Goal: Task Accomplishment & Management: Manage account settings

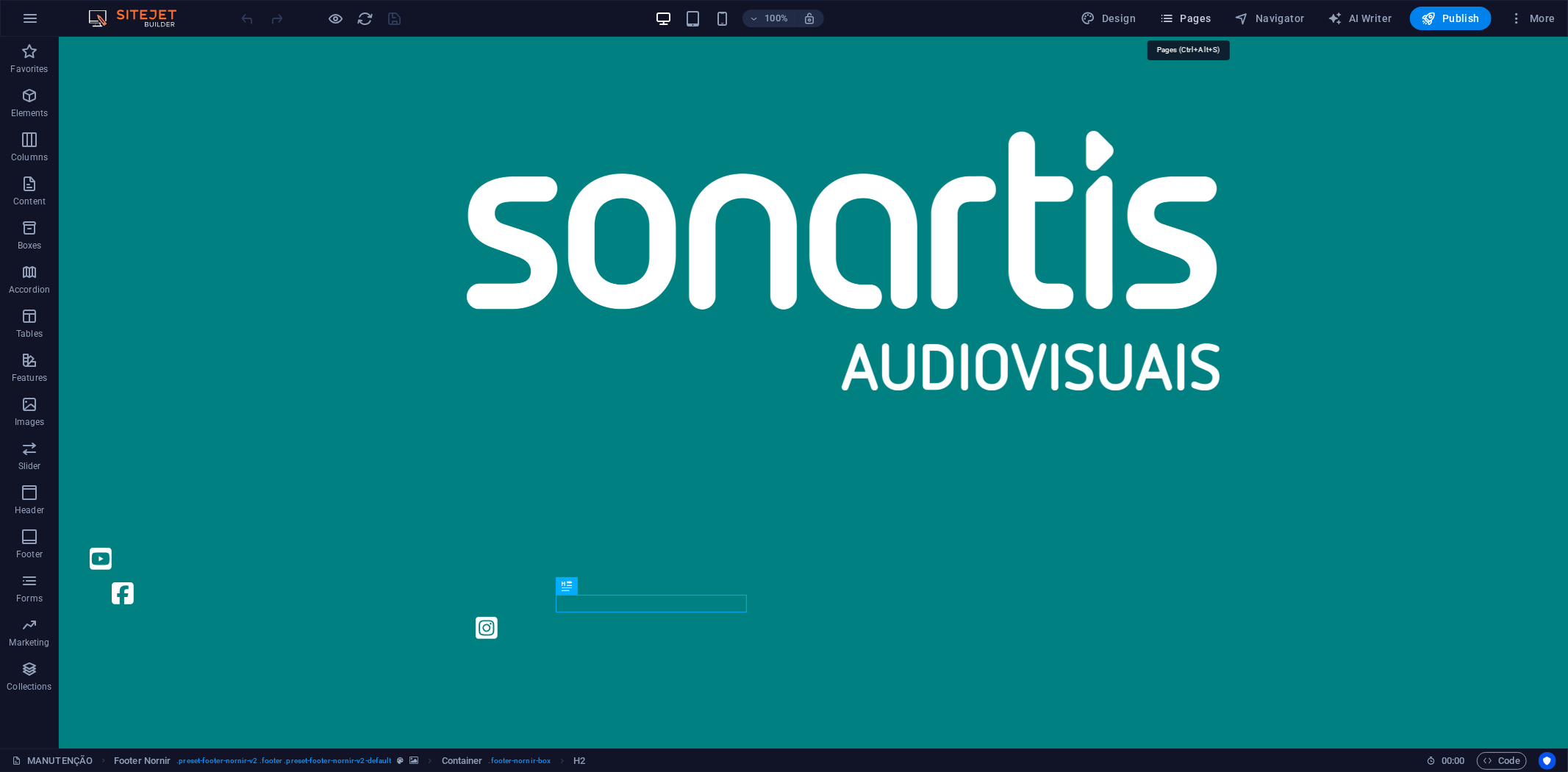
click at [1199, 11] on button "Pages" at bounding box center [1184, 18] width 63 height 23
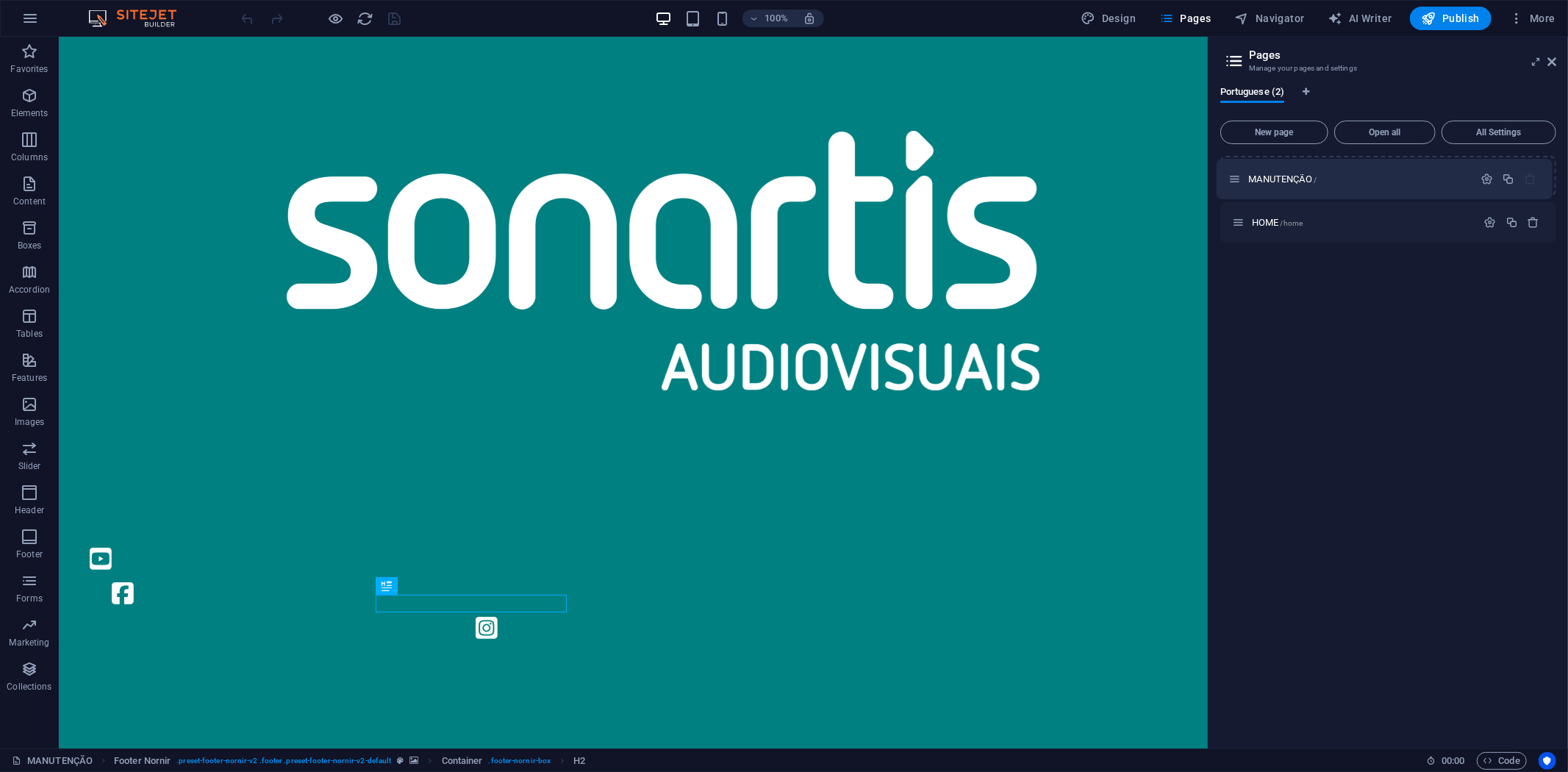
drag, startPoint x: 1241, startPoint y: 179, endPoint x: 1242, endPoint y: 190, distance: 11.0
click at [1242, 190] on div "MANUTENÇÃO / HOME /home" at bounding box center [1388, 199] width 336 height 87
click at [1269, 224] on span "HOME /home" at bounding box center [1277, 222] width 51 height 11
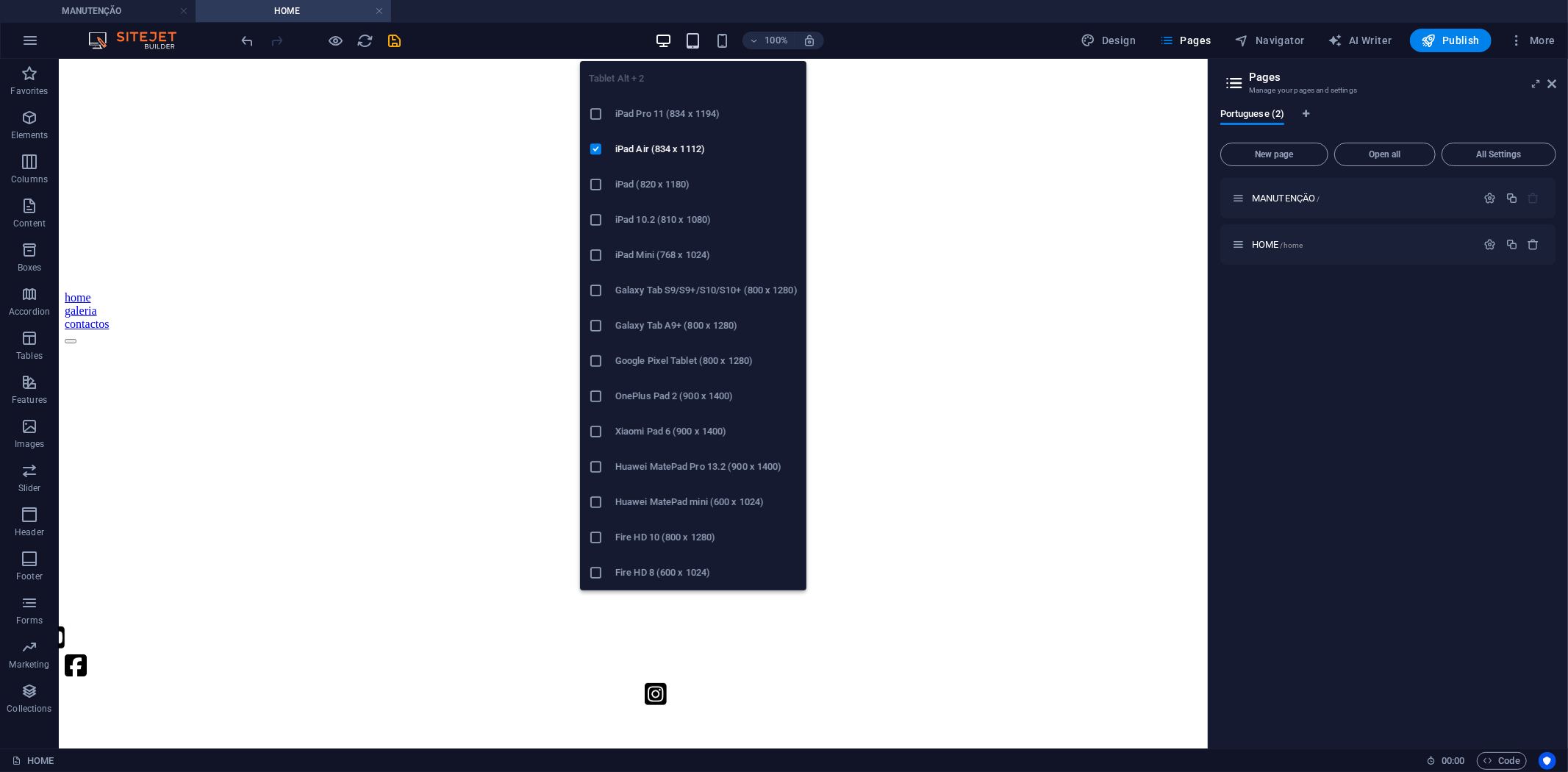
click at [689, 48] on icon "button" at bounding box center [692, 40] width 17 height 17
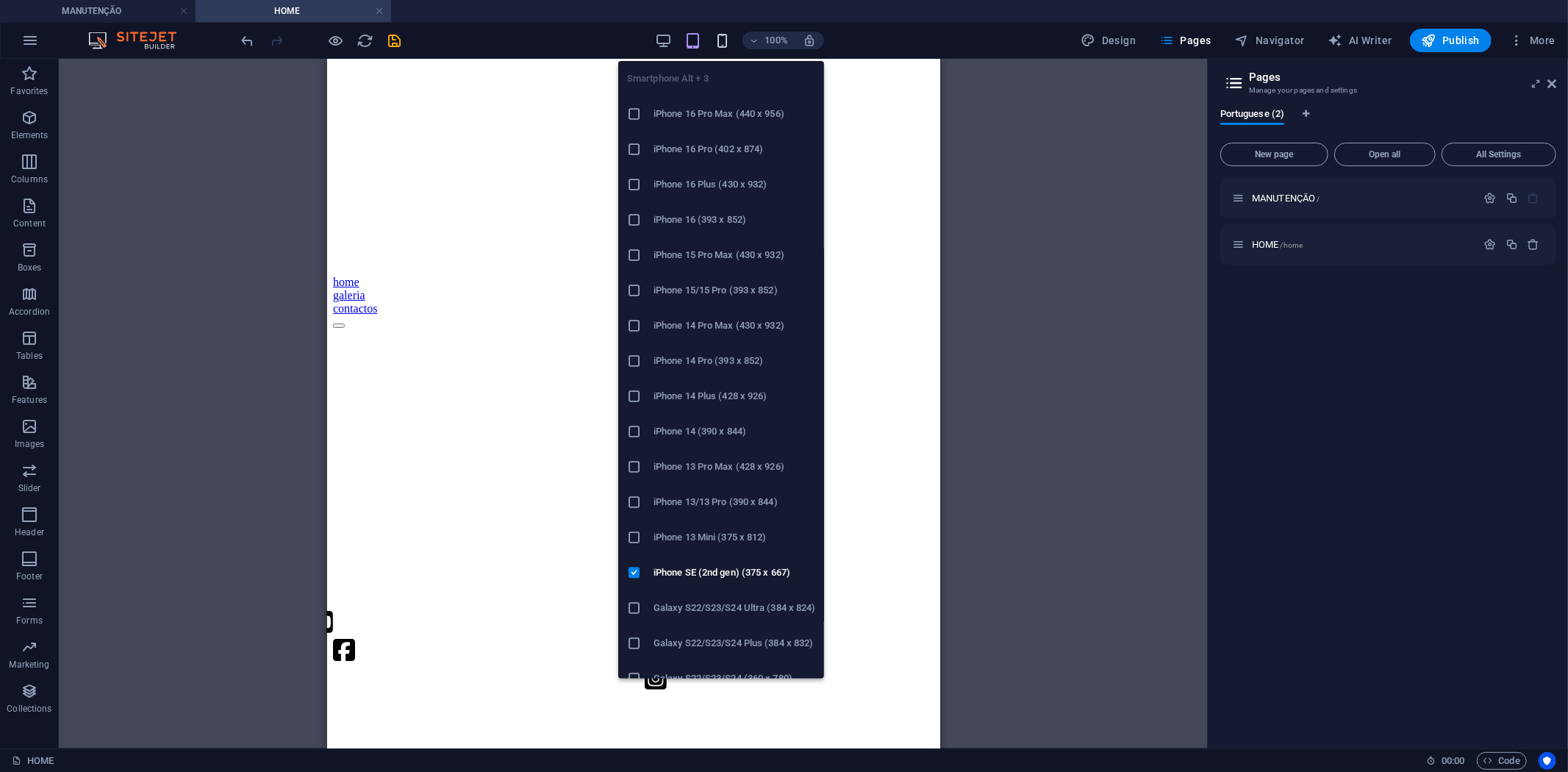
click at [722, 41] on icon "button" at bounding box center [722, 40] width 17 height 17
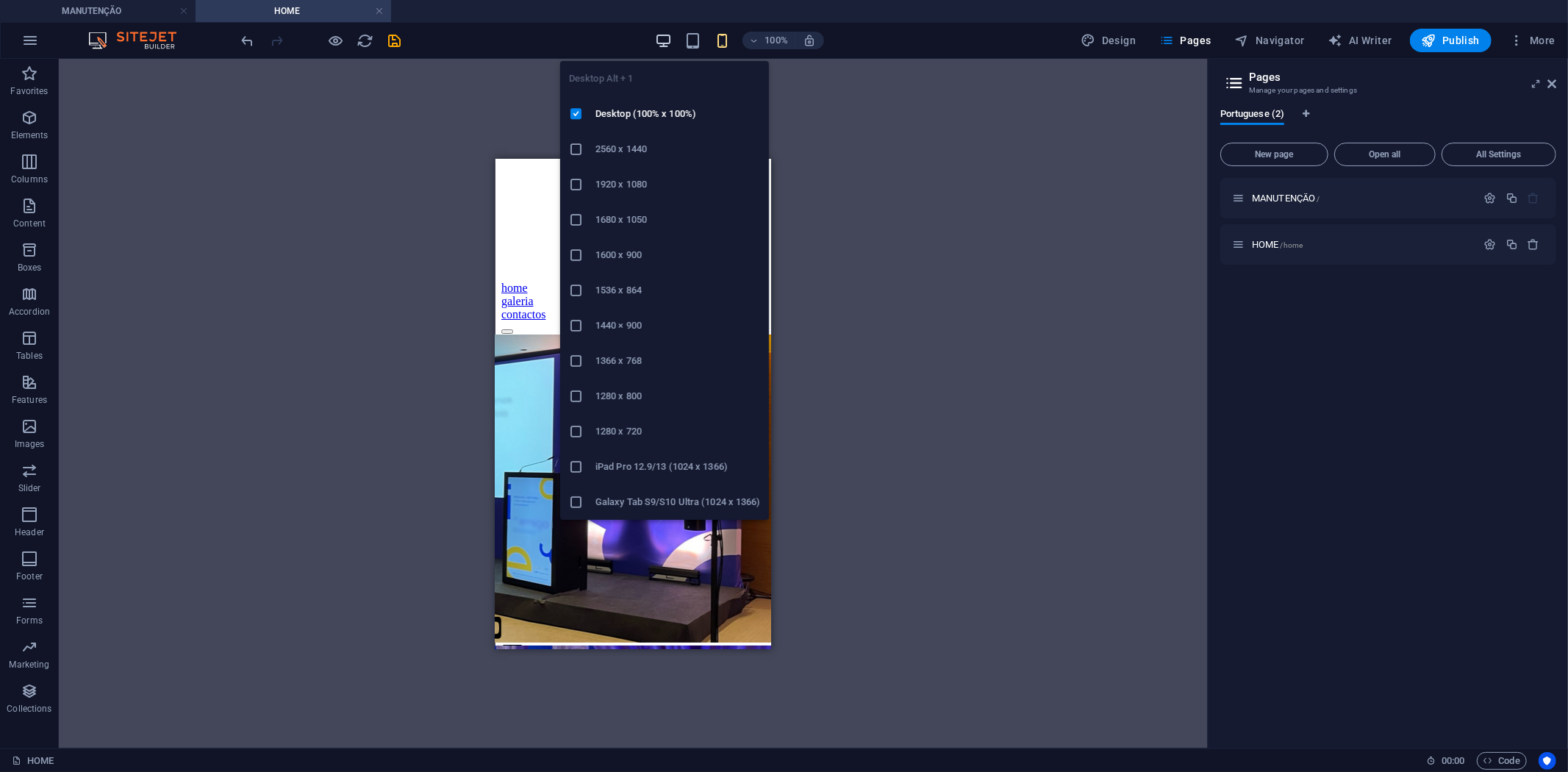
click at [670, 32] on icon "button" at bounding box center [663, 40] width 17 height 17
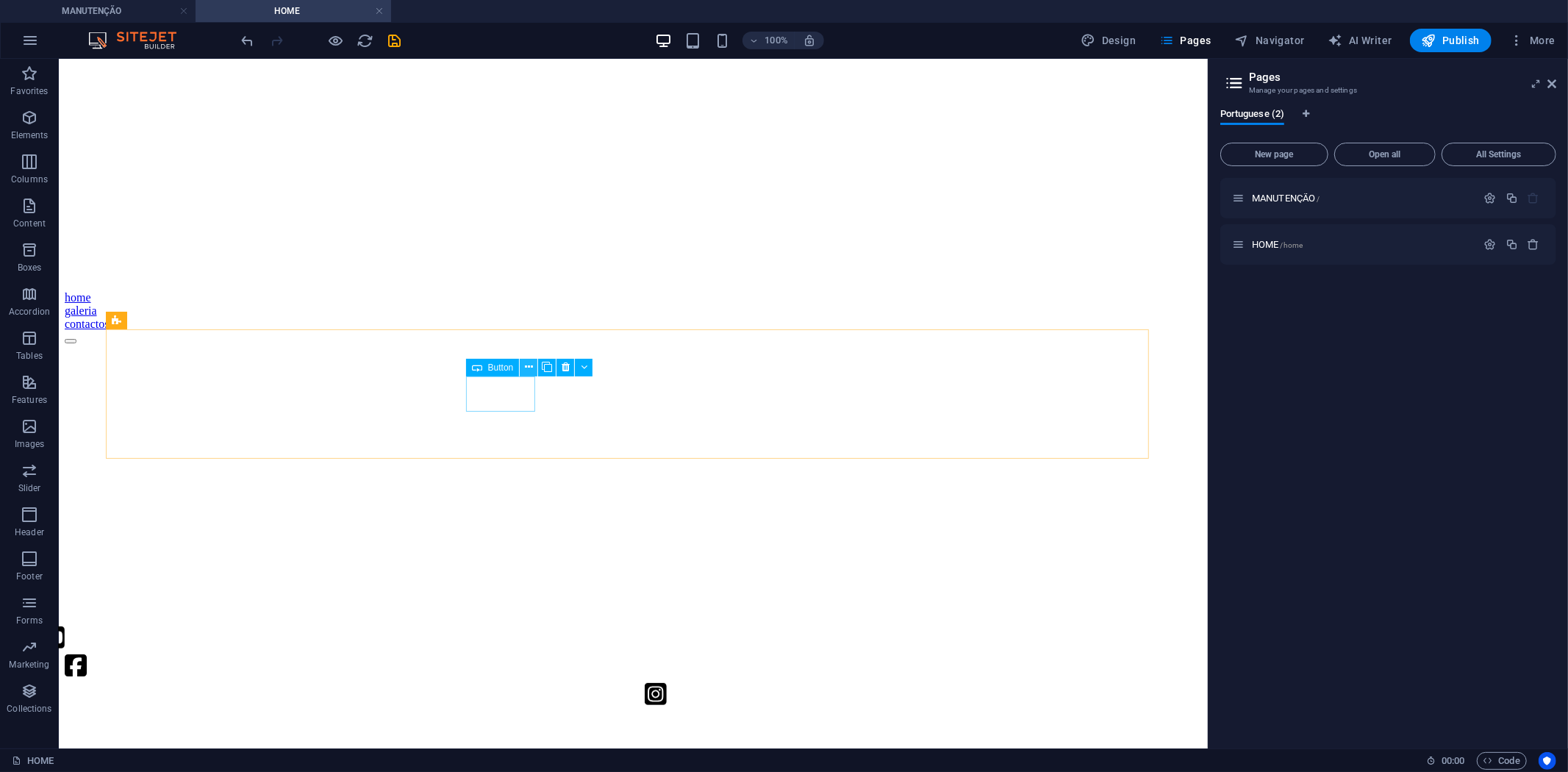
click at [531, 365] on icon at bounding box center [528, 367] width 8 height 15
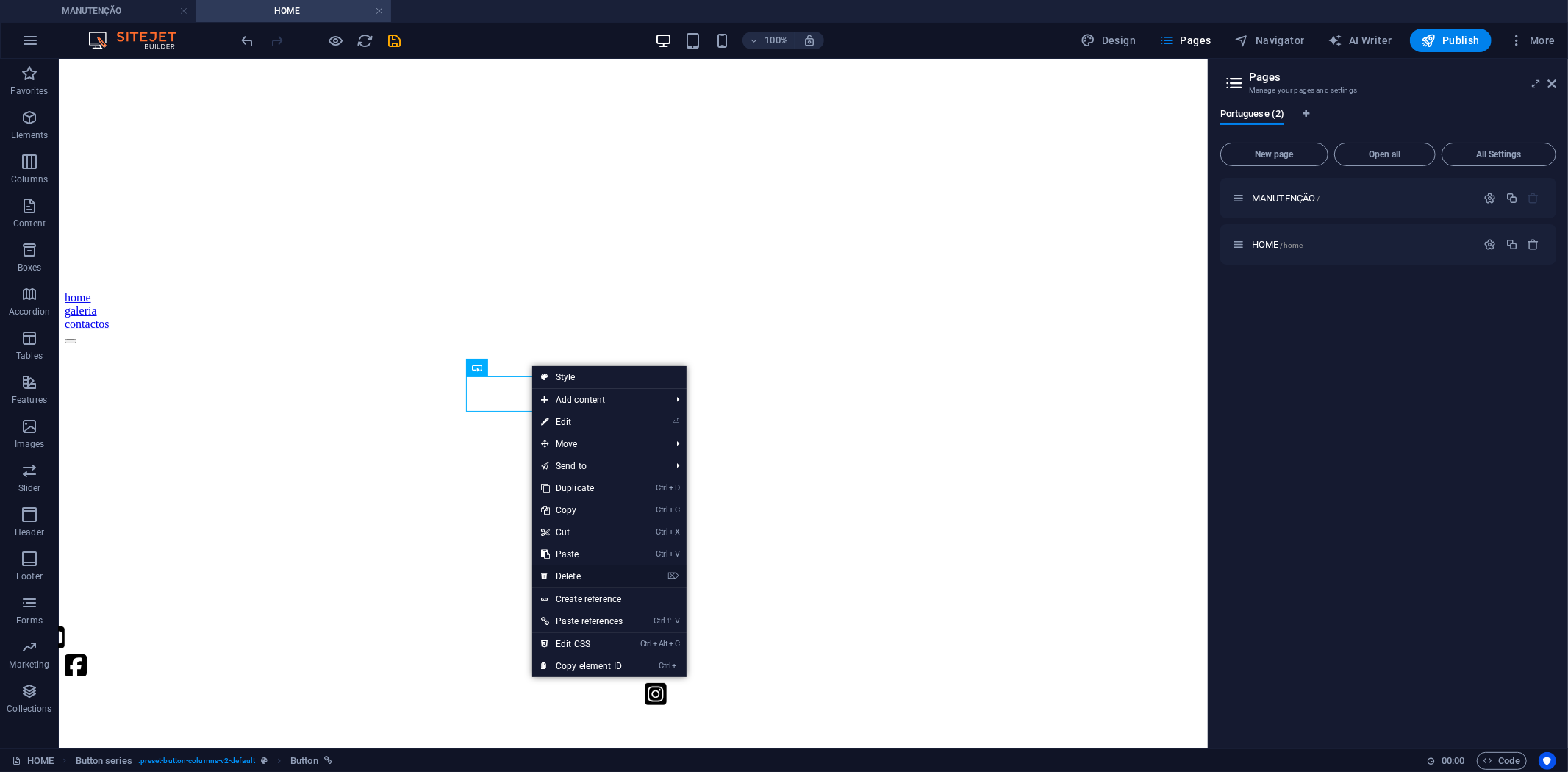
click at [591, 575] on link "⌦ Delete" at bounding box center [582, 577] width 99 height 22
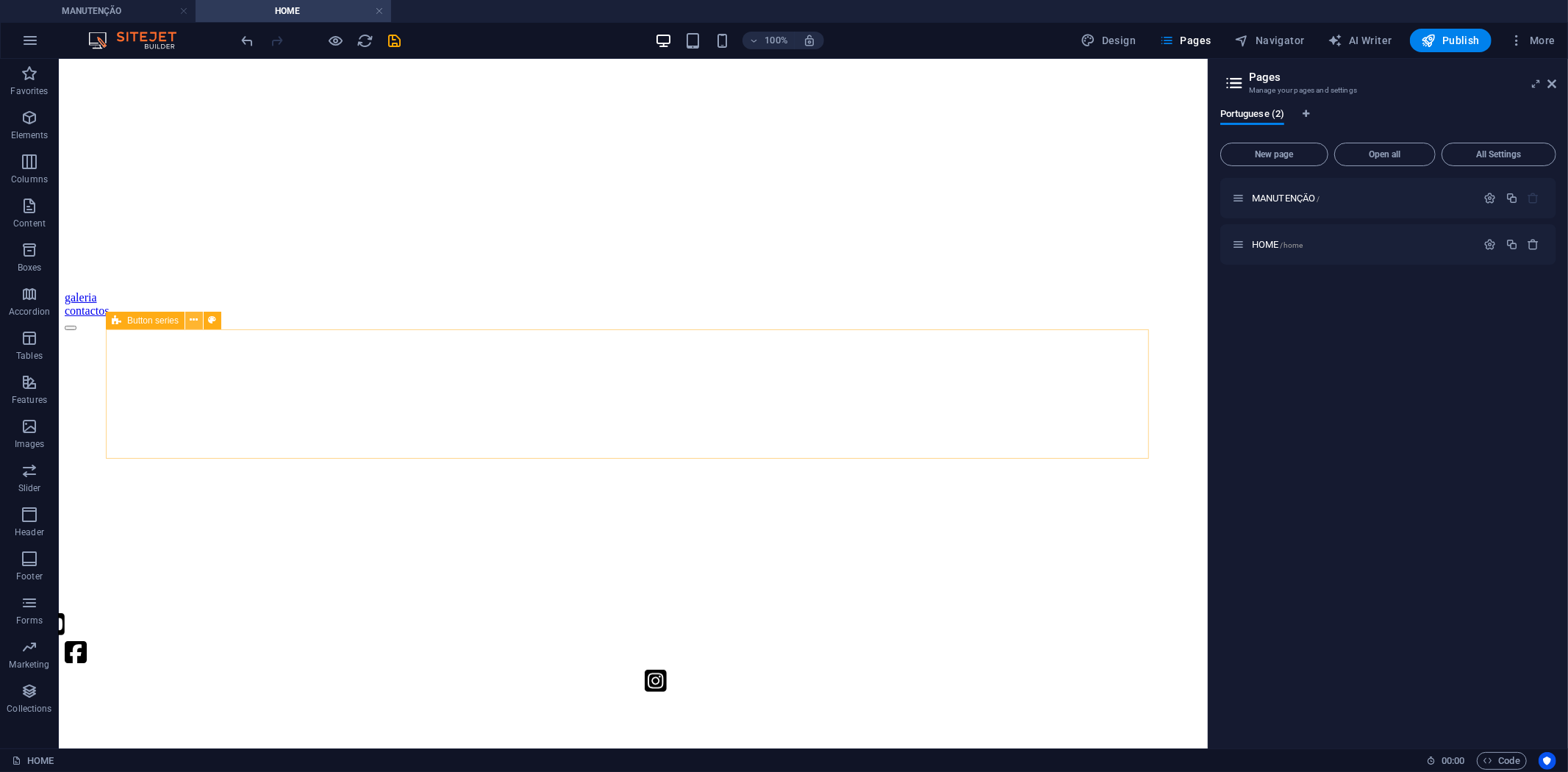
click at [191, 320] on icon at bounding box center [194, 320] width 8 height 15
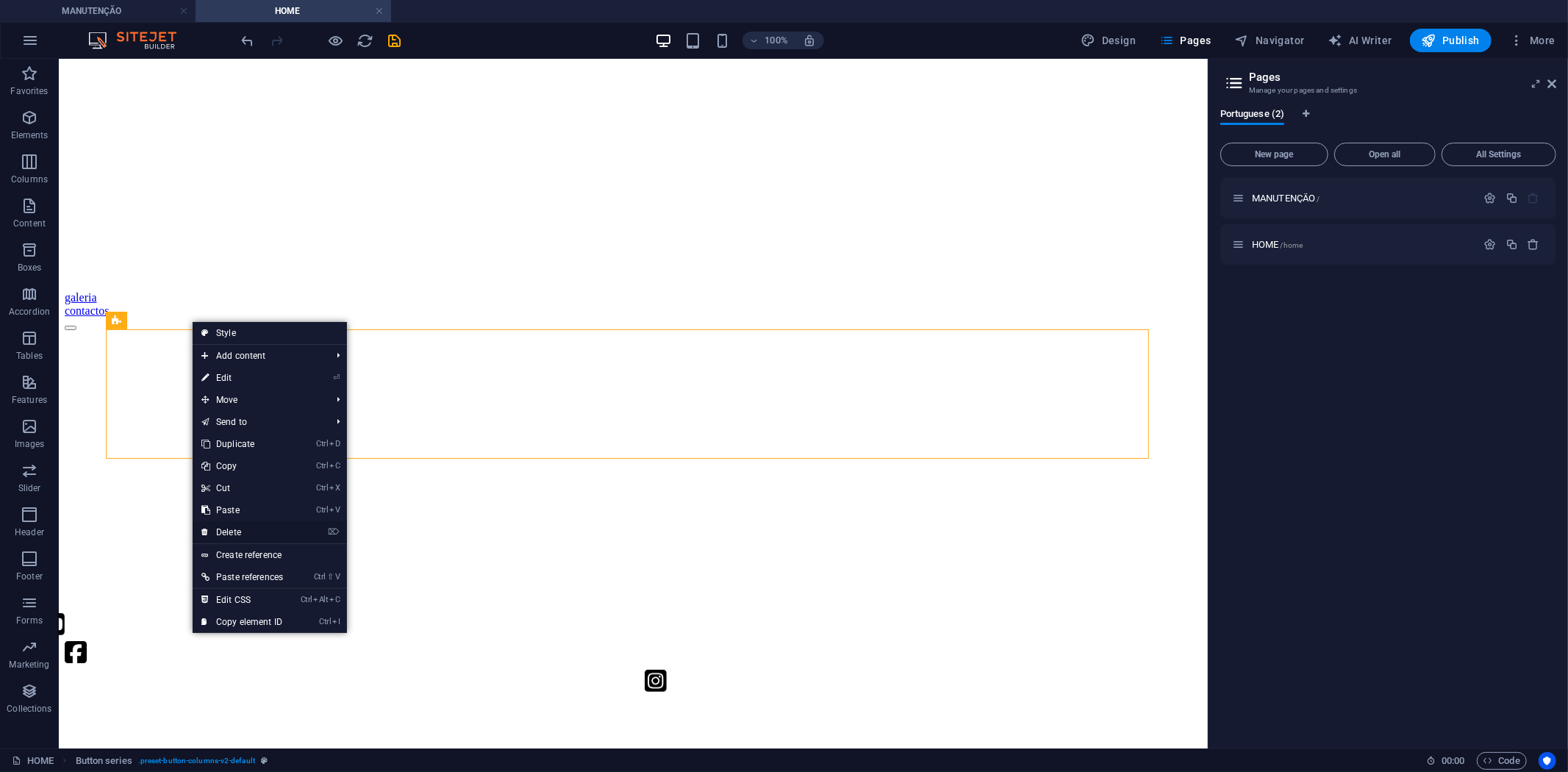
click at [244, 529] on link "⌦ Delete" at bounding box center [242, 532] width 99 height 22
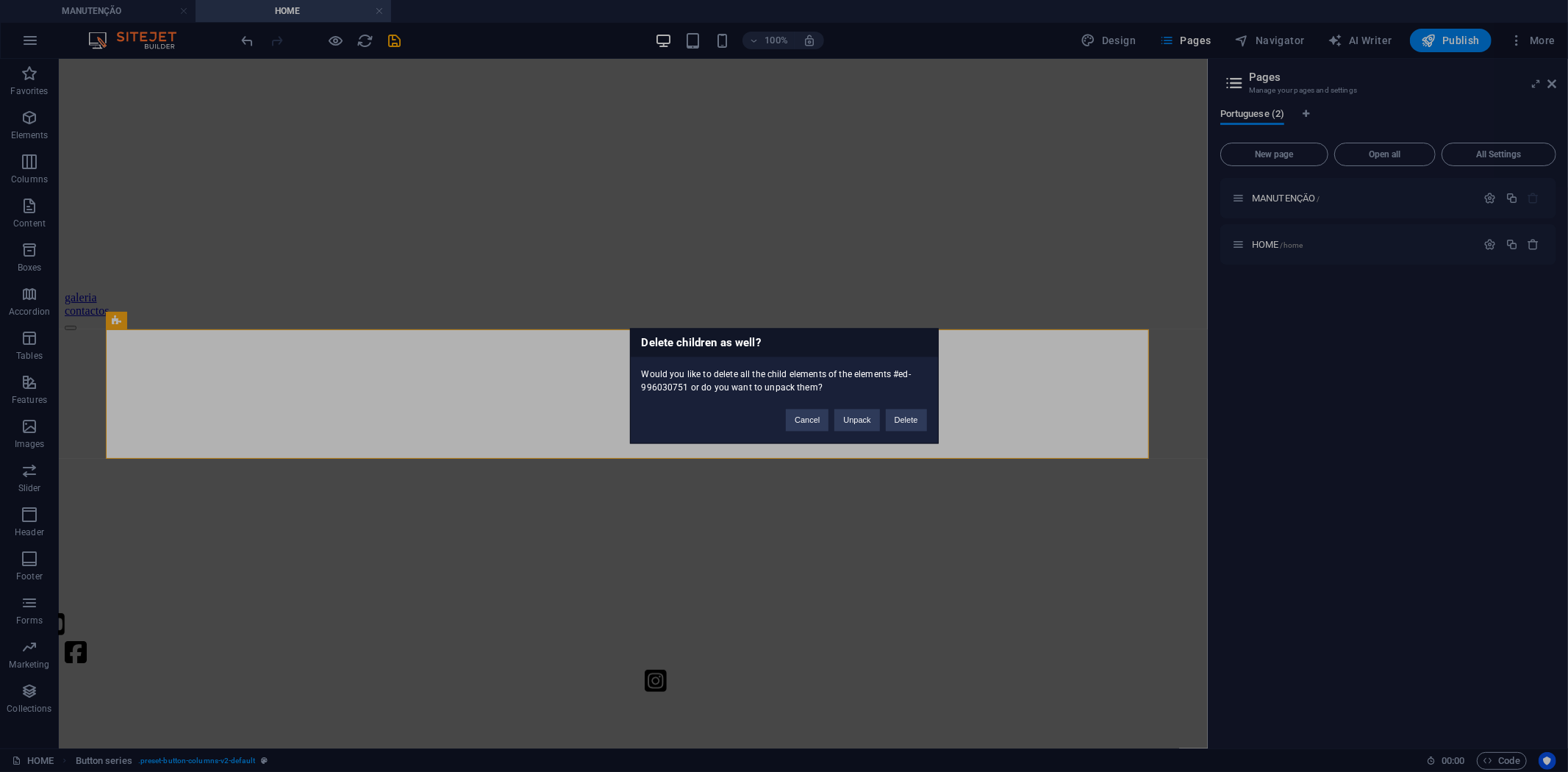
click at [928, 421] on div "Cancel Unpack Delete" at bounding box center [856, 414] width 162 height 37
click at [913, 425] on button "Delete" at bounding box center [906, 420] width 41 height 22
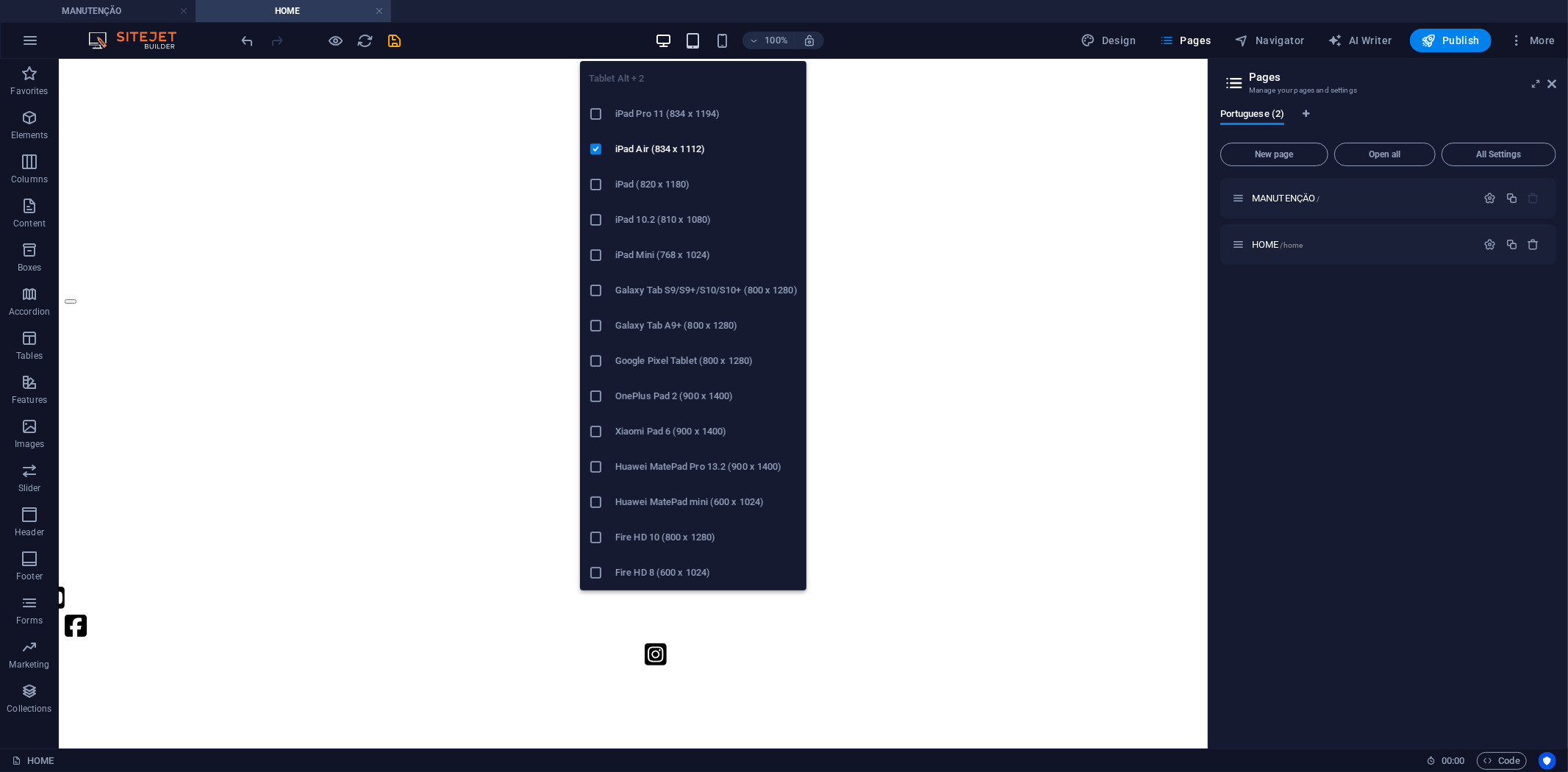
click at [700, 39] on icon "button" at bounding box center [692, 40] width 17 height 17
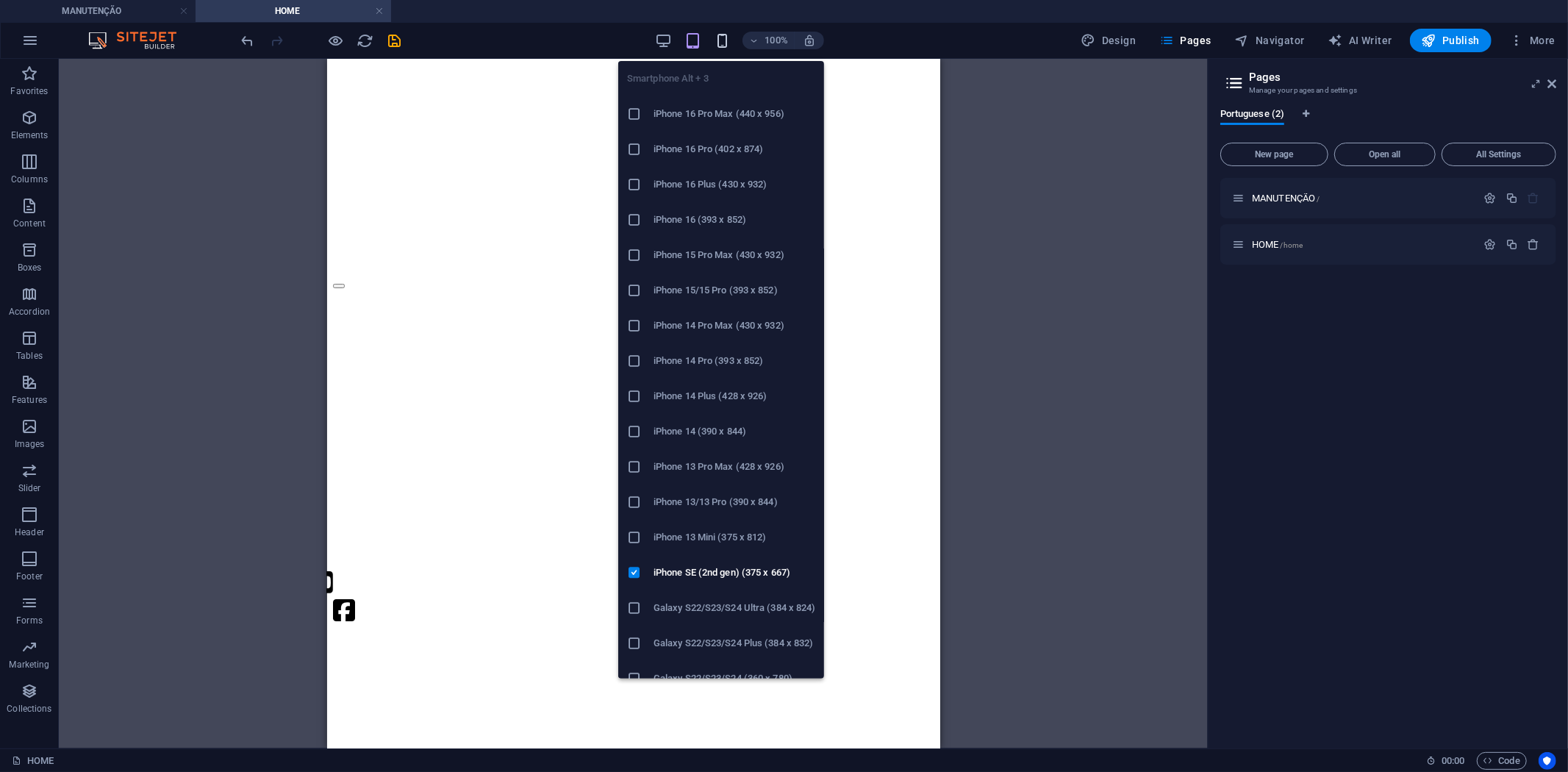
click at [723, 40] on icon "button" at bounding box center [722, 40] width 17 height 17
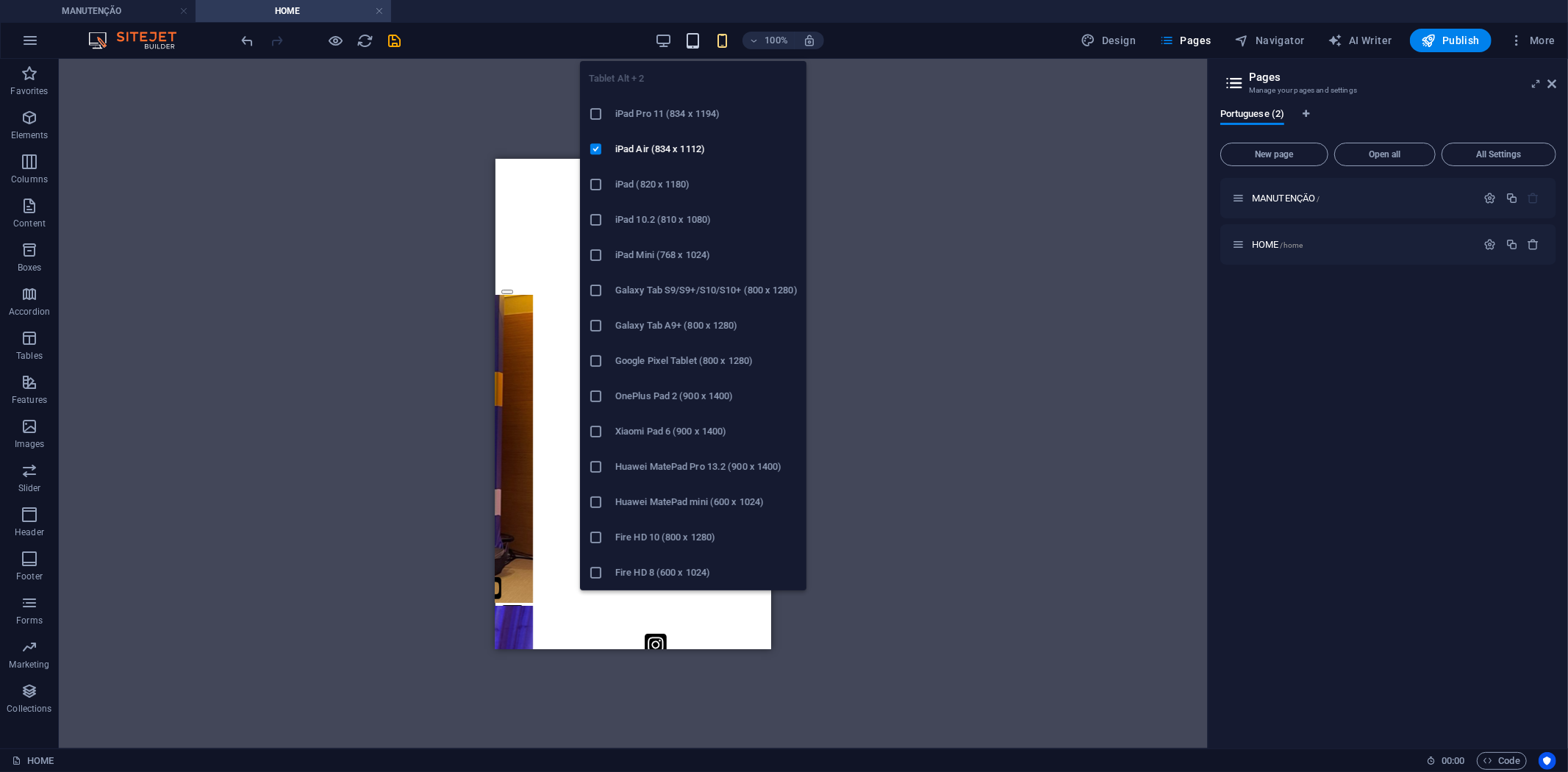
click at [692, 41] on icon "button" at bounding box center [692, 40] width 17 height 17
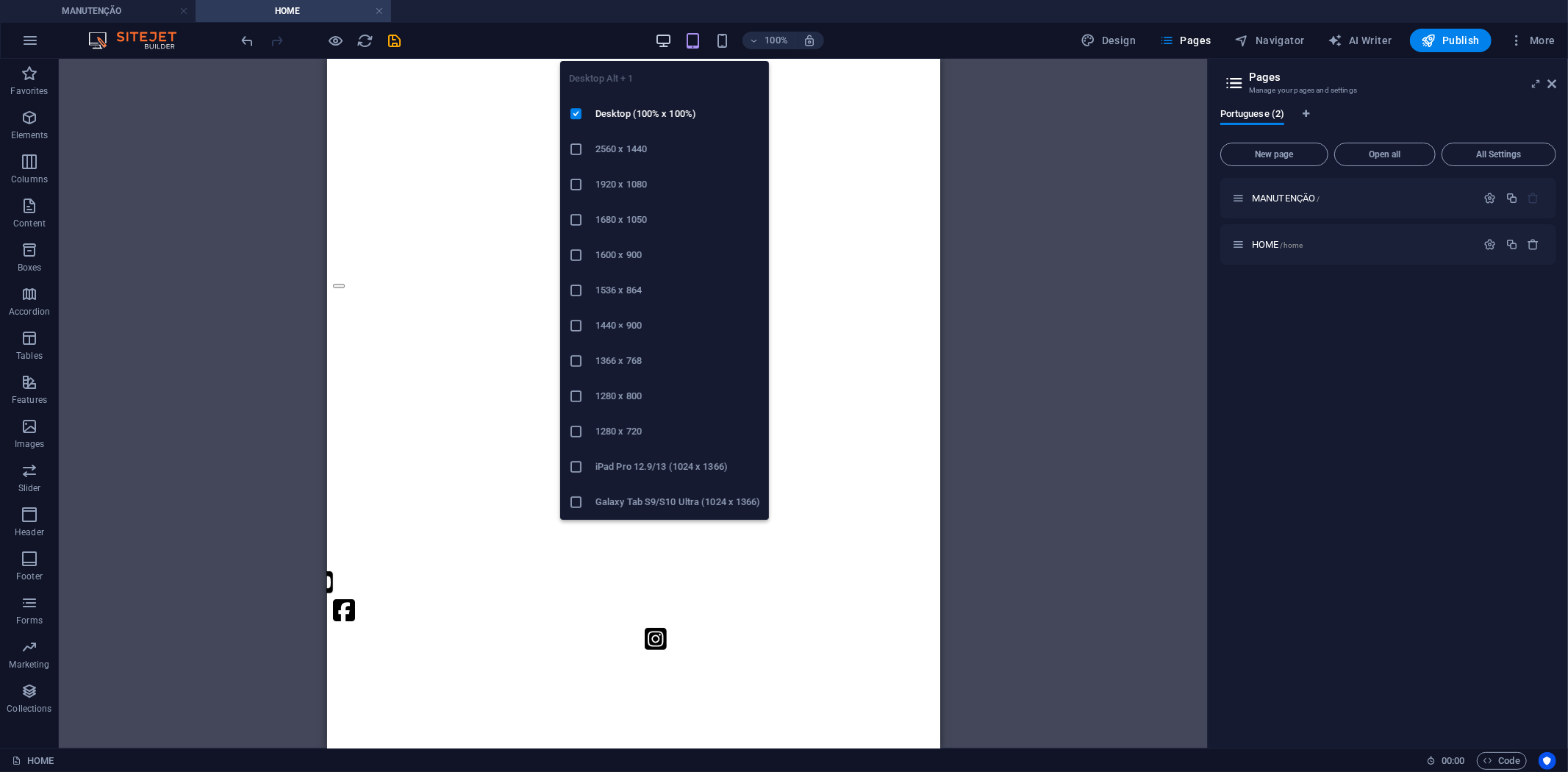
click at [664, 45] on icon "button" at bounding box center [663, 40] width 17 height 17
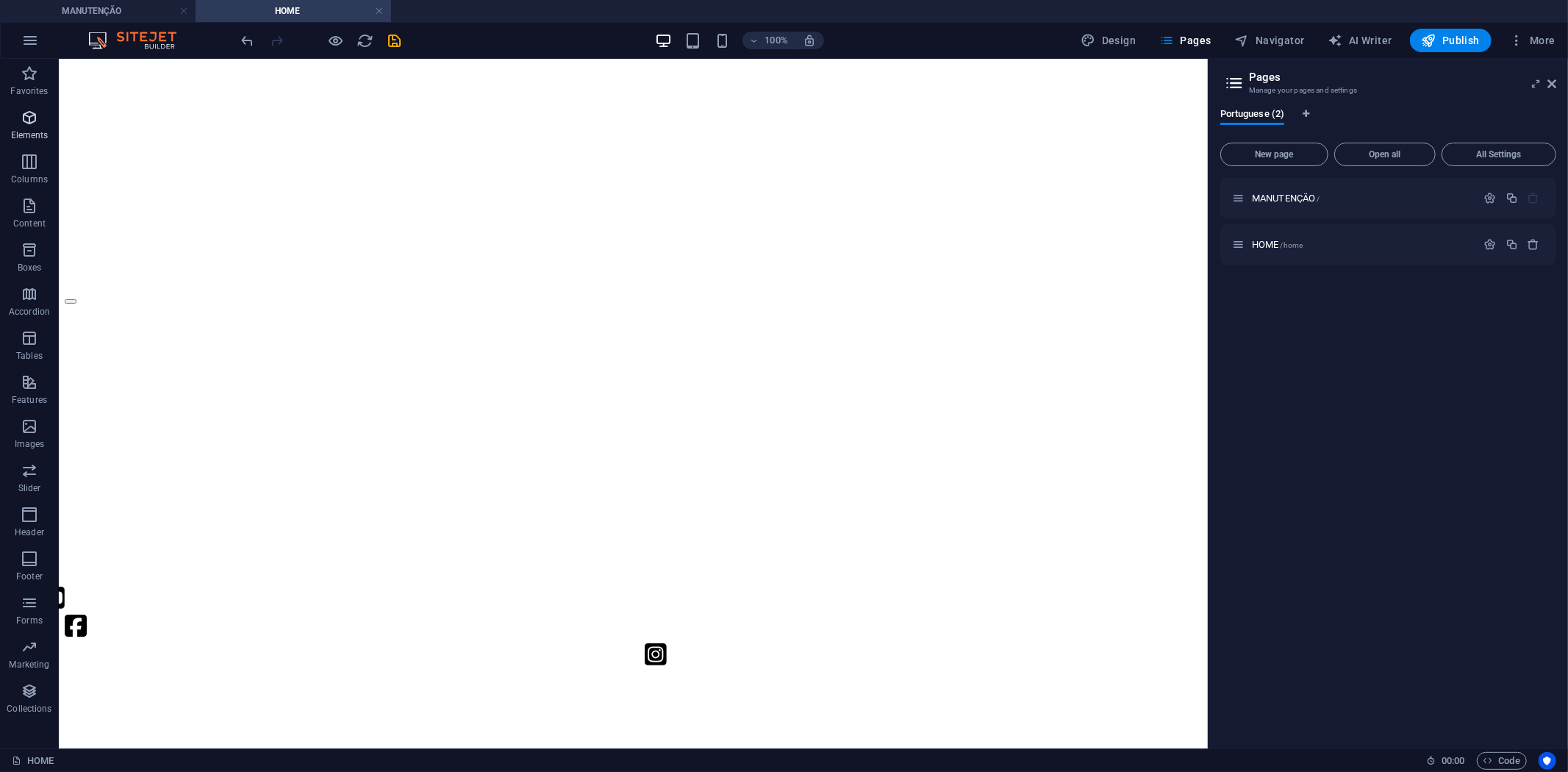
click at [32, 129] on p "Elements" at bounding box center [29, 135] width 37 height 12
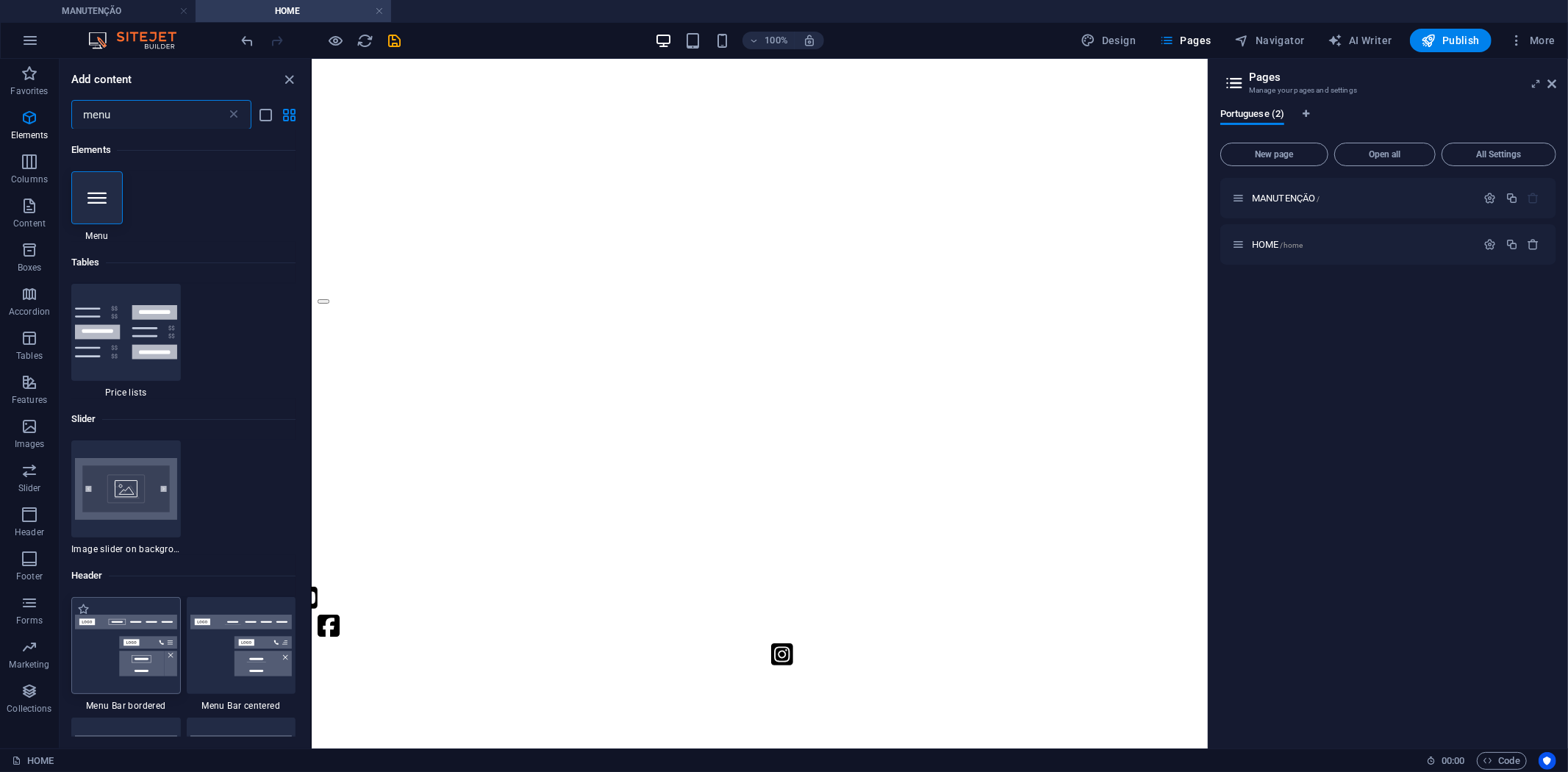
type input "menu"
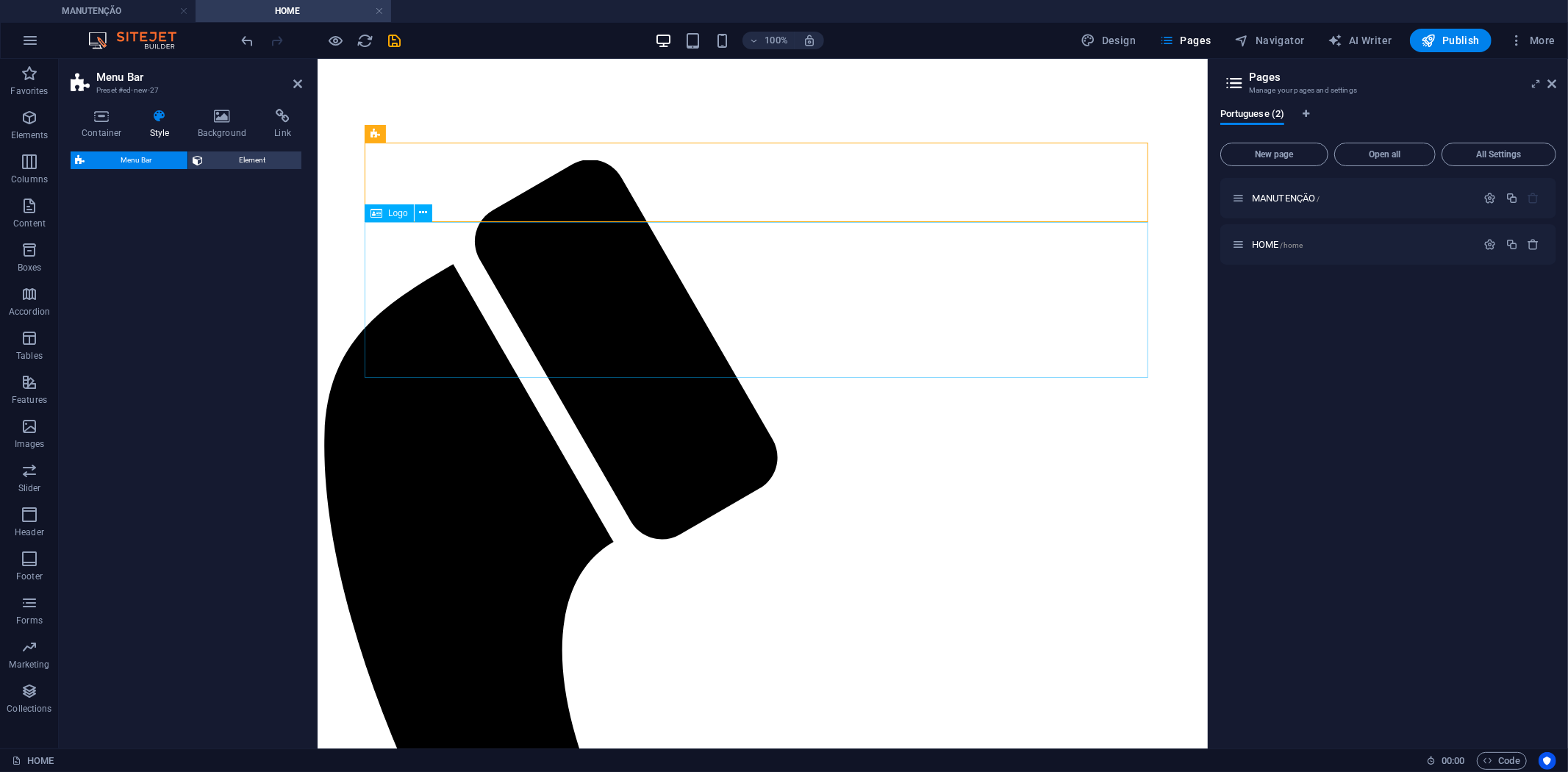
select select "rem"
select select "preset-menu-v2-border"
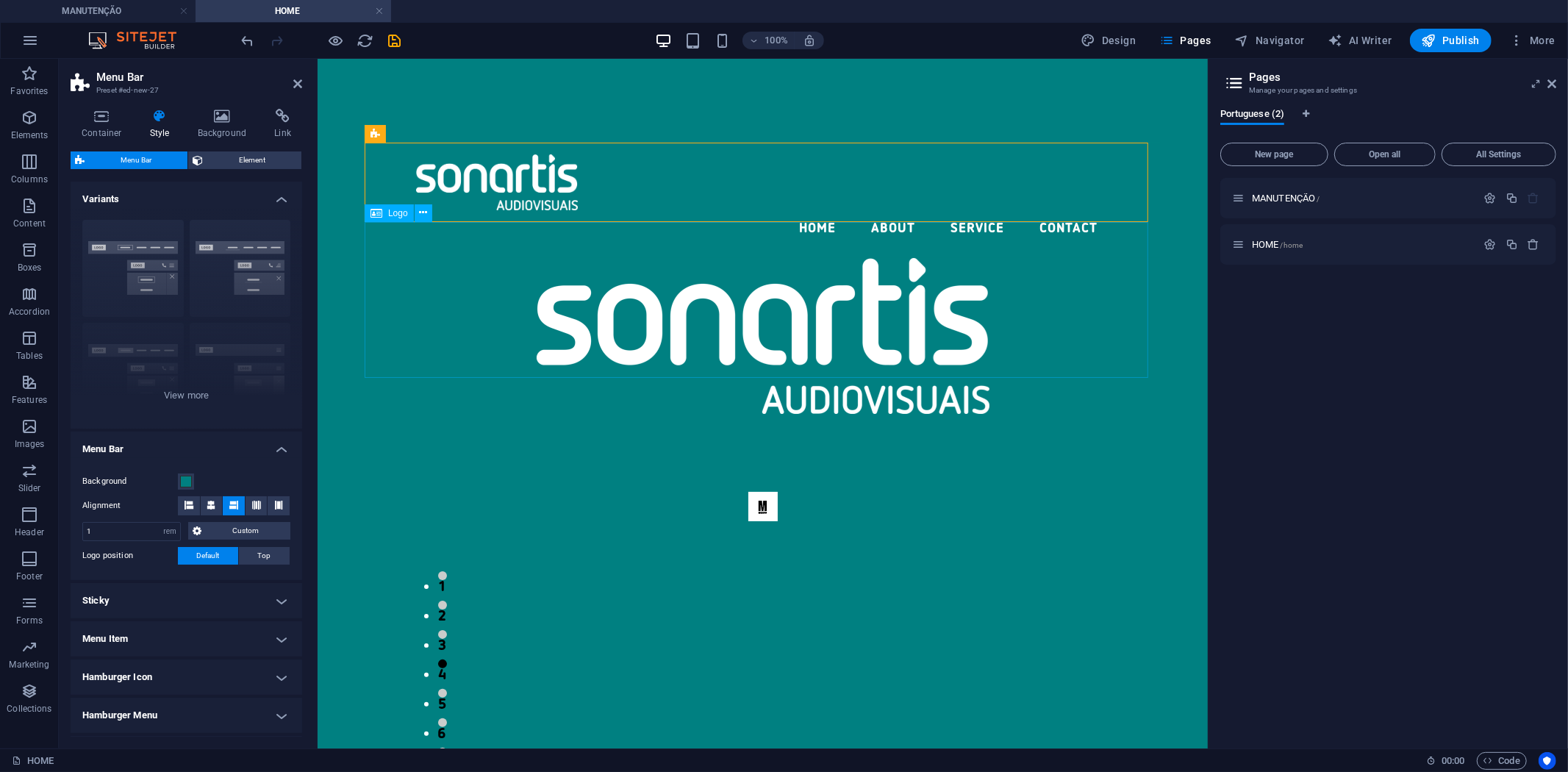
click at [769, 317] on div at bounding box center [762, 335] width 796 height 156
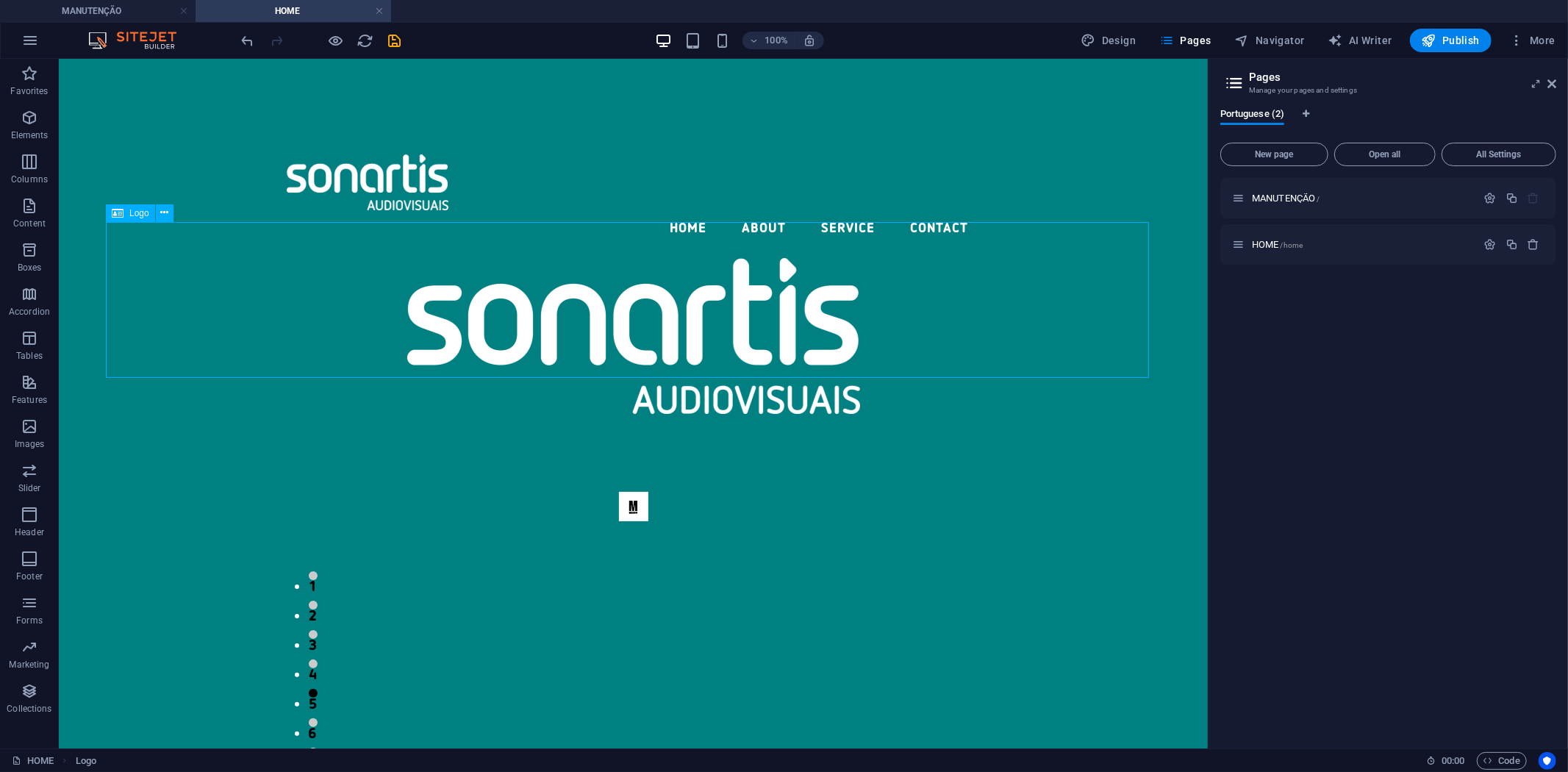
click at [154, 204] on div "Logo" at bounding box center [130, 213] width 49 height 18
click at [161, 214] on icon at bounding box center [164, 212] width 8 height 15
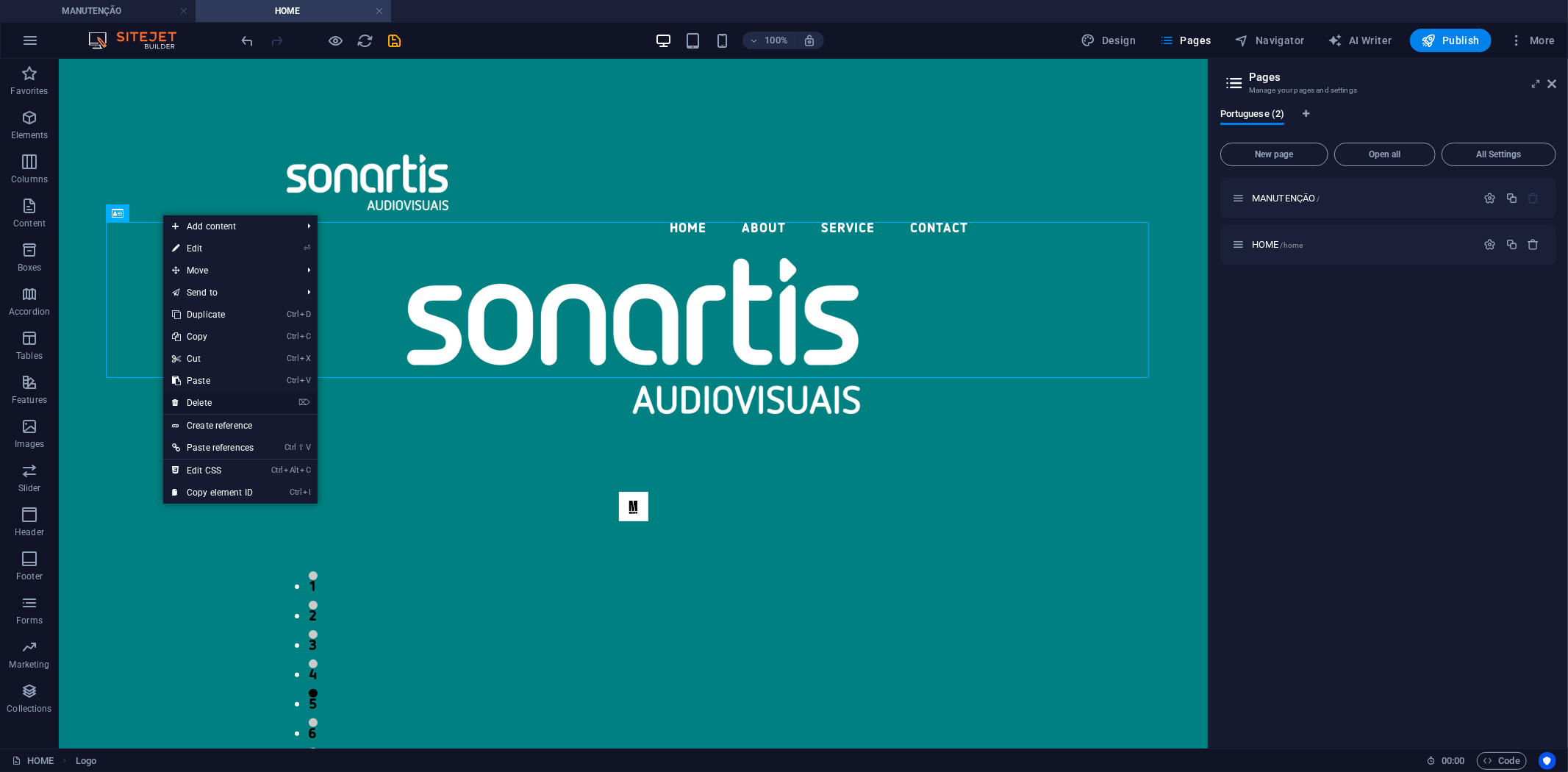
click at [210, 407] on link "⌦ Delete" at bounding box center [212, 403] width 99 height 22
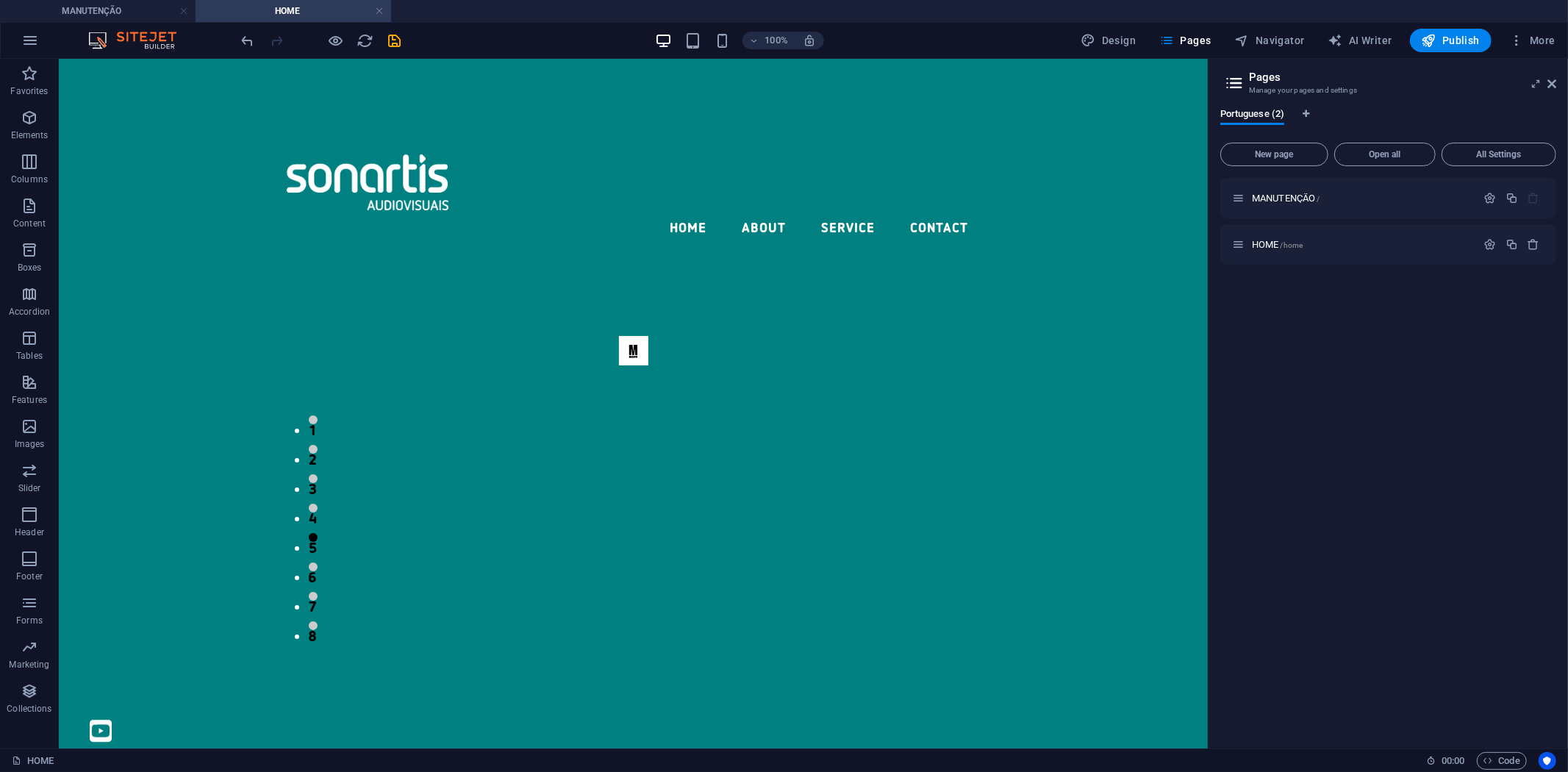
click at [736, 44] on div "100%" at bounding box center [739, 40] width 169 height 23
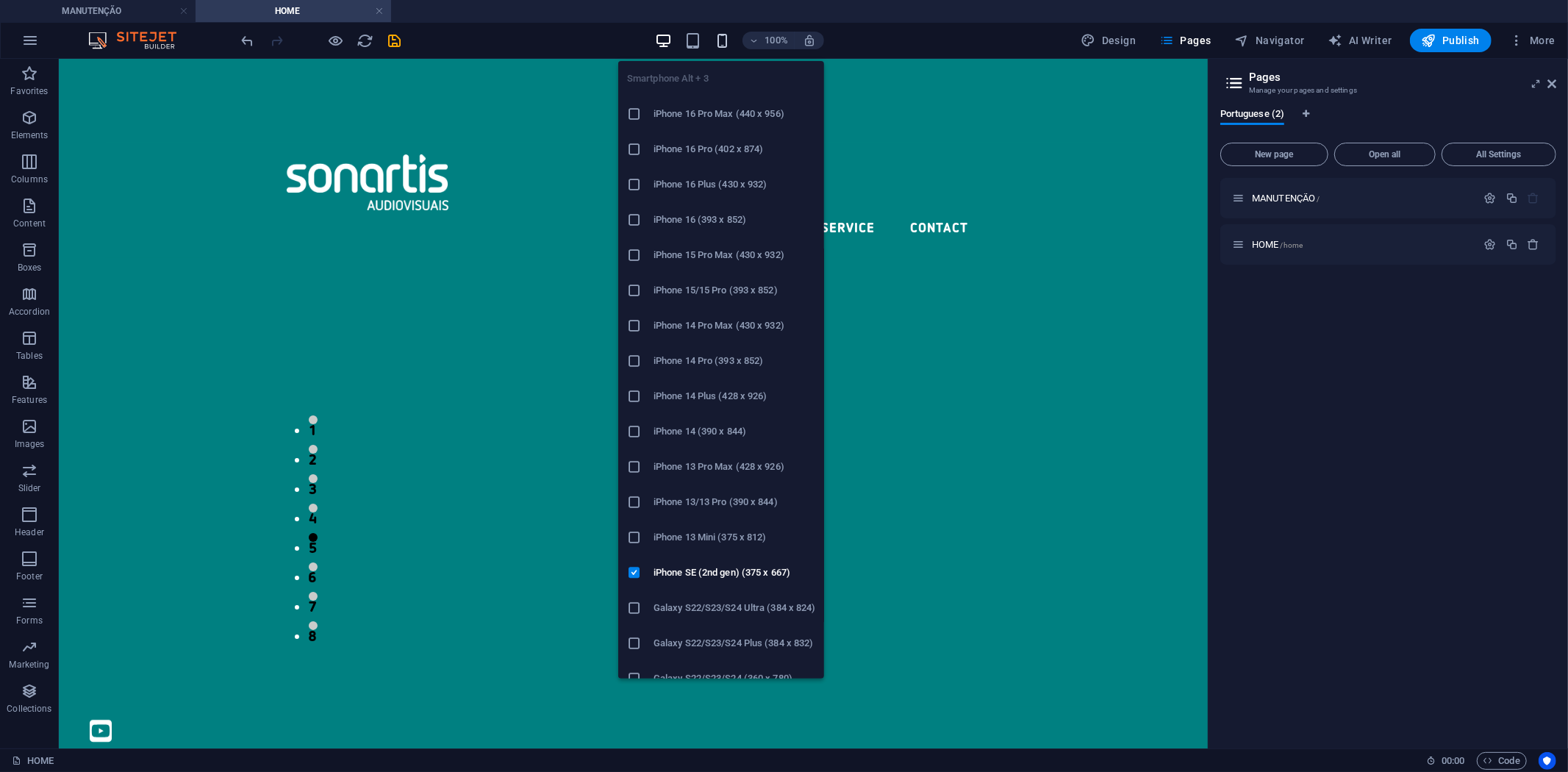
click at [728, 45] on icon "button" at bounding box center [722, 40] width 17 height 17
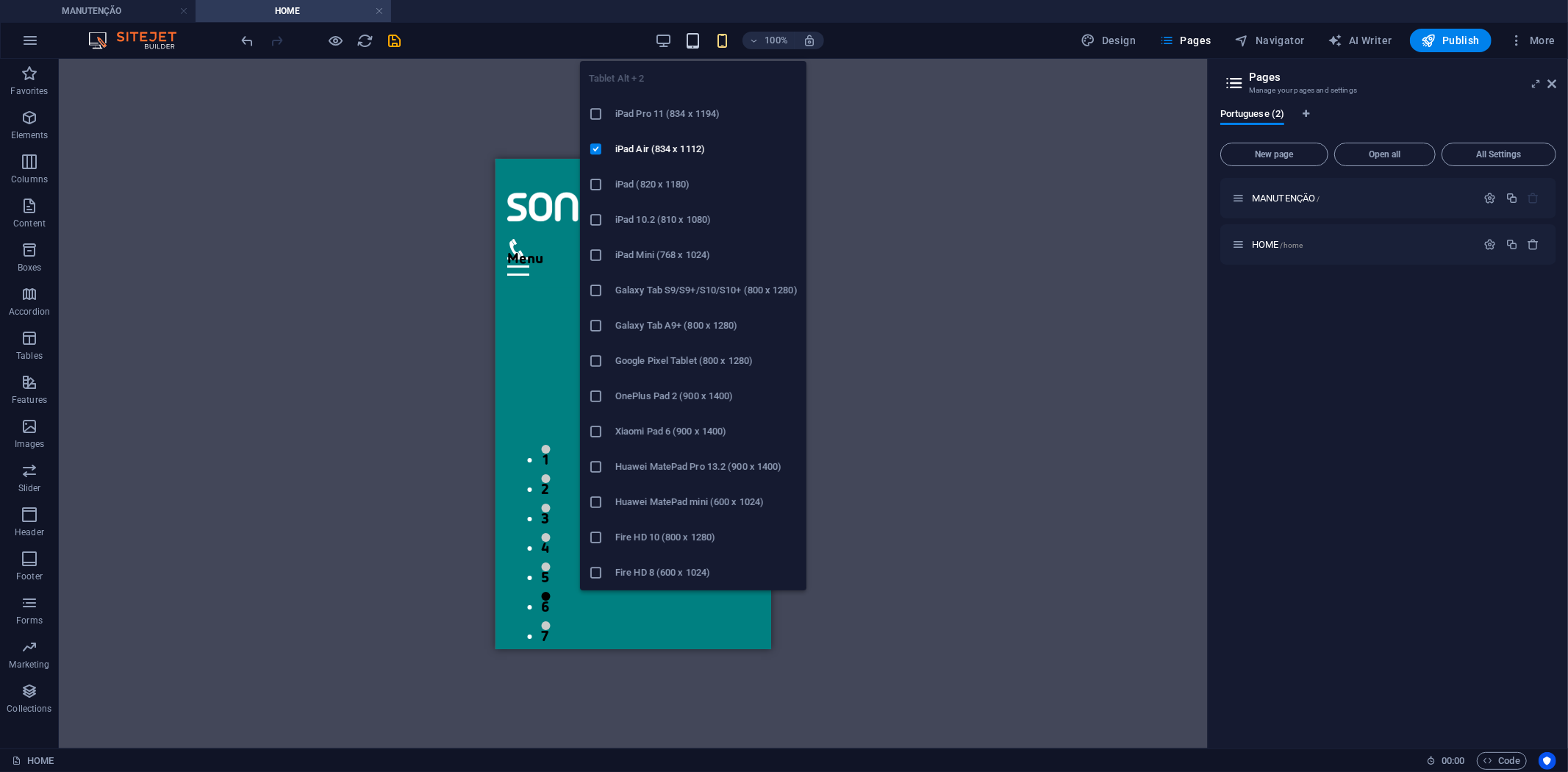
click at [696, 33] on icon "button" at bounding box center [692, 40] width 17 height 17
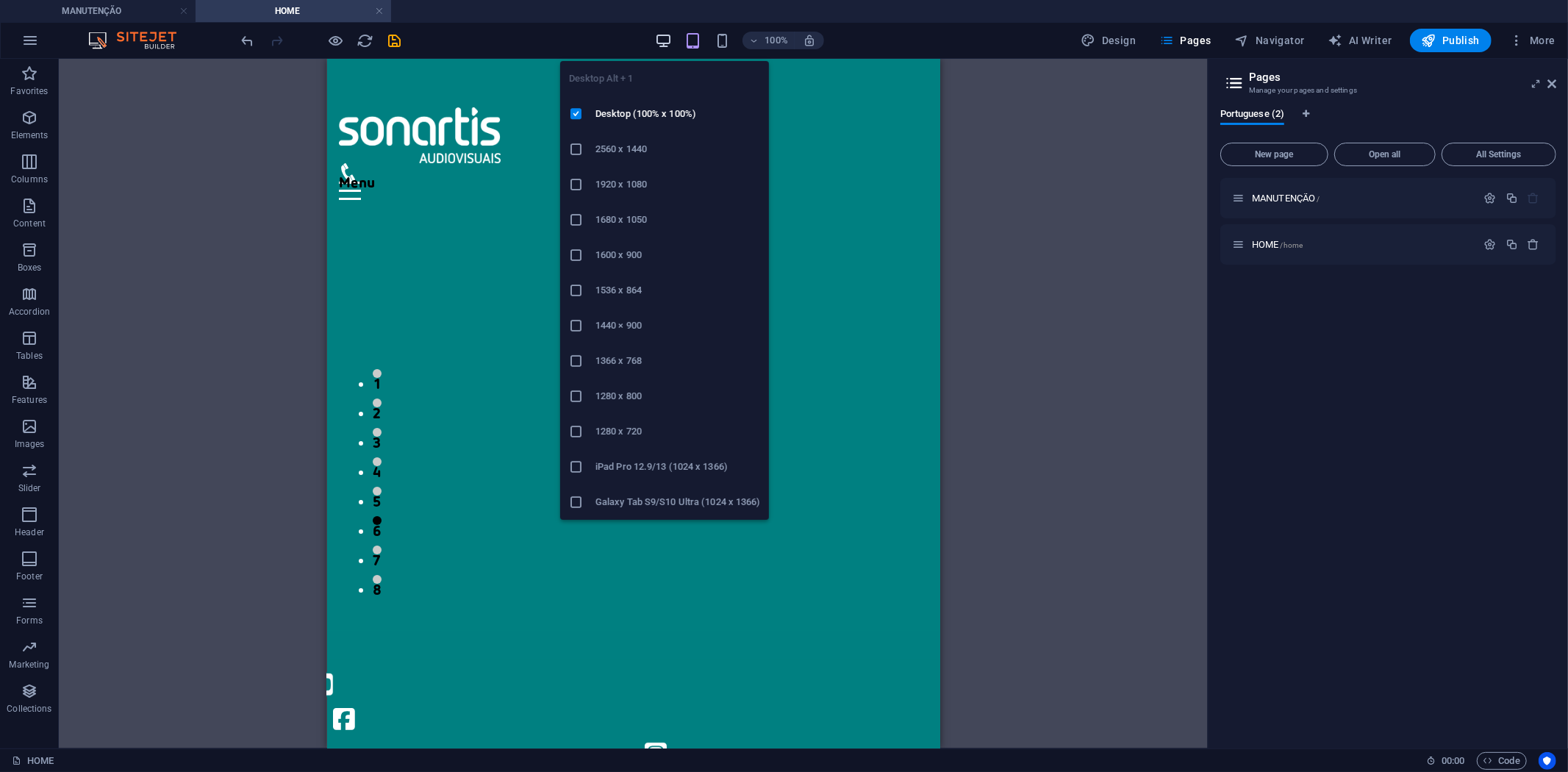
click at [671, 38] on icon "button" at bounding box center [663, 40] width 17 height 17
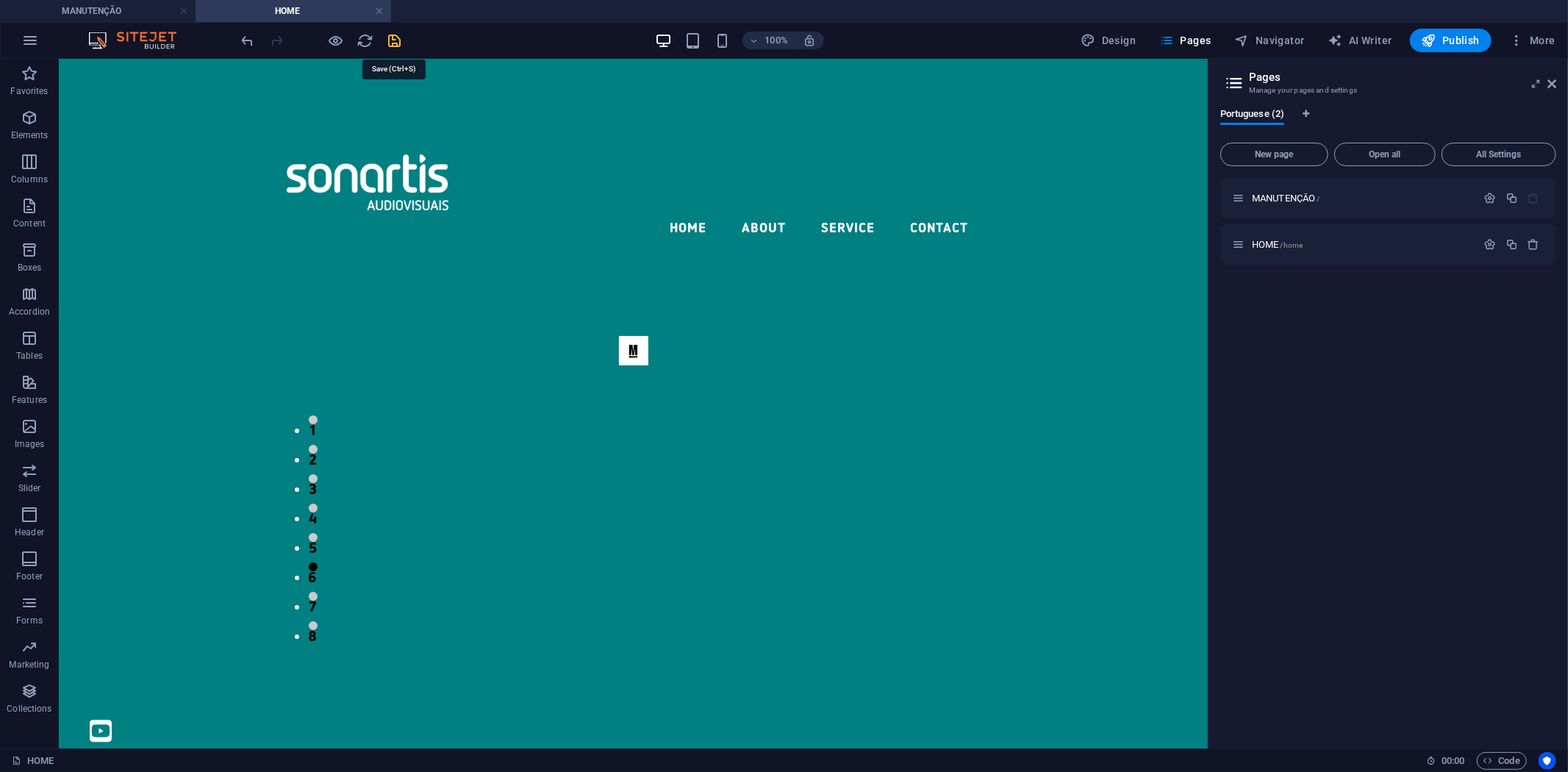
click at [395, 35] on icon "save" at bounding box center [395, 40] width 17 height 17
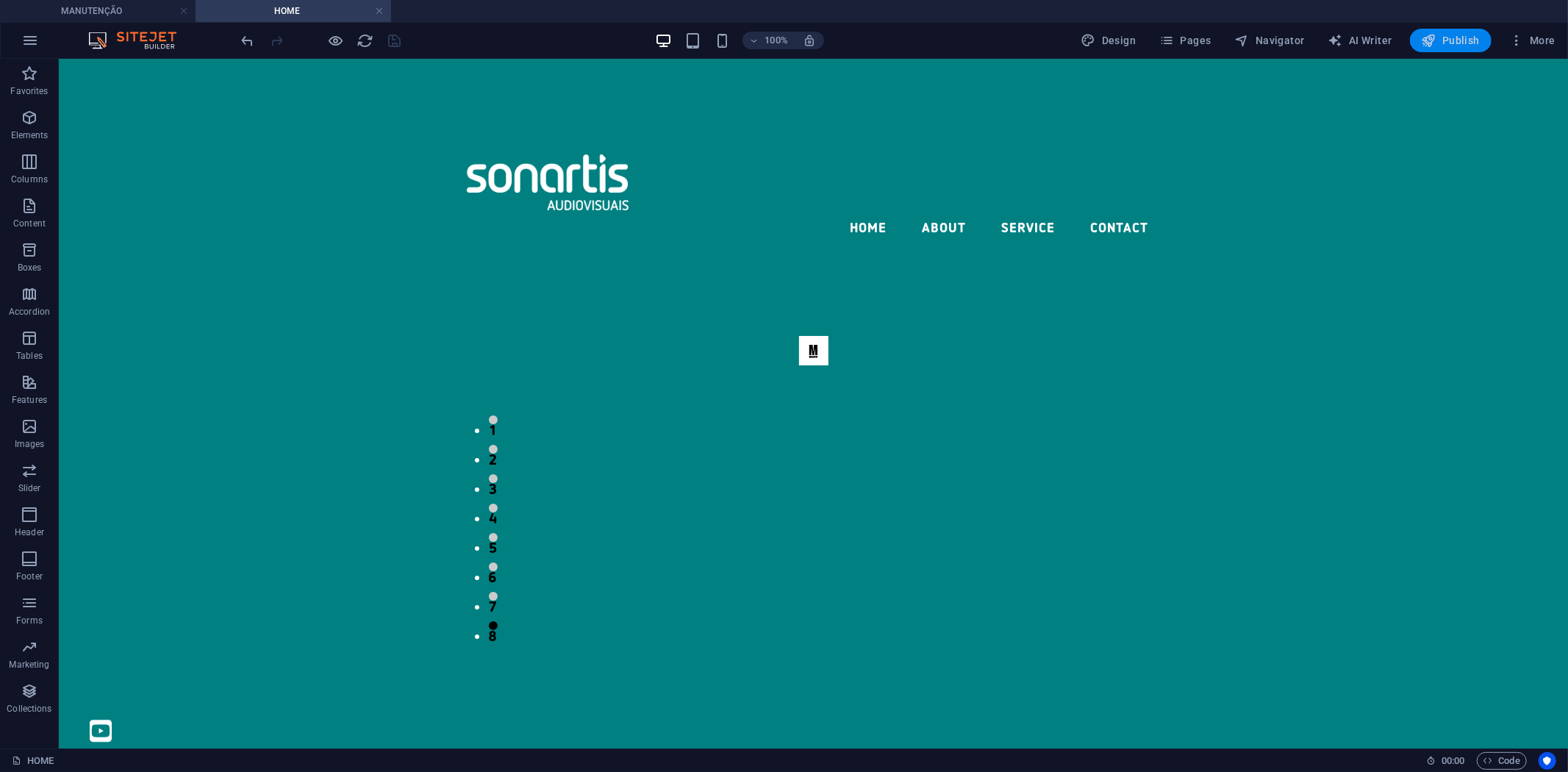
click at [1440, 39] on span "Publish" at bounding box center [1450, 40] width 58 height 14
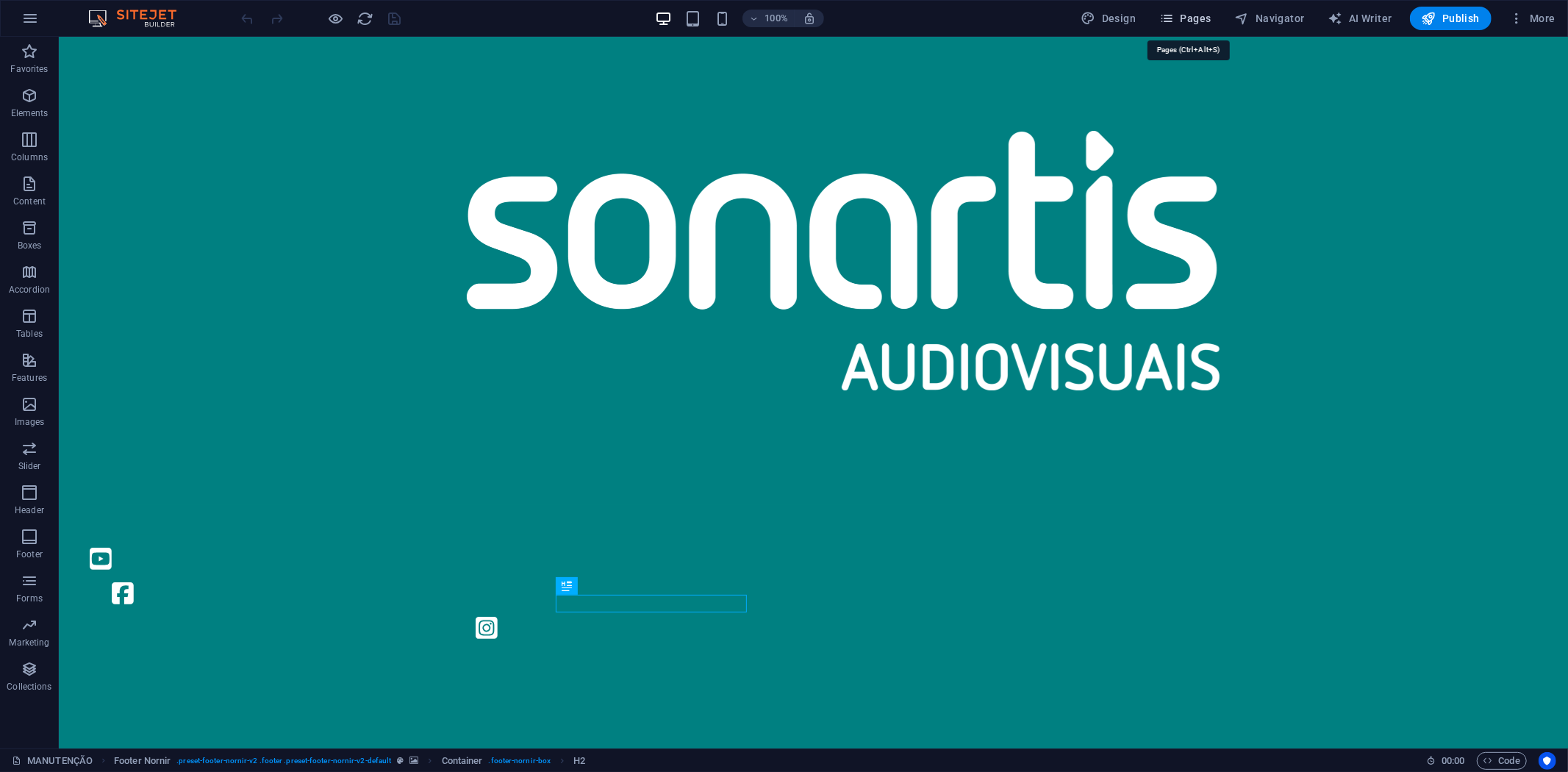
click at [1182, 20] on span "Pages" at bounding box center [1185, 18] width 52 height 14
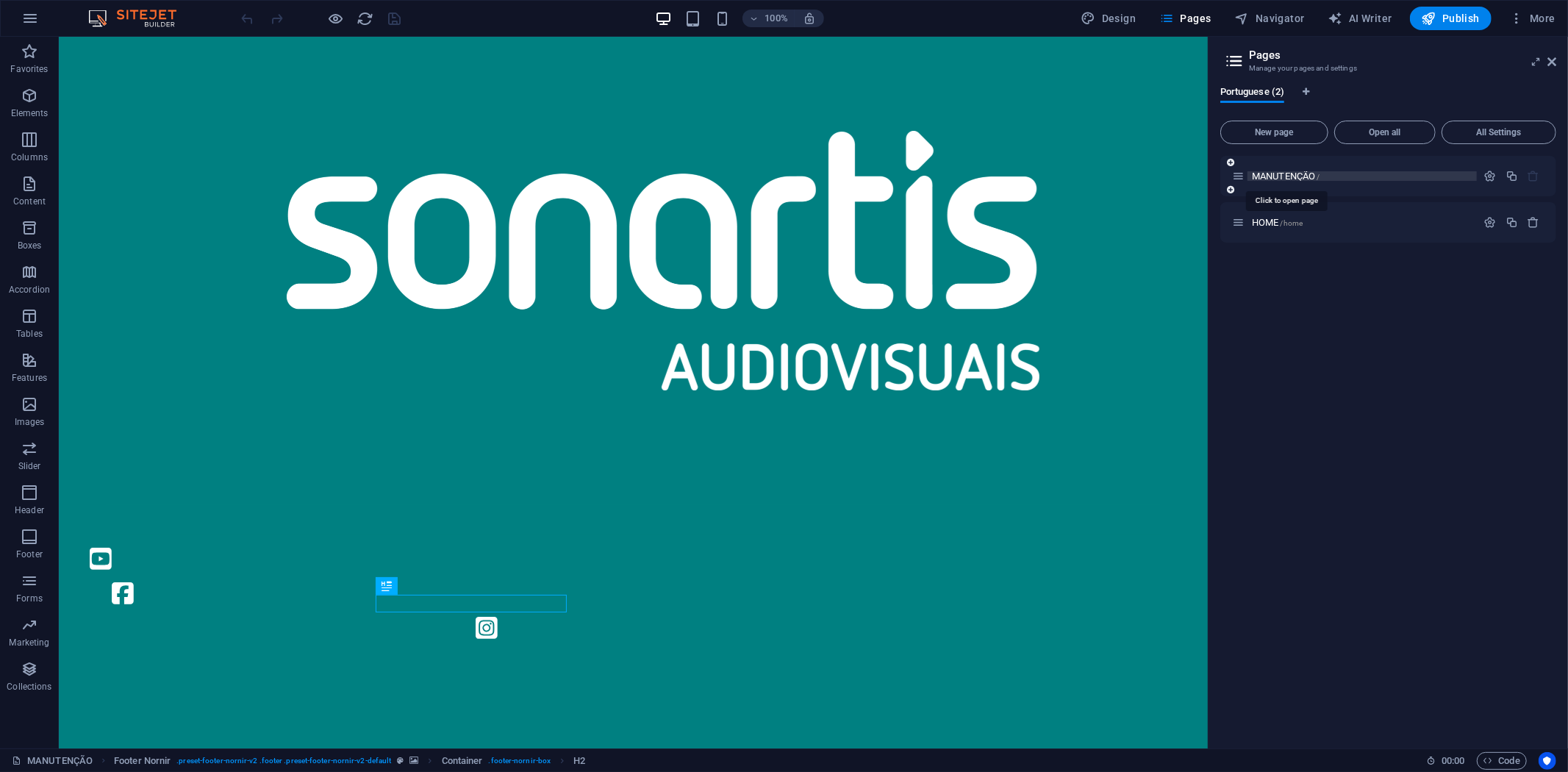
click at [1282, 178] on span "MANUTENÇÃO /" at bounding box center [1286, 176] width 69 height 11
click at [1265, 224] on span "HOME /home" at bounding box center [1277, 222] width 51 height 11
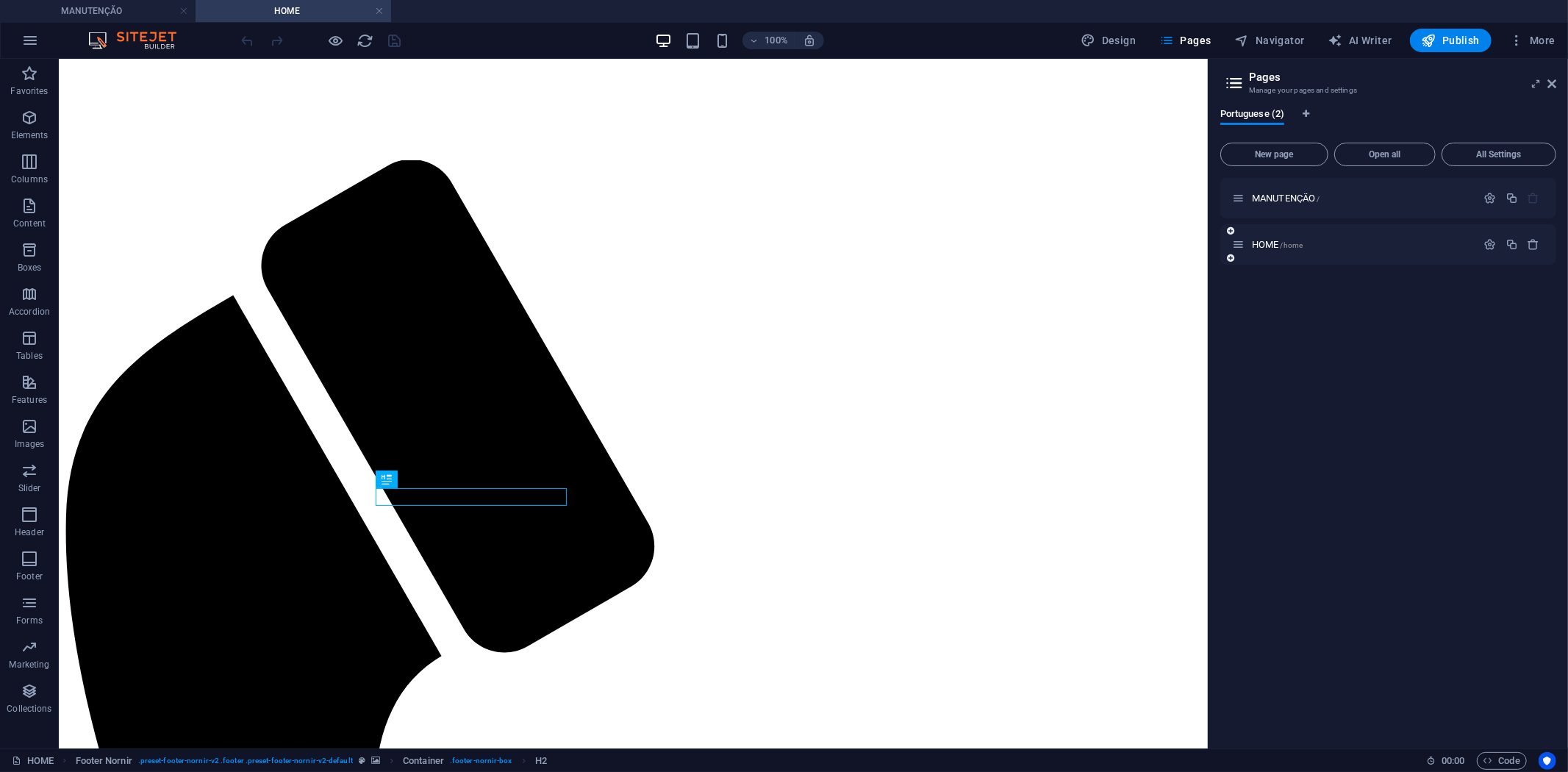
scroll to position [262, 0]
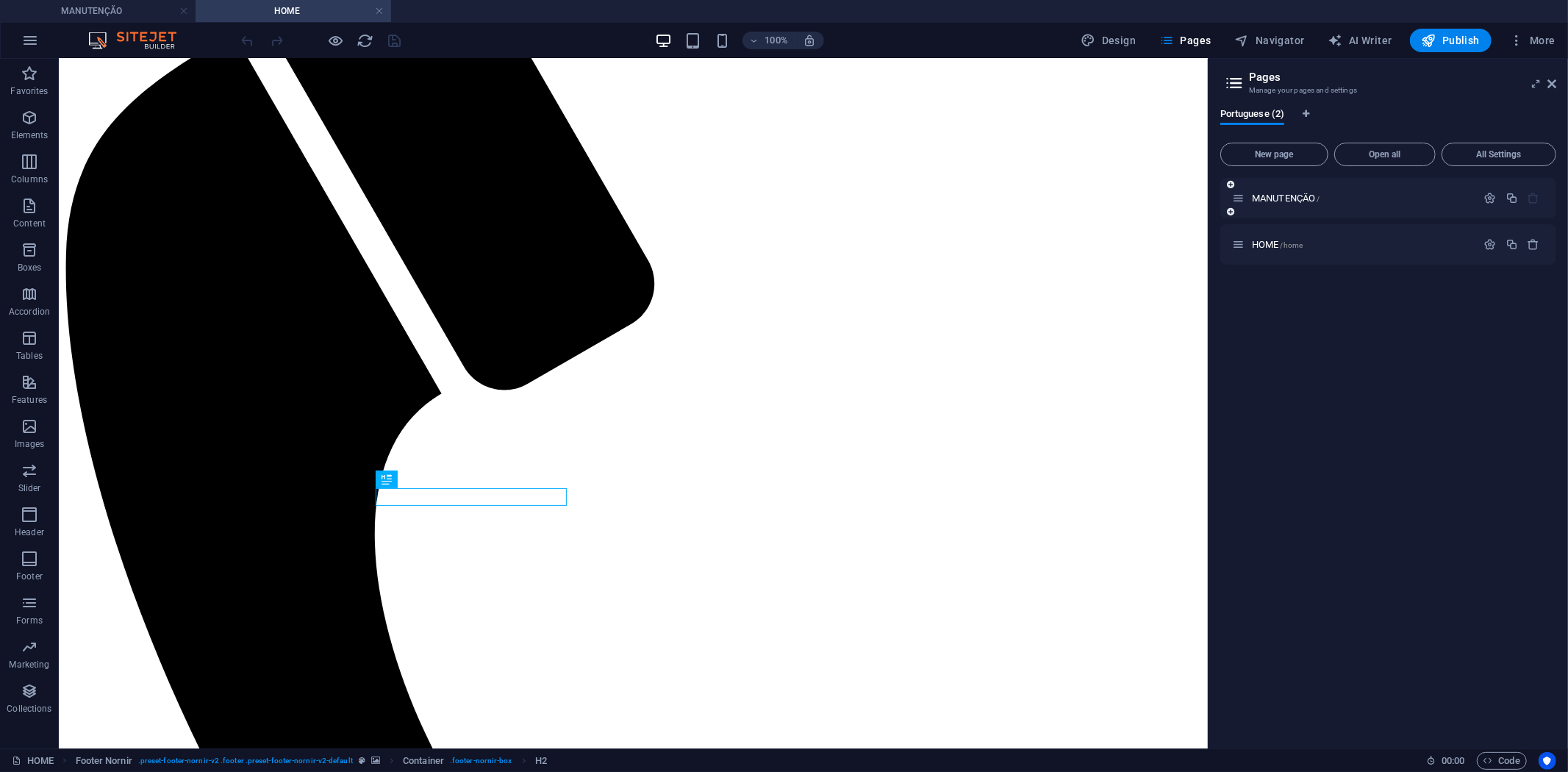
click at [1273, 203] on div "MANUTENÇÃO /" at bounding box center [1354, 198] width 244 height 17
click at [1277, 194] on span "MANUTENÇÃO /" at bounding box center [1286, 198] width 69 height 11
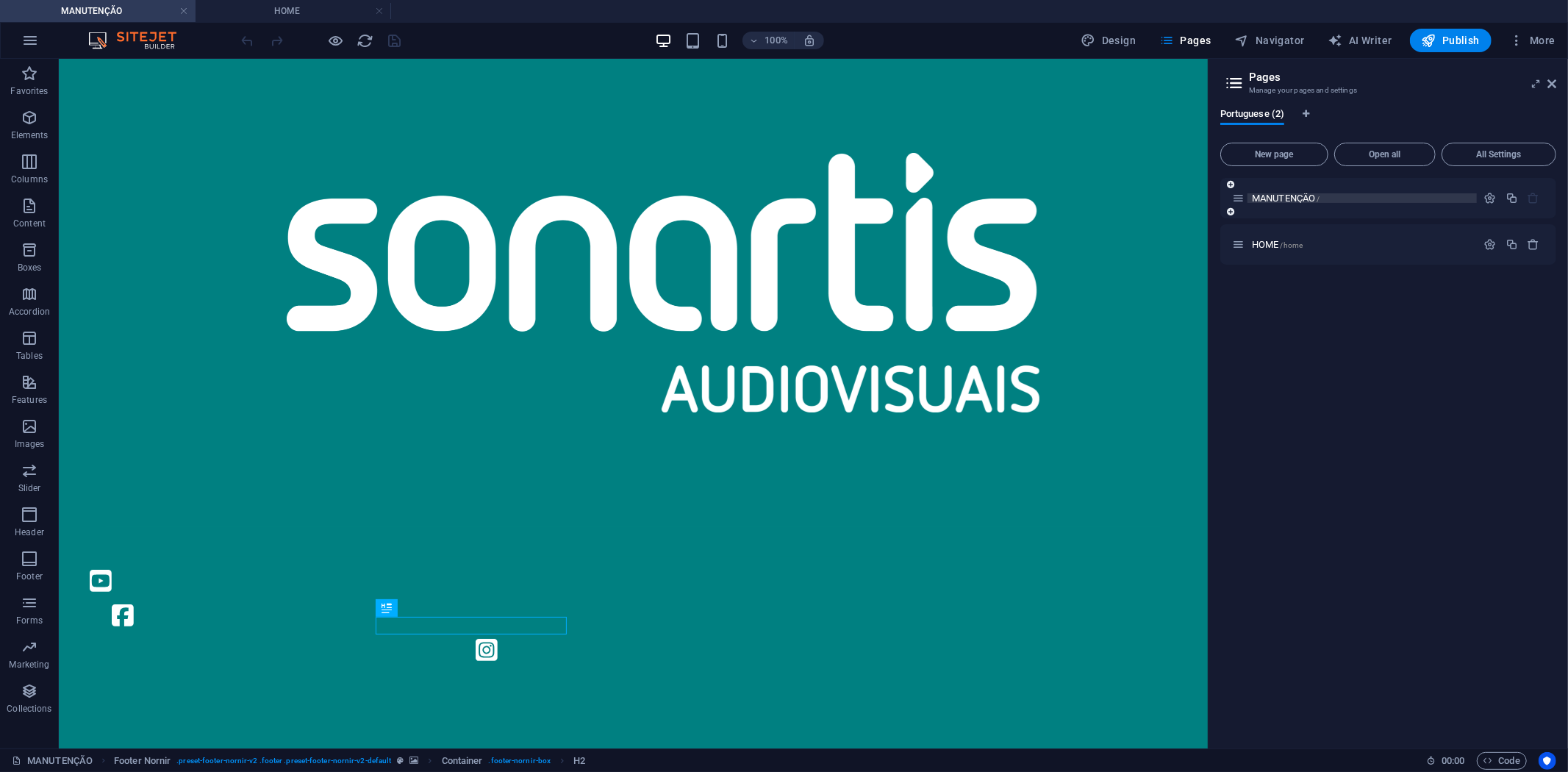
scroll to position [0, 0]
drag, startPoint x: 613, startPoint y: 432, endPoint x: 301, endPoint y: 375, distance: 317.2
click at [613, 432] on div "+ Add section" at bounding box center [632, 439] width 81 height 25
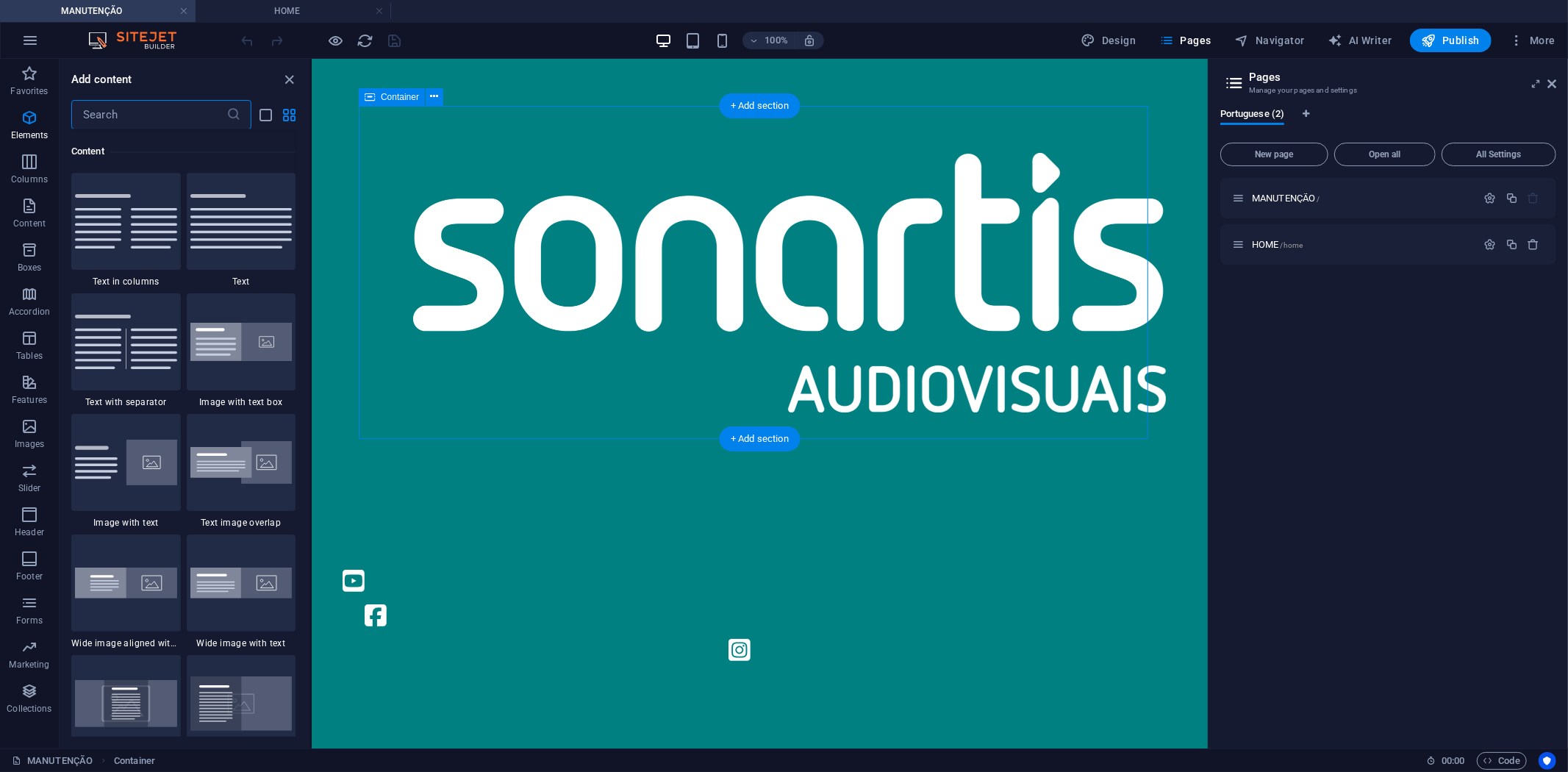
scroll to position [2572, 0]
drag, startPoint x: 260, startPoint y: 233, endPoint x: 199, endPoint y: 341, distance: 124.0
click at [260, 233] on img at bounding box center [241, 221] width 103 height 54
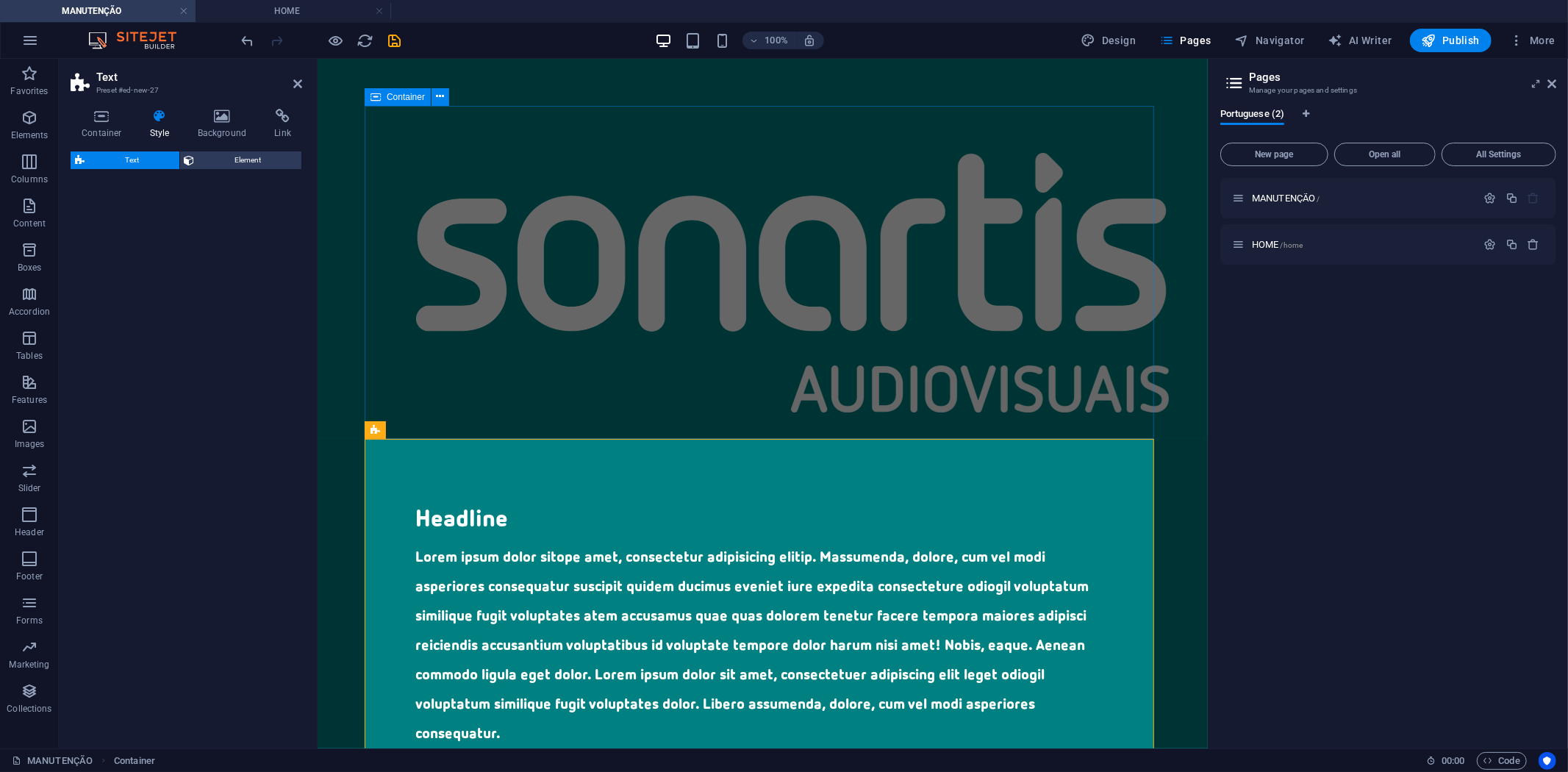
select select "preset-text-v2-default"
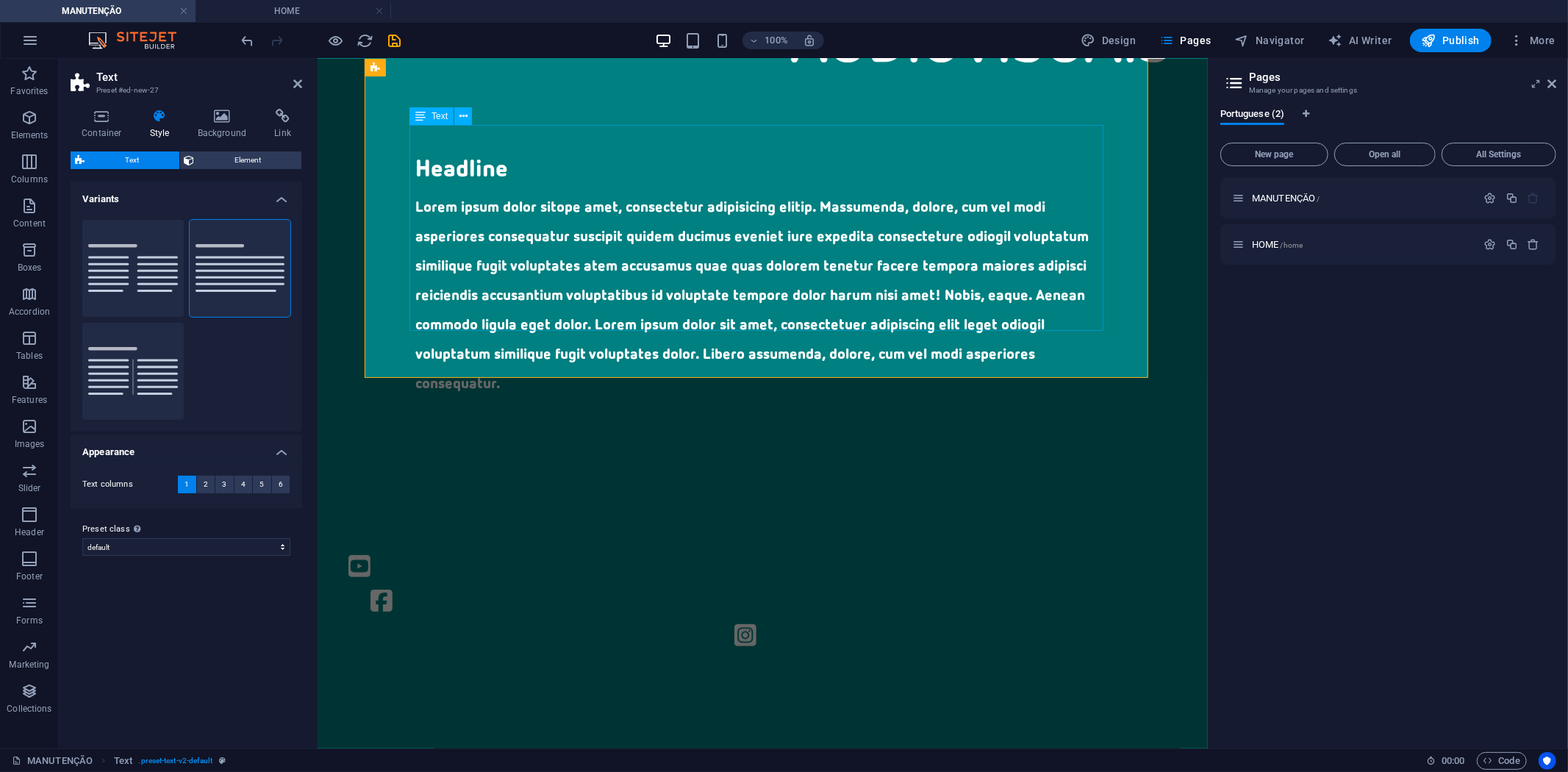
scroll to position [327, 0]
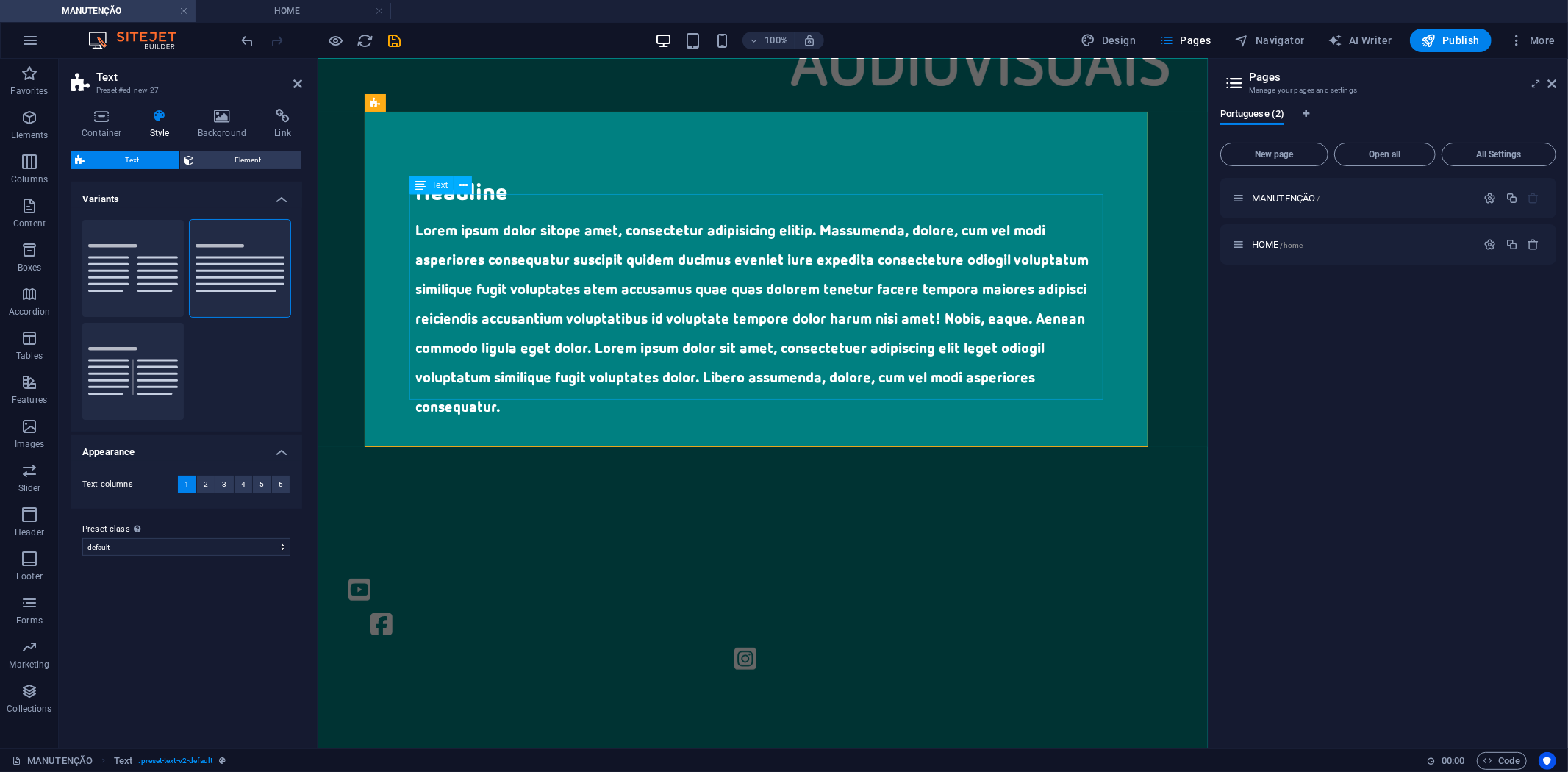
click at [508, 383] on div "Lorem ipsum dolor sitope amet, consectetur adipisicing elitip. Massumenda, dolo…" at bounding box center [763, 318] width 694 height 206
click at [504, 386] on div "Lorem ipsum dolor sitope amet, consectetur adipisicing elitip. Massumenda, dolo…" at bounding box center [763, 318] width 694 height 206
click at [504, 387] on div "Lorem ipsum dolor sitope amet, consectetur adipisicing elitip. Massumenda, dolo…" at bounding box center [763, 318] width 694 height 206
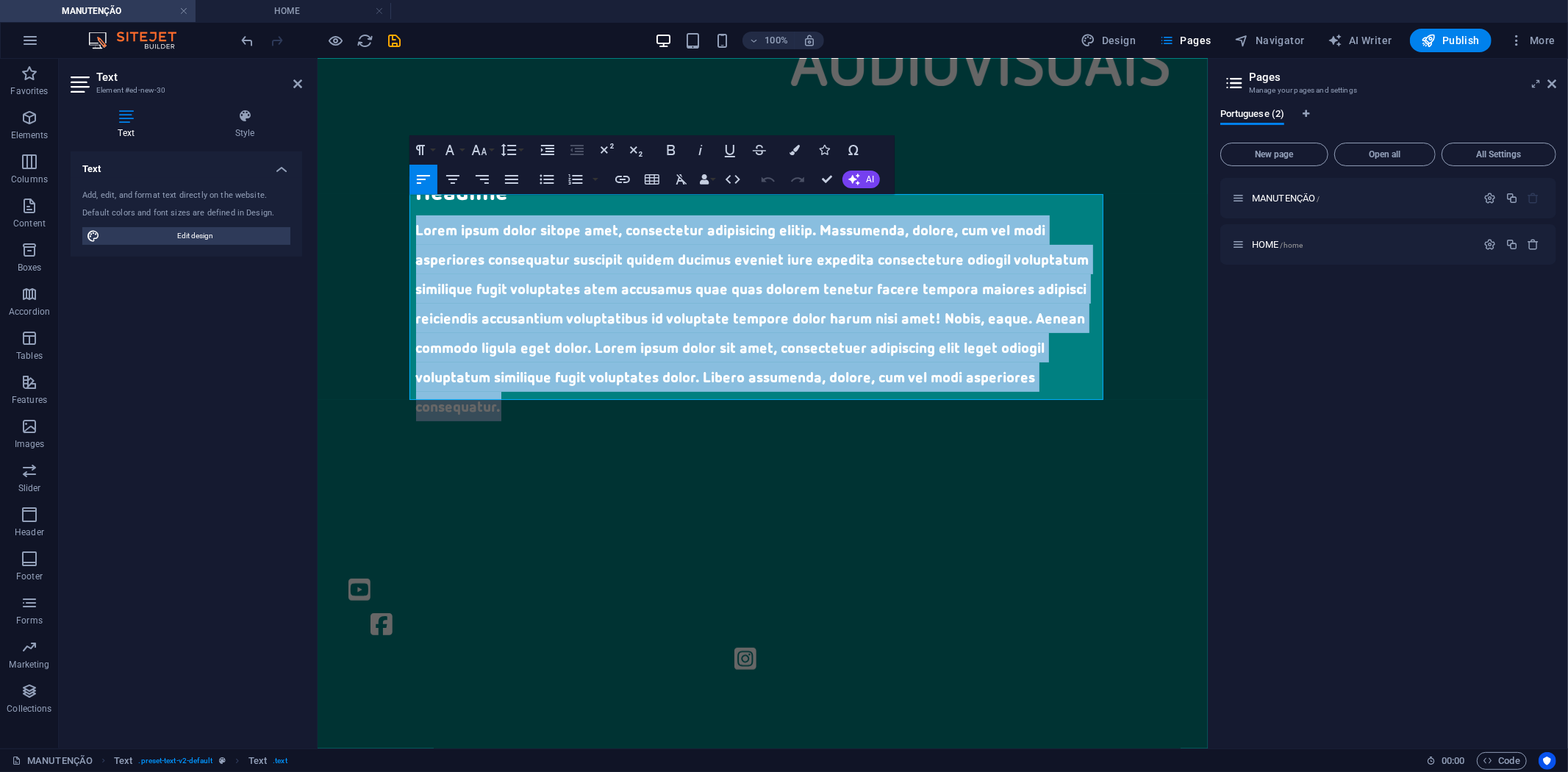
drag, startPoint x: 511, startPoint y: 386, endPoint x: 334, endPoint y: 182, distance: 270.1
click at [334, 182] on html "Headline Lorem ipsum dolor sitope amet, consectetur adipisicing elitip. Massume…" at bounding box center [762, 477] width 890 height 1492
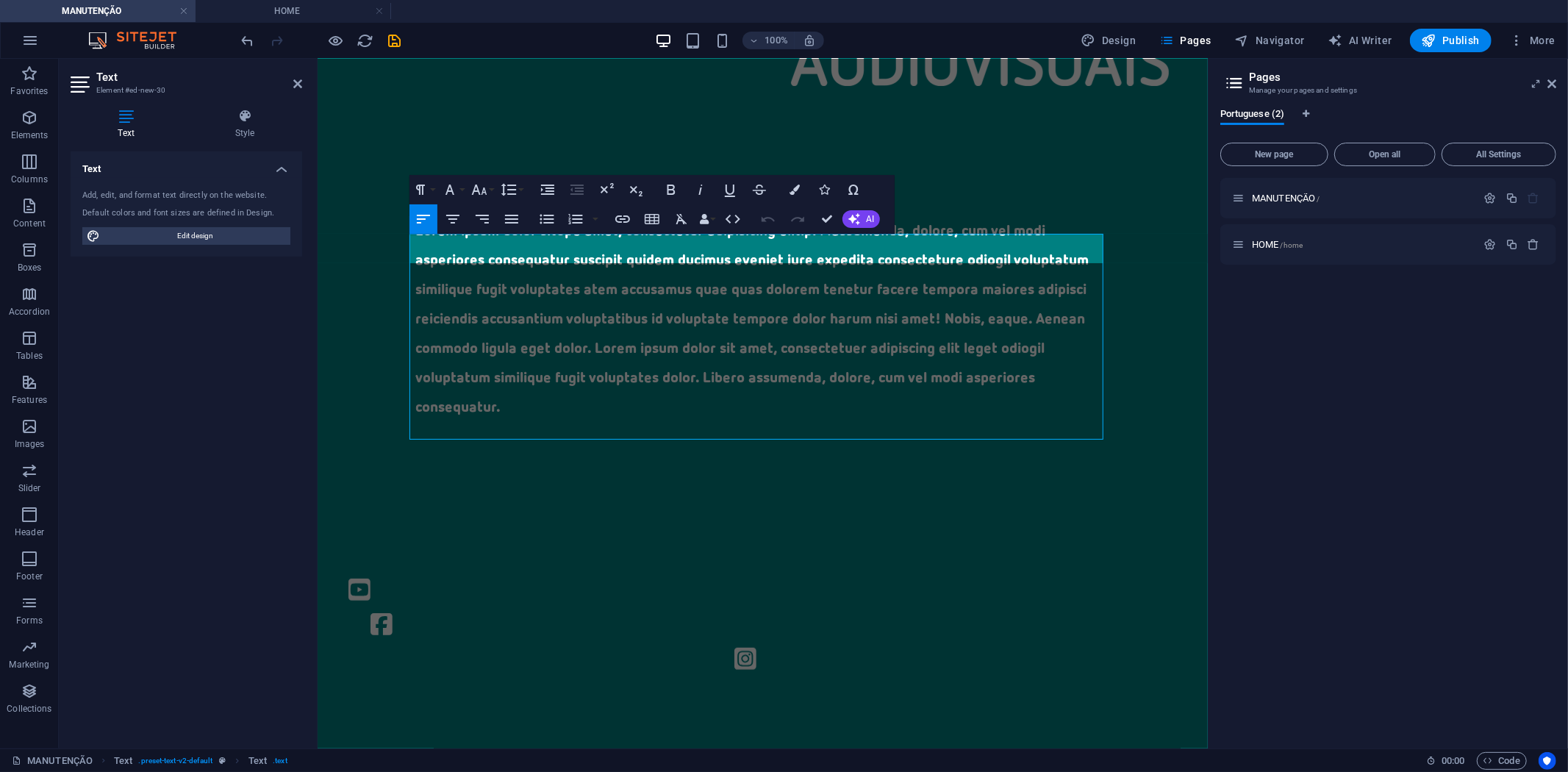
scroll to position [287, 0]
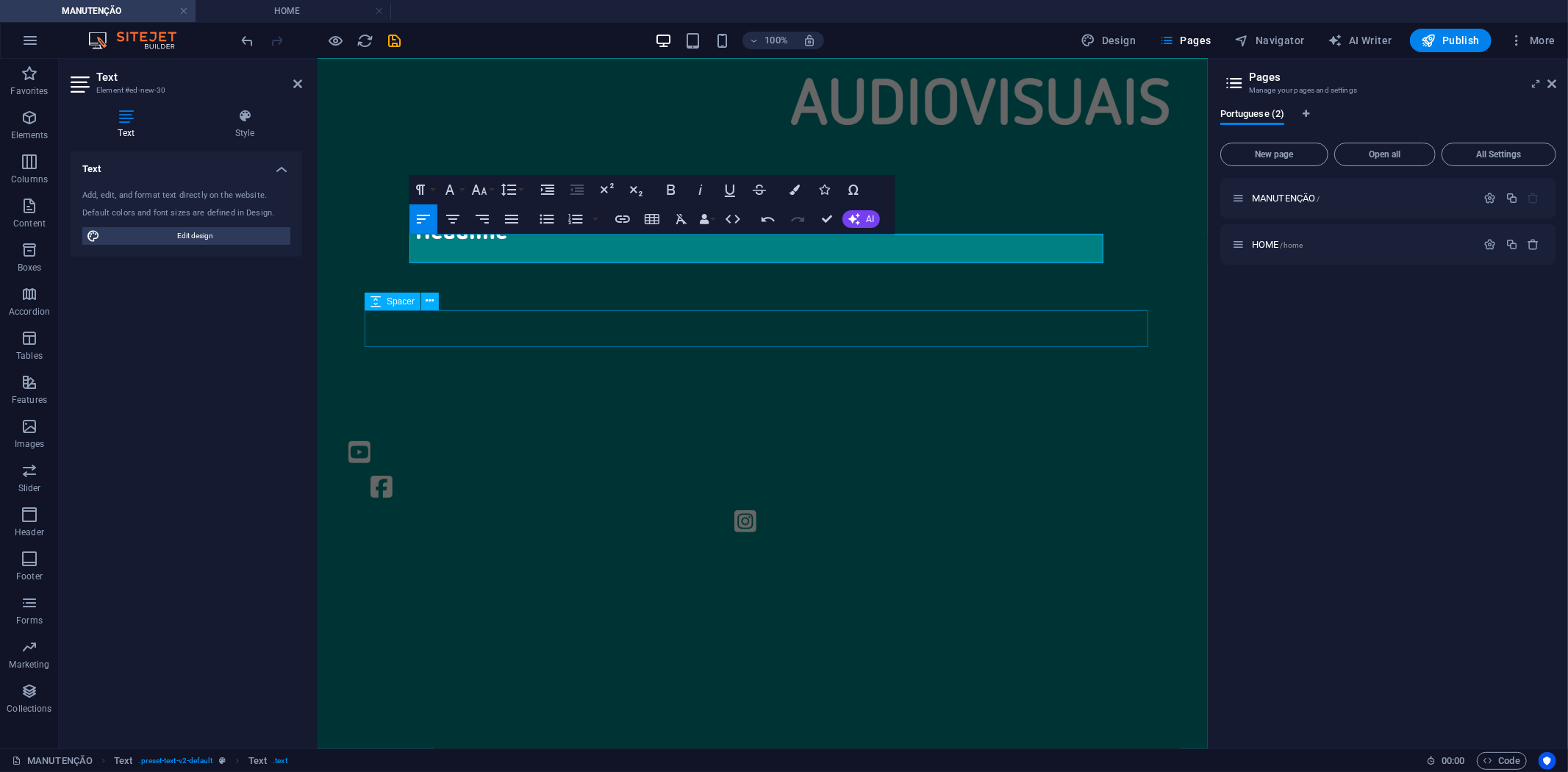
click at [533, 330] on div at bounding box center [762, 348] width 796 height 37
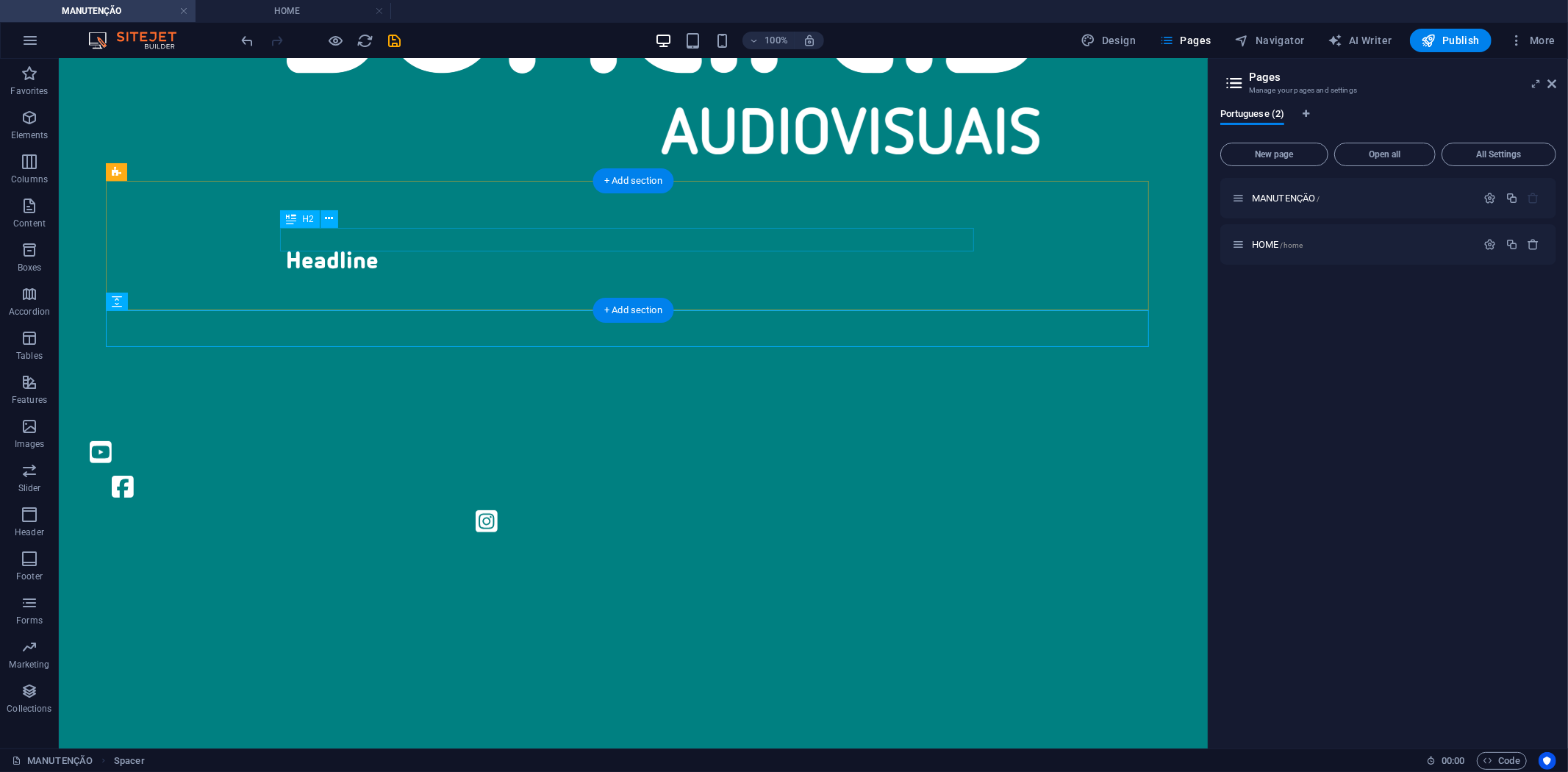
click at [342, 248] on div "Headline" at bounding box center [633, 260] width 694 height 23
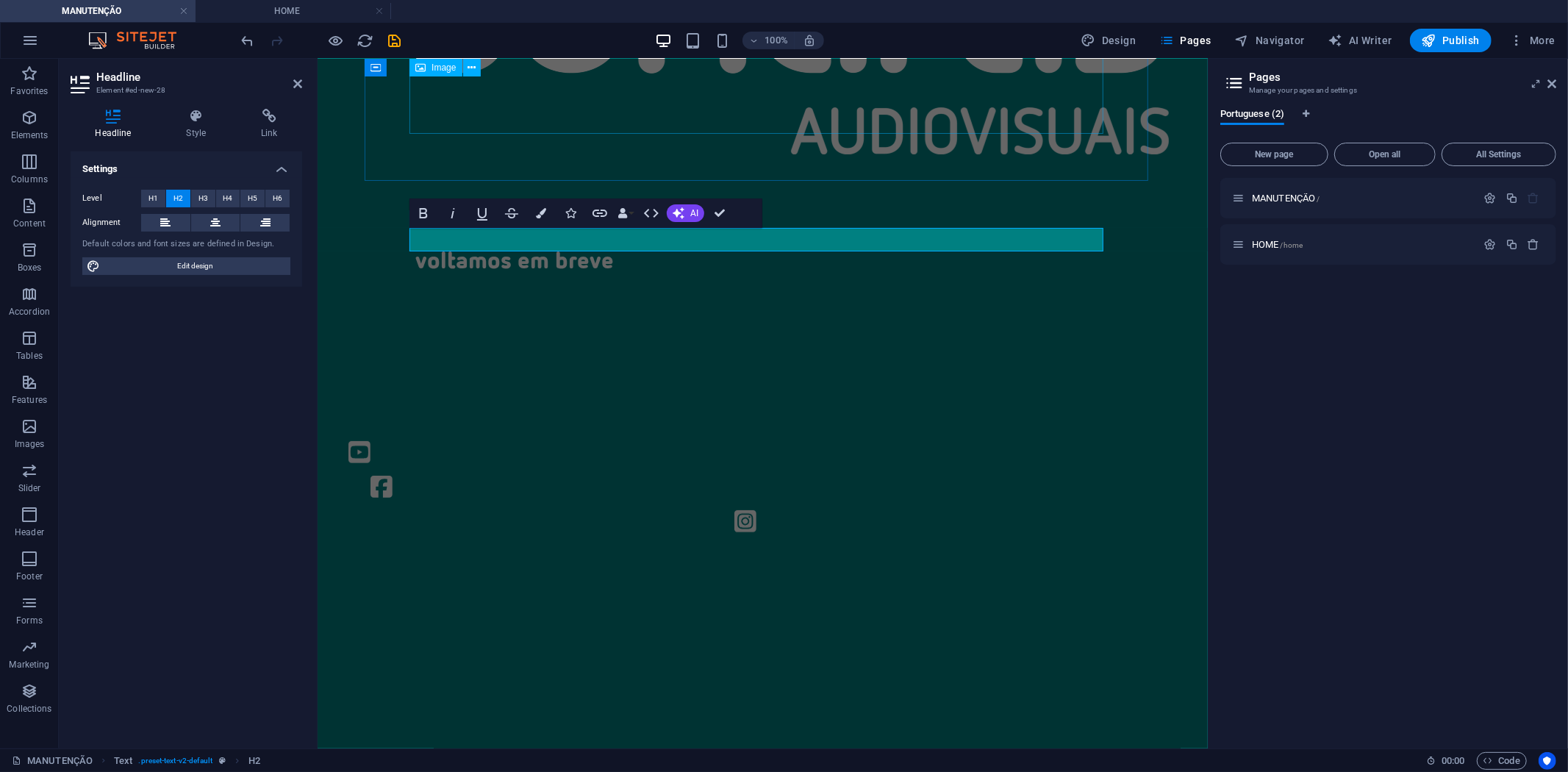
drag, startPoint x: 512, startPoint y: 129, endPoint x: 729, endPoint y: 115, distance: 217.5
click at [759, 125] on figure at bounding box center [763, 23] width 694 height 260
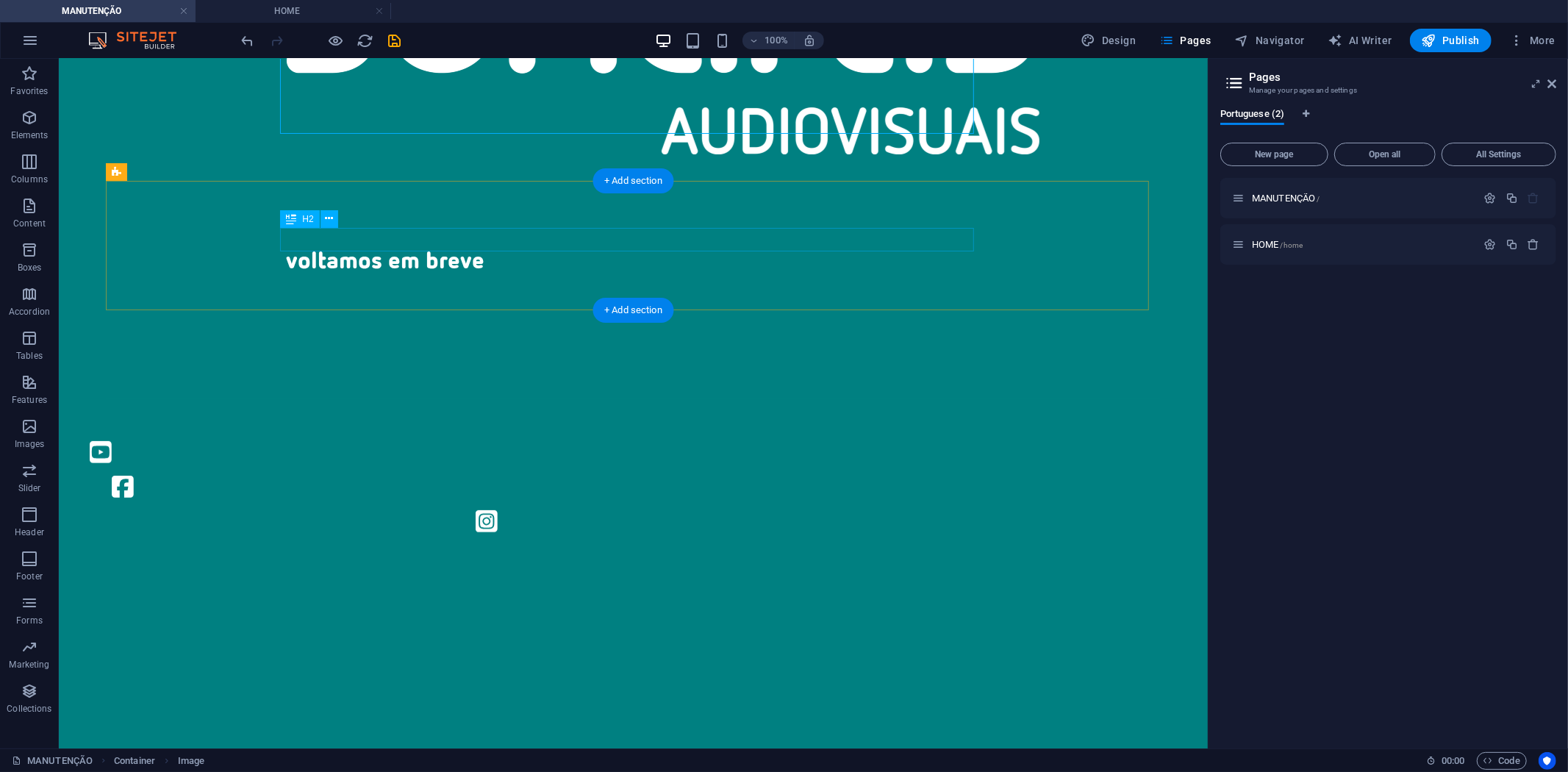
click at [391, 248] on div "voltamos em breve" at bounding box center [633, 260] width 694 height 23
click at [158, 174] on icon at bounding box center [159, 171] width 8 height 15
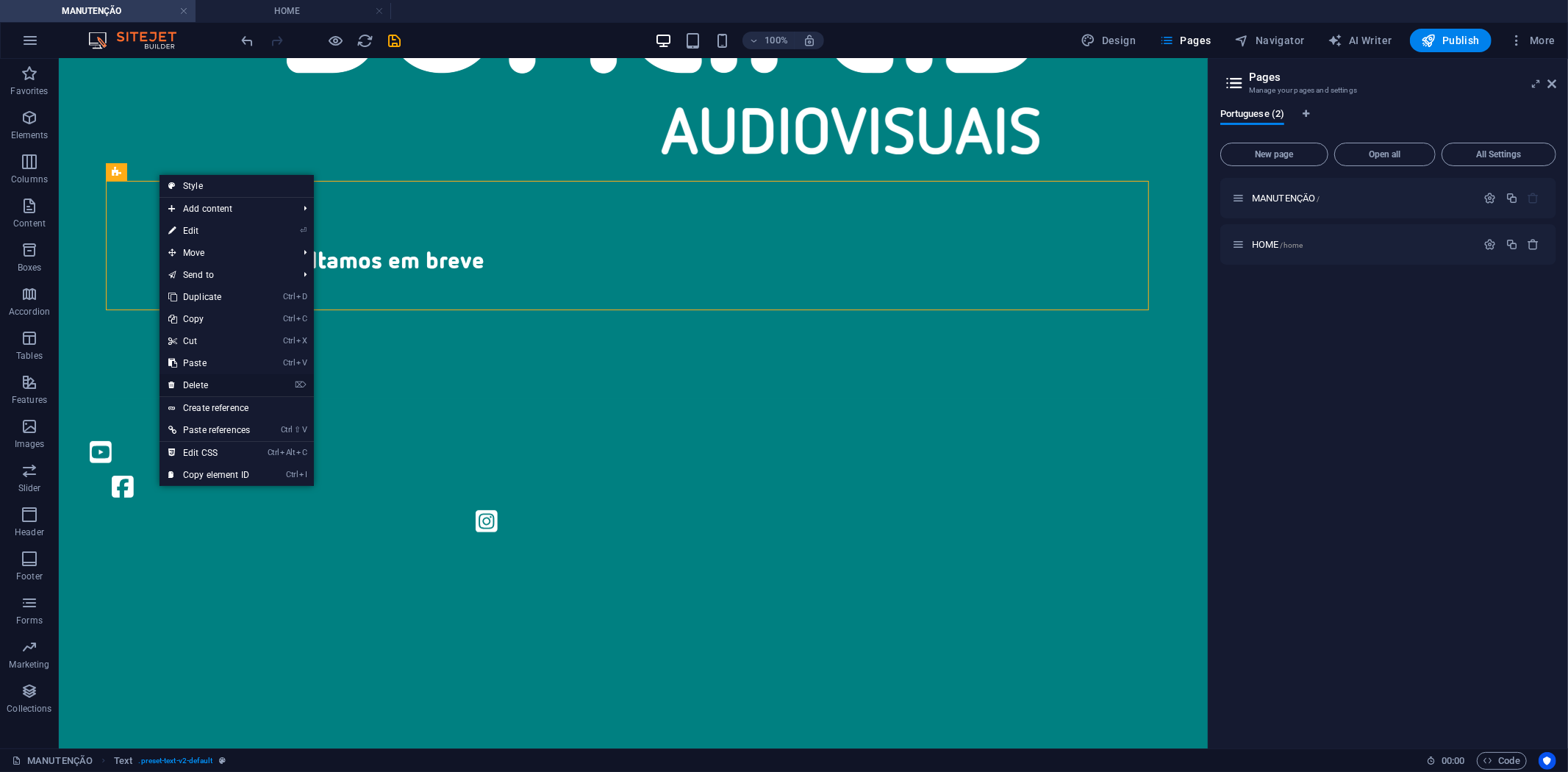
click at [248, 388] on link "⌦ Delete" at bounding box center [209, 386] width 99 height 22
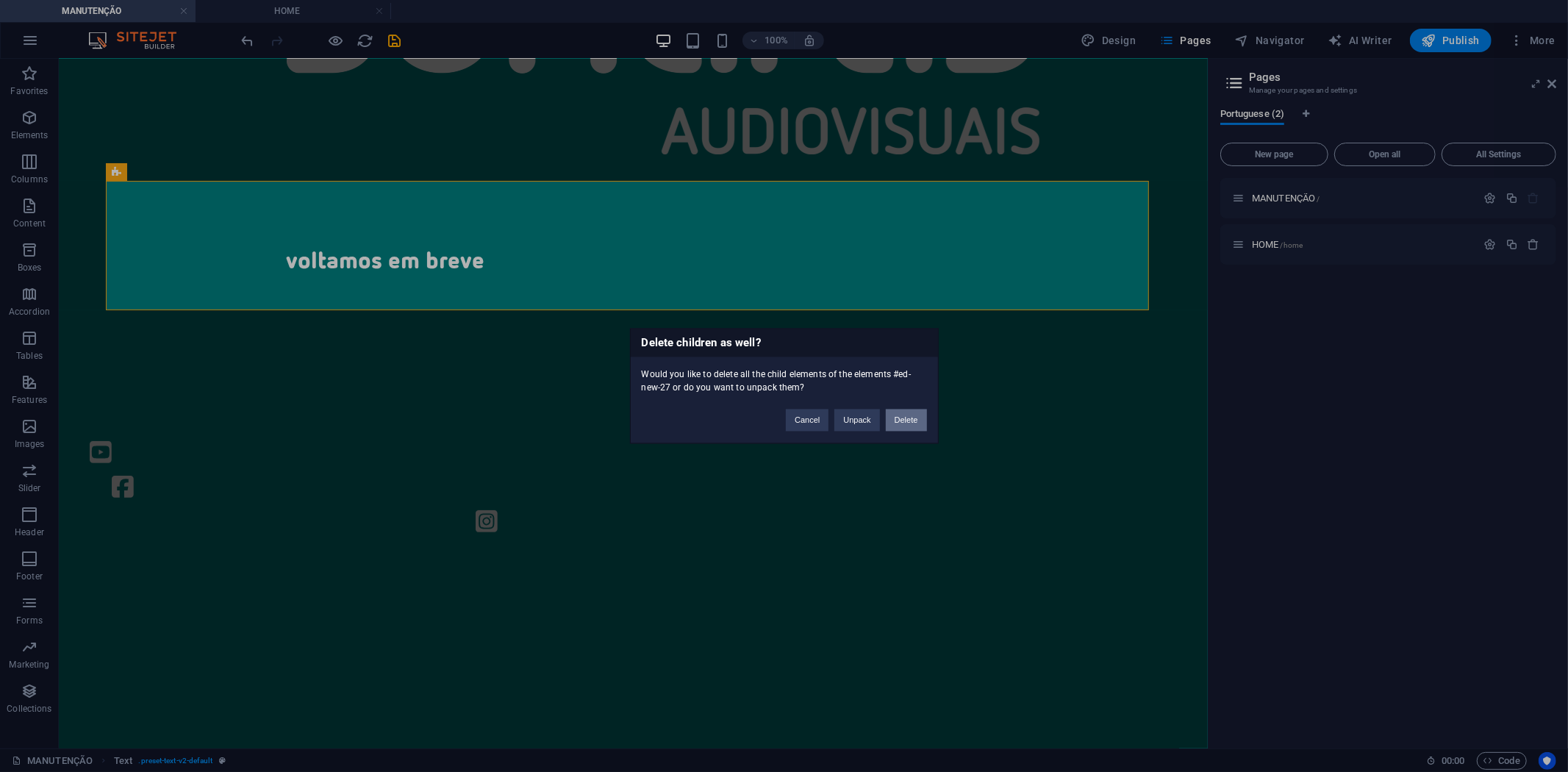
click at [905, 424] on button "Delete" at bounding box center [906, 420] width 41 height 22
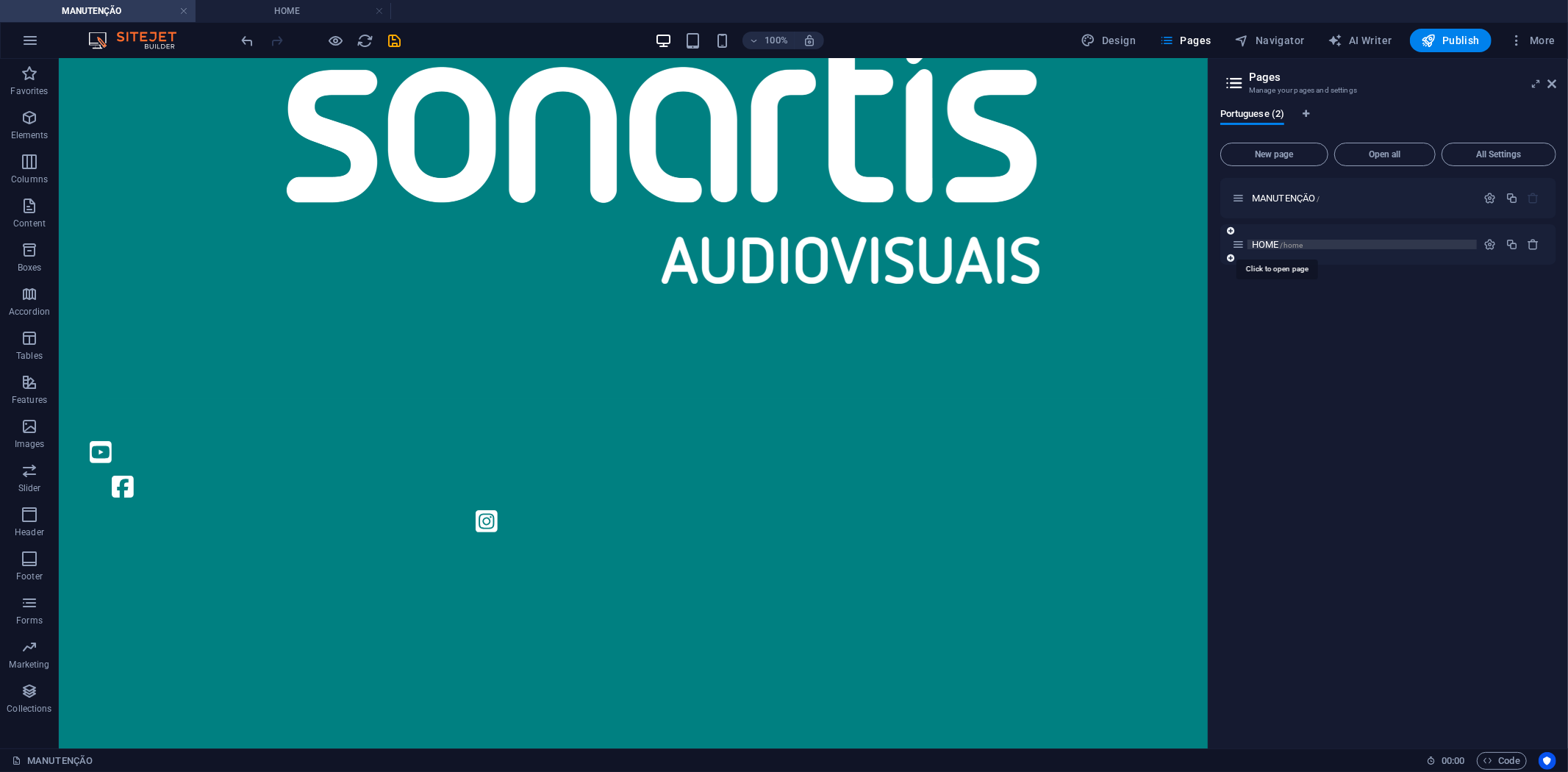
click at [1267, 245] on span "HOME /home" at bounding box center [1277, 245] width 51 height 11
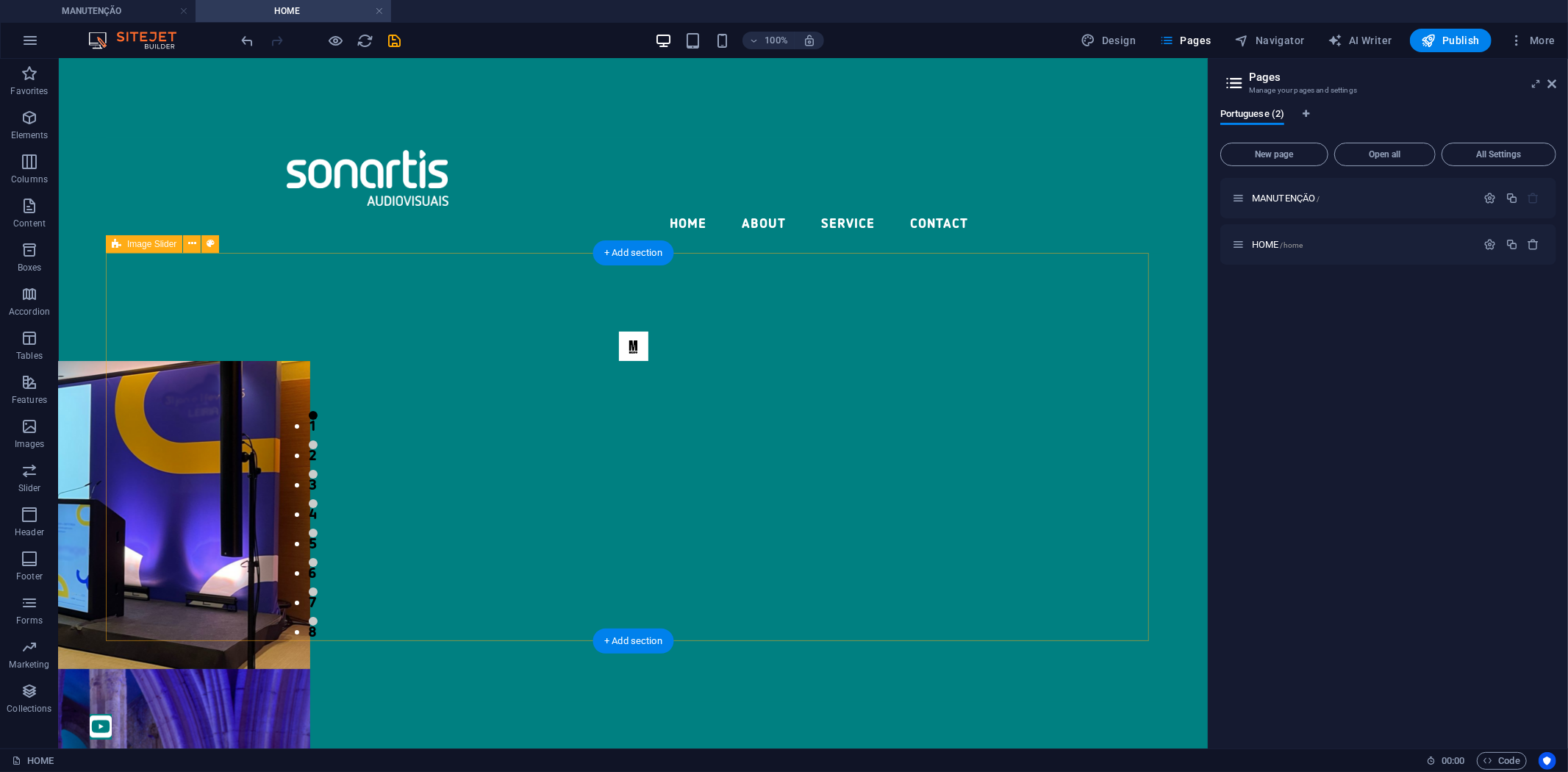
scroll to position [0, 0]
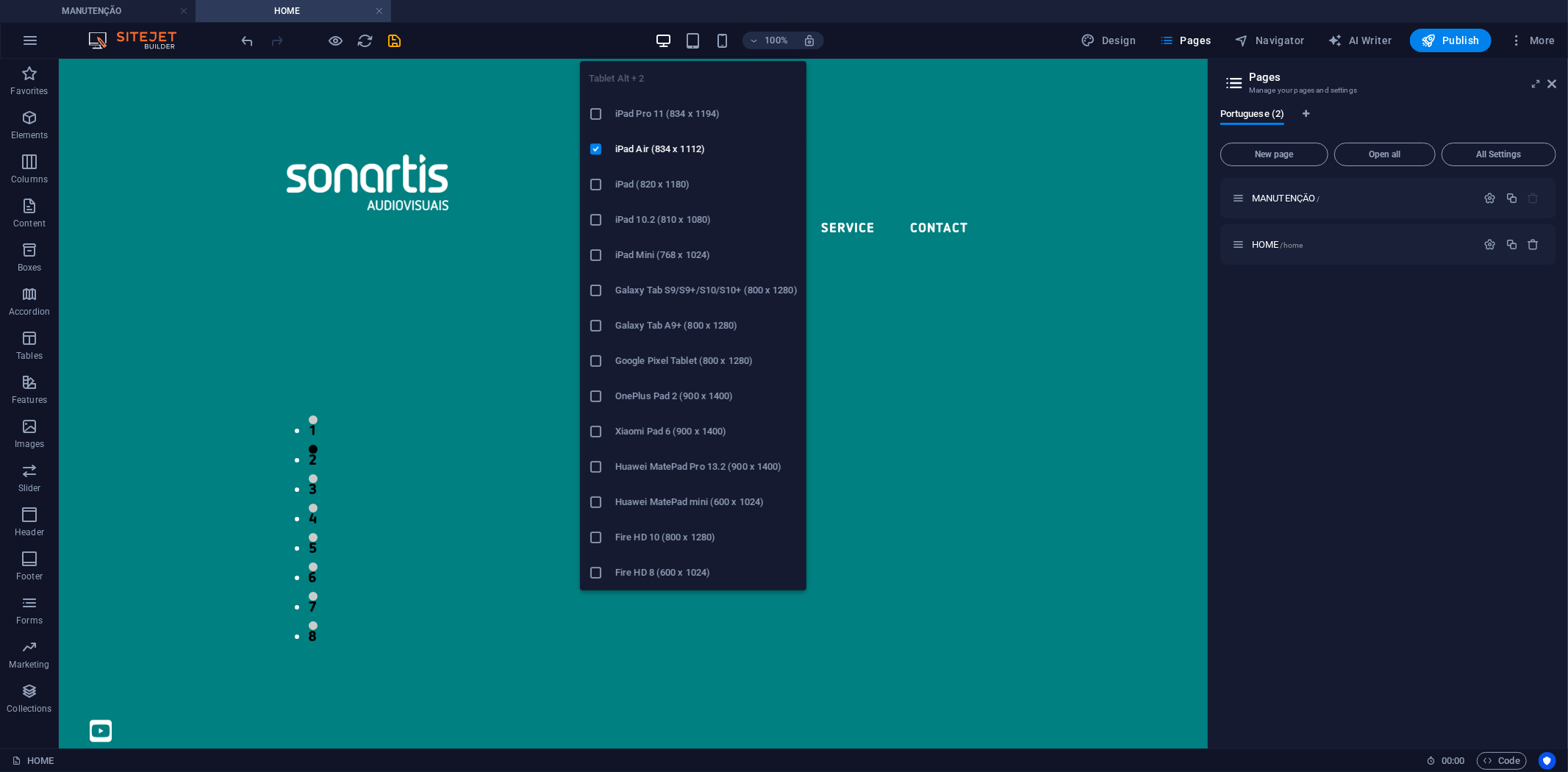
click at [704, 38] on div "100%" at bounding box center [739, 40] width 169 height 23
click at [698, 34] on icon "button" at bounding box center [692, 40] width 17 height 17
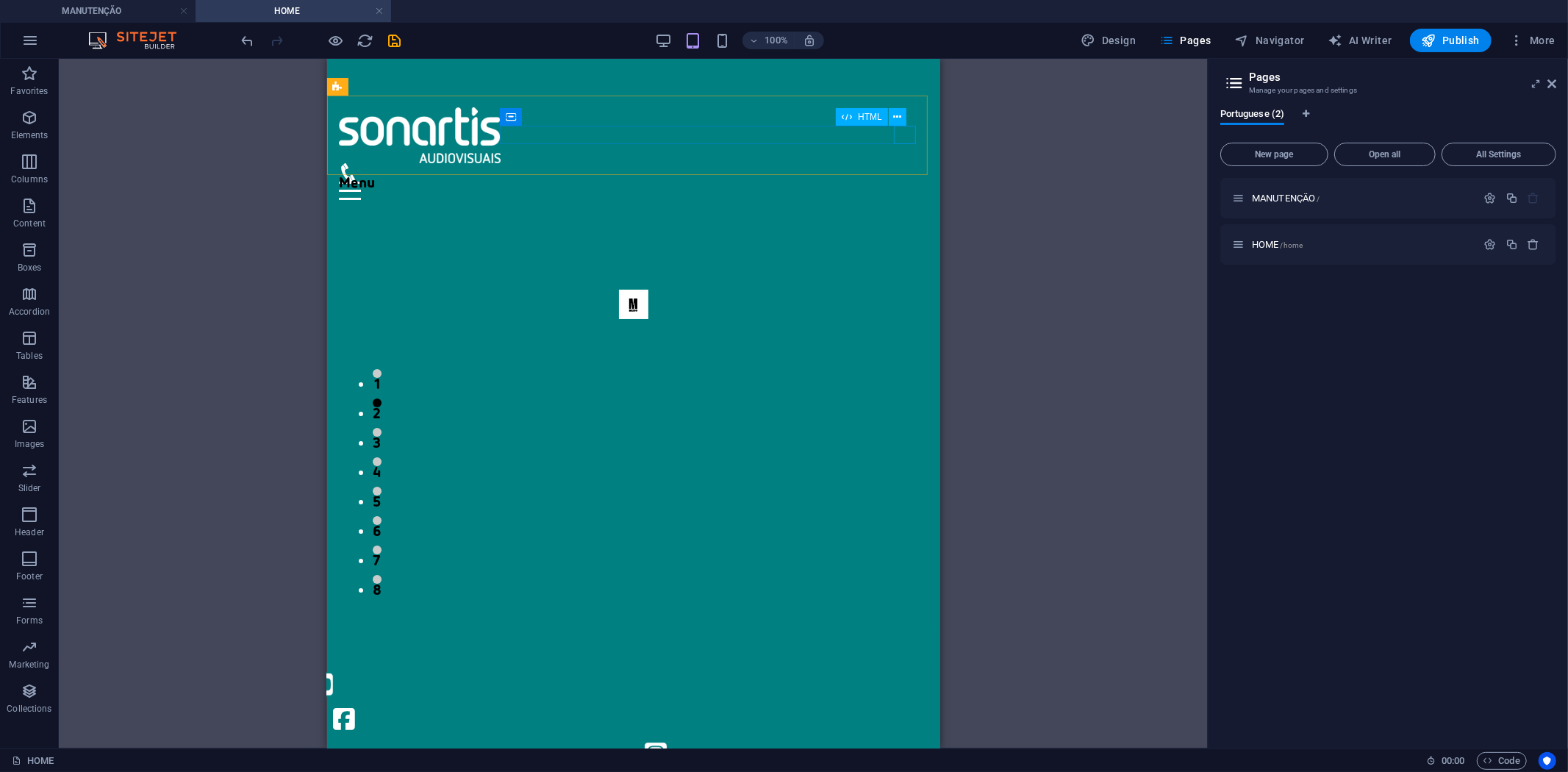
click at [909, 122] on div "HTML" at bounding box center [876, 117] width 80 height 19
click at [918, 125] on div "Menu Home About Service Contact" at bounding box center [632, 153] width 613 height 116
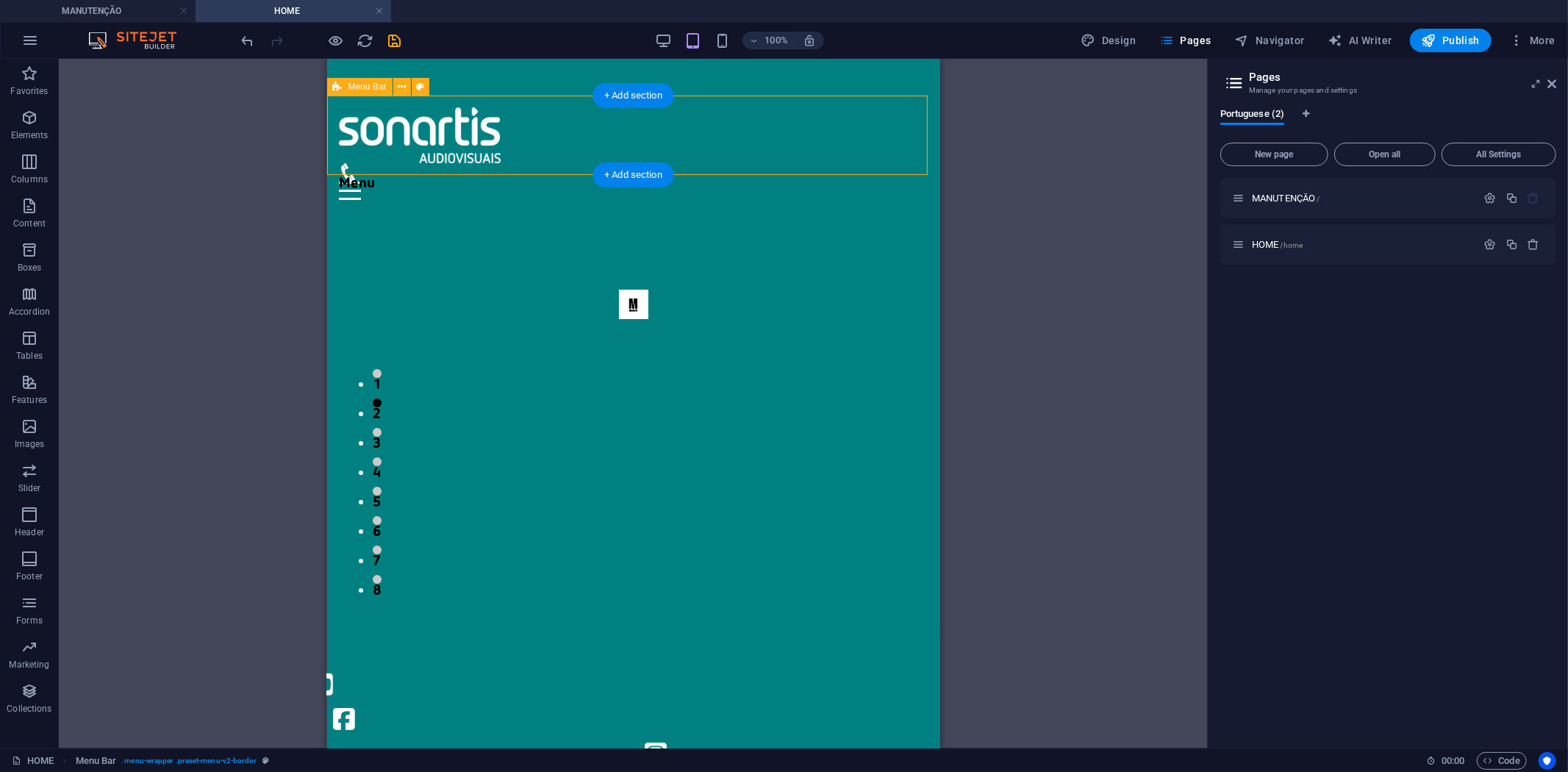
click at [918, 125] on div "Menu Home About Service Contact" at bounding box center [632, 153] width 613 height 116
click at [788, 162] on div "Menu" at bounding box center [632, 180] width 590 height 37
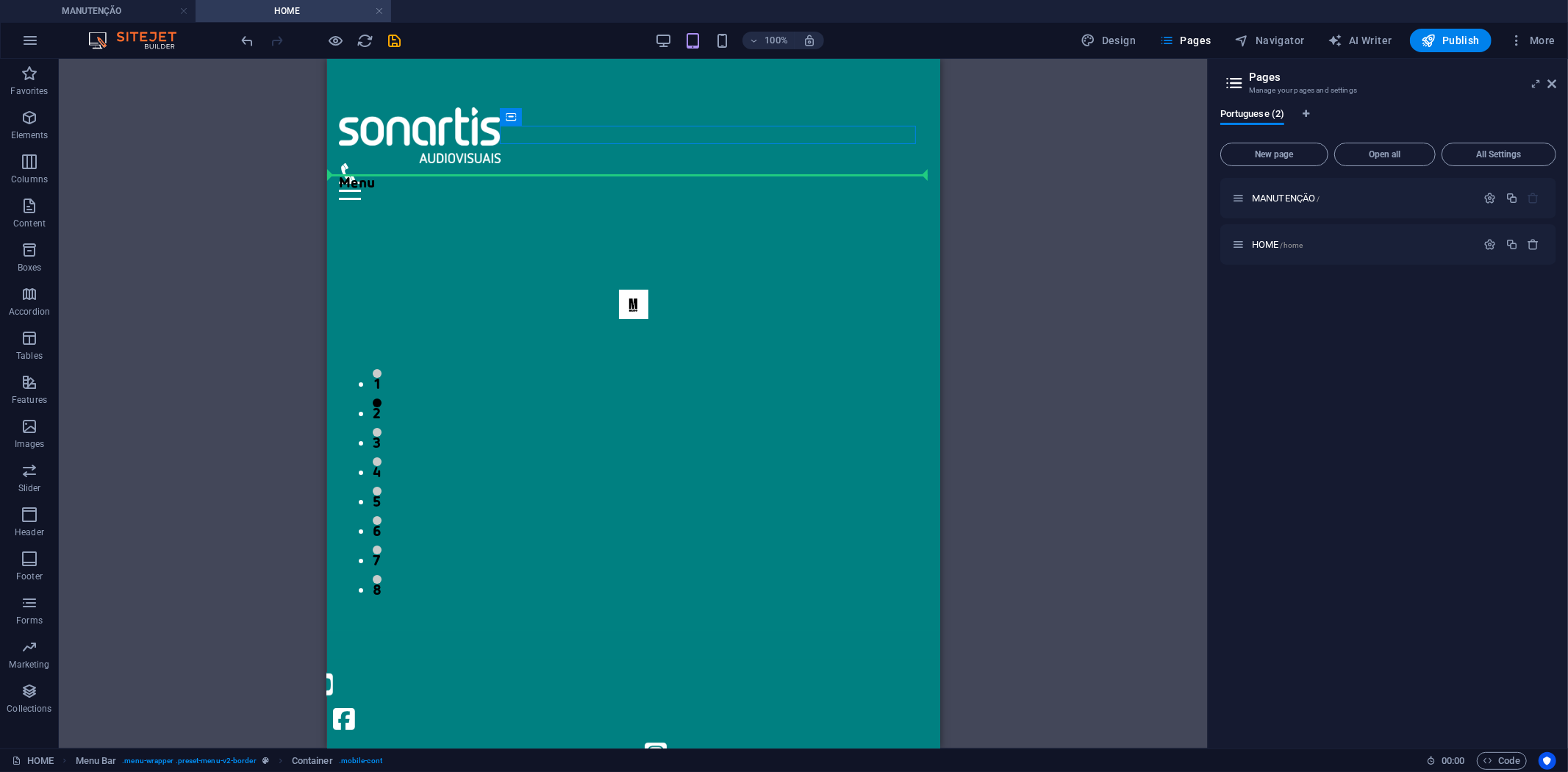
drag, startPoint x: 700, startPoint y: 139, endPoint x: 771, endPoint y: 173, distance: 78.7
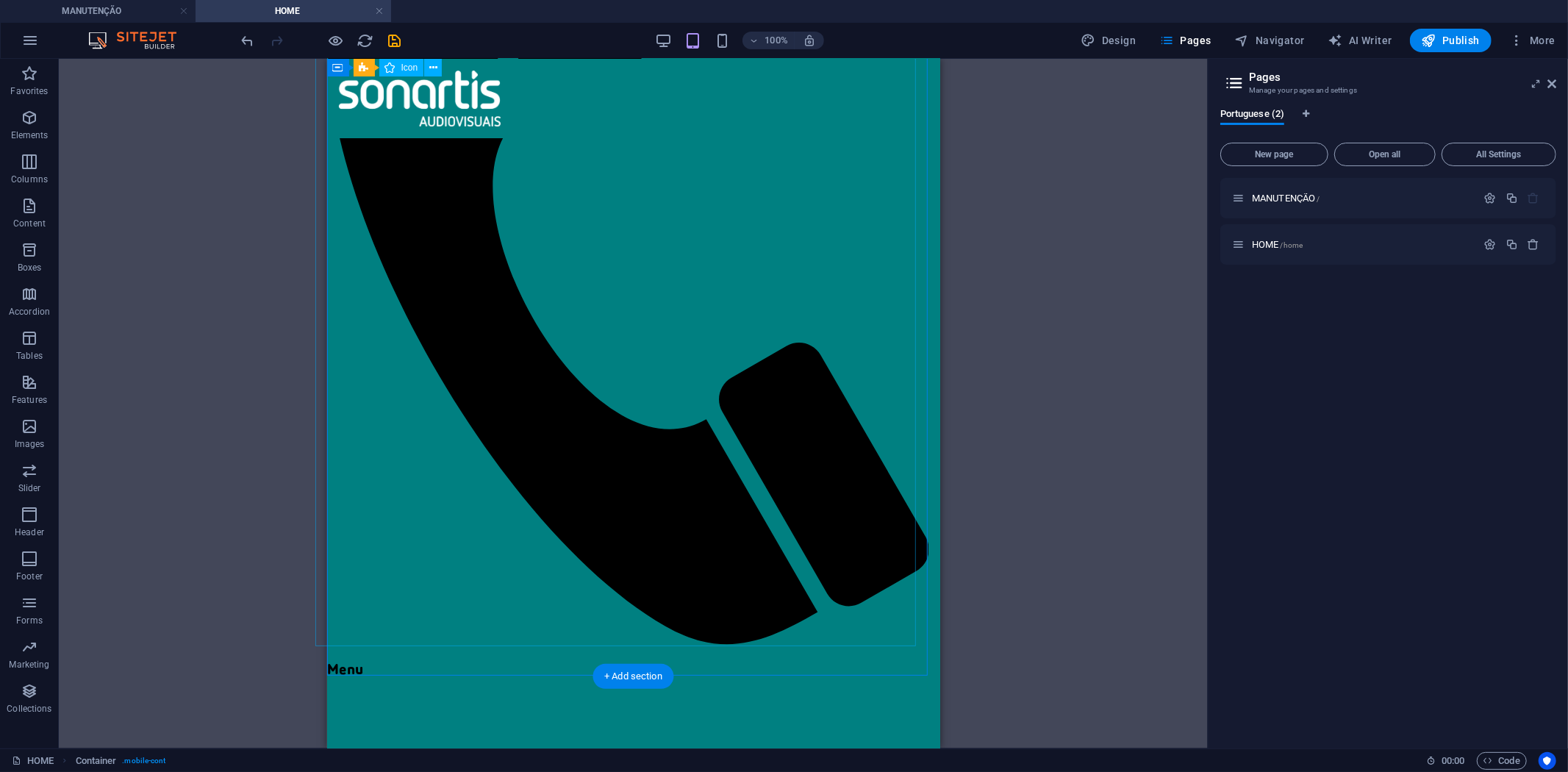
scroll to position [327, 0]
click at [562, 317] on figure at bounding box center [627, 252] width 601 height 809
click at [515, 338] on figure at bounding box center [627, 252] width 601 height 809
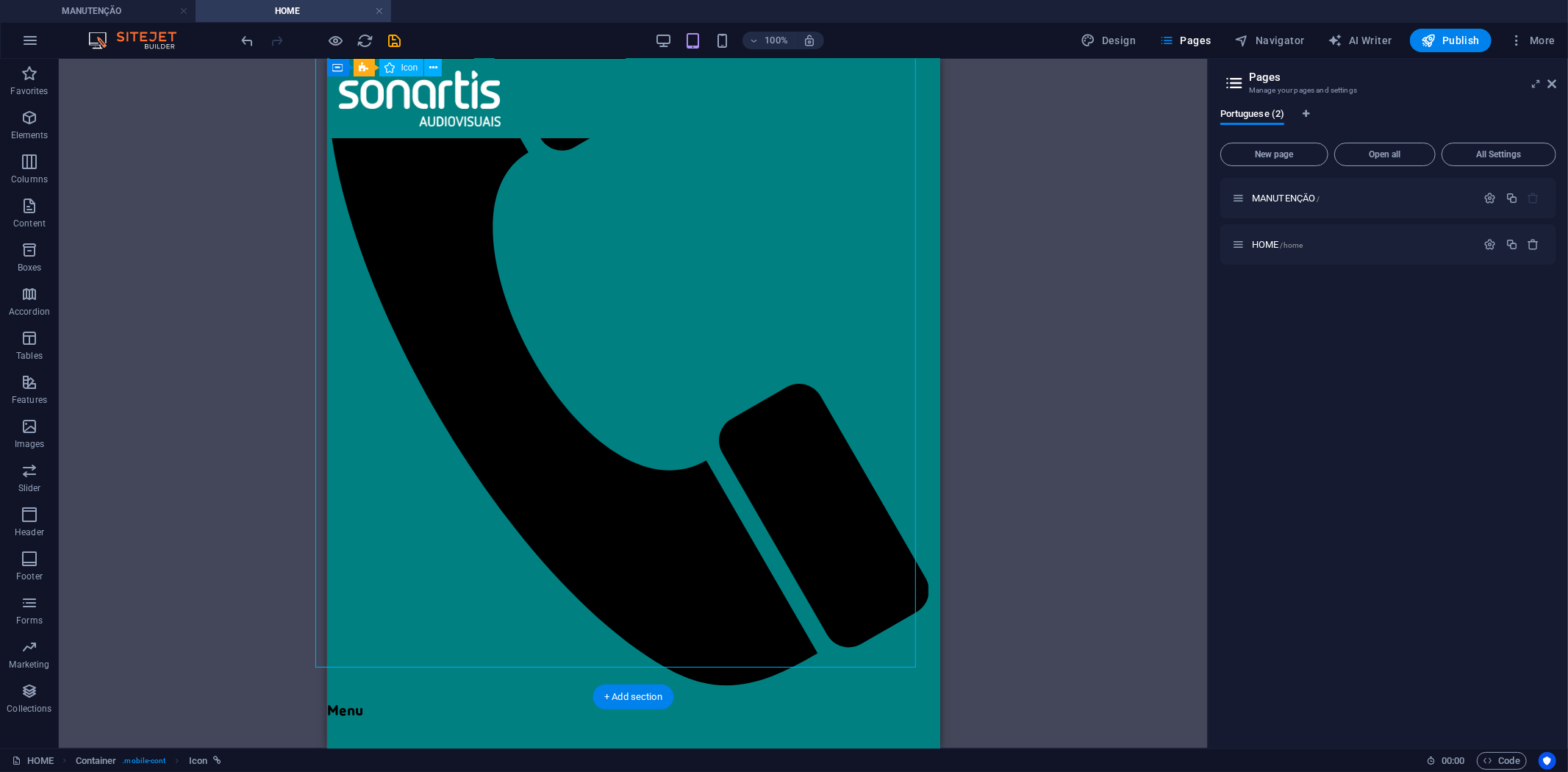
scroll to position [0, 0]
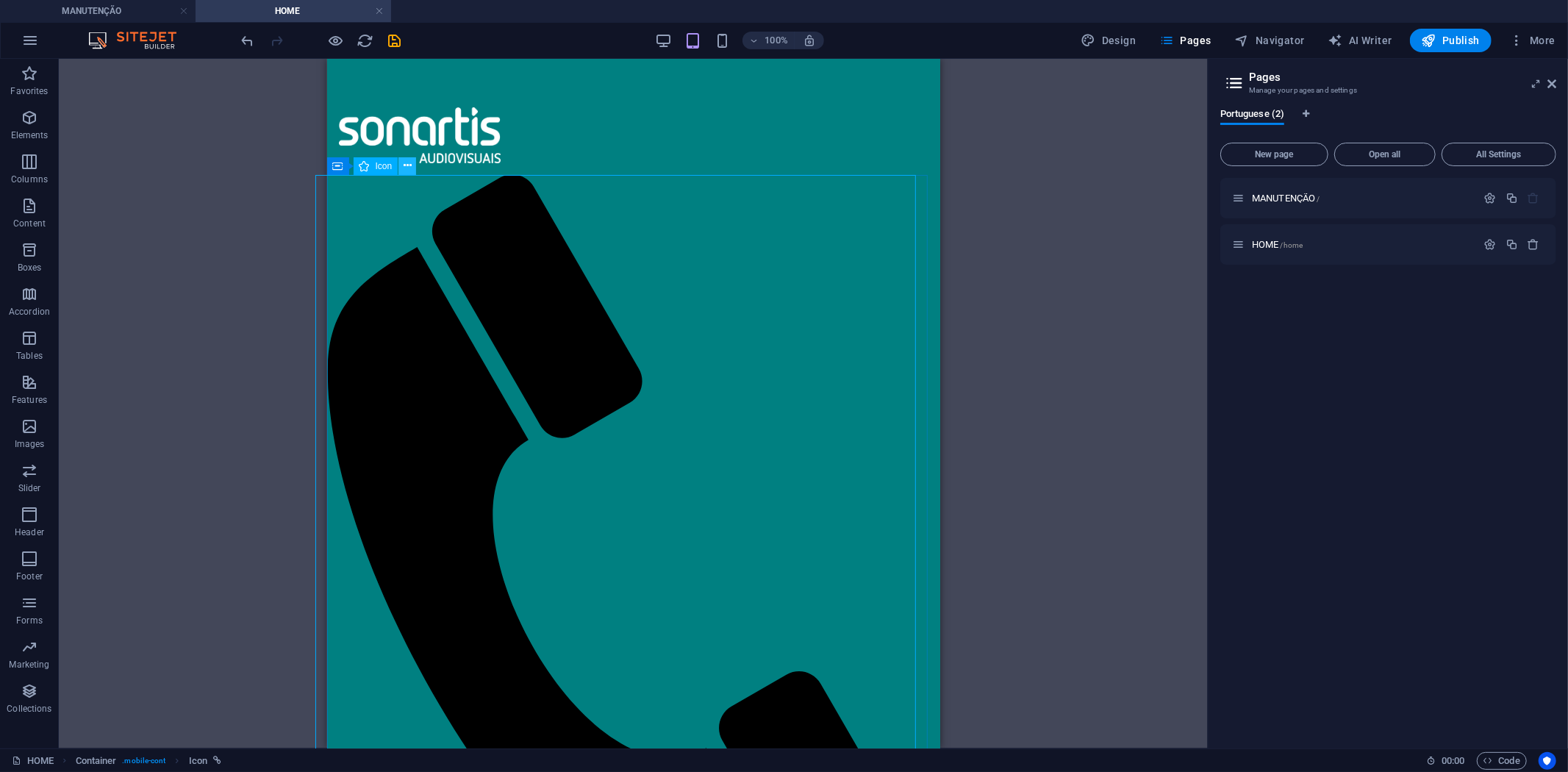
click at [409, 162] on icon at bounding box center [407, 165] width 8 height 15
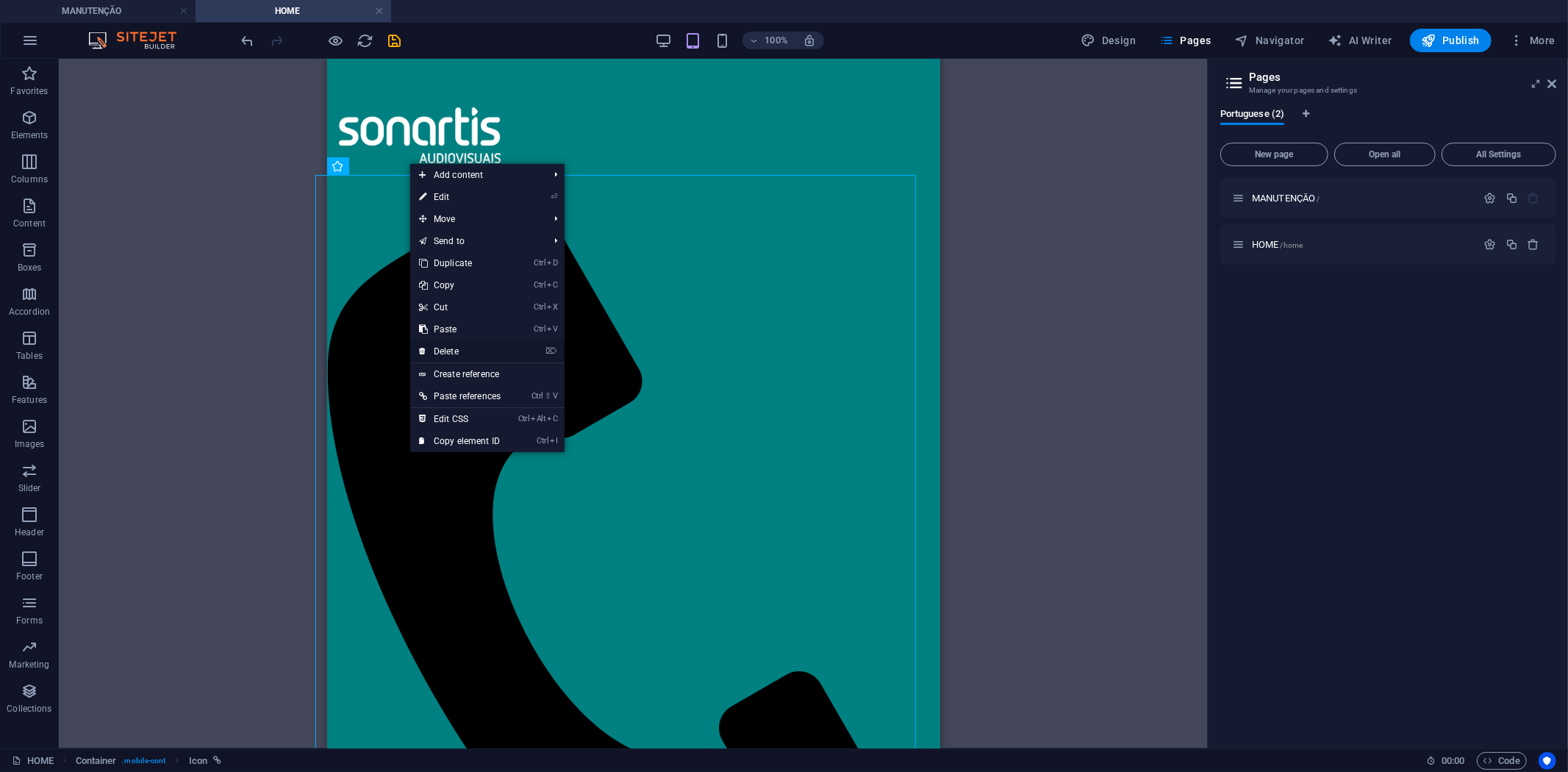
click at [461, 353] on link "⌦ Delete" at bounding box center [459, 352] width 99 height 22
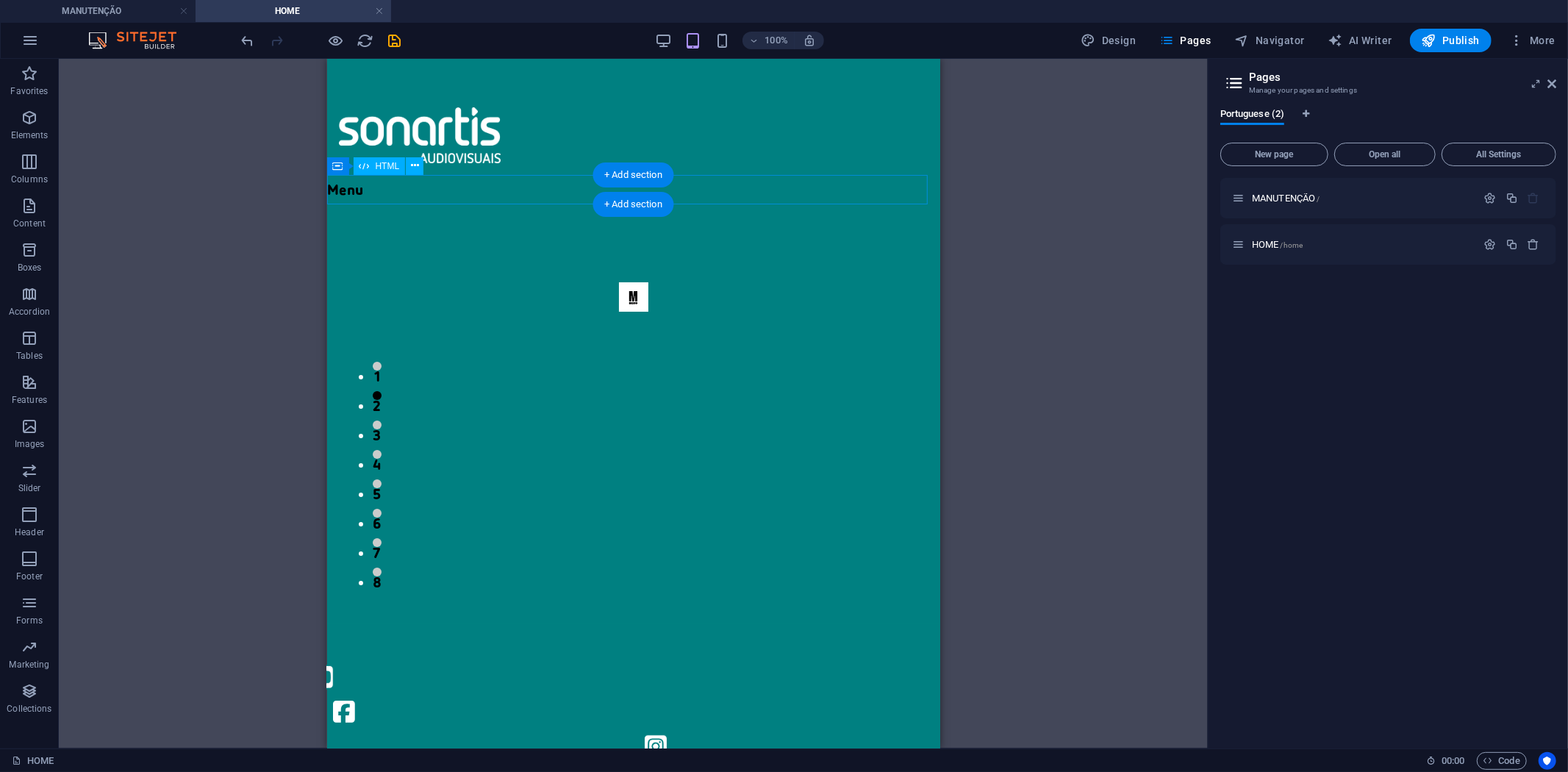
click at [337, 187] on div "Menu" at bounding box center [632, 188] width 613 height 29
click at [358, 183] on div "Menu" at bounding box center [632, 188] width 613 height 29
click at [351, 184] on div "Menu" at bounding box center [632, 188] width 613 height 29
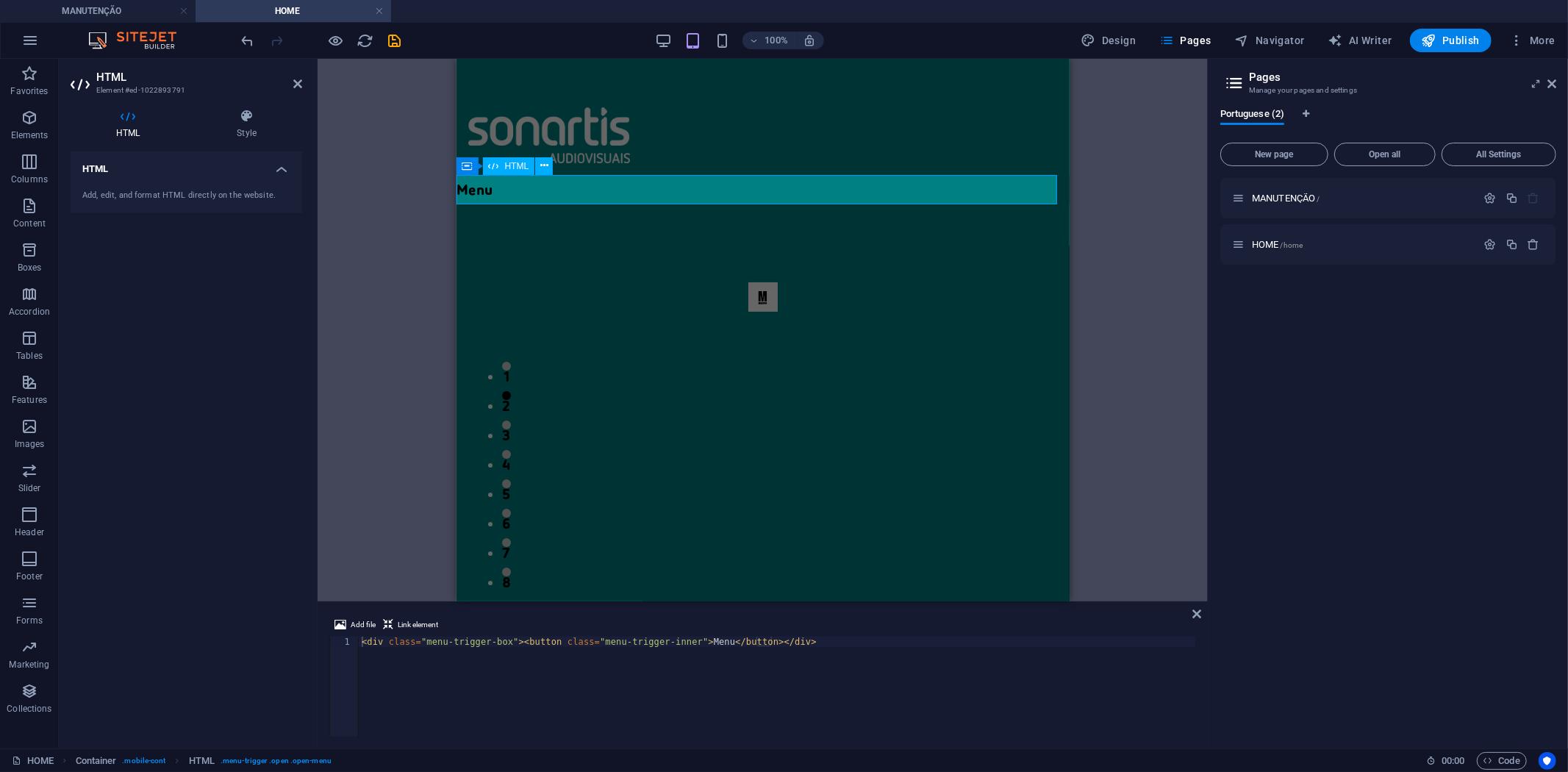
click at [466, 187] on div "Menu" at bounding box center [762, 188] width 613 height 29
click at [464, 187] on div "Menu" at bounding box center [762, 188] width 613 height 29
click at [479, 186] on div "Menu" at bounding box center [762, 188] width 613 height 29
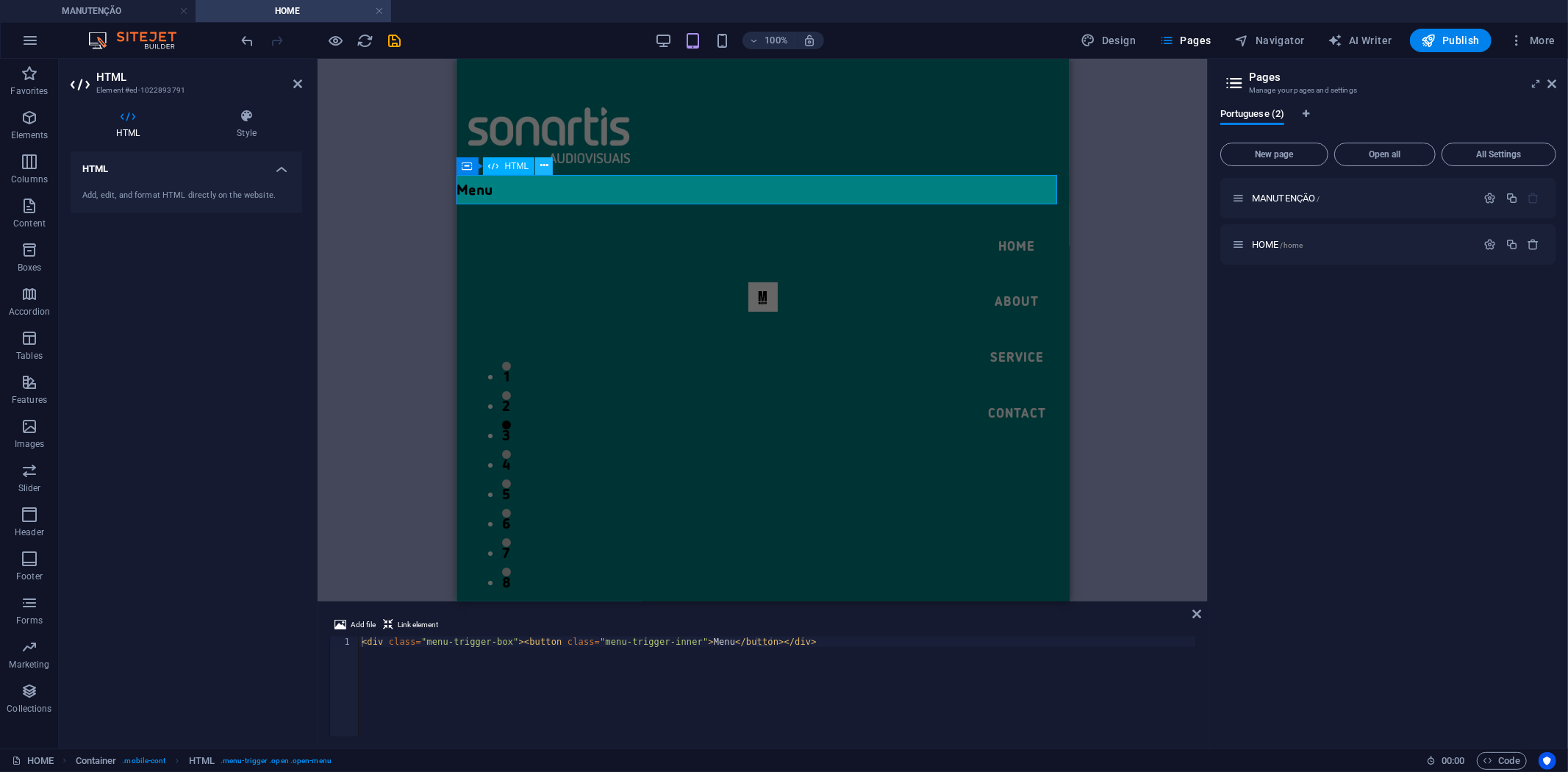
click at [547, 171] on icon at bounding box center [544, 165] width 8 height 15
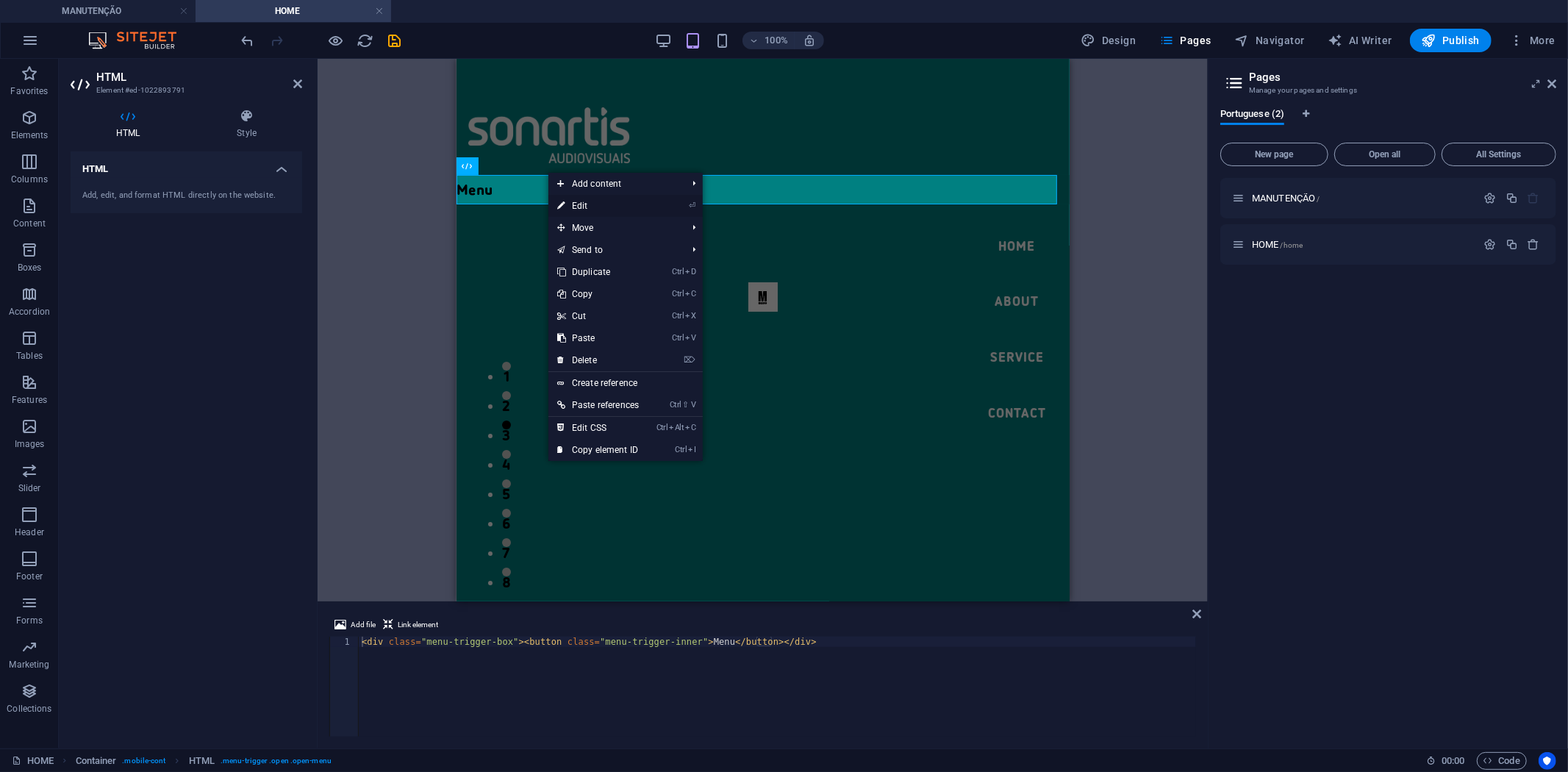
click at [565, 202] on link "⏎ Edit" at bounding box center [598, 205] width 99 height 22
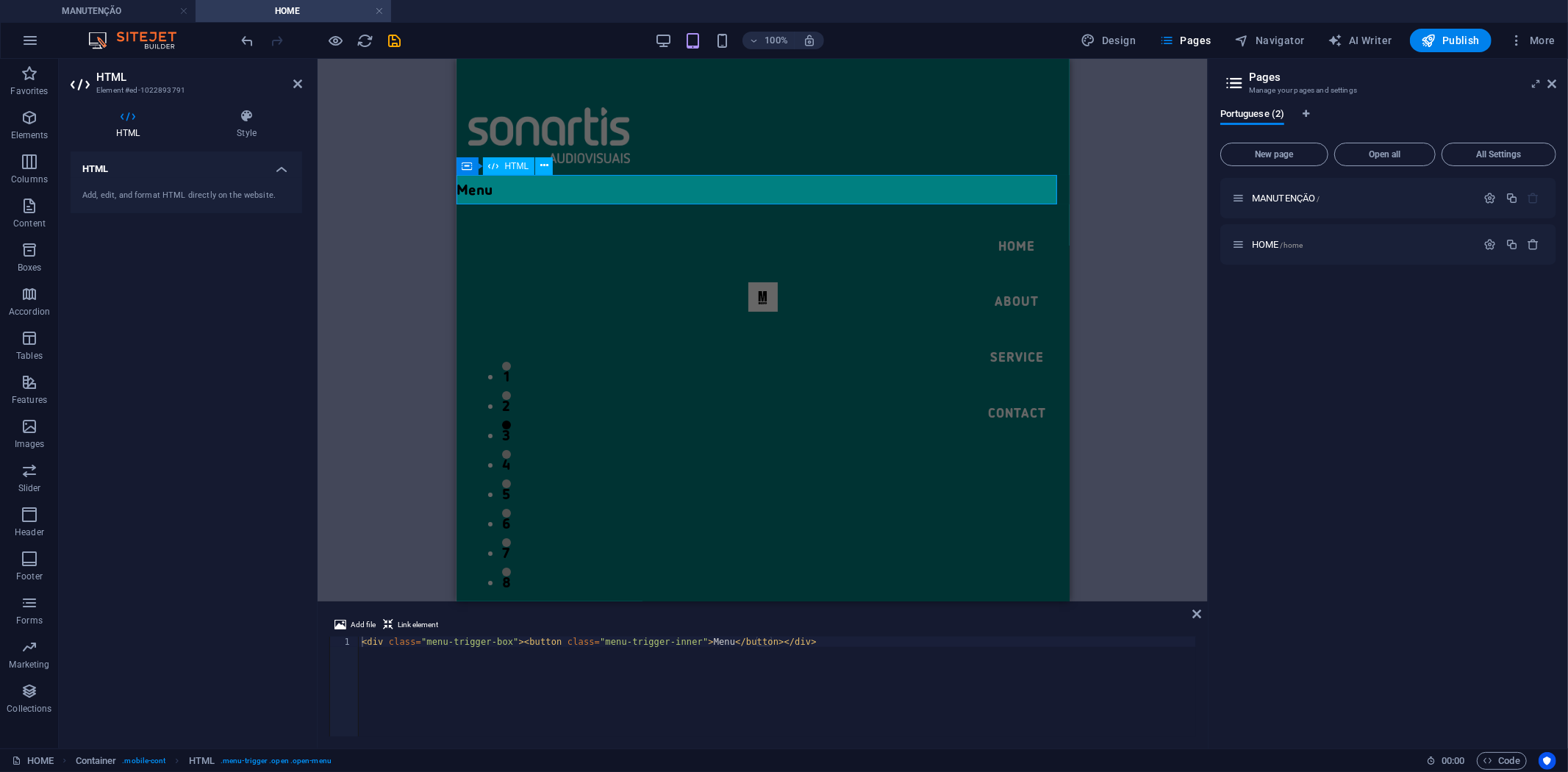
click at [468, 187] on div "Menu" at bounding box center [762, 188] width 613 height 29
click at [255, 126] on h4 "Style" at bounding box center [246, 124] width 111 height 31
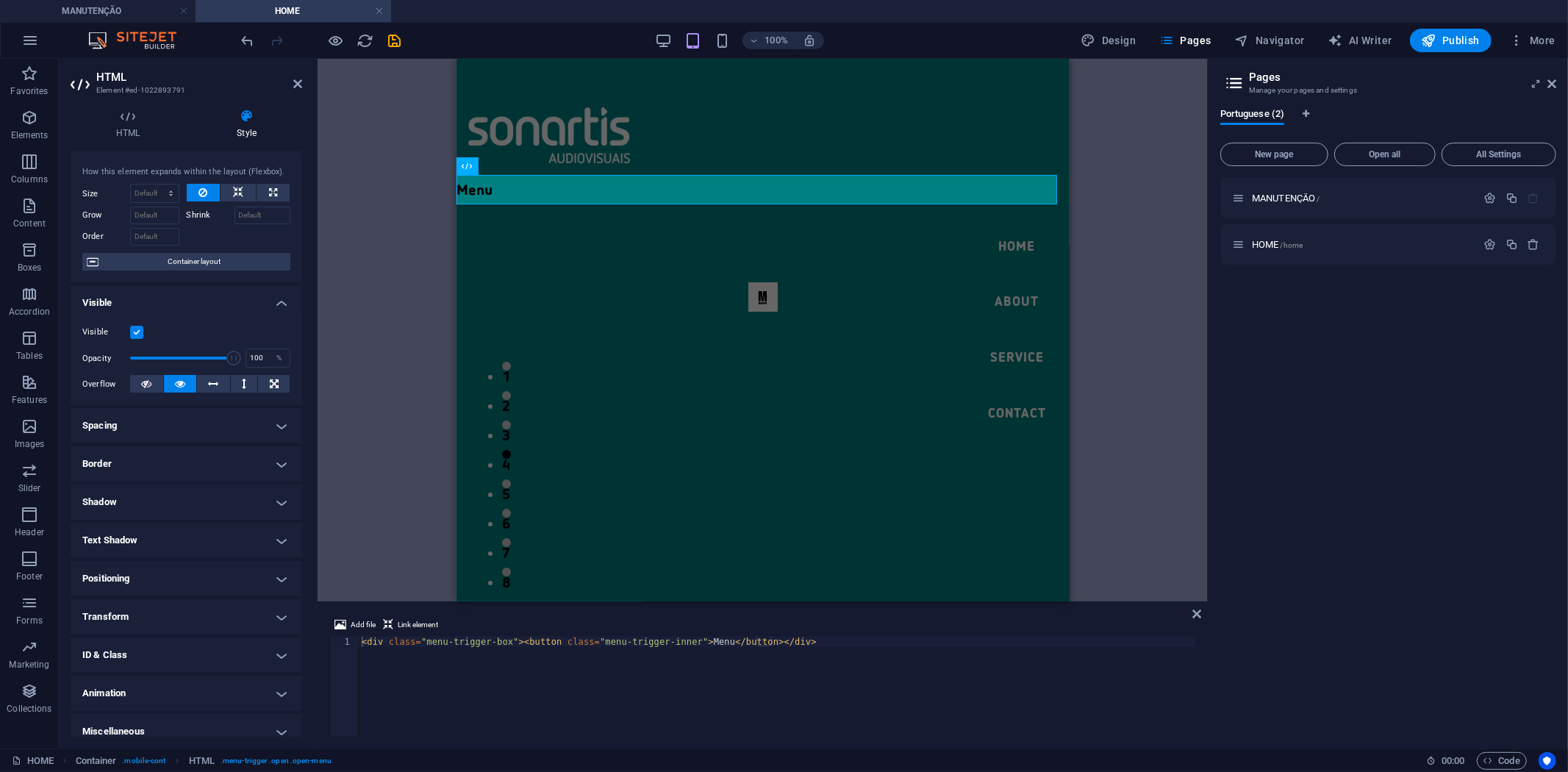
scroll to position [36, 0]
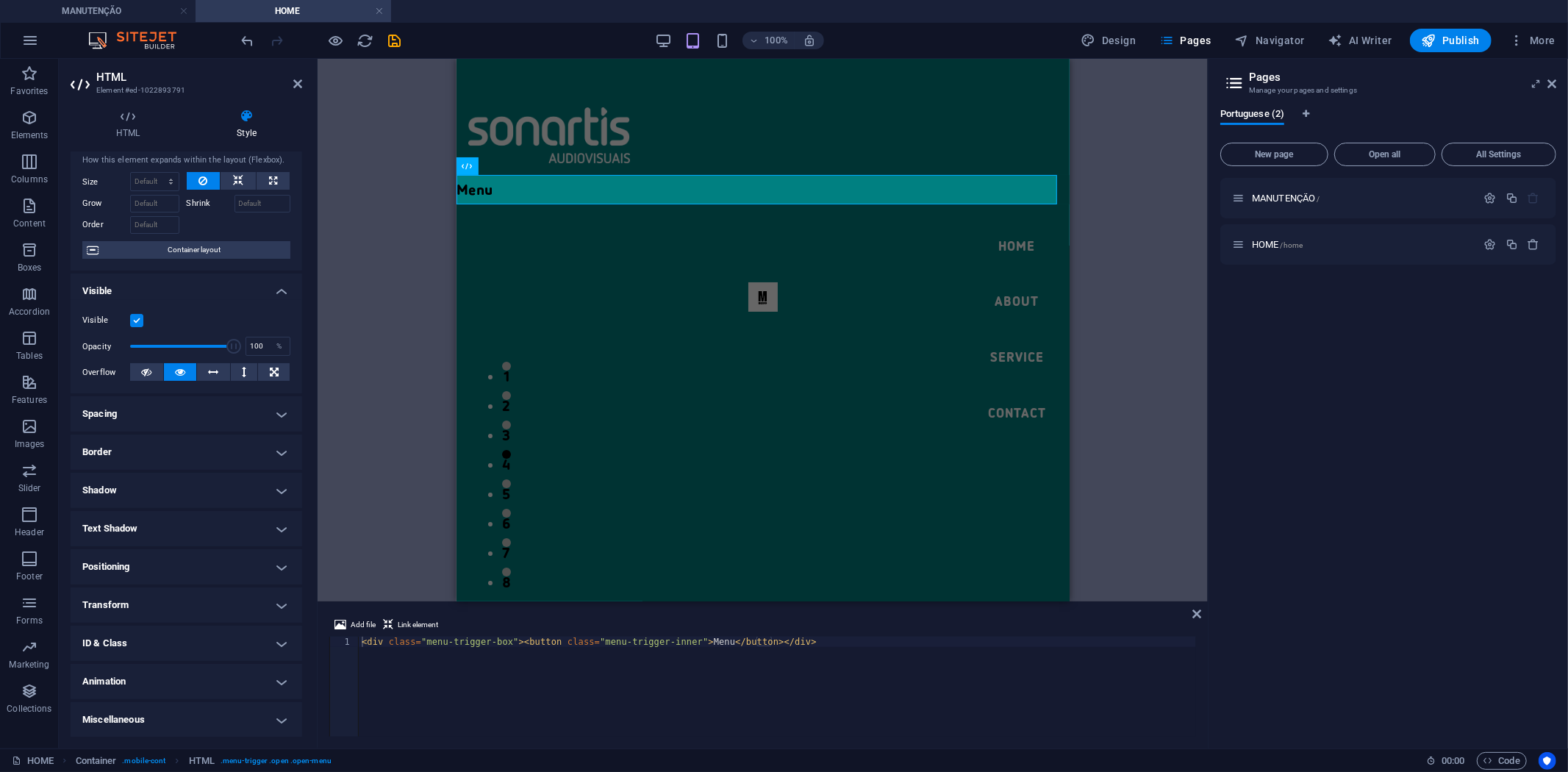
click at [1095, 153] on div "H2 Footer Nornir Container Image Slider Image slider Spacer Spacer Menu Bar Men…" at bounding box center [763, 330] width 890 height 543
click at [533, 168] on icon at bounding box center [532, 165] width 8 height 15
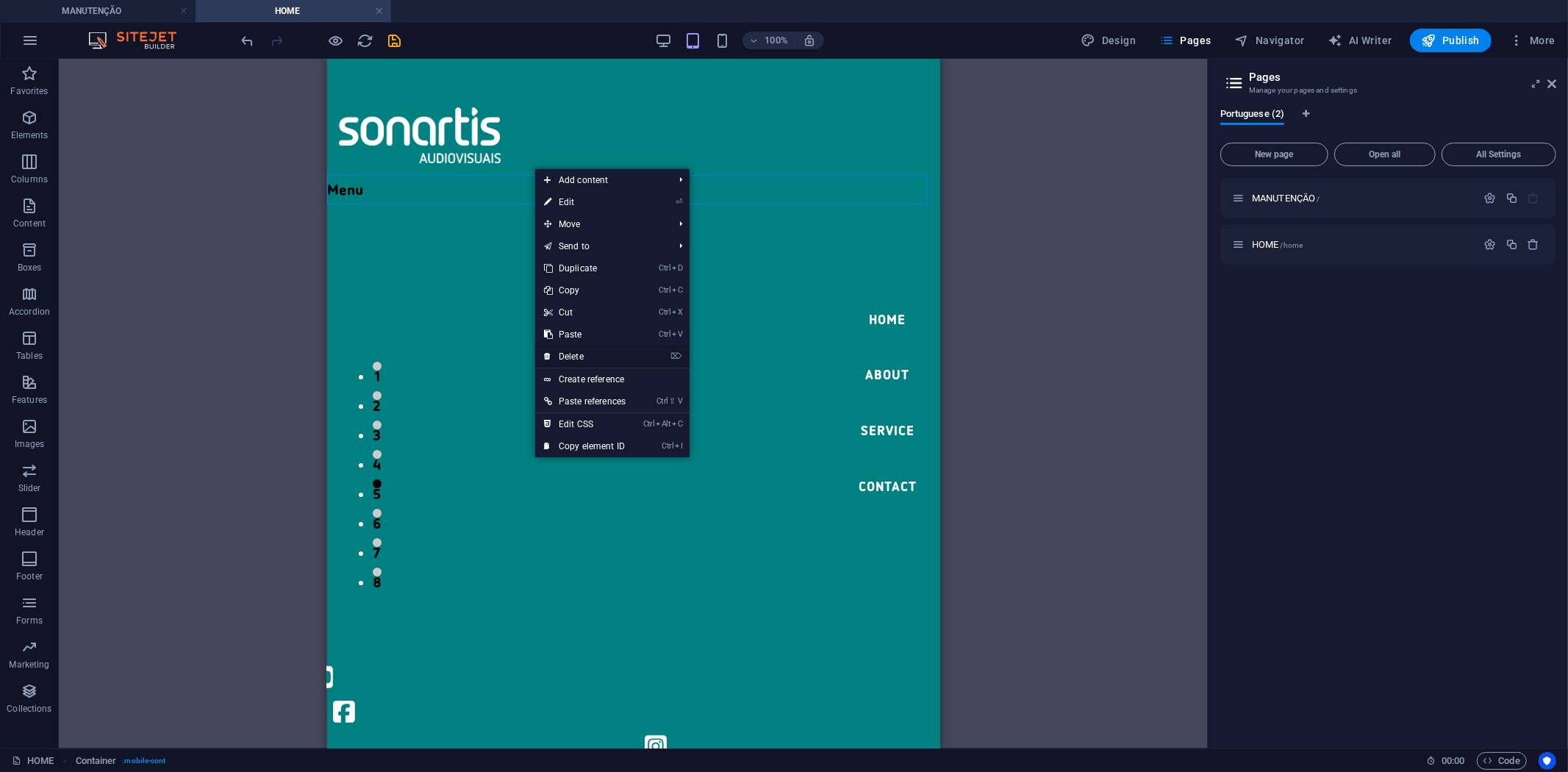
click at [589, 353] on link "⌦ Delete" at bounding box center [584, 356] width 99 height 22
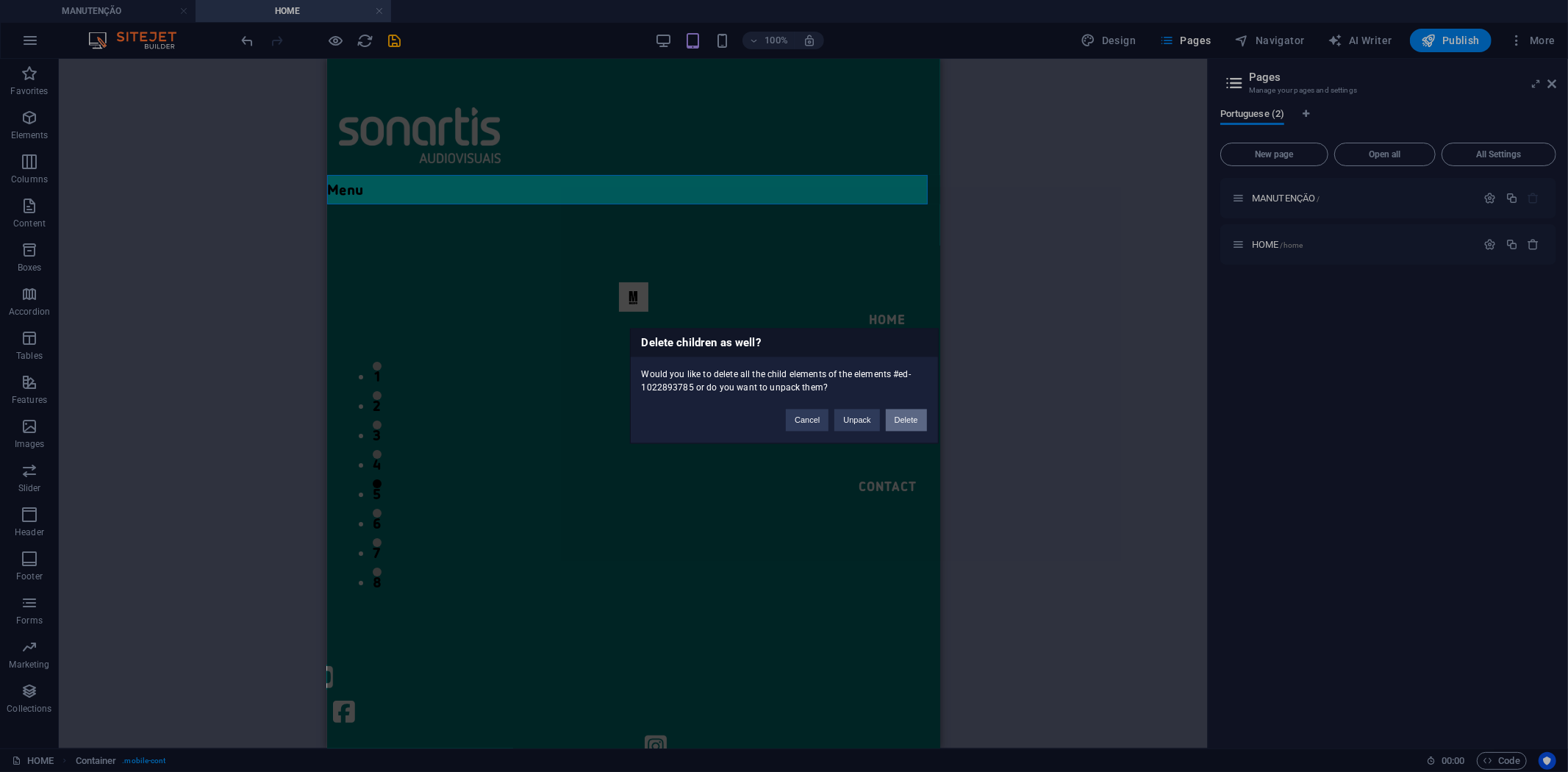
click at [905, 424] on button "Delete" at bounding box center [906, 420] width 41 height 22
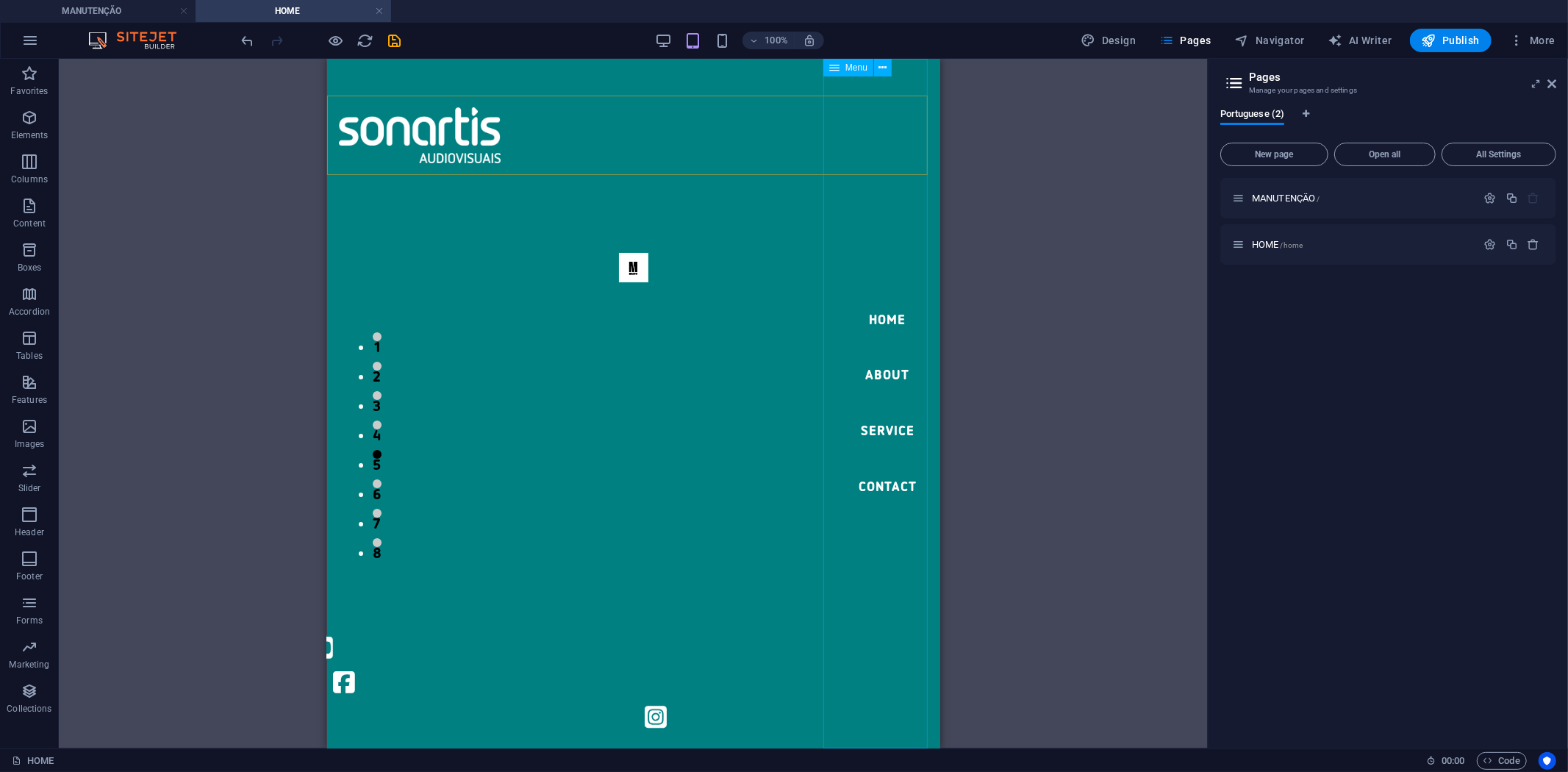
click at [847, 71] on span "Menu" at bounding box center [856, 68] width 22 height 9
drag, startPoint x: 846, startPoint y: 70, endPoint x: 521, endPoint y: 19, distance: 329.0
click at [846, 70] on span "Menu" at bounding box center [856, 68] width 22 height 9
click at [901, 312] on nav "Home About Service Contact" at bounding box center [887, 403] width 105 height 690
click at [882, 64] on icon at bounding box center [883, 68] width 8 height 15
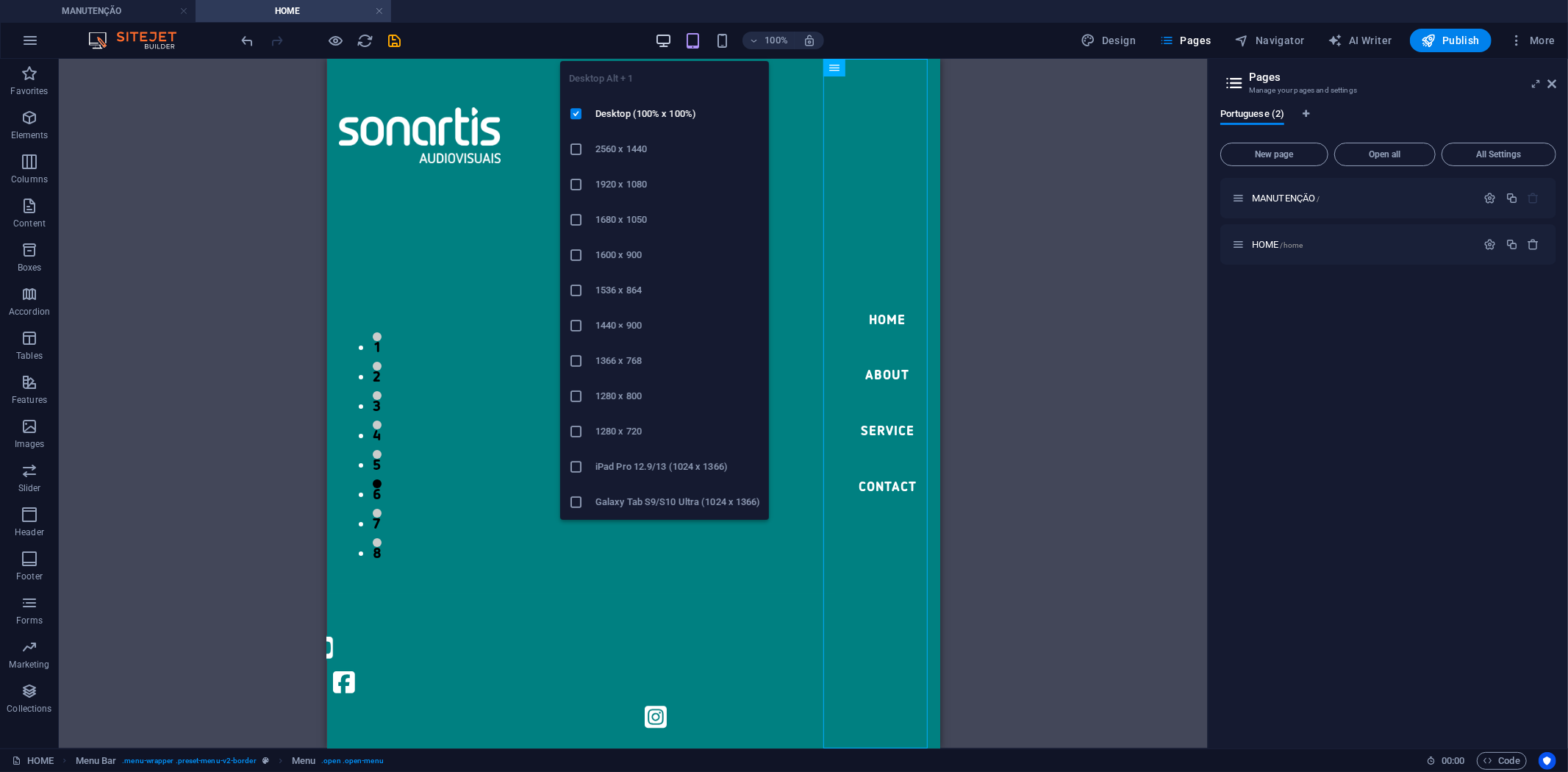
click at [665, 42] on icon "button" at bounding box center [663, 40] width 17 height 17
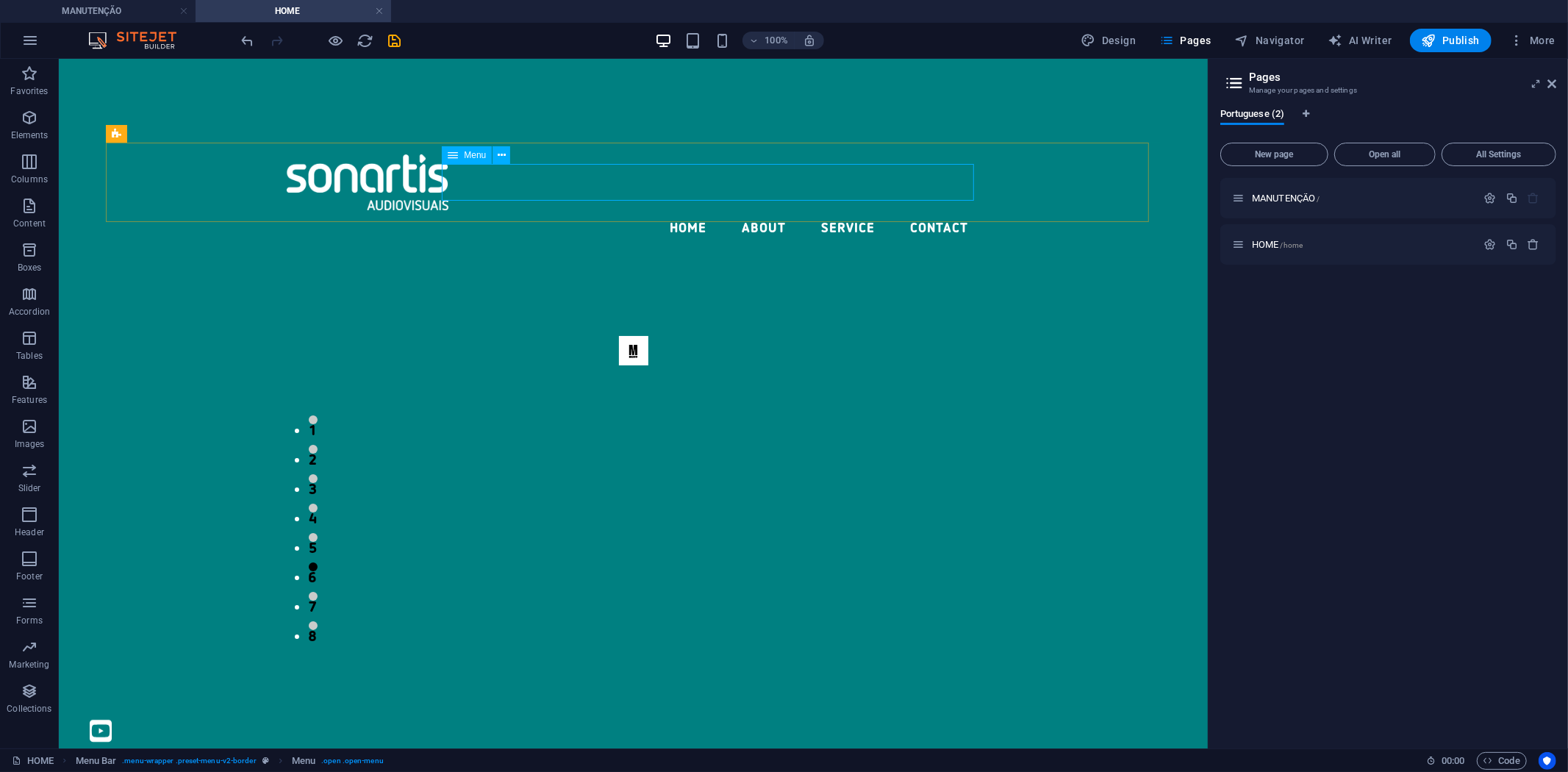
click at [469, 156] on span "Menu" at bounding box center [475, 155] width 22 height 9
click at [503, 151] on icon at bounding box center [501, 155] width 8 height 15
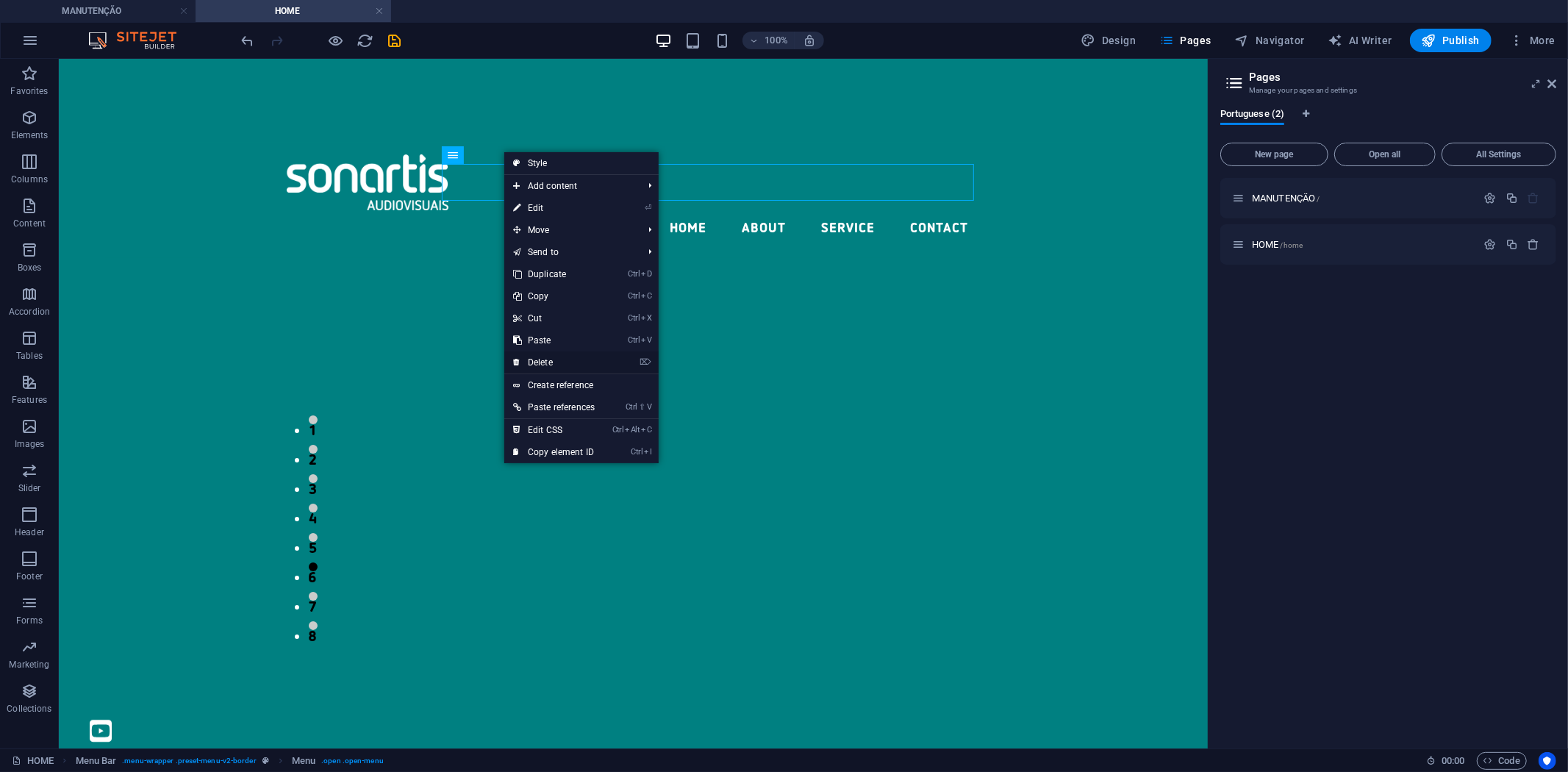
drag, startPoint x: 570, startPoint y: 356, endPoint x: 511, endPoint y: 295, distance: 84.9
click at [570, 356] on link "⌦ Delete" at bounding box center [553, 362] width 99 height 22
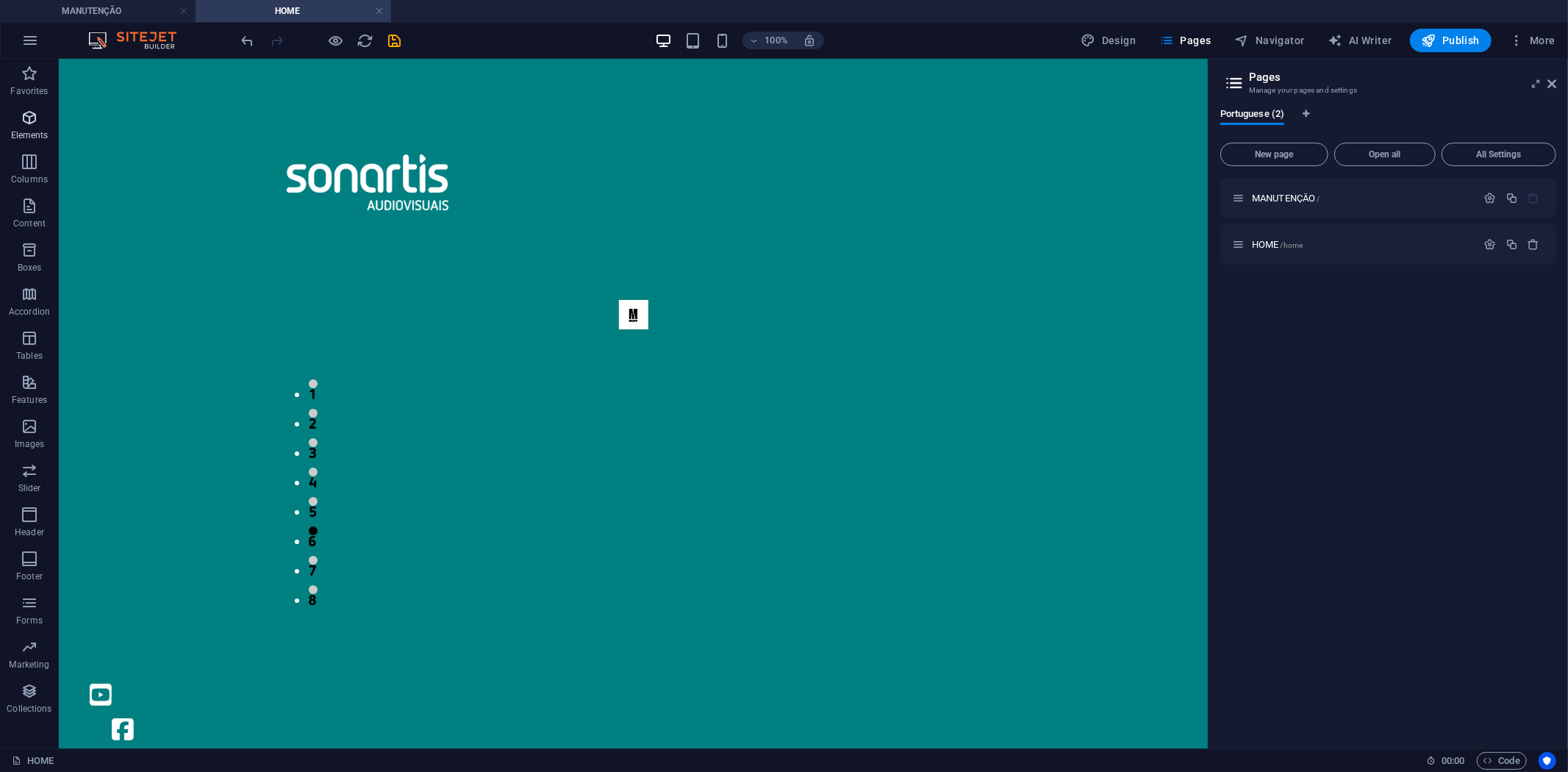
click at [32, 136] on p "Elements" at bounding box center [29, 135] width 37 height 12
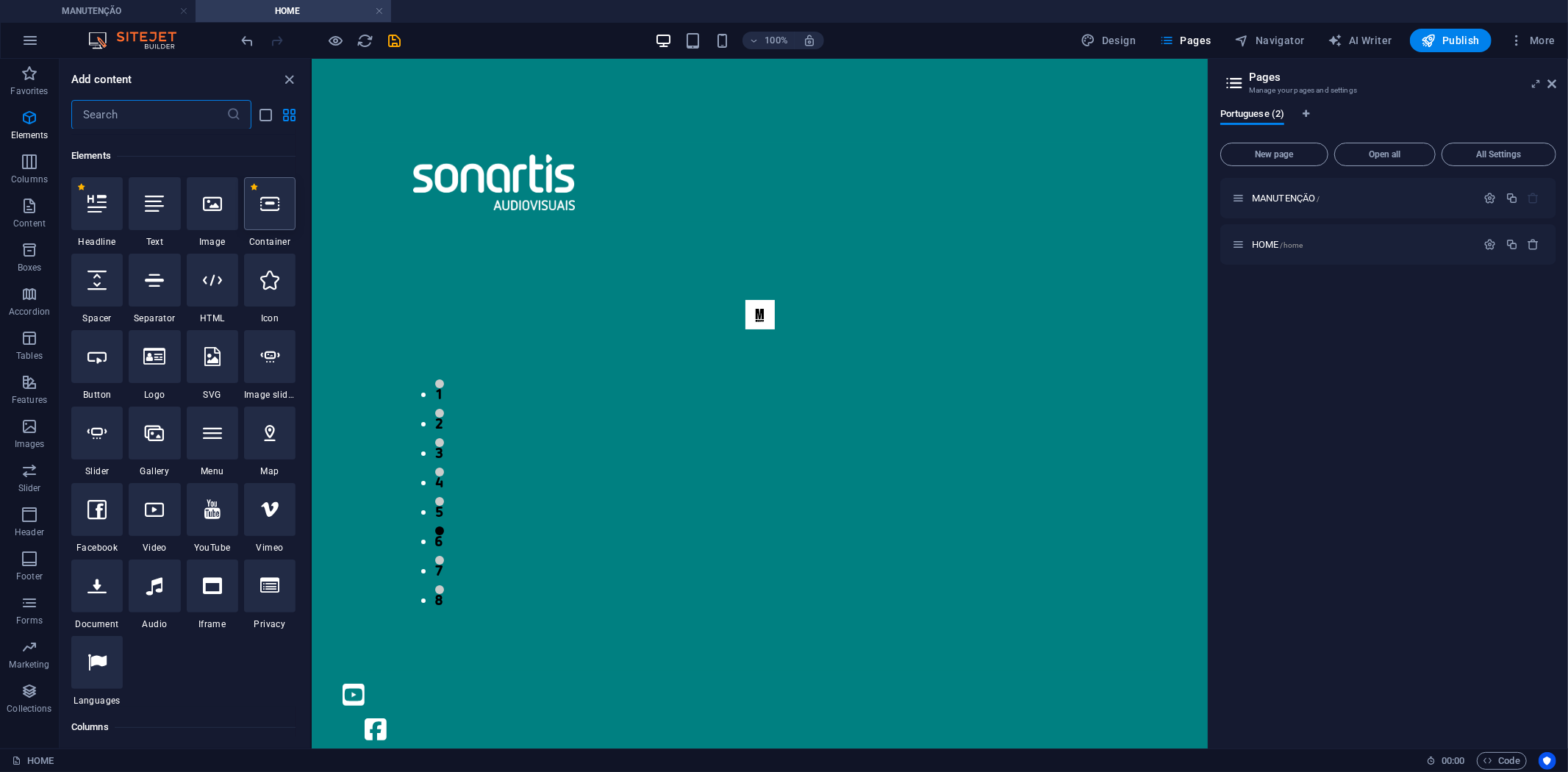
scroll to position [157, 0]
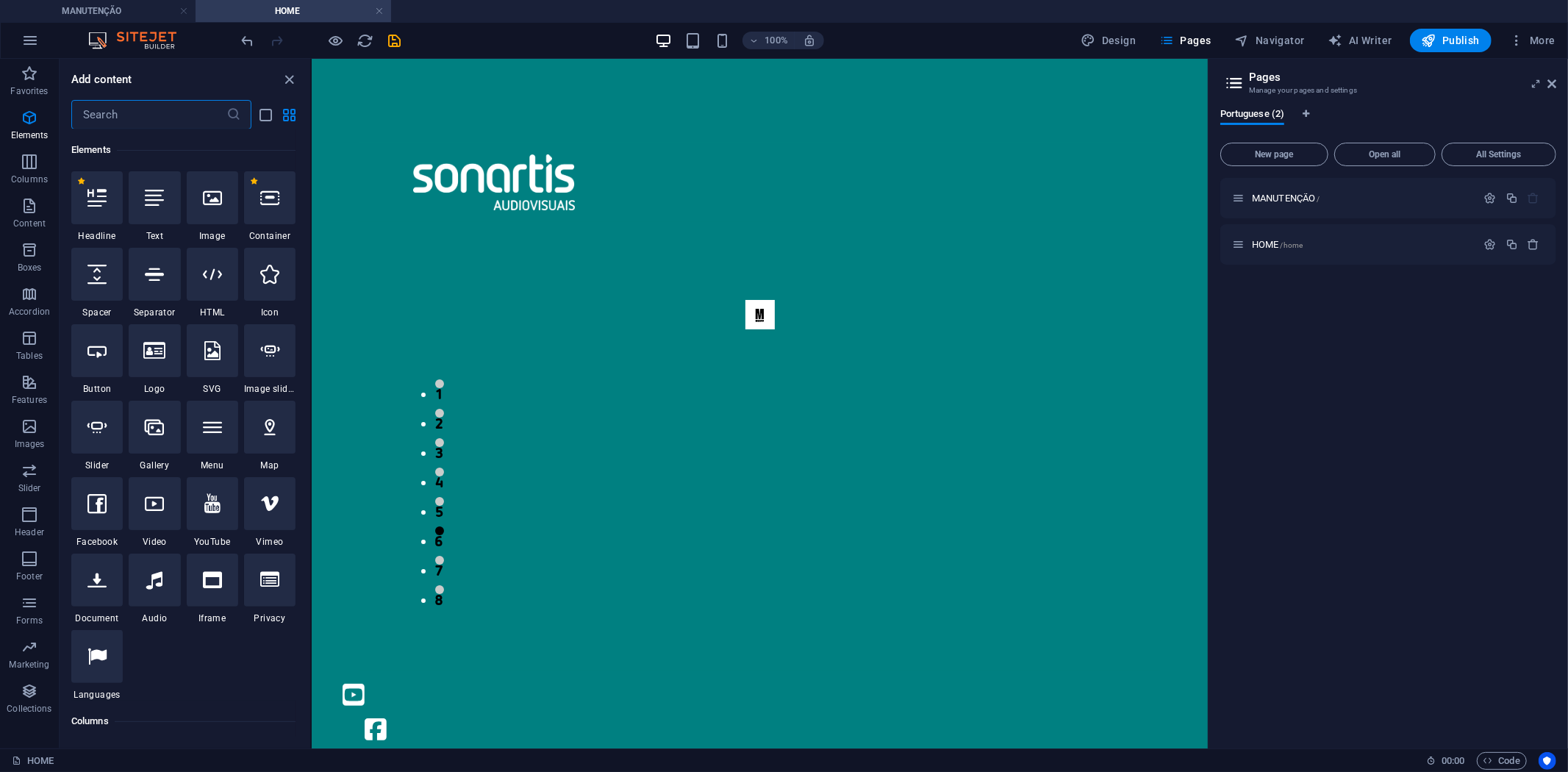
click at [125, 115] on input "text" at bounding box center [149, 114] width 155 height 29
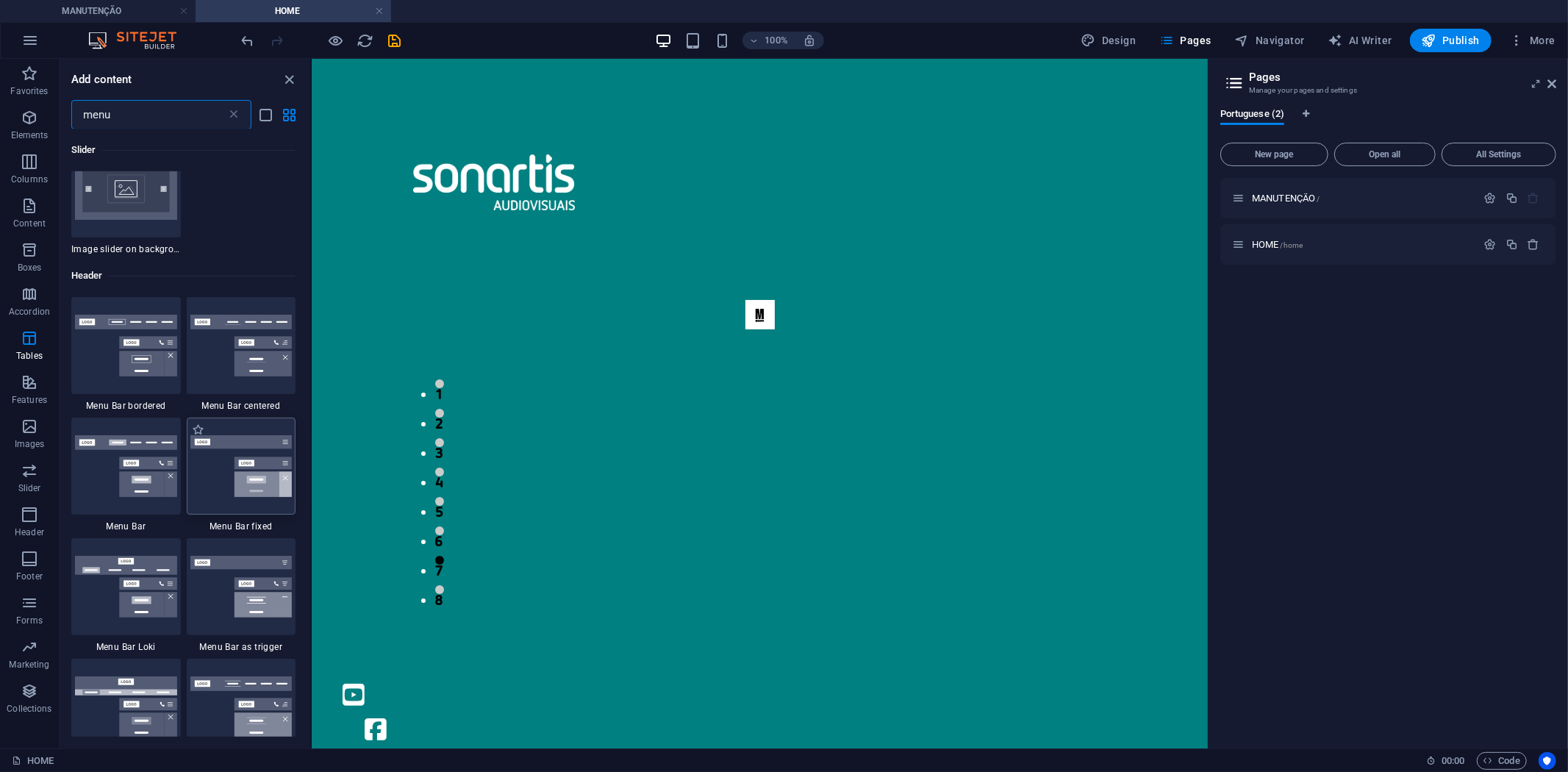
scroll to position [327, 0]
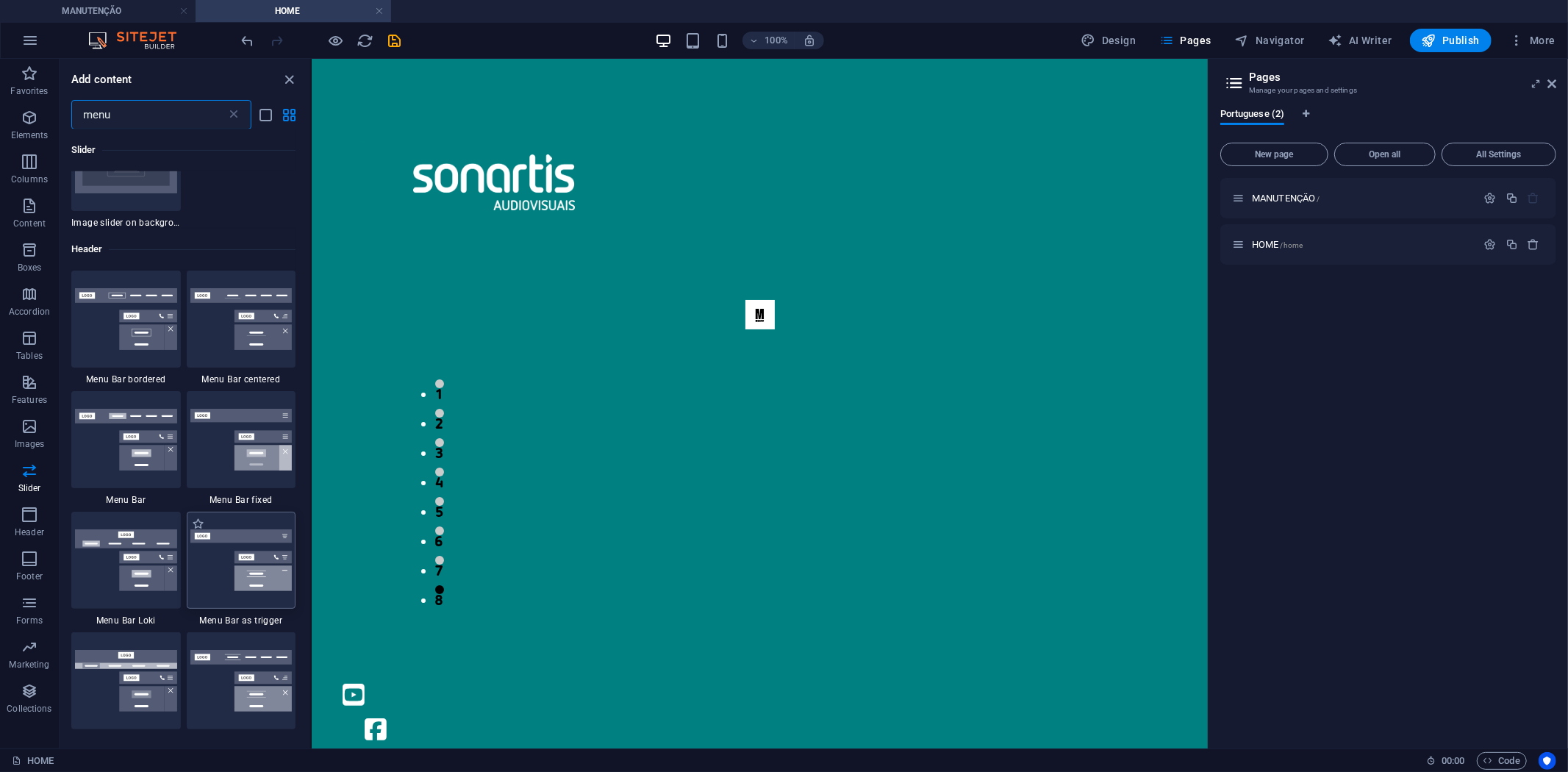
type input "menu"
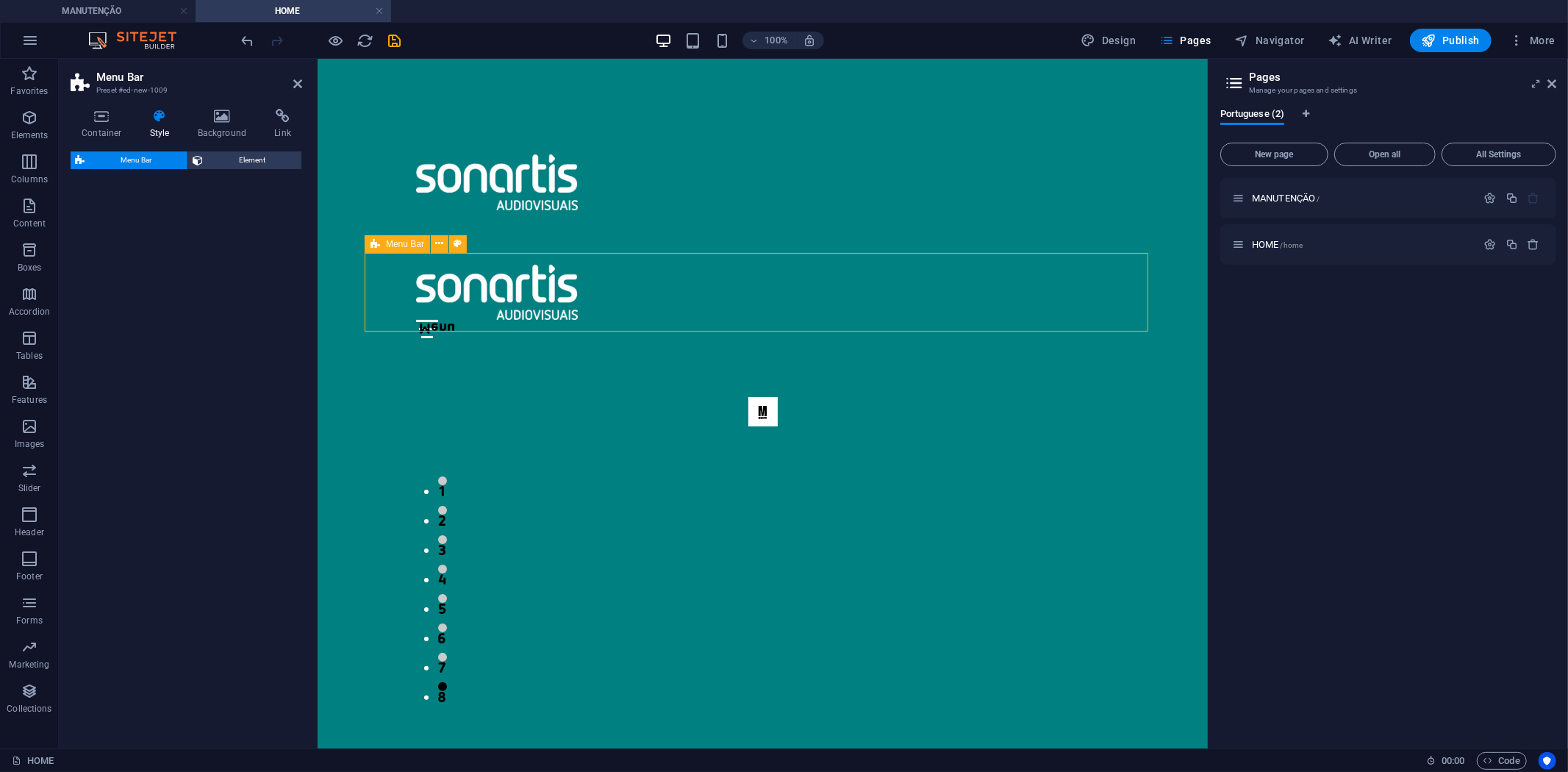
select select "rem"
select select "preset-menu-v2-trigger"
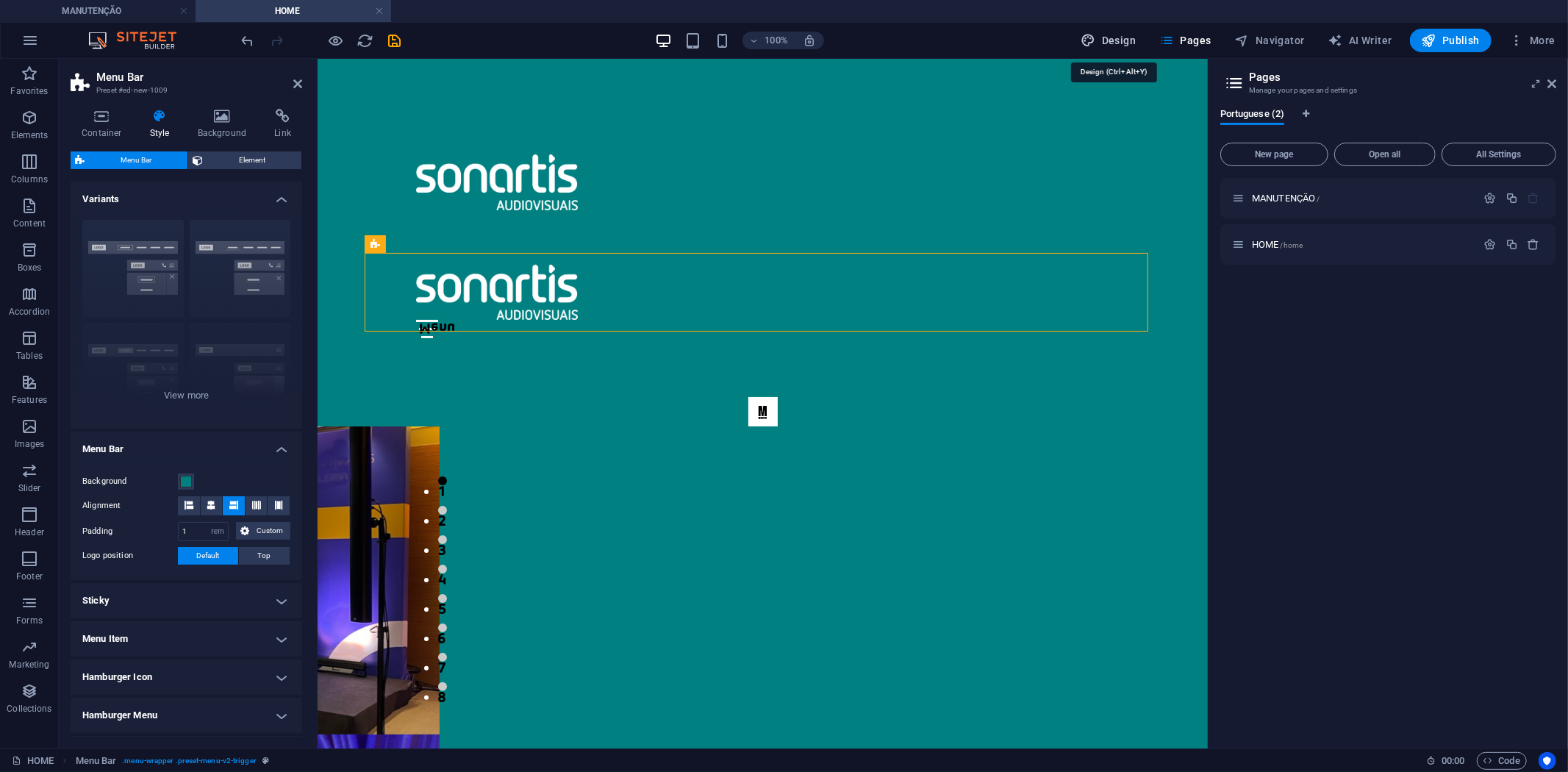
click at [1133, 33] on span "Design" at bounding box center [1109, 40] width 55 height 14
select select "px"
select select "300"
select select "px"
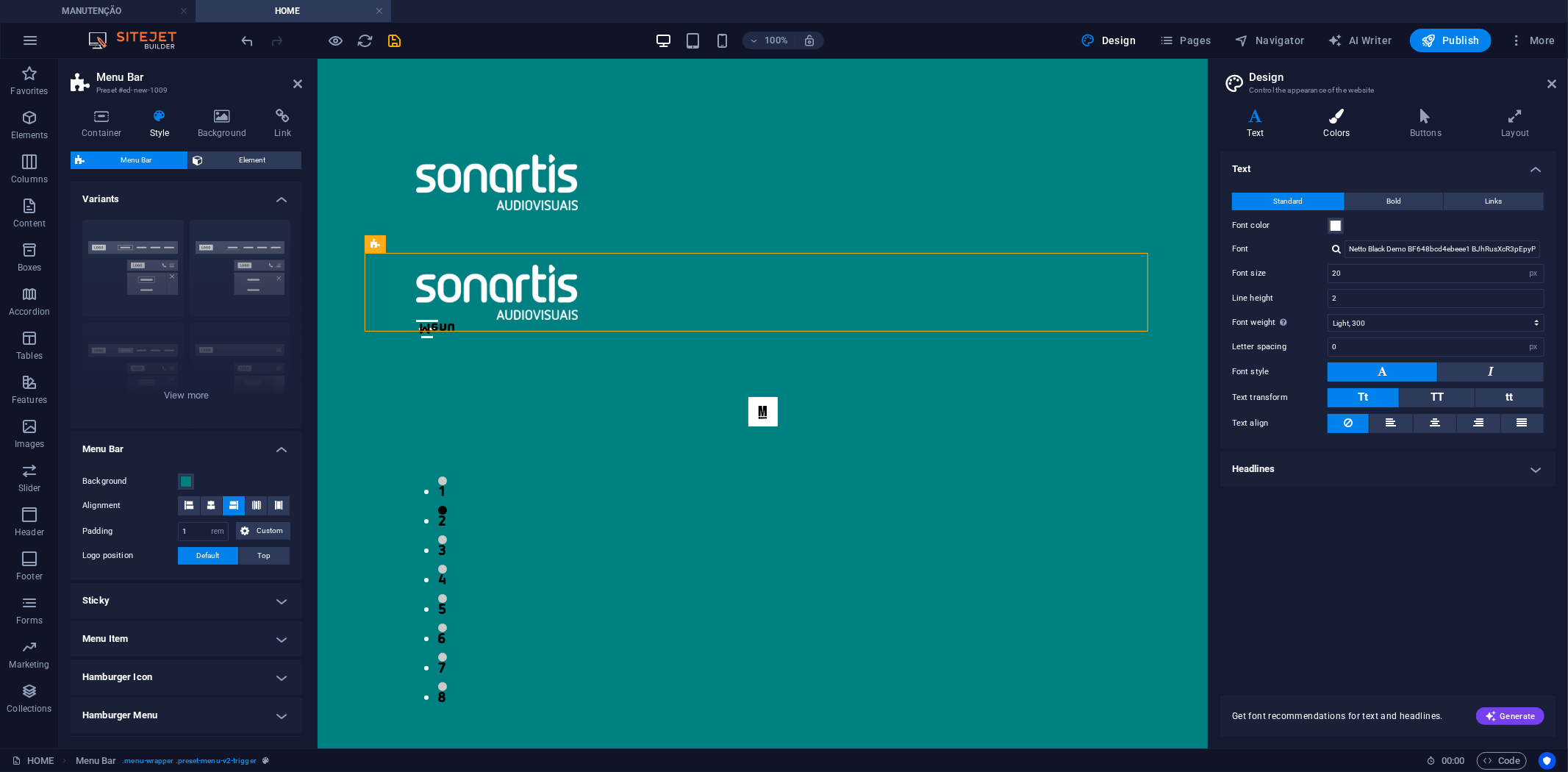
click at [1339, 129] on h4 "Colors" at bounding box center [1340, 124] width 86 height 31
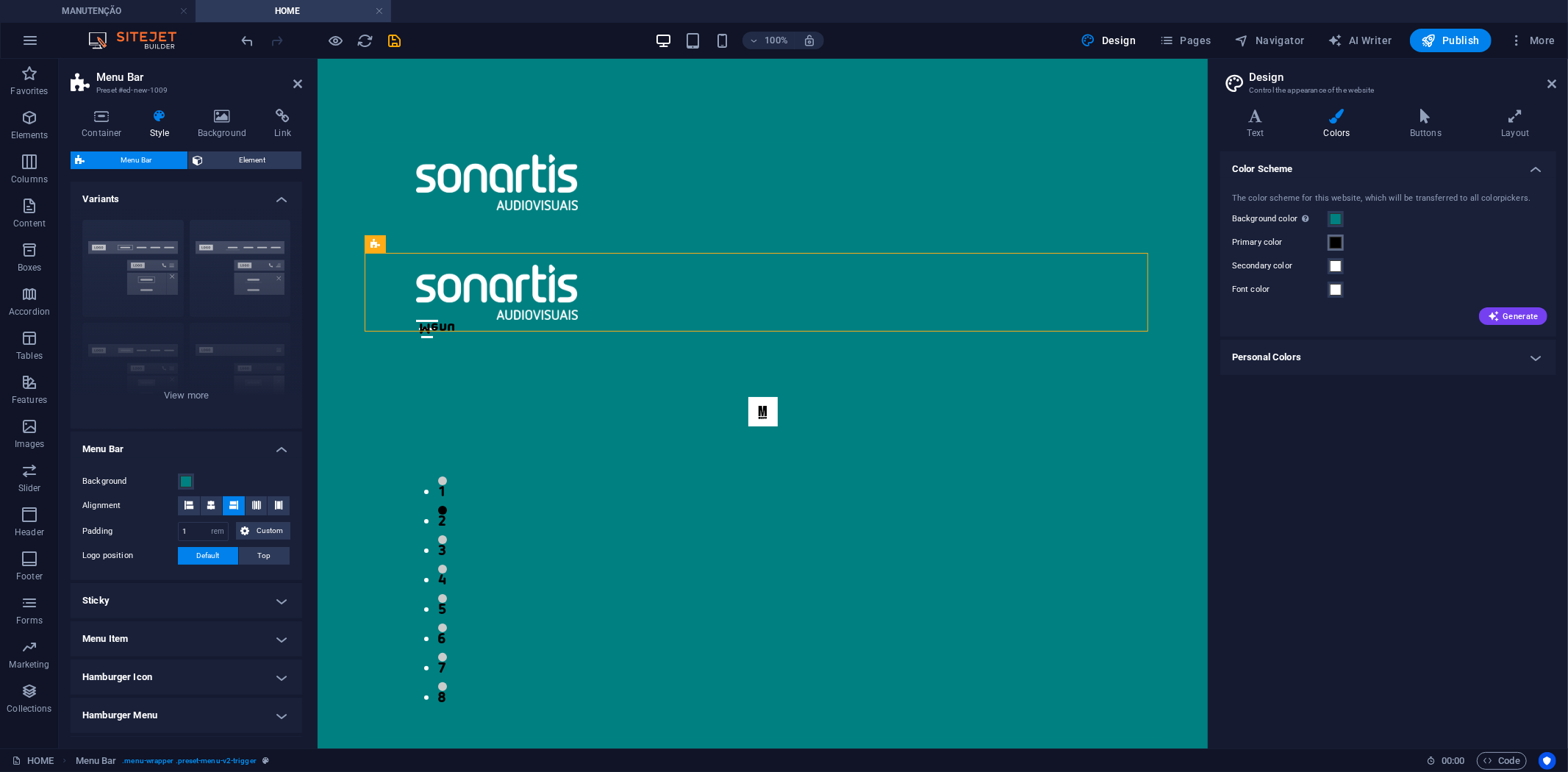
click at [1336, 243] on span at bounding box center [1335, 242] width 12 height 12
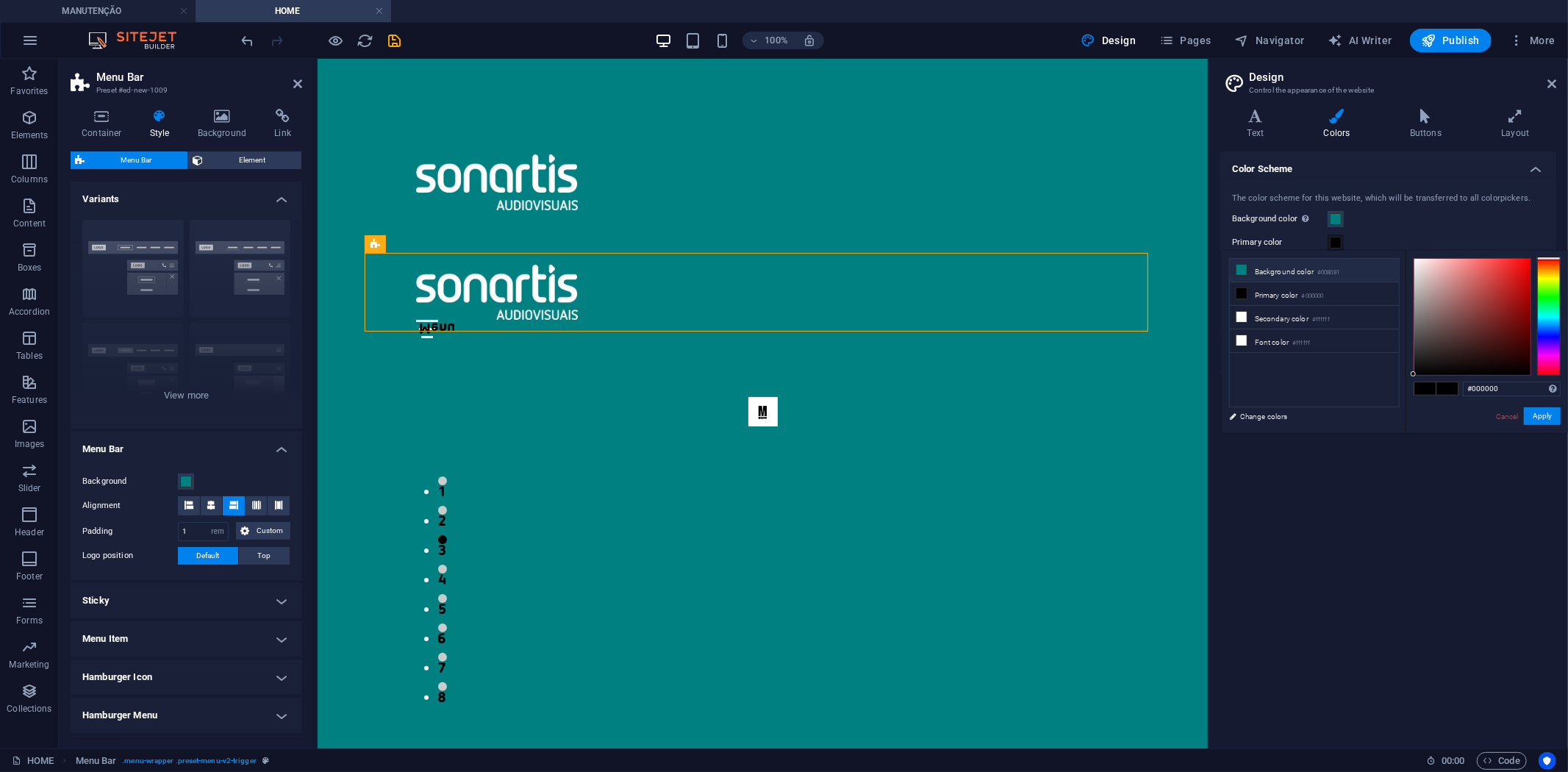
click at [1317, 270] on li "Background color #008081" at bounding box center [1315, 270] width 169 height 23
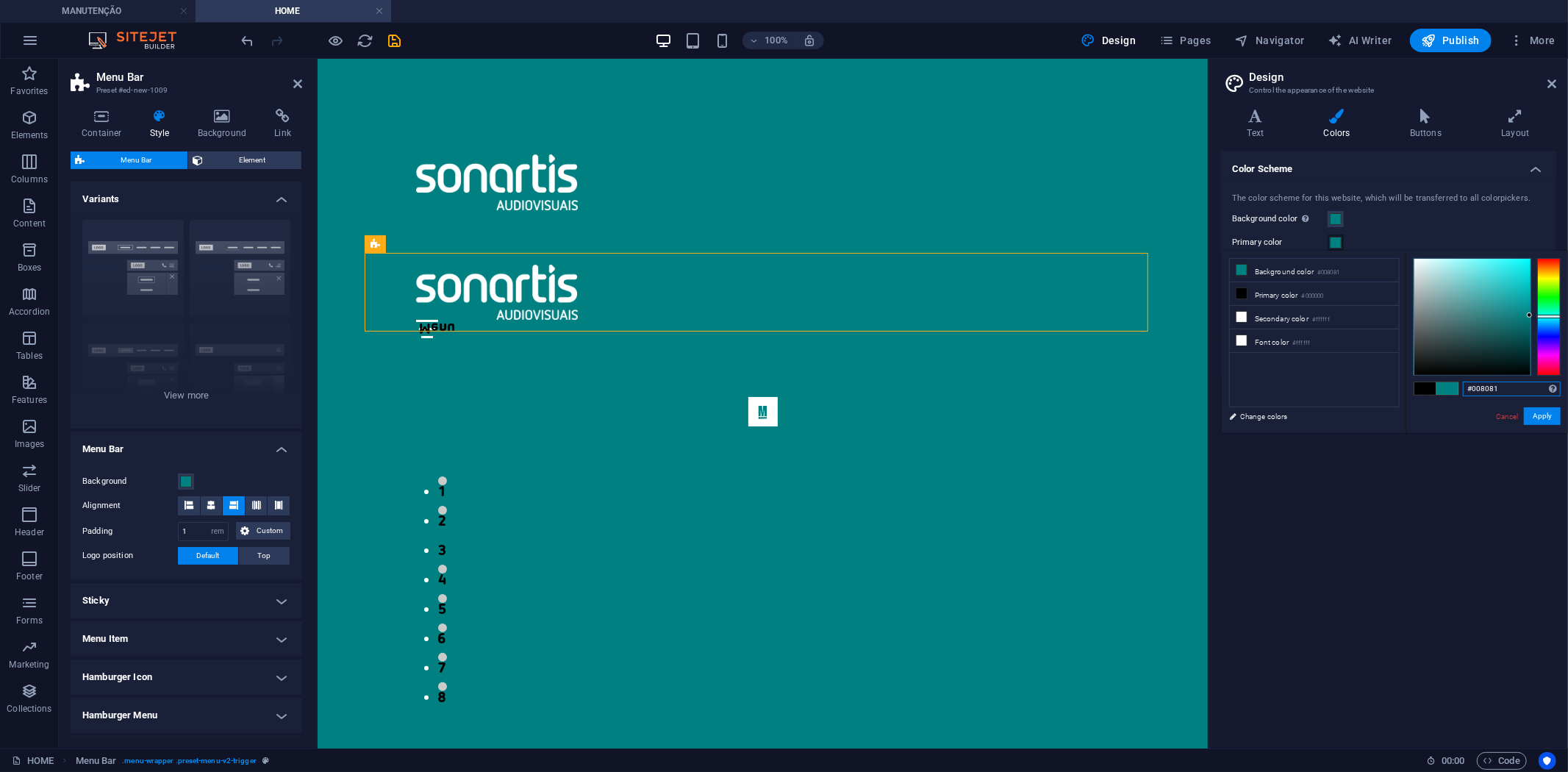
drag, startPoint x: 1527, startPoint y: 387, endPoint x: 1419, endPoint y: 386, distance: 108.0
click at [1420, 386] on div "#008081 Supported formats #0852ed rgb(8, 82, 237) rgba(8, 82, 237, 90%) hsv(221…" at bounding box center [1487, 448] width 162 height 395
click at [1290, 290] on li "Primary color #000000" at bounding box center [1315, 294] width 169 height 23
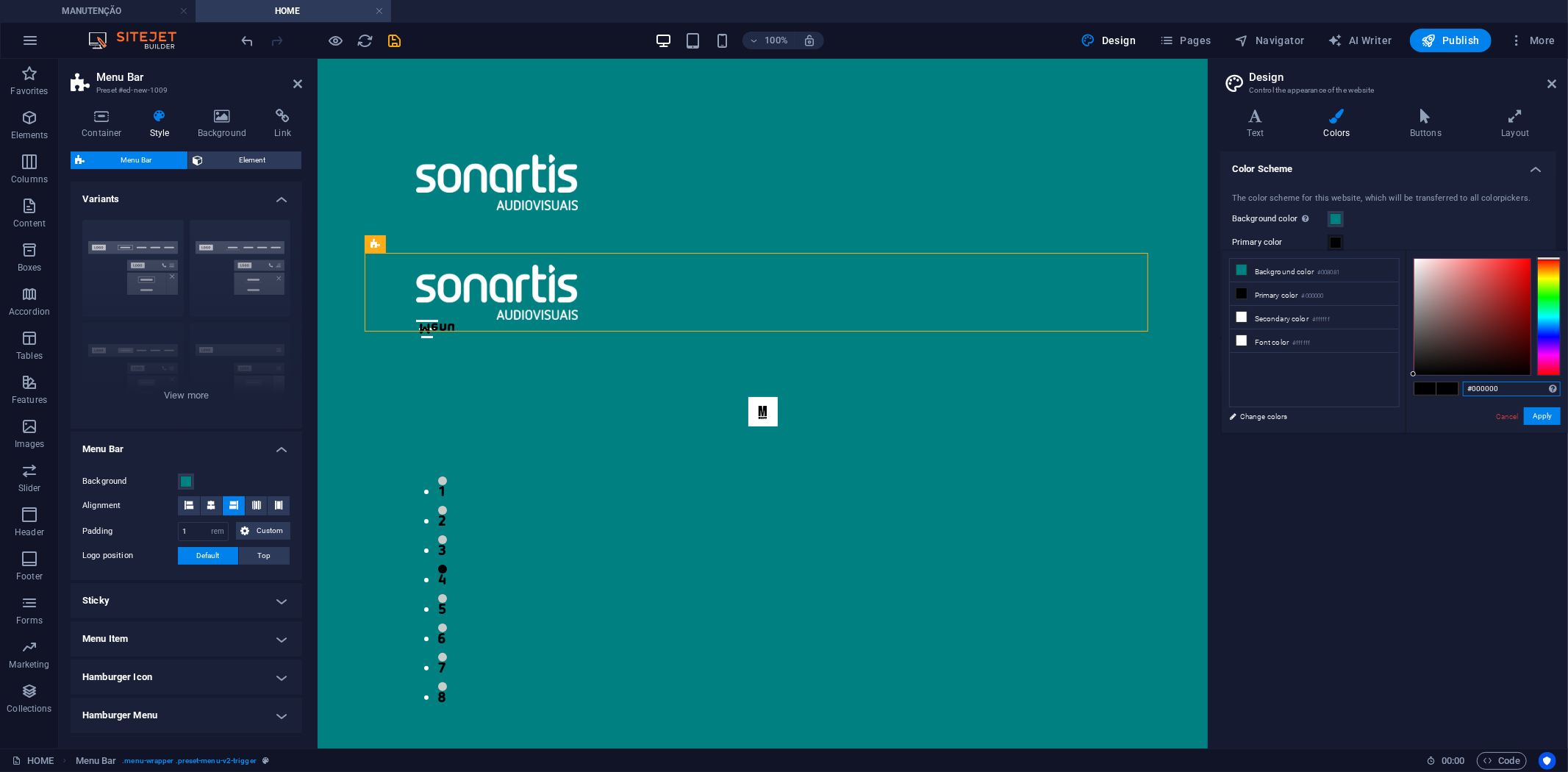
drag, startPoint x: 1513, startPoint y: 387, endPoint x: 1340, endPoint y: 363, distance: 174.7
click at [1355, 371] on div "less Background color #008081 Primary color #000000 Secondary color #ffffff Fon…" at bounding box center [1395, 342] width 346 height 182
paste input "8081"
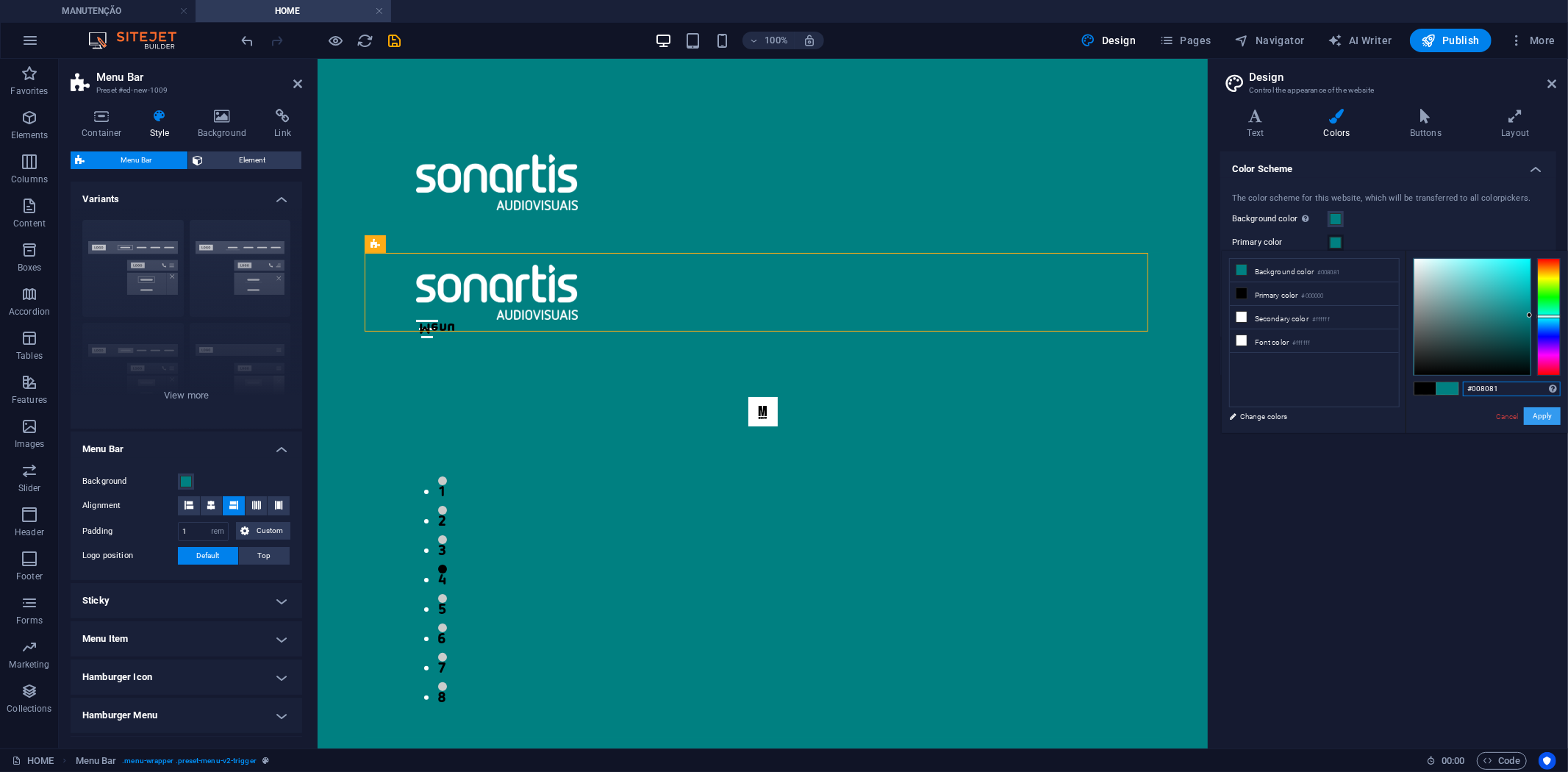
type input "#008081"
click at [1549, 423] on button "Apply" at bounding box center [1541, 417] width 37 height 18
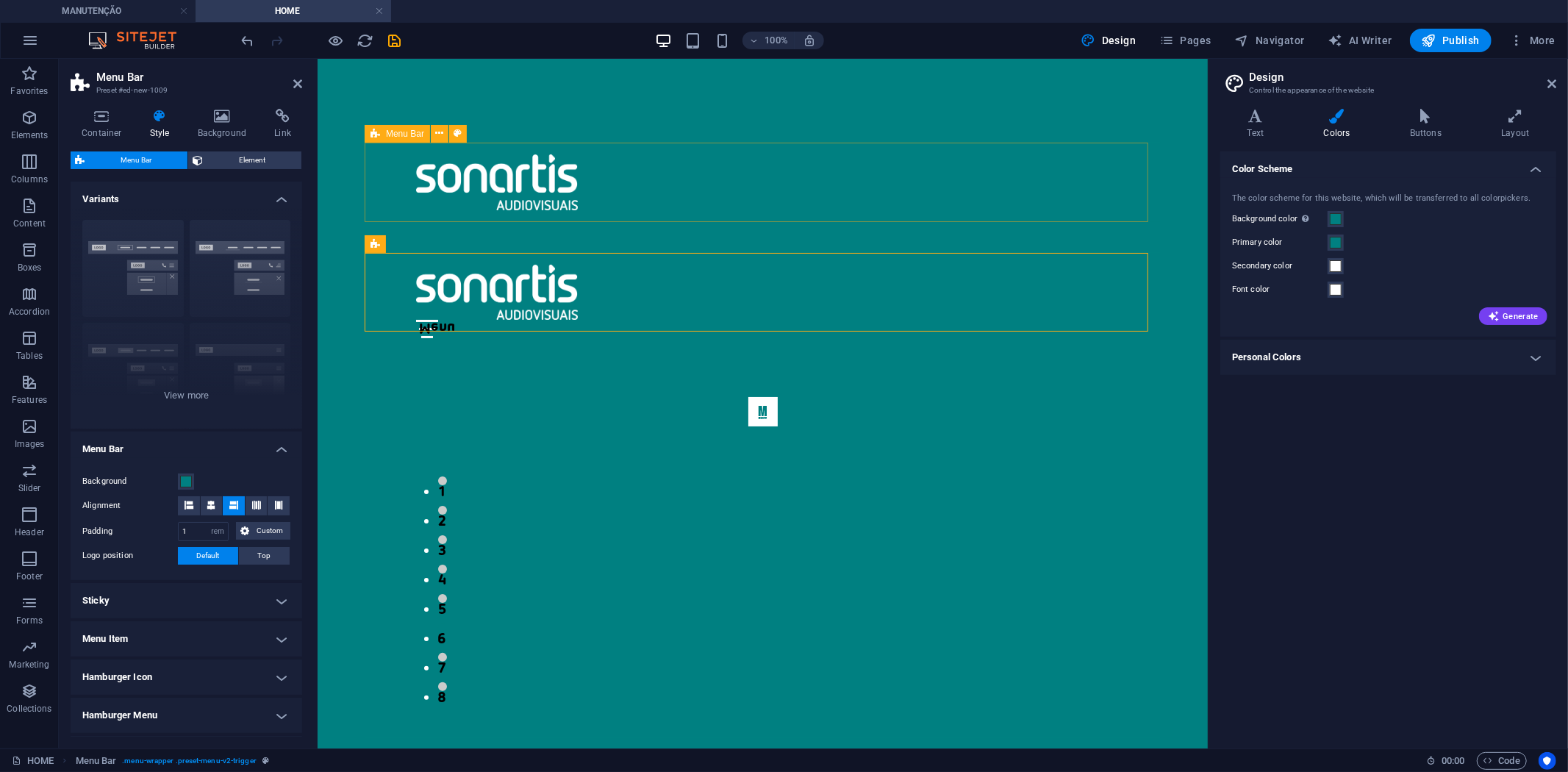
click at [922, 145] on div at bounding box center [762, 181] width 796 height 79
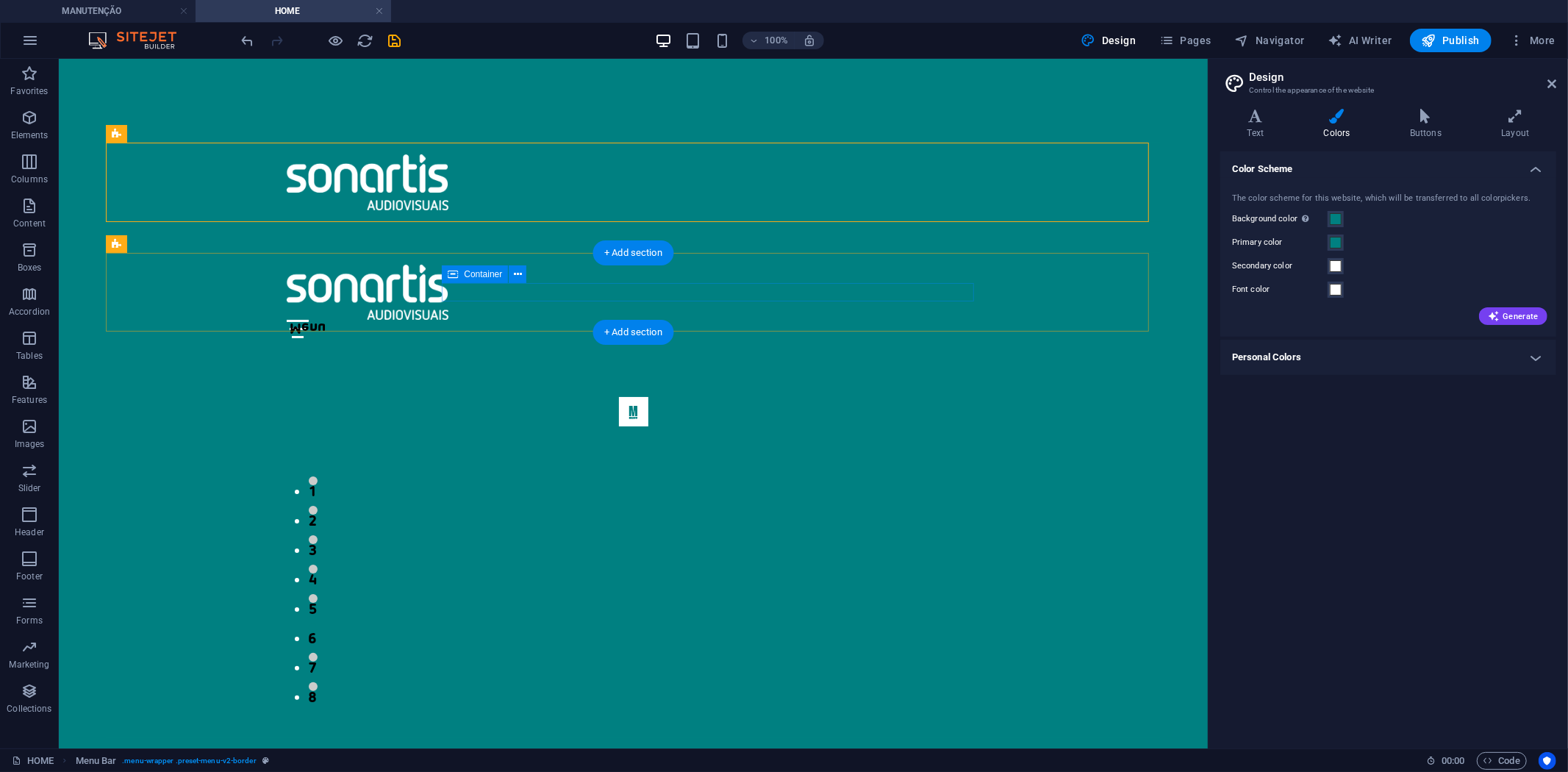
click at [887, 320] on div "Menu" at bounding box center [633, 328] width 694 height 19
click at [181, 137] on icon at bounding box center [181, 133] width 8 height 15
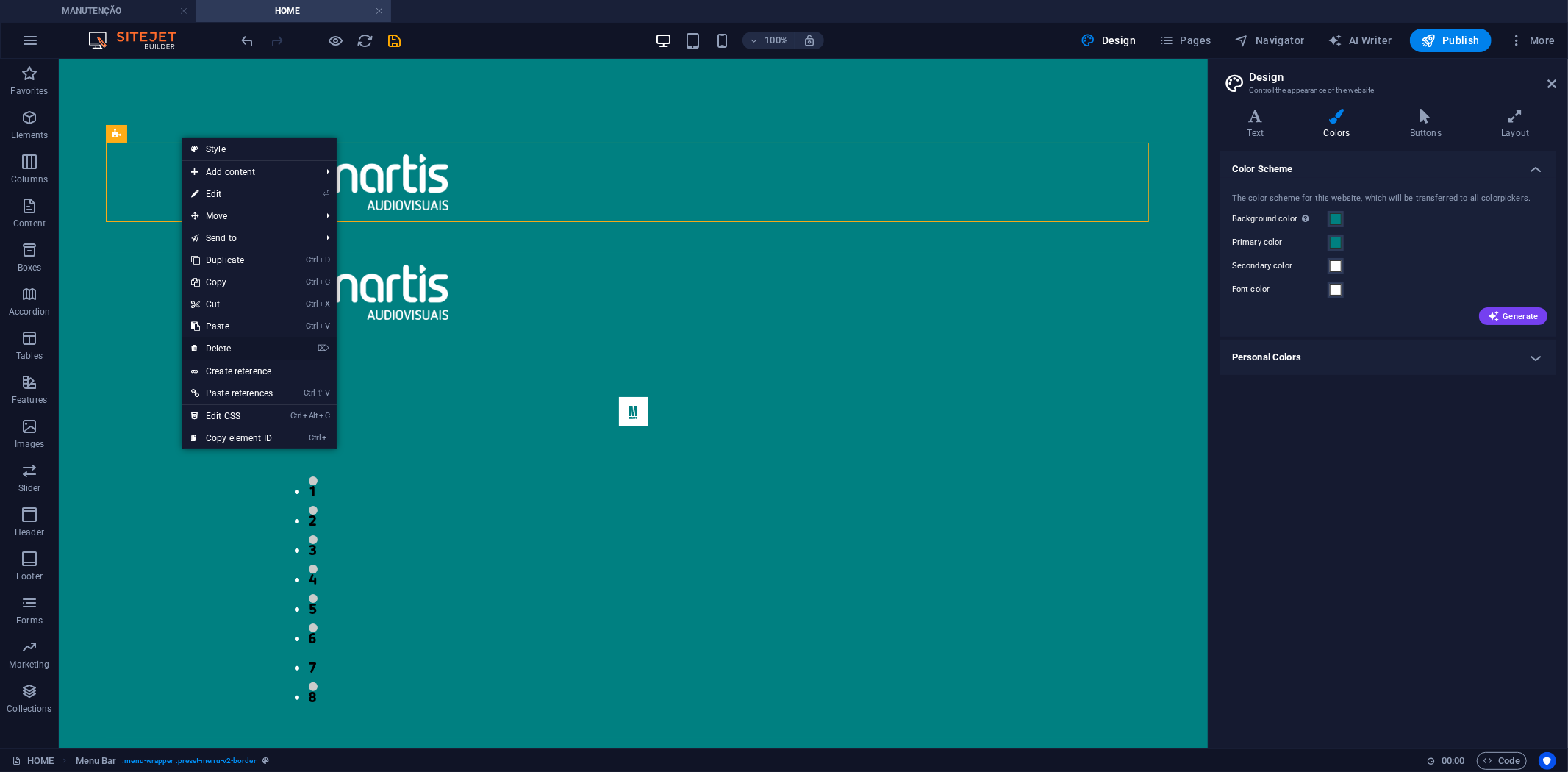
click at [240, 344] on link "⌦ Delete" at bounding box center [231, 348] width 99 height 22
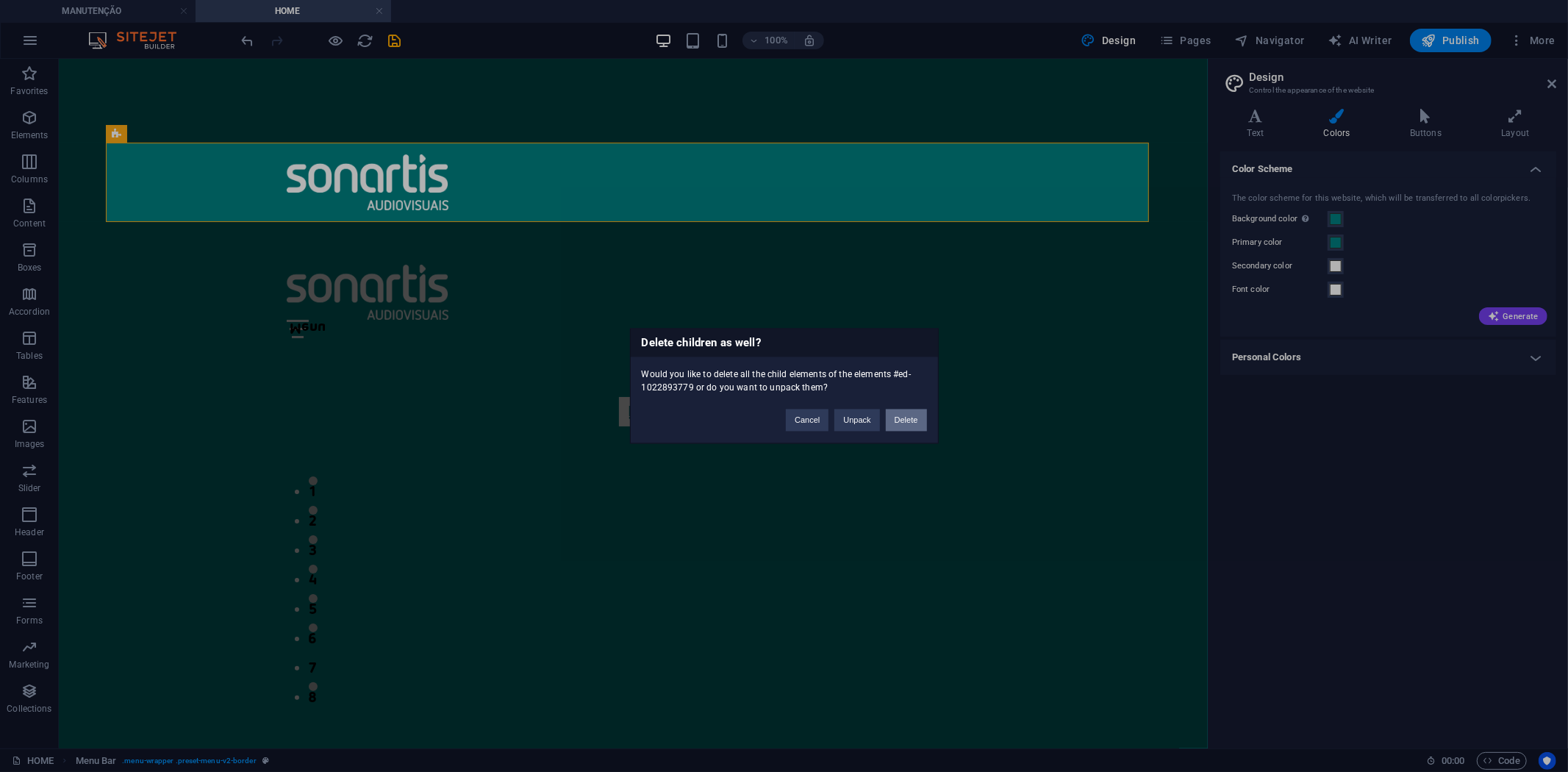
click at [910, 419] on button "Delete" at bounding box center [906, 420] width 41 height 22
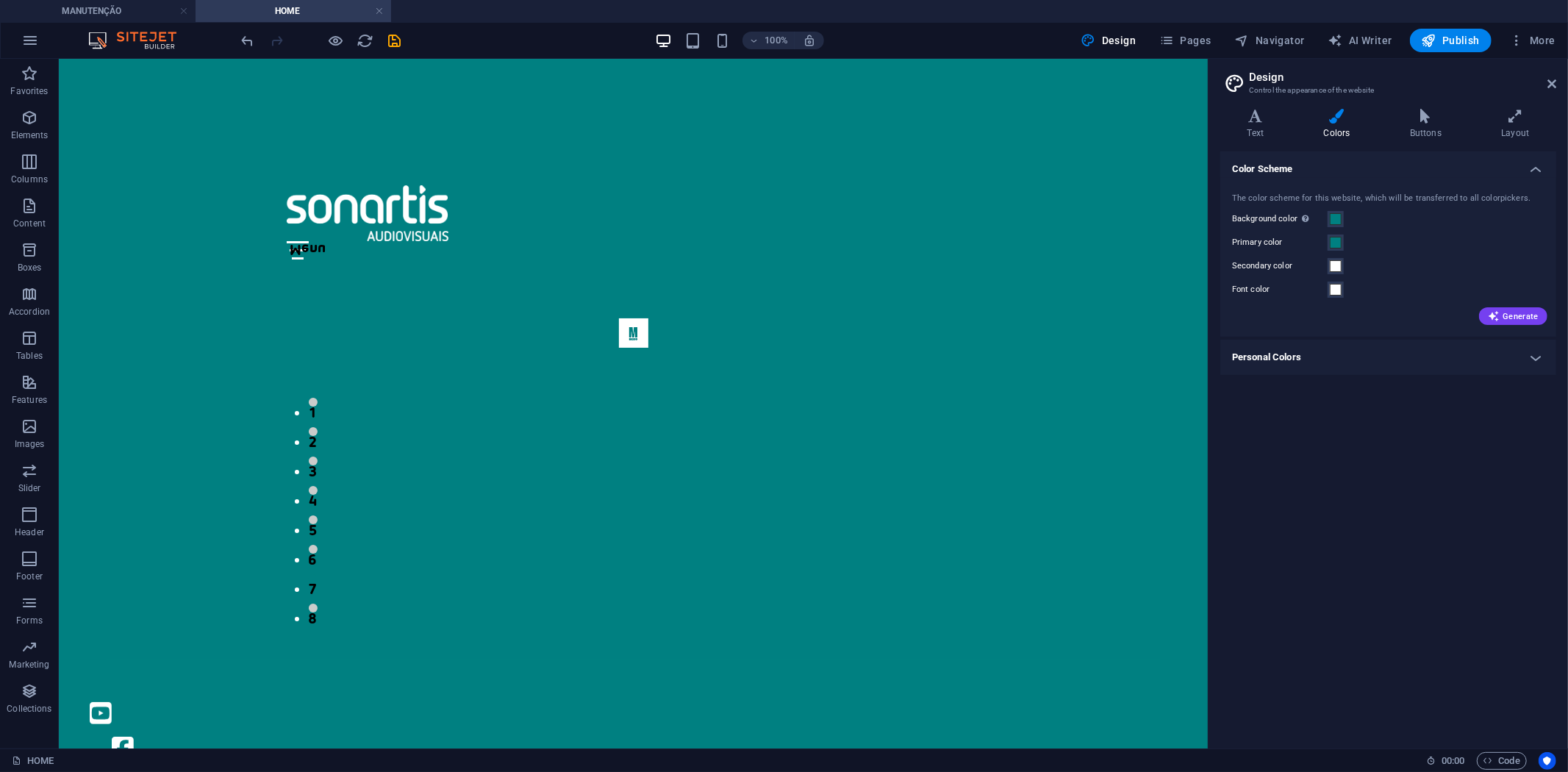
click at [1349, 353] on h4 "Personal Colors" at bounding box center [1388, 358] width 336 height 36
click at [1420, 115] on icon at bounding box center [1425, 116] width 86 height 14
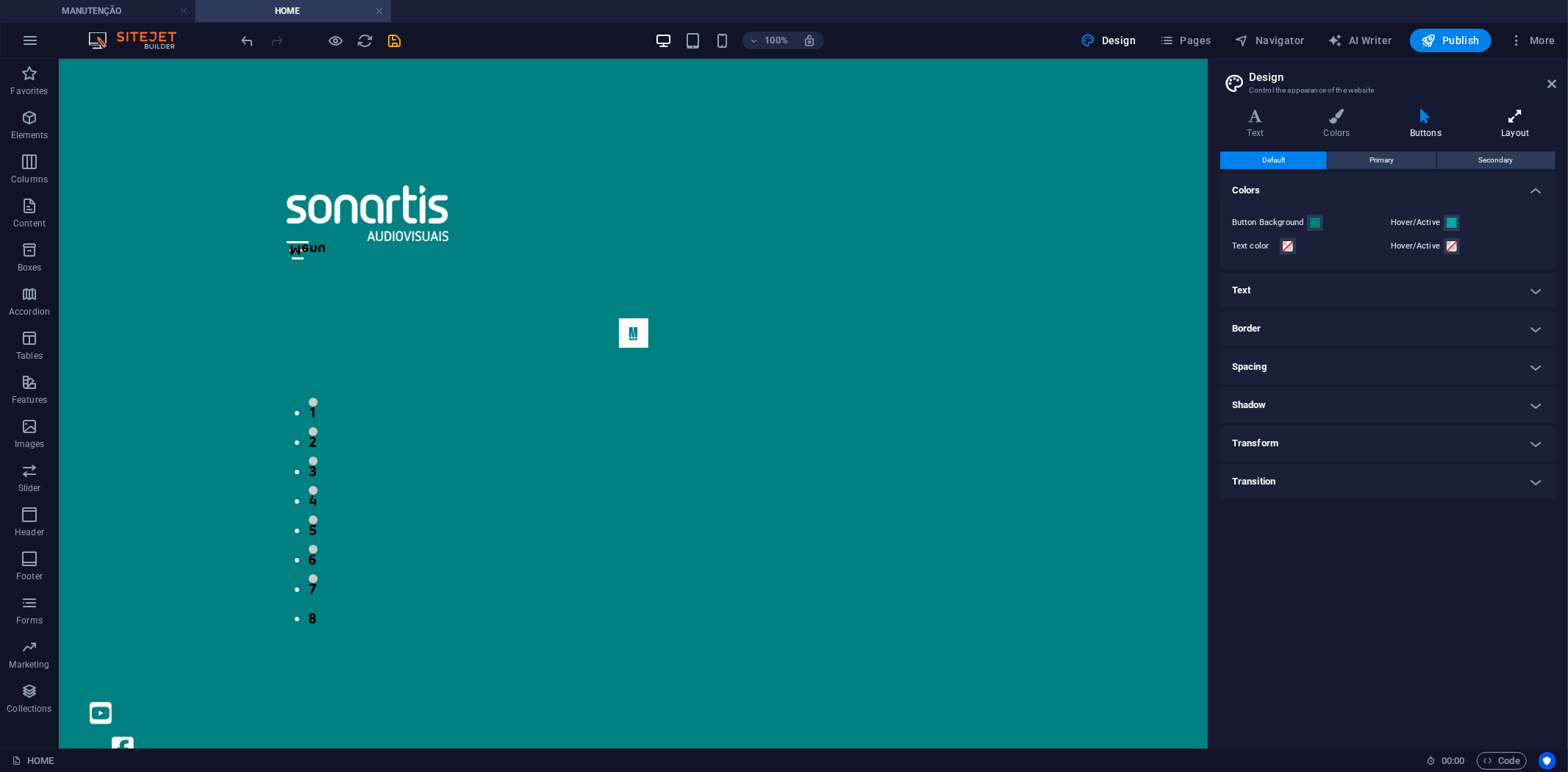
click at [1518, 125] on h4 "Layout" at bounding box center [1514, 124] width 81 height 31
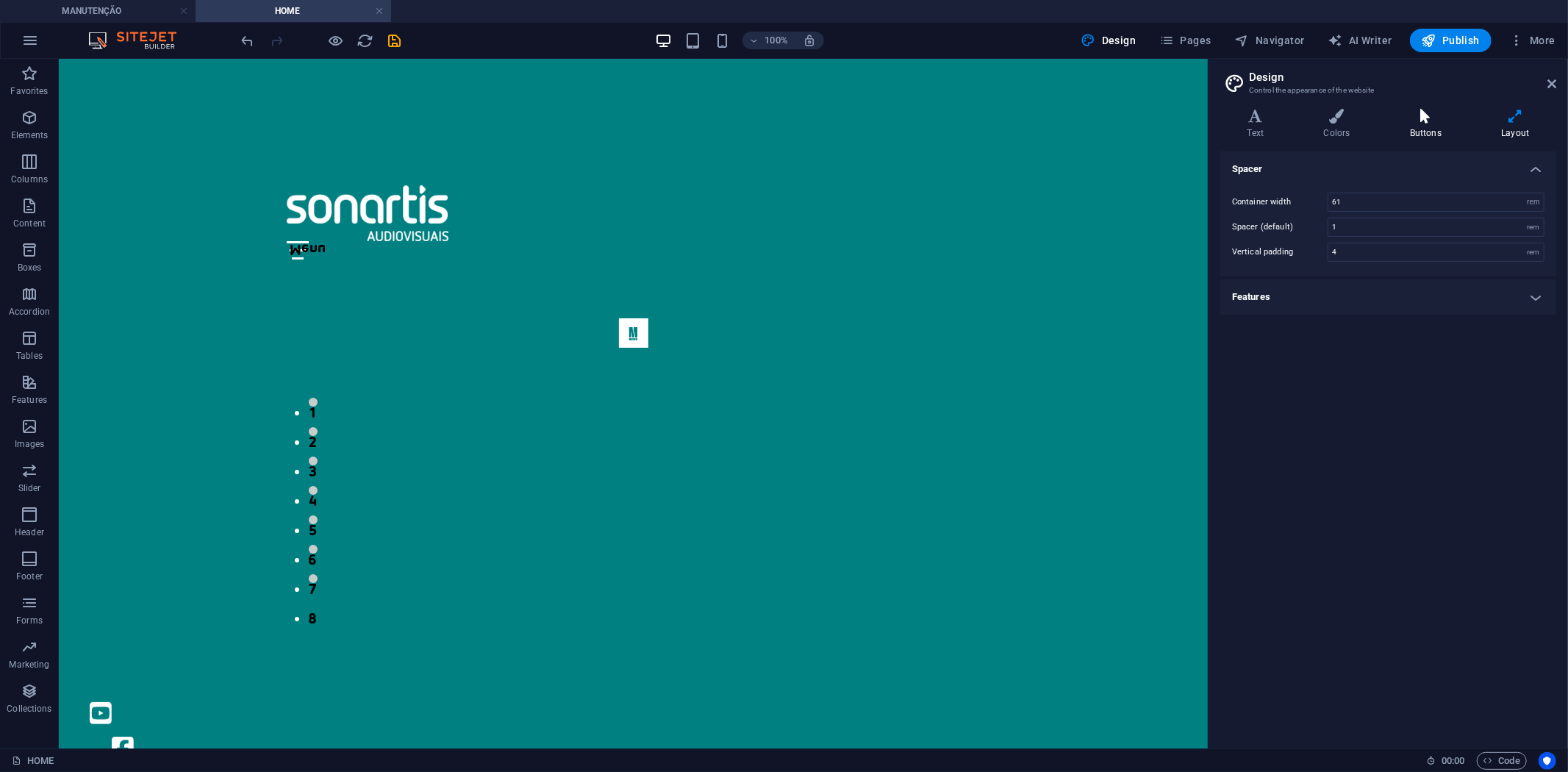
click at [1417, 122] on icon at bounding box center [1425, 116] width 86 height 14
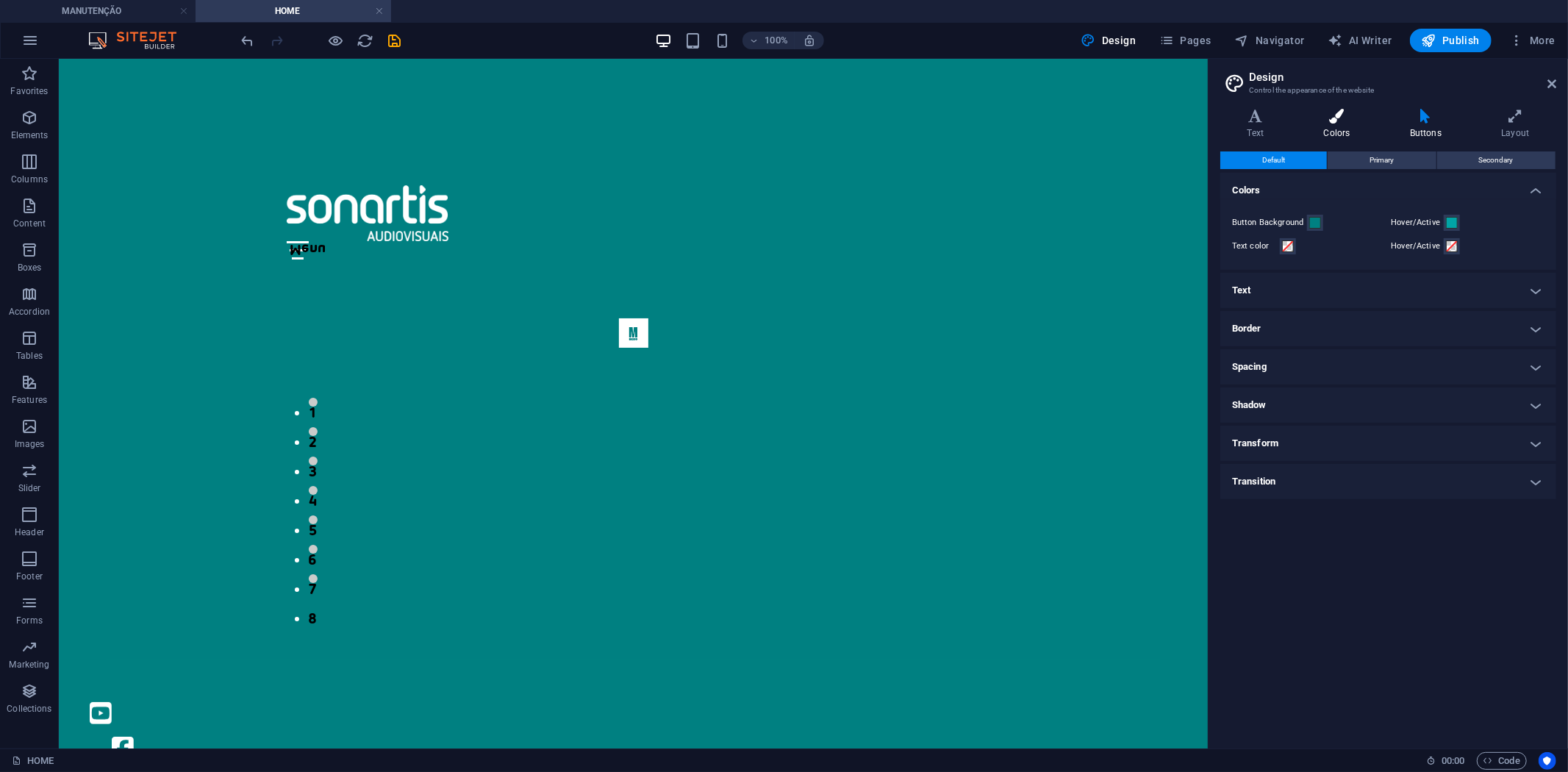
click at [1344, 131] on h4 "Colors" at bounding box center [1340, 124] width 86 height 31
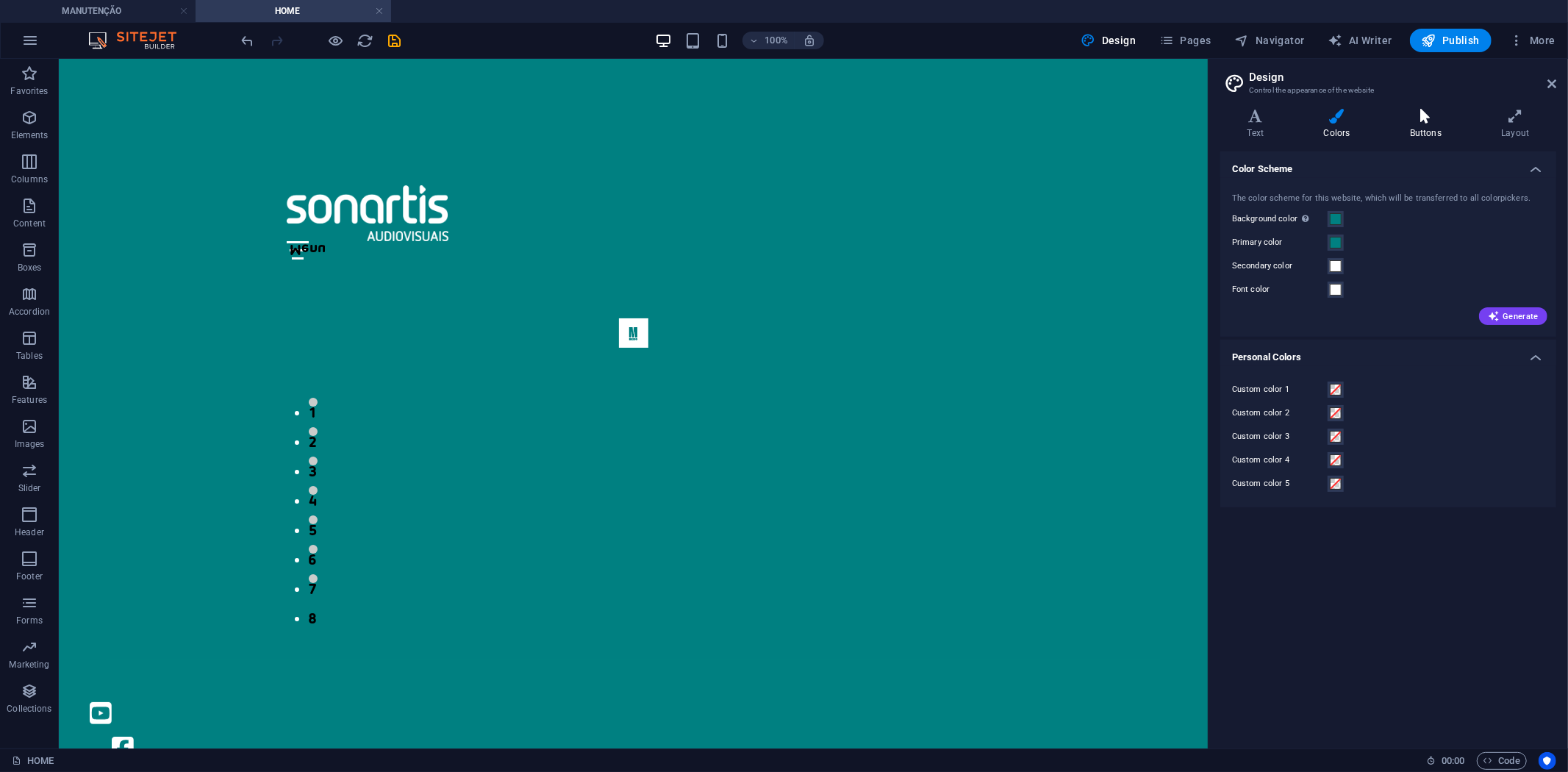
click at [1415, 112] on icon at bounding box center [1425, 116] width 86 height 14
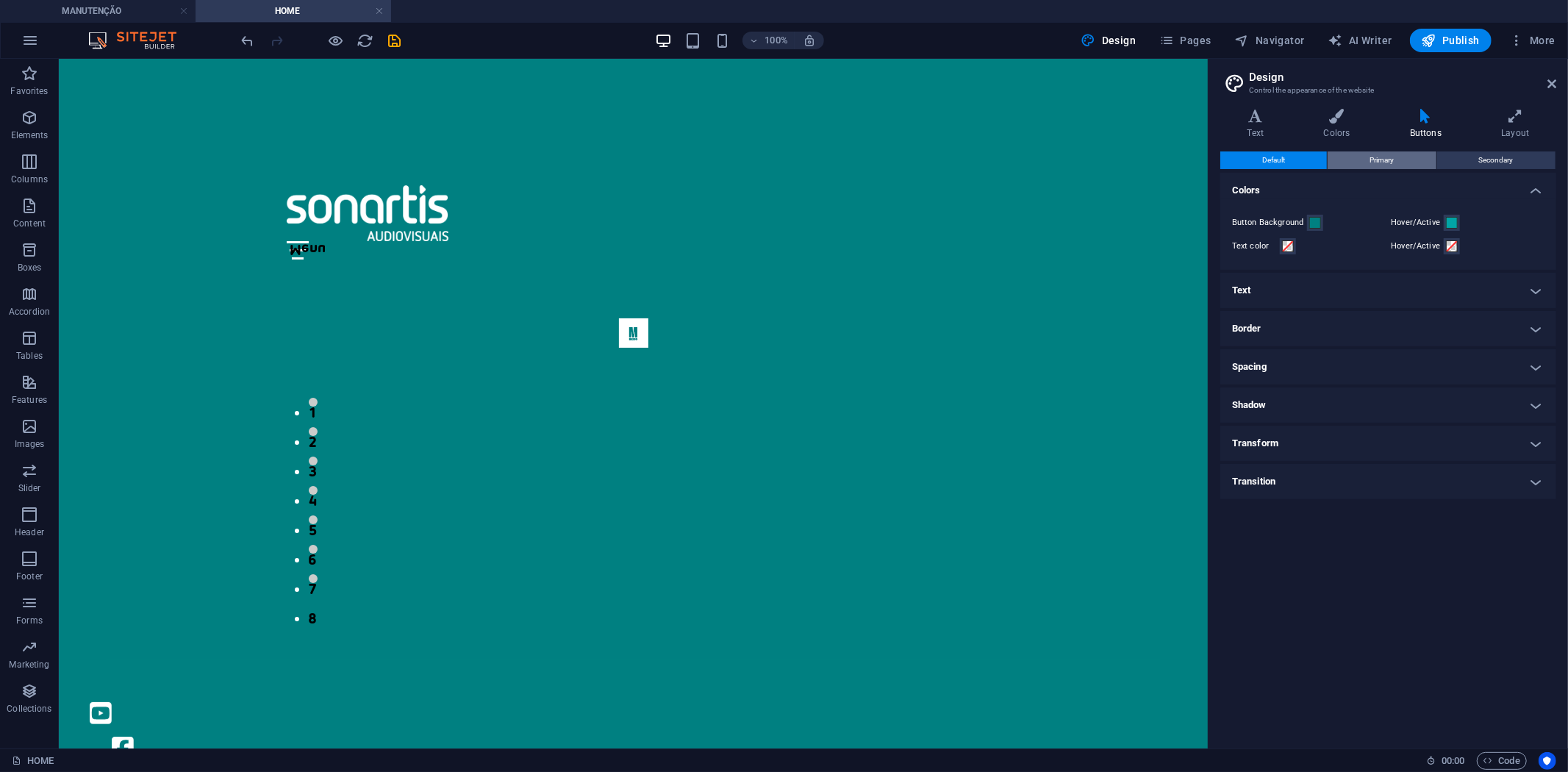
click at [1406, 156] on button "Primary" at bounding box center [1381, 161] width 108 height 18
click at [1473, 152] on button "Secondary" at bounding box center [1496, 161] width 119 height 18
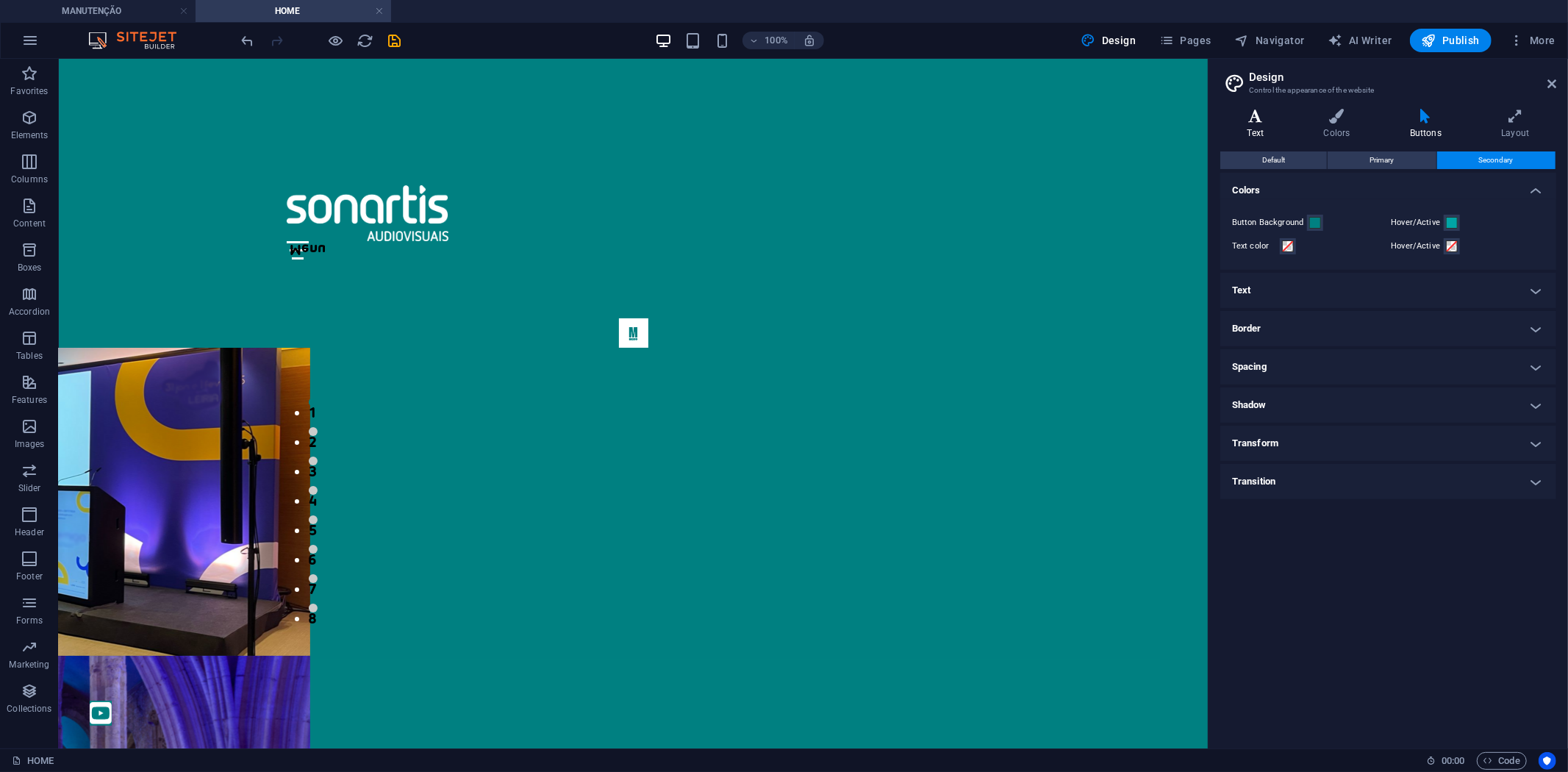
click at [1267, 123] on h4 "Text" at bounding box center [1259, 124] width 77 height 31
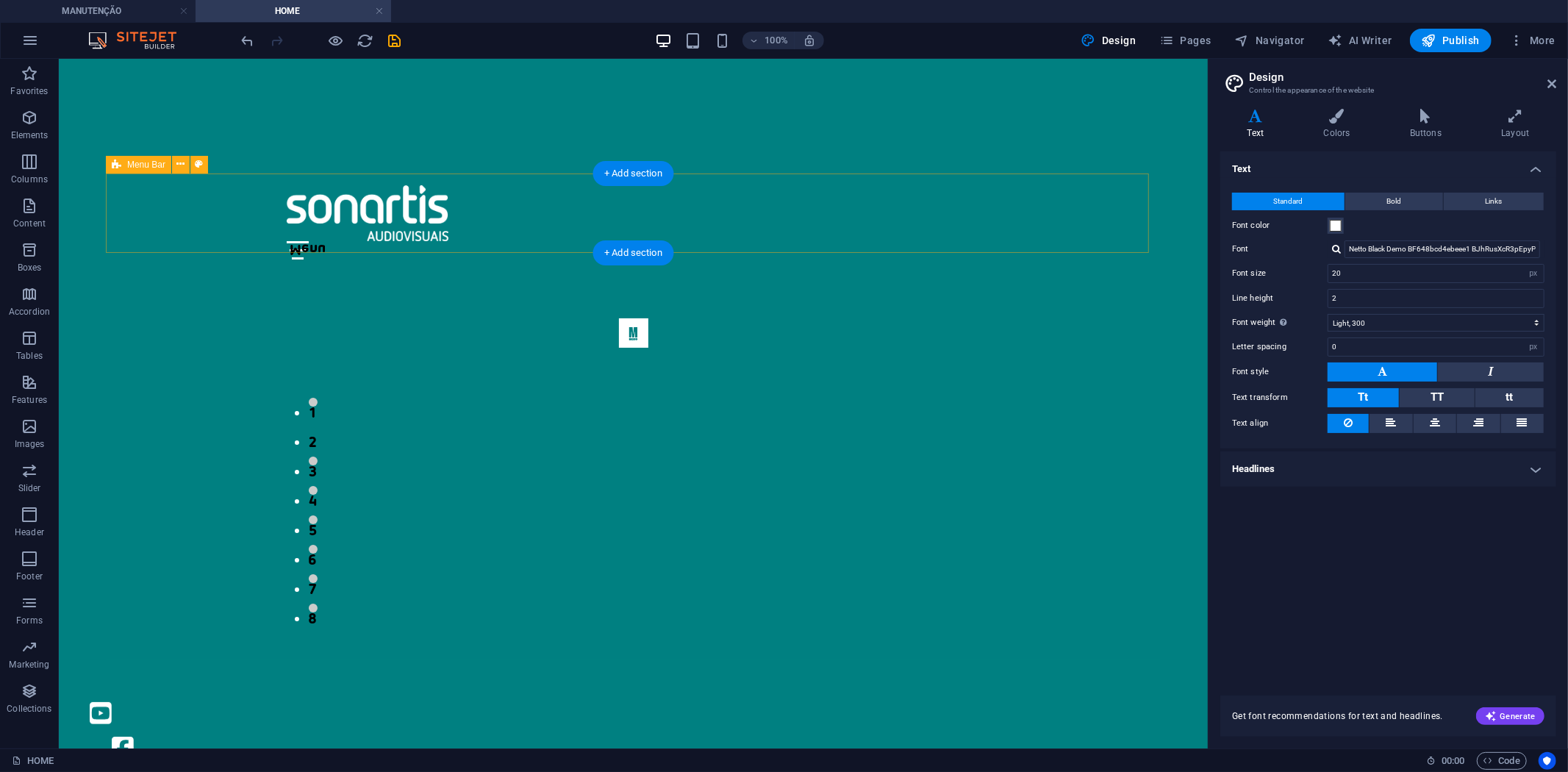
click at [980, 208] on div "Menu Home About Service Contact" at bounding box center [632, 222] width 1055 height 98
select select "rem"
select select "preset-menu-v2-trigger"
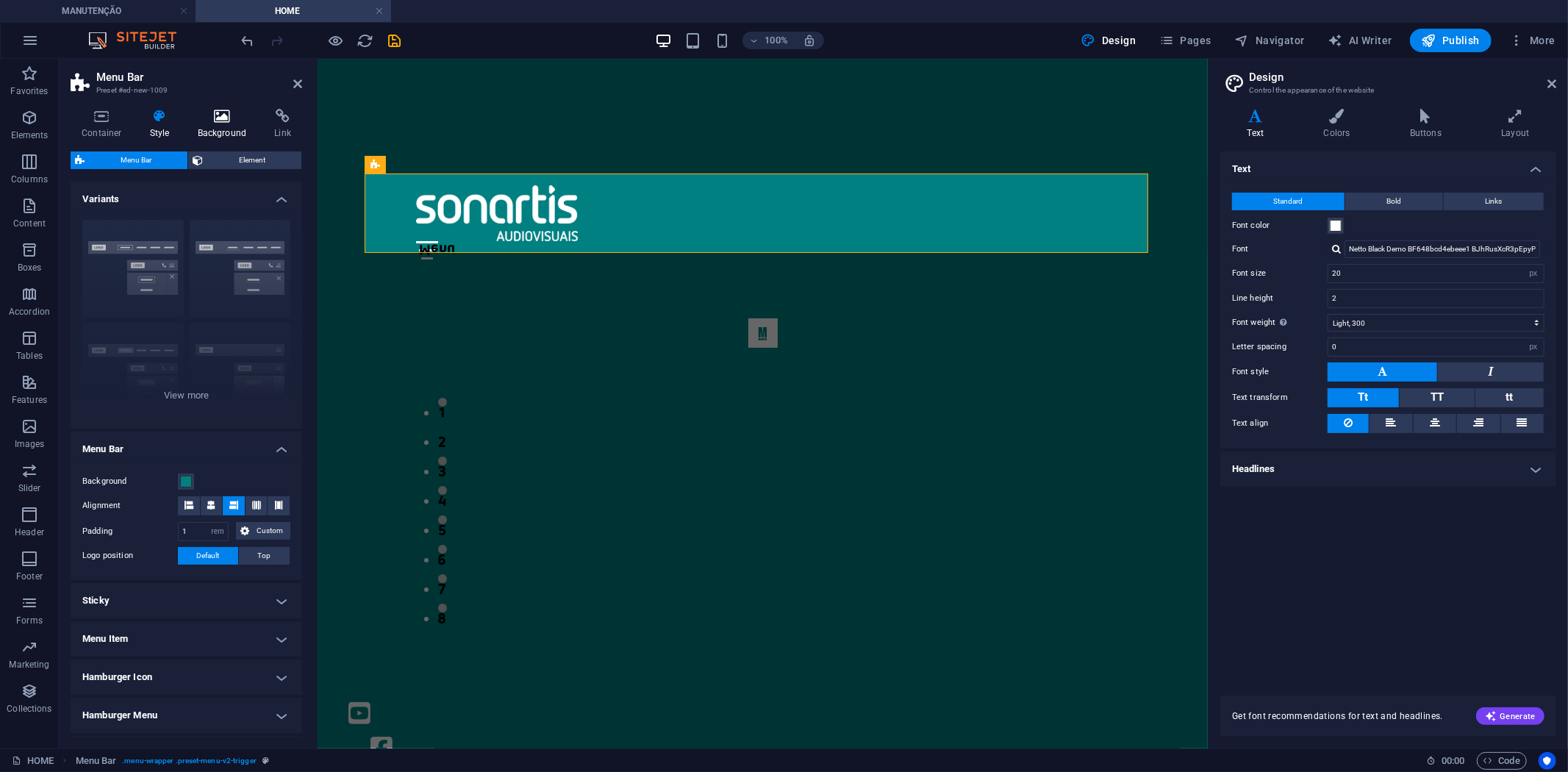
click at [210, 113] on icon at bounding box center [222, 116] width 71 height 14
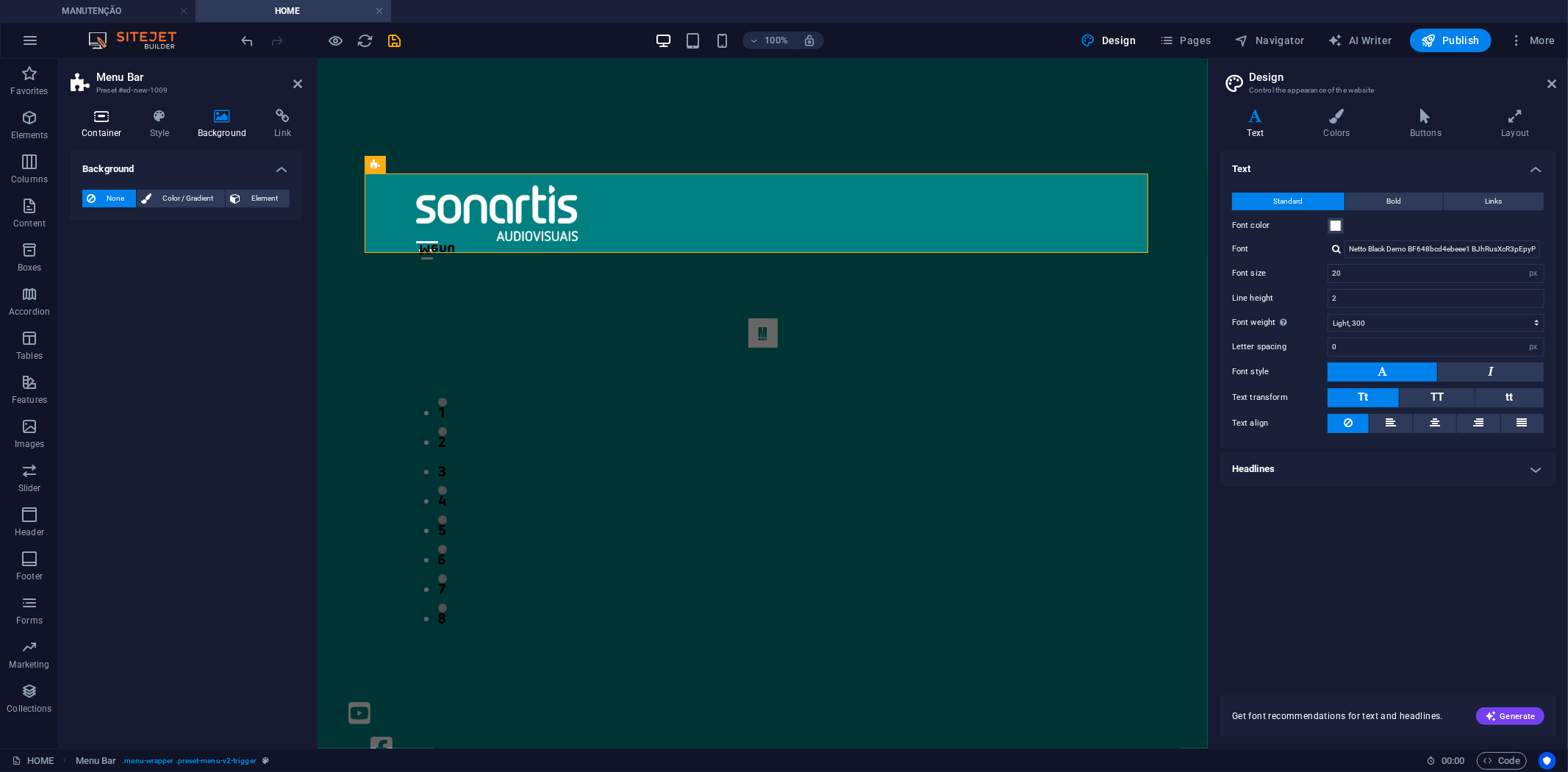
click at [98, 130] on h4 "Container" at bounding box center [104, 124] width 69 height 31
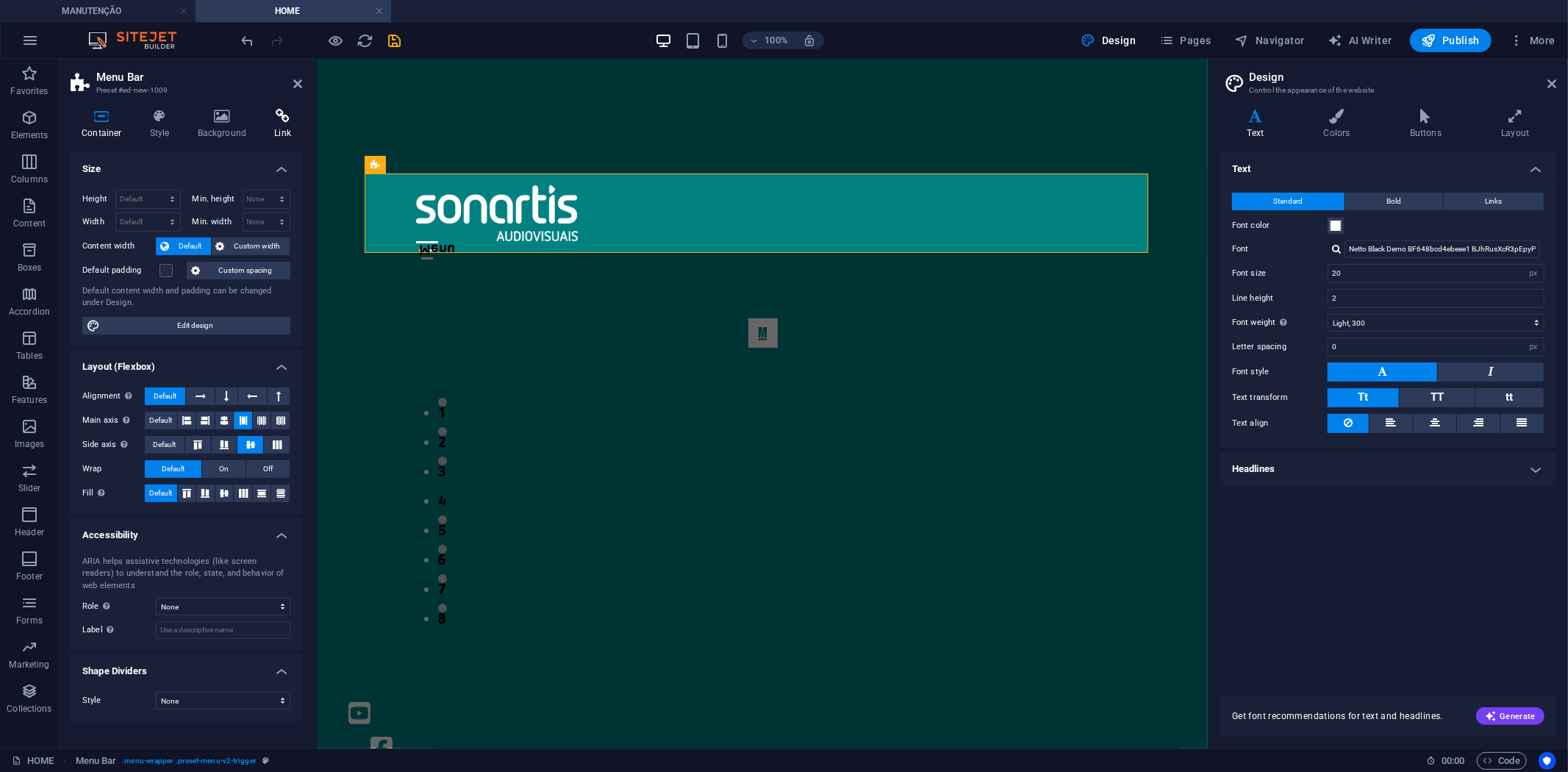
click at [275, 128] on h4 "Link" at bounding box center [283, 124] width 39 height 31
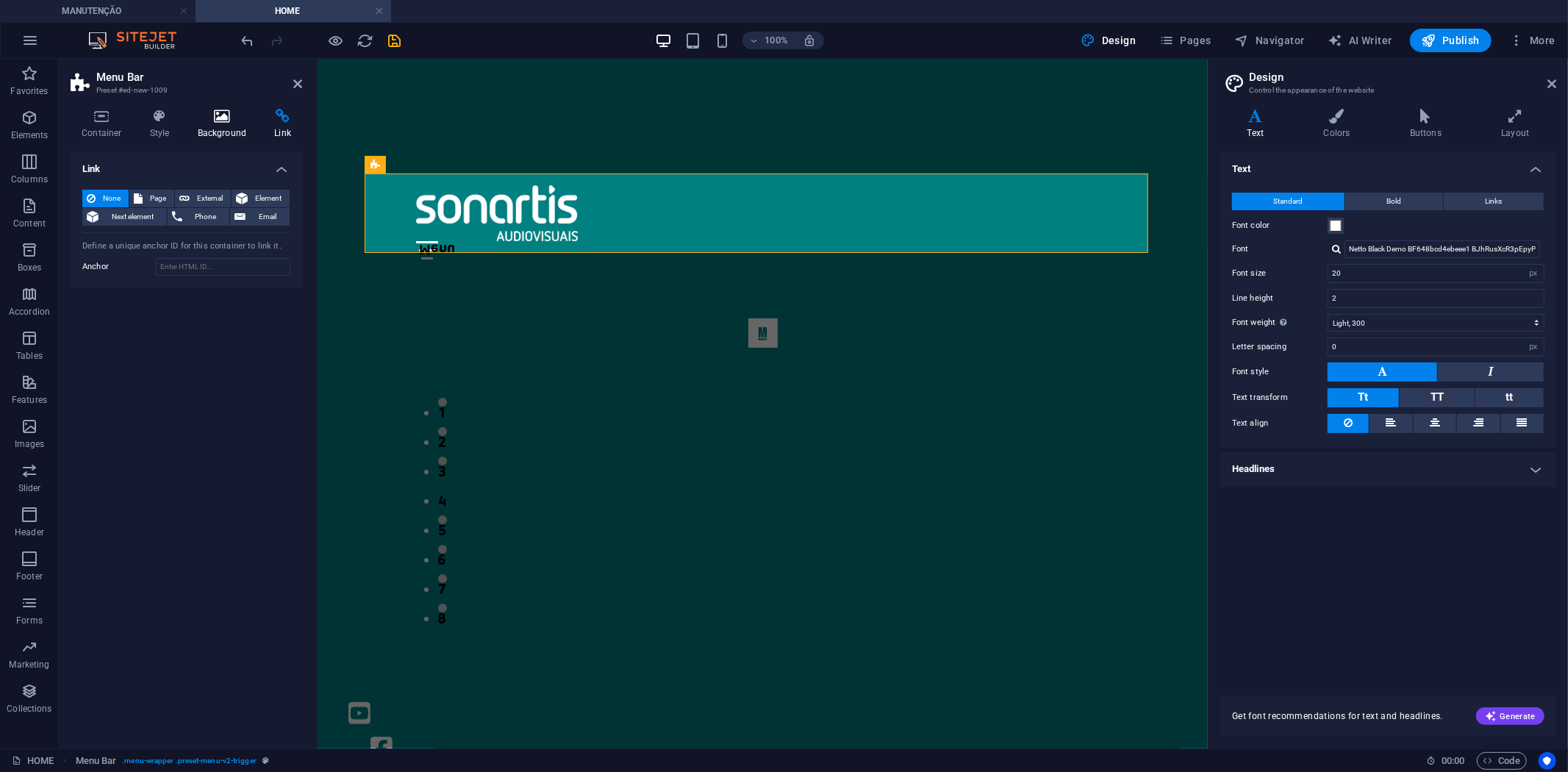
click at [217, 120] on icon at bounding box center [222, 116] width 71 height 14
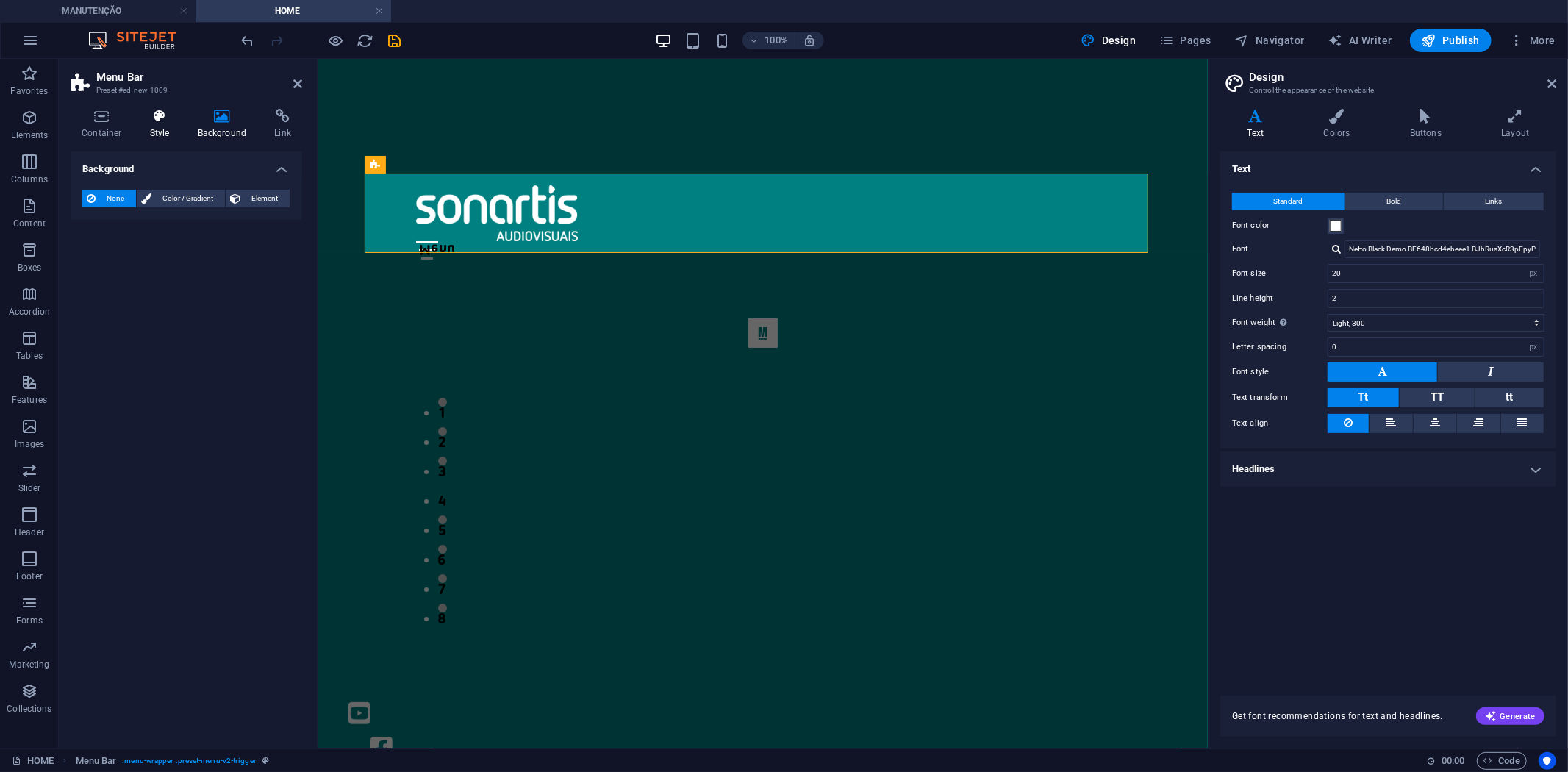
click at [167, 128] on h4 "Style" at bounding box center [163, 124] width 48 height 31
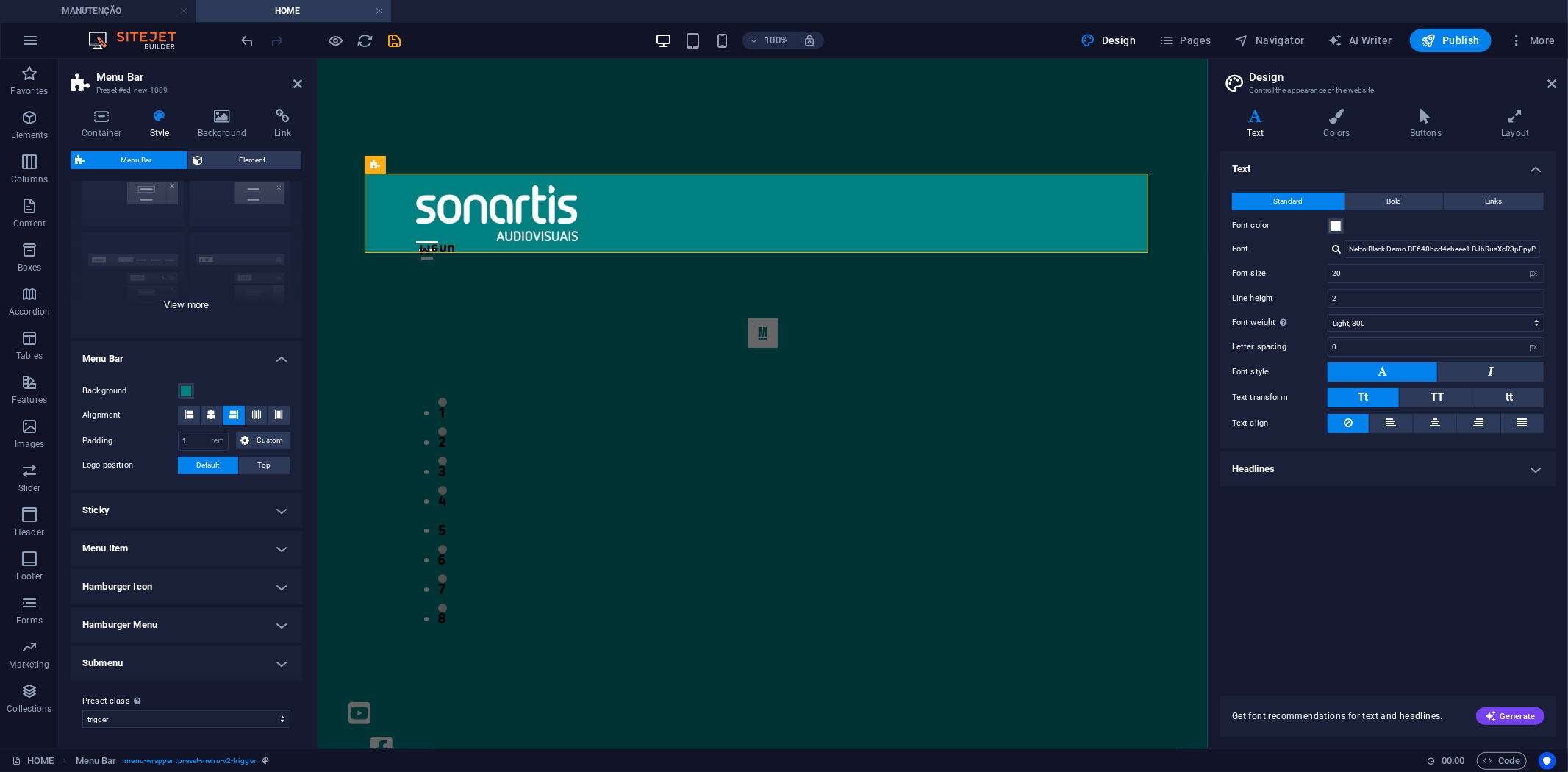
scroll to position [92, 0]
click at [274, 544] on h4 "Menu Item" at bounding box center [186, 547] width 232 height 36
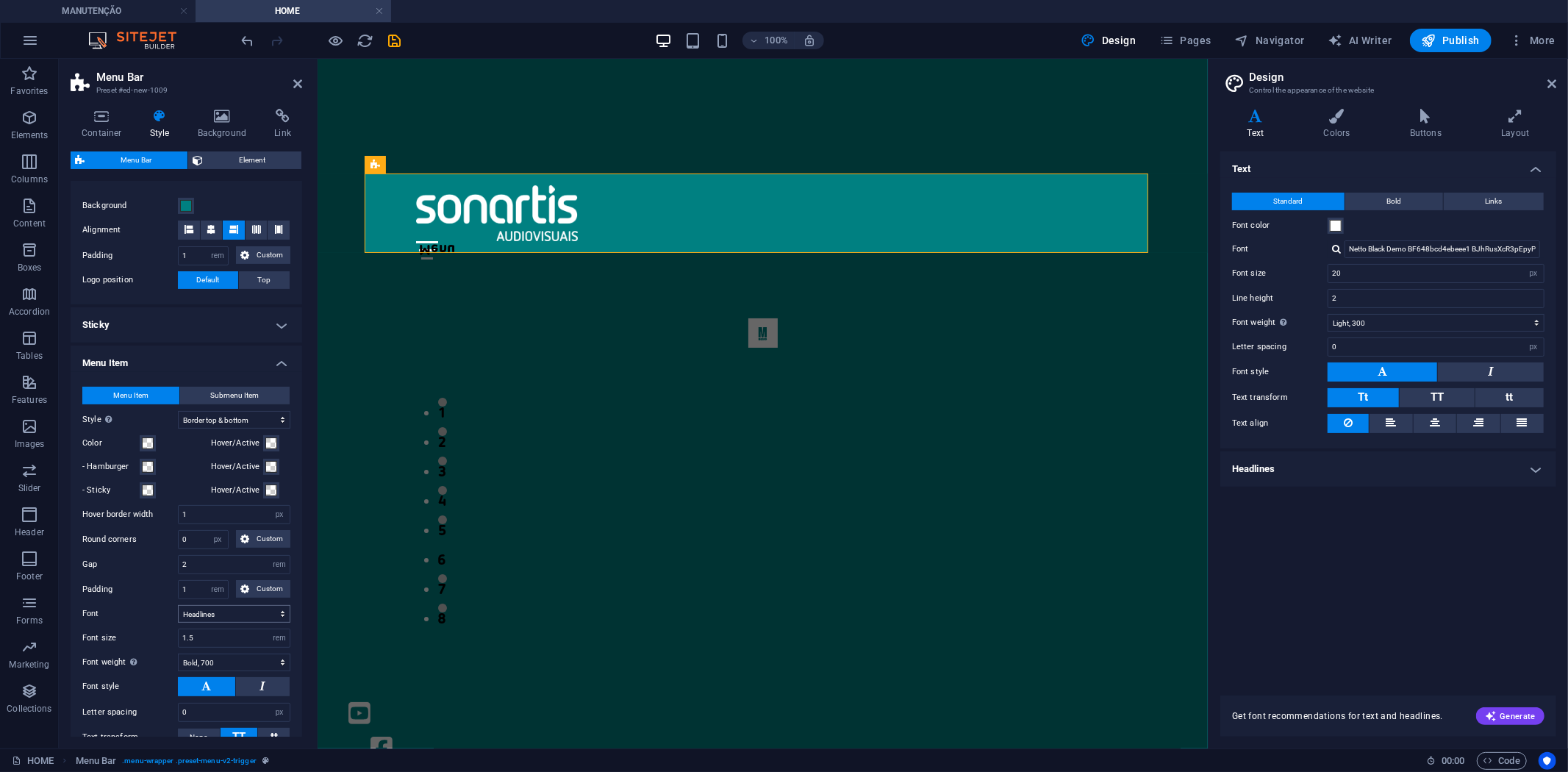
scroll to position [419, 0]
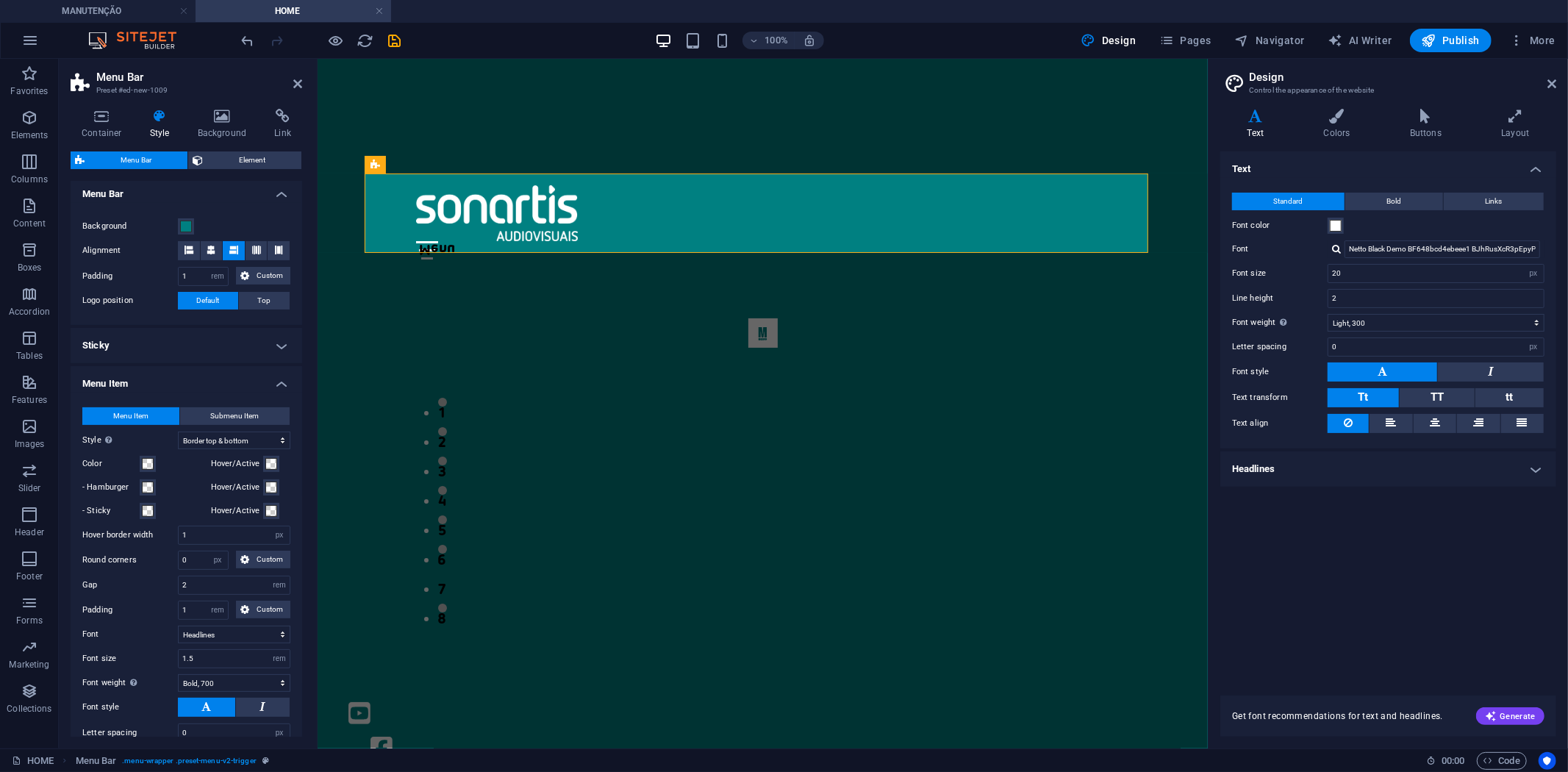
click at [280, 381] on h4 "Menu Item" at bounding box center [186, 379] width 232 height 27
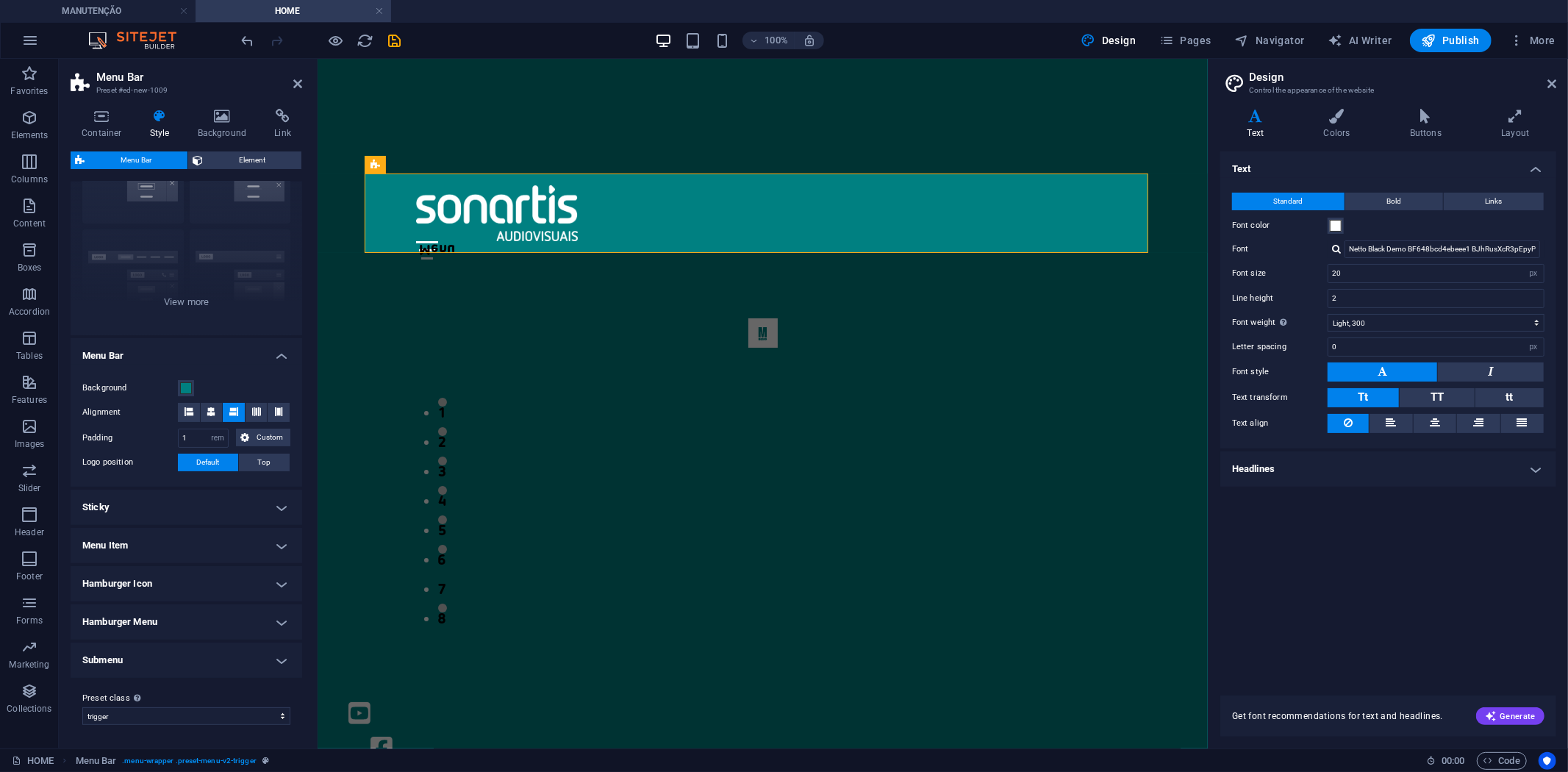
scroll to position [92, 0]
click at [278, 657] on h4 "Submenu" at bounding box center [186, 662] width 232 height 36
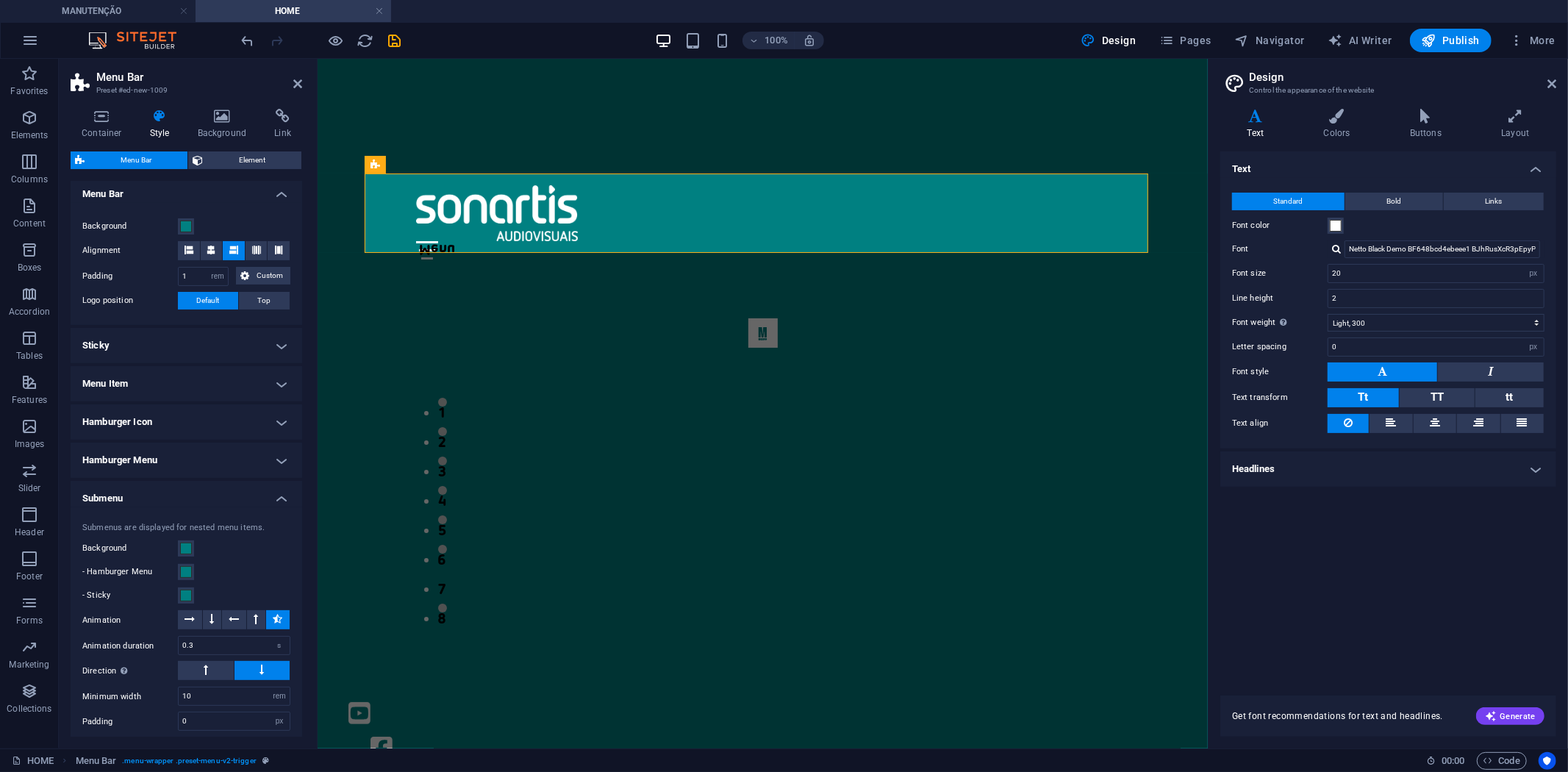
click at [287, 494] on h4 "Submenu" at bounding box center [186, 494] width 232 height 27
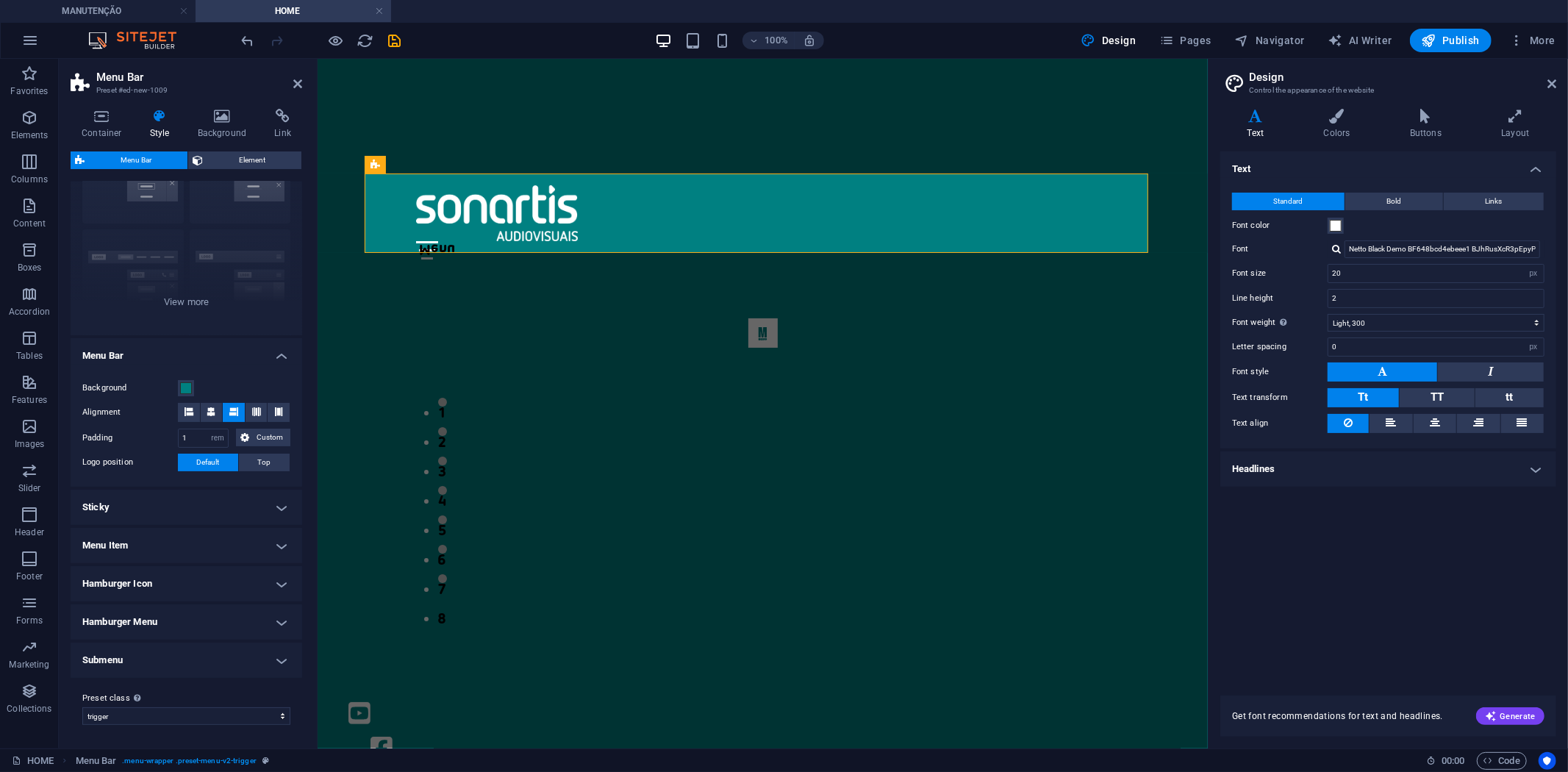
scroll to position [92, 0]
click at [282, 615] on h4 "Hamburger Menu" at bounding box center [186, 624] width 232 height 36
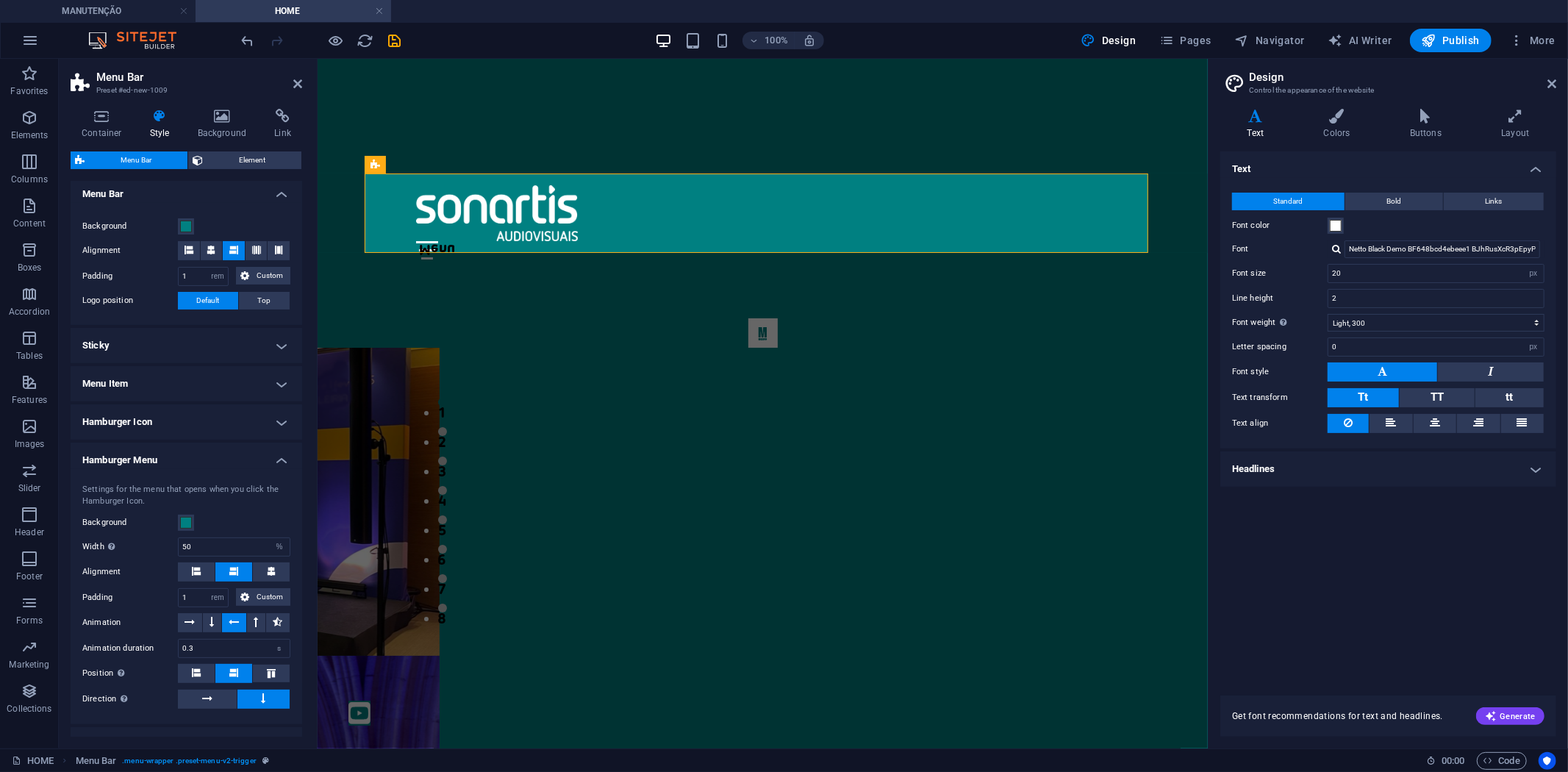
click at [276, 457] on h4 "Hamburger Menu" at bounding box center [186, 456] width 232 height 27
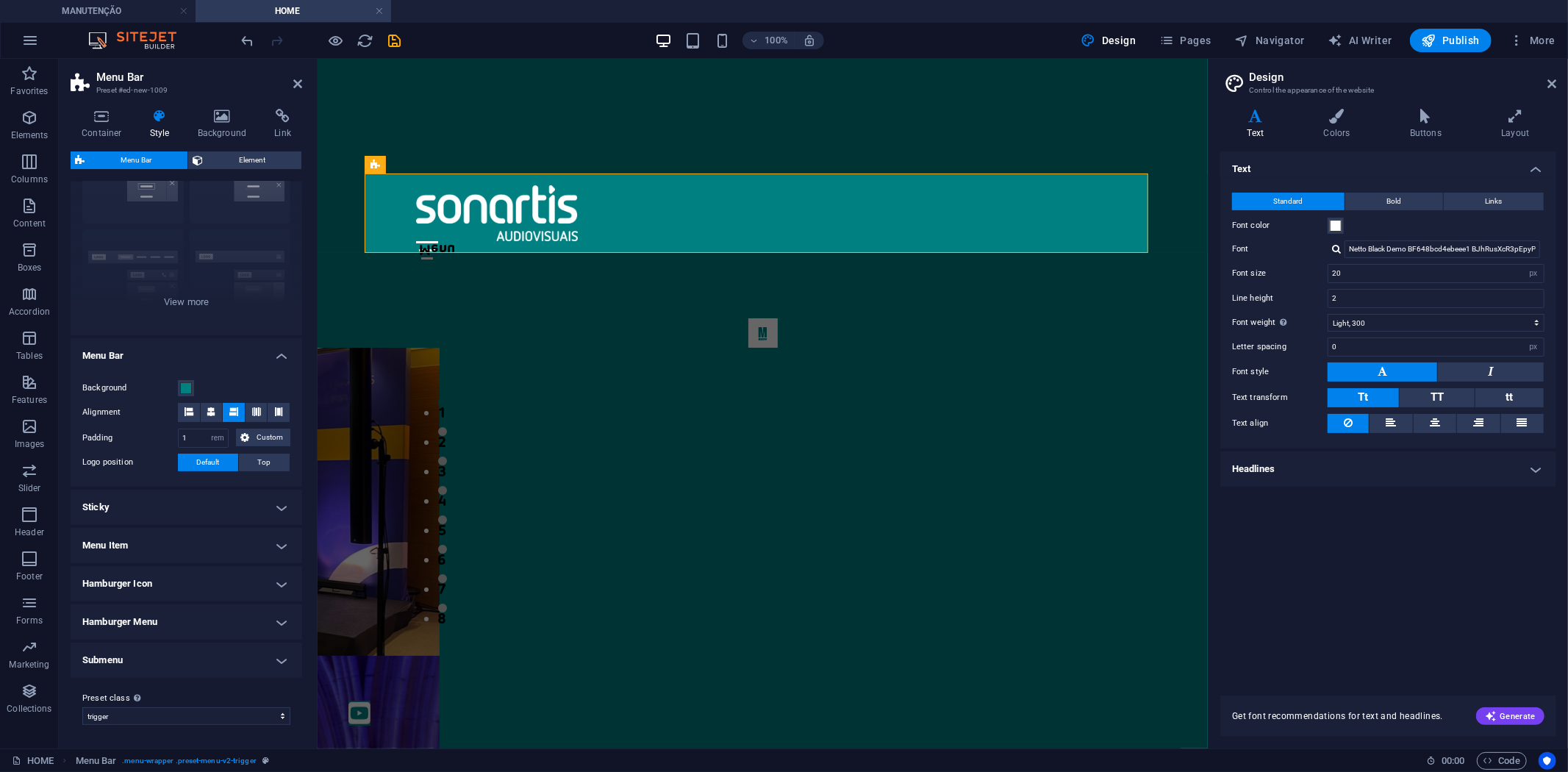
scroll to position [92, 0]
click at [282, 349] on h4 "Menu Bar" at bounding box center [186, 353] width 232 height 27
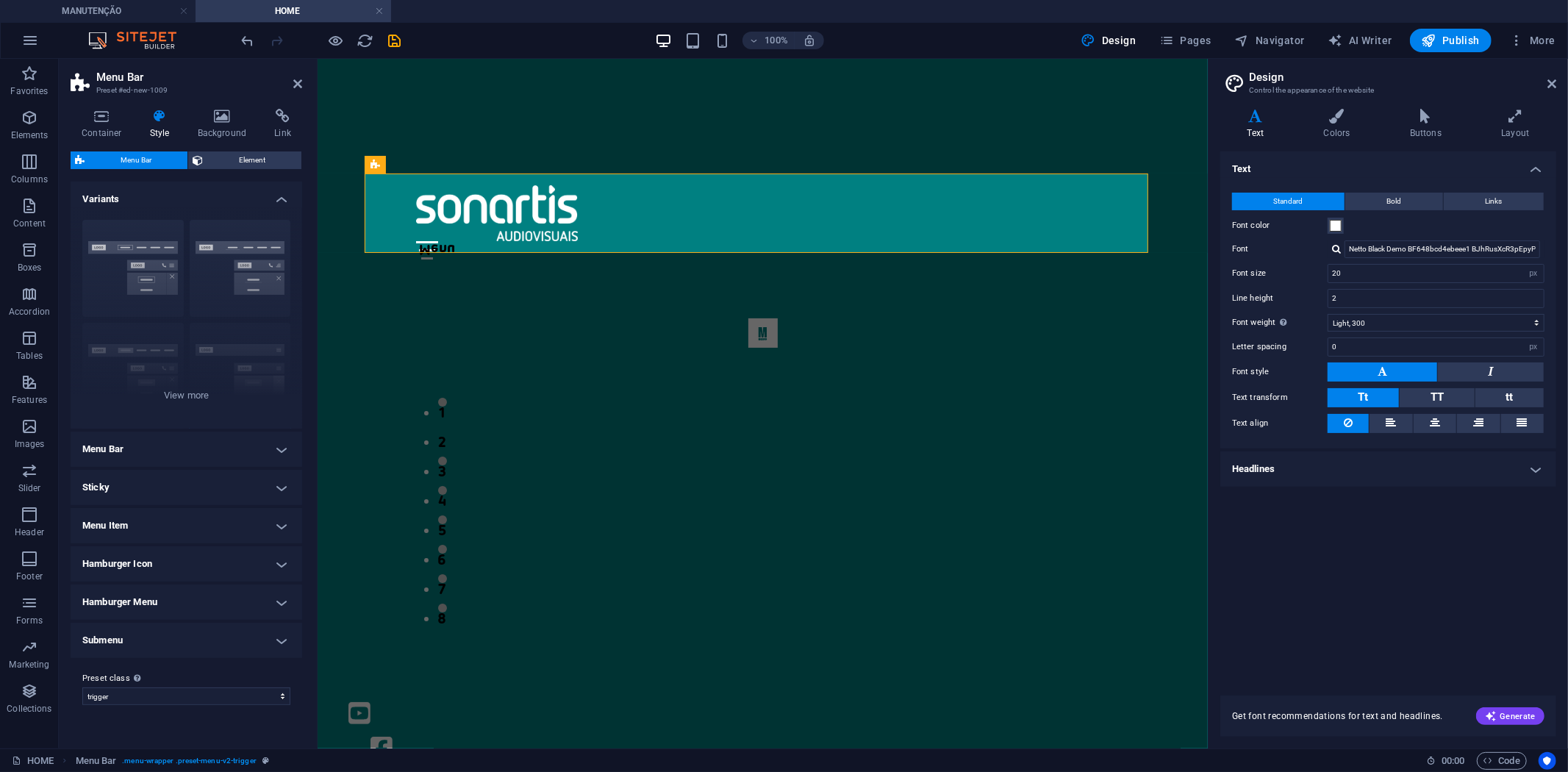
click at [277, 192] on h4 "Variants" at bounding box center [186, 195] width 232 height 27
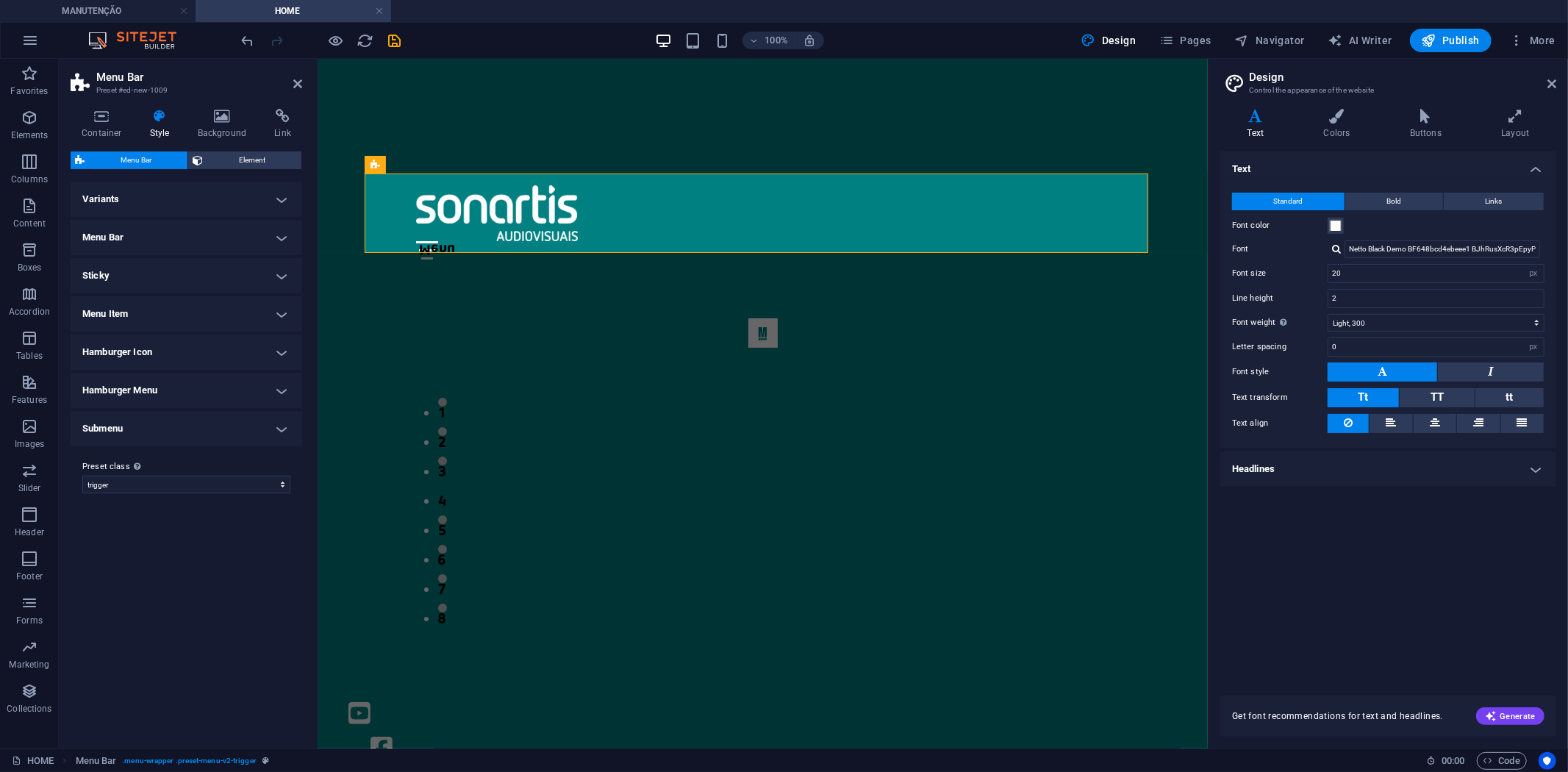
click at [291, 236] on h4 "Menu Bar" at bounding box center [186, 237] width 232 height 36
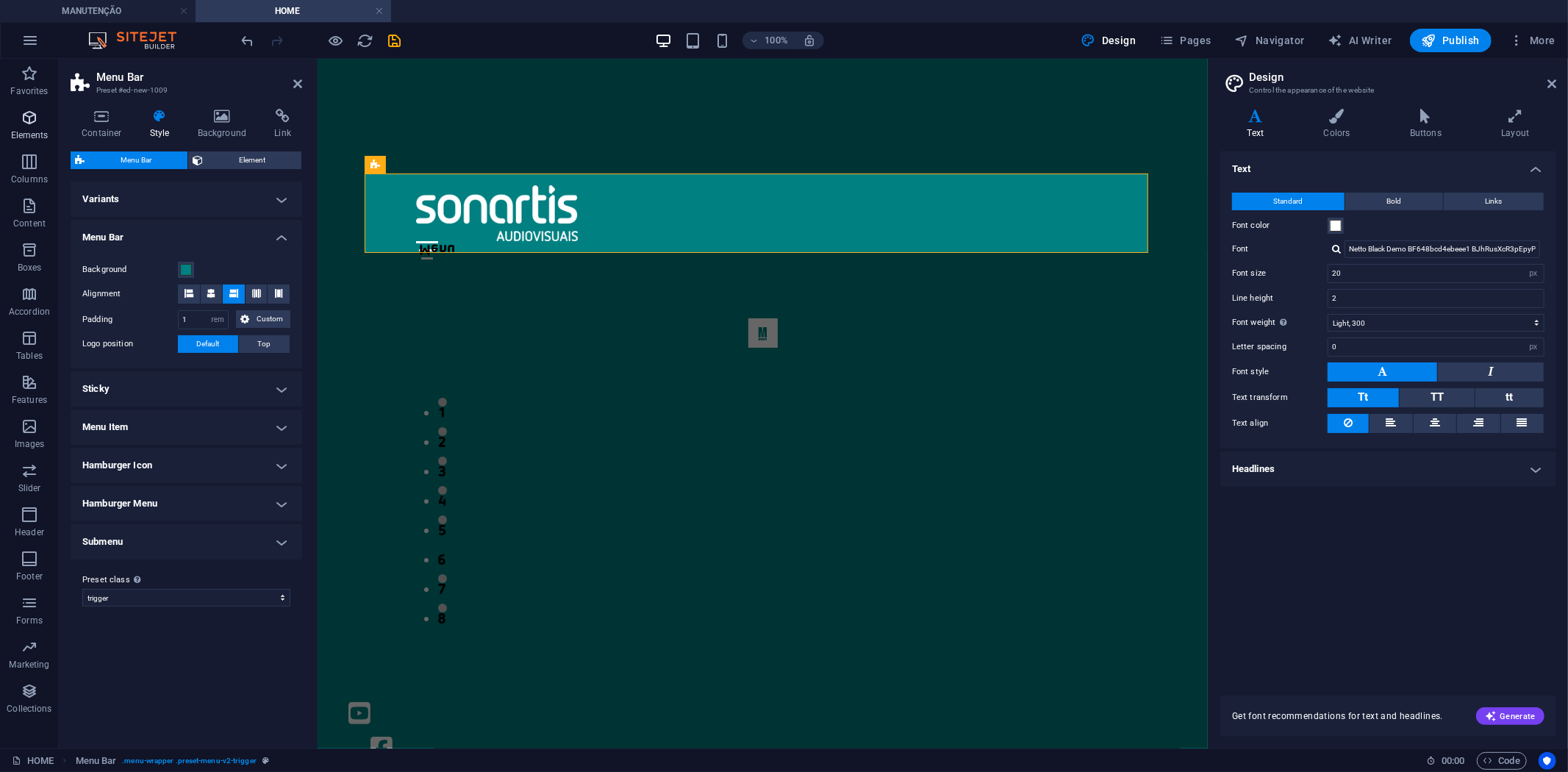
click at [31, 128] on span "Elements" at bounding box center [29, 127] width 59 height 36
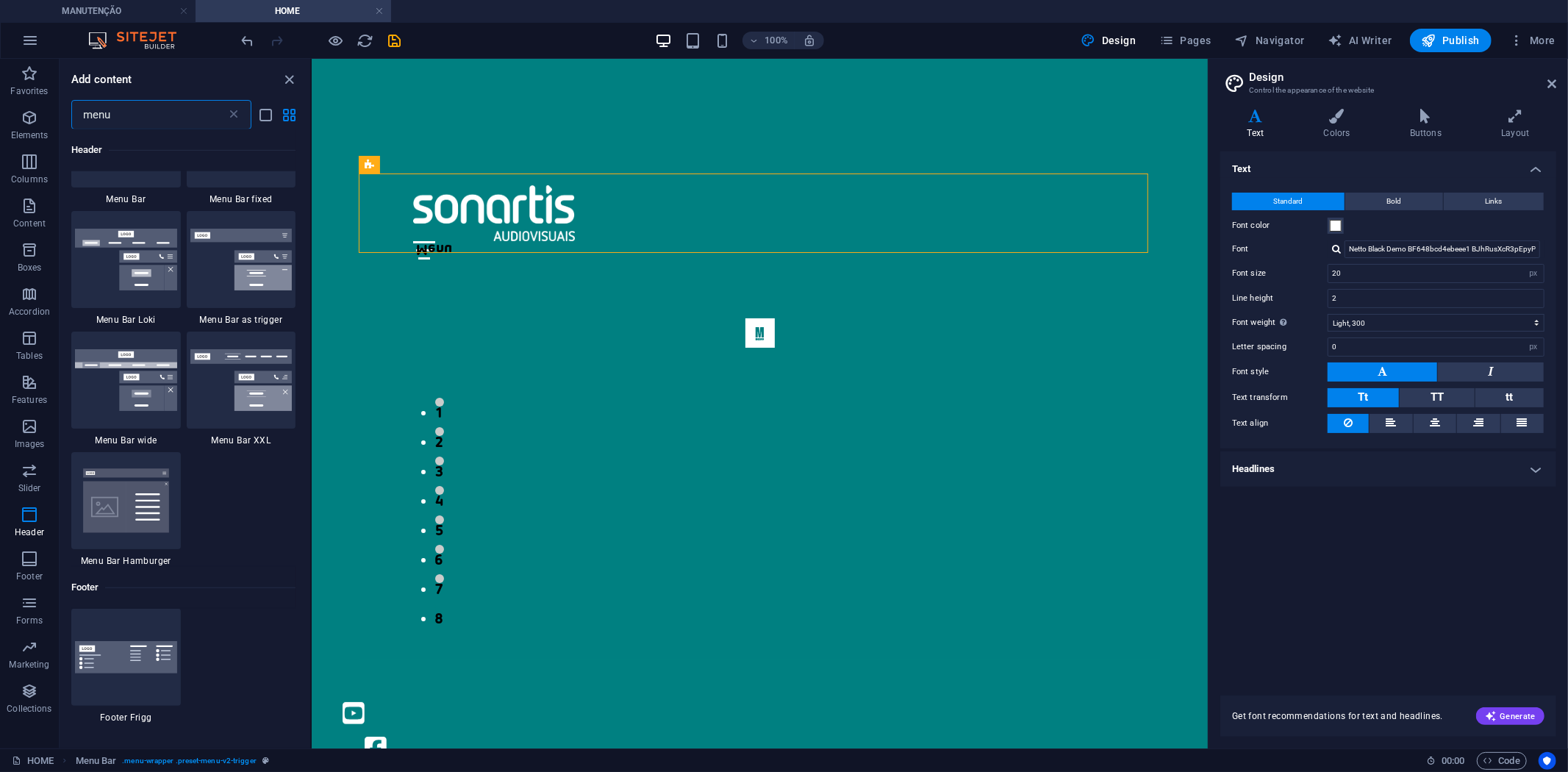
scroll to position [653, 0]
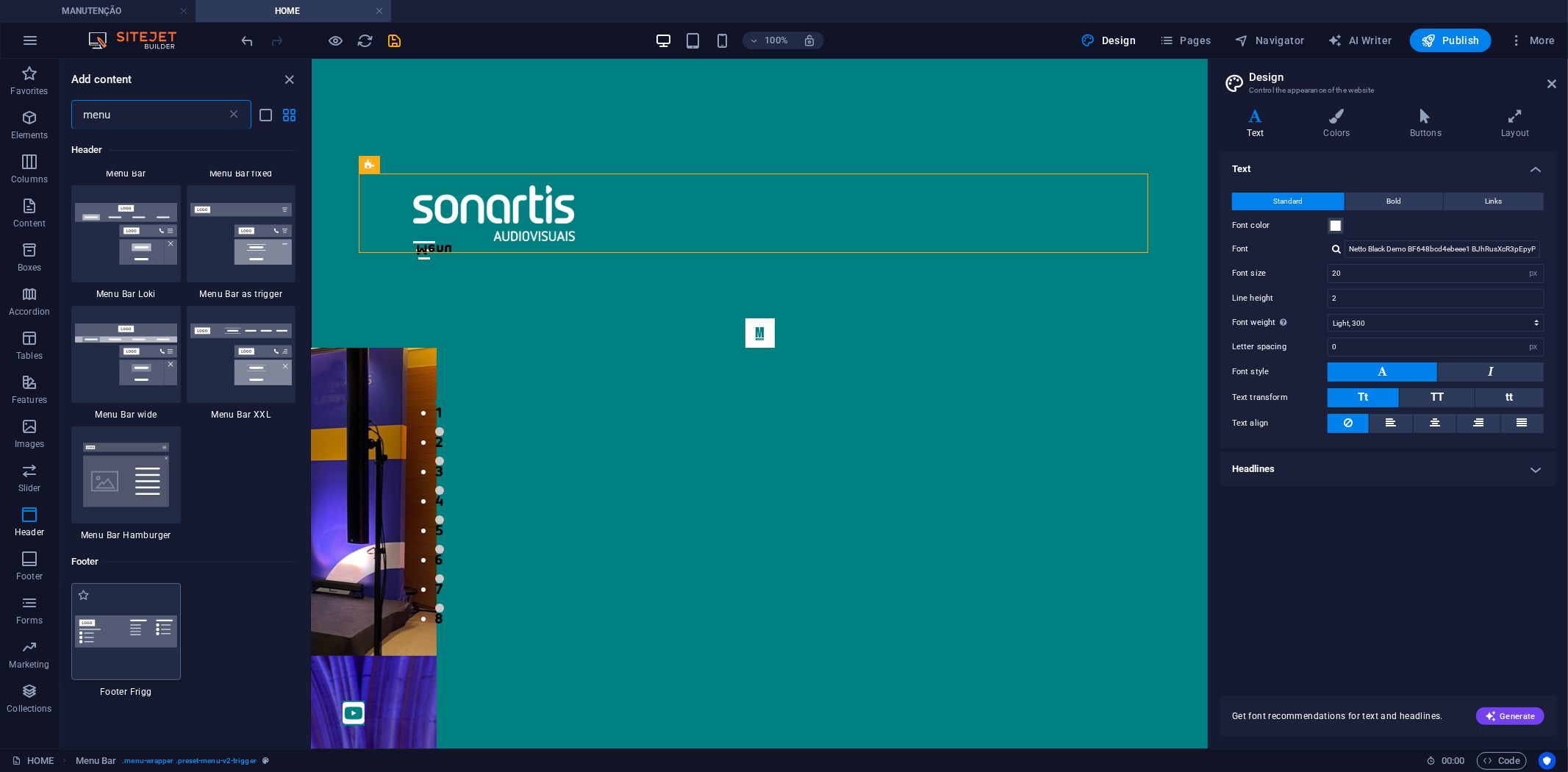
type input "menu"
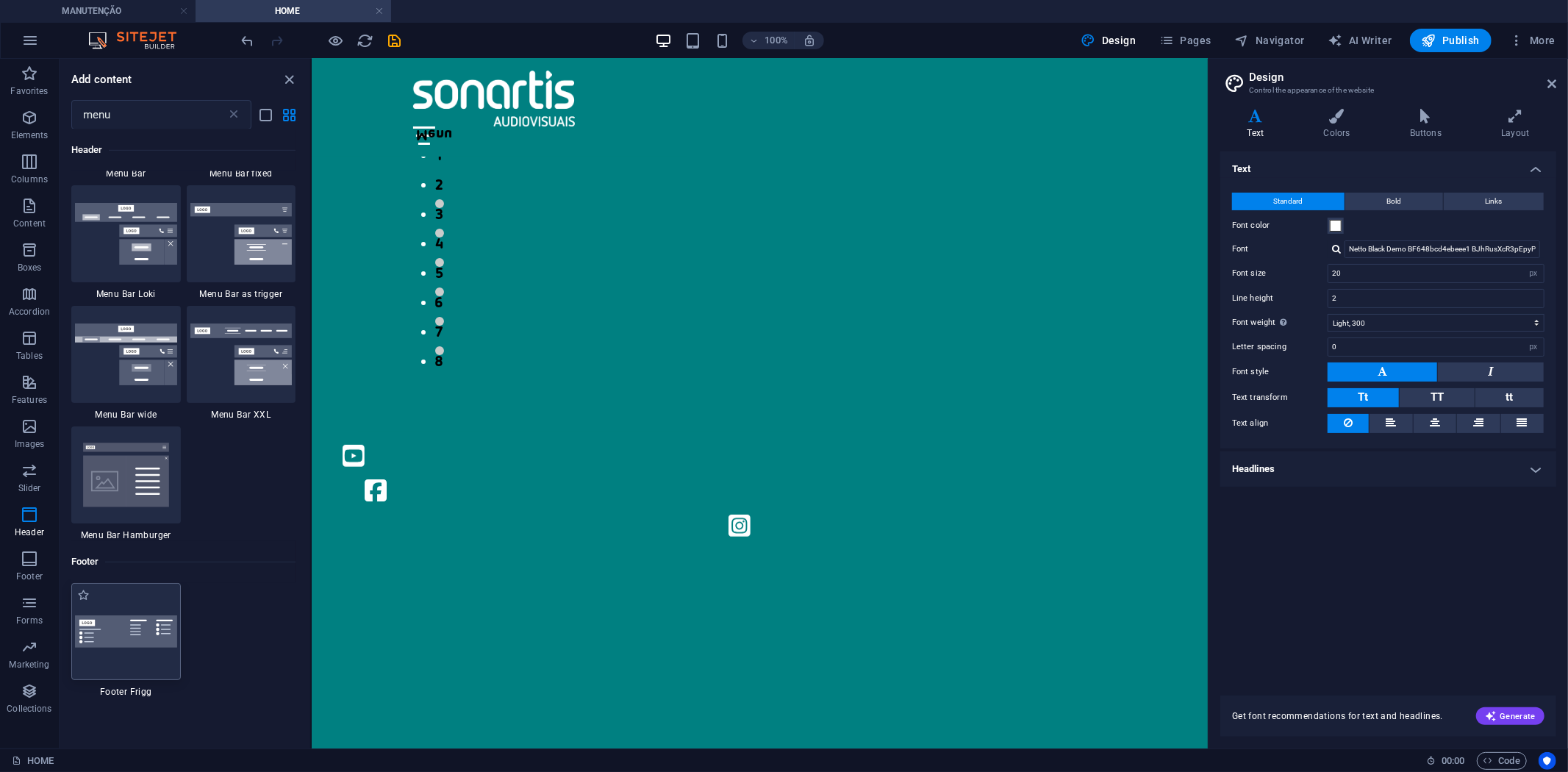
scroll to position [262, 0]
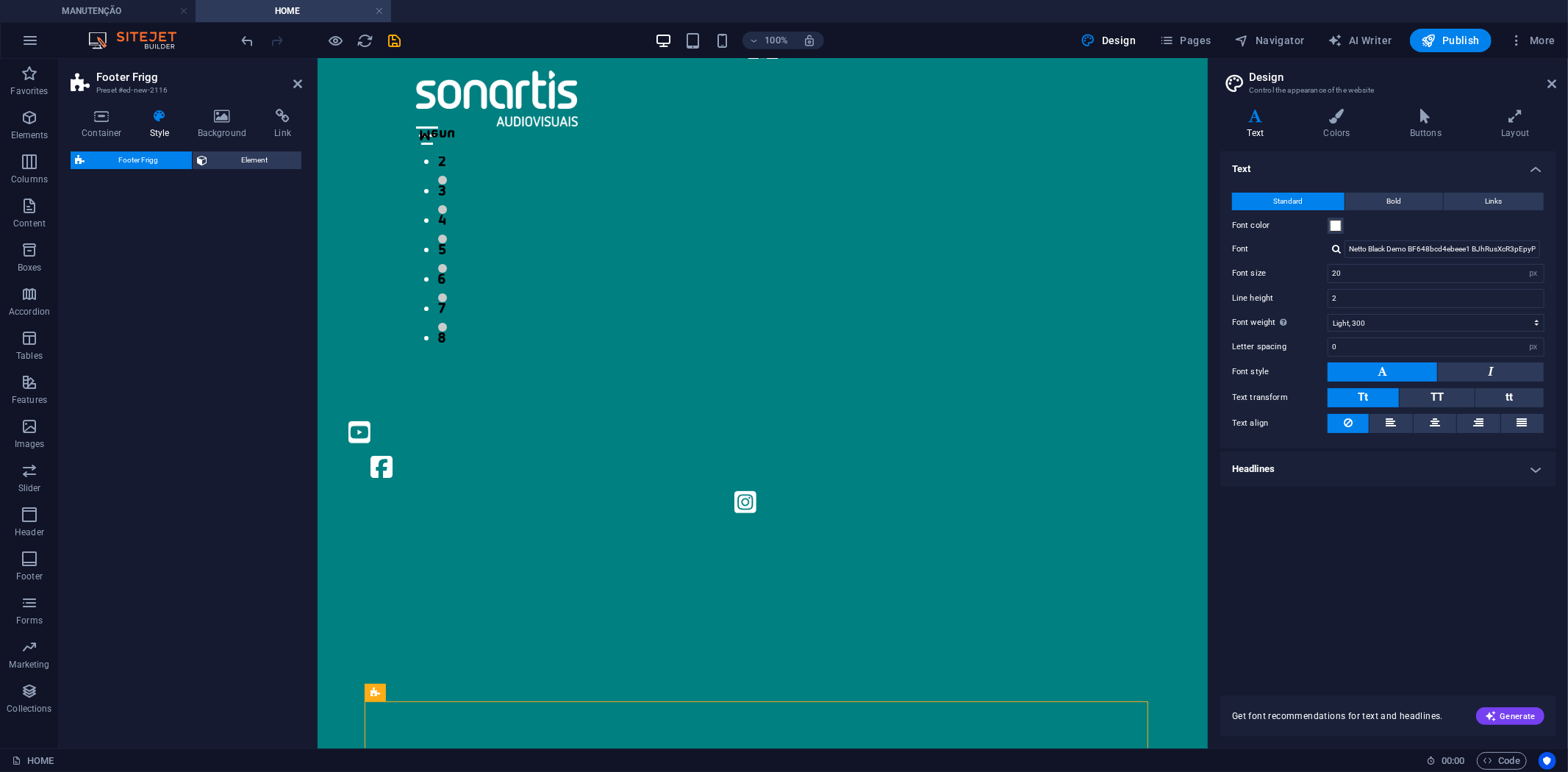
select select "rem"
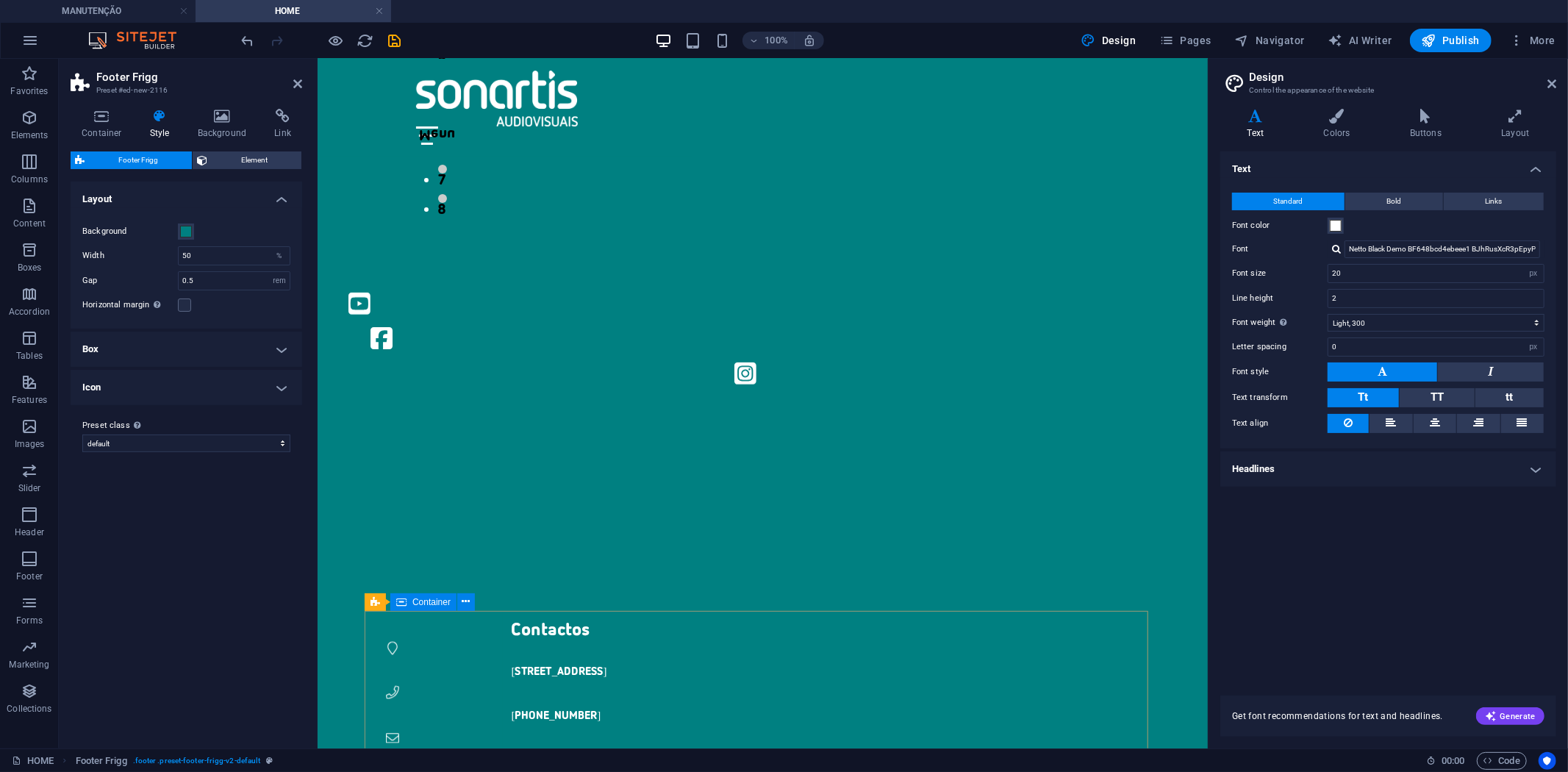
scroll to position [567, 0]
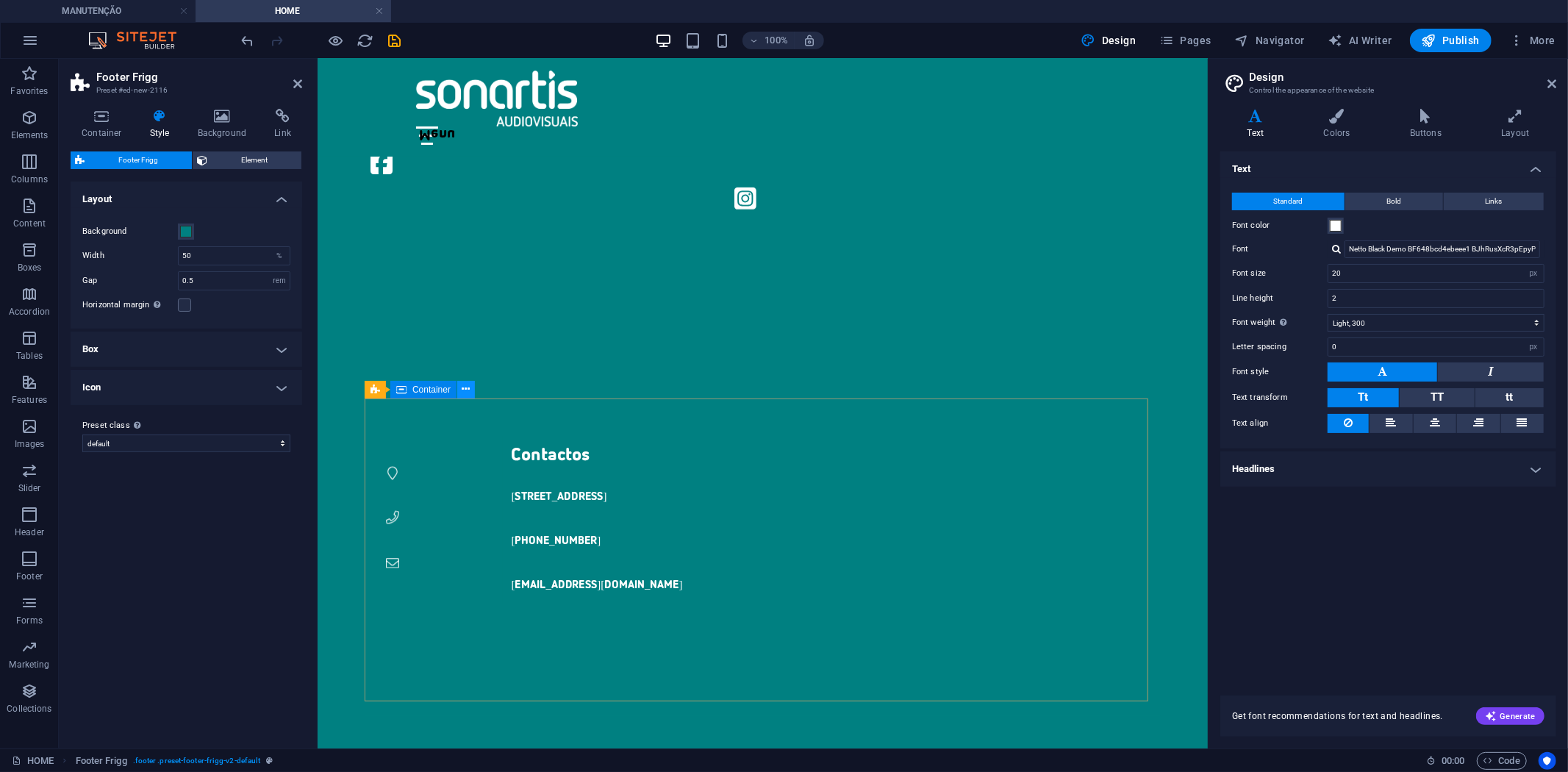
click at [459, 386] on button at bounding box center [466, 390] width 18 height 18
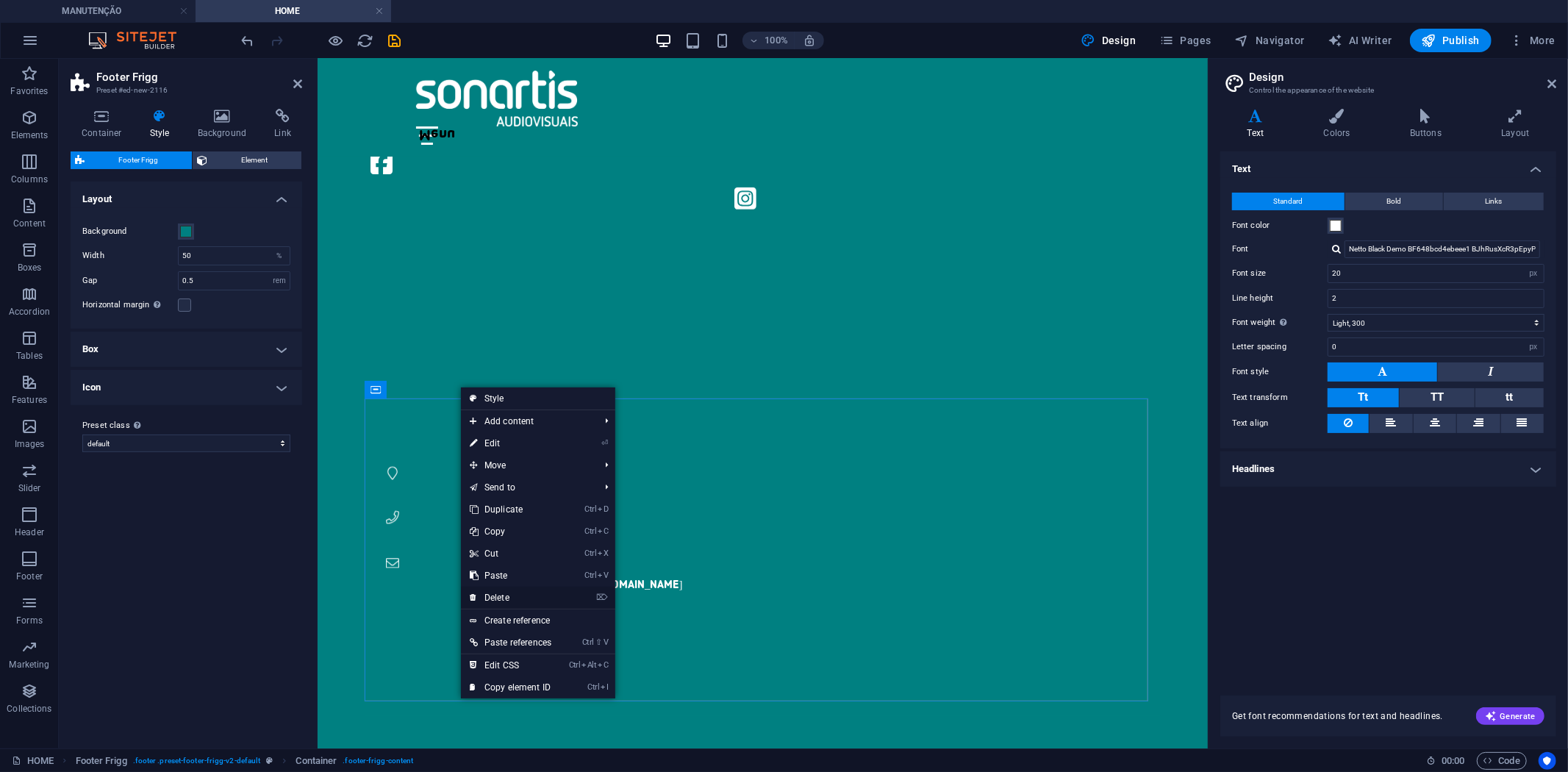
click at [516, 596] on link "⌦ Delete" at bounding box center [510, 598] width 99 height 22
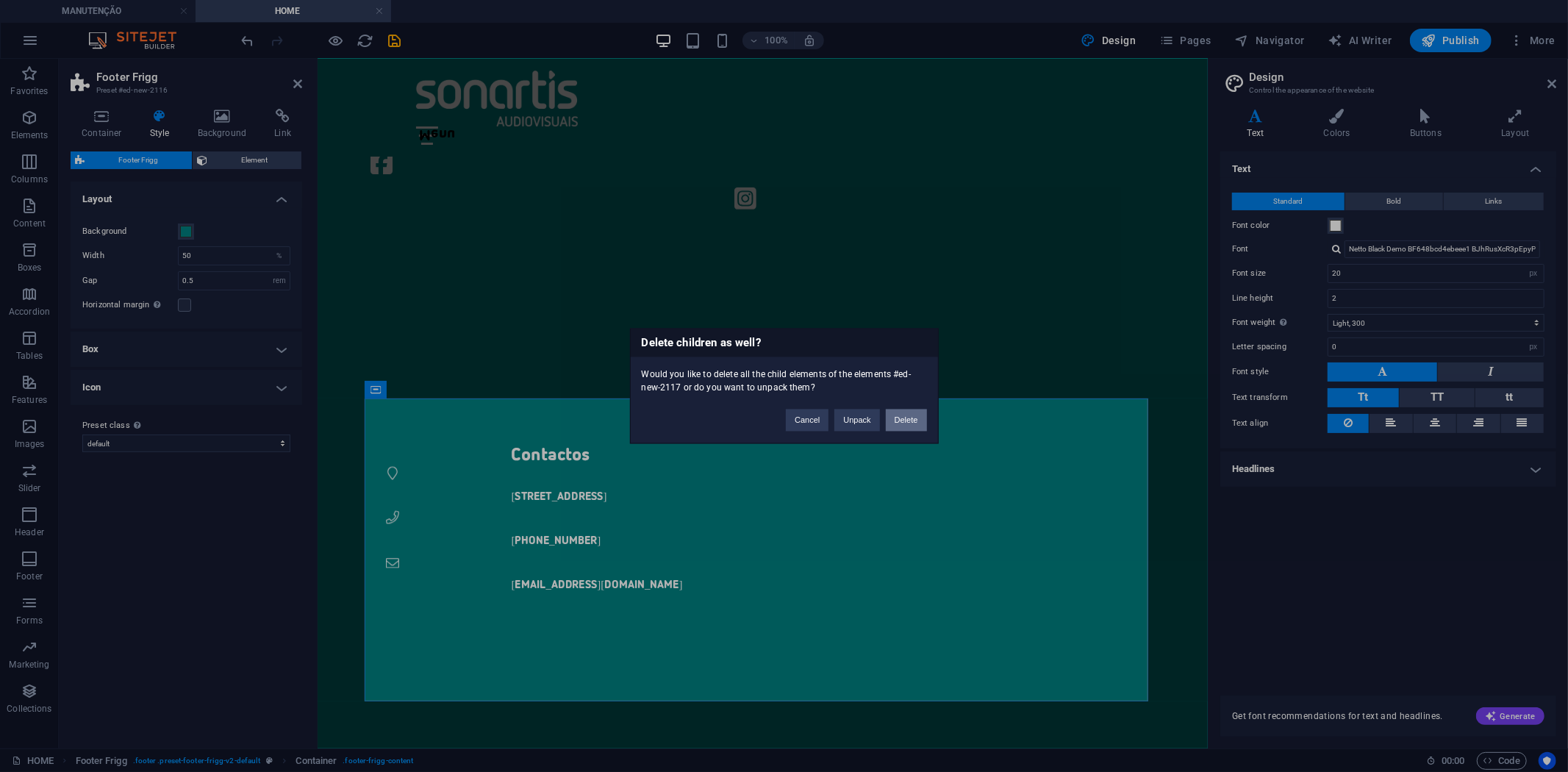
click at [905, 422] on button "Delete" at bounding box center [906, 420] width 41 height 22
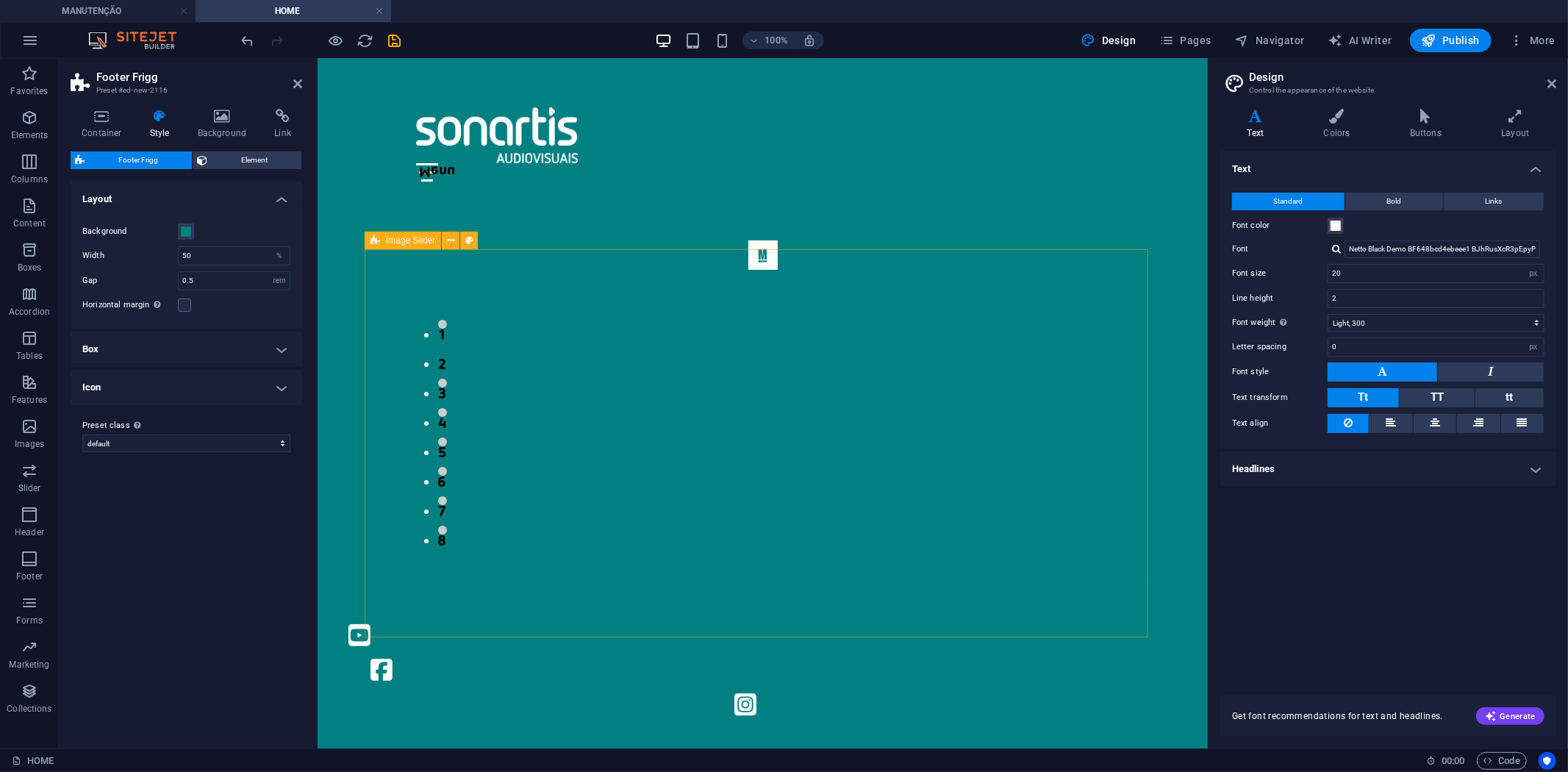
scroll to position [0, 0]
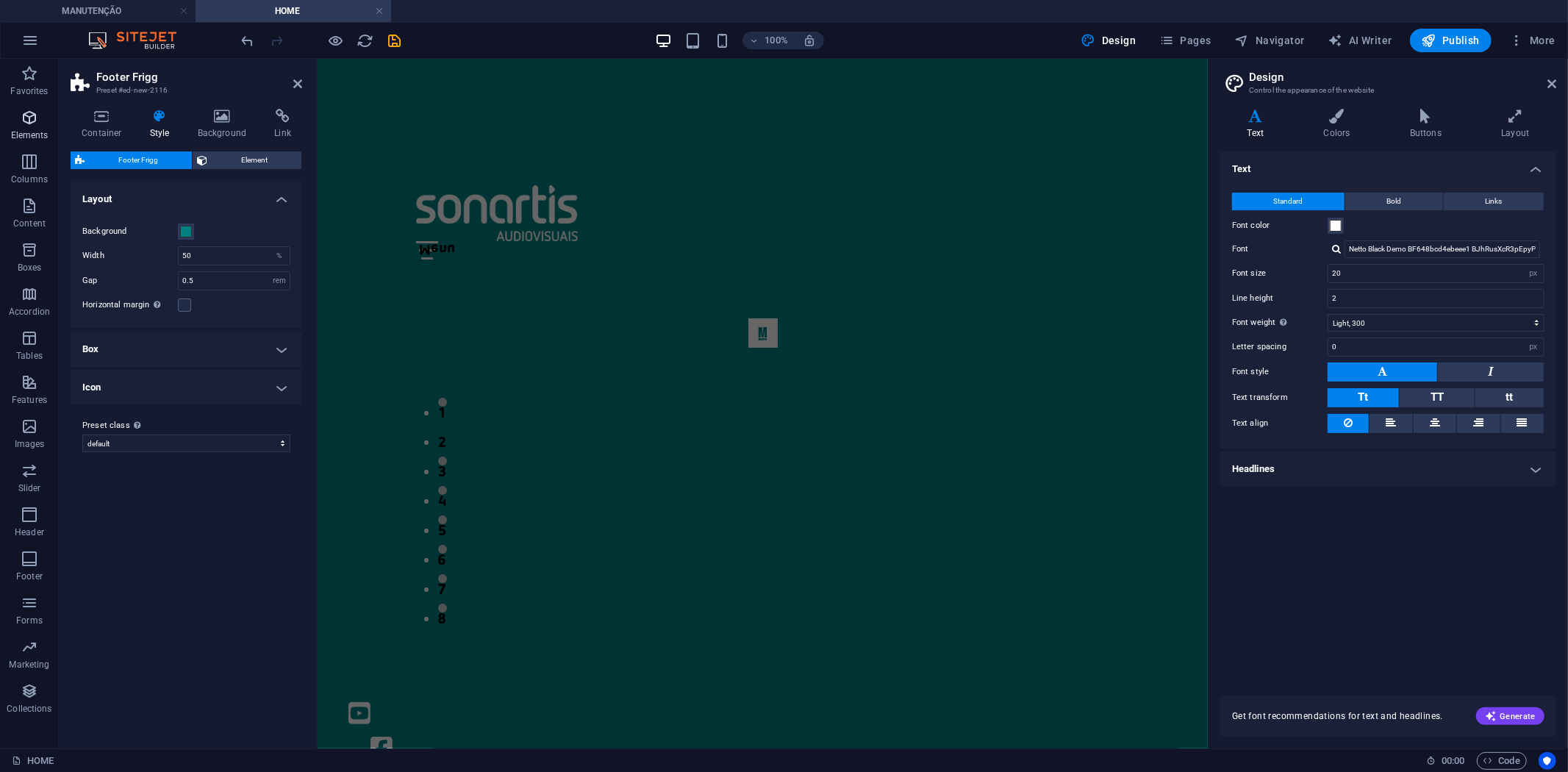
click at [23, 129] on p "Elements" at bounding box center [29, 135] width 37 height 12
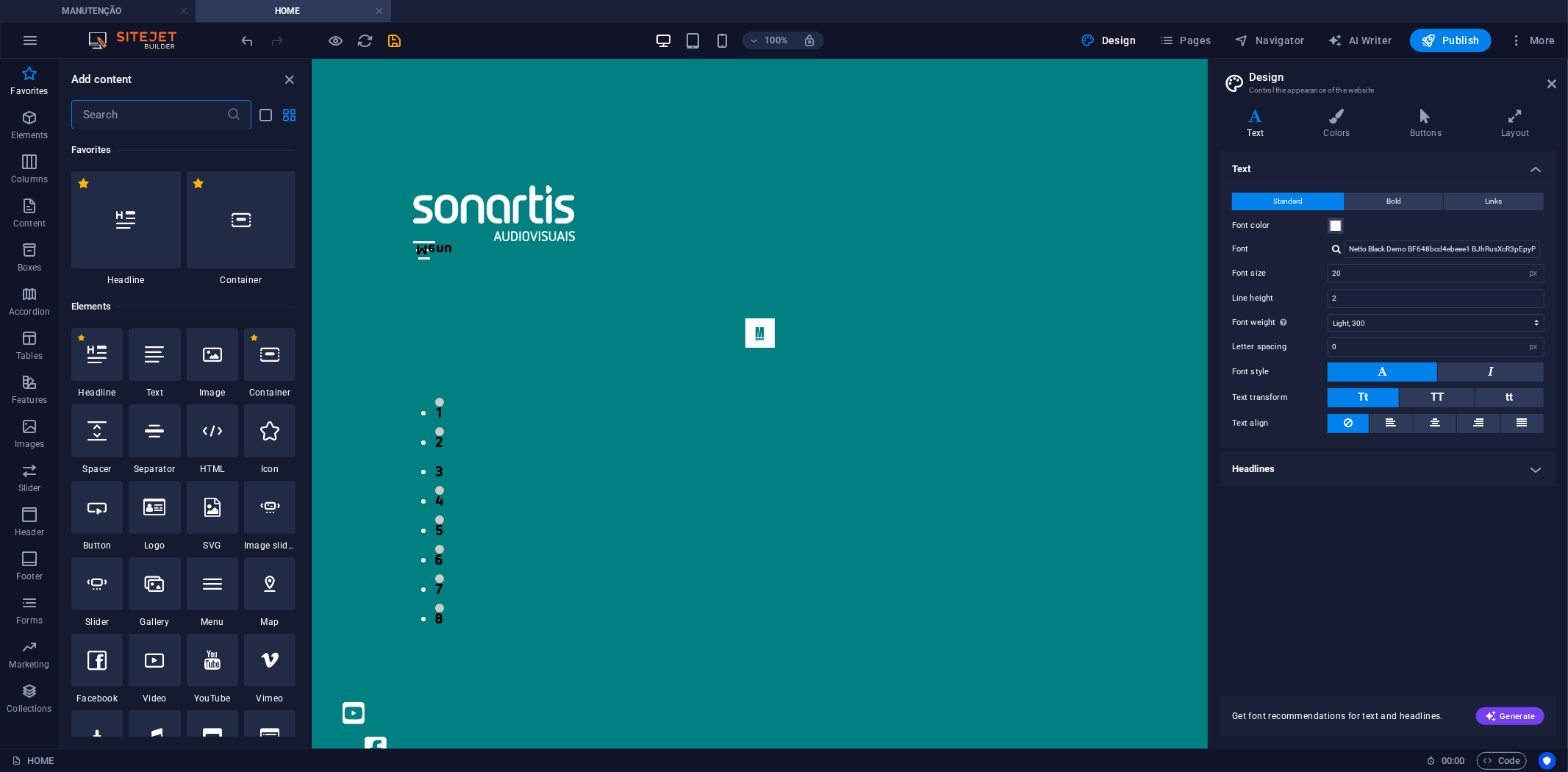
click at [100, 111] on input "text" at bounding box center [149, 114] width 155 height 29
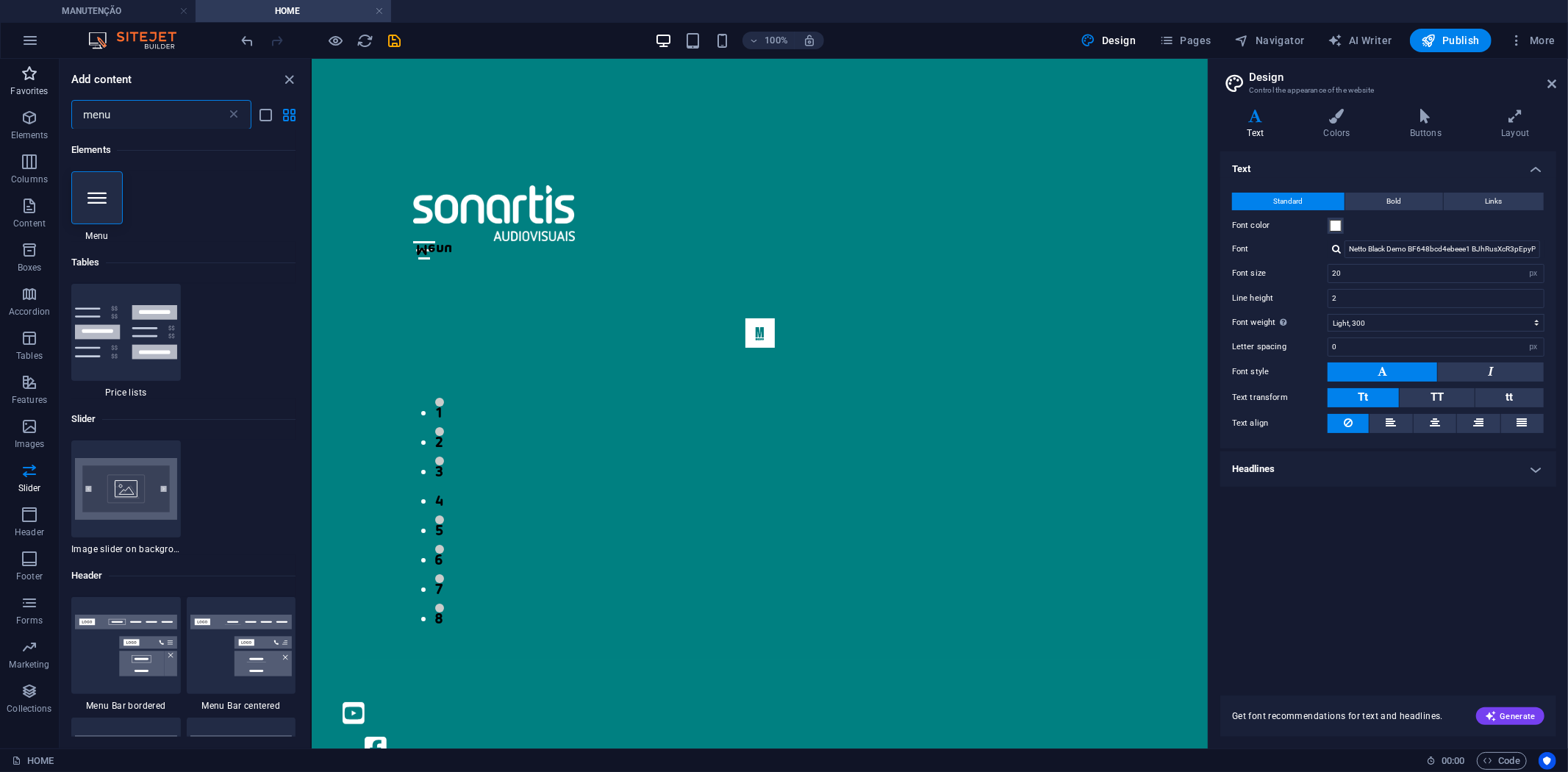
drag, startPoint x: 105, startPoint y: 111, endPoint x: 4, endPoint y: 95, distance: 102.3
click at [6, 95] on div "Favorites Elements Columns Content Boxes Accordion Tables Features Images Slide…" at bounding box center [155, 403] width 311 height 690
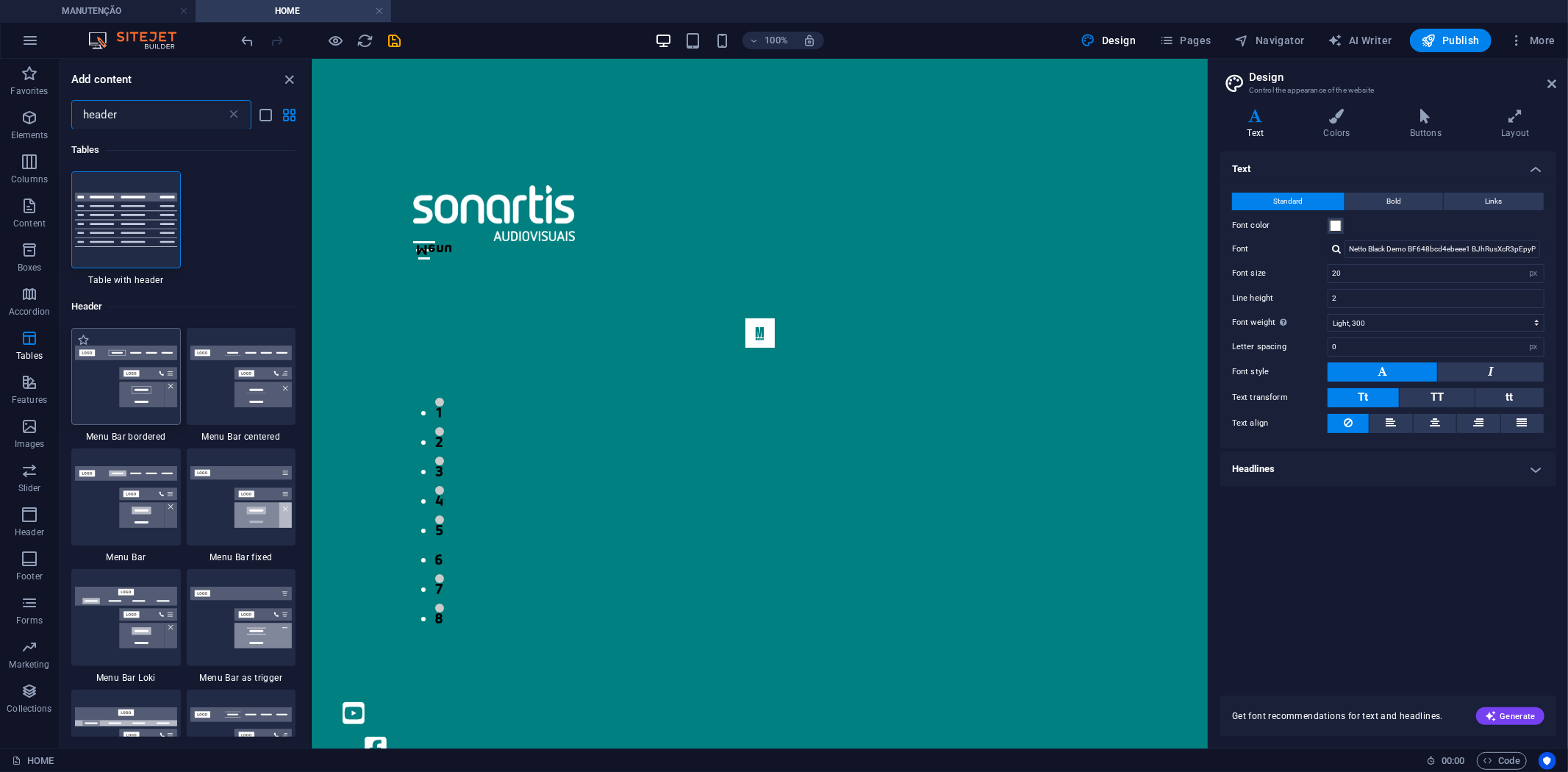
type input "header"
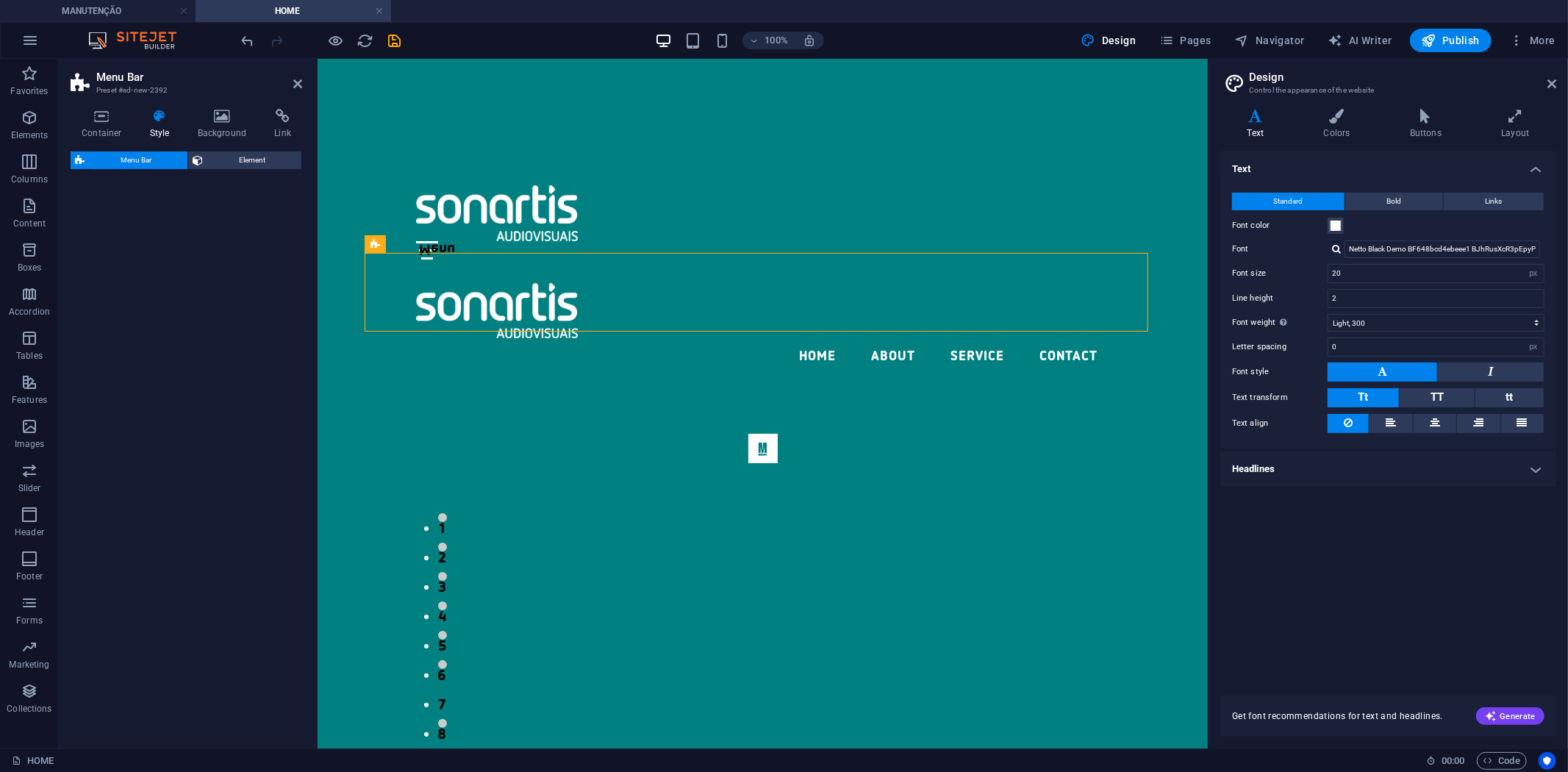
select select "rem"
select select "preset-menu-v2-border"
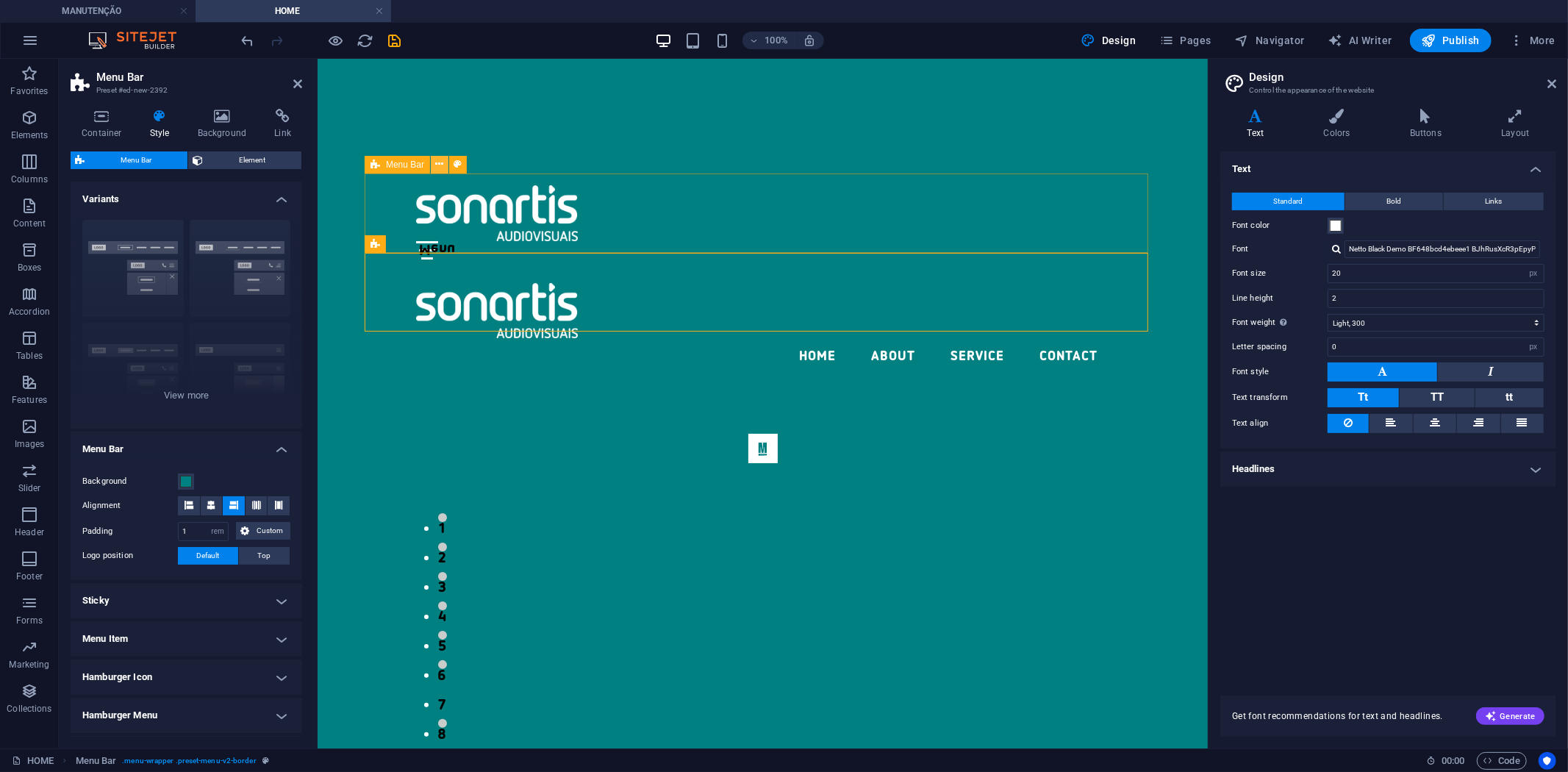
click at [442, 162] on icon at bounding box center [440, 164] width 8 height 15
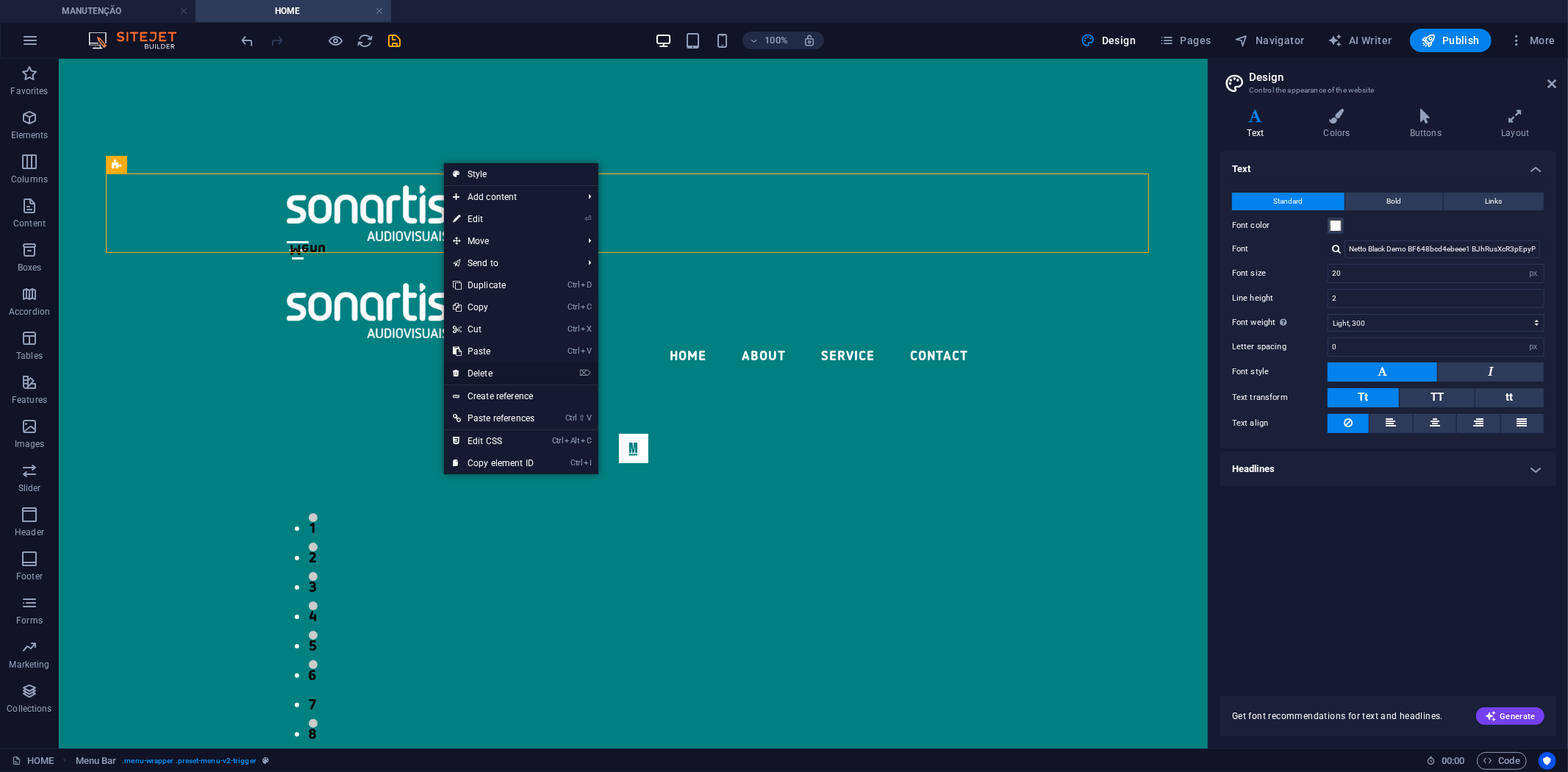
click at [489, 366] on link "⌦ Delete" at bounding box center [493, 373] width 99 height 22
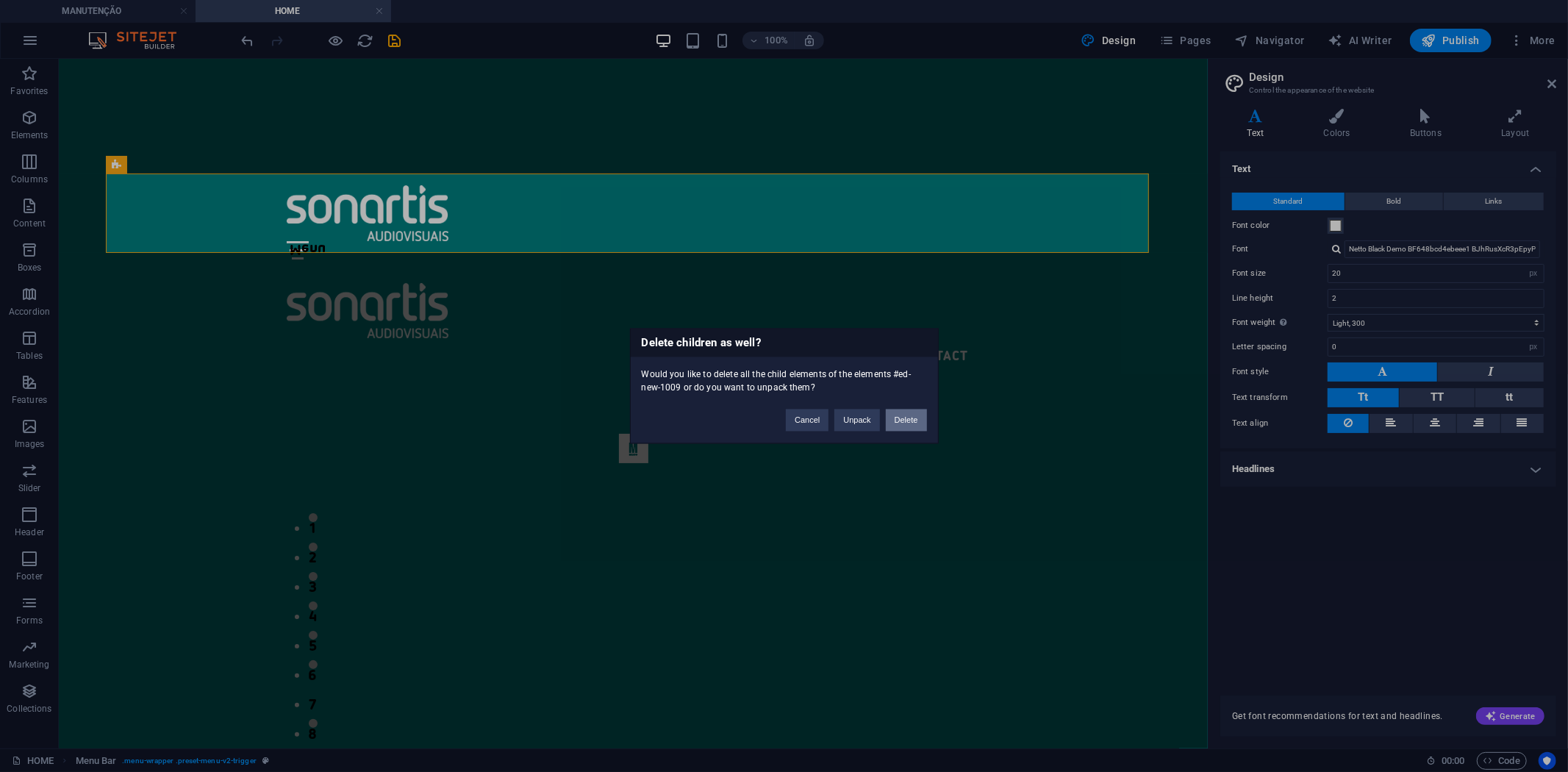
click at [912, 420] on button "Delete" at bounding box center [906, 420] width 41 height 22
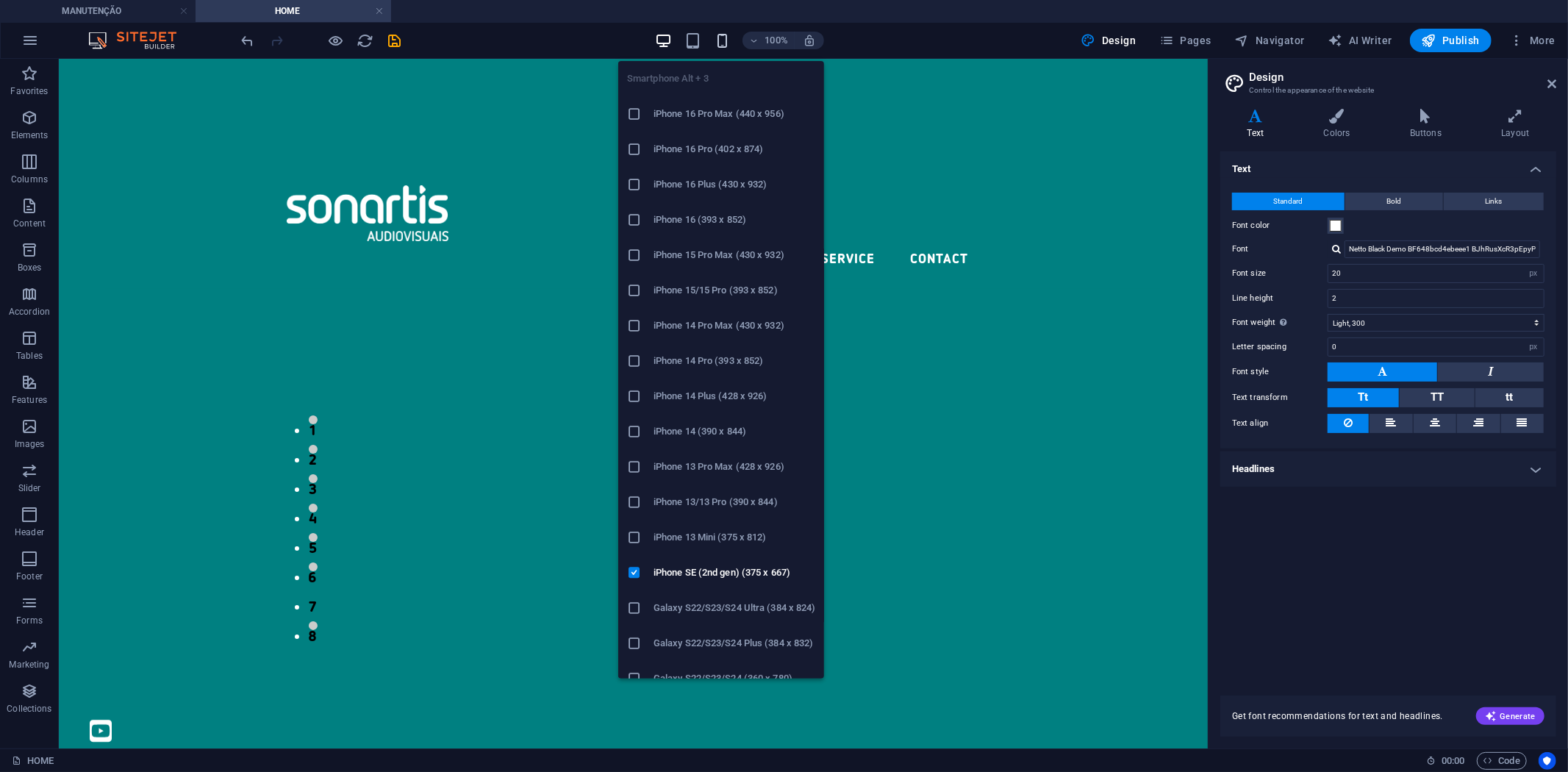
click at [718, 34] on icon "button" at bounding box center [722, 40] width 17 height 17
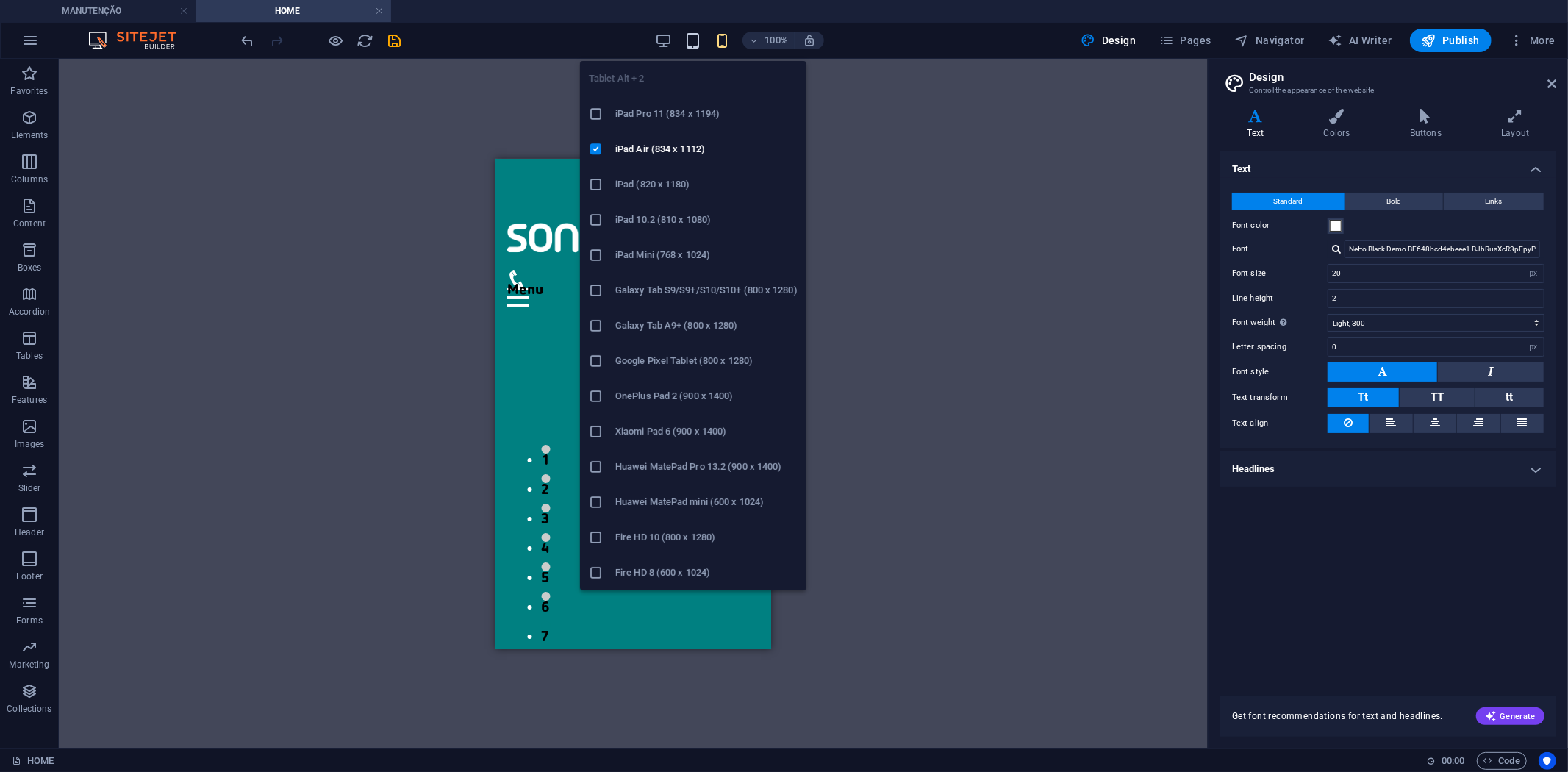
click at [696, 40] on icon "button" at bounding box center [692, 40] width 17 height 17
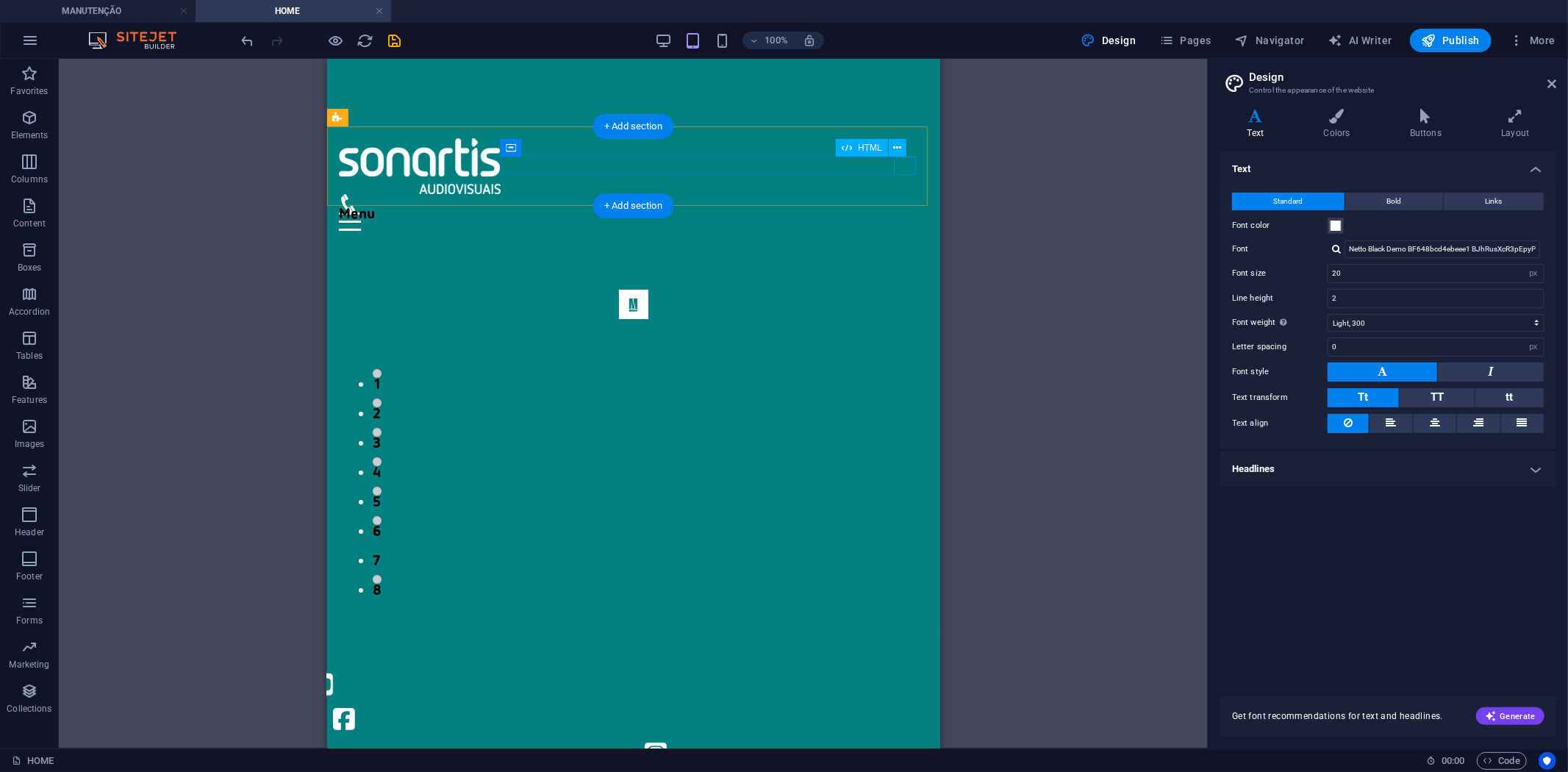
click at [909, 212] on div "Menu" at bounding box center [632, 220] width 590 height 19
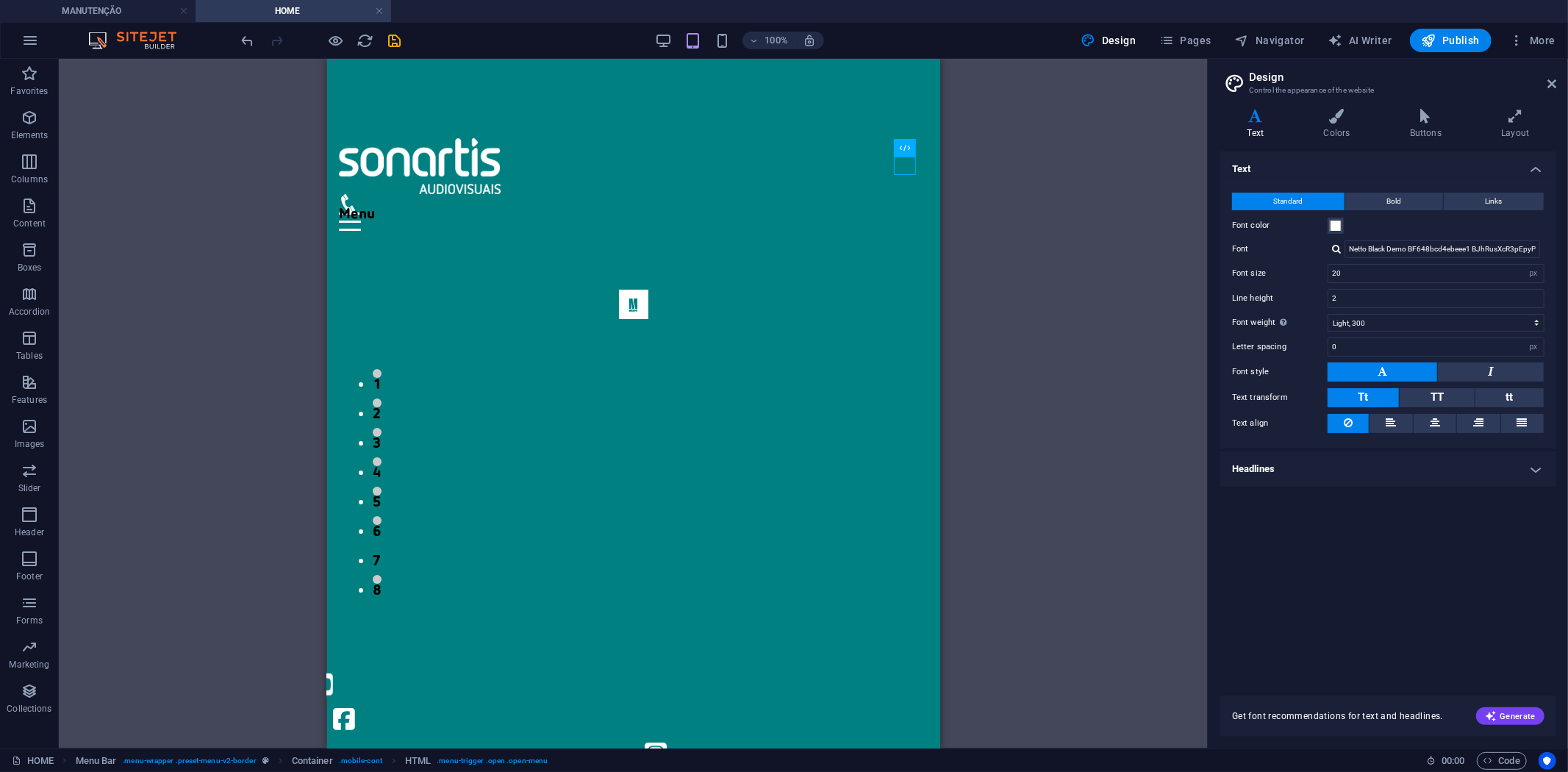
click at [1055, 152] on div "H2 Footer Nornir Container Image Slider Image slider Spacer Spacer Menu Bar Men…" at bounding box center [633, 403] width 1149 height 690
click at [914, 212] on div "Menu" at bounding box center [632, 220] width 590 height 19
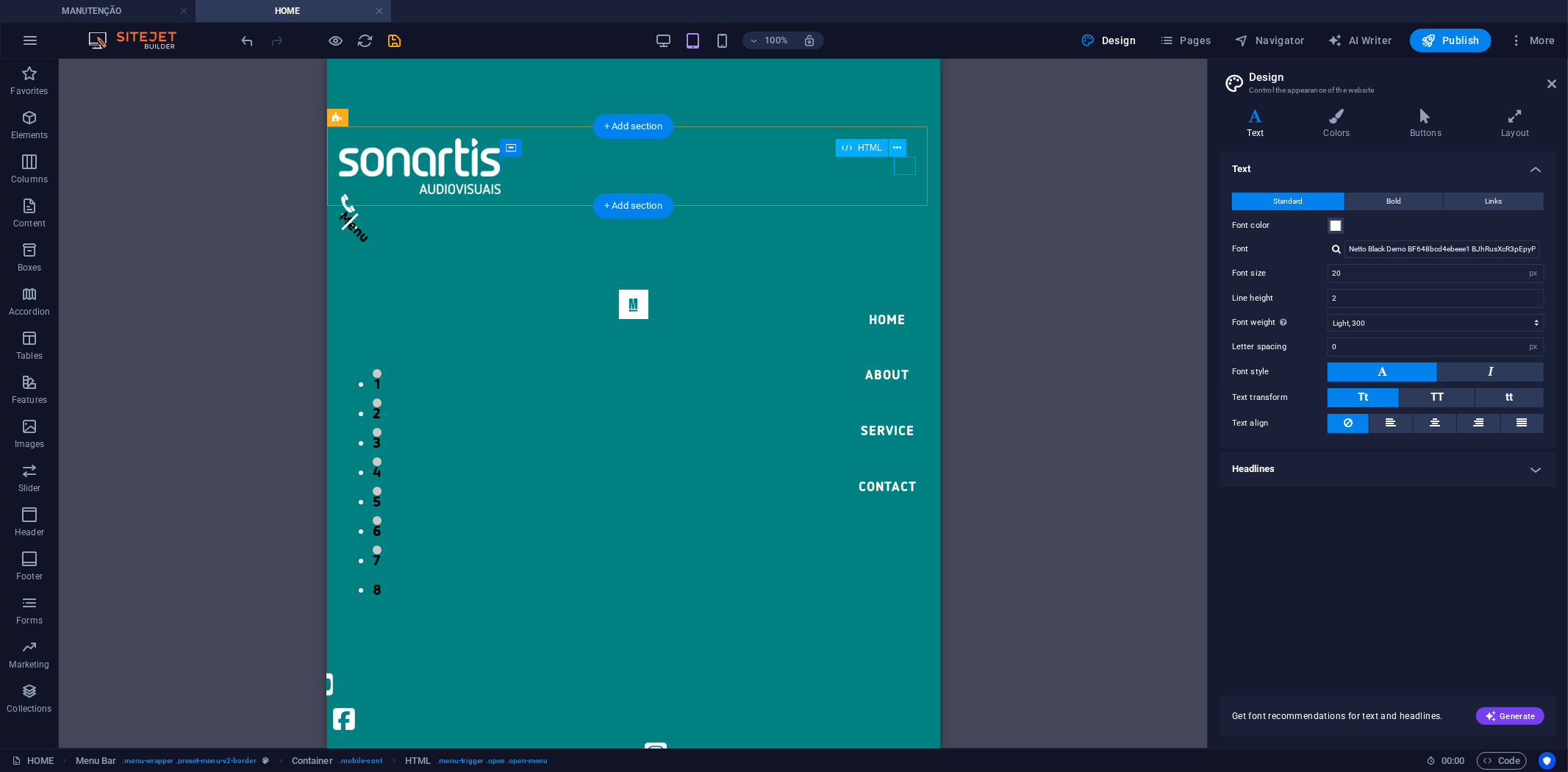
click at [913, 212] on div "Menu" at bounding box center [632, 220] width 590 height 19
click at [901, 145] on icon at bounding box center [896, 147] width 8 height 15
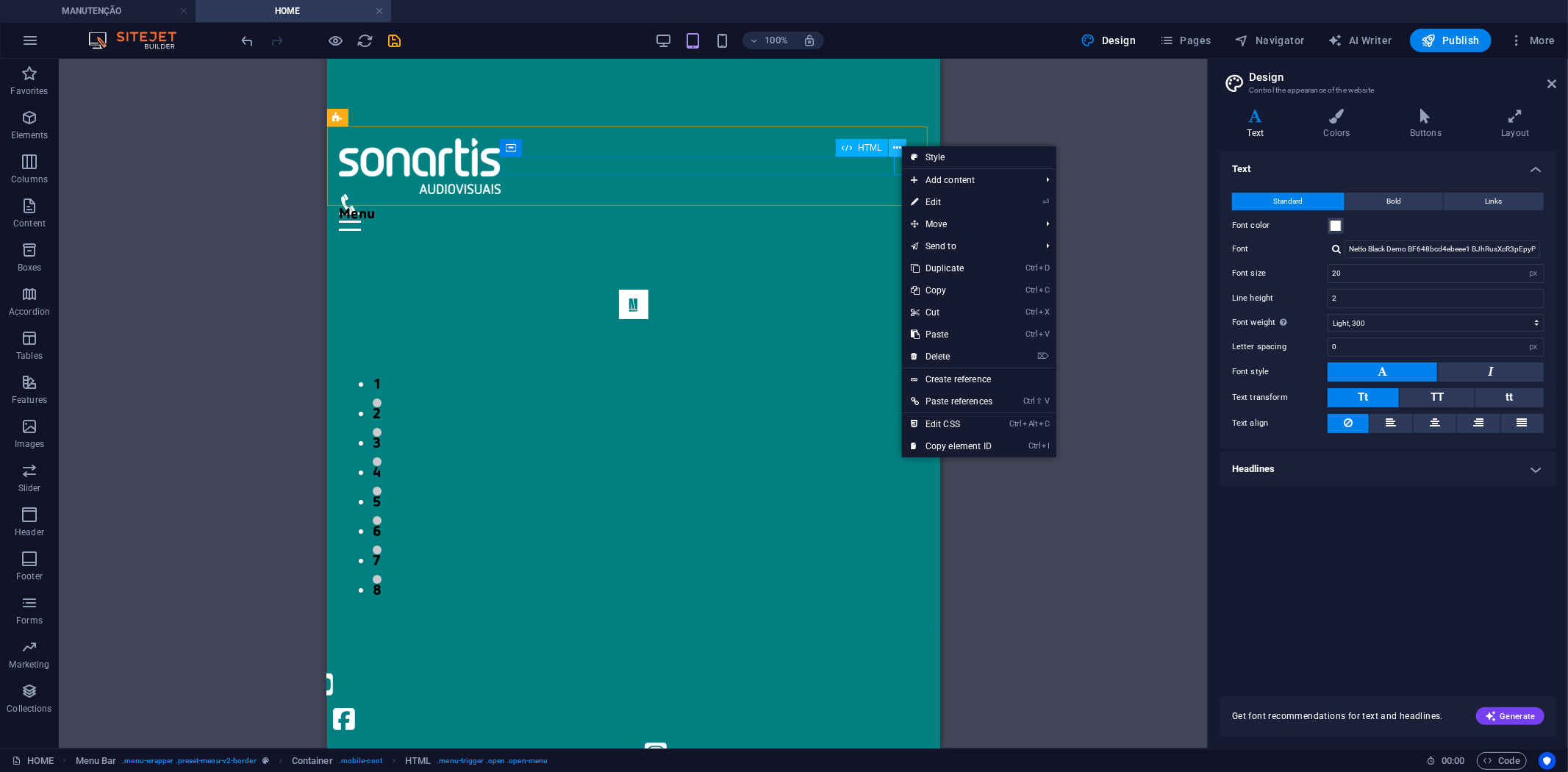
click at [901, 145] on icon at bounding box center [896, 147] width 8 height 15
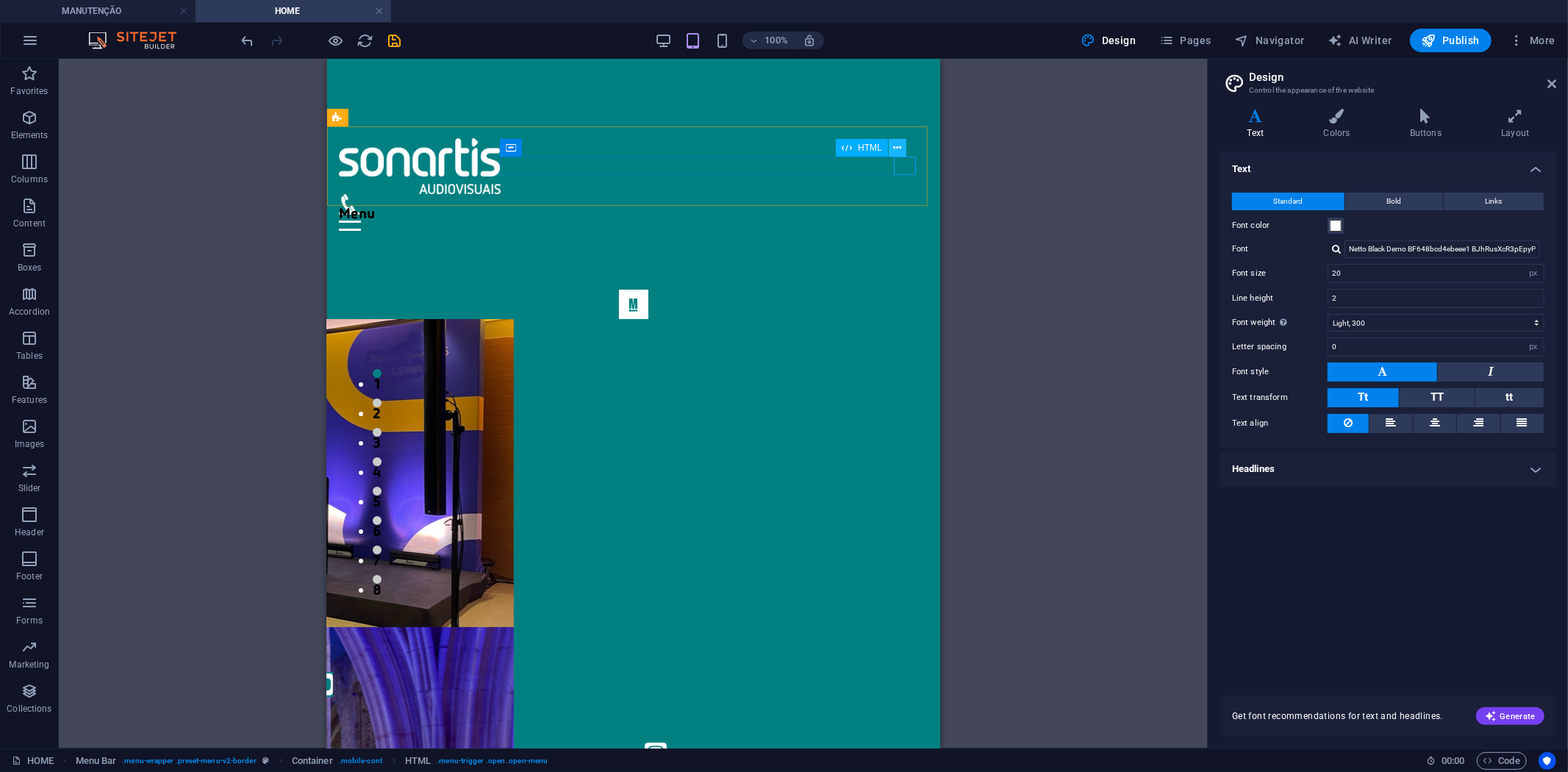
click at [898, 148] on icon at bounding box center [896, 147] width 8 height 15
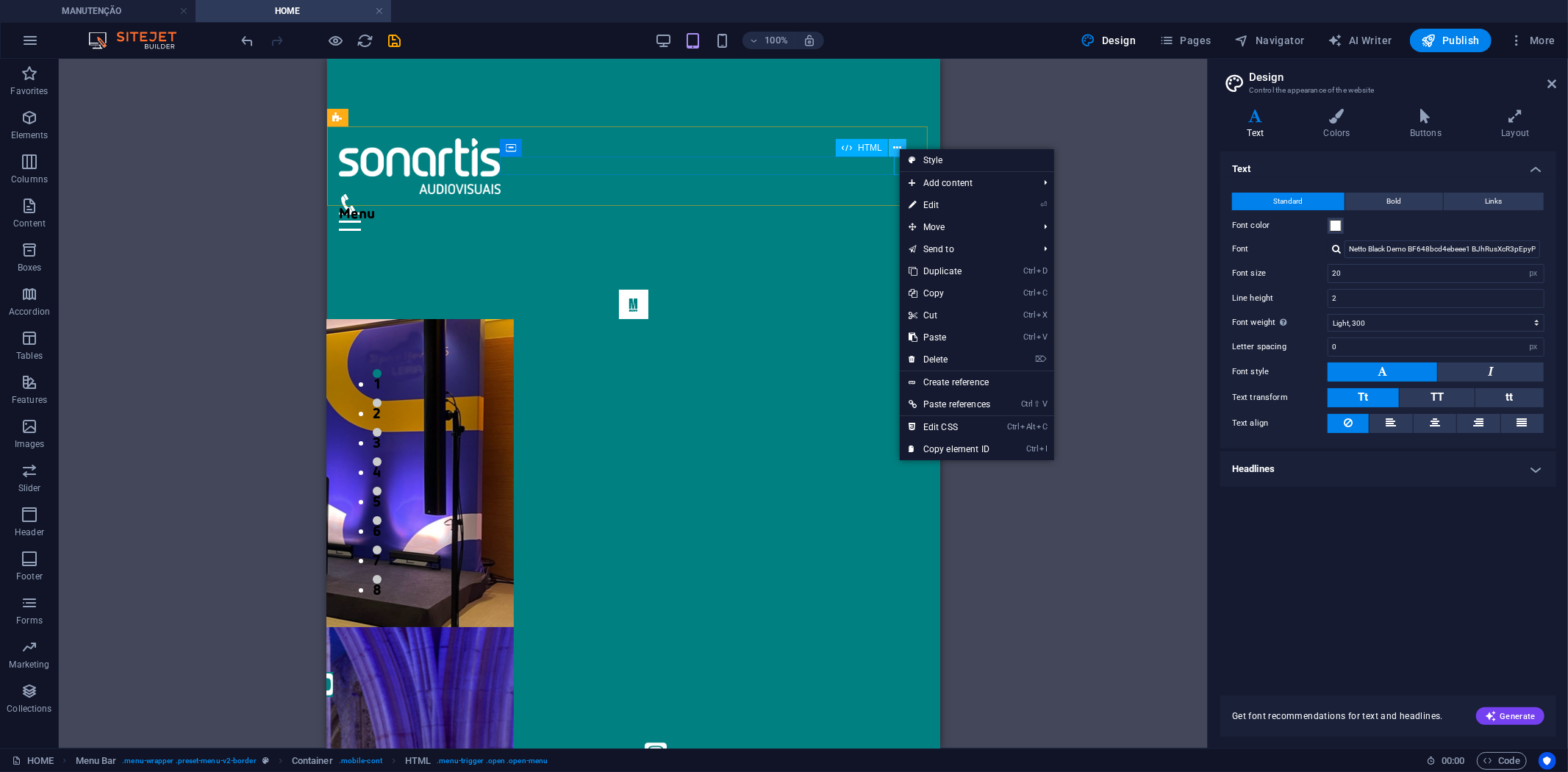
click at [898, 148] on icon at bounding box center [896, 147] width 8 height 15
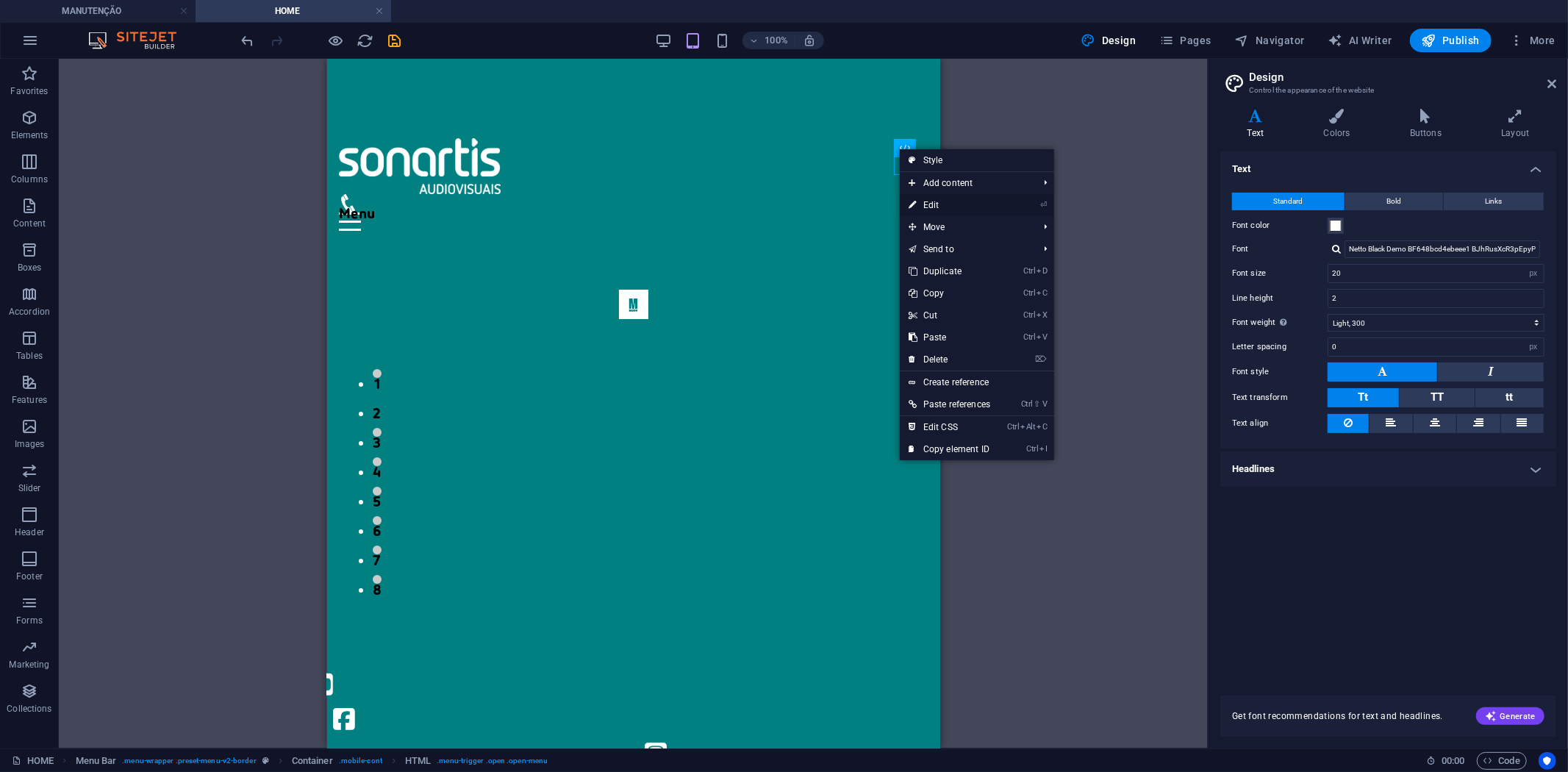
click at [929, 207] on link "⏎ Edit" at bounding box center [949, 205] width 99 height 22
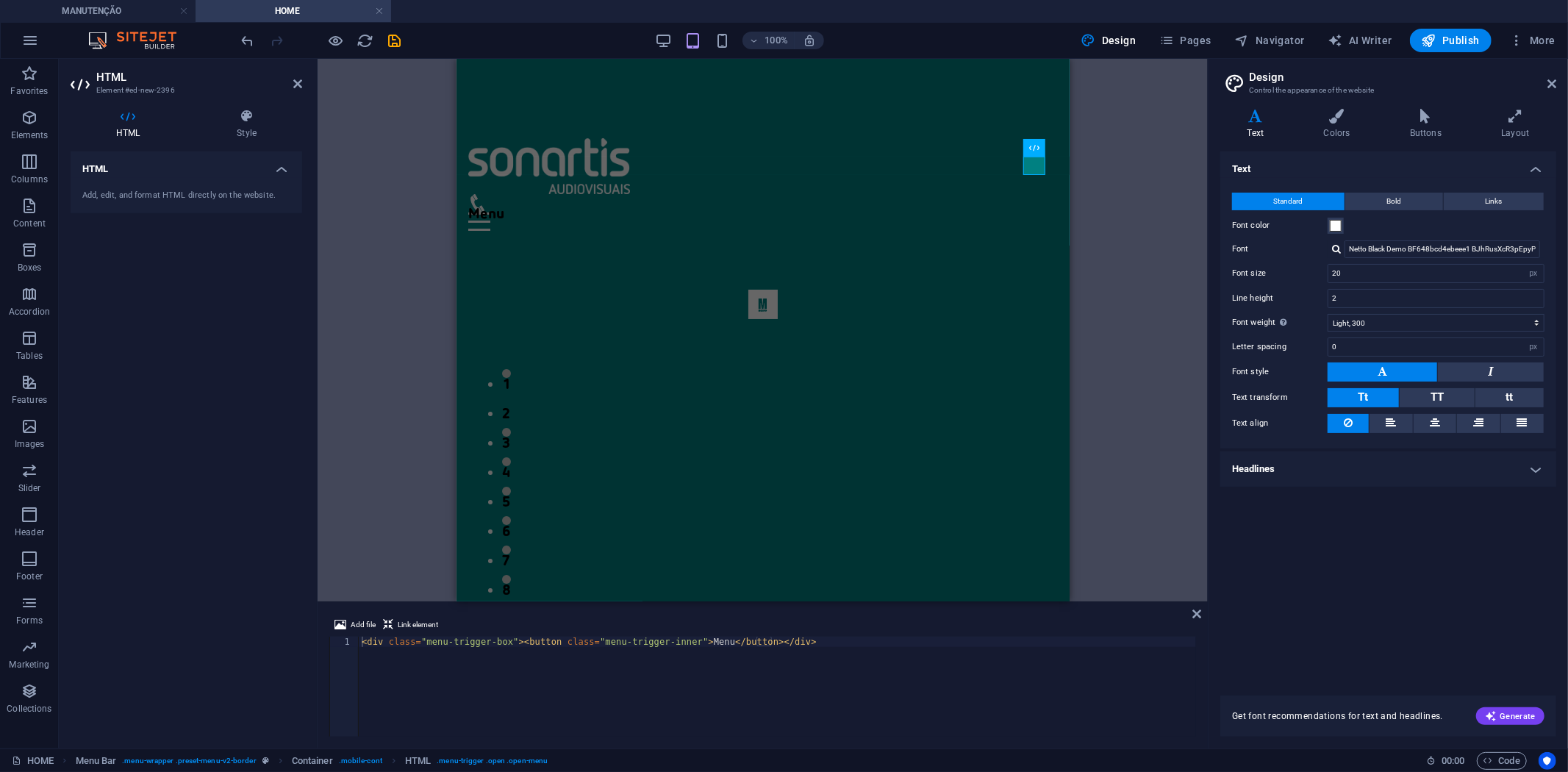
click at [282, 168] on h4 "HTML" at bounding box center [186, 165] width 232 height 27
click at [282, 168] on h4 "HTML" at bounding box center [186, 170] width 232 height 36
click at [249, 125] on h4 "Style" at bounding box center [246, 124] width 111 height 31
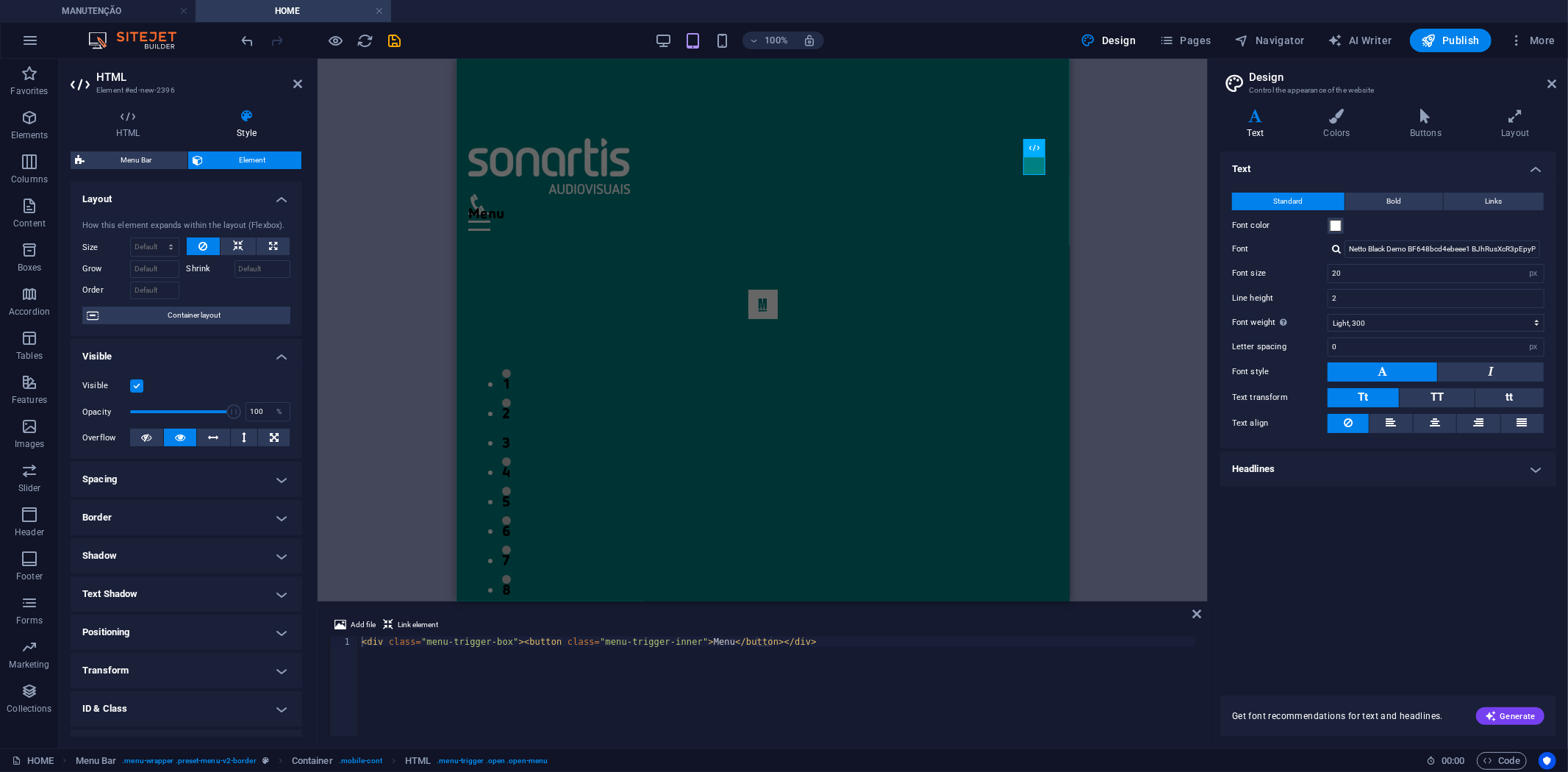
scroll to position [66, 0]
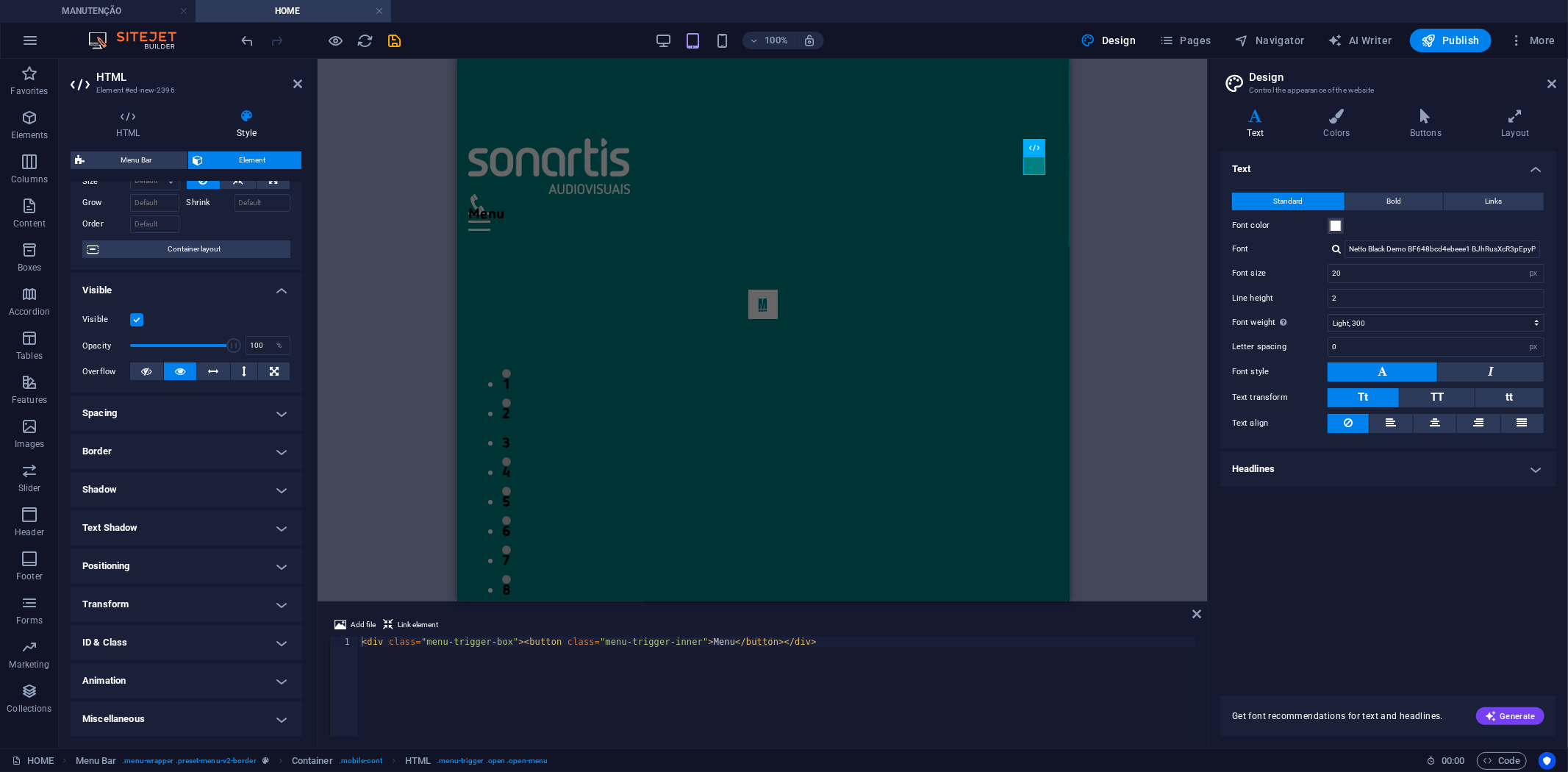
click at [284, 528] on h4 "Text Shadow" at bounding box center [186, 528] width 232 height 36
click at [173, 553] on button "None" at bounding box center [185, 558] width 65 height 18
click at [276, 449] on h4 "Border" at bounding box center [186, 452] width 232 height 36
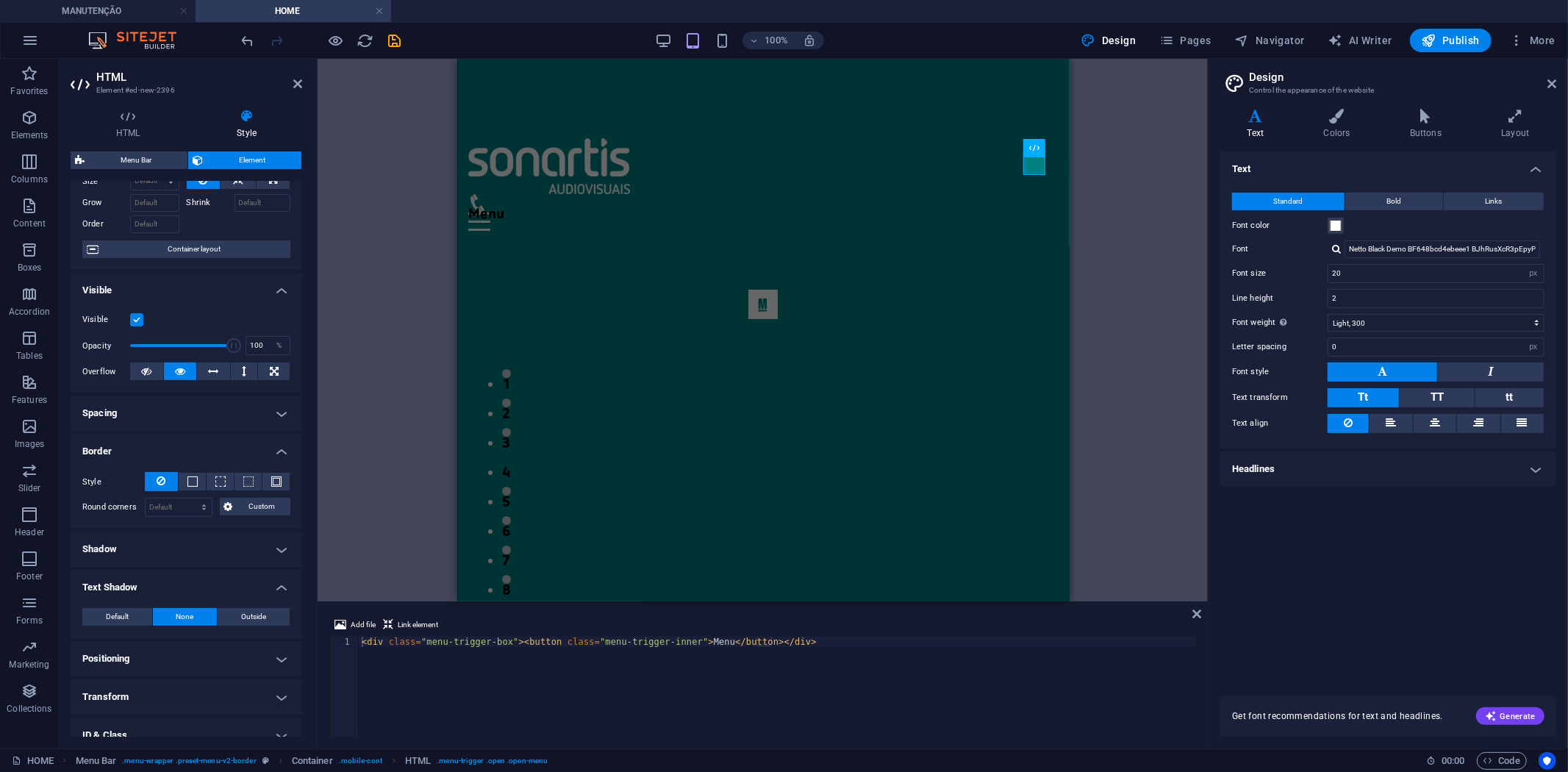
click at [276, 449] on h4 "Border" at bounding box center [186, 447] width 232 height 27
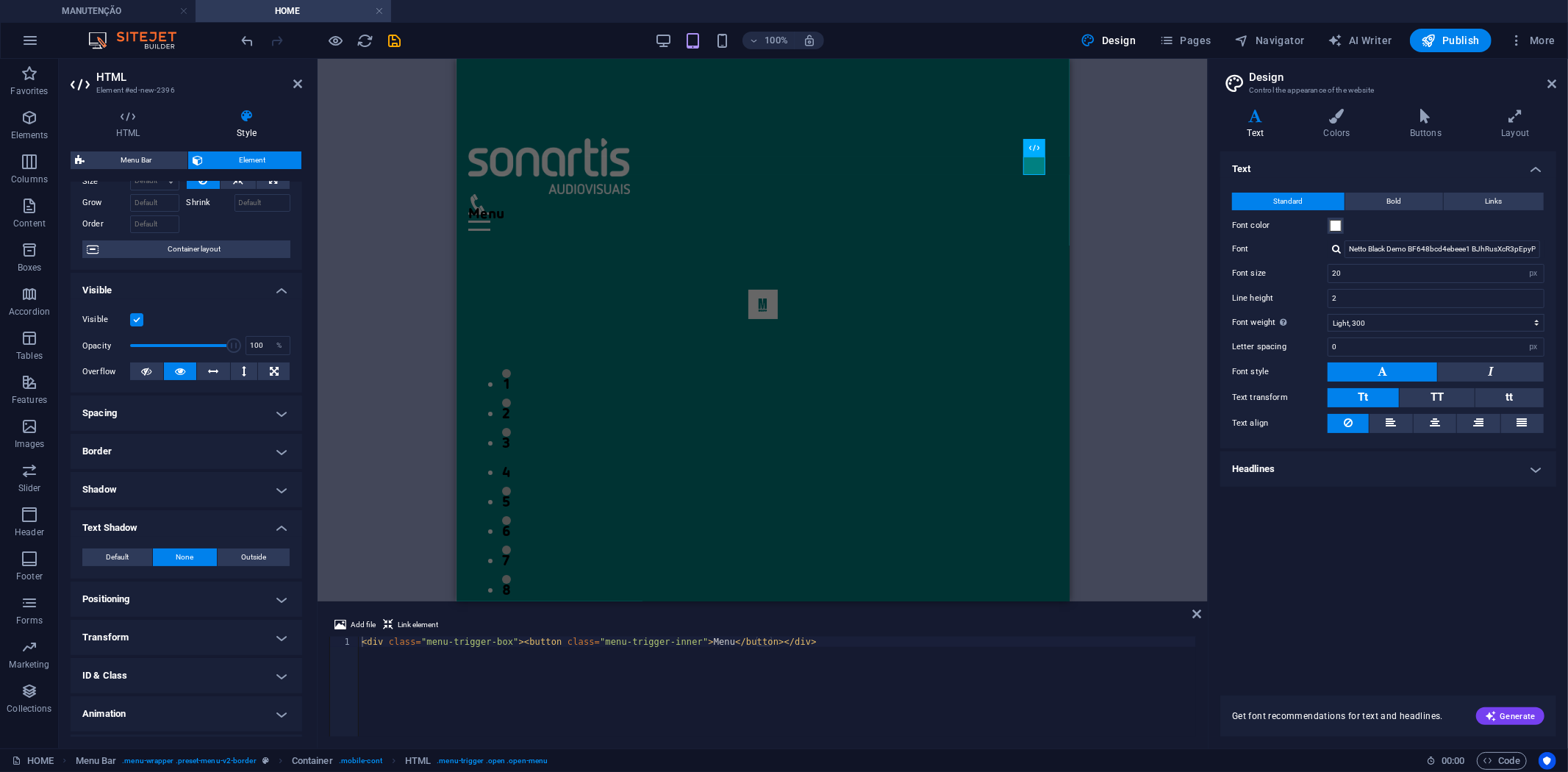
click at [284, 525] on h4 "Text Shadow" at bounding box center [186, 524] width 232 height 27
click at [276, 681] on h4 "Animation" at bounding box center [186, 681] width 232 height 36
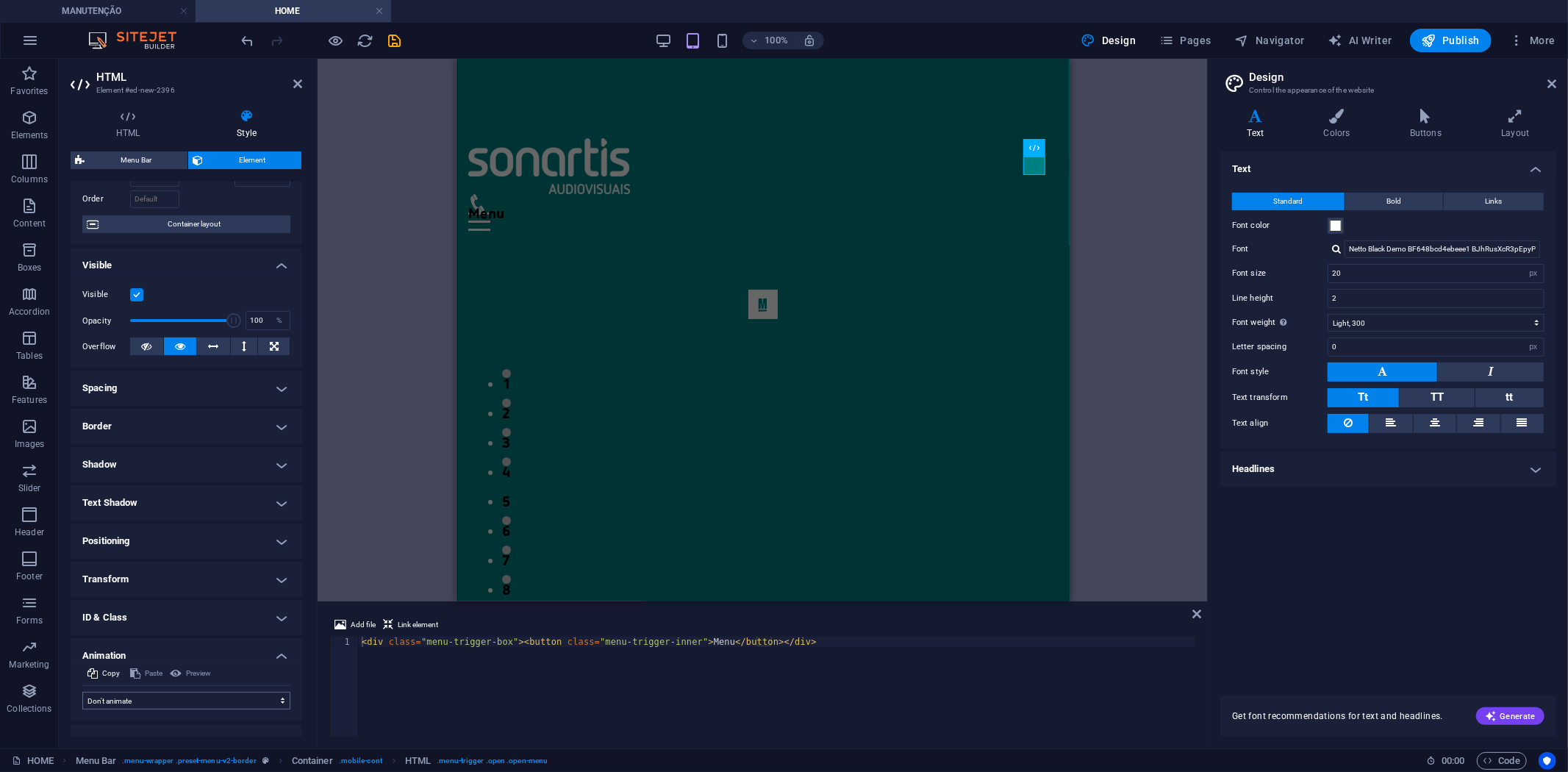
scroll to position [113, 0]
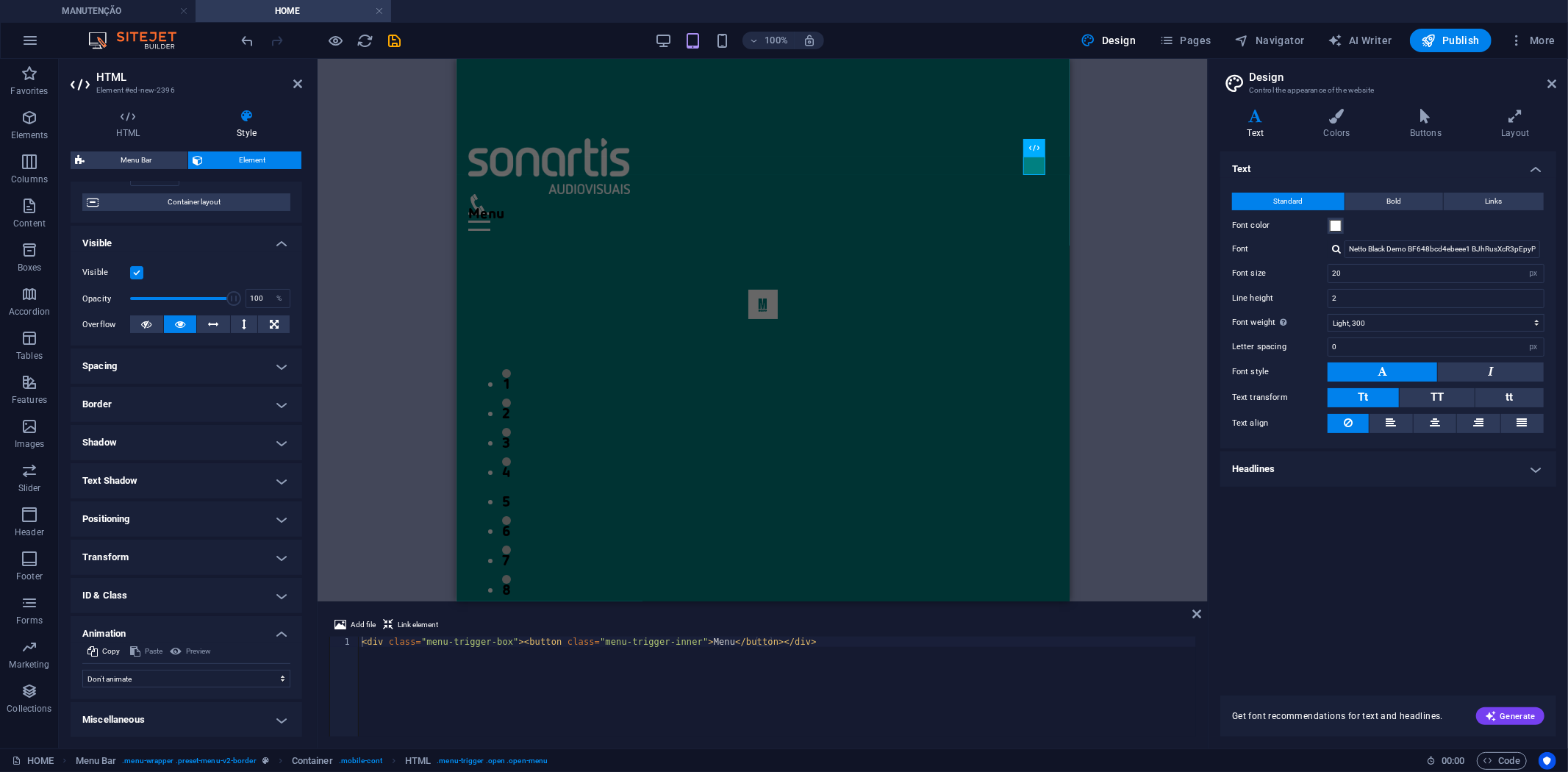
click at [276, 634] on h4 "Animation" at bounding box center [186, 630] width 232 height 27
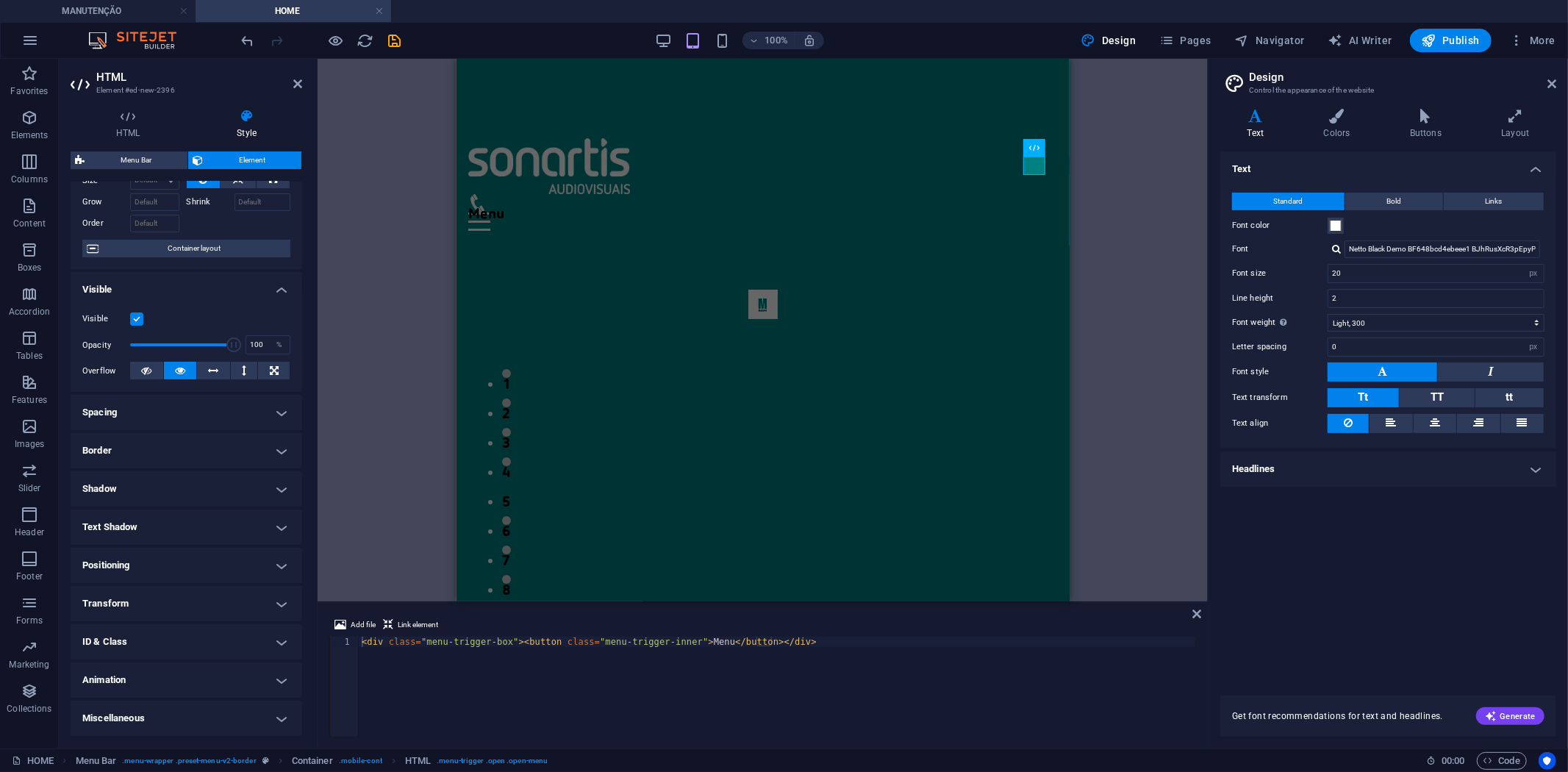
scroll to position [66, 0]
click at [276, 716] on h4 "Miscellaneous" at bounding box center [186, 719] width 232 height 36
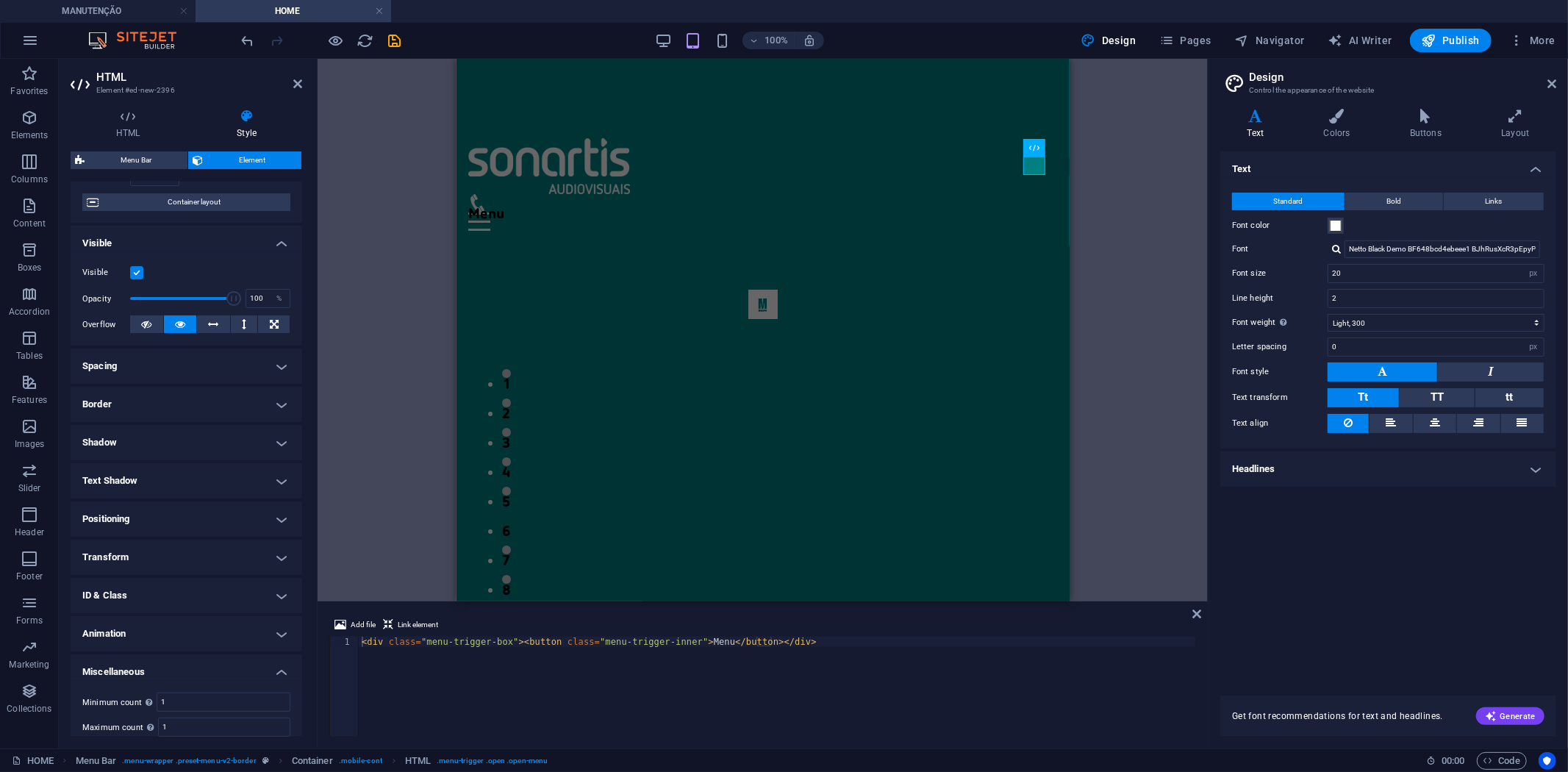
click at [277, 670] on h4 "Miscellaneous" at bounding box center [186, 668] width 232 height 27
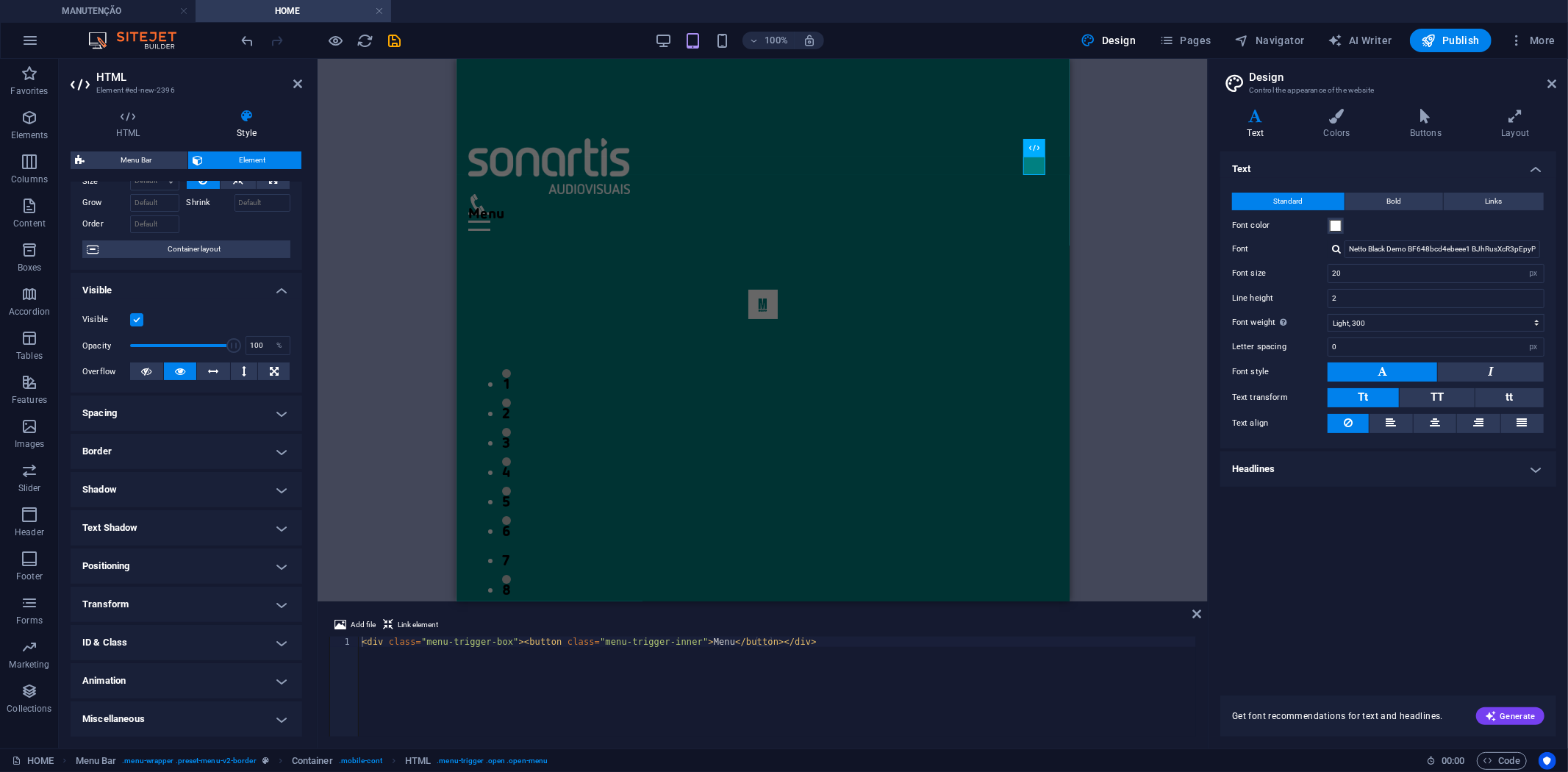
click at [695, 642] on div "< div class = "menu-trigger-box" > < button class = "menu-trigger-inner" > Menu…" at bounding box center [777, 697] width 838 height 120
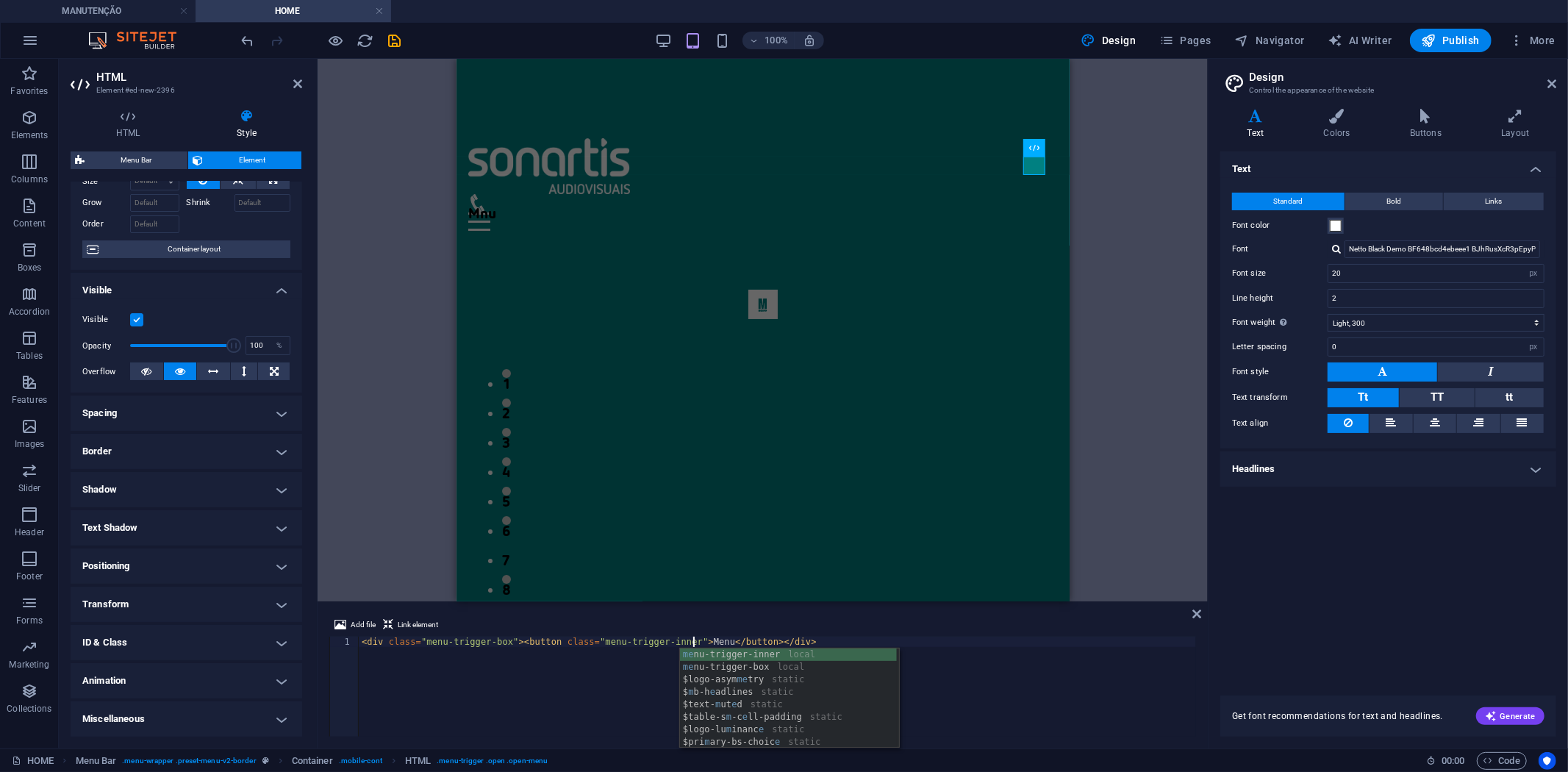
scroll to position [0, 27]
type textarea "<div class="menu-trigger-box"><button class="menu-trigger-inner">Menu</button><…"
click at [356, 361] on div "H2 Footer Nornir Container Image Slider Image slider Spacer Spacer Menu Bar Men…" at bounding box center [763, 330] width 890 height 543
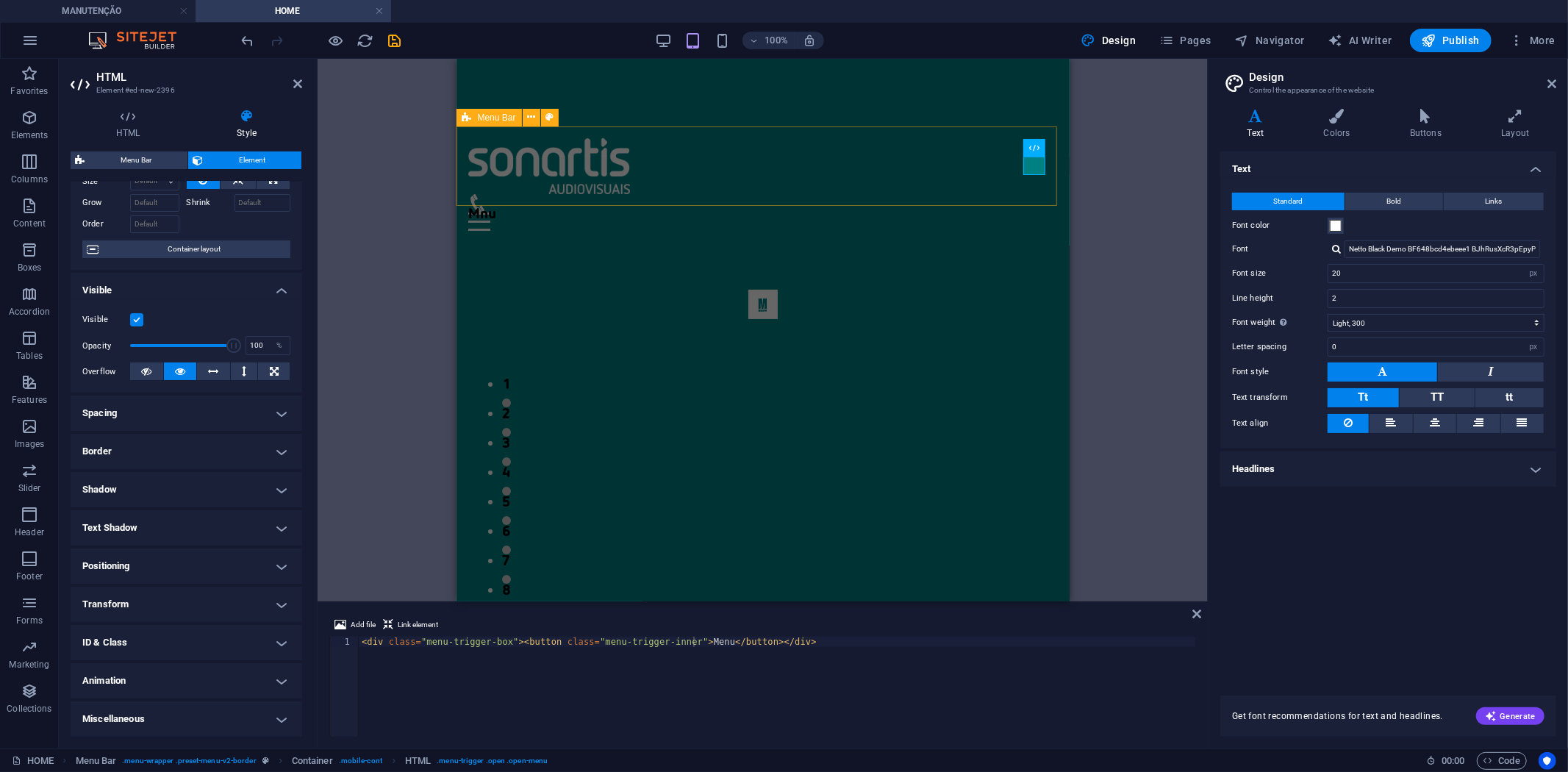
click at [772, 146] on div "Mnu Home About Service Contact" at bounding box center [762, 184] width 613 height 116
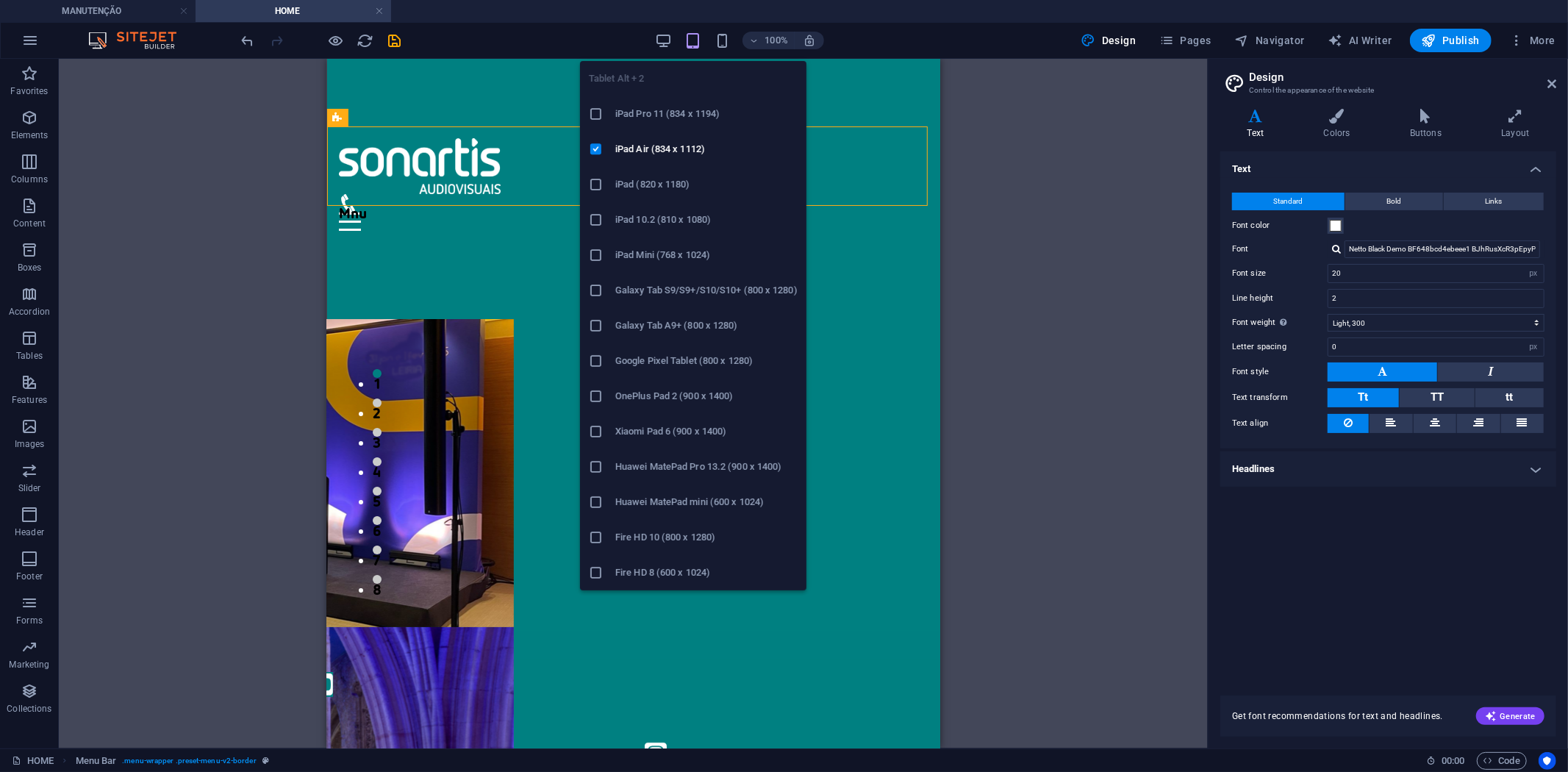
click at [698, 34] on icon "button" at bounding box center [692, 40] width 17 height 17
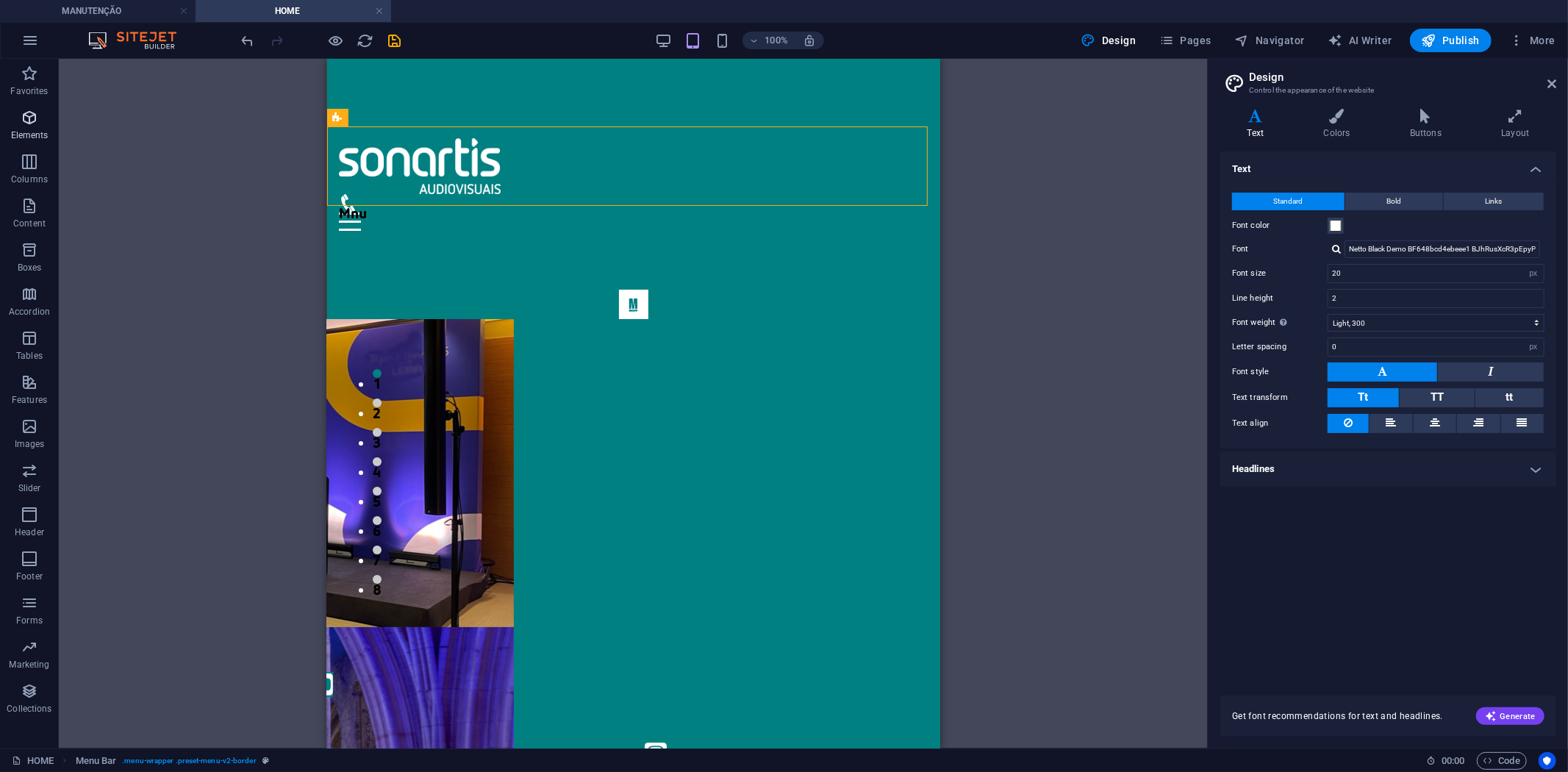
click at [27, 125] on icon "button" at bounding box center [29, 118] width 18 height 18
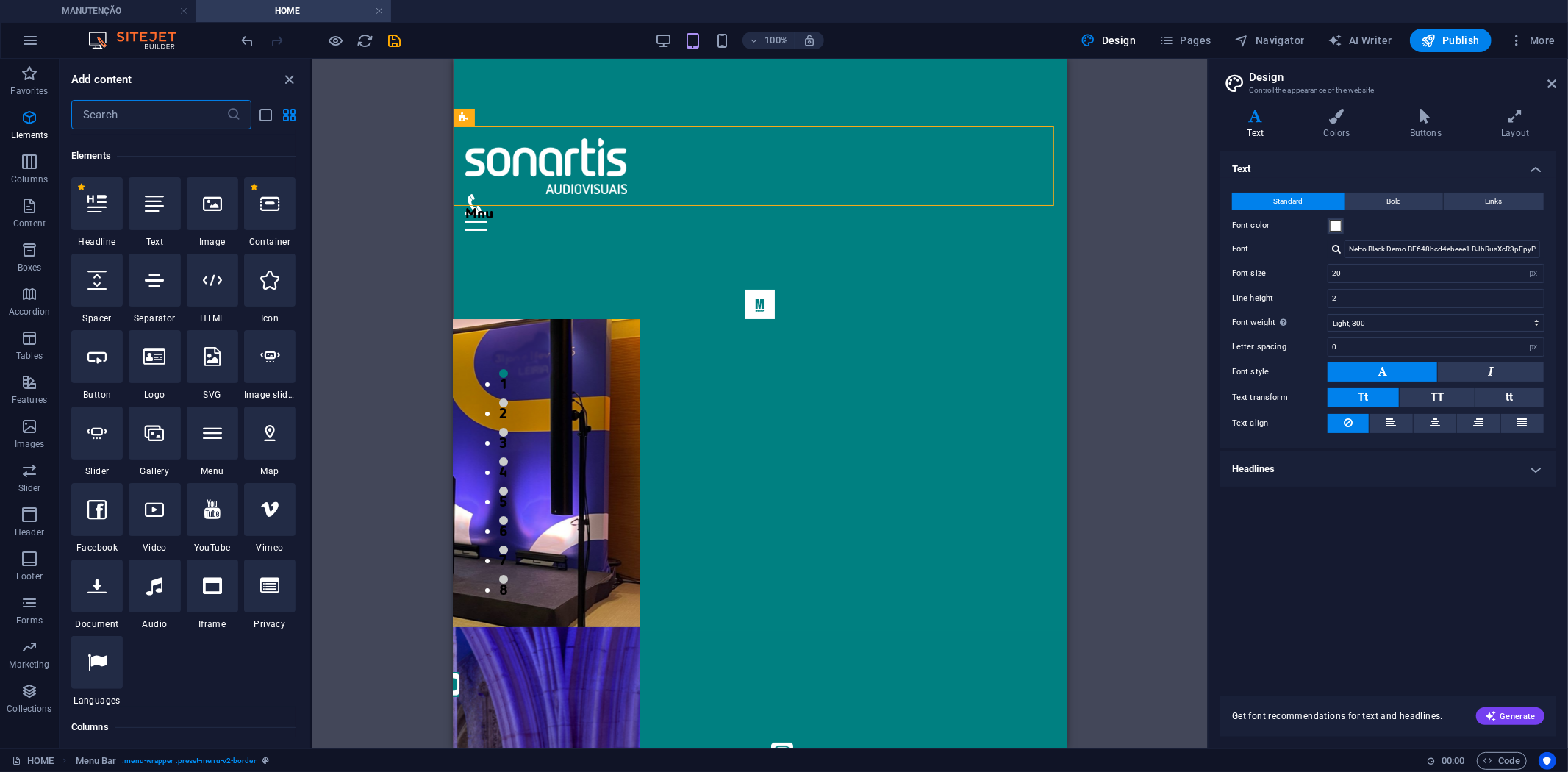
scroll to position [157, 0]
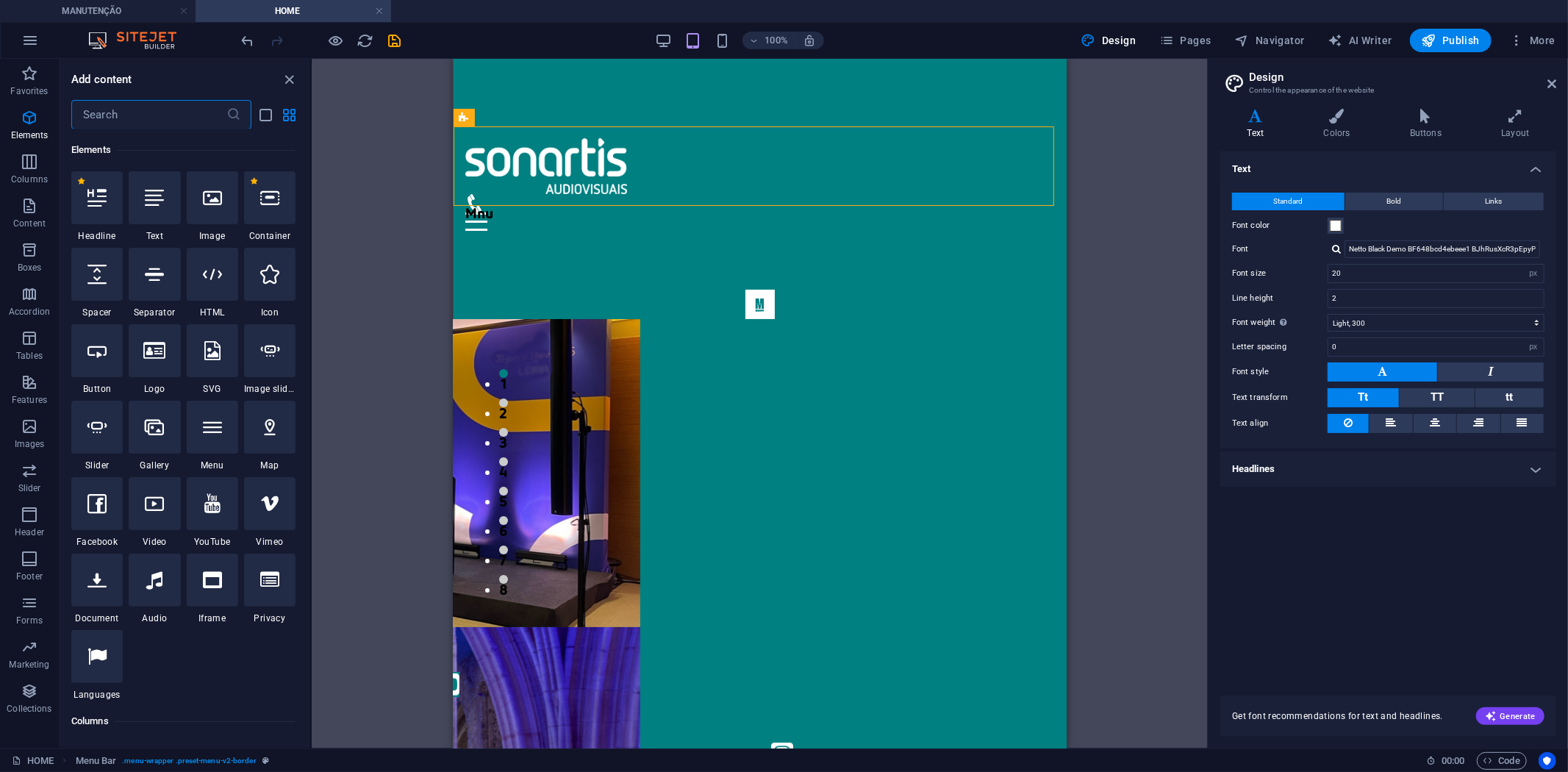
click at [145, 118] on input "text" at bounding box center [149, 114] width 155 height 29
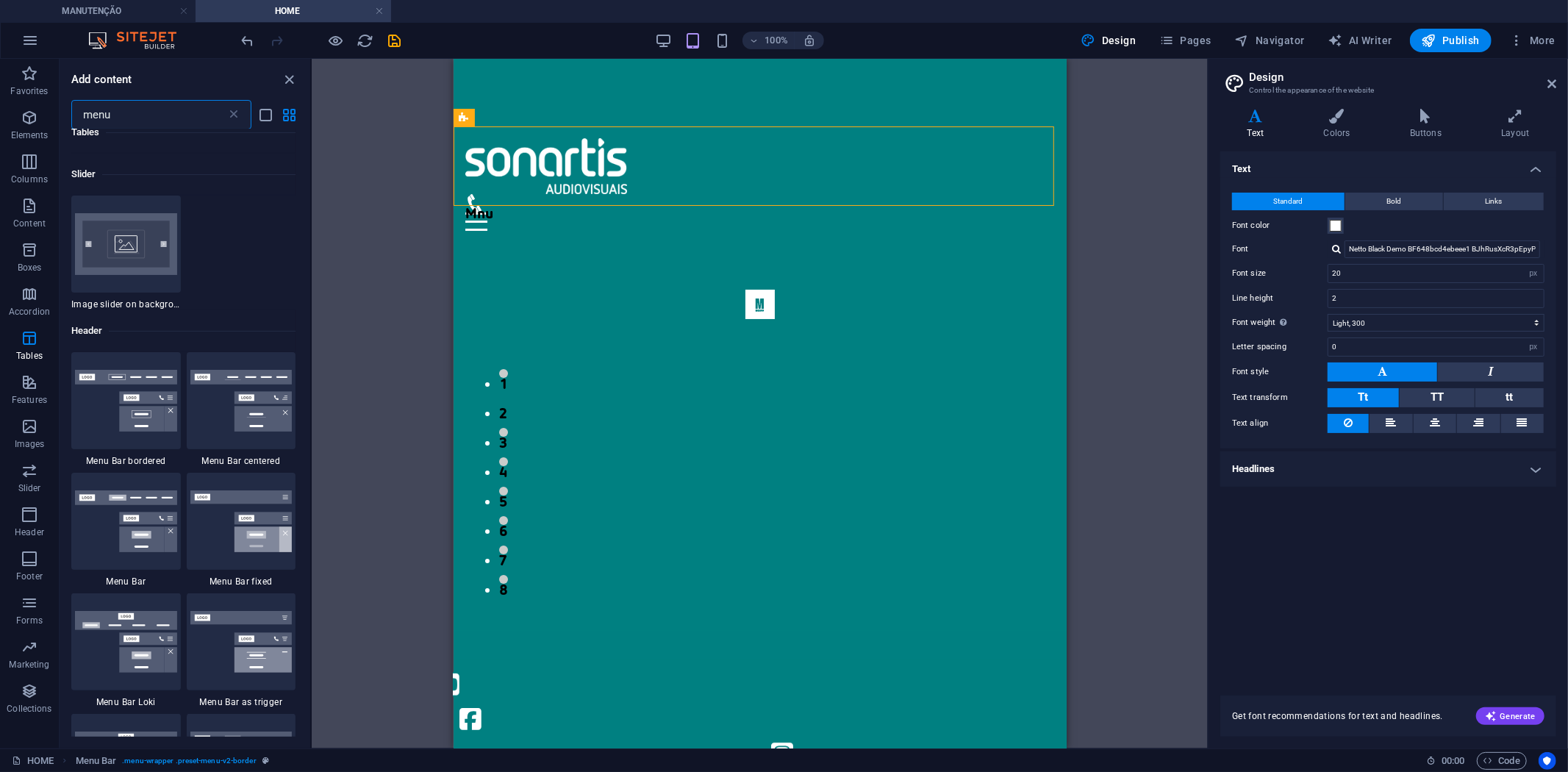
scroll to position [0, 0]
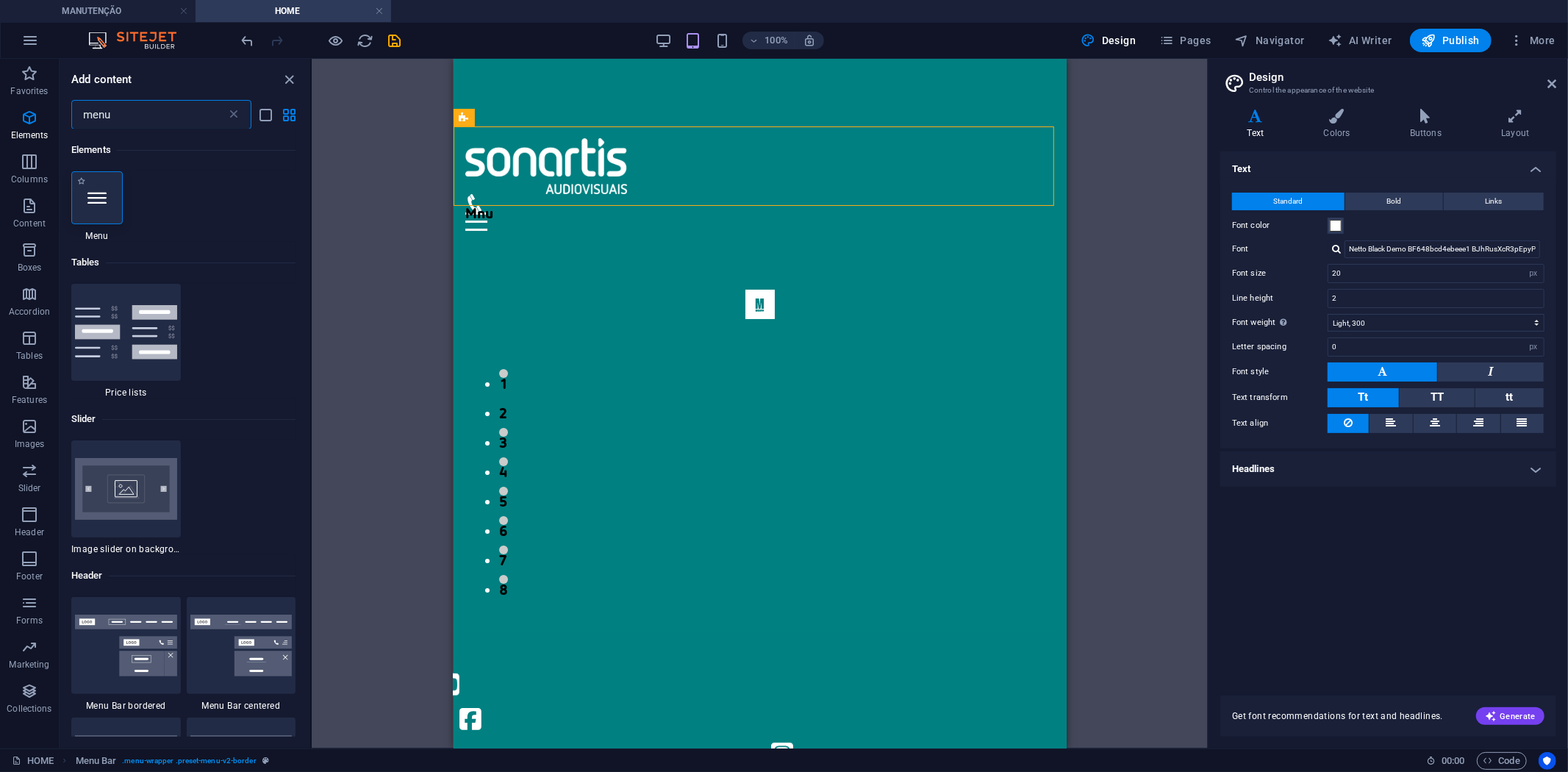
type input "menu"
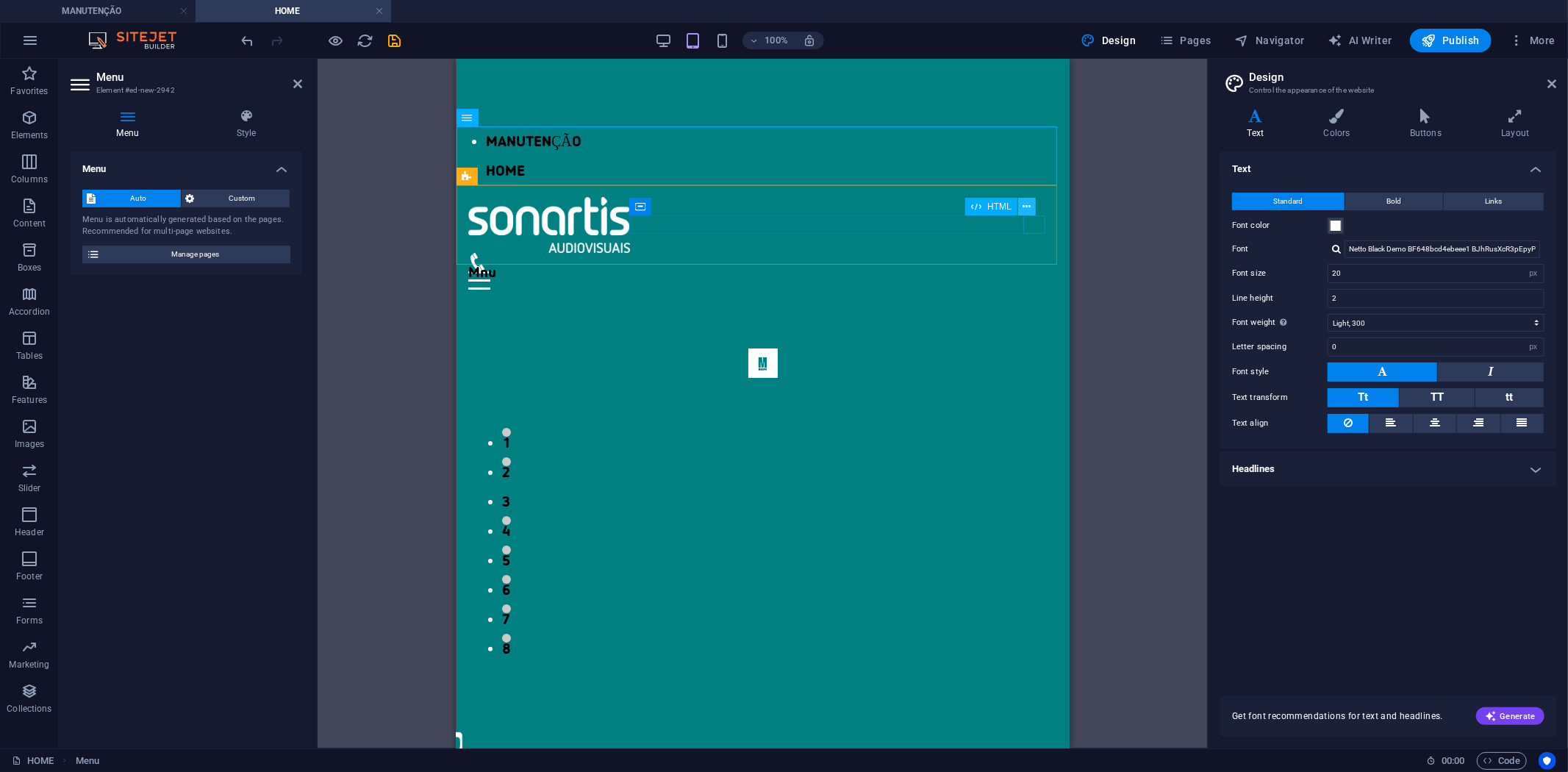
click at [1027, 208] on icon at bounding box center [1026, 206] width 8 height 15
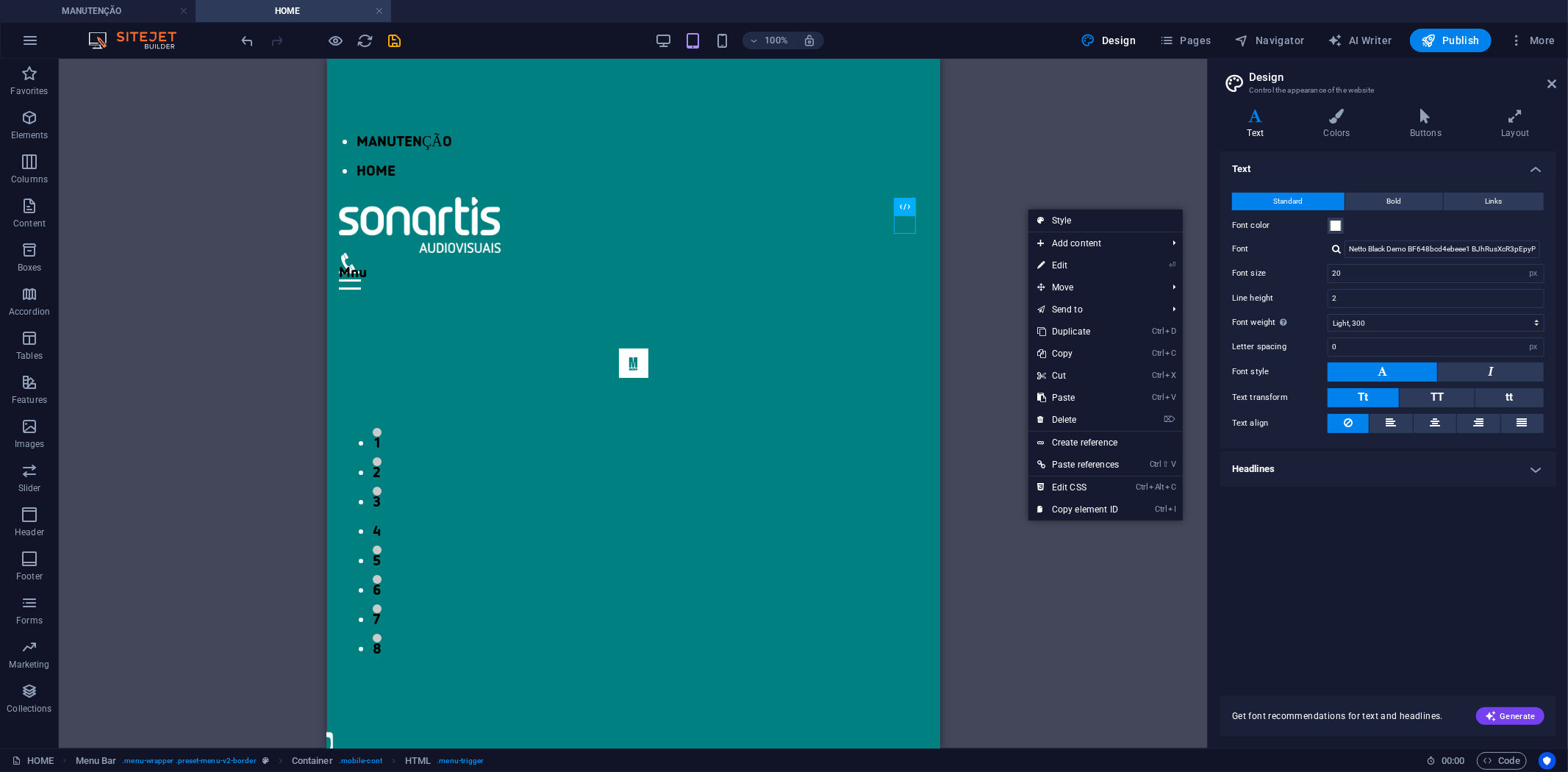
click at [1077, 416] on link "⌦ Delete" at bounding box center [1077, 419] width 99 height 22
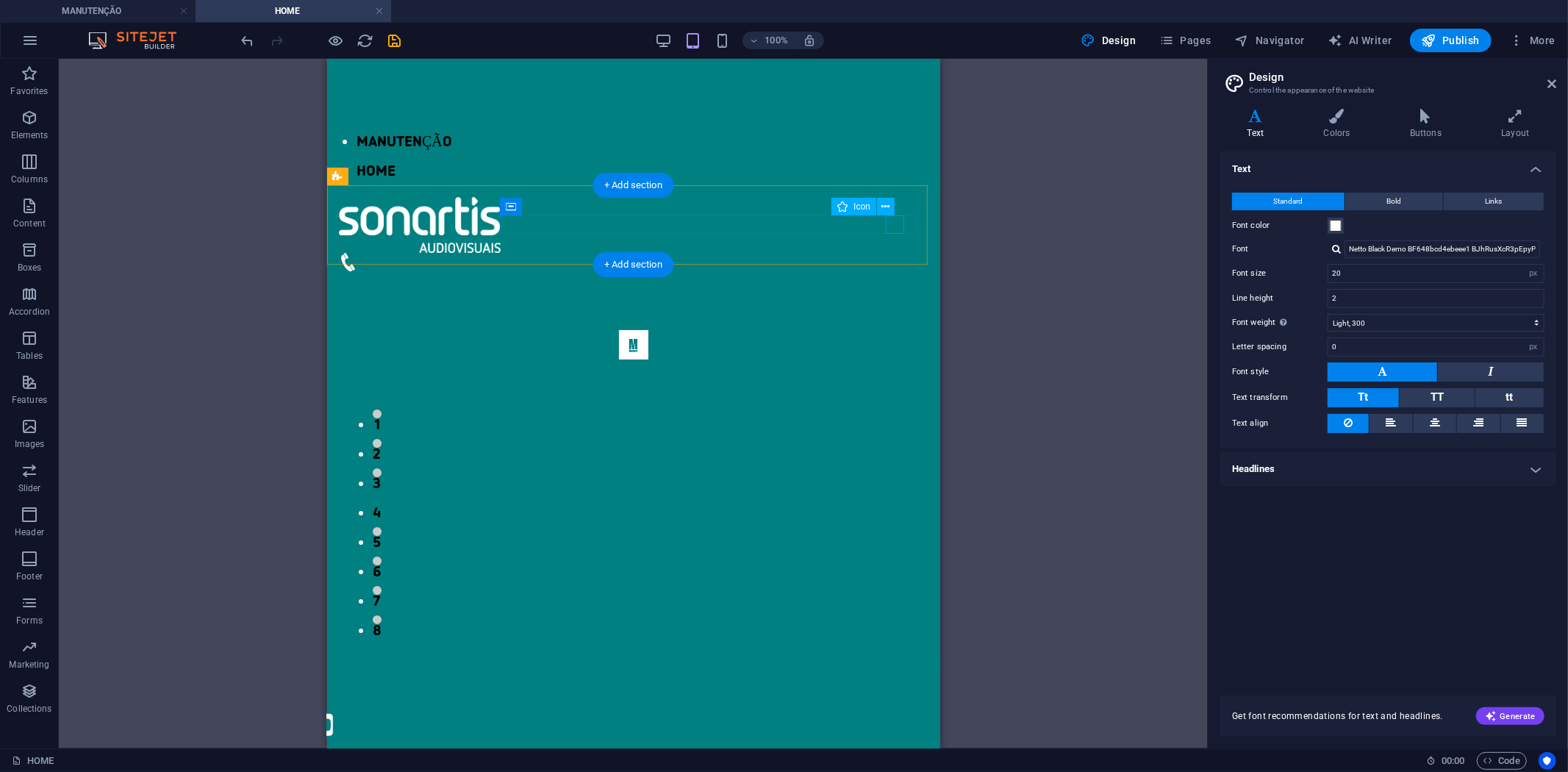
click at [887, 253] on figure at bounding box center [627, 261] width 578 height 19
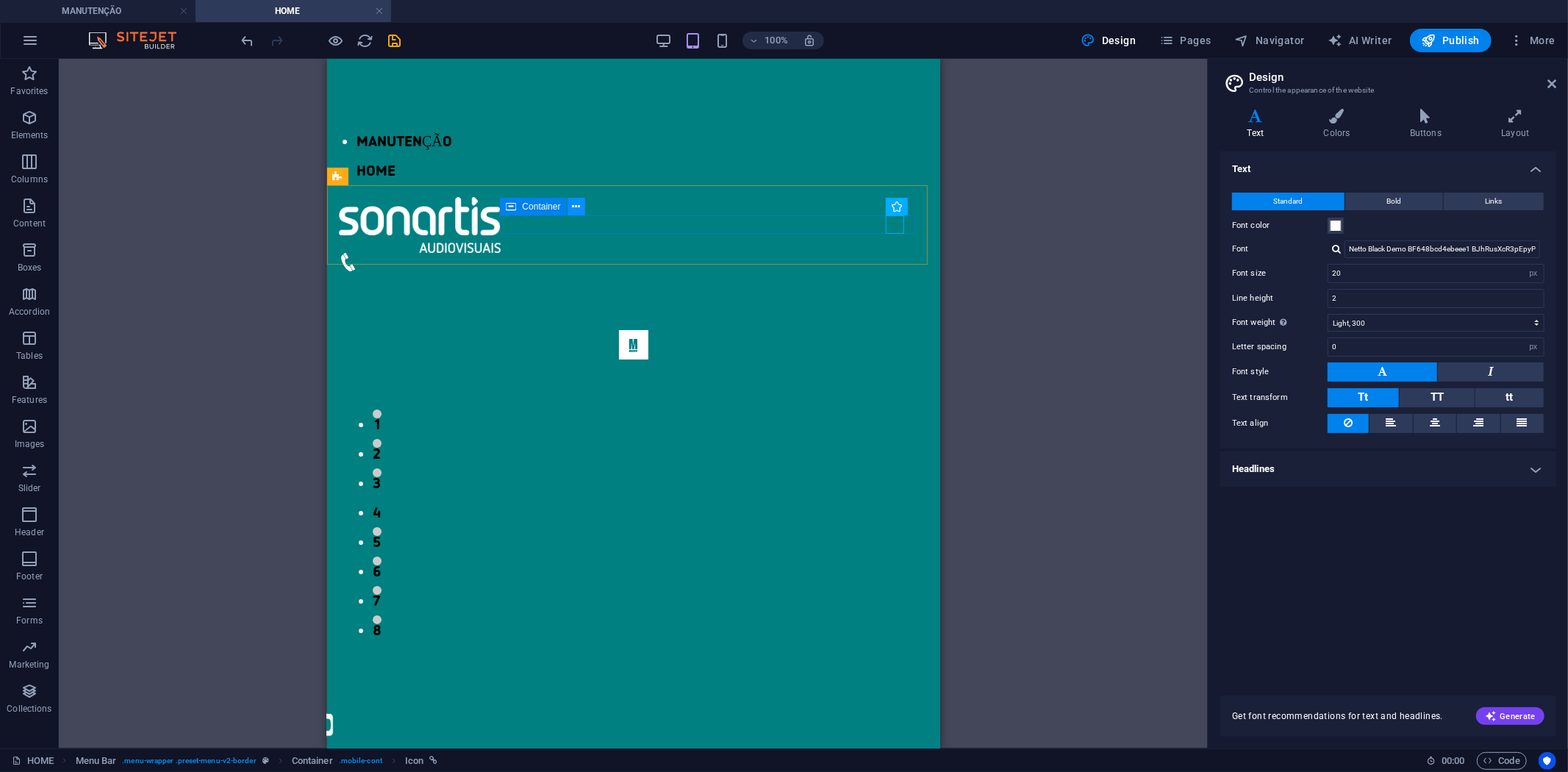
click at [572, 207] on icon at bounding box center [575, 206] width 8 height 15
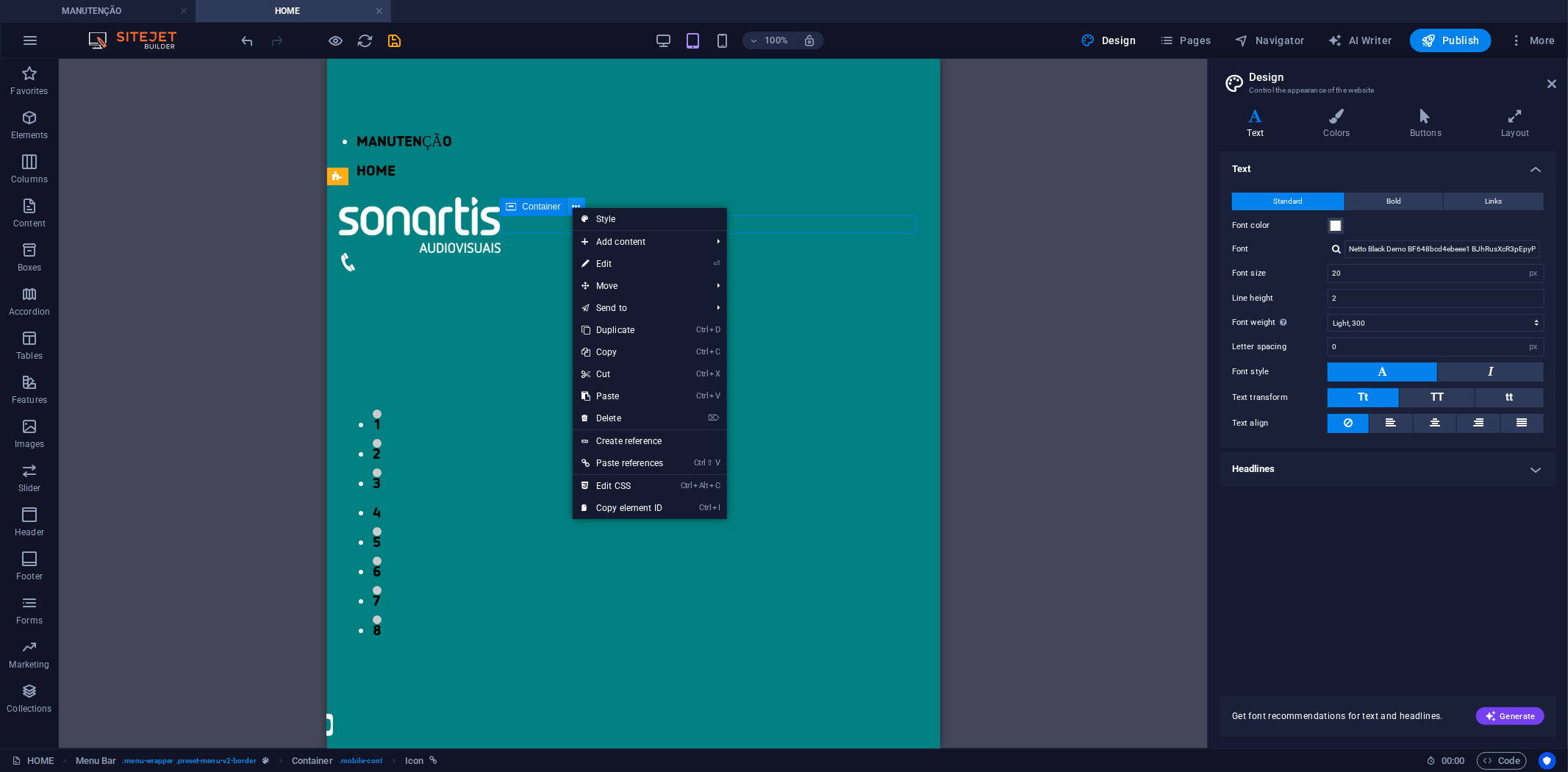
click at [572, 207] on icon at bounding box center [575, 206] width 8 height 15
click at [634, 416] on link "⌦ Delete" at bounding box center [622, 419] width 99 height 22
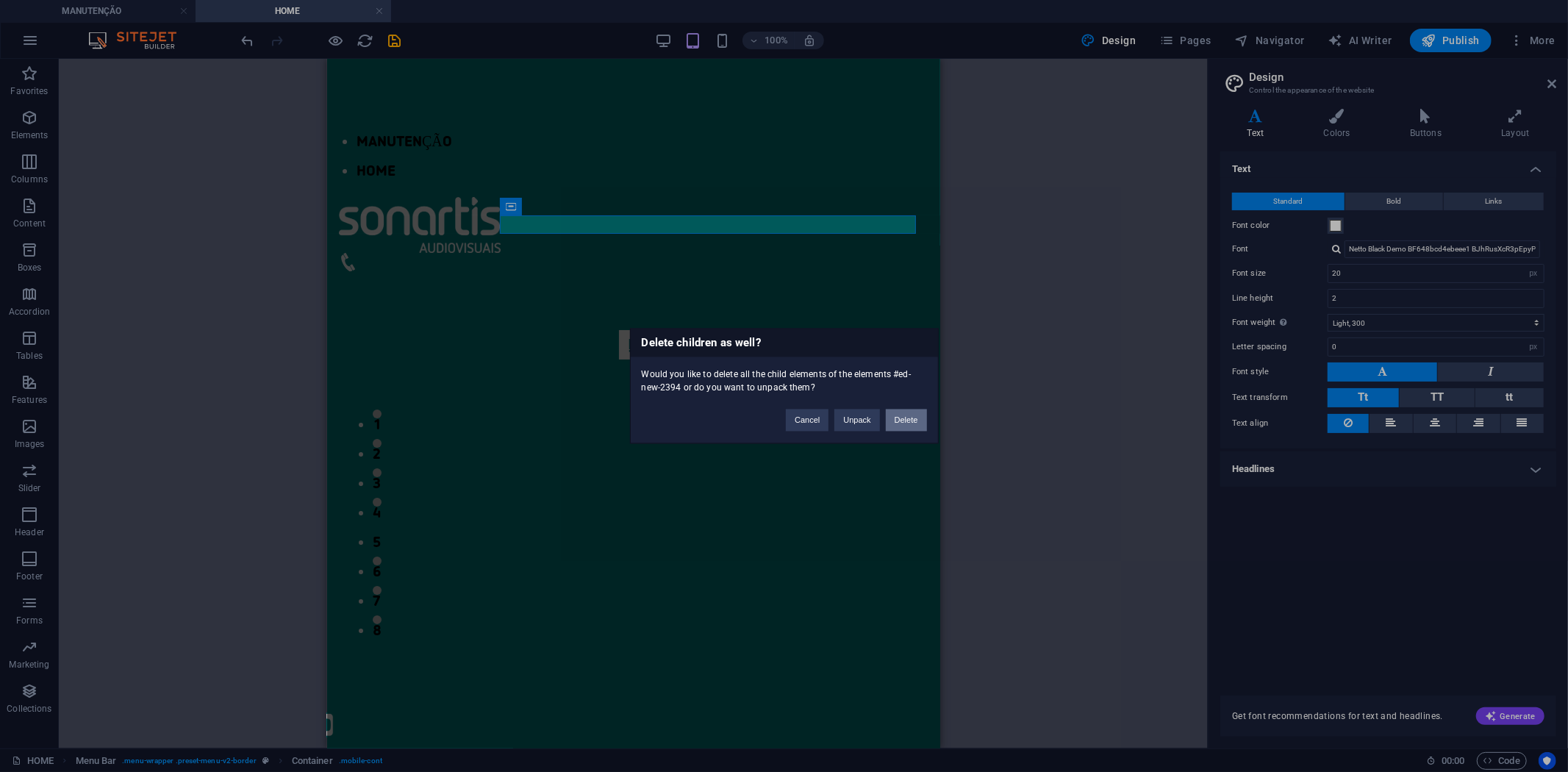
click at [923, 427] on button "Delete" at bounding box center [906, 420] width 41 height 22
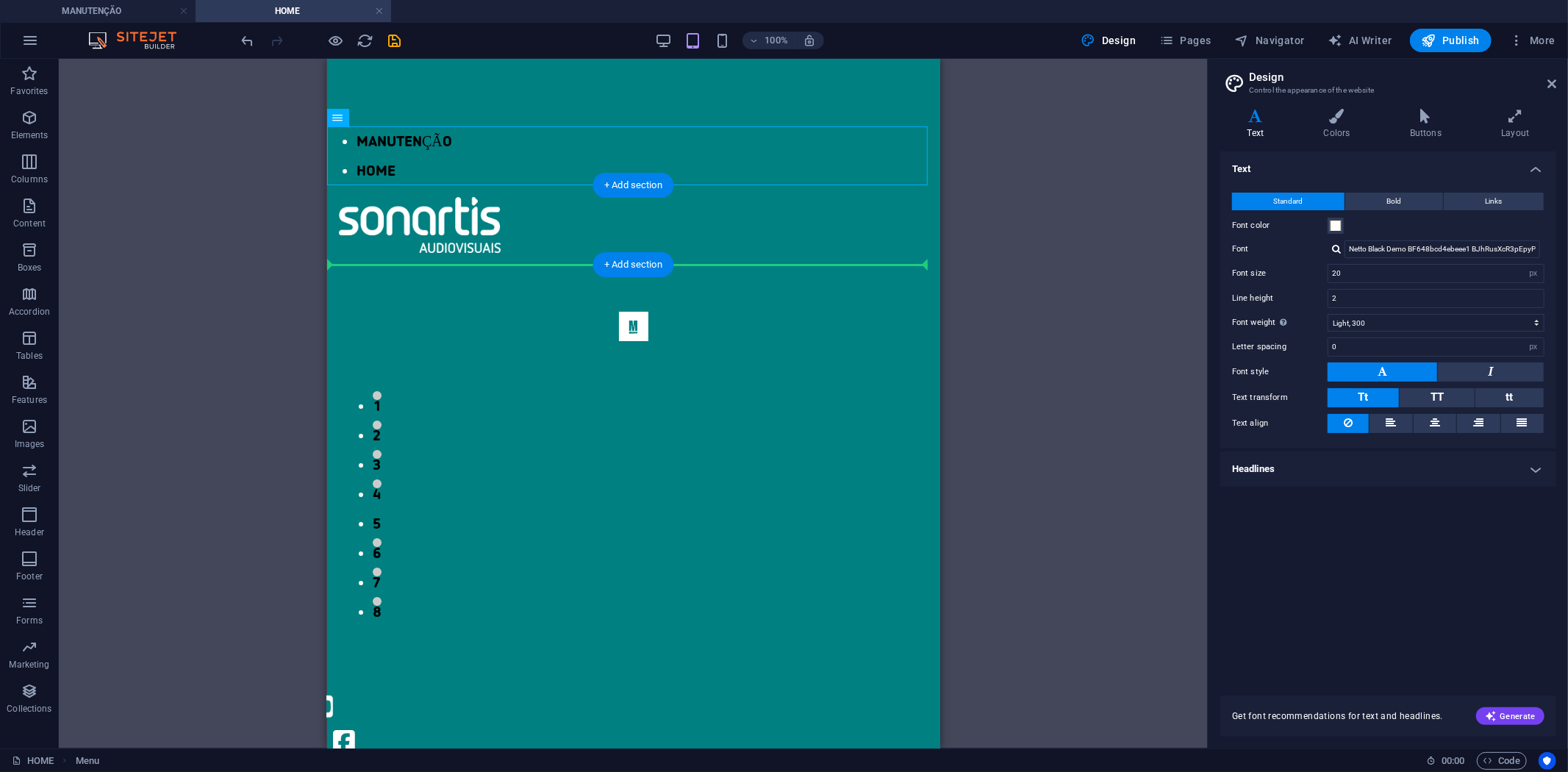
drag, startPoint x: 691, startPoint y: 171, endPoint x: 801, endPoint y: 228, distance: 123.9
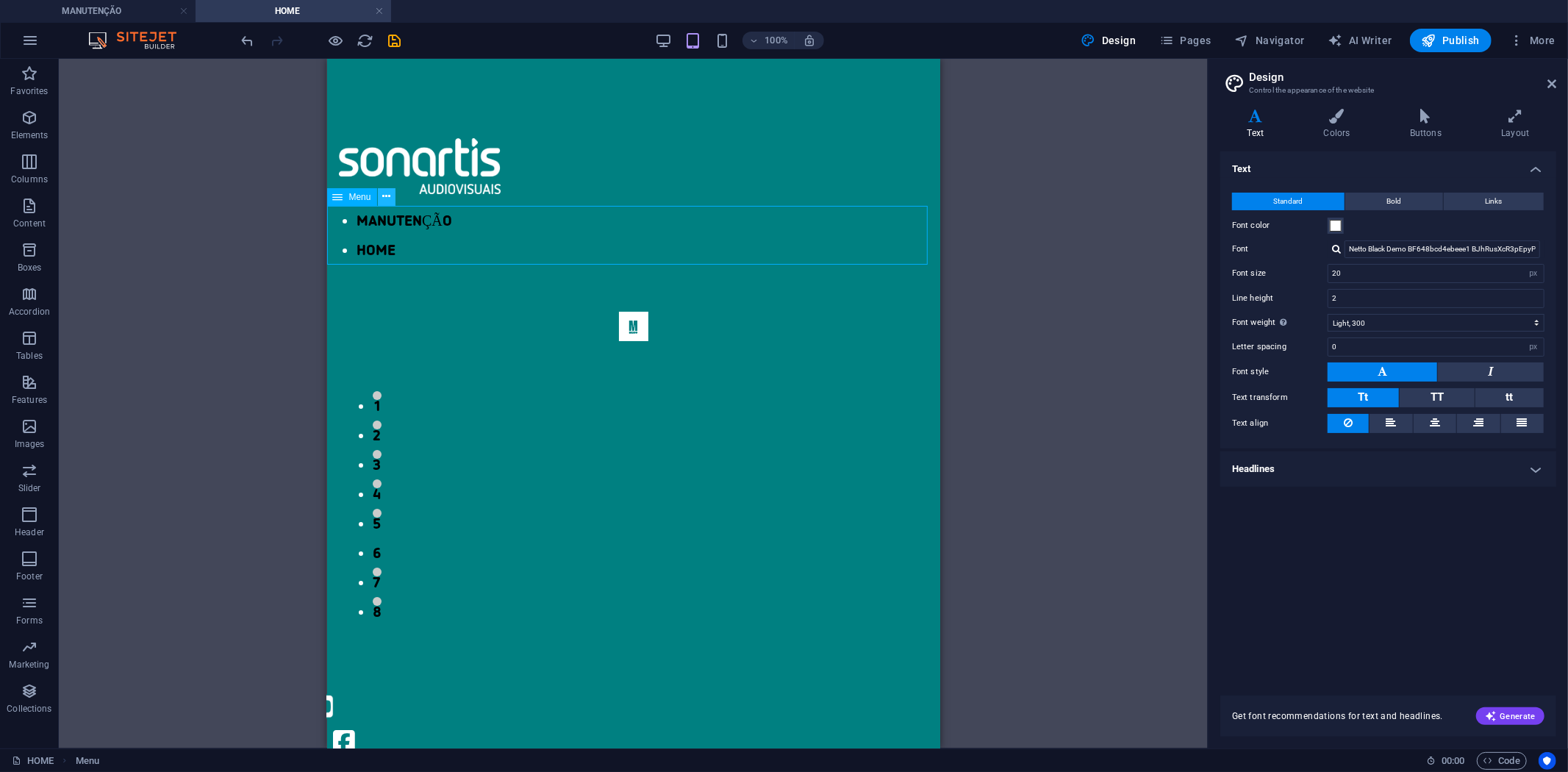
click at [391, 195] on icon at bounding box center [386, 196] width 8 height 15
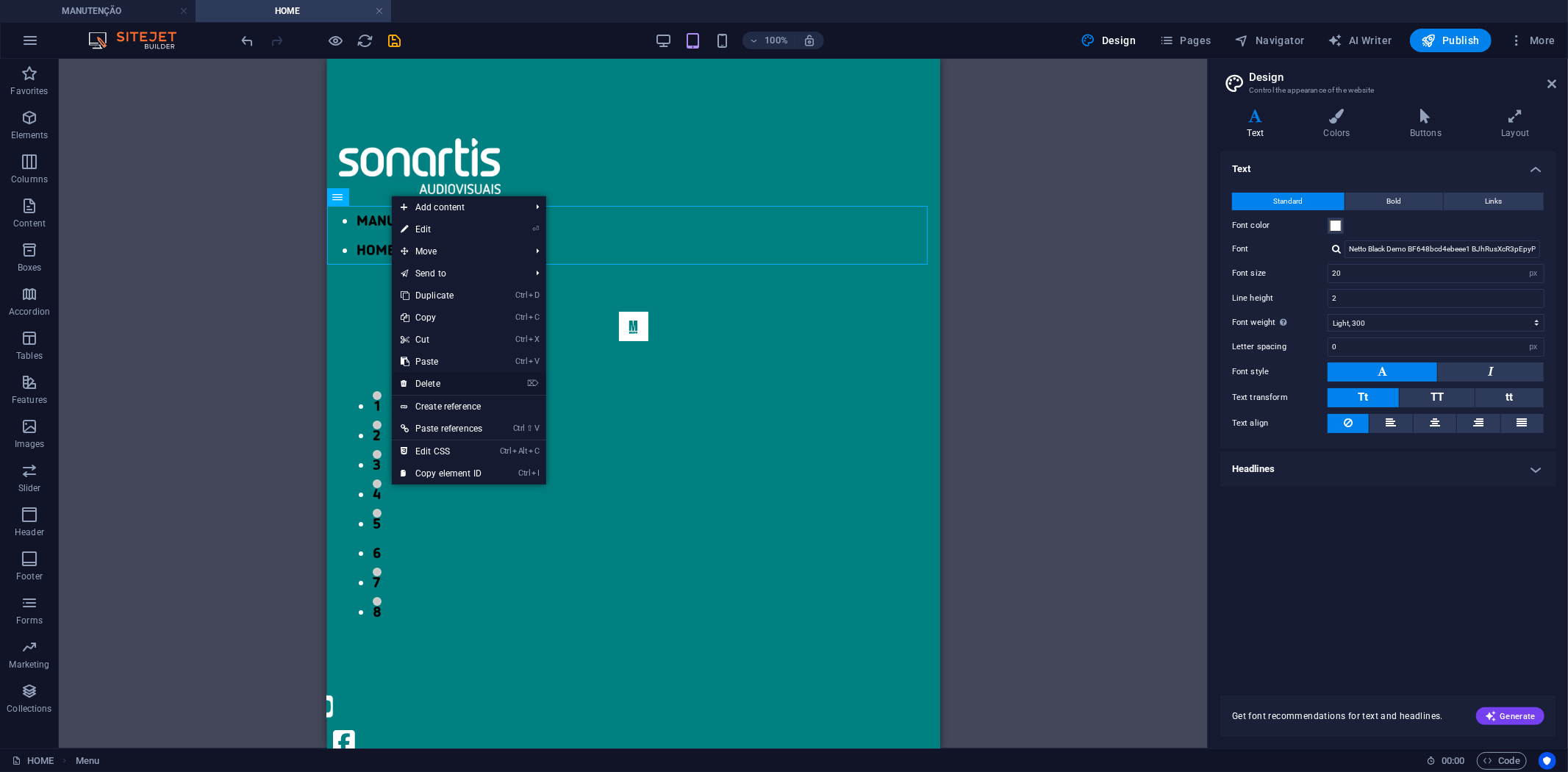
click at [463, 380] on link "⌦ Delete" at bounding box center [441, 384] width 99 height 22
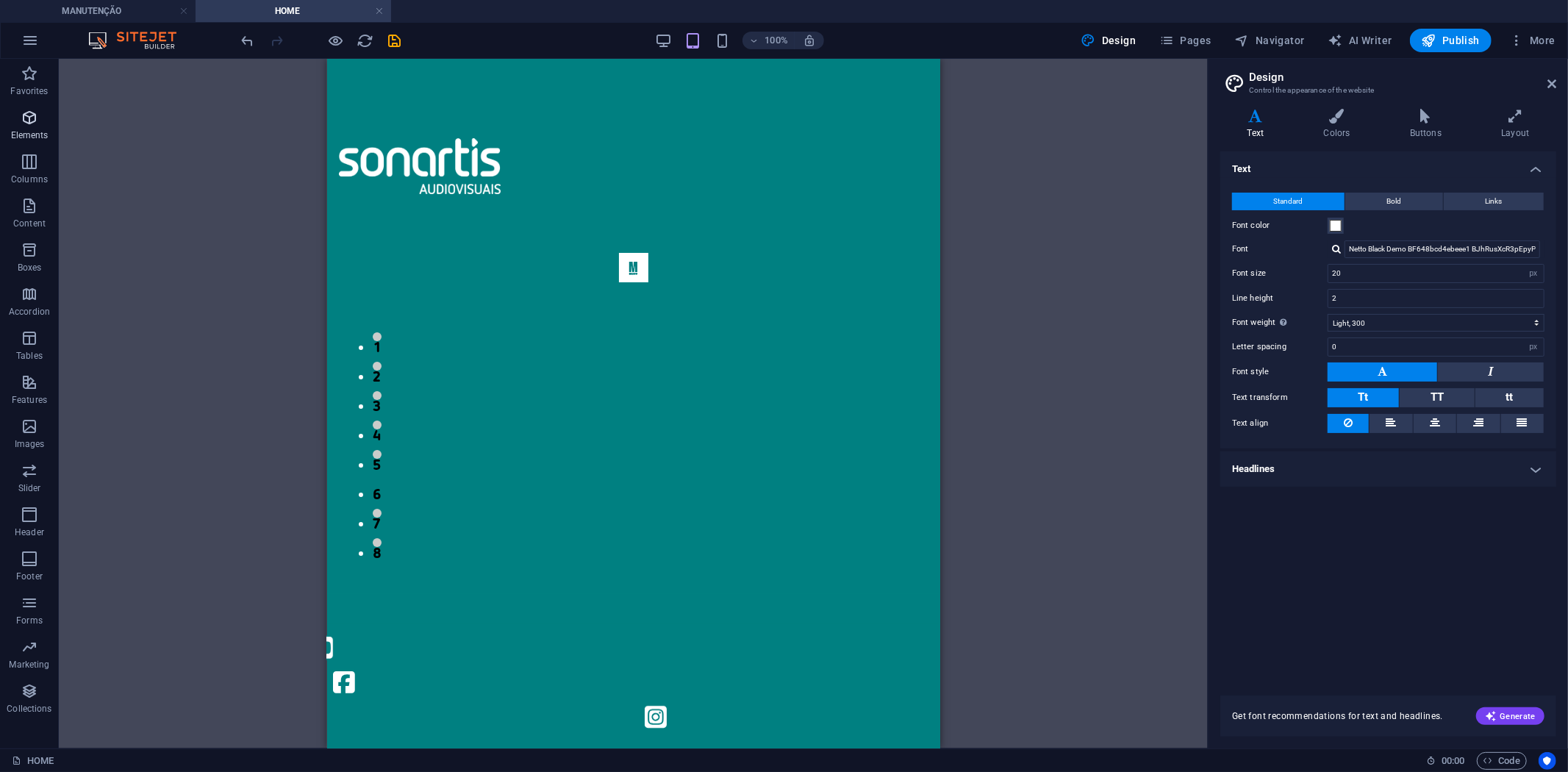
click at [29, 123] on icon "button" at bounding box center [29, 118] width 18 height 18
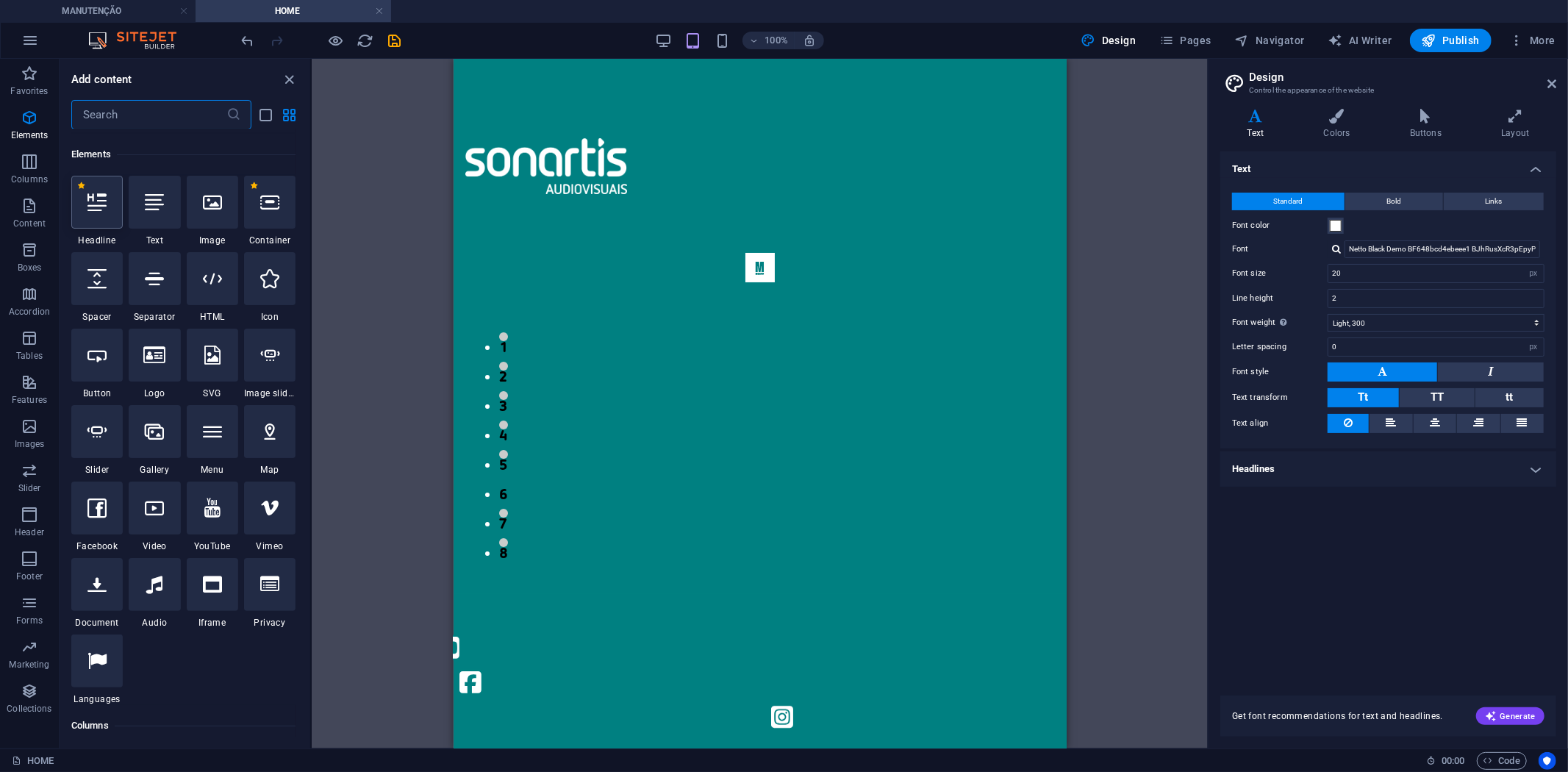
scroll to position [157, 0]
click at [118, 113] on input "text" at bounding box center [149, 114] width 155 height 29
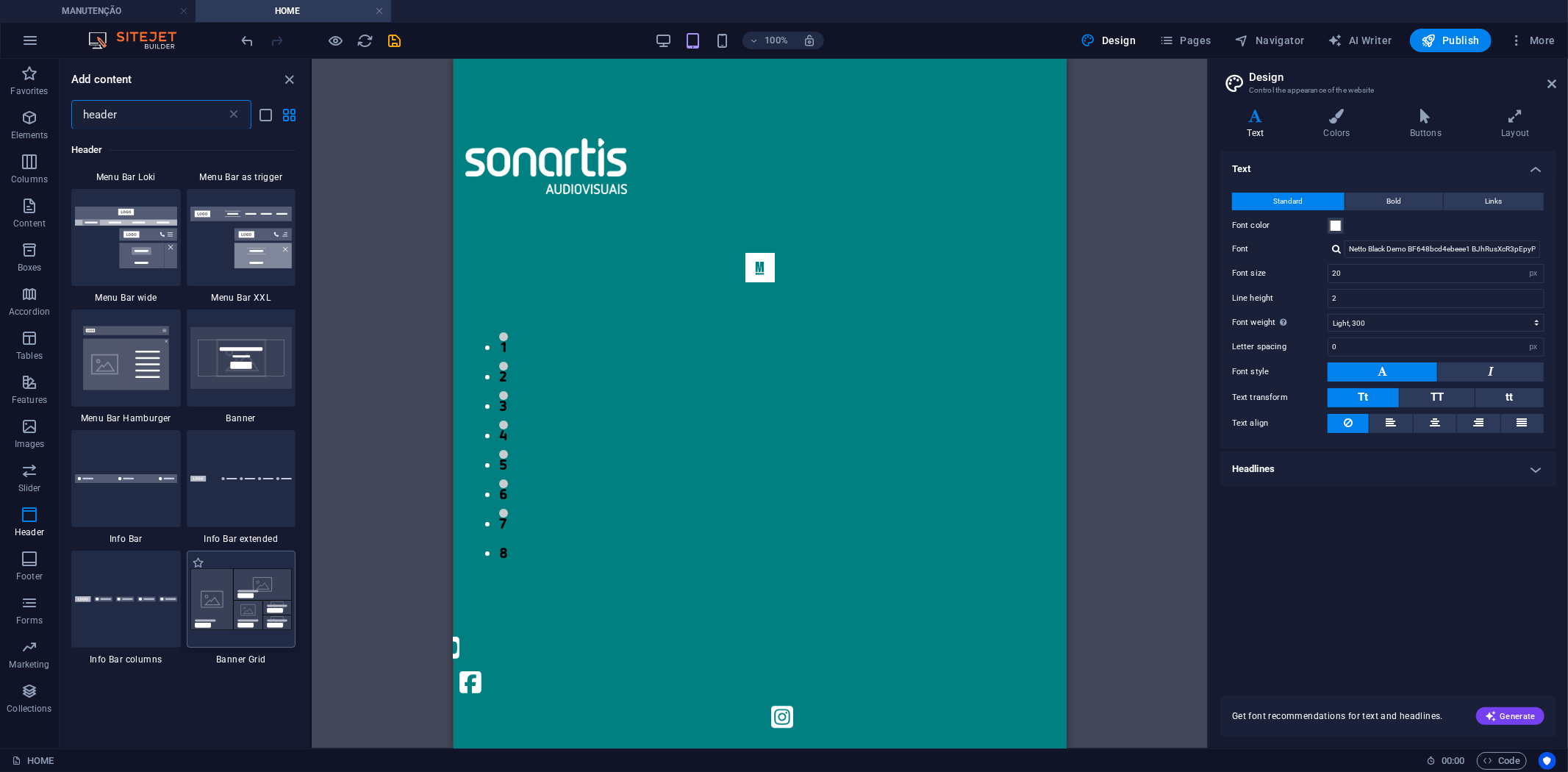
scroll to position [571, 0]
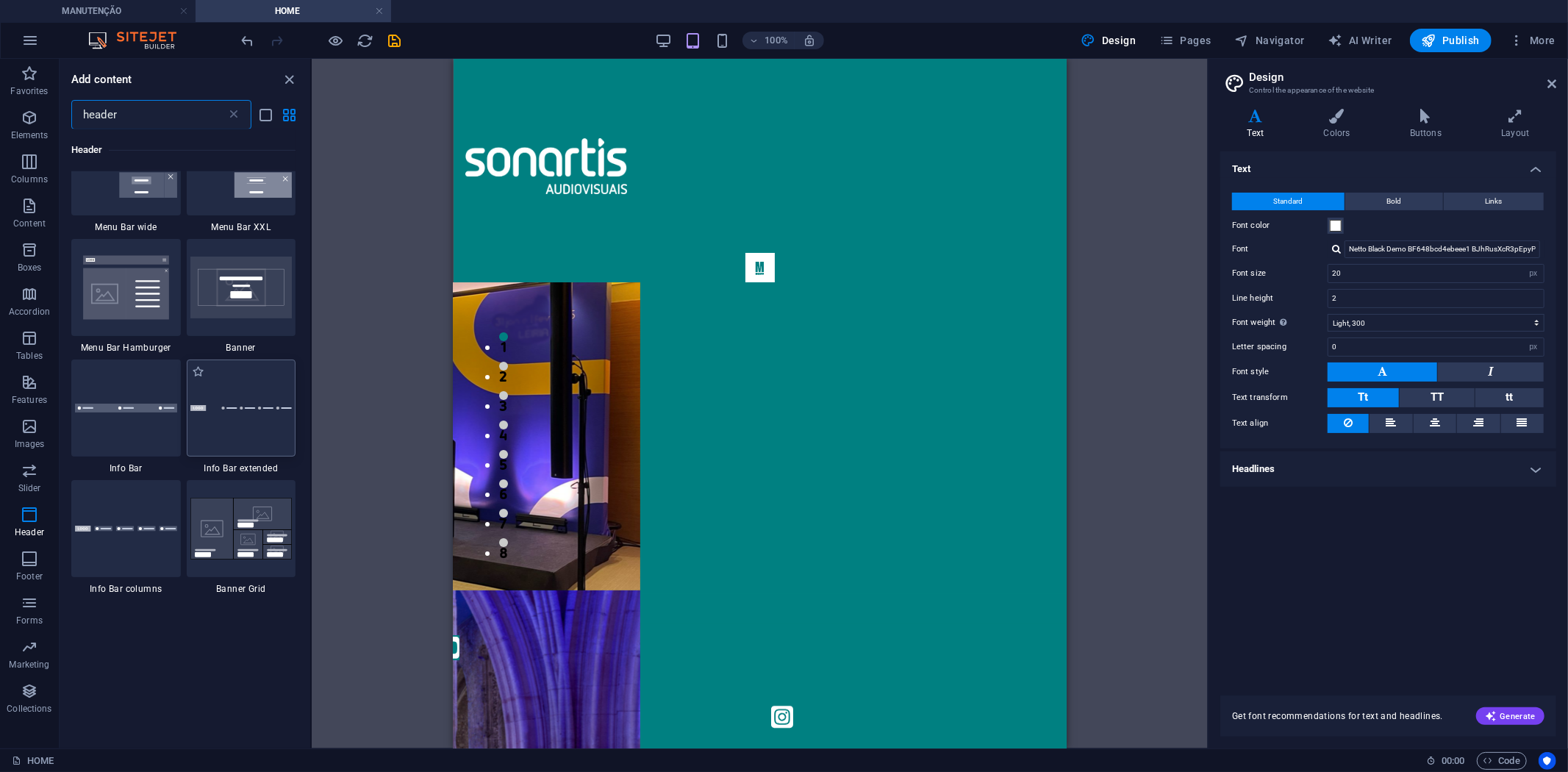
type input "header"
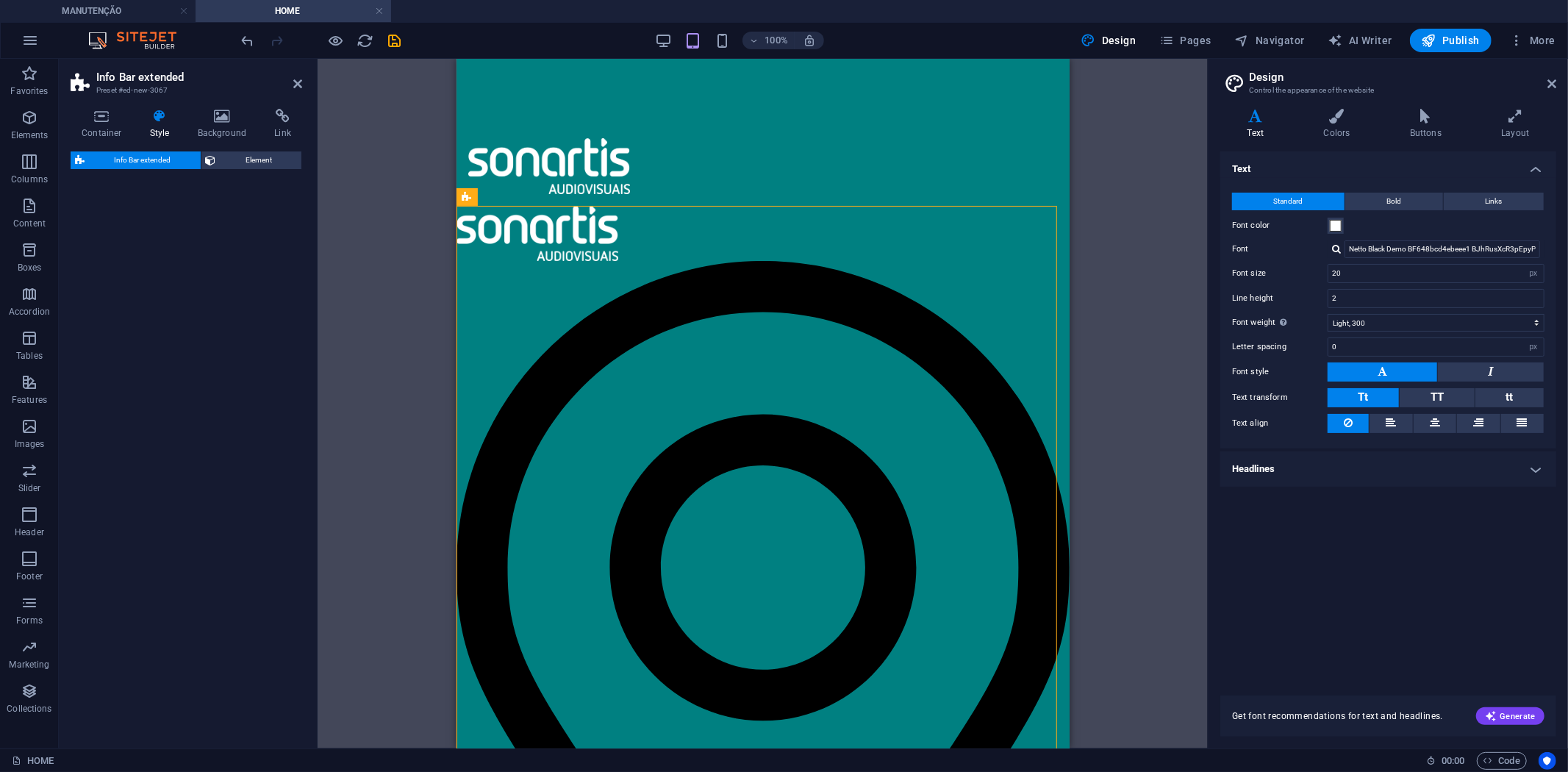
select select "rem"
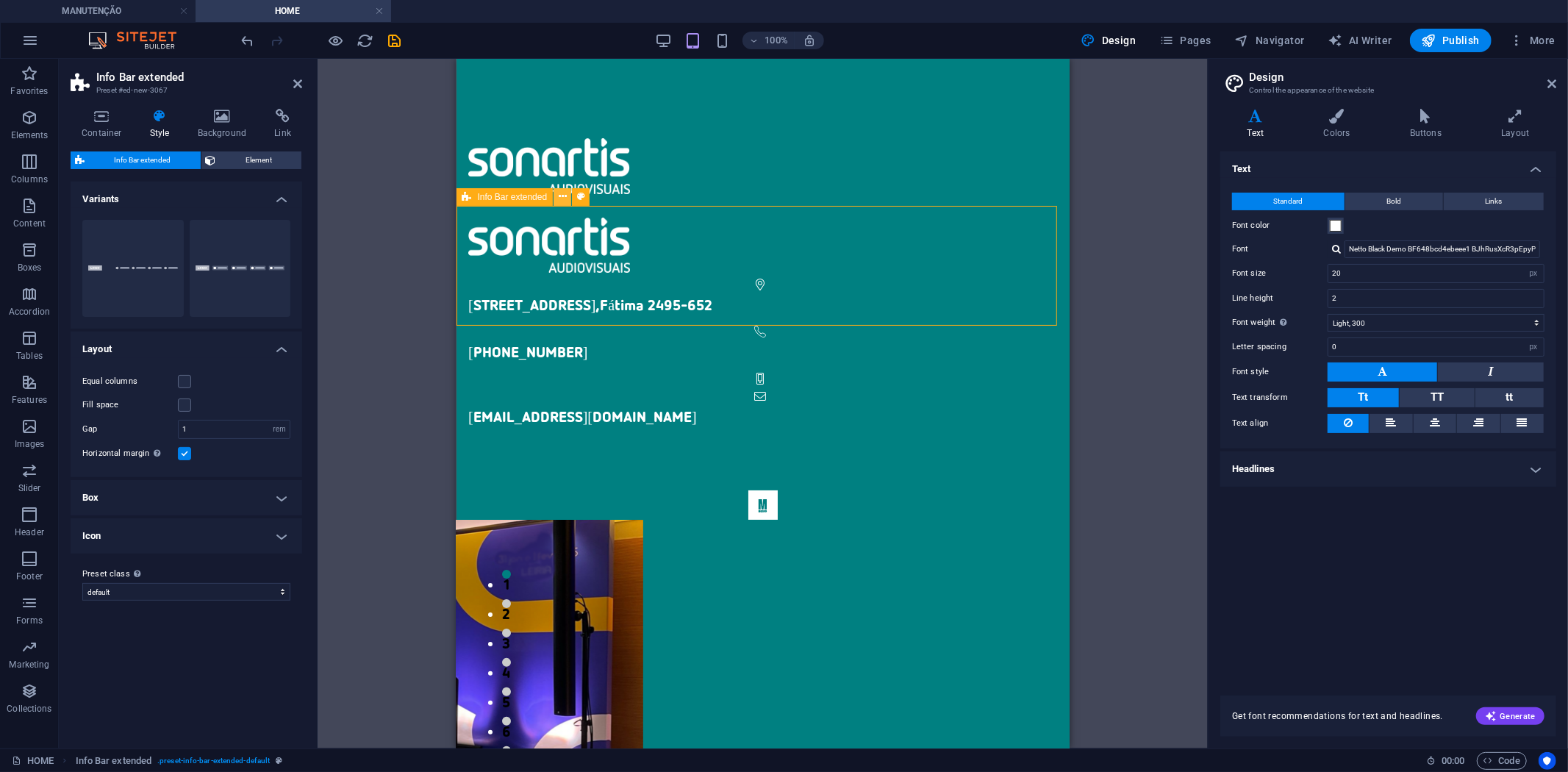
click at [558, 195] on icon at bounding box center [562, 196] width 8 height 15
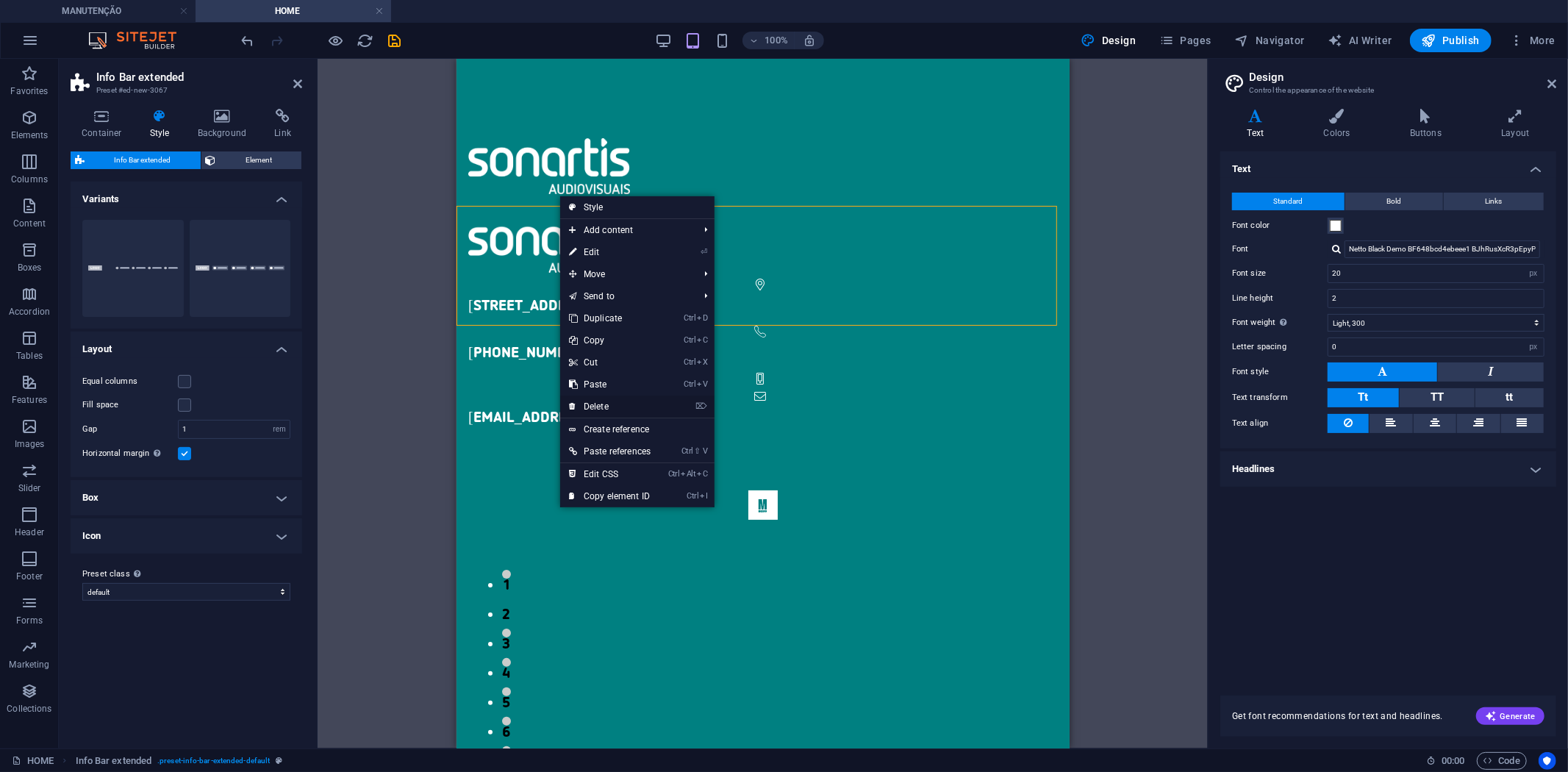
click at [629, 406] on link "⌦ Delete" at bounding box center [609, 406] width 99 height 22
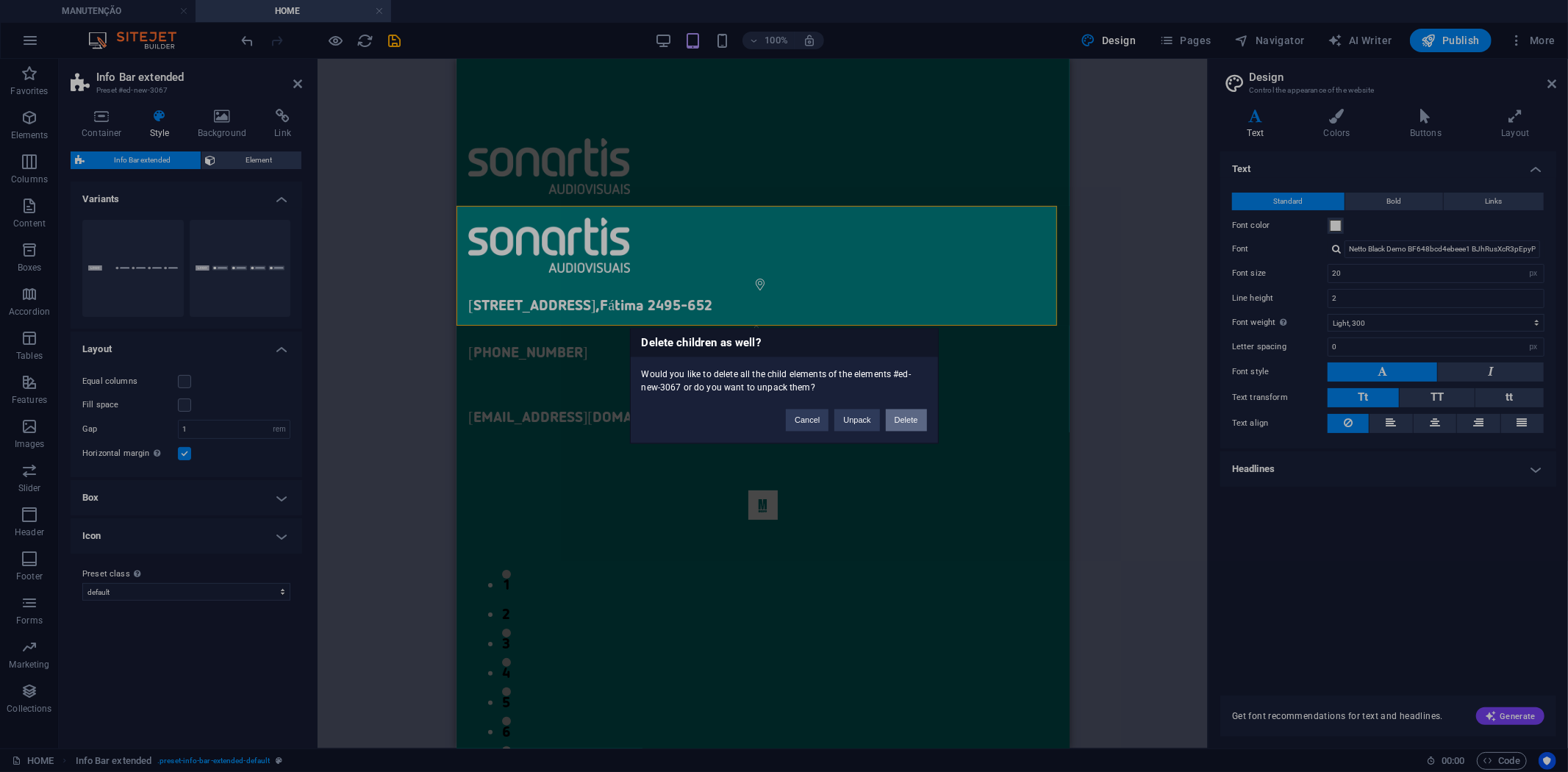
click at [913, 428] on button "Delete" at bounding box center [906, 420] width 41 height 22
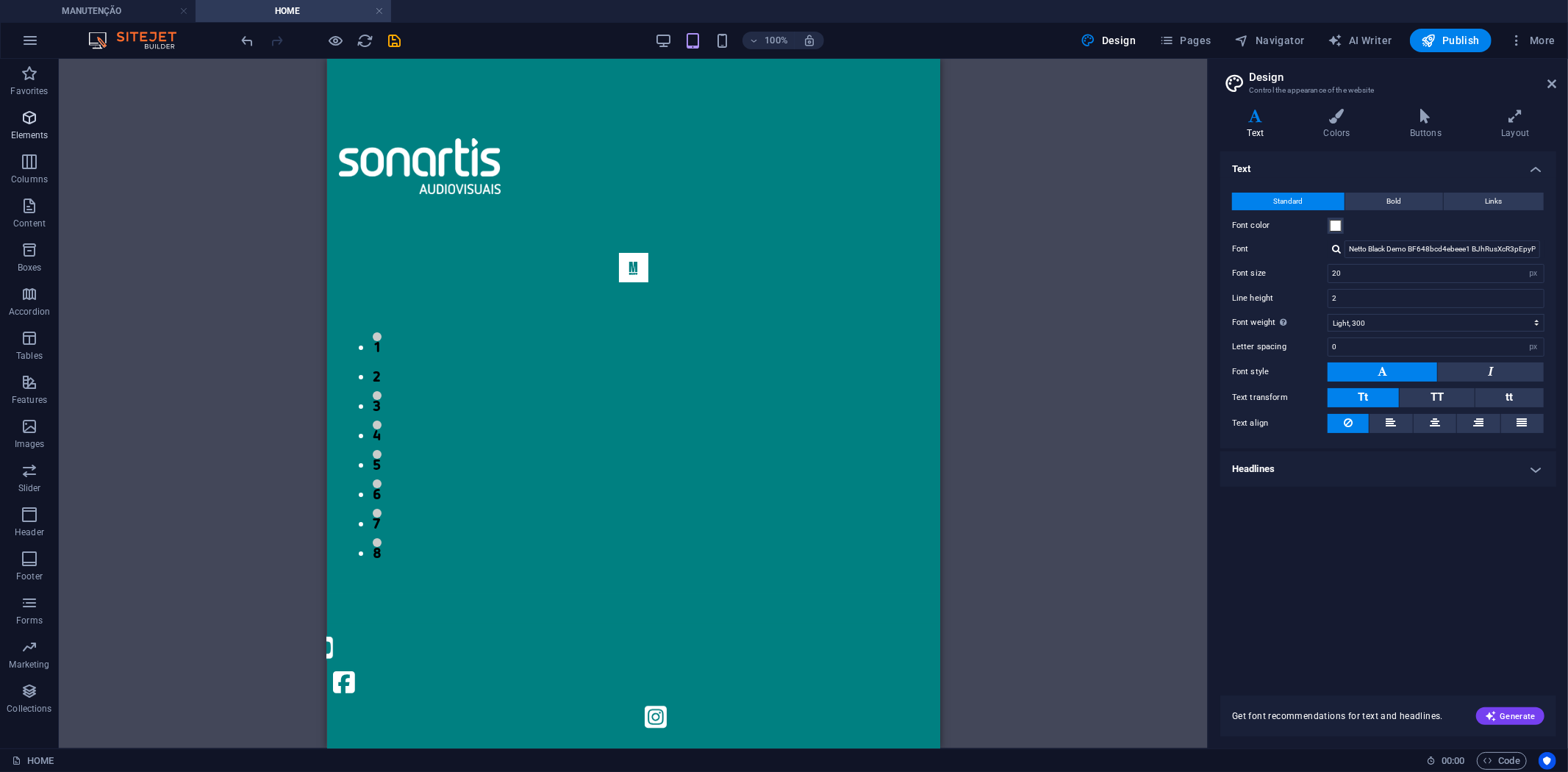
click at [25, 120] on icon "button" at bounding box center [29, 118] width 18 height 18
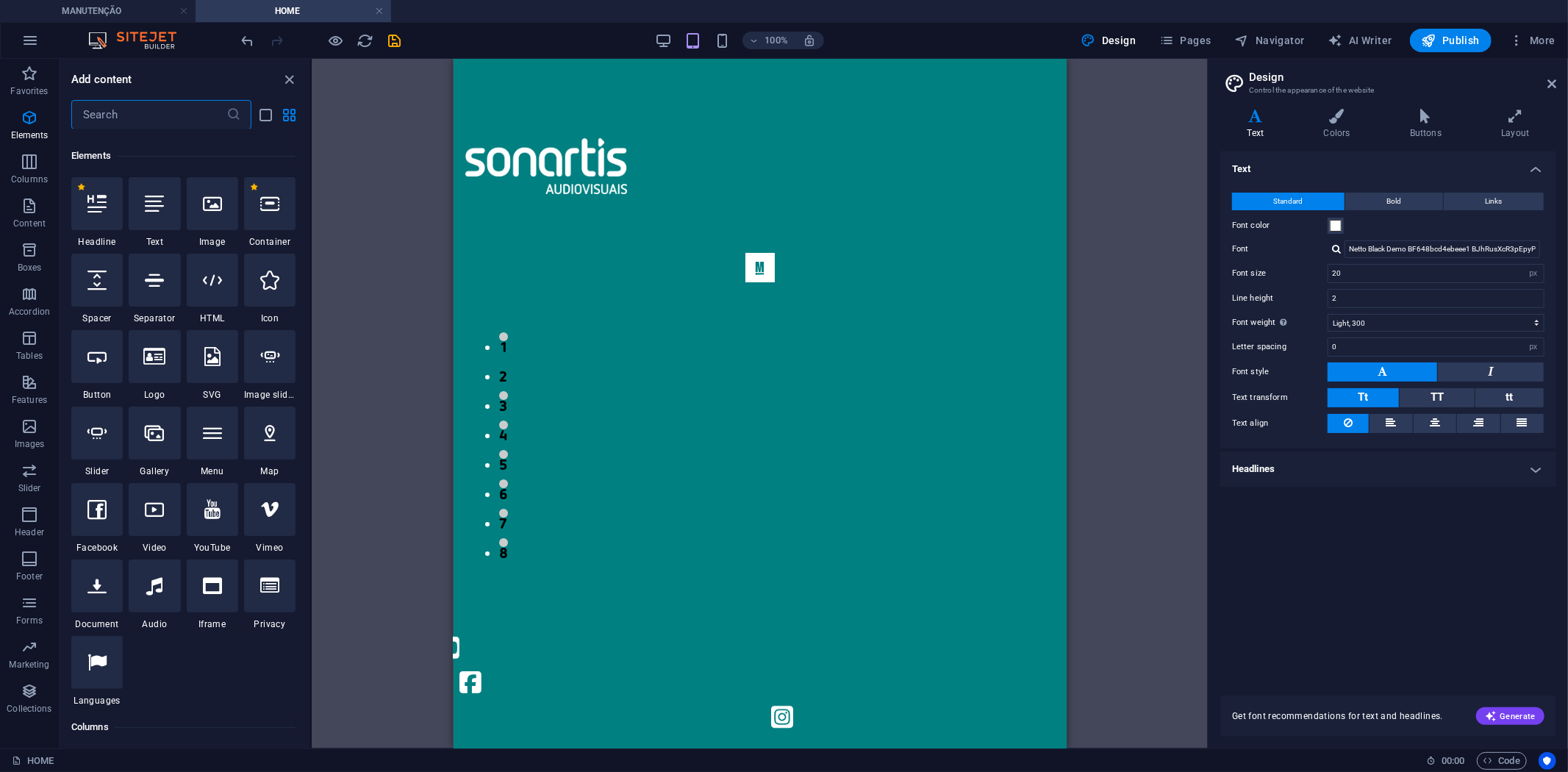
scroll to position [157, 0]
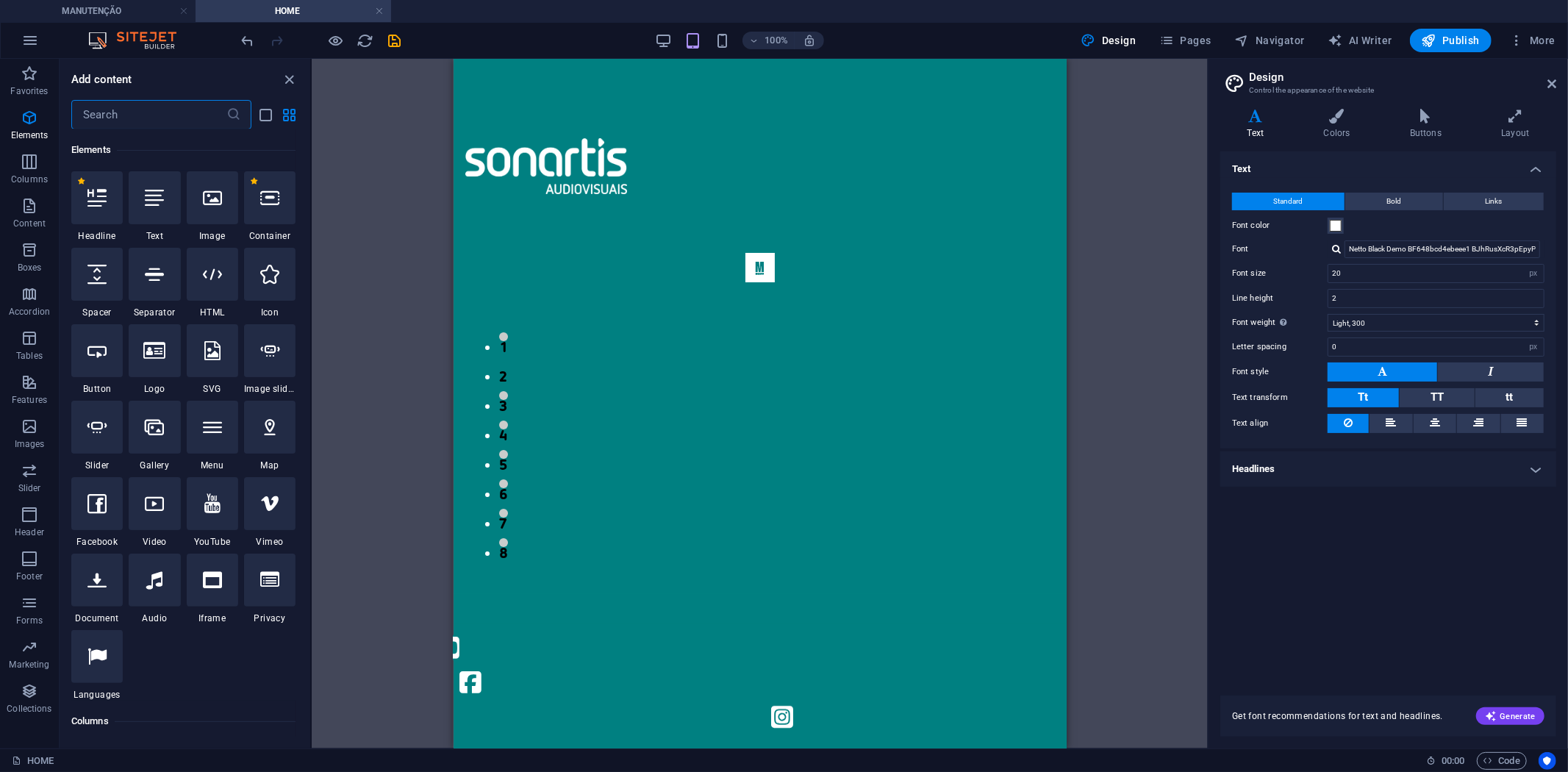
click at [148, 113] on input "text" at bounding box center [149, 114] width 155 height 29
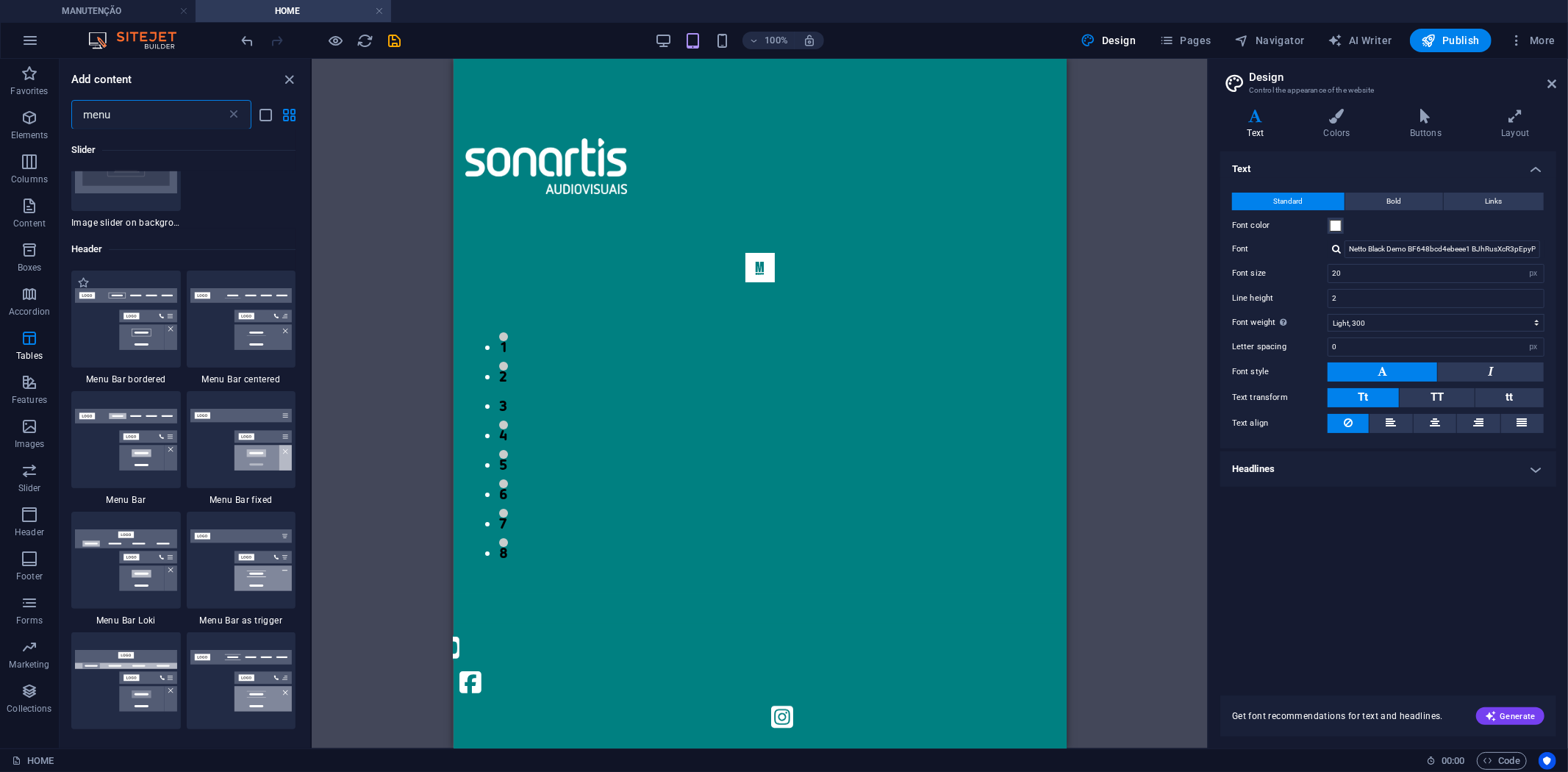
scroll to position [735, 0]
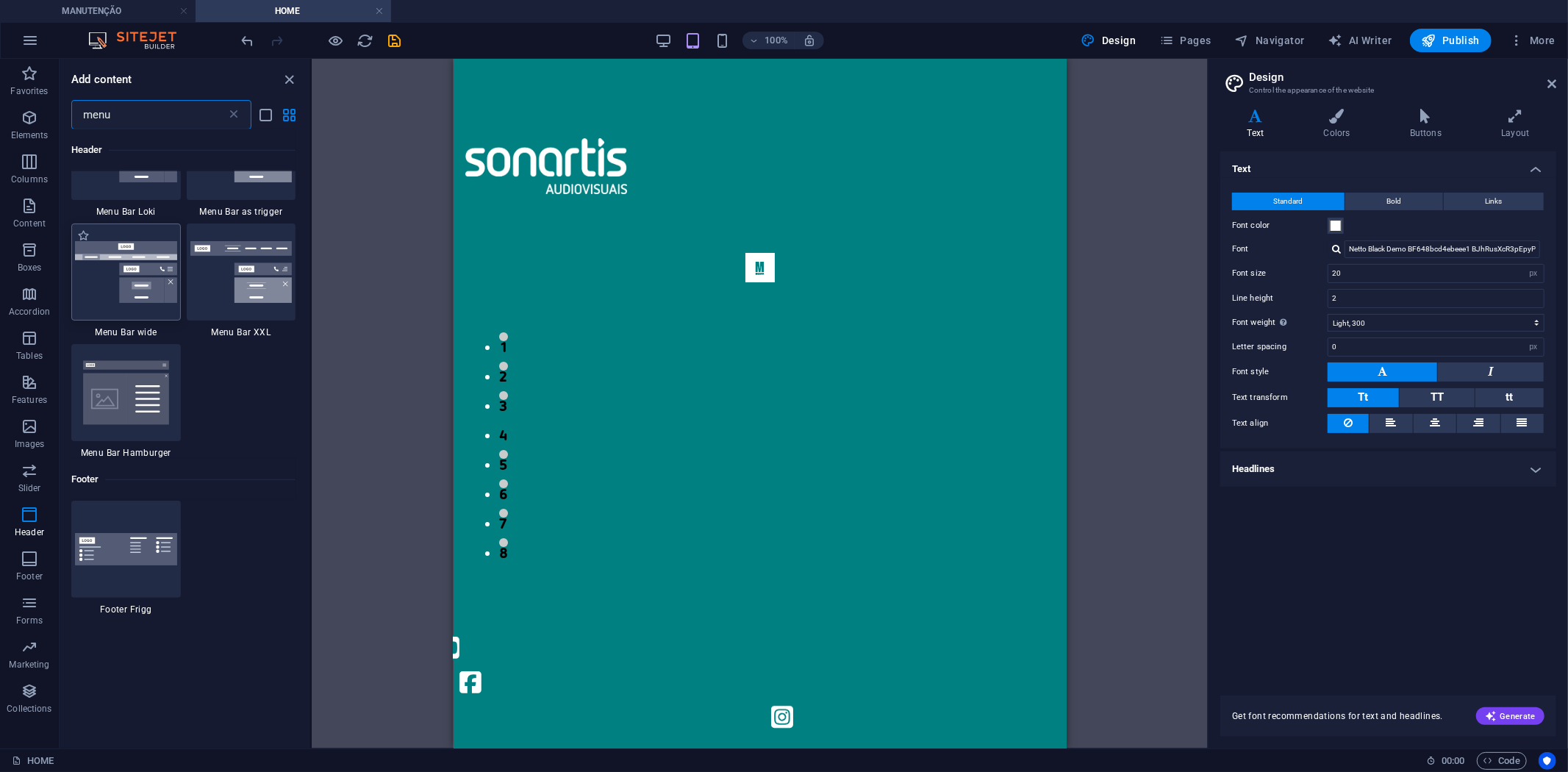
type input "menu"
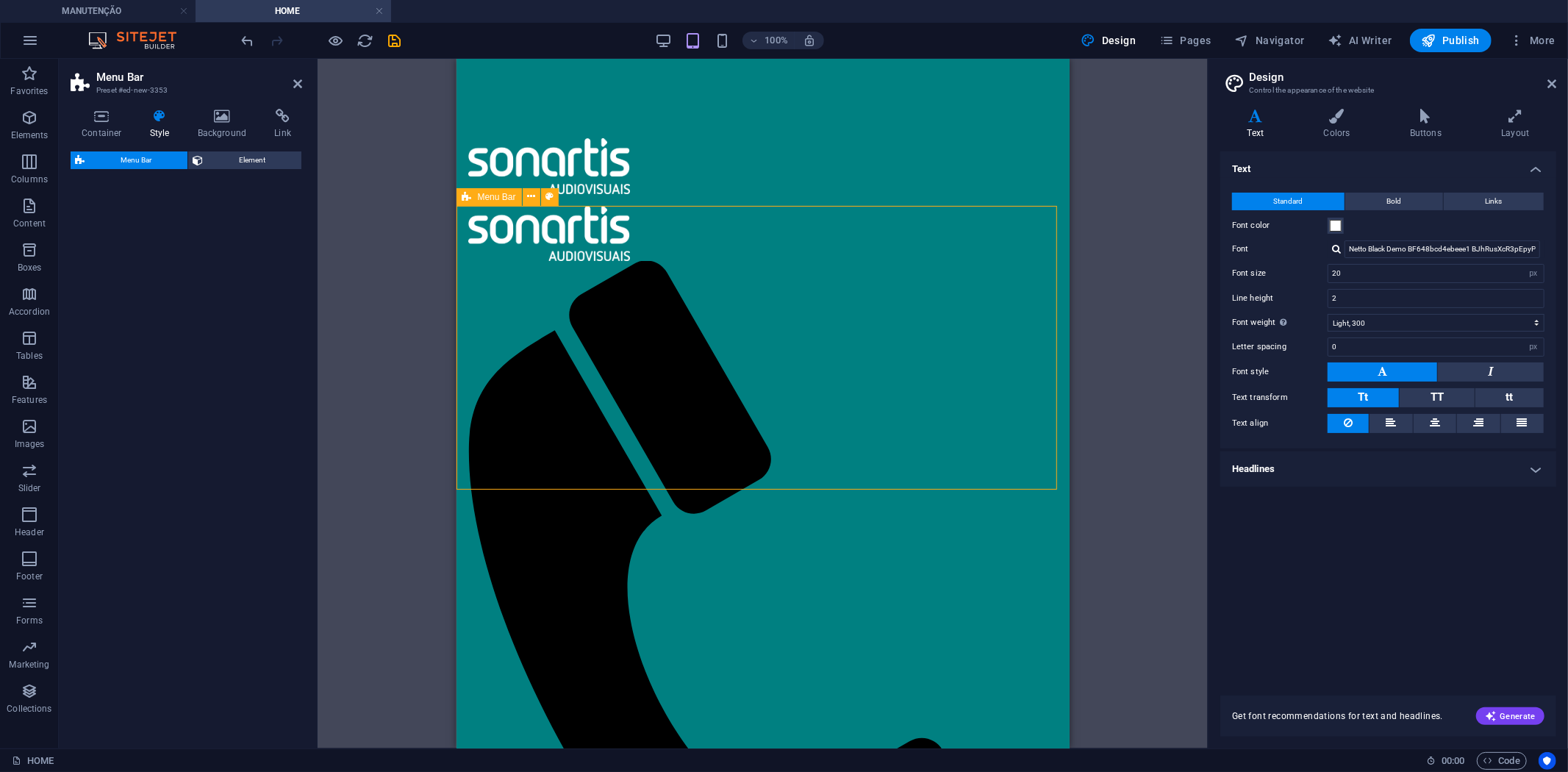
select select "rem"
select select "preset-menu-v2-wide"
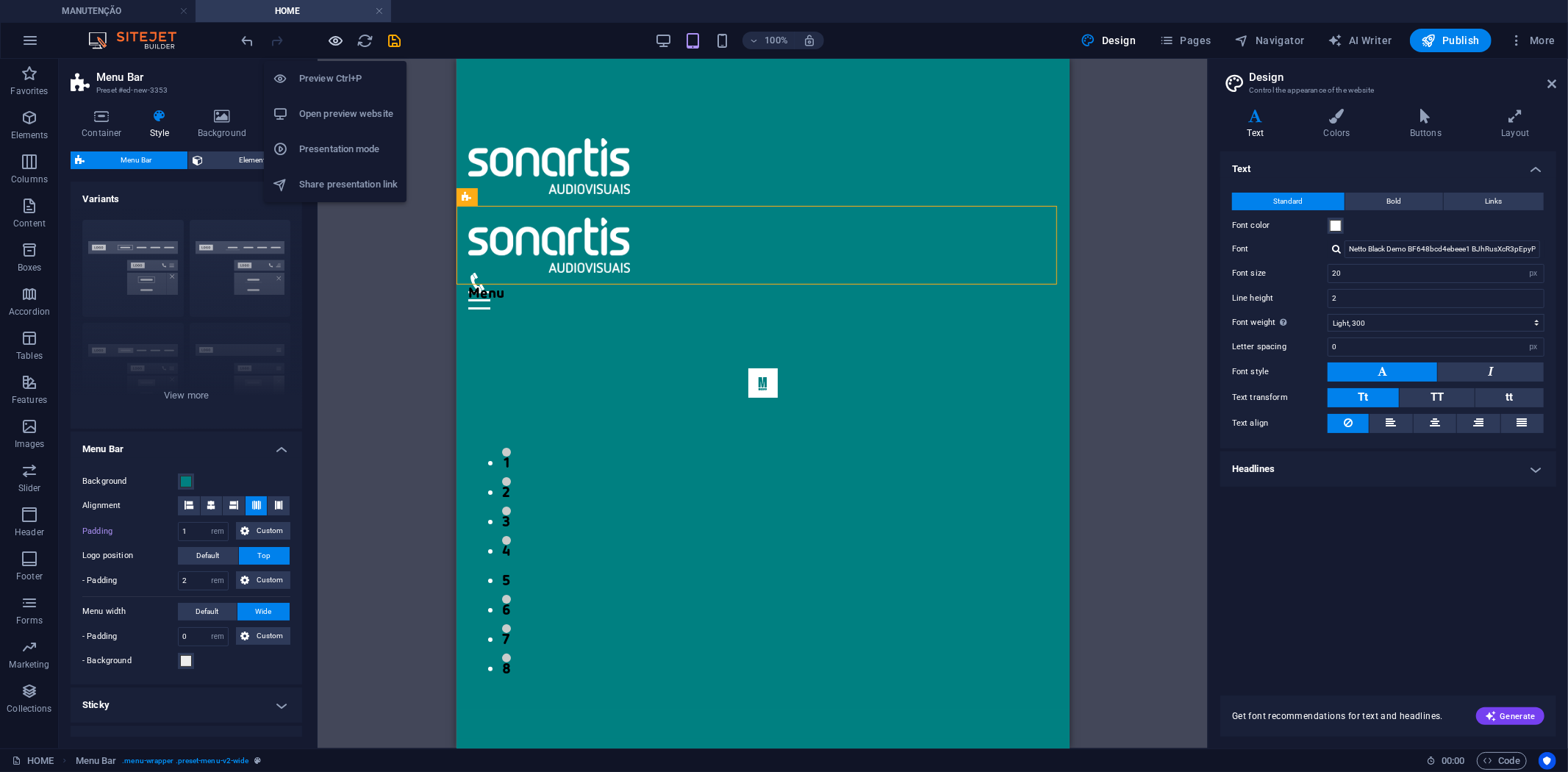
click at [328, 39] on icon "button" at bounding box center [336, 40] width 17 height 17
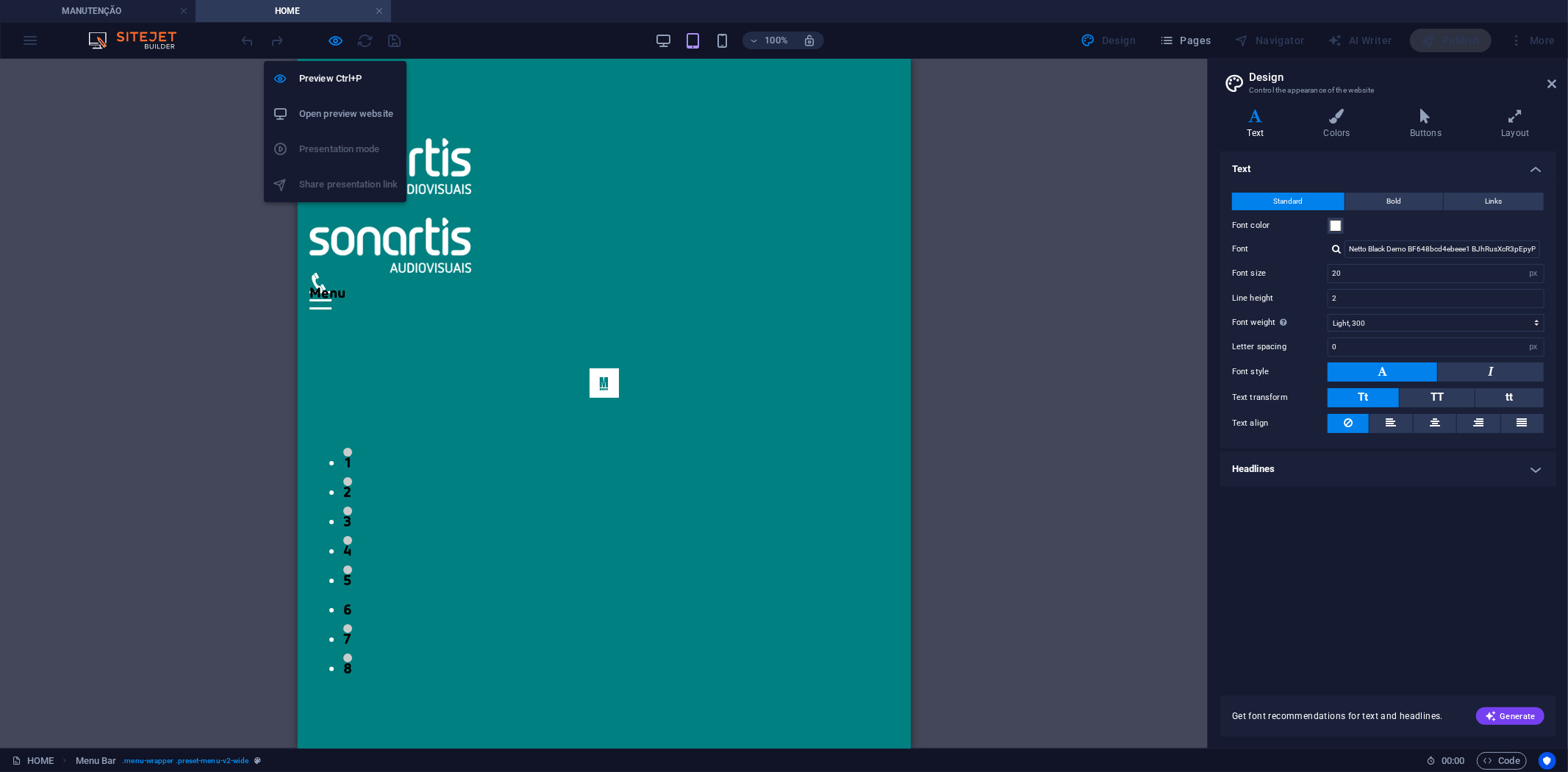
click at [375, 123] on li "Open preview website" at bounding box center [335, 114] width 143 height 36
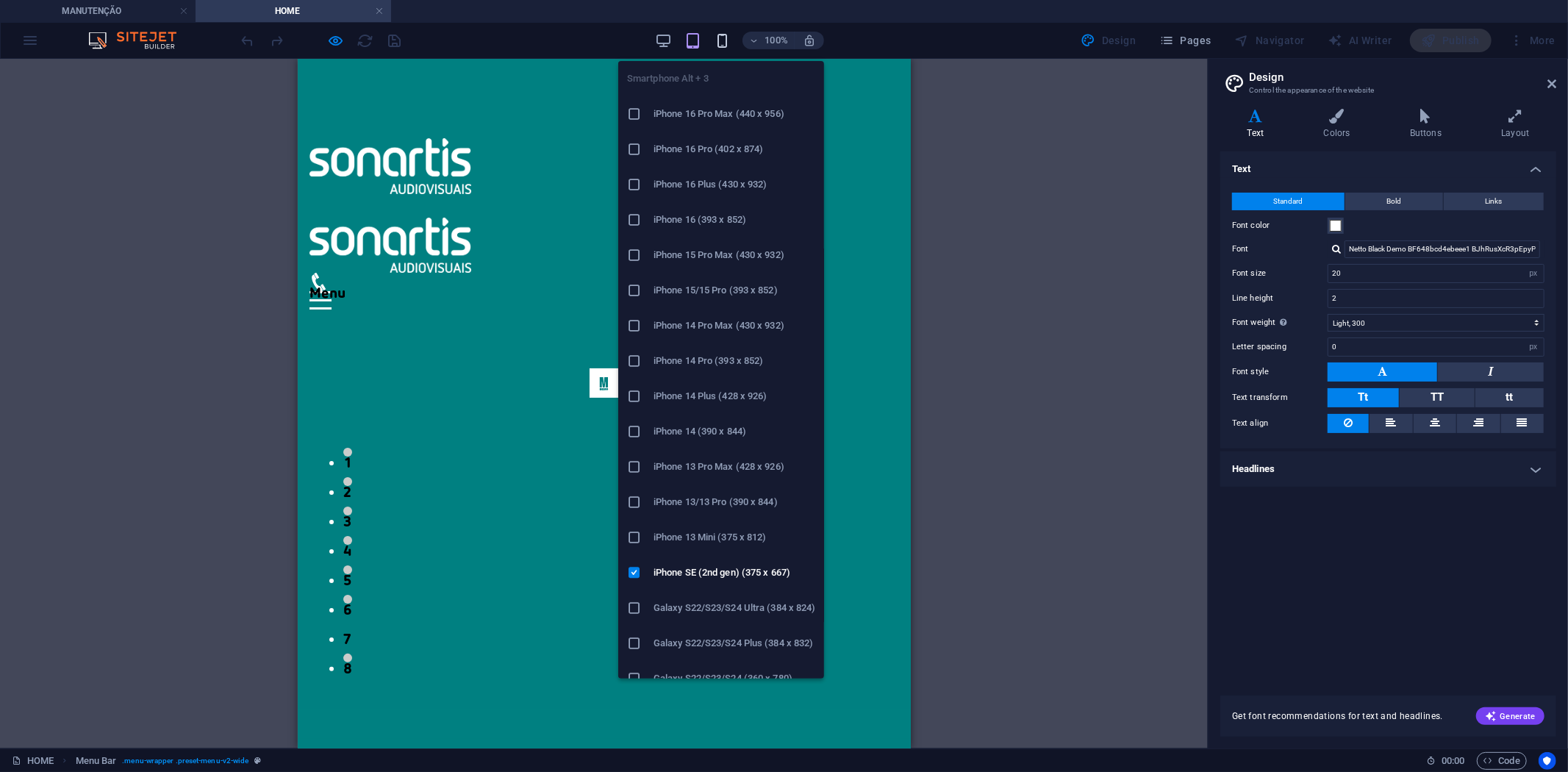
click at [721, 43] on icon "button" at bounding box center [722, 40] width 17 height 17
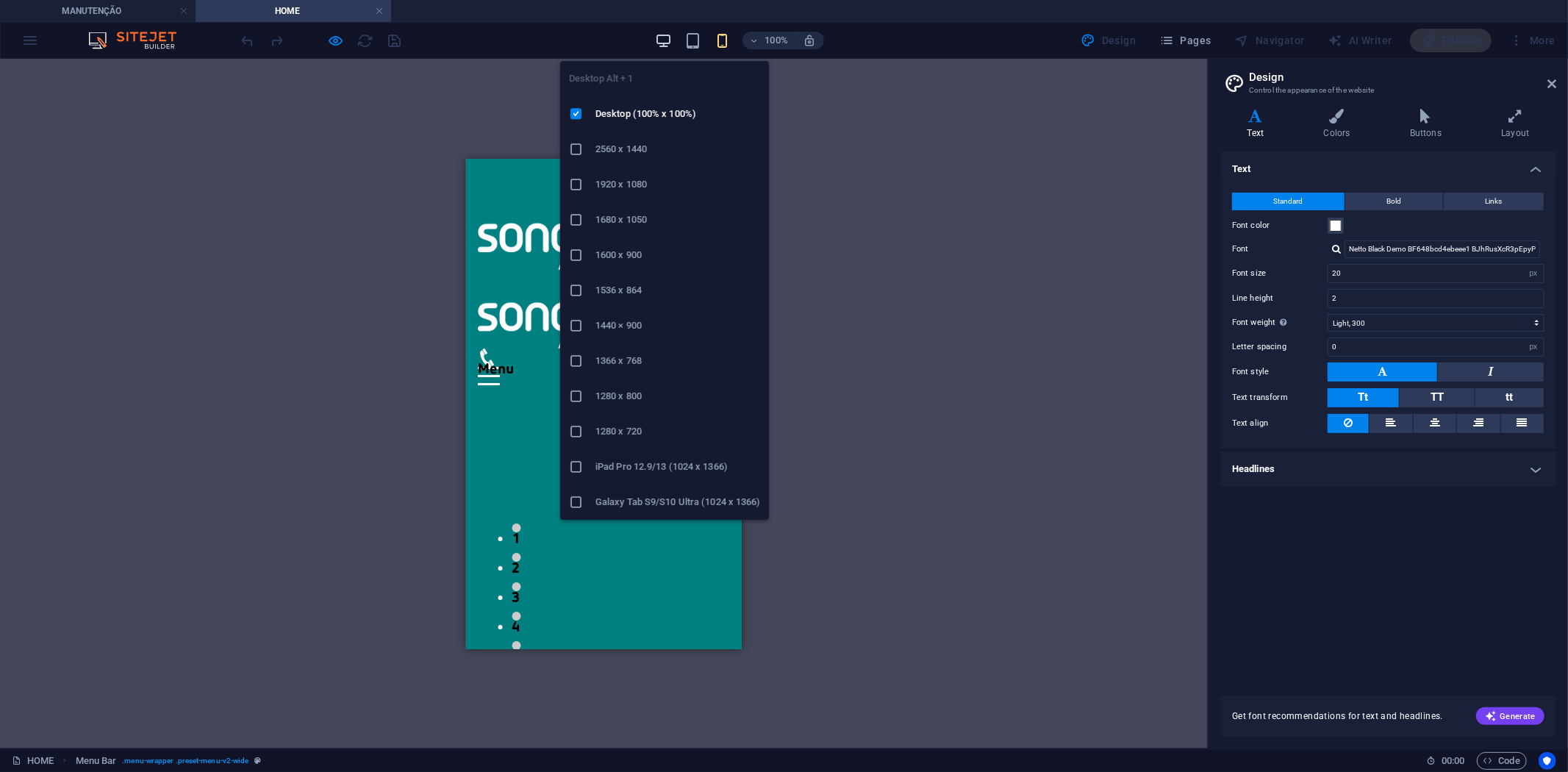
click at [667, 37] on icon "button" at bounding box center [663, 40] width 17 height 17
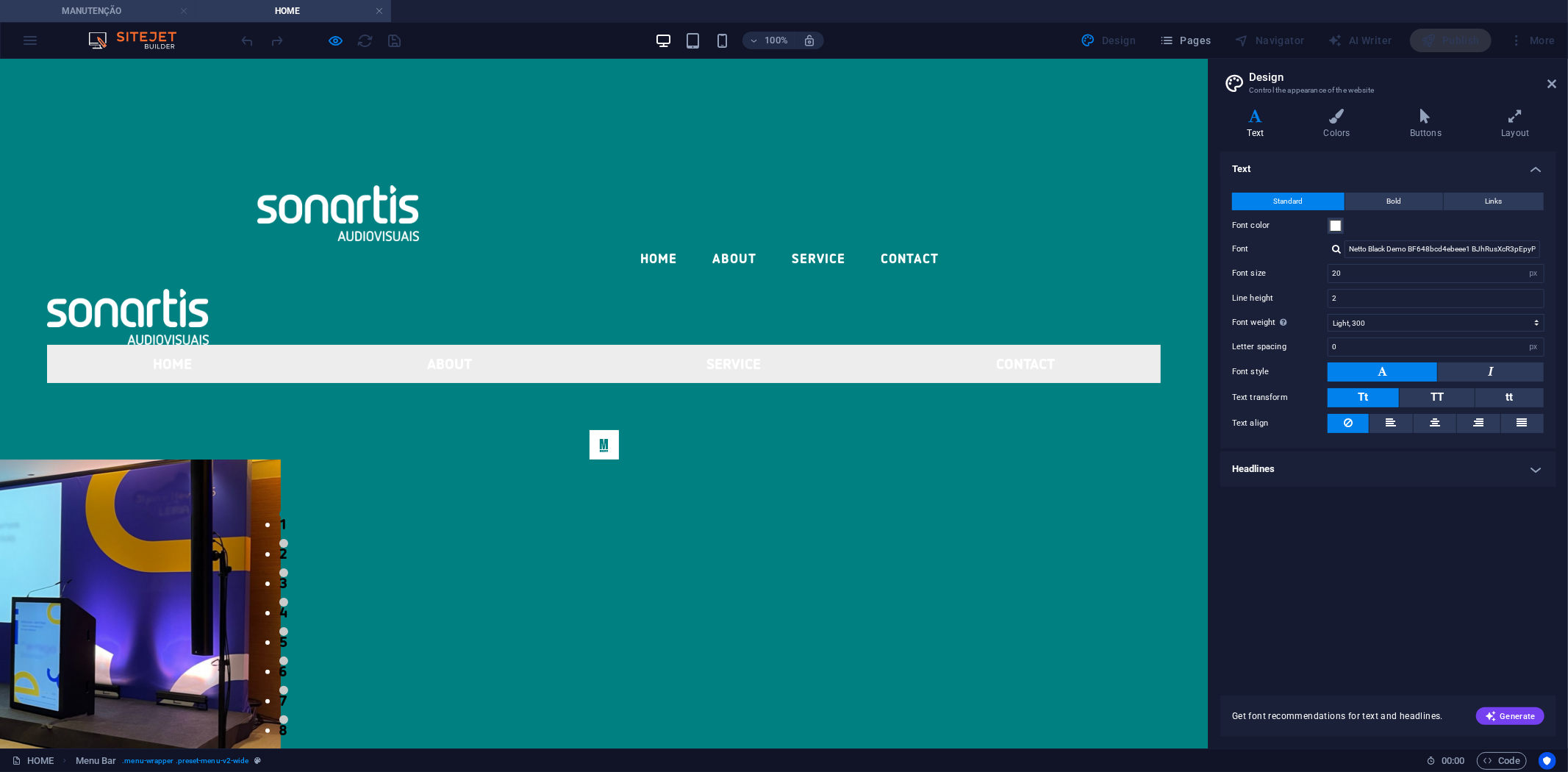
click at [182, 12] on link at bounding box center [184, 12] width 9 height 14
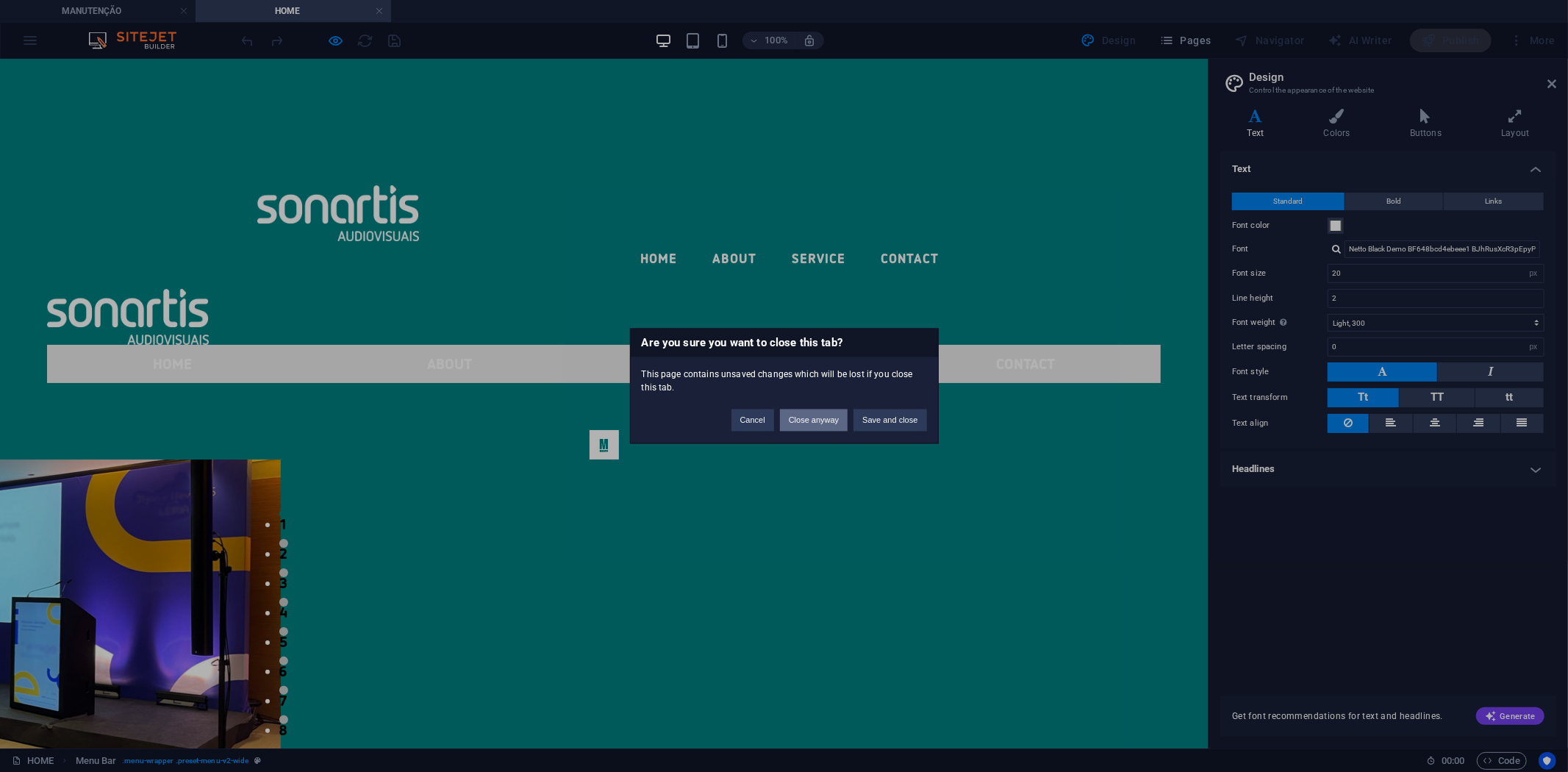
drag, startPoint x: 818, startPoint y: 419, endPoint x: 816, endPoint y: 380, distance: 39.1
click at [818, 419] on button "Close anyway" at bounding box center [813, 420] width 68 height 22
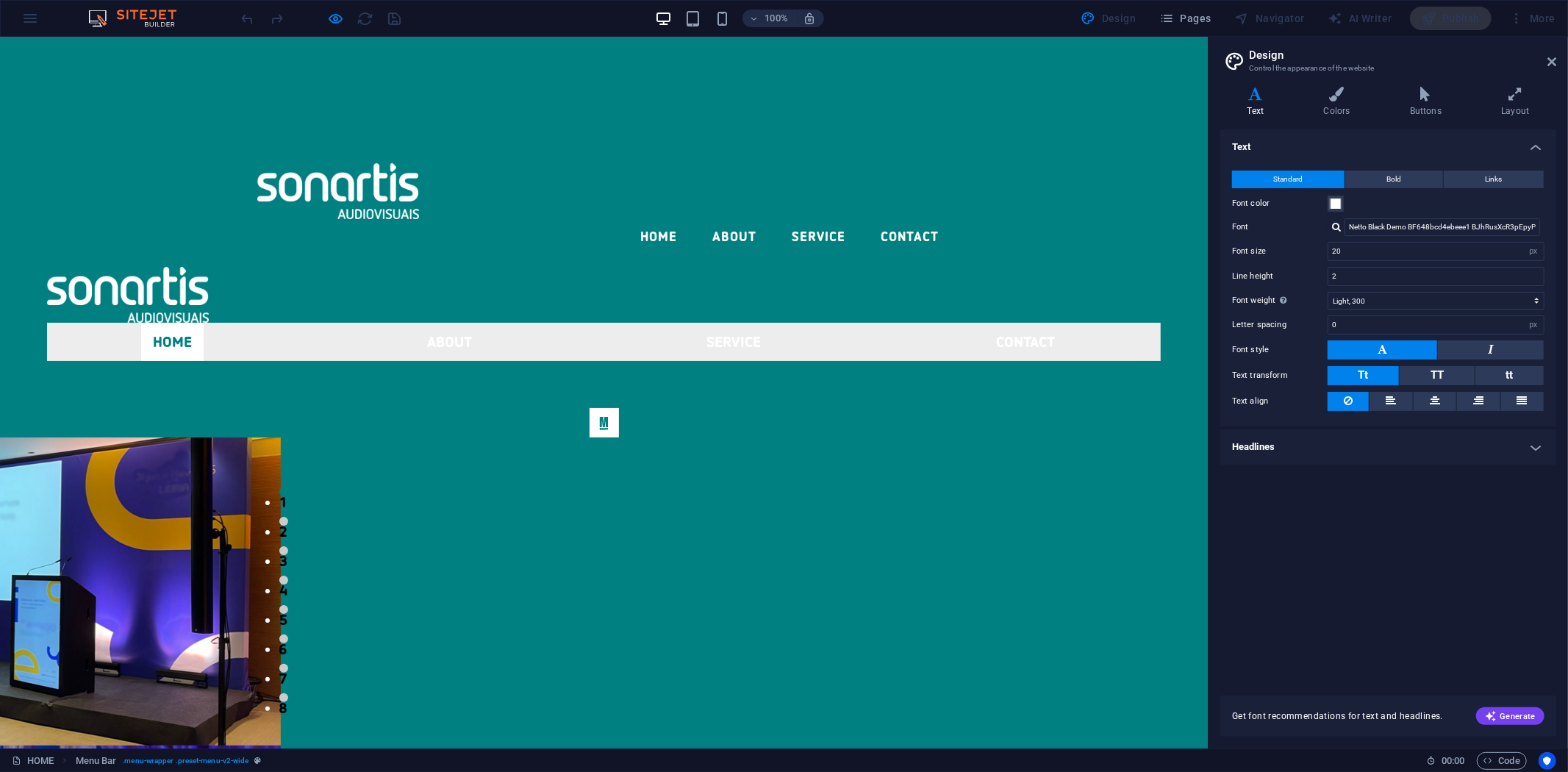
click at [203, 322] on link "Home" at bounding box center [172, 341] width 62 height 38
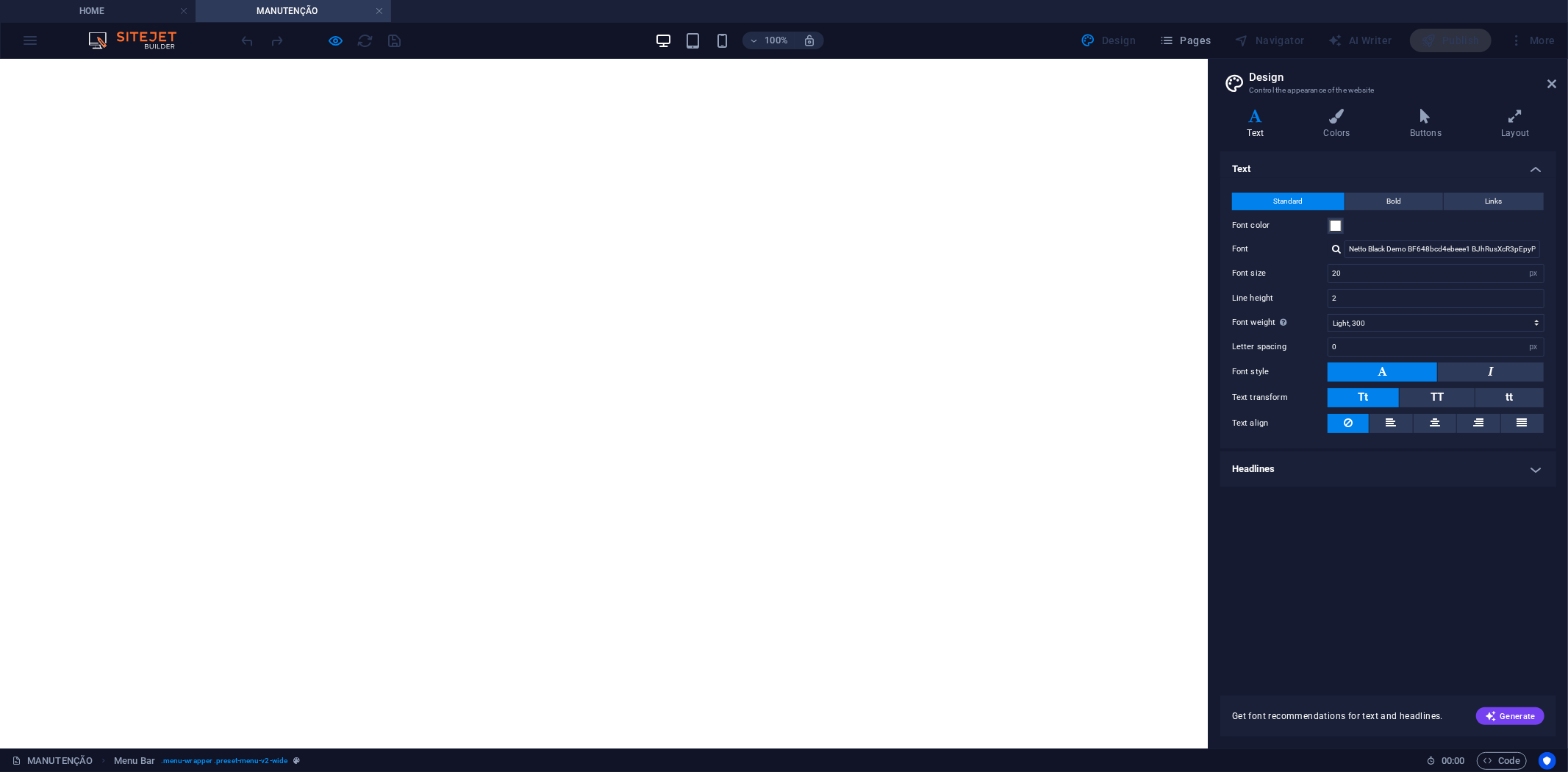
scroll to position [0, 0]
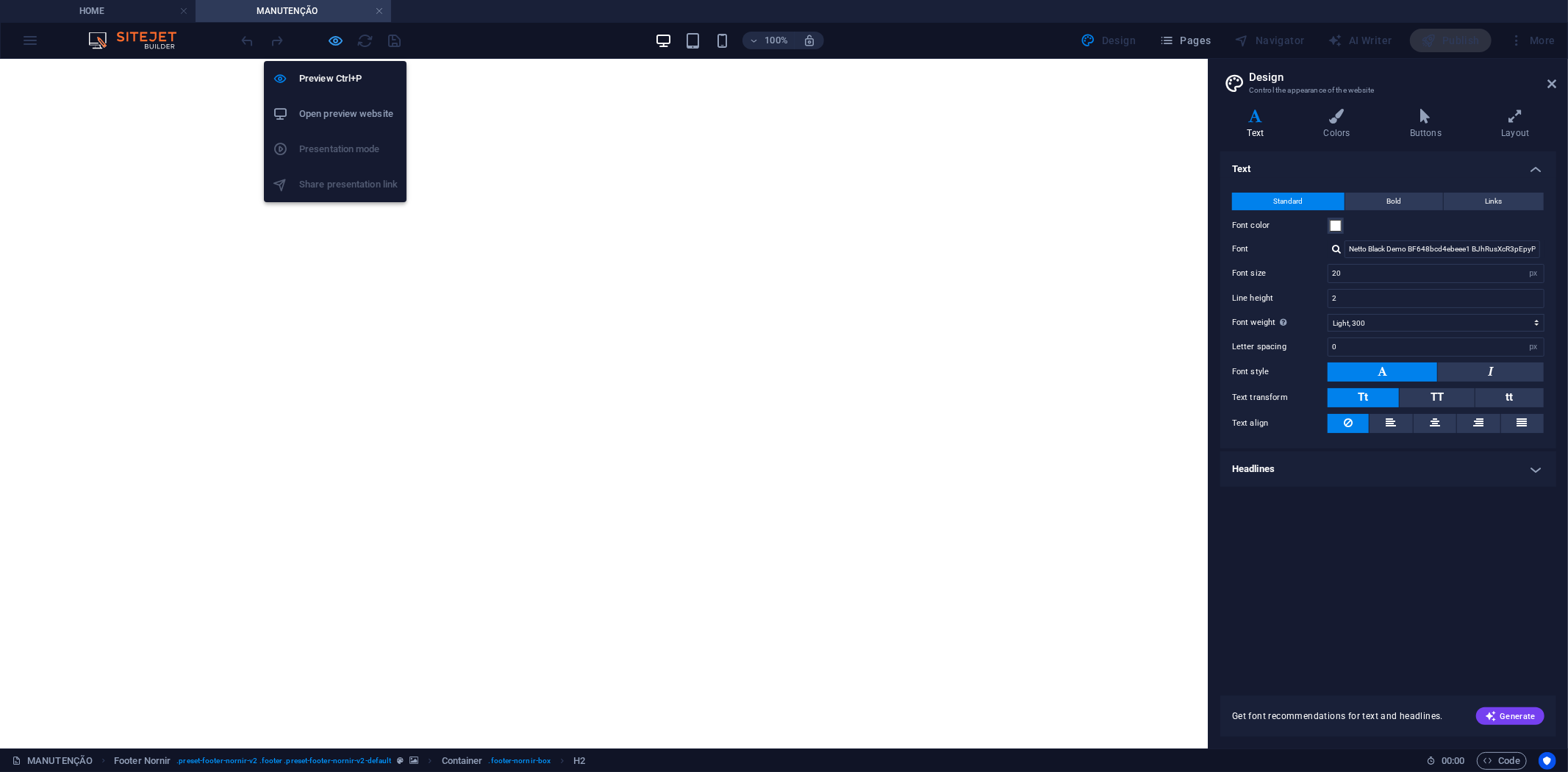
click at [334, 45] on icon "button" at bounding box center [336, 40] width 17 height 17
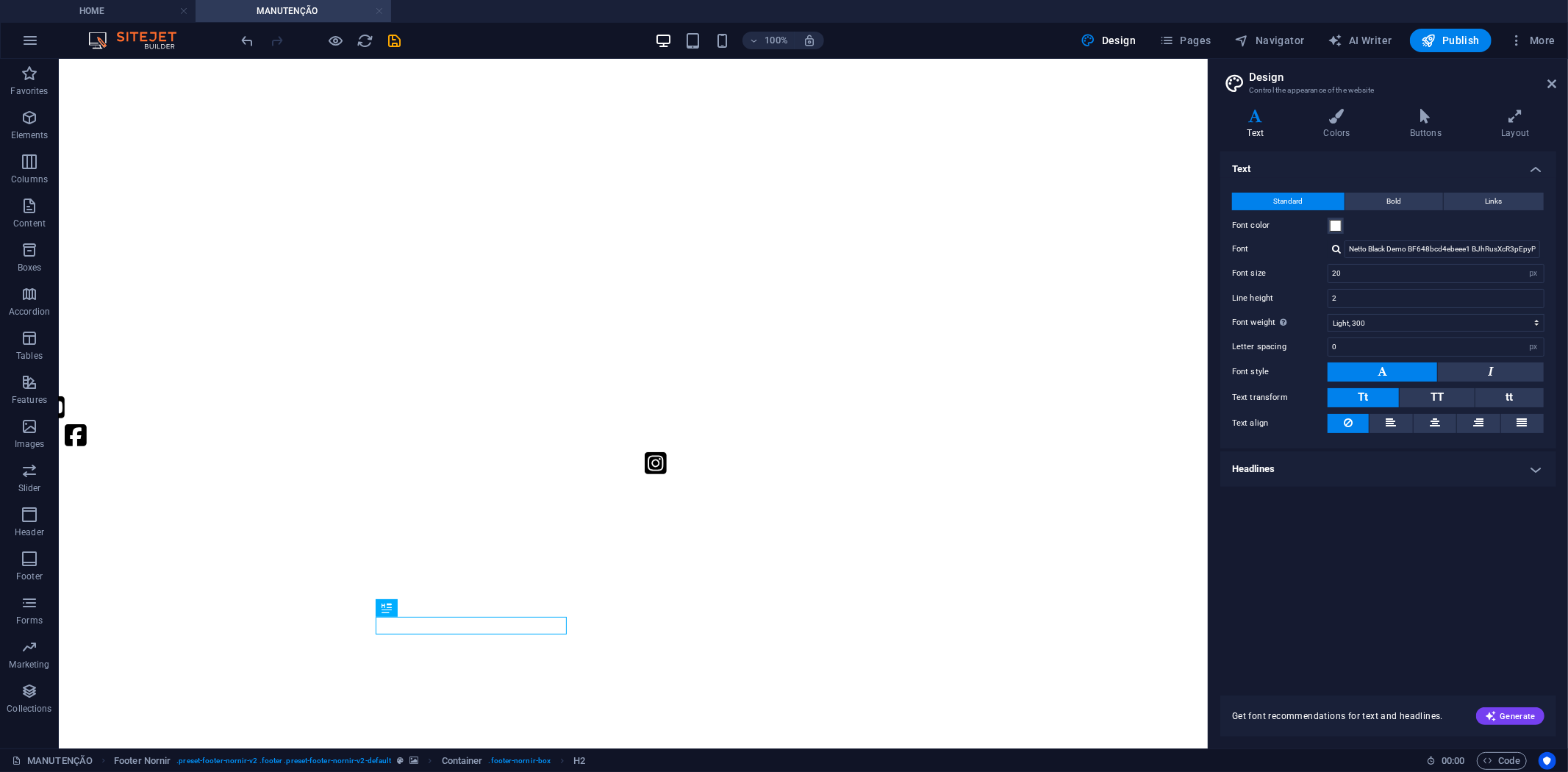
click at [378, 7] on link at bounding box center [379, 12] width 9 height 14
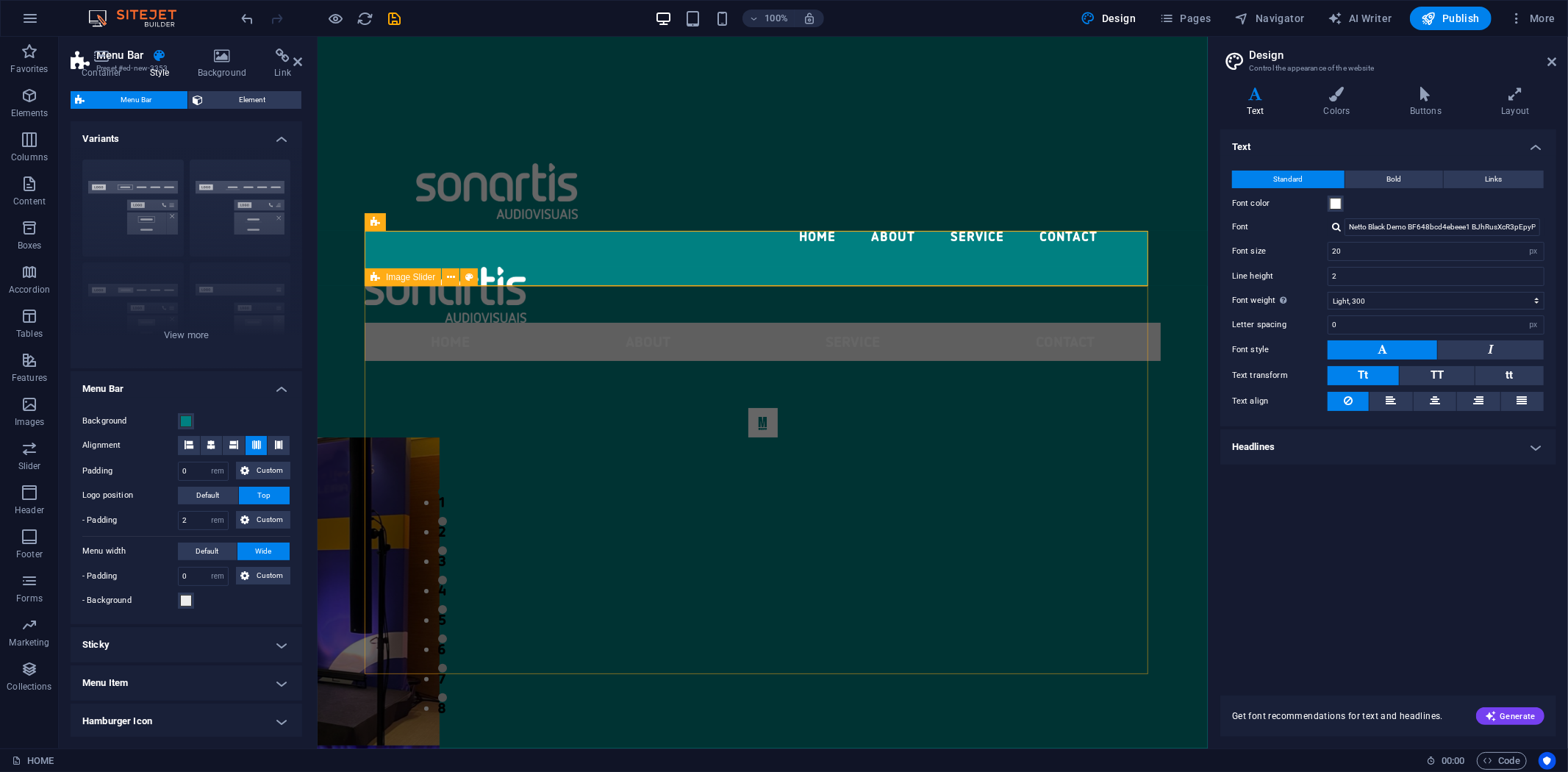
drag, startPoint x: 517, startPoint y: 295, endPoint x: 763, endPoint y: 285, distance: 246.2
click at [770, 361] on div "1 2 3 4 5 6 7 8" at bounding box center [762, 554] width 796 height 388
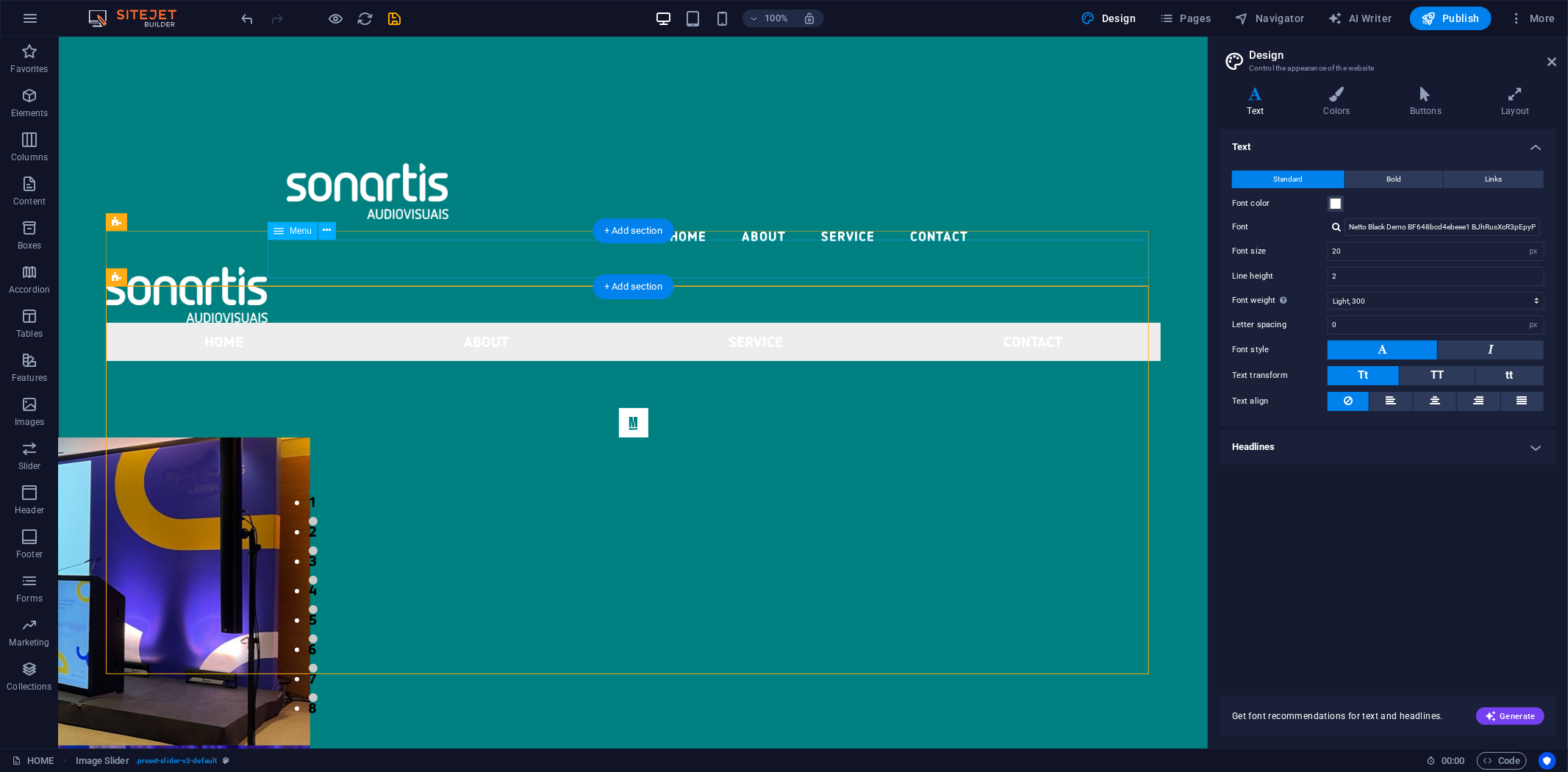
click at [492, 322] on nav "Home About Service Contact" at bounding box center [632, 341] width 1055 height 38
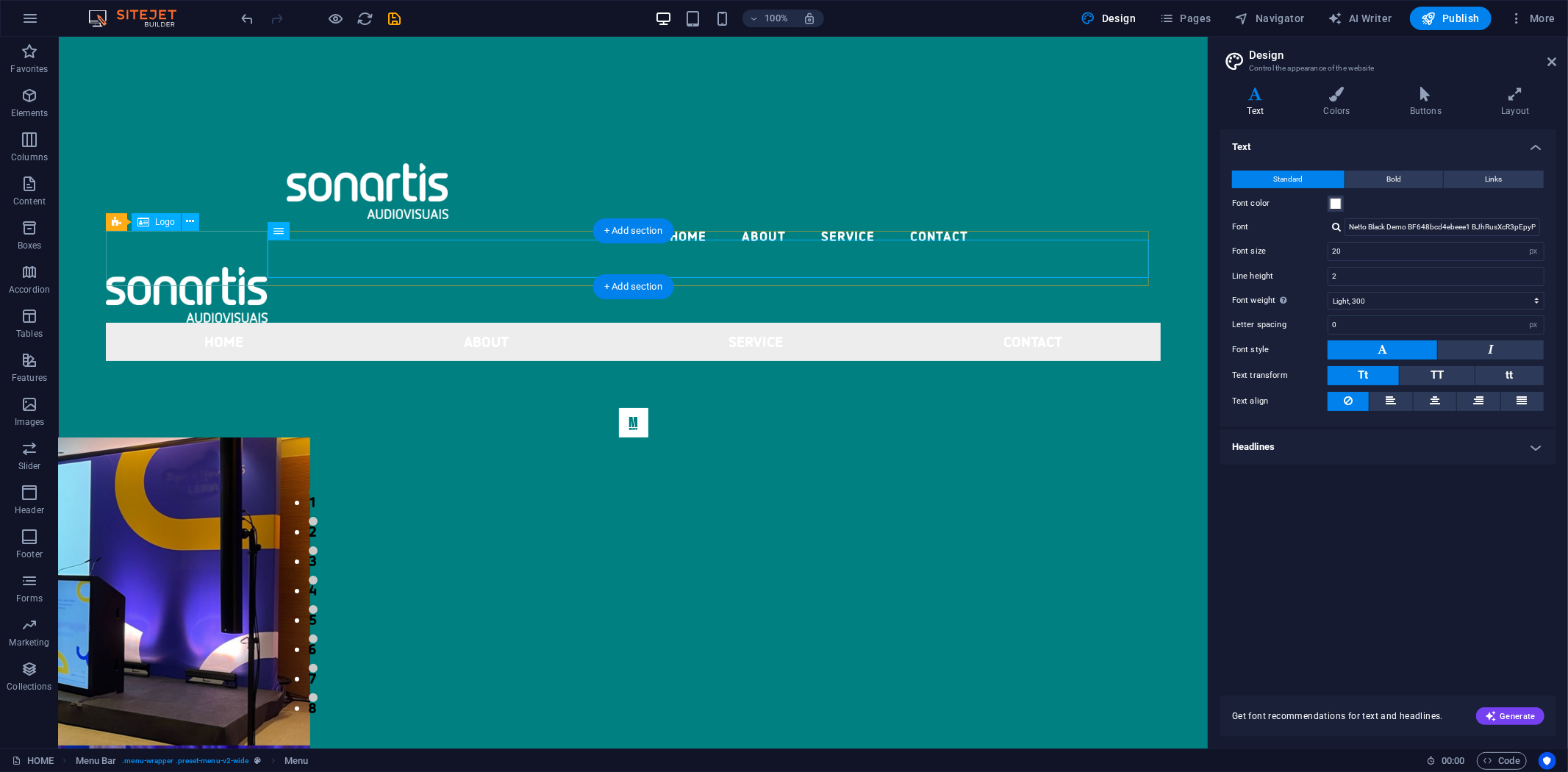
click at [161, 266] on div at bounding box center [632, 294] width 1055 height 56
click at [194, 215] on icon at bounding box center [190, 221] width 8 height 15
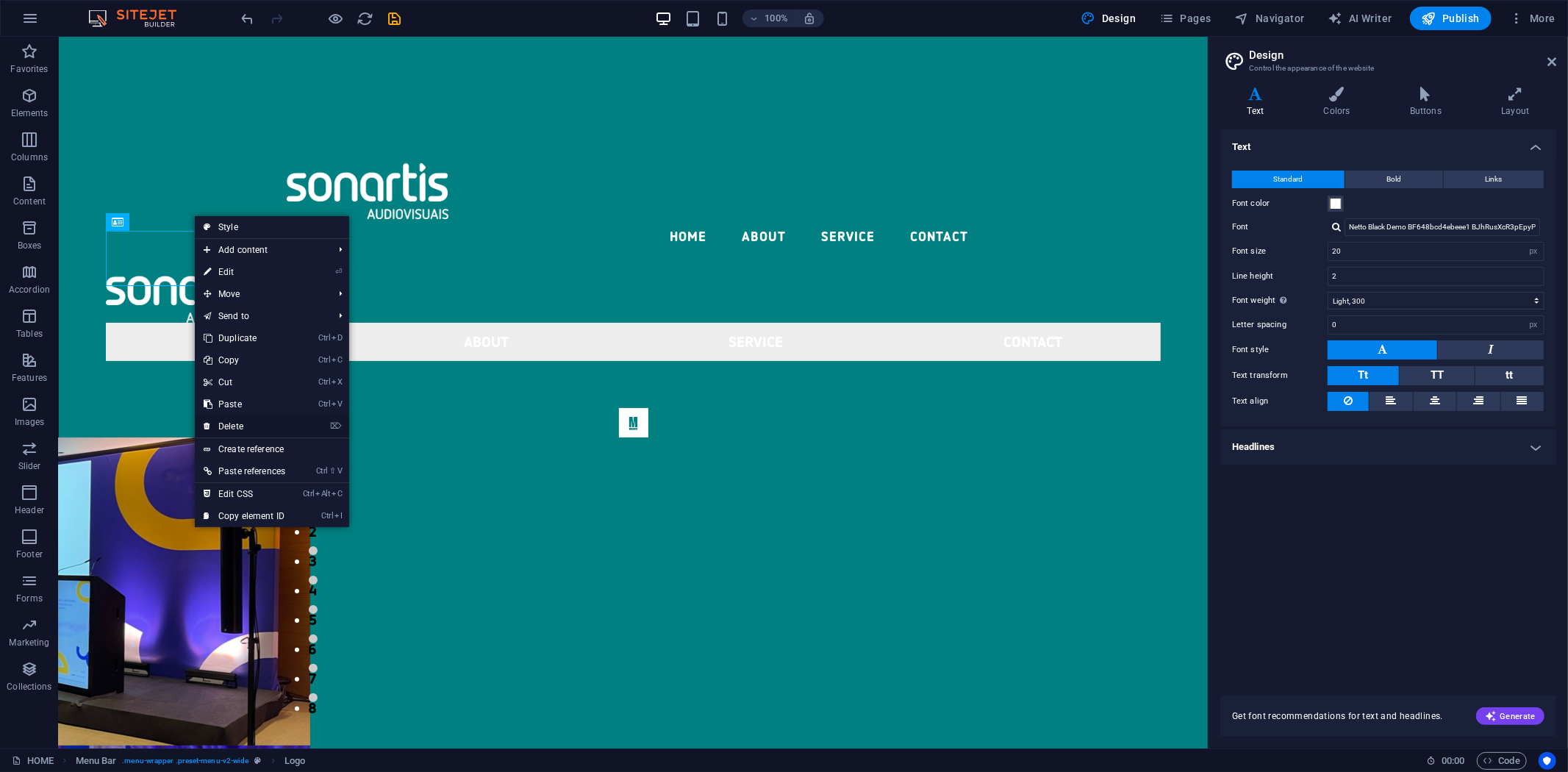
click at [243, 424] on link "⌦ Delete" at bounding box center [243, 427] width 99 height 22
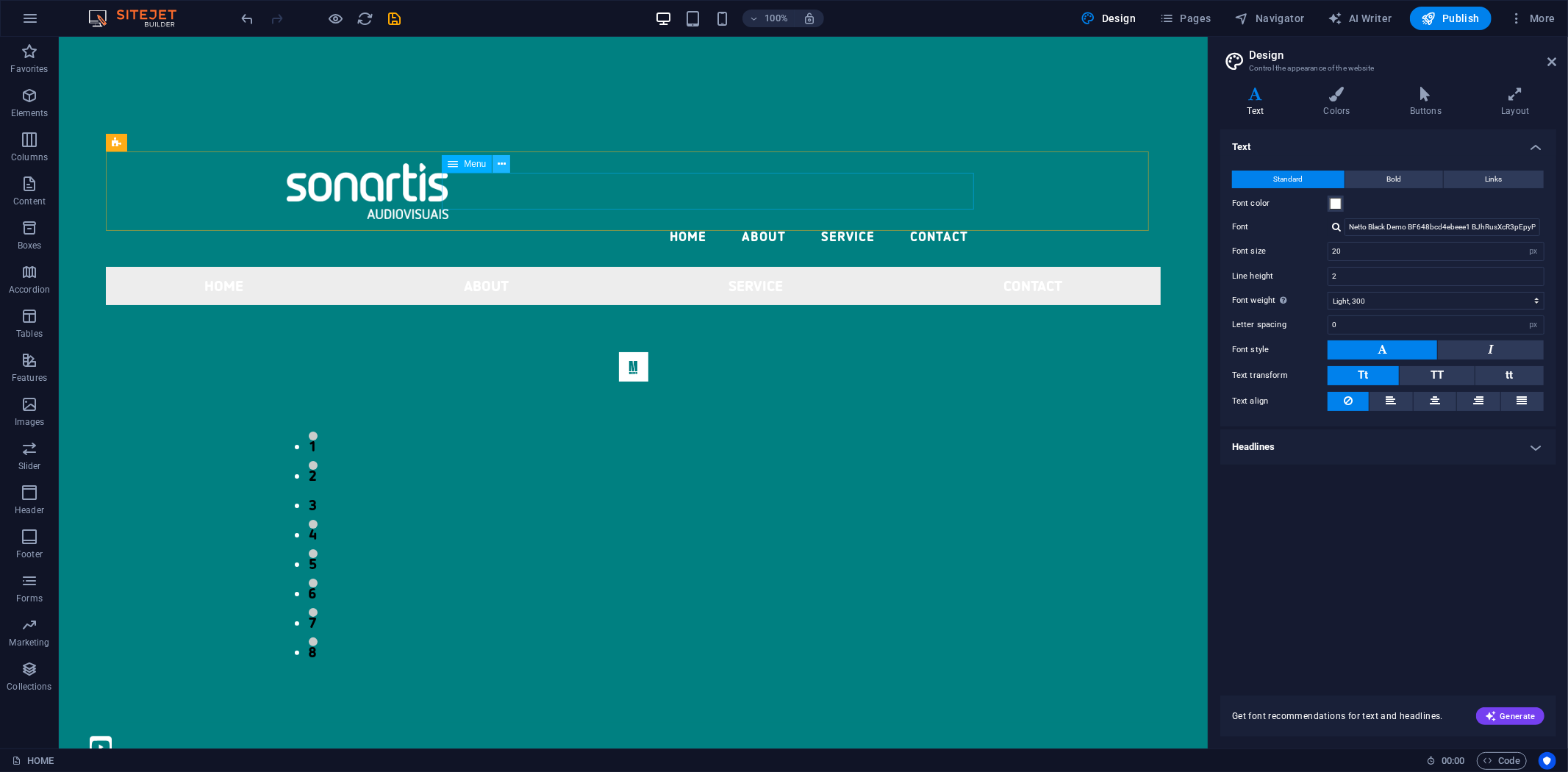
click at [504, 164] on icon at bounding box center [501, 164] width 8 height 15
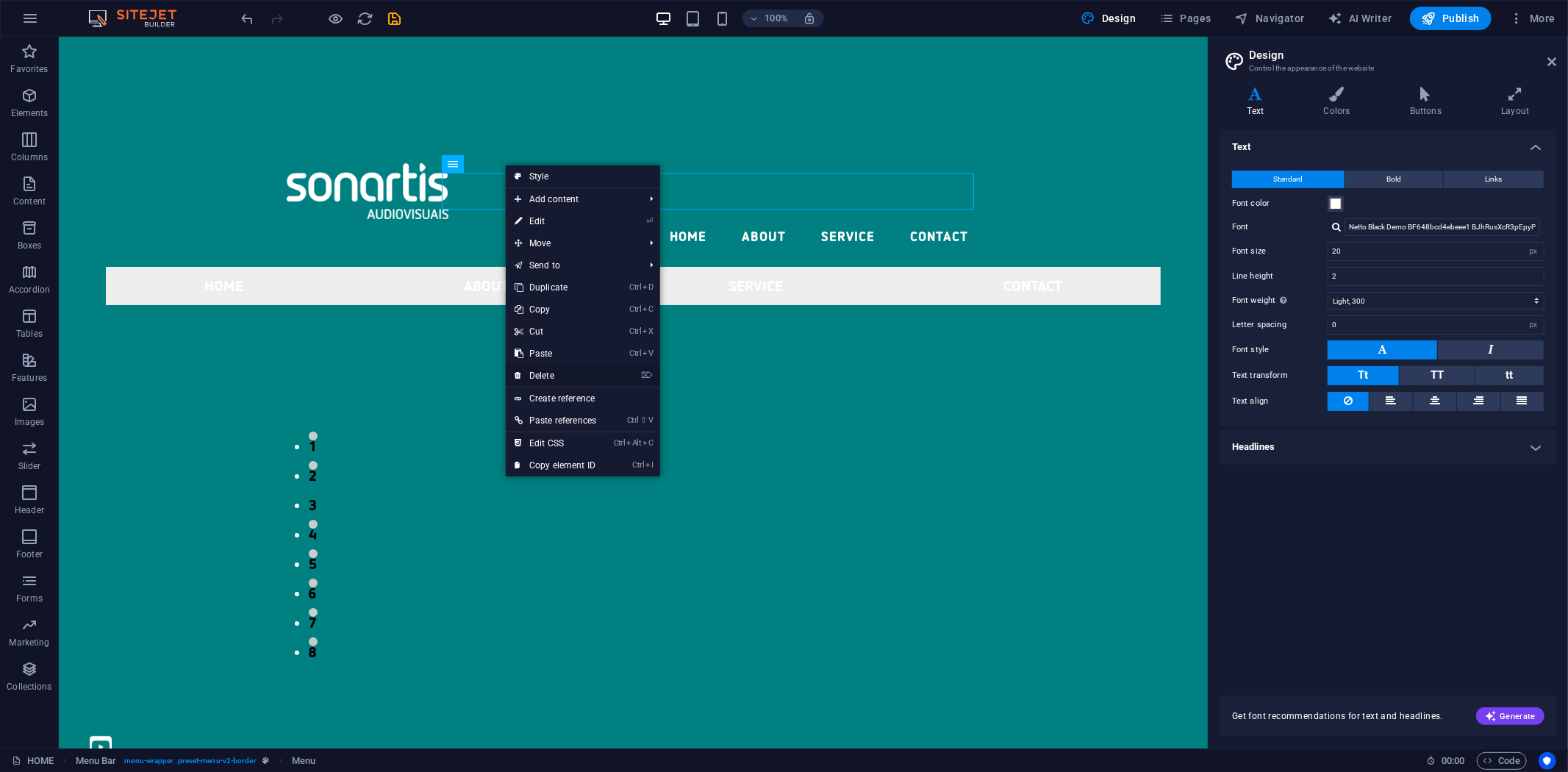
click at [556, 374] on link "⌦ Delete" at bounding box center [555, 376] width 99 height 22
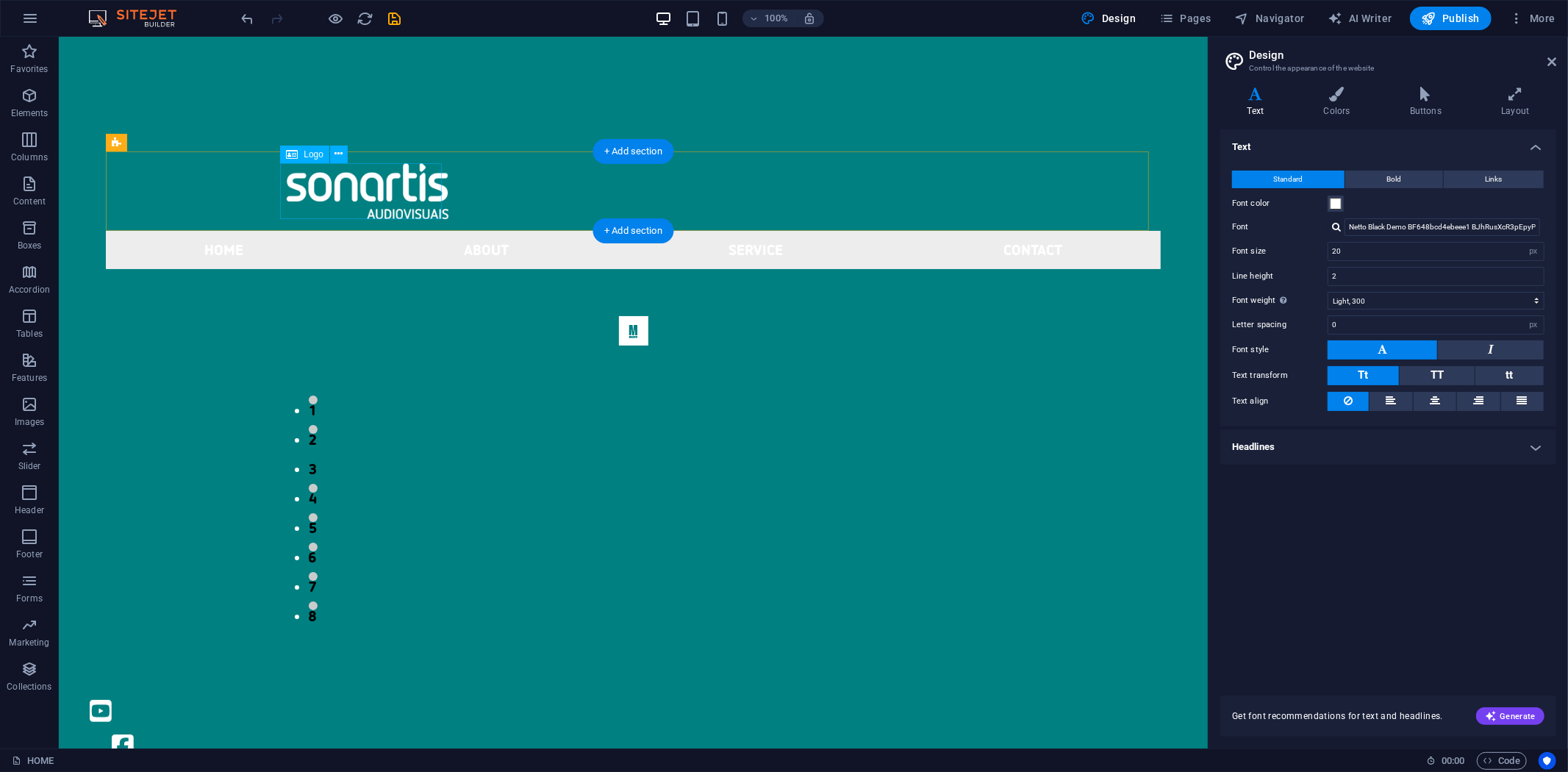
click at [345, 185] on div at bounding box center [633, 190] width 694 height 56
click at [336, 151] on icon at bounding box center [339, 154] width 8 height 15
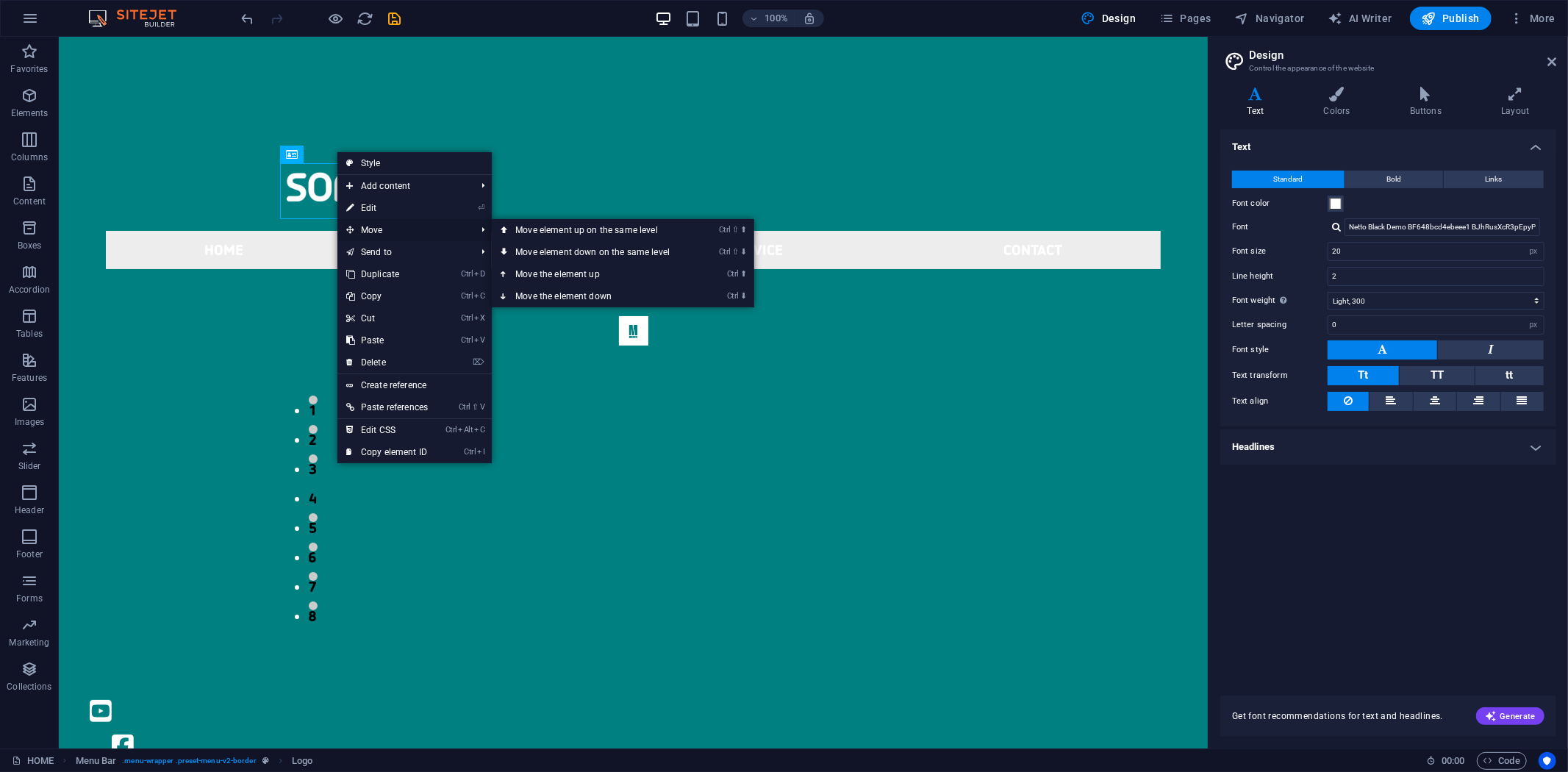
click at [412, 230] on span "Move" at bounding box center [403, 230] width 132 height 22
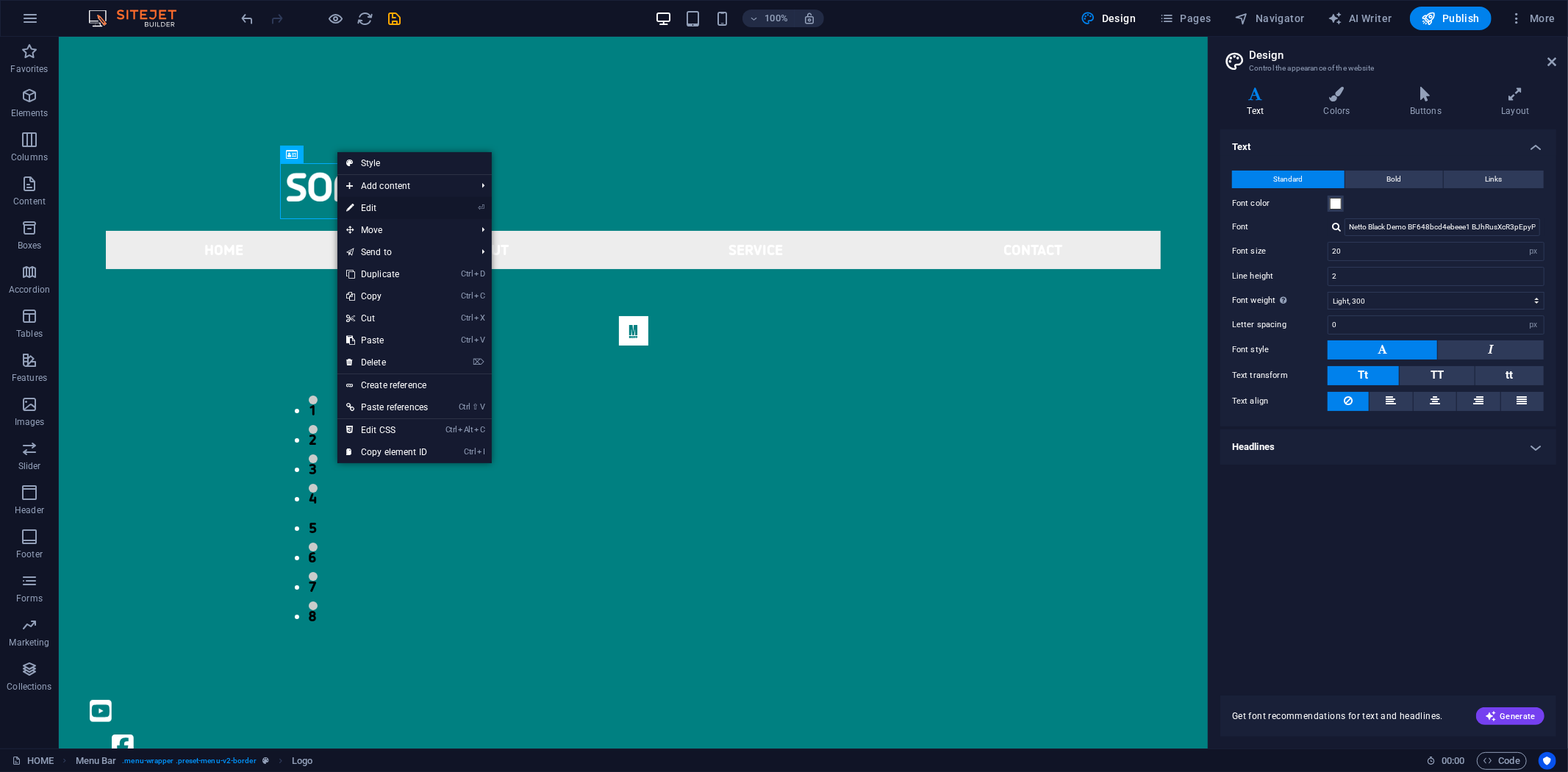
drag, startPoint x: 383, startPoint y: 212, endPoint x: 76, endPoint y: 170, distance: 309.9
click at [383, 212] on link "⏎ Edit" at bounding box center [386, 208] width 99 height 22
select select "px"
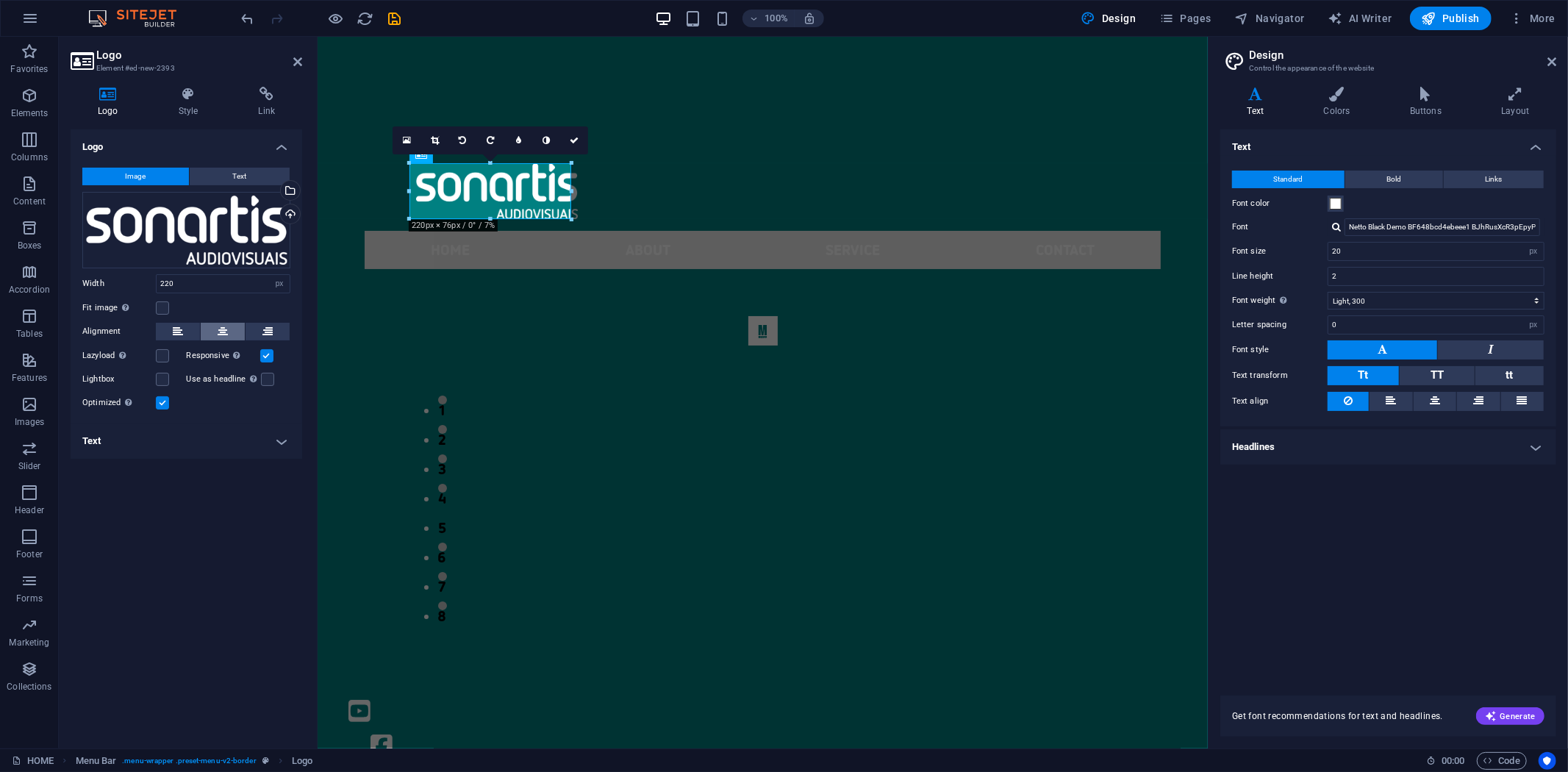
click at [219, 333] on icon at bounding box center [223, 332] width 11 height 18
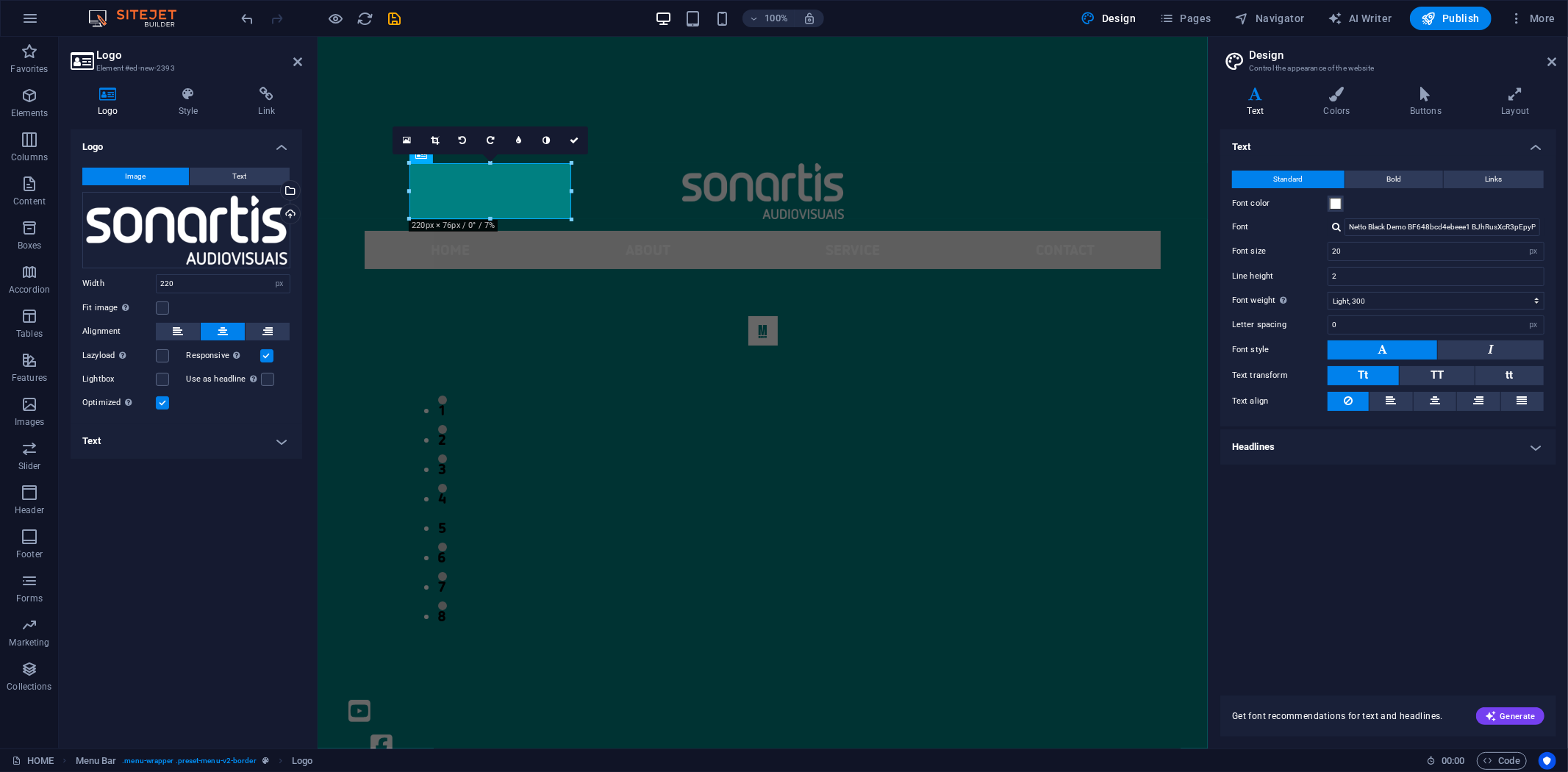
click at [219, 333] on icon at bounding box center [223, 332] width 11 height 18
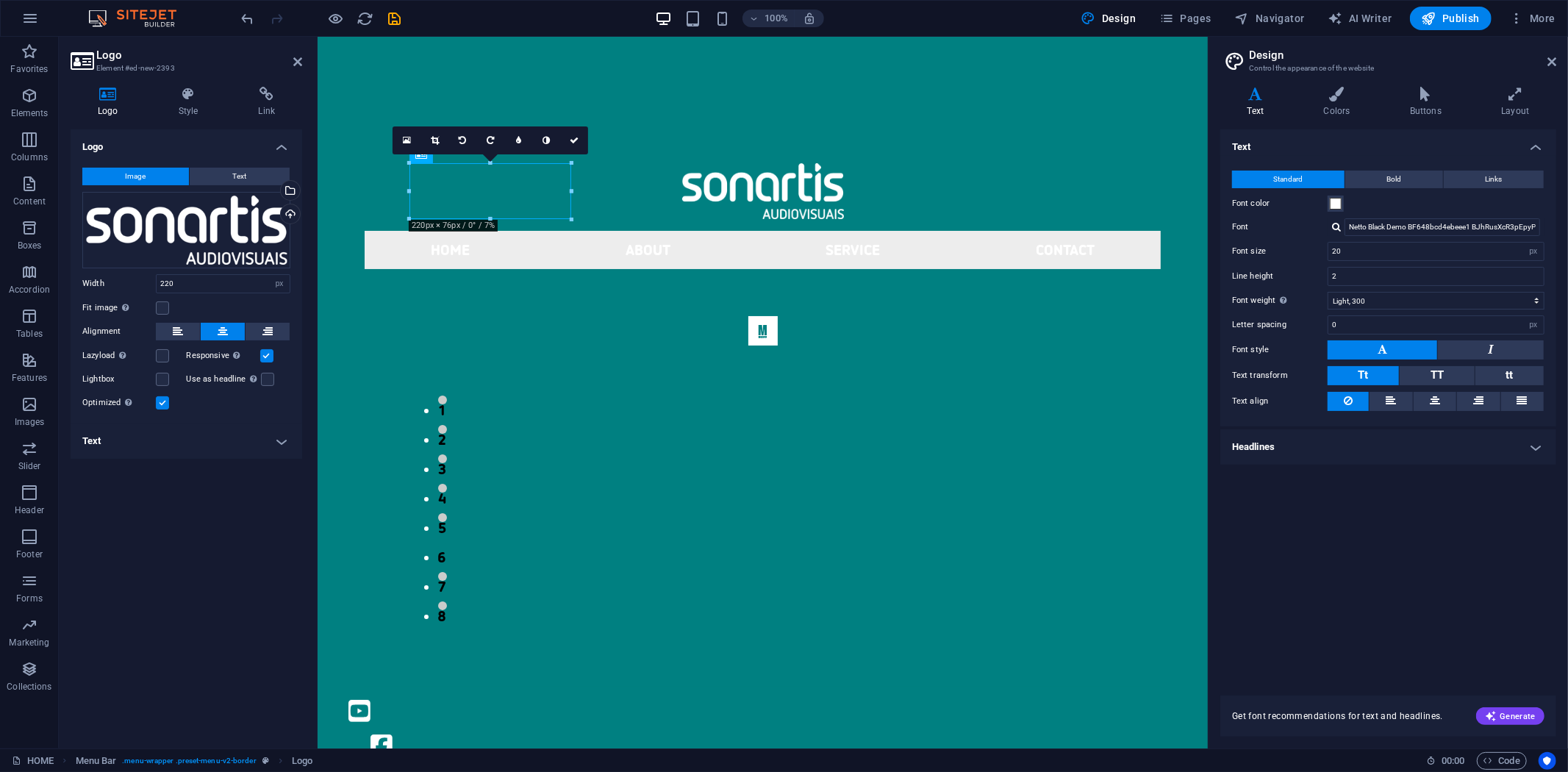
drag, startPoint x: 499, startPoint y: 195, endPoint x: 740, endPoint y: 184, distance: 241.3
click at [742, 186] on div at bounding box center [762, 190] width 796 height 79
click at [244, 177] on span "Text" at bounding box center [240, 177] width 14 height 18
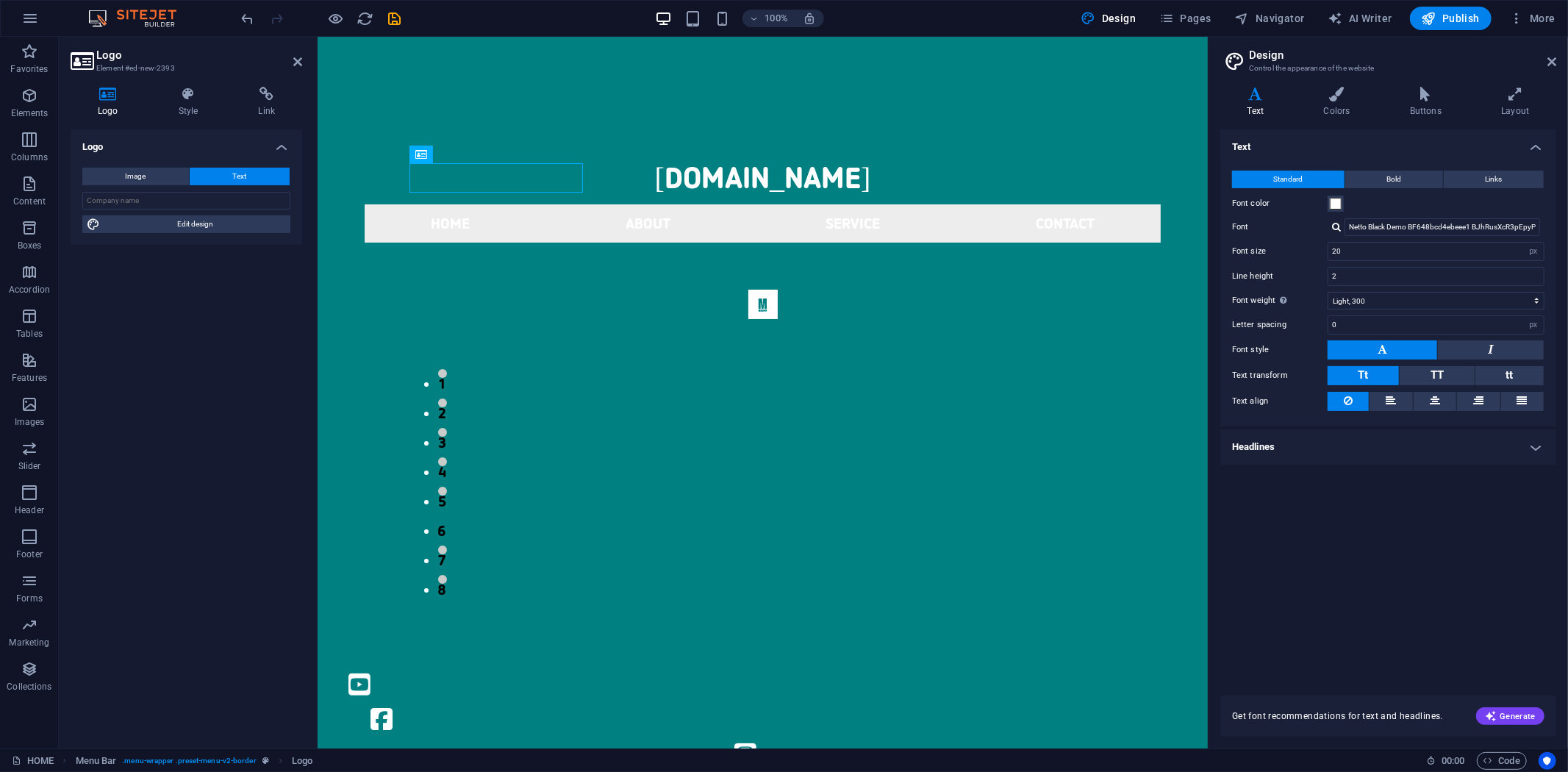
click at [154, 189] on div "Image Text Drag files here, click to choose files or select files from Files or…" at bounding box center [186, 201] width 232 height 89
click at [152, 178] on button "Image" at bounding box center [136, 177] width 107 height 18
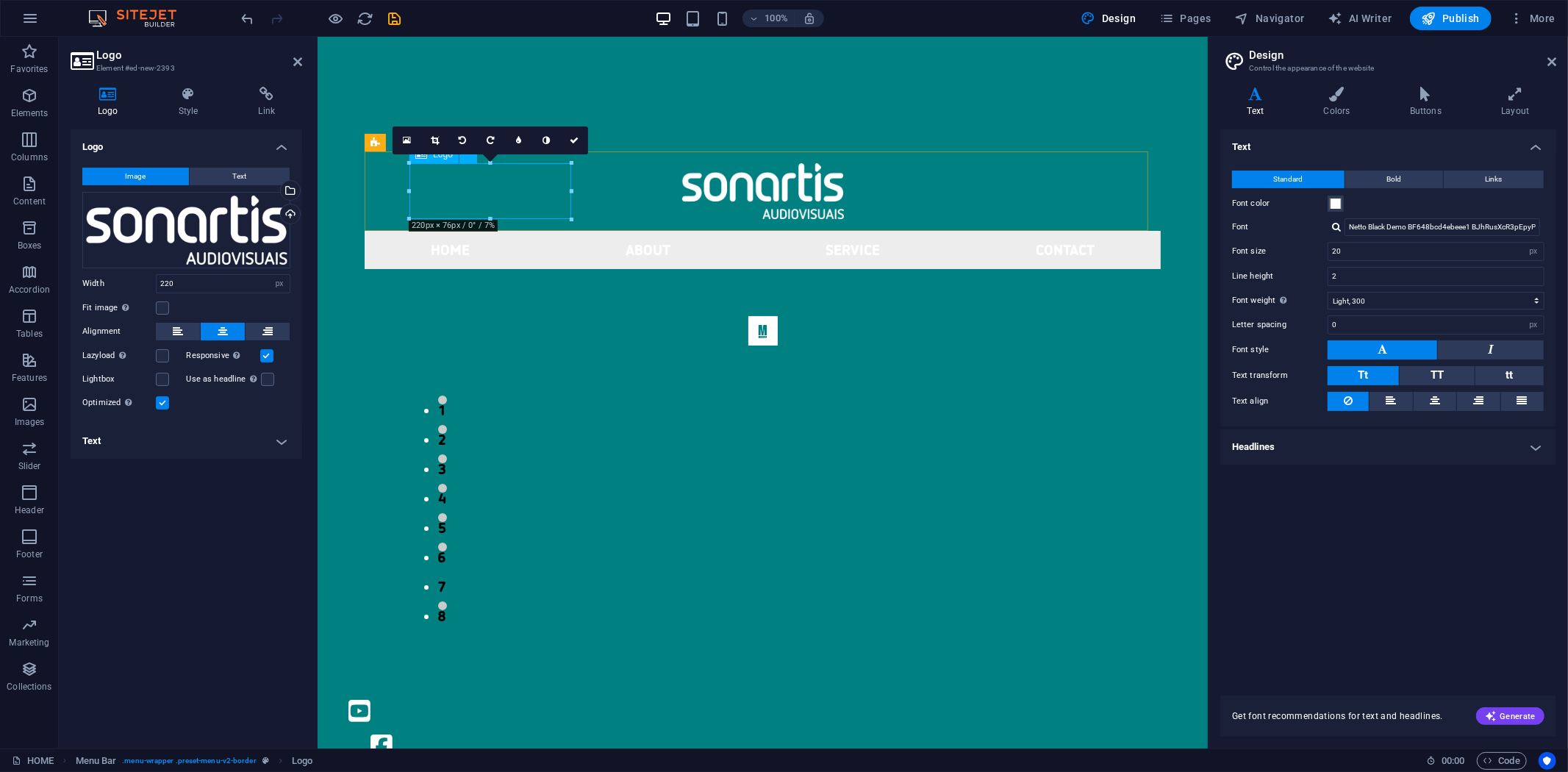
click at [511, 174] on div at bounding box center [763, 190] width 694 height 56
click at [511, 178] on div at bounding box center [763, 190] width 694 height 56
click at [187, 100] on icon at bounding box center [188, 94] width 74 height 14
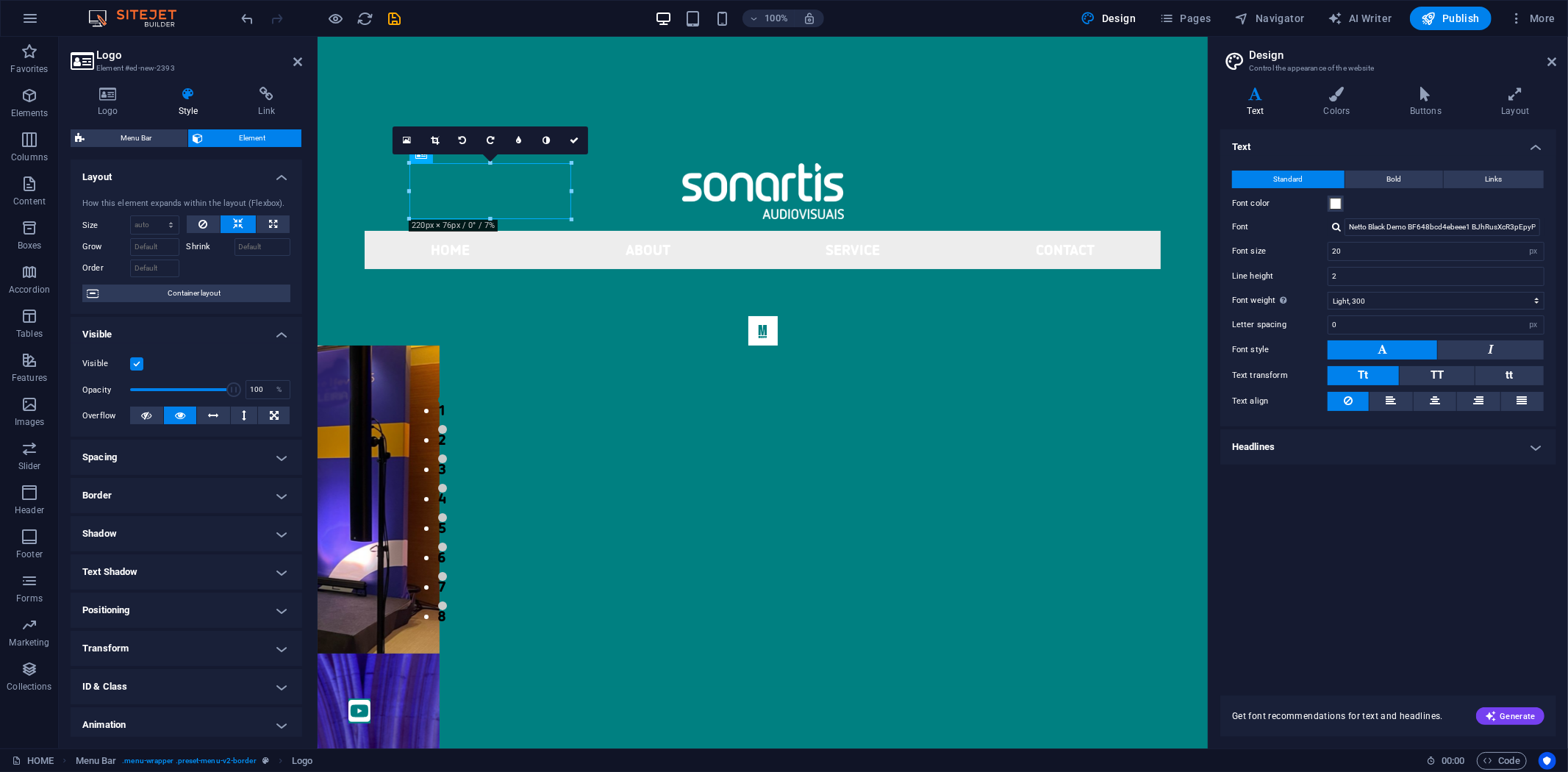
click at [211, 609] on h4 "Positioning" at bounding box center [186, 610] width 232 height 36
click at [131, 641] on span "Static" at bounding box center [133, 640] width 18 height 18
click at [153, 640] on button "Relative" at bounding box center [166, 640] width 37 height 18
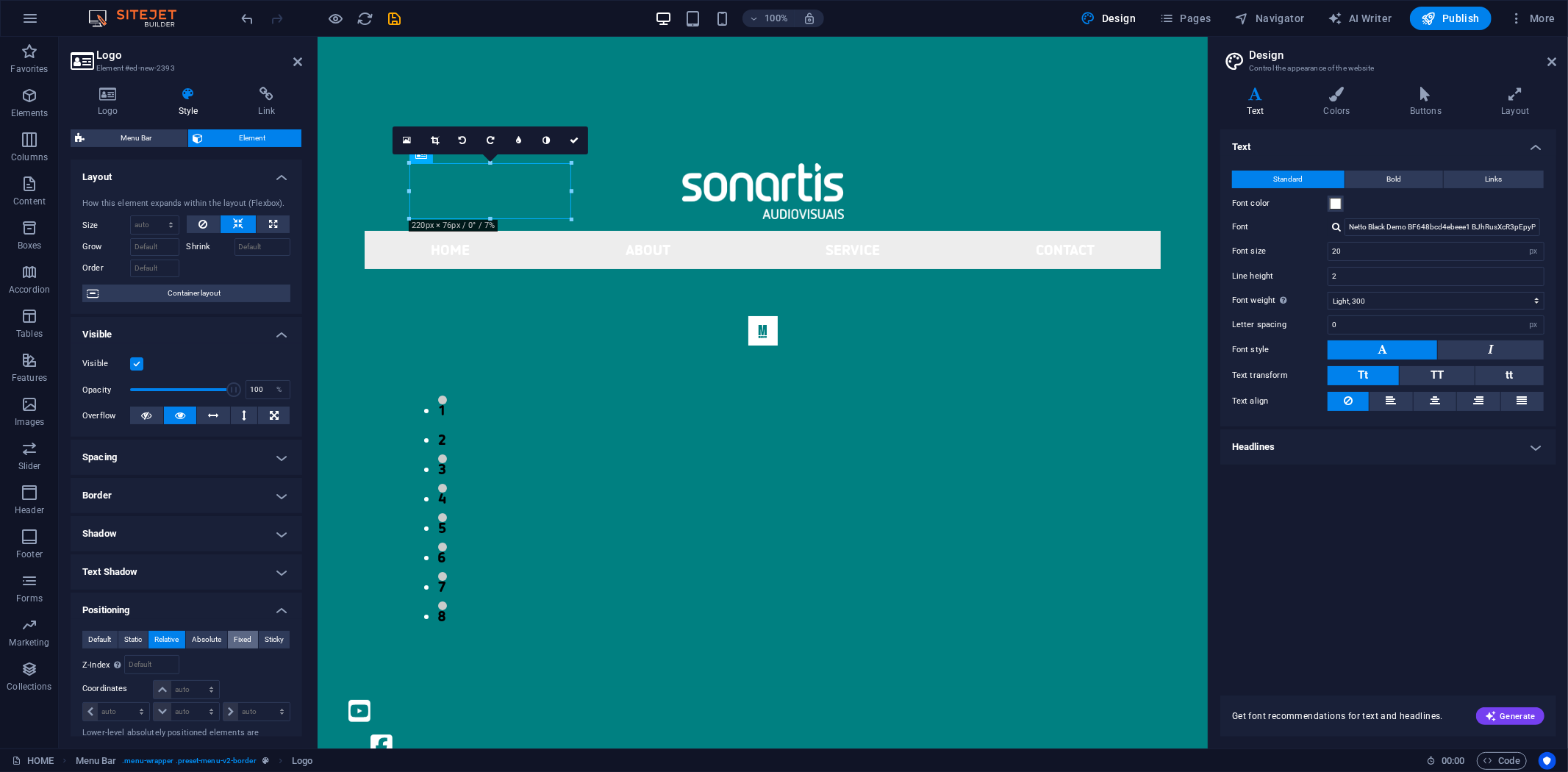
click at [252, 642] on button "Fixed" at bounding box center [243, 640] width 30 height 18
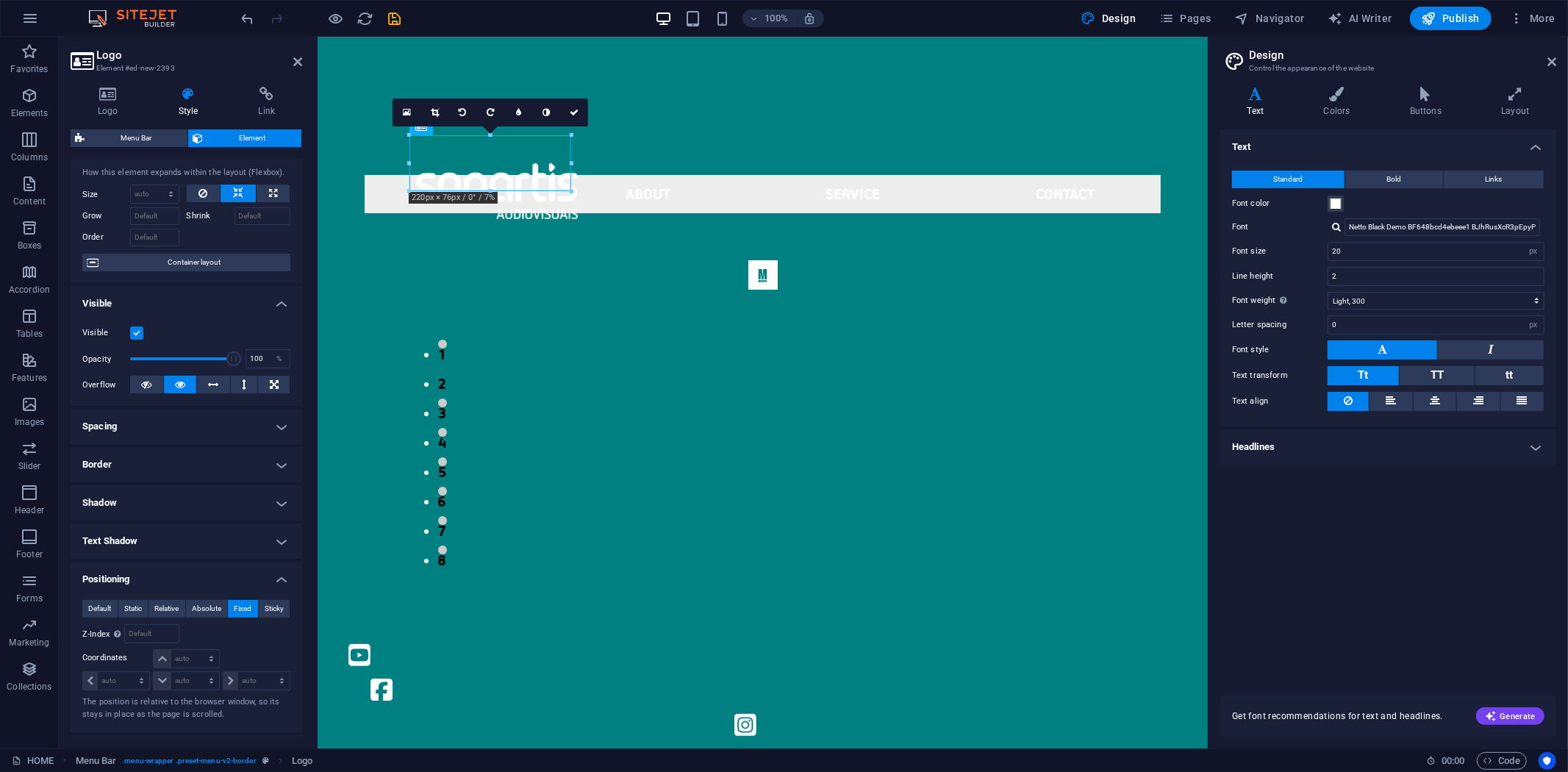
scroll to position [81, 0]
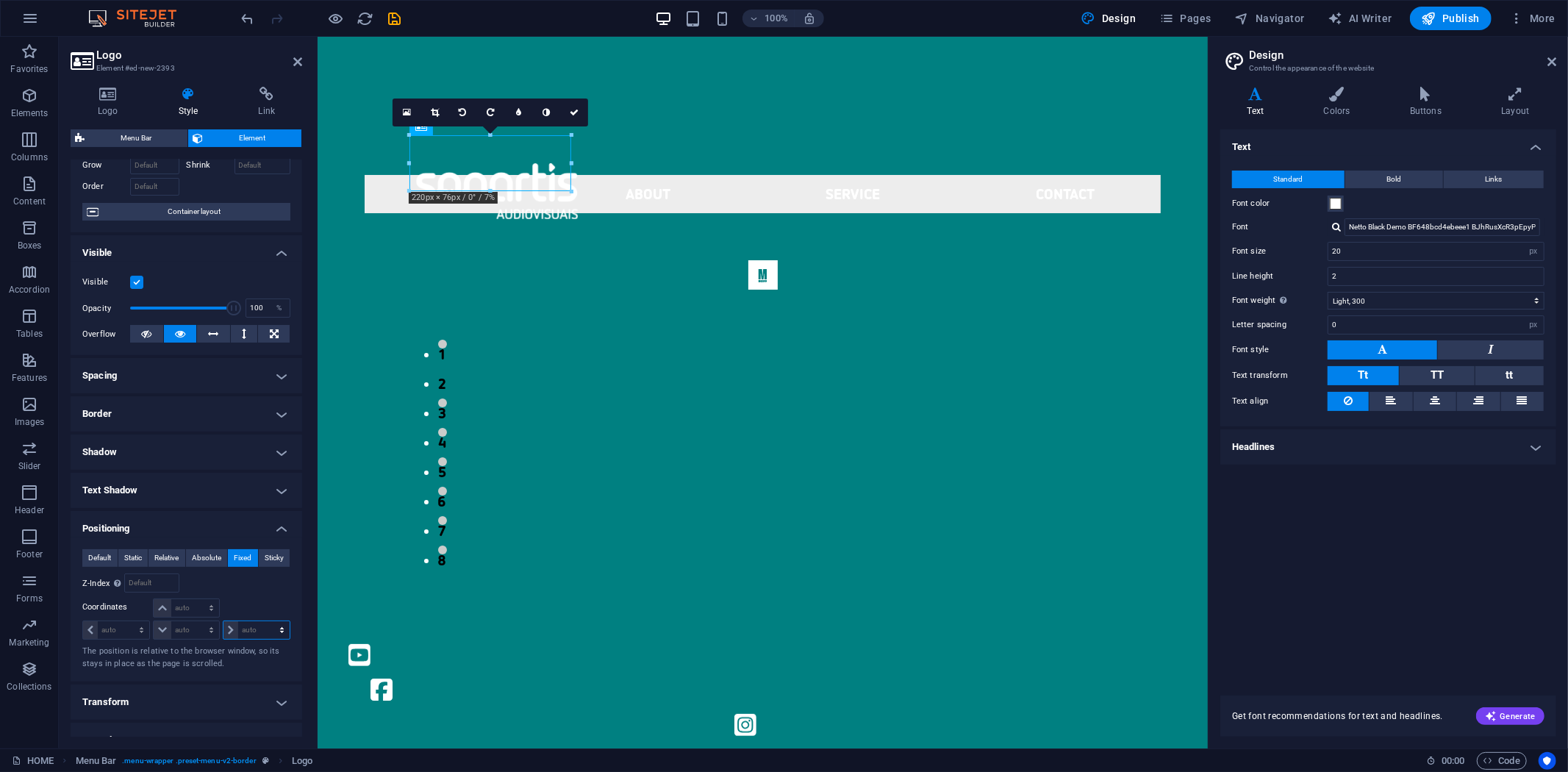
click at [252, 627] on select "auto px rem % em" at bounding box center [257, 630] width 66 height 18
select select "px"
click at [266, 621] on select "auto px rem % em" at bounding box center [257, 630] width 66 height 18
type input "0"
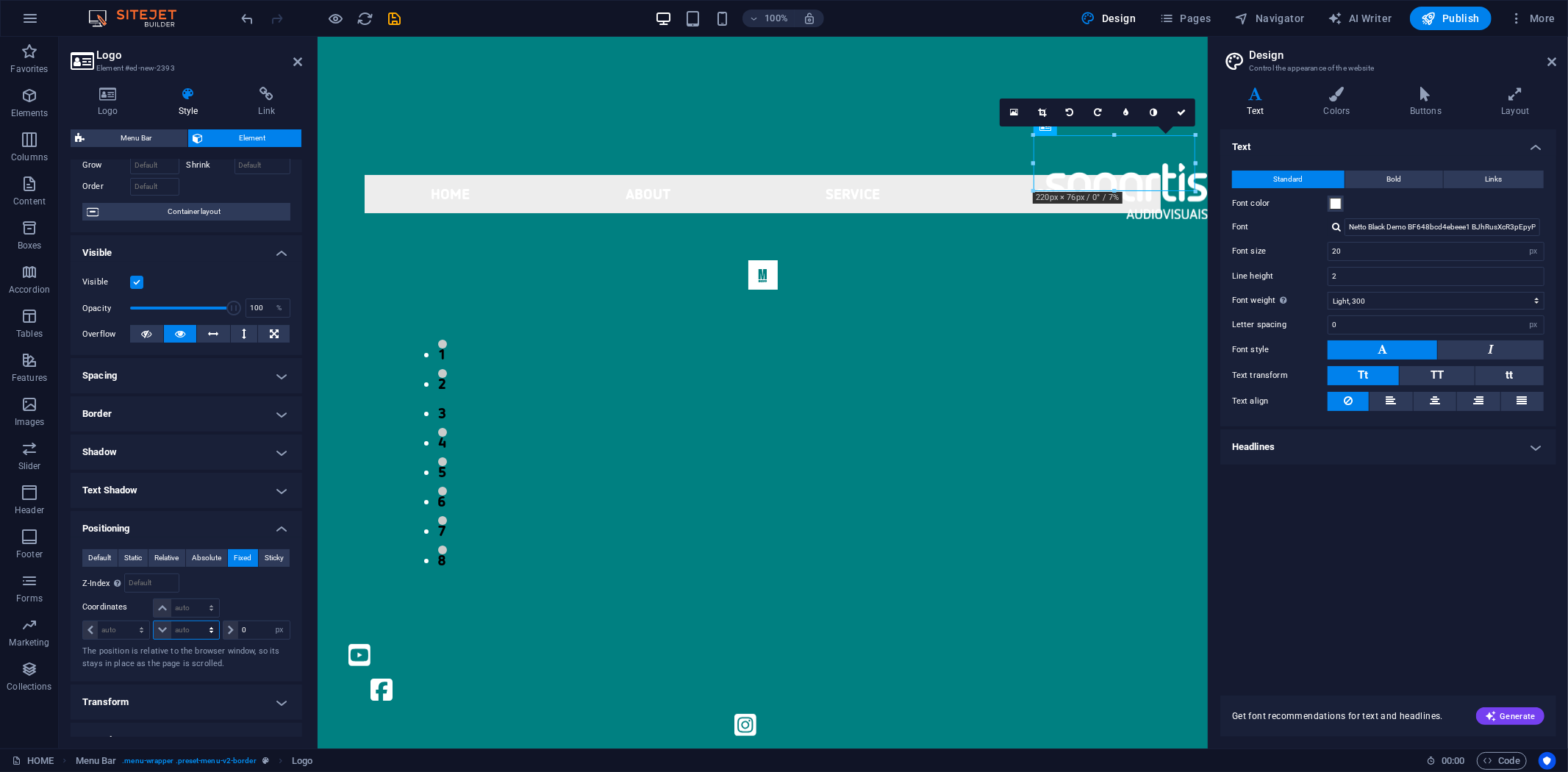
click at [189, 627] on select "auto px rem % em" at bounding box center [186, 630] width 65 height 18
select select "px"
click at [196, 621] on select "auto px rem % em" at bounding box center [186, 630] width 65 height 18
type input "0"
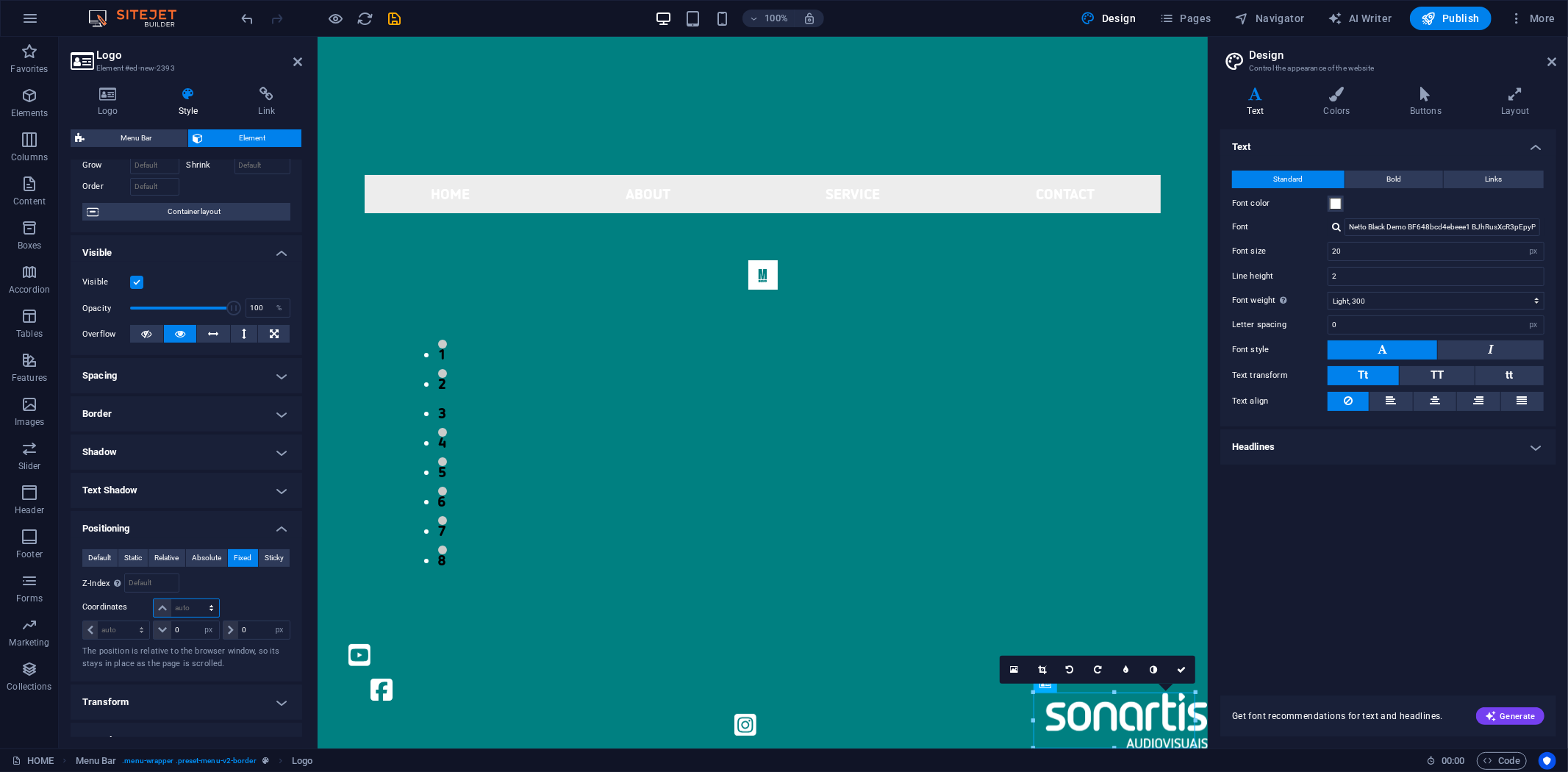
click at [186, 613] on select "auto px rem % em" at bounding box center [186, 609] width 65 height 18
select select "px"
click at [196, 600] on select "auto px rem % em" at bounding box center [186, 609] width 65 height 18
type input "0"
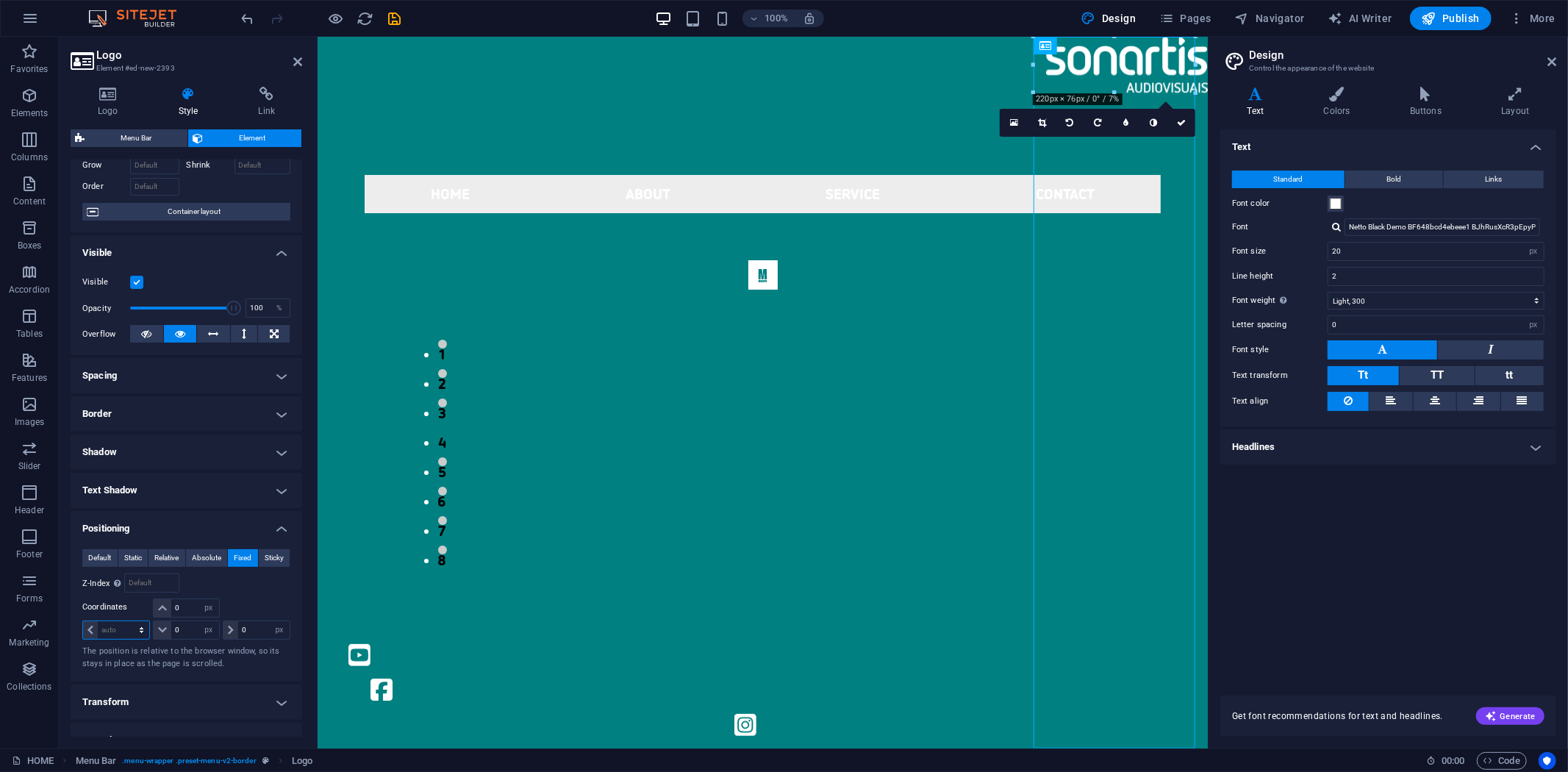
click at [127, 634] on select "auto px rem % em" at bounding box center [116, 630] width 66 height 18
select select "px"
click at [128, 621] on select "auto px rem % em" at bounding box center [116, 630] width 66 height 18
type input "0"
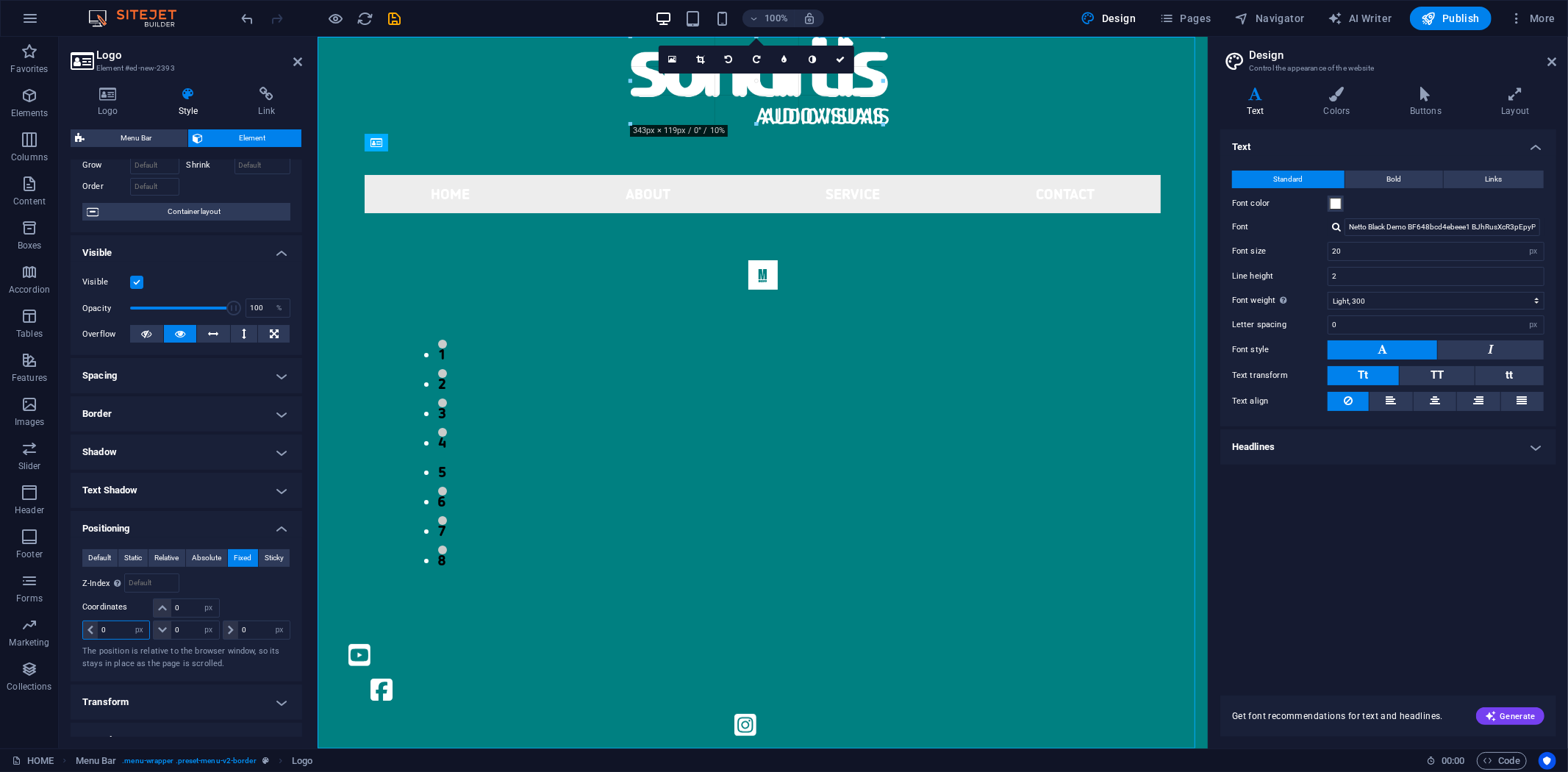
drag, startPoint x: 673, startPoint y: 99, endPoint x: 664, endPoint y: 127, distance: 29.4
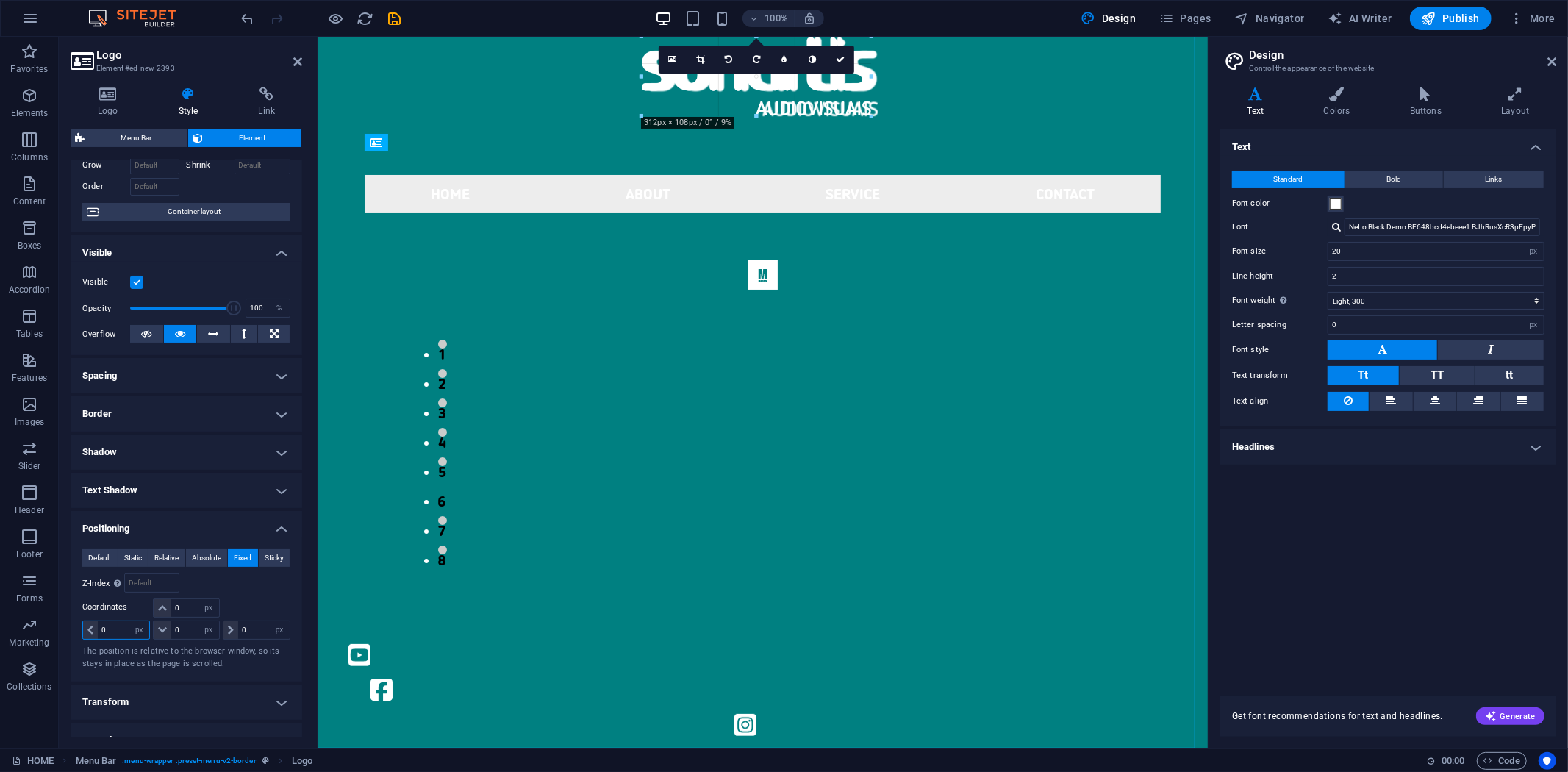
drag, startPoint x: 629, startPoint y: 121, endPoint x: 335, endPoint y: 67, distance: 298.9
click at [189, 630] on input "0" at bounding box center [194, 630] width 47 height 18
drag, startPoint x: 189, startPoint y: 630, endPoint x: 165, endPoint y: 635, distance: 24.5
click at [165, 635] on div "0 auto px rem % em" at bounding box center [186, 630] width 66 height 19
click at [186, 634] on input "10" at bounding box center [194, 630] width 47 height 18
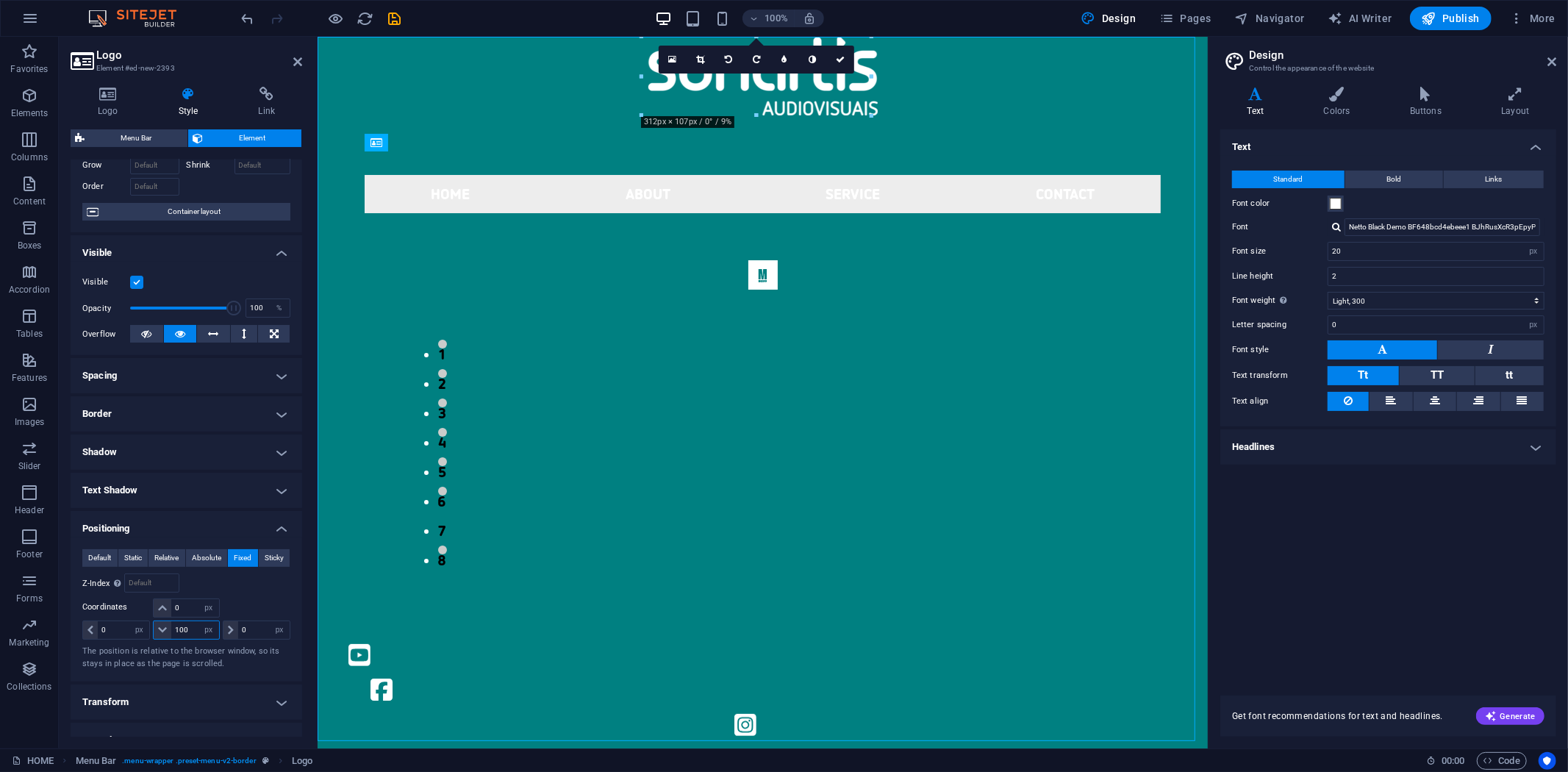
type input "100"
click at [450, 577] on div at bounding box center [762, 354] width 890 height 638
click at [876, 46] on div at bounding box center [762, 354] width 890 height 638
click at [955, 92] on div at bounding box center [762, 354] width 890 height 638
drag, startPoint x: 1185, startPoint y: 132, endPoint x: 854, endPoint y: 86, distance: 334.2
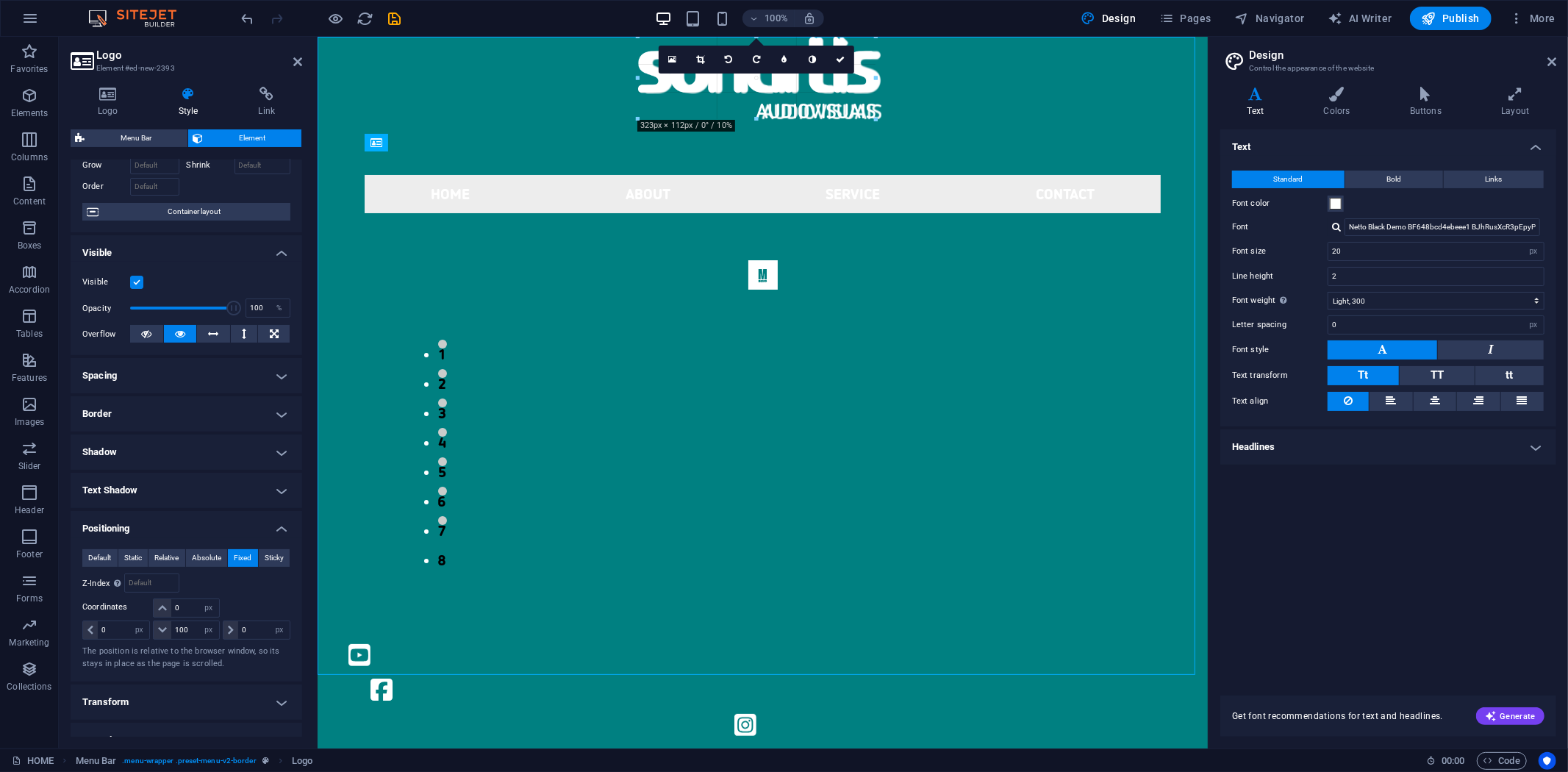
drag, startPoint x: 879, startPoint y: 89, endPoint x: 546, endPoint y: 46, distance: 335.8
click at [879, 89] on div at bounding box center [756, 355] width 878 height 638
click at [836, 59] on icon at bounding box center [840, 60] width 9 height 9
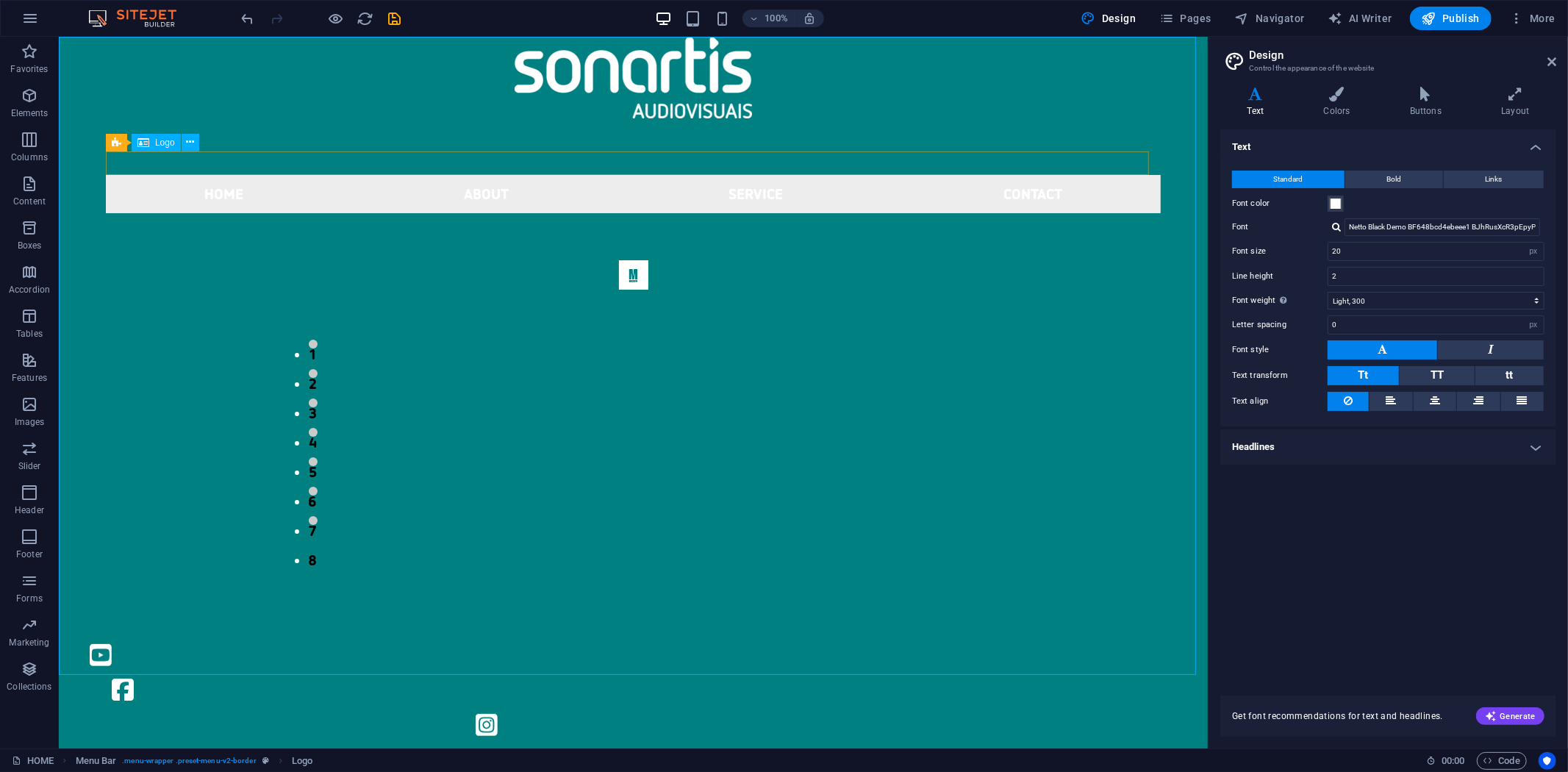
click at [701, 99] on div at bounding box center [632, 354] width 1149 height 638
select select "px"
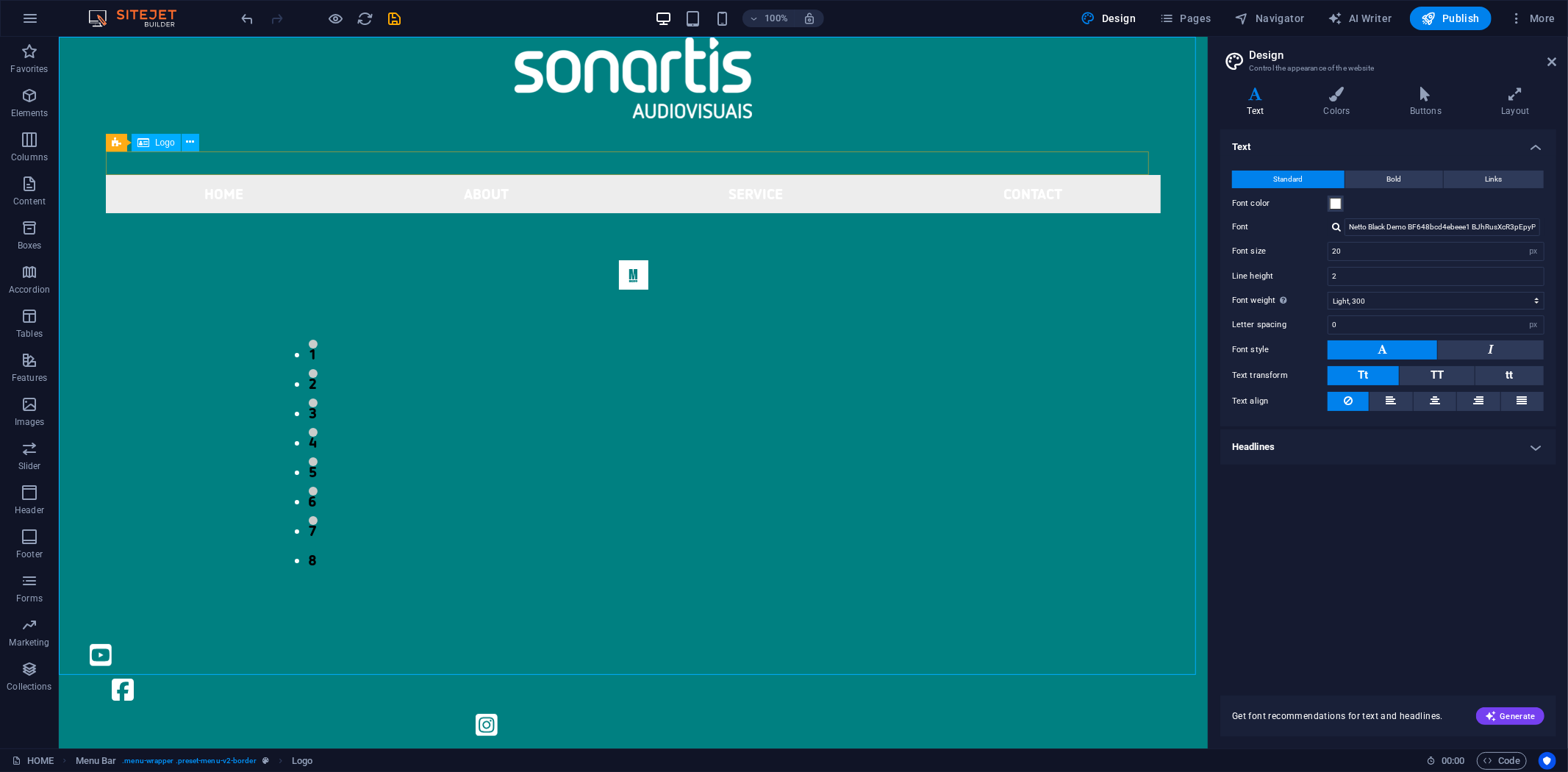
select select "px"
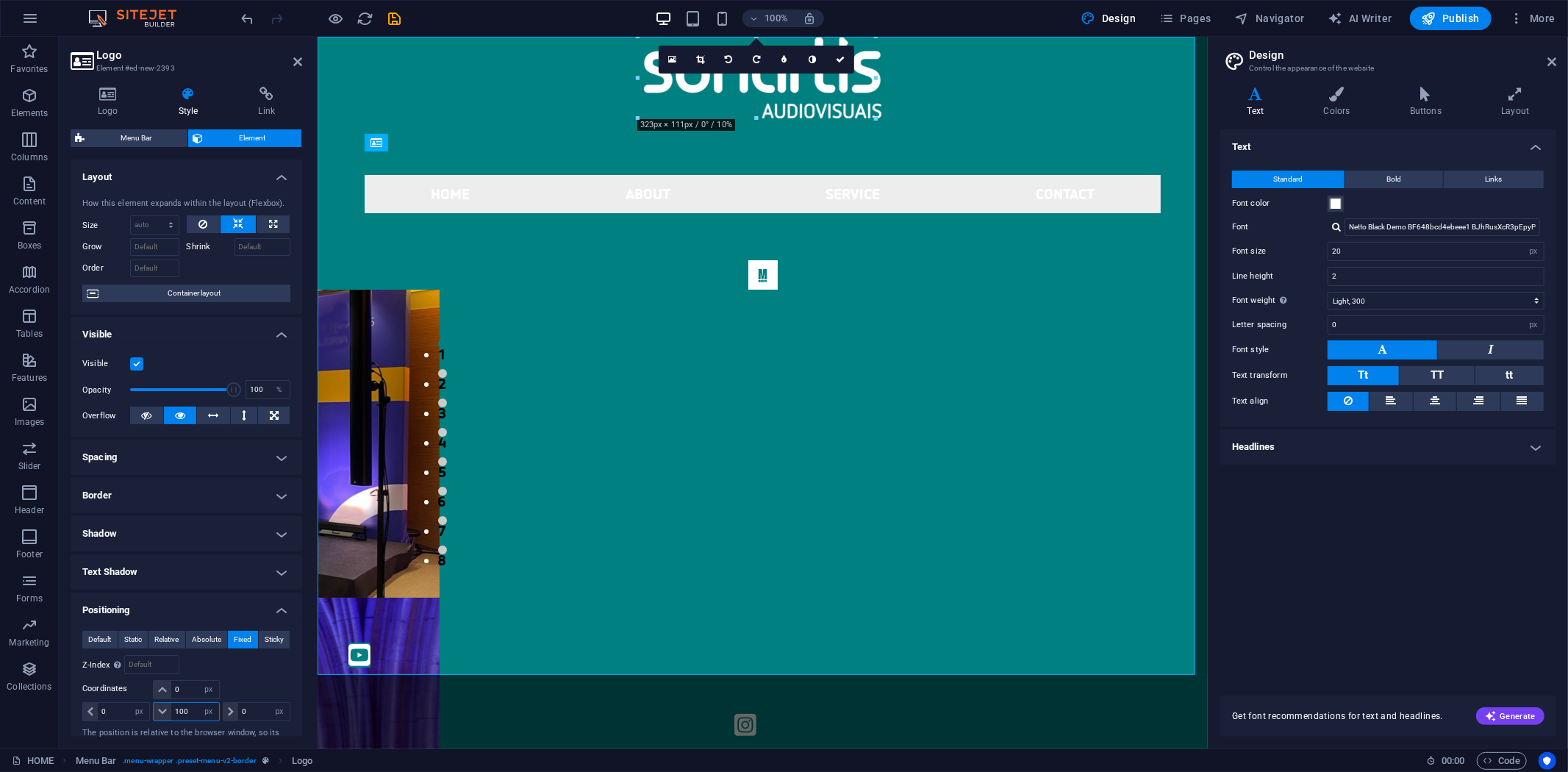
drag, startPoint x: 186, startPoint y: 712, endPoint x: 137, endPoint y: 701, distance: 50.2
click at [138, 703] on div "0 auto px rem % em 100 auto px rem % em 0 auto px rem % em" at bounding box center [186, 710] width 208 height 21
type input "200"
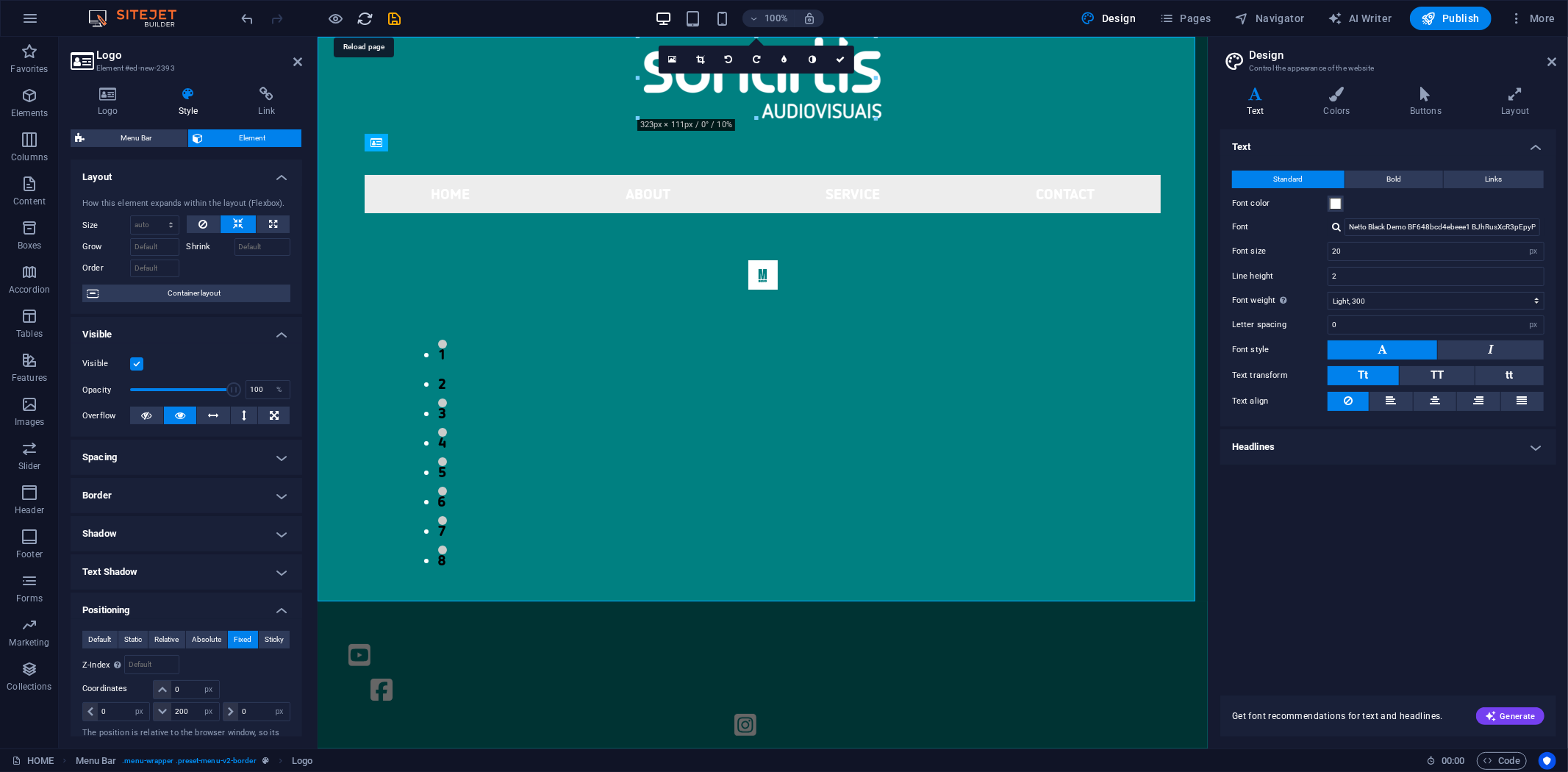
click at [369, 17] on icon "reload" at bounding box center [366, 19] width 17 height 17
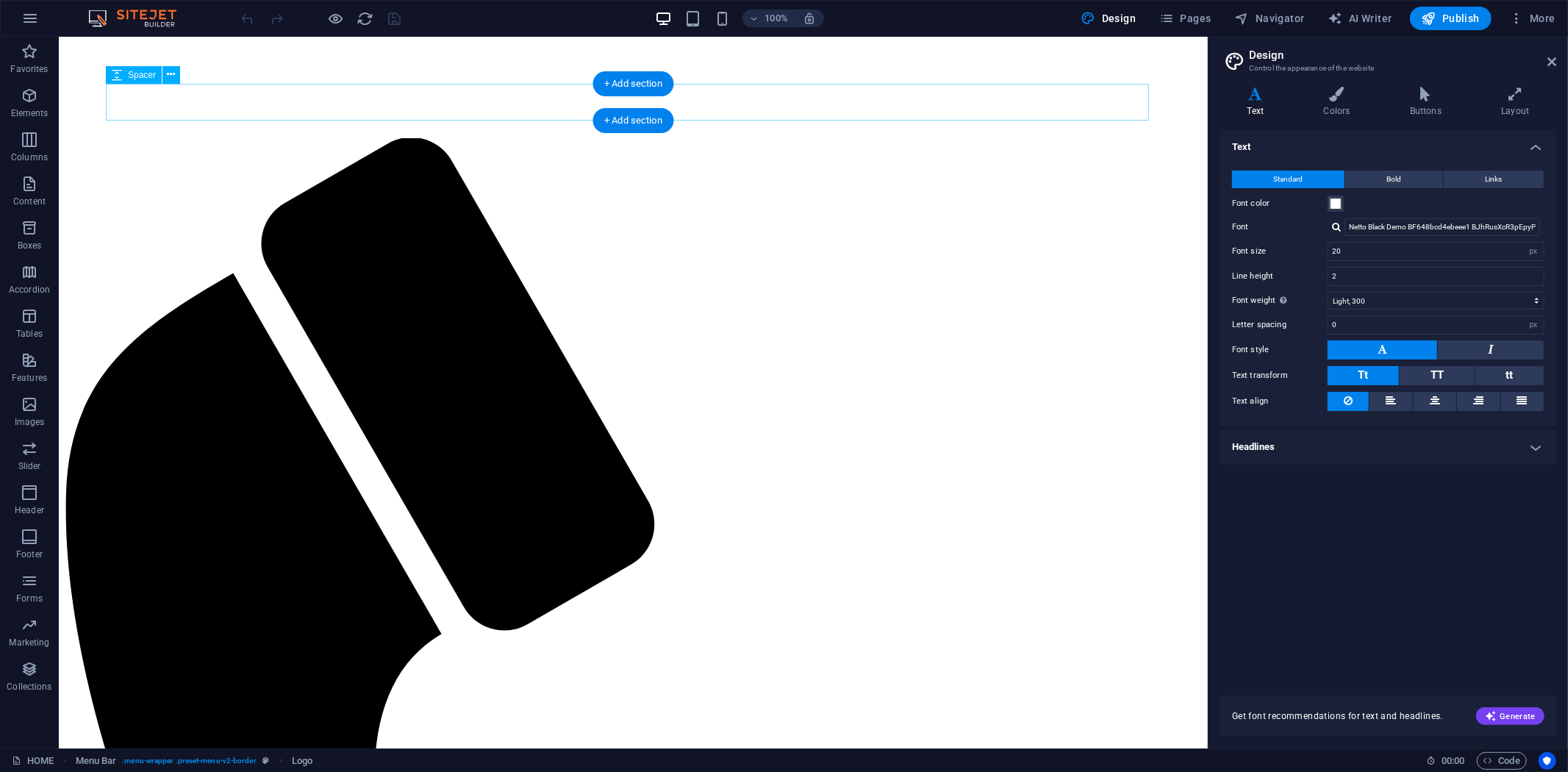
scroll to position [0, 0]
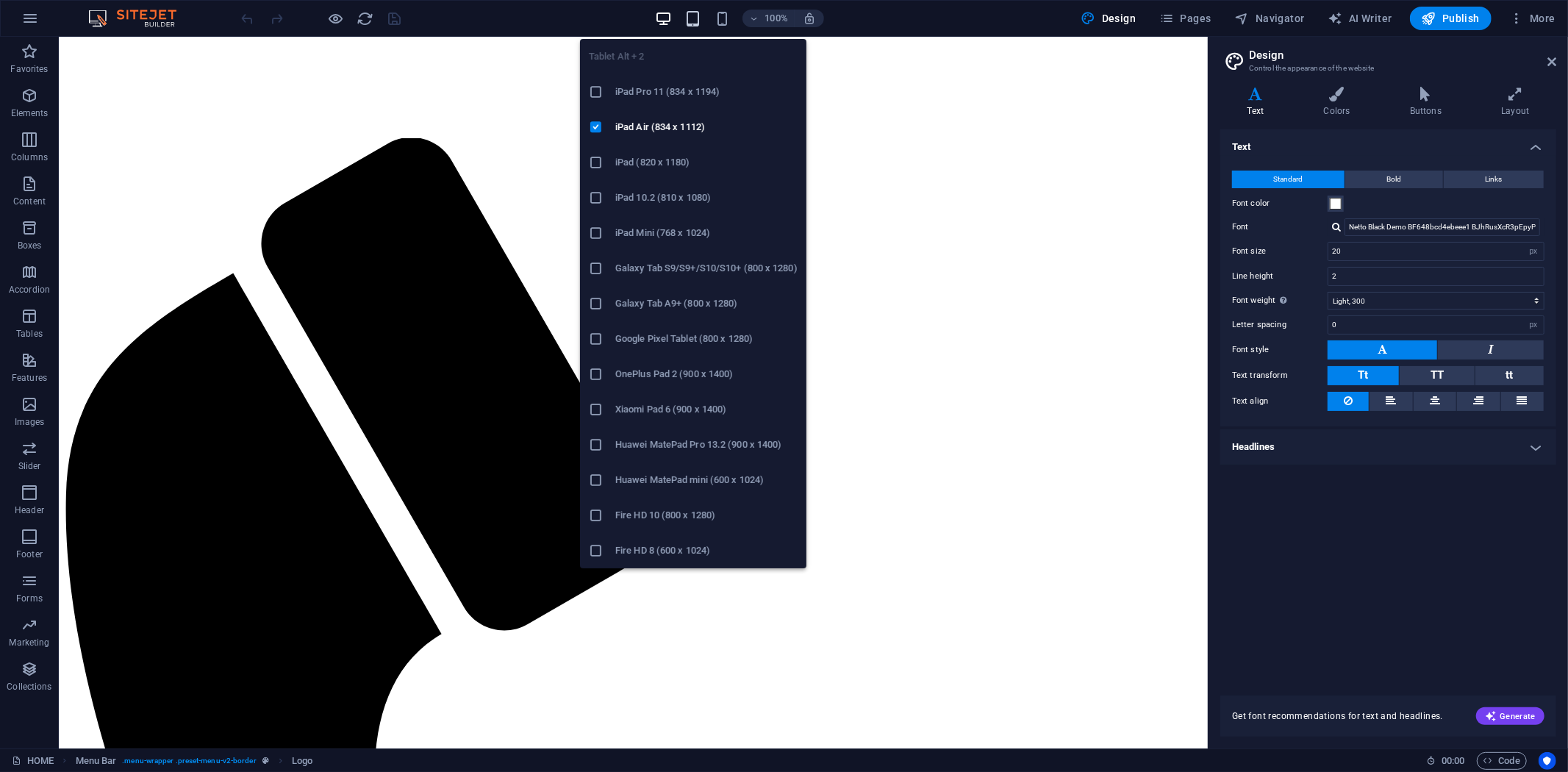
click at [701, 23] on icon "button" at bounding box center [692, 19] width 17 height 17
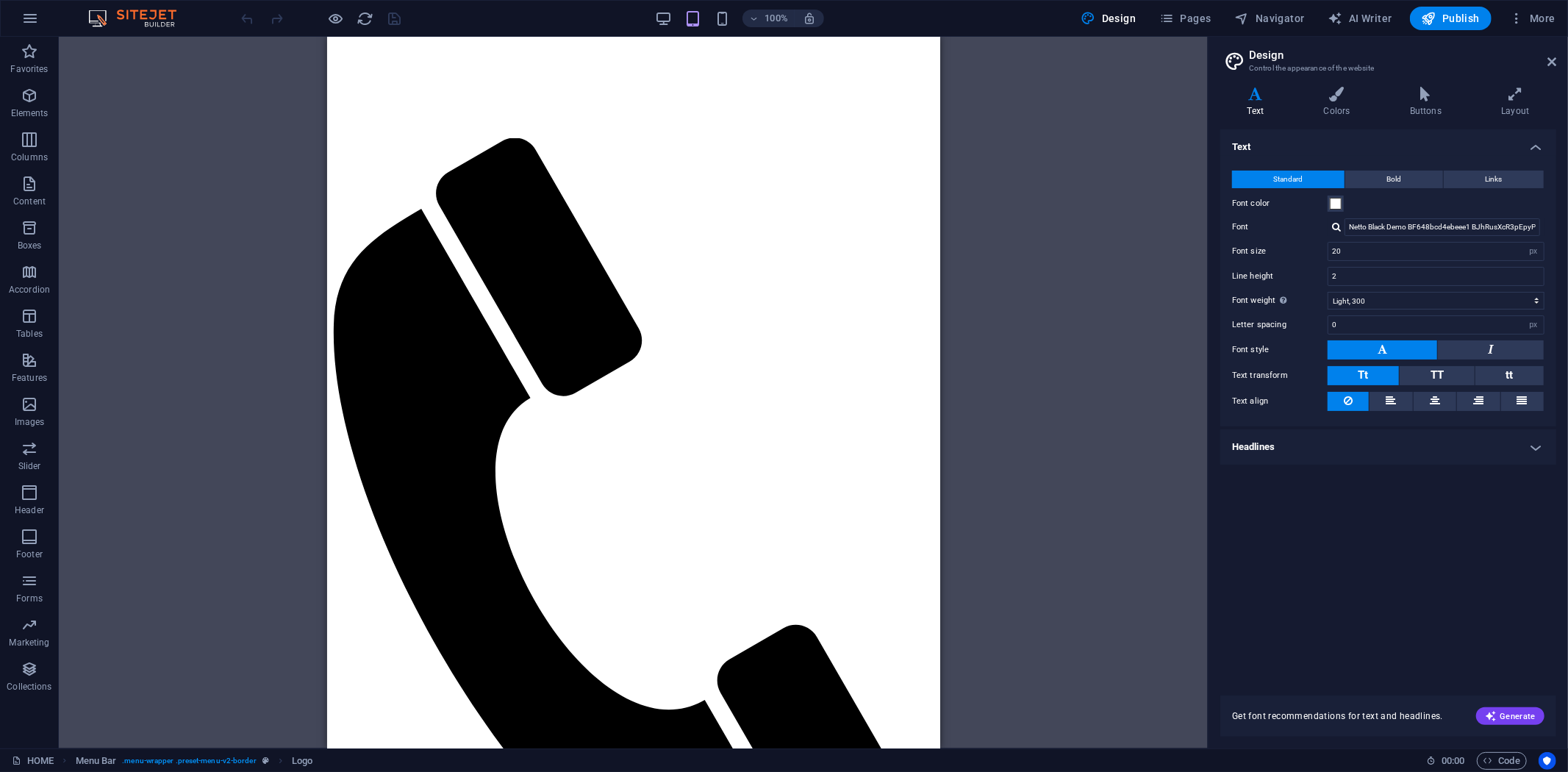
click at [368, 29] on div at bounding box center [321, 18] width 165 height 23
click at [360, 15] on icon "reload" at bounding box center [366, 19] width 17 height 17
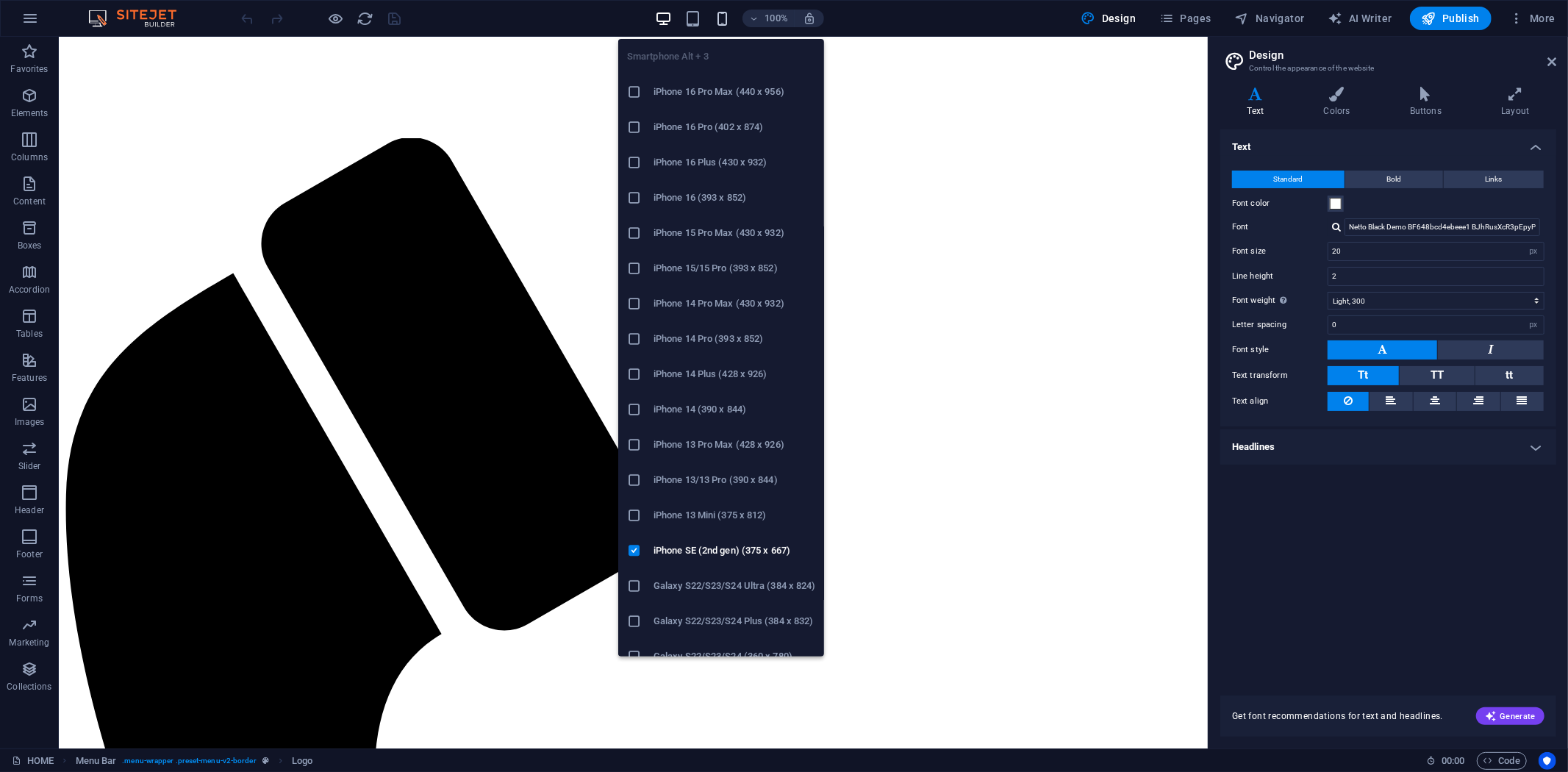
click at [728, 21] on icon "button" at bounding box center [722, 19] width 17 height 17
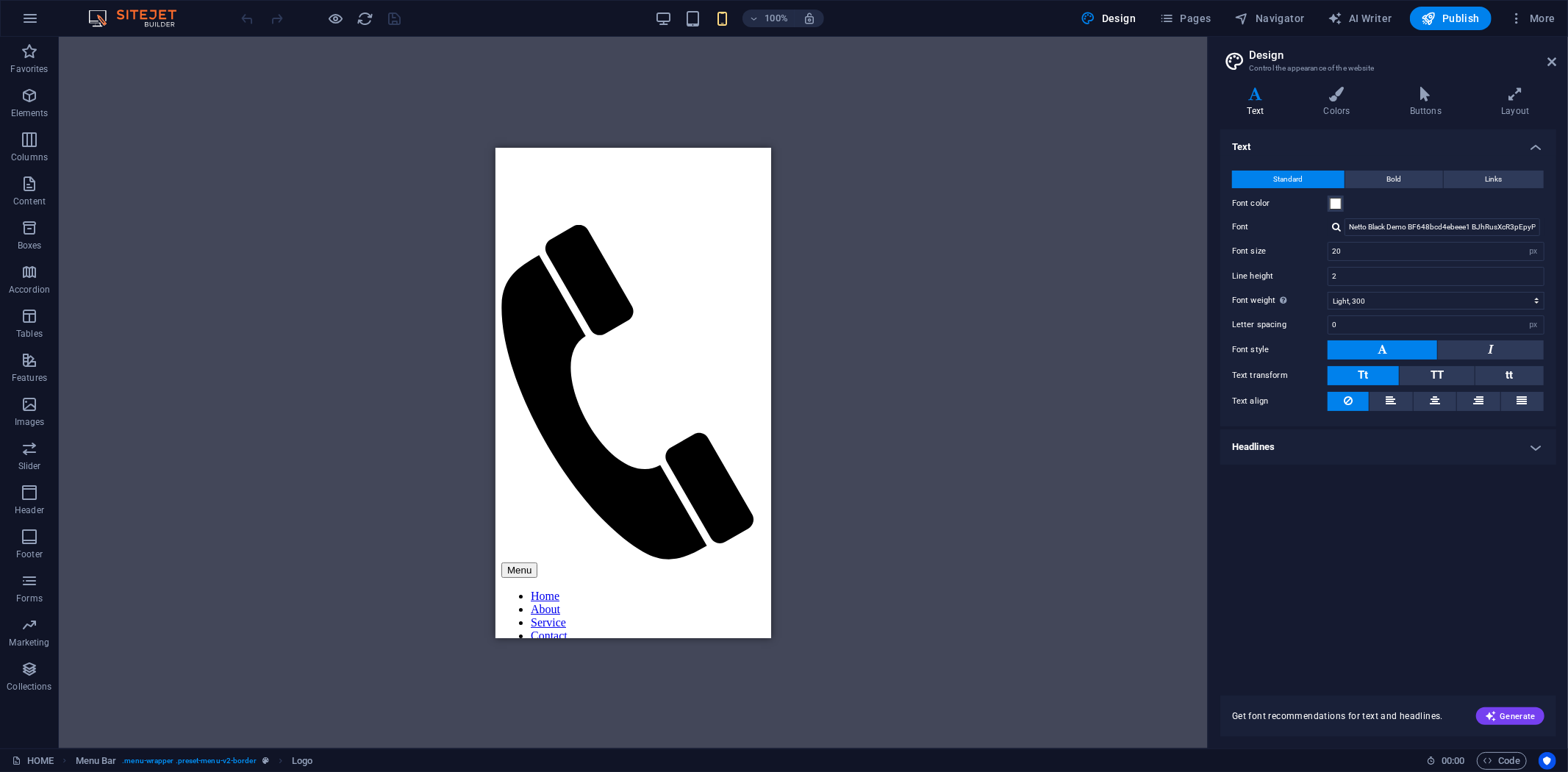
click at [1086, 303] on div at bounding box center [633, 393] width 1149 height 712
click at [1430, 18] on icon "button" at bounding box center [1429, 18] width 14 height 14
select select "rem"
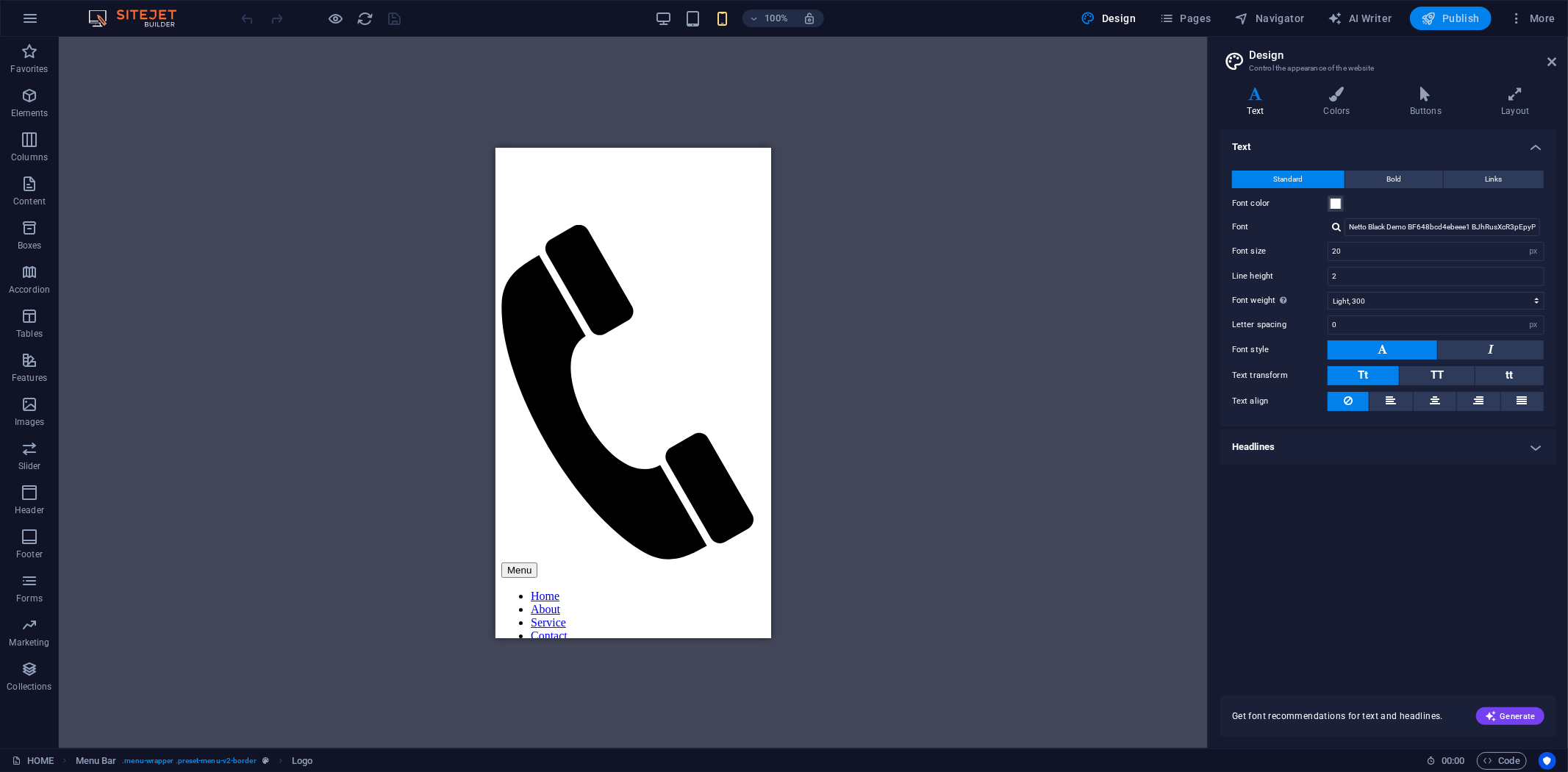
select select "preset-menu-v2-wide"
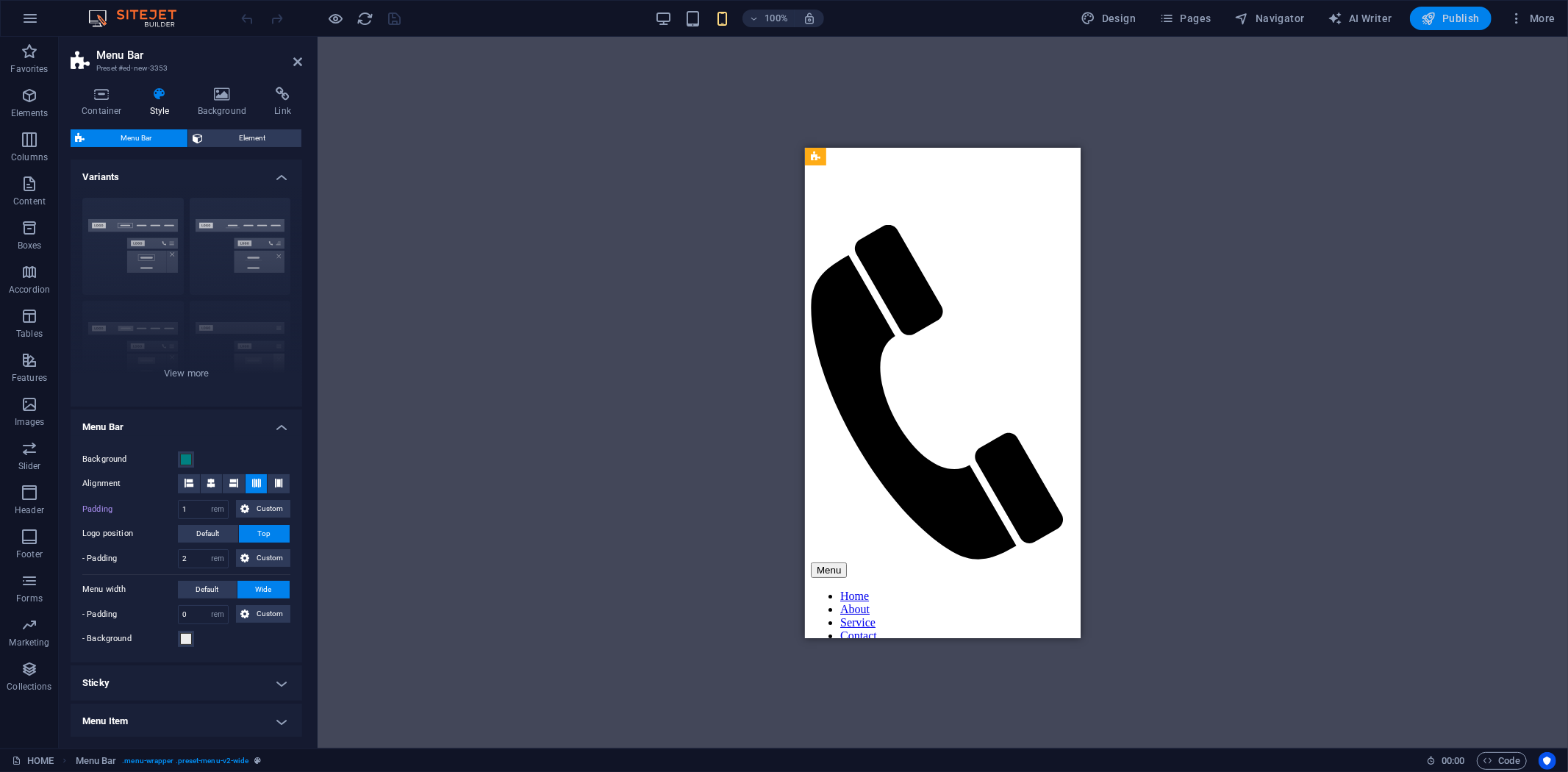
click at [1432, 11] on icon "button" at bounding box center [1429, 18] width 14 height 14
select select "rem"
select select "preset-menu-v2-wide"
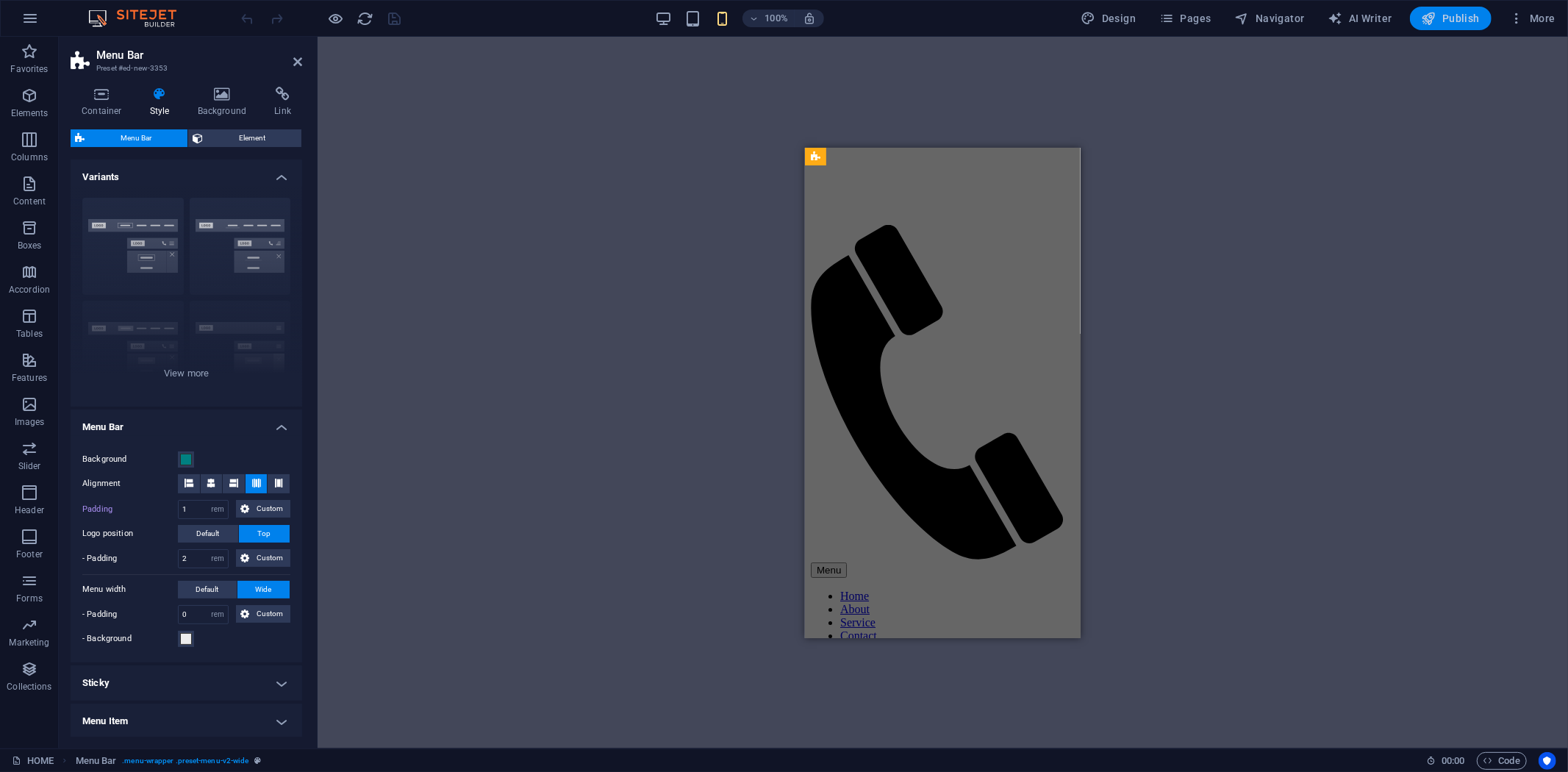
click at [1432, 28] on button "Publish" at bounding box center [1450, 18] width 81 height 23
select select "rem"
select select "preset-menu-v2-wide"
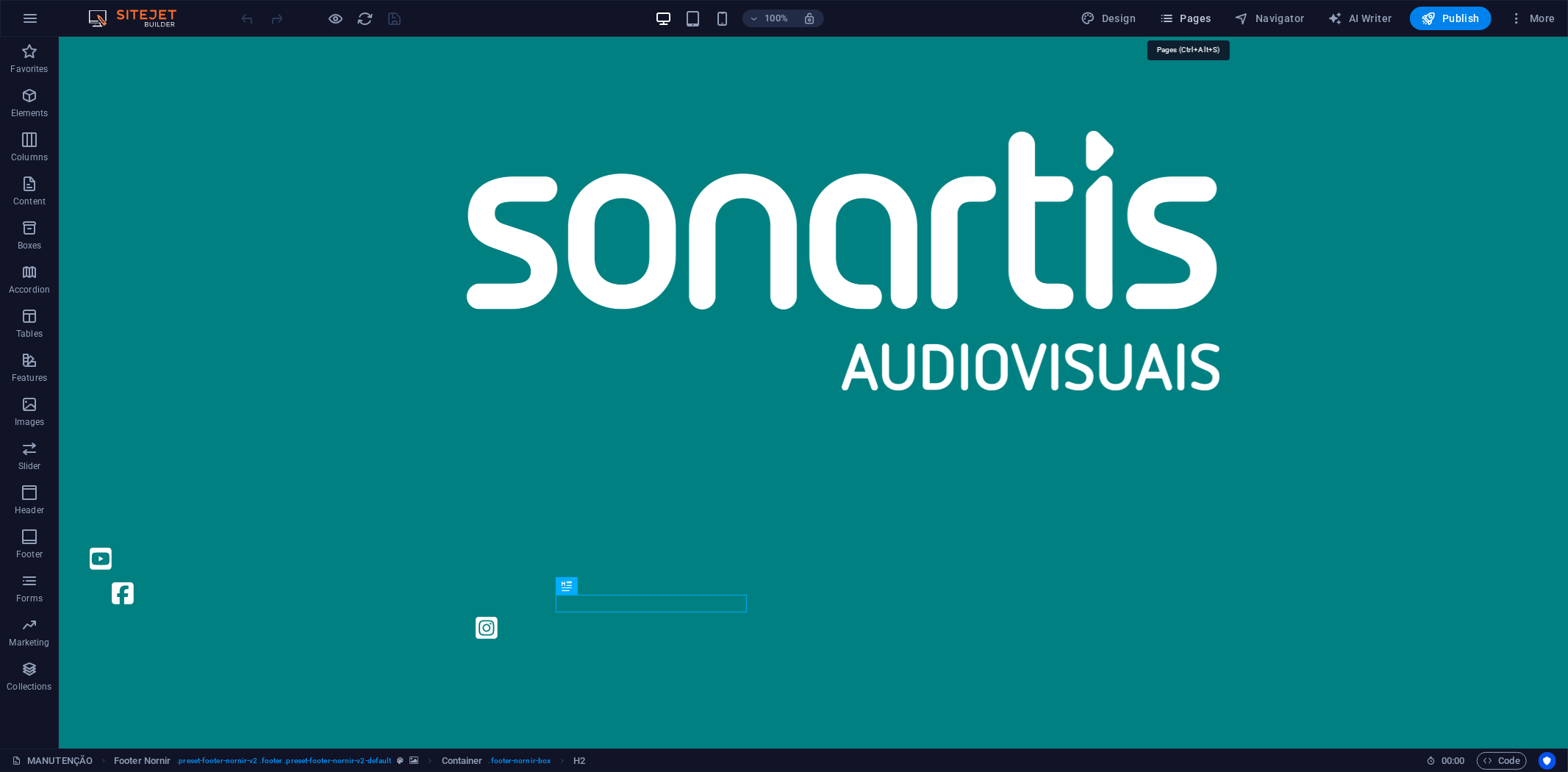
click at [1170, 16] on icon "button" at bounding box center [1167, 18] width 14 height 14
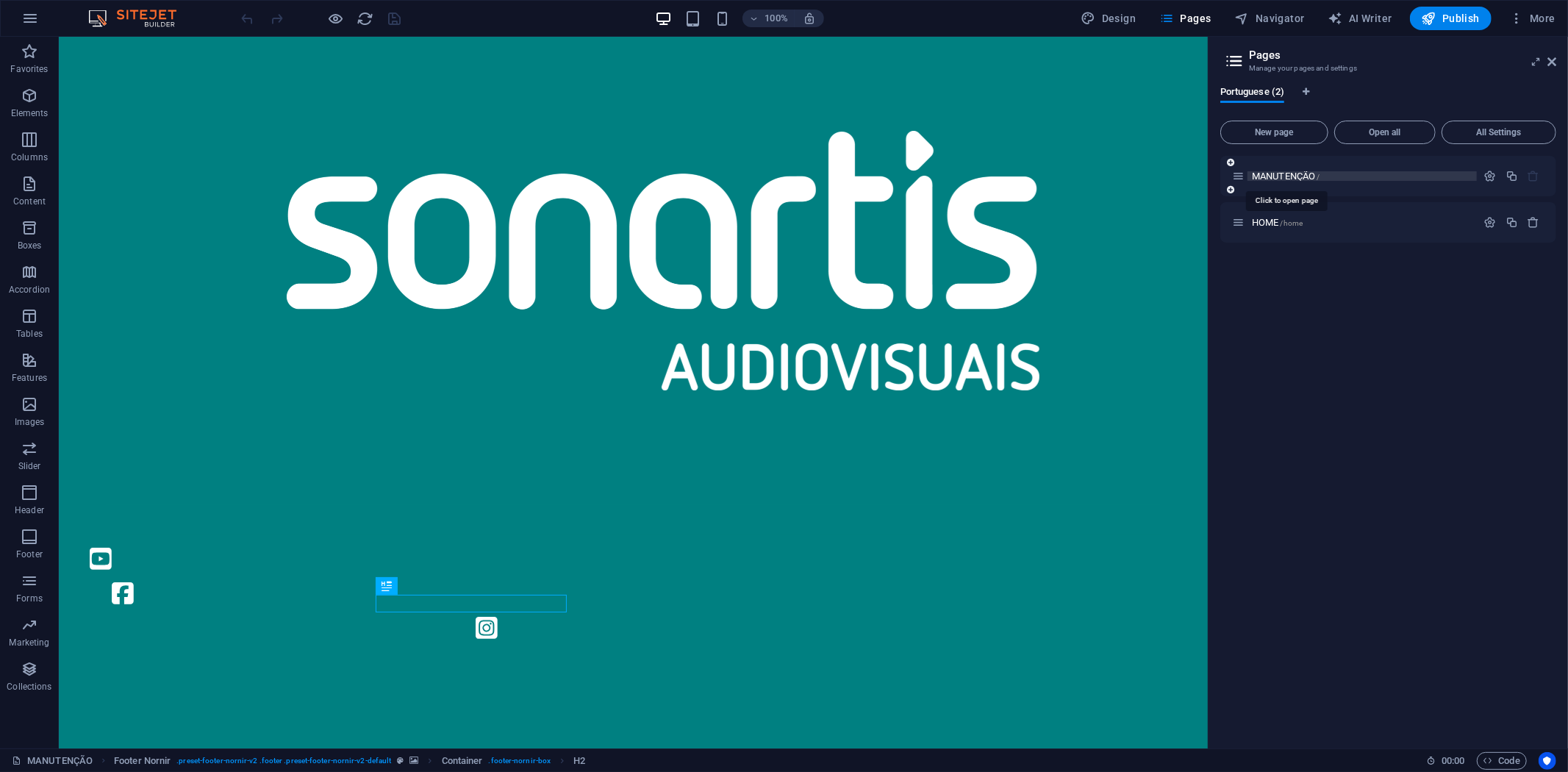
click at [1297, 174] on span "MANUTENÇÃO /" at bounding box center [1286, 176] width 69 height 11
click at [1486, 172] on icon "button" at bounding box center [1490, 176] width 12 height 12
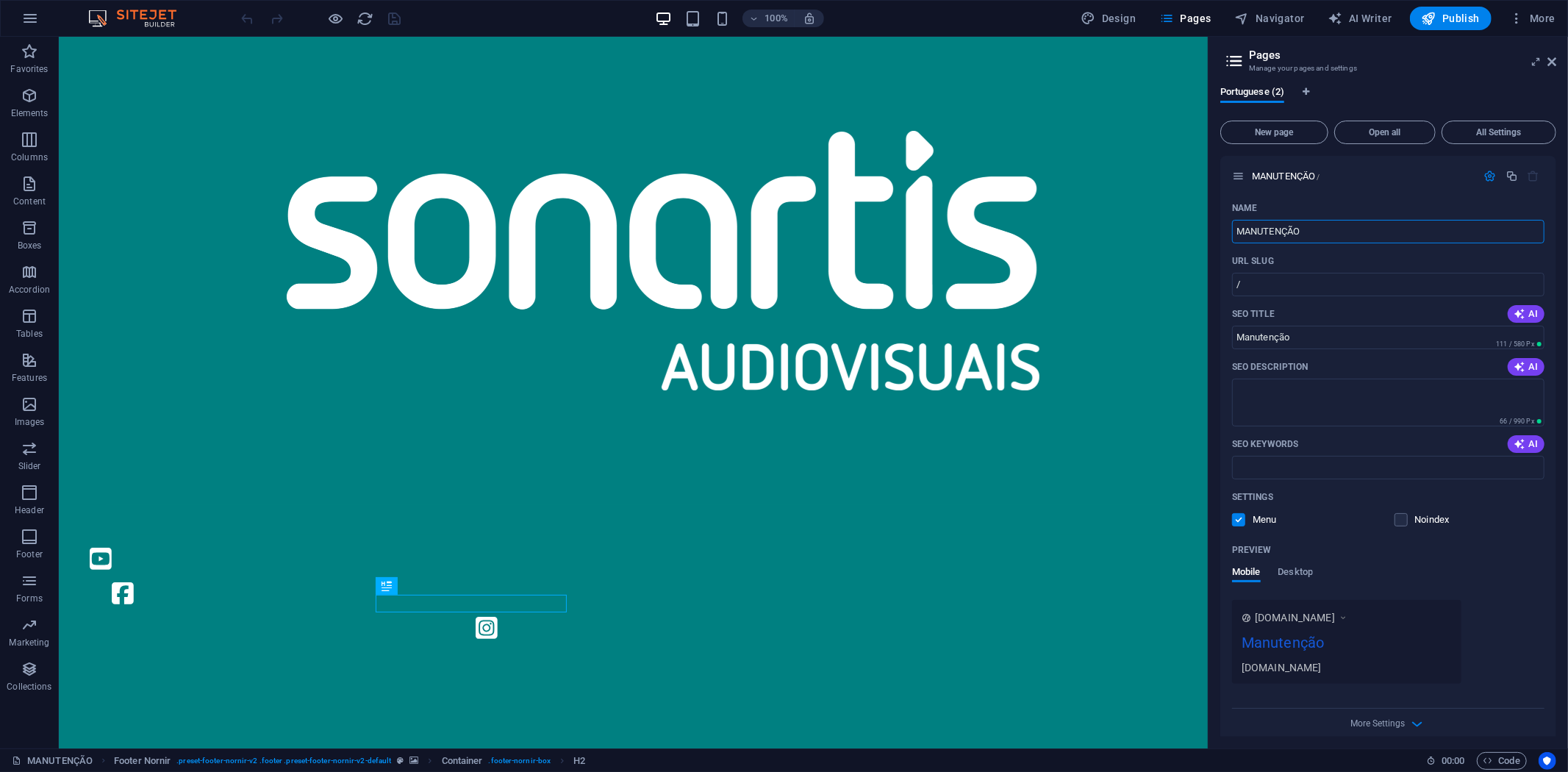
drag, startPoint x: 1369, startPoint y: 266, endPoint x: 1179, endPoint y: 222, distance: 195.0
type input "Home"
drag, startPoint x: 1358, startPoint y: 370, endPoint x: 1140, endPoint y: 327, distance: 222.2
type input "Home"
click at [1547, 62] on icon at bounding box center [1552, 62] width 9 height 12
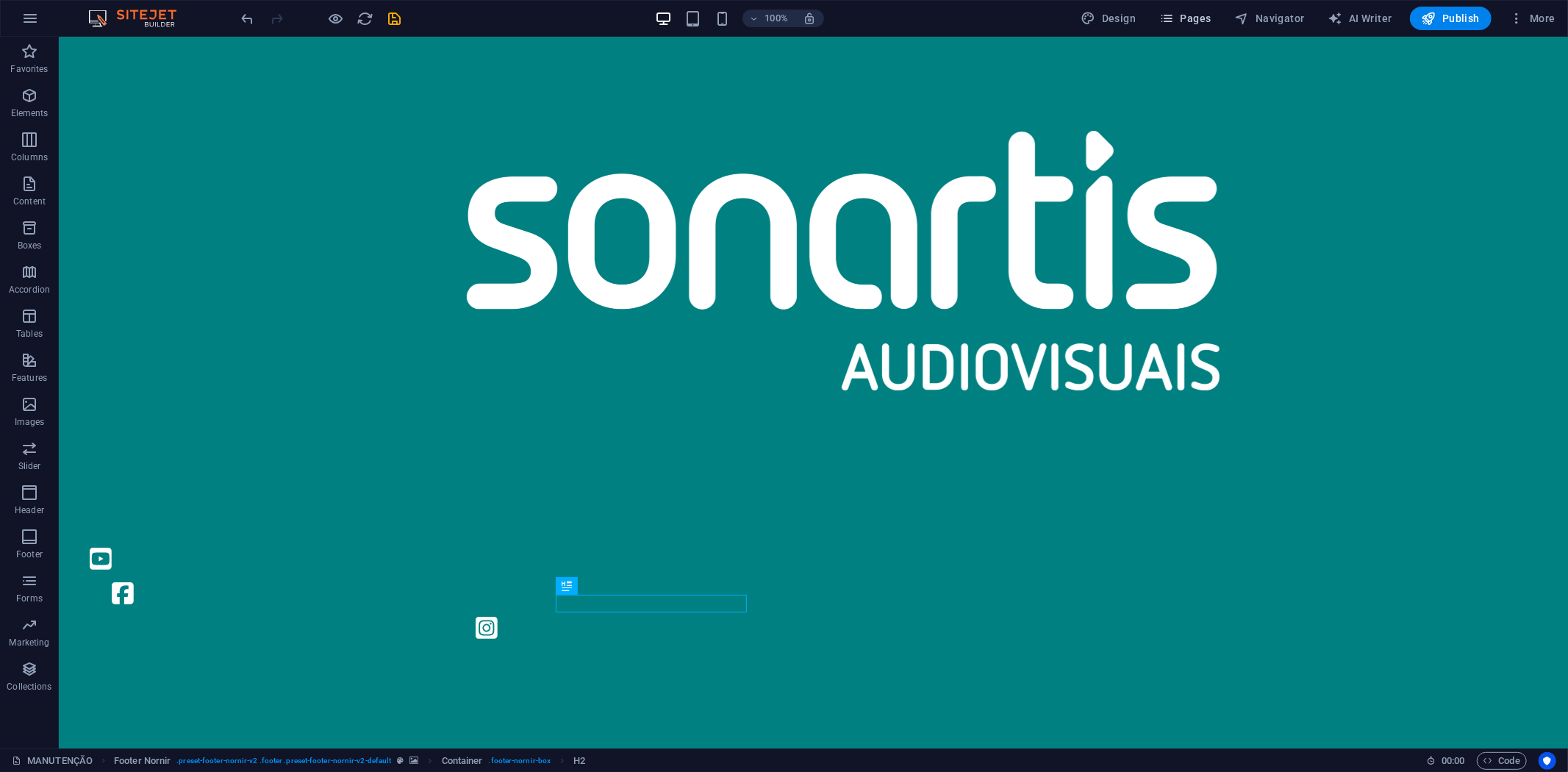
click at [1199, 24] on span "Pages" at bounding box center [1185, 18] width 52 height 14
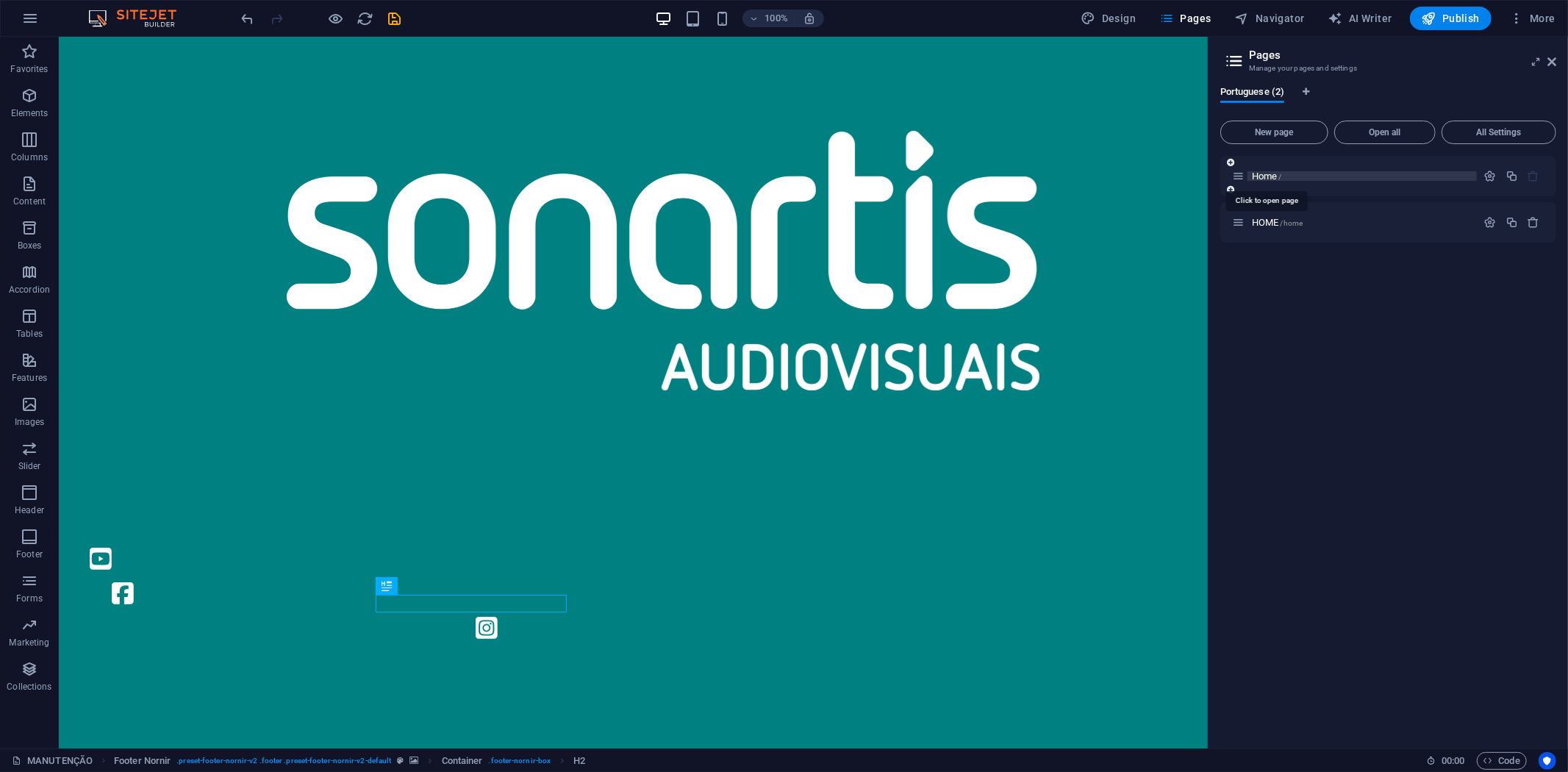
click at [1276, 174] on span "Home /" at bounding box center [1267, 176] width 30 height 11
click at [1495, 171] on icon "button" at bounding box center [1490, 176] width 12 height 12
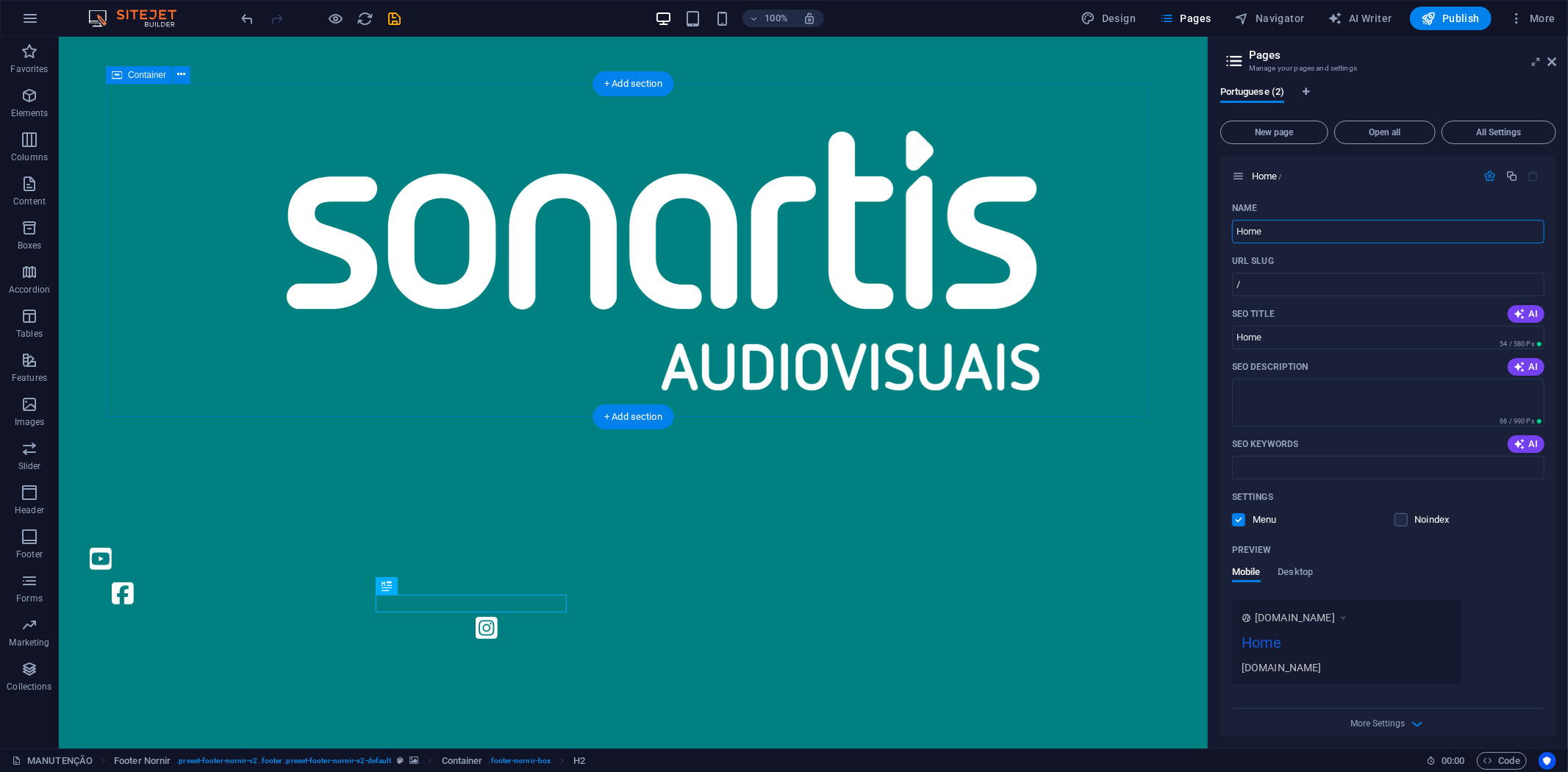
drag, startPoint x: 1360, startPoint y: 262, endPoint x: 1125, endPoint y: 217, distance: 239.3
type input "Manut"
type input "Manu"
type input "Manuten"
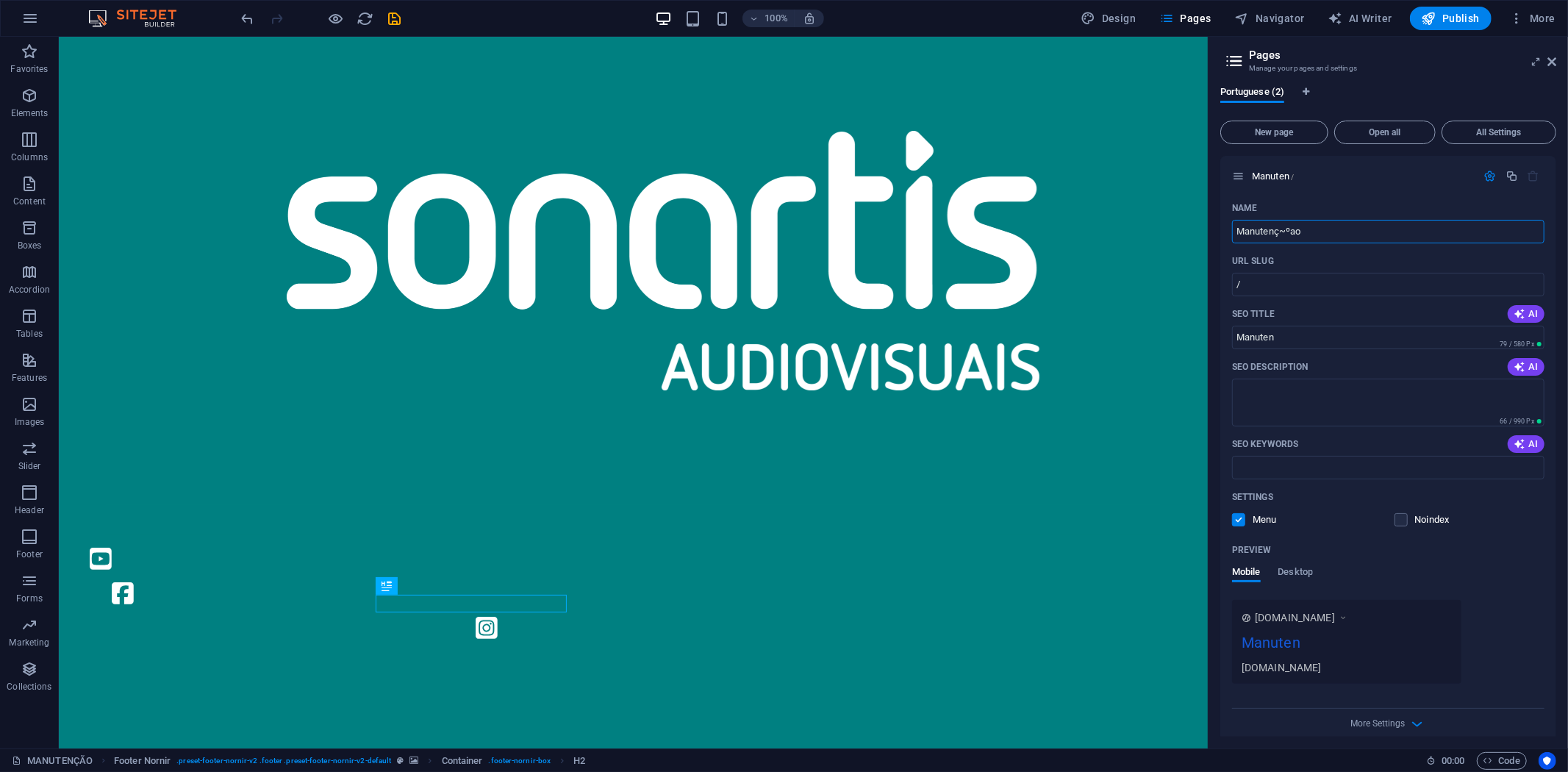
type input "Manutenç~ºao"
type input "Manutenç"
type input "MANUTENÇÃO"
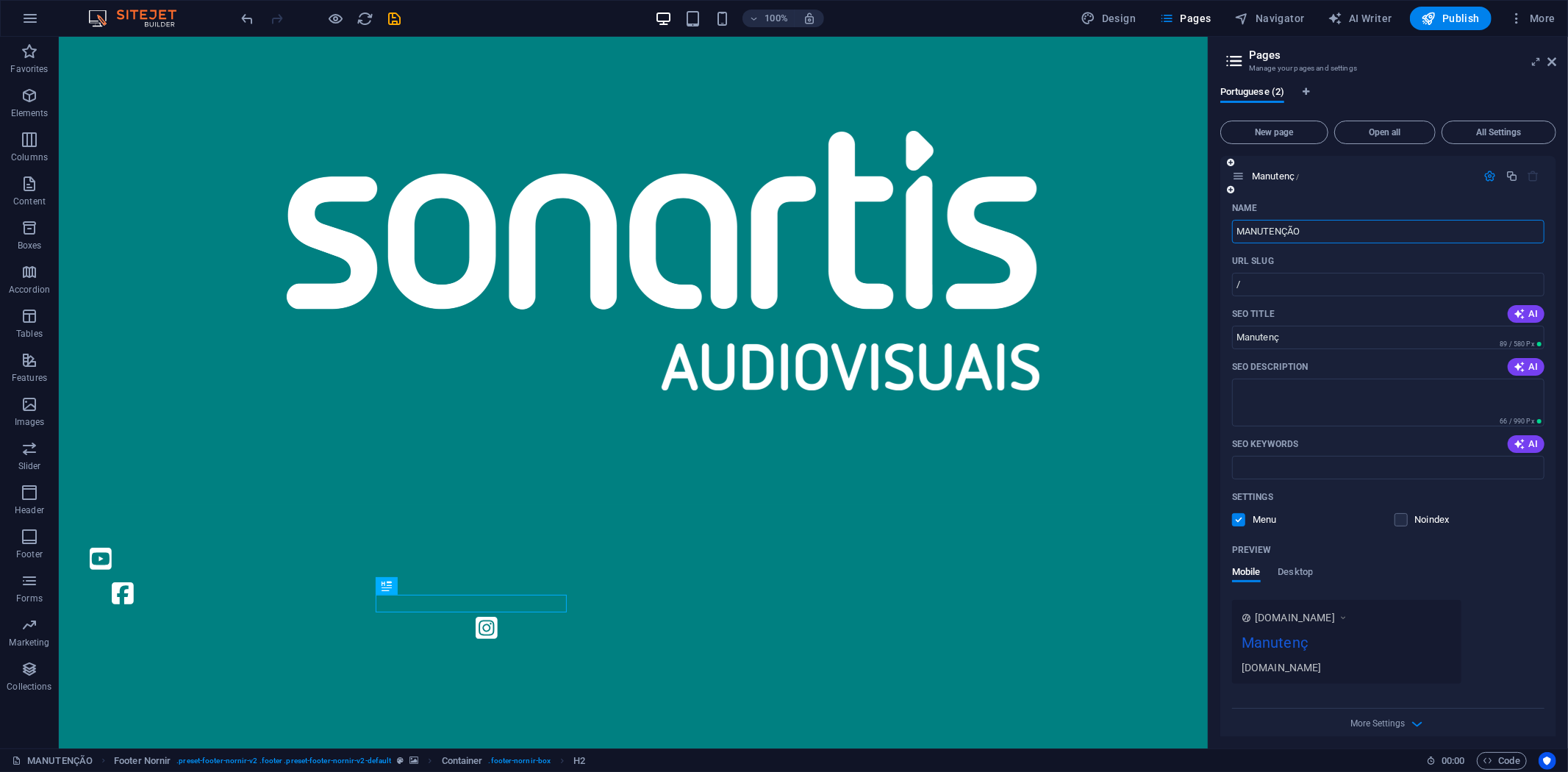
type input "MANUTENÇÃO"
click at [1310, 291] on input "/" at bounding box center [1388, 285] width 312 height 23
type input "/manutecao"
click at [1238, 517] on label at bounding box center [1238, 519] width 13 height 13
click at [0, 0] on input "checkbox" at bounding box center [0, 0] width 0 height 0
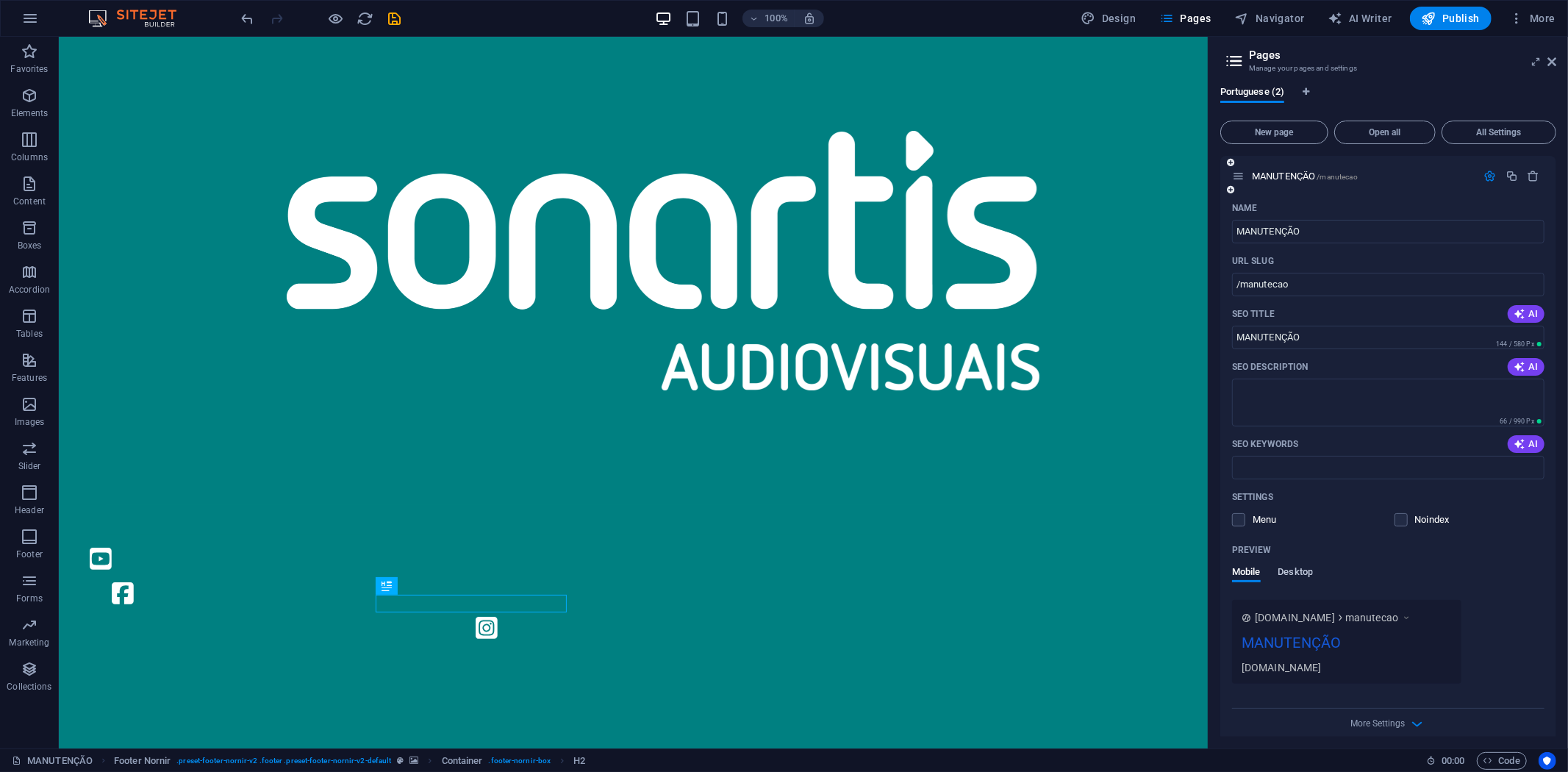
click at [1299, 571] on span "Desktop" at bounding box center [1296, 573] width 36 height 21
click at [1250, 568] on span "Mobile" at bounding box center [1246, 573] width 29 height 21
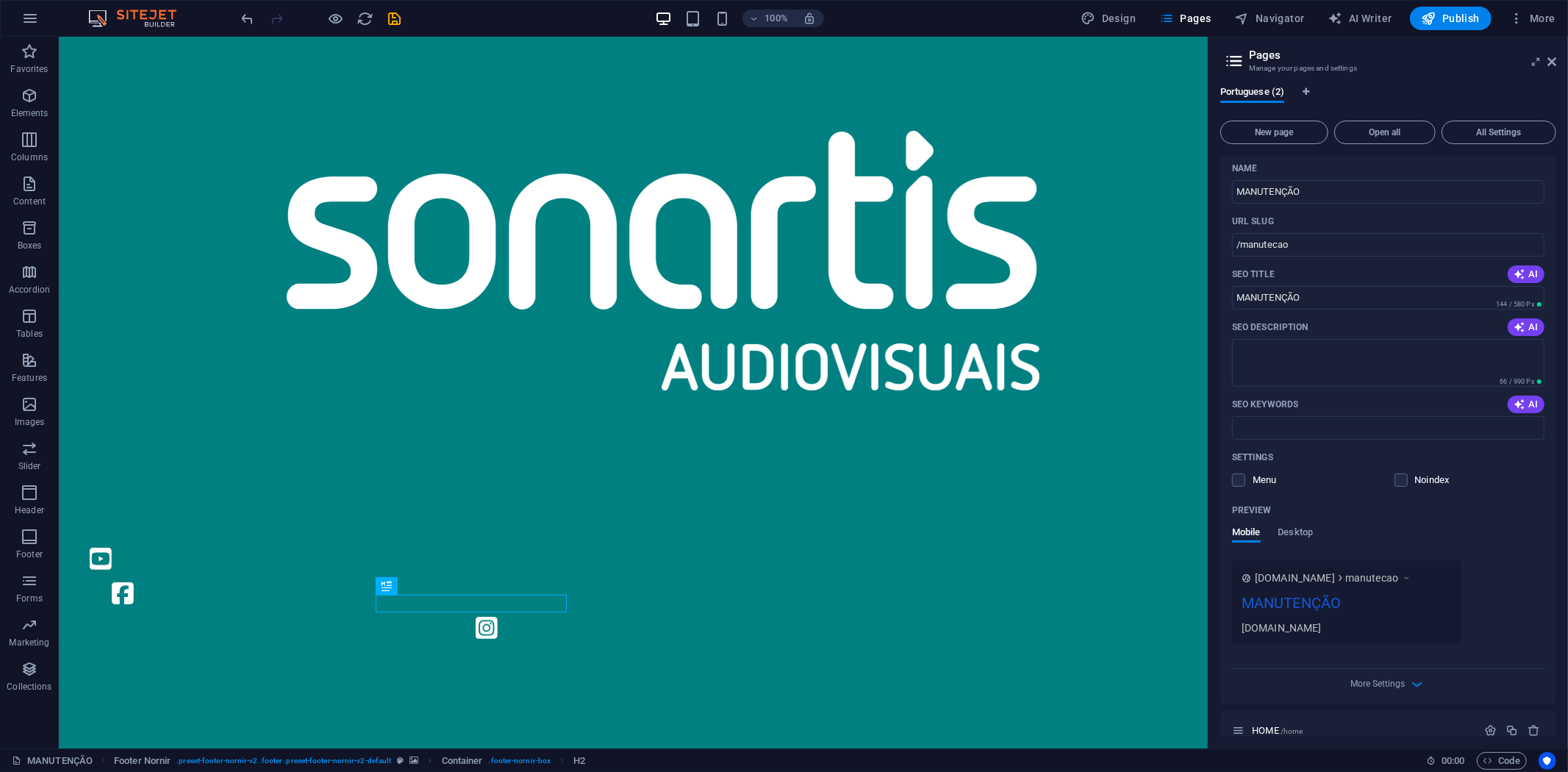
scroll to position [60, 0]
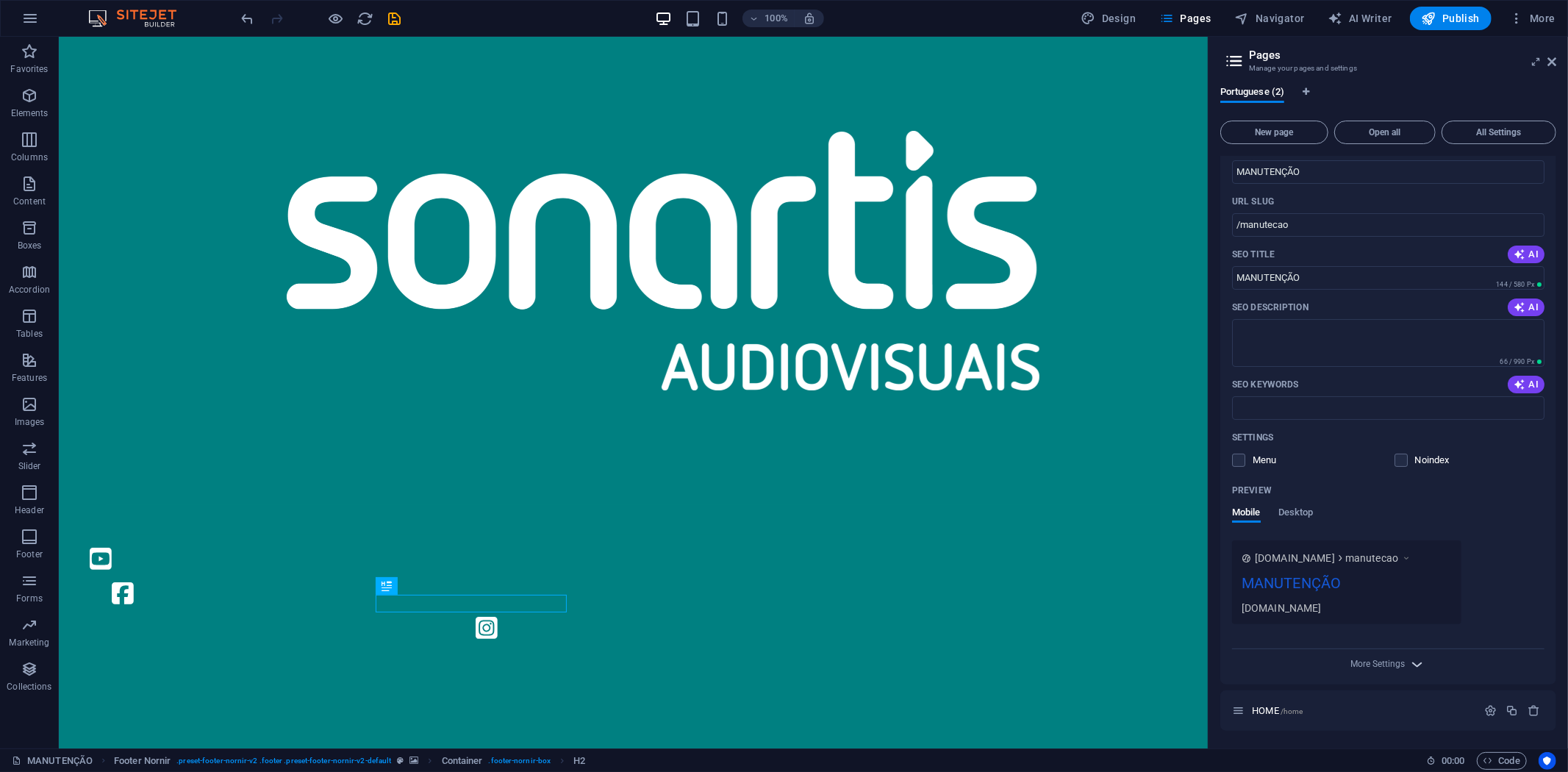
click at [1415, 660] on icon "button" at bounding box center [1417, 664] width 17 height 17
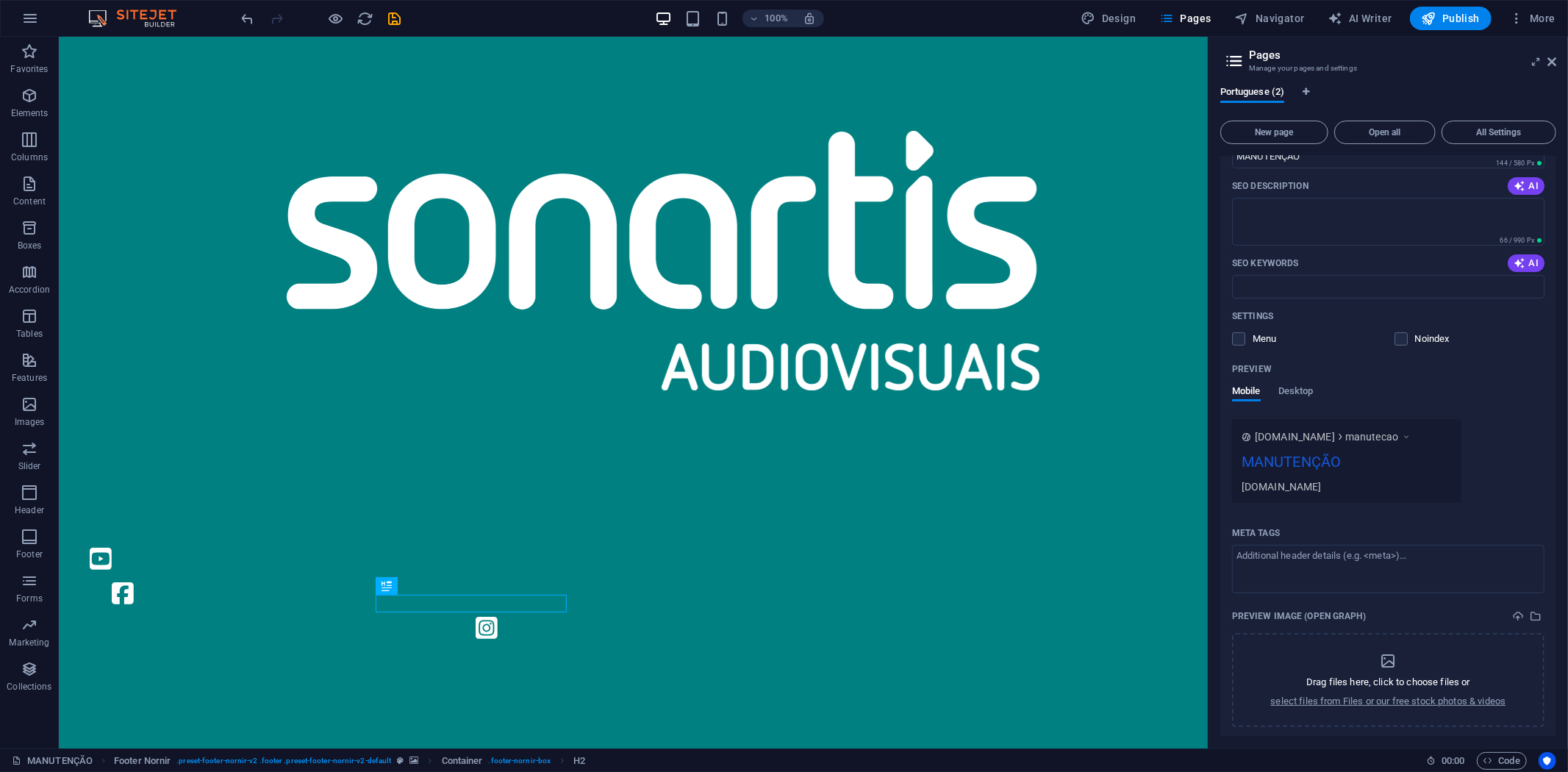
scroll to position [0, 0]
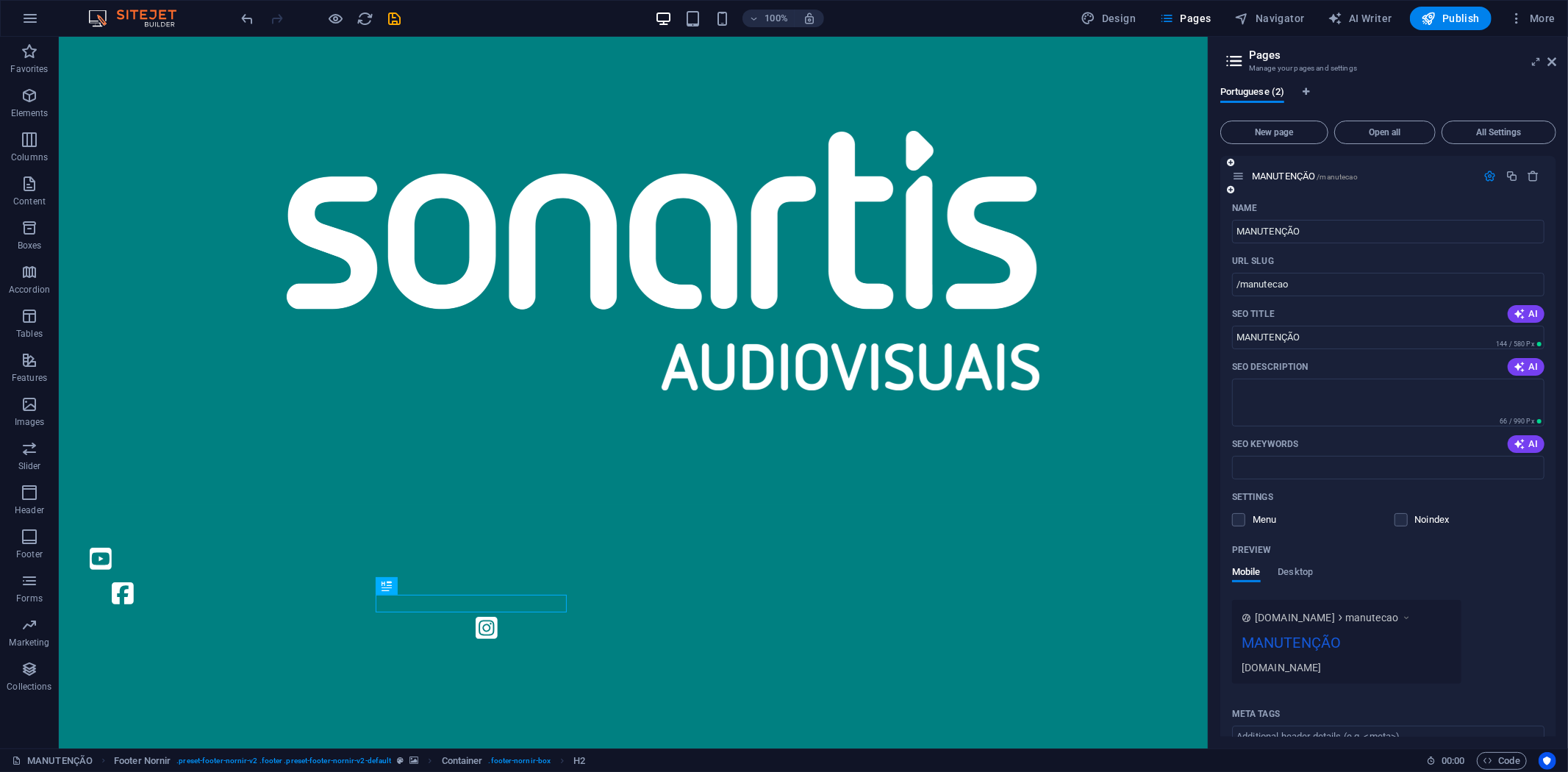
click at [1485, 174] on icon "button" at bounding box center [1490, 176] width 12 height 12
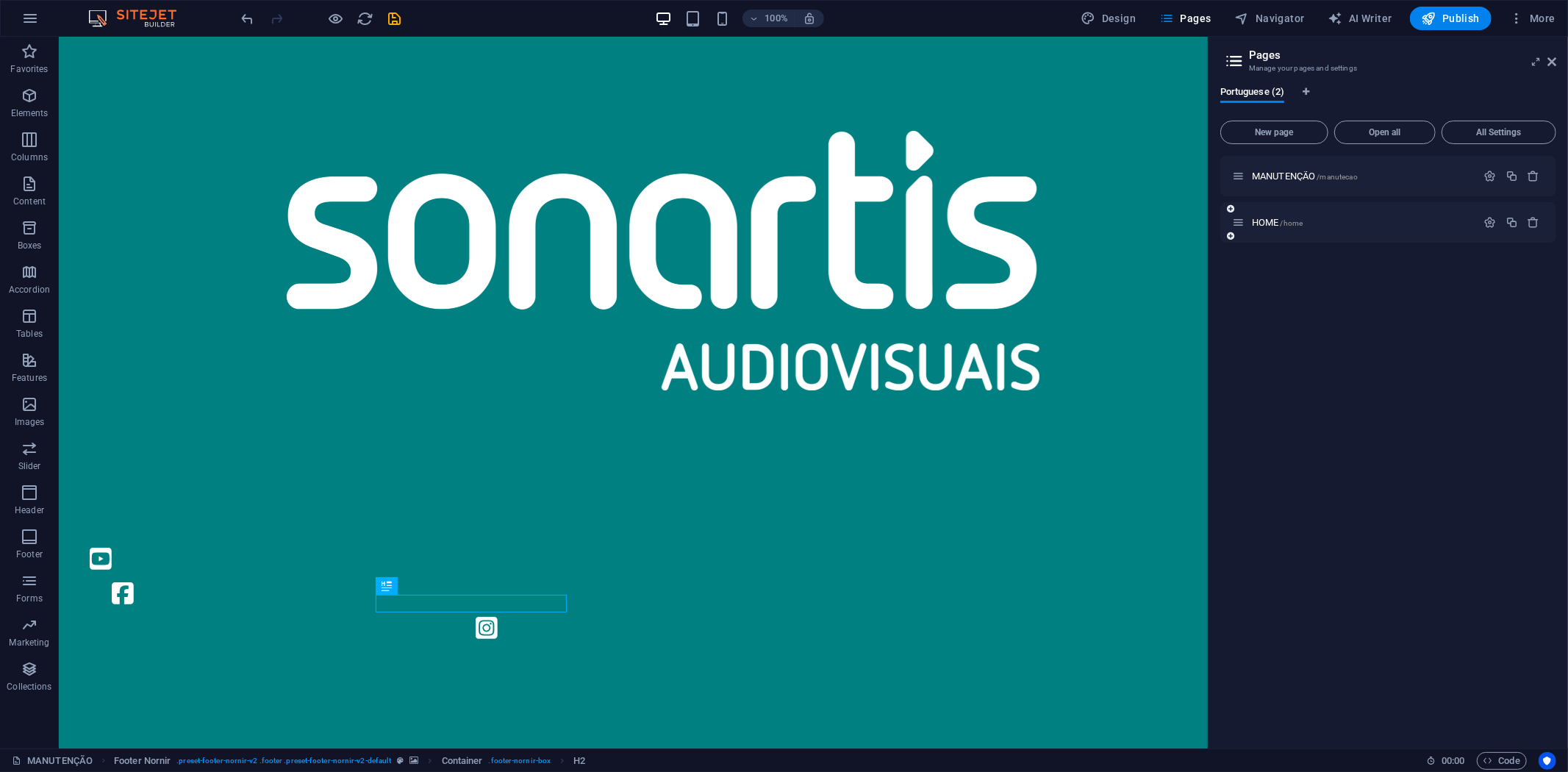
drag, startPoint x: 1286, startPoint y: 177, endPoint x: 1281, endPoint y: 232, distance: 55.2
click at [1281, 232] on div "MANUTENÇÃO /manutecao HOME /home" at bounding box center [1388, 199] width 336 height 87
drag, startPoint x: 1240, startPoint y: 223, endPoint x: 1237, endPoint y: 170, distance: 53.1
click at [1237, 170] on div "MANUTENÇÃO /manutecao HOME /home" at bounding box center [1388, 199] width 336 height 87
click at [1298, 175] on span "/home" at bounding box center [1292, 177] width 23 height 8
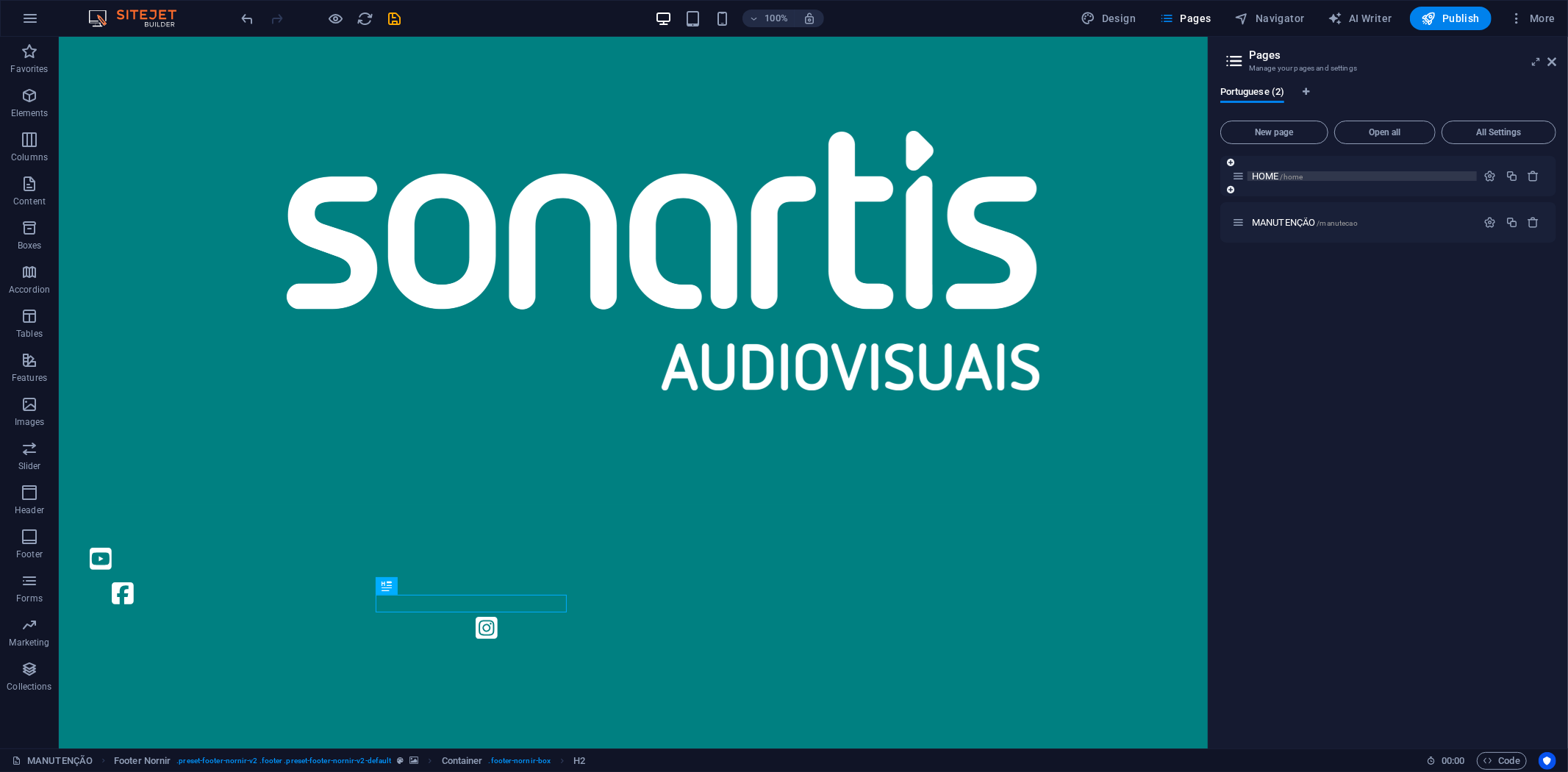
click at [1298, 175] on div "HOME /home" at bounding box center [1388, 176] width 336 height 40
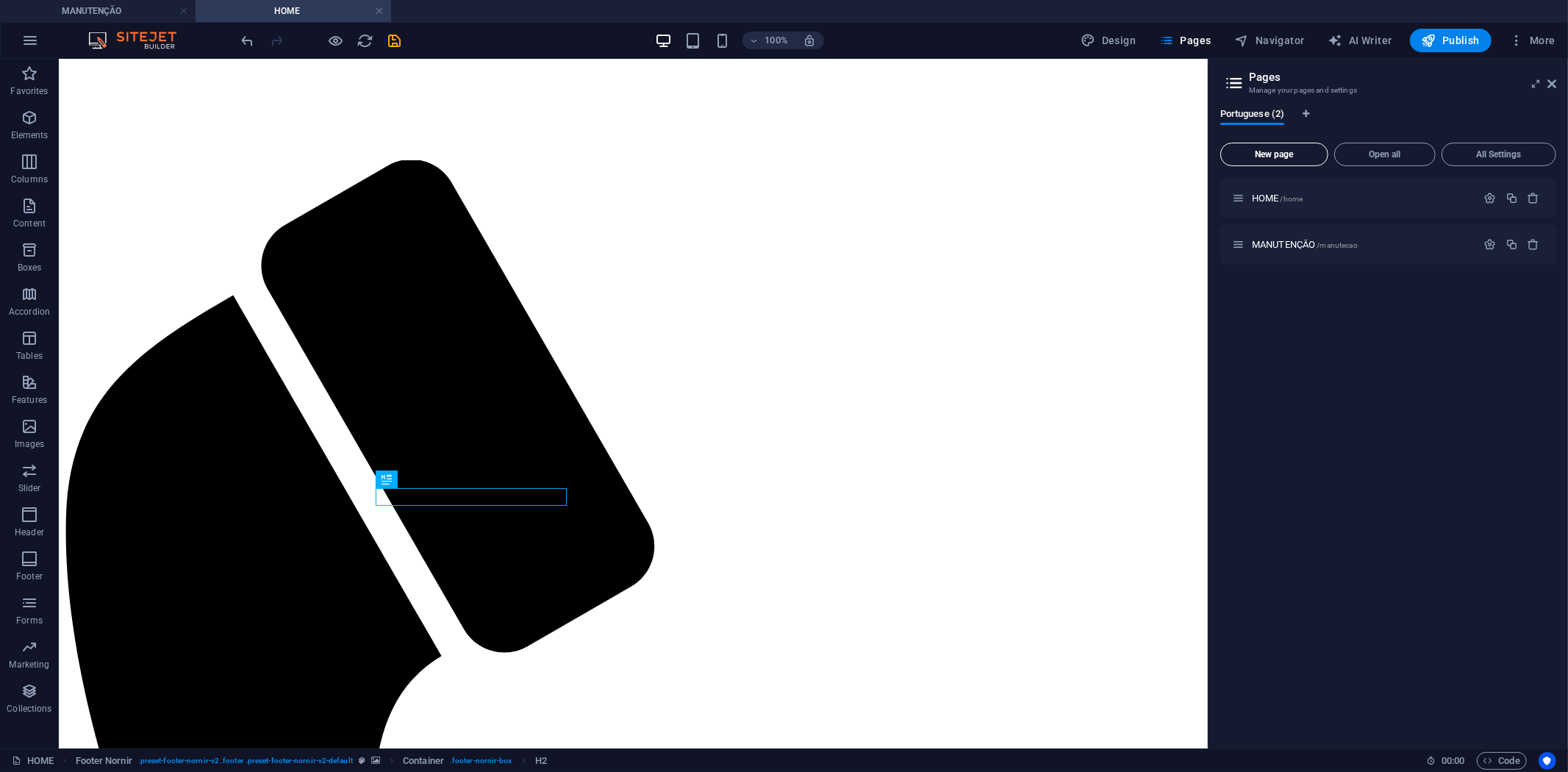
scroll to position [262, 0]
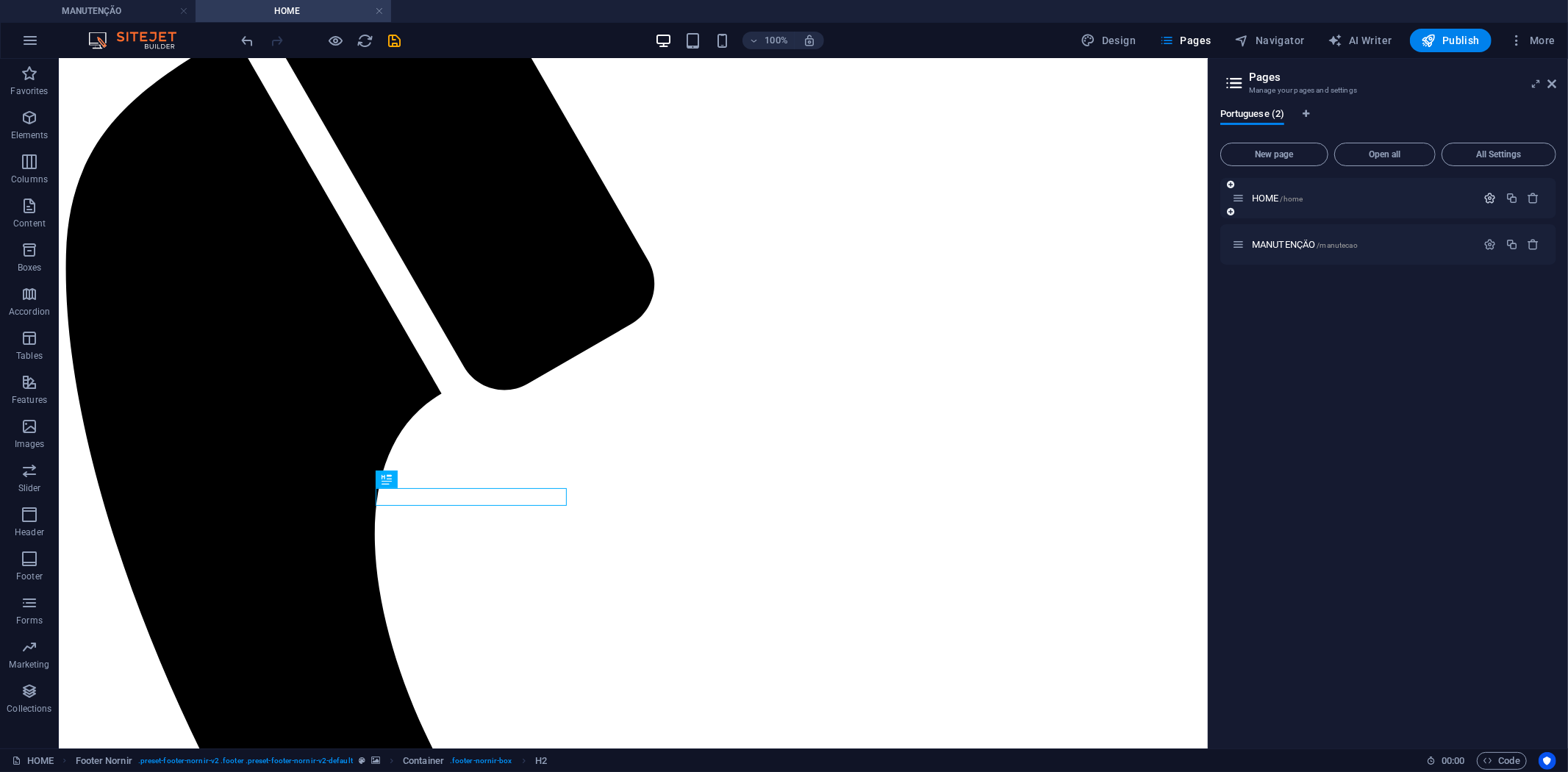
click at [1490, 203] on icon "button" at bounding box center [1490, 198] width 12 height 12
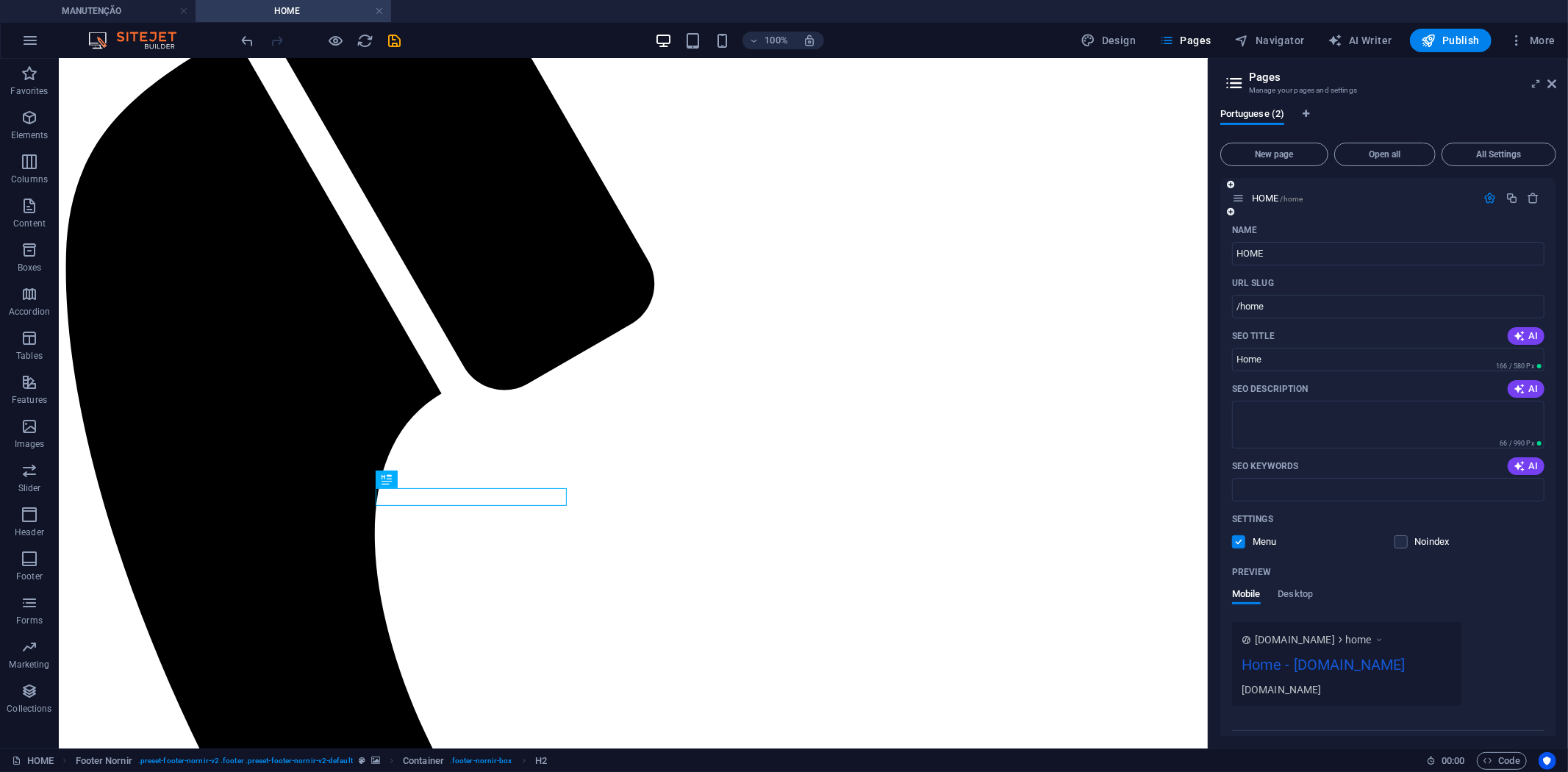
click at [1541, 575] on div "Preview" at bounding box center [1388, 572] width 312 height 23
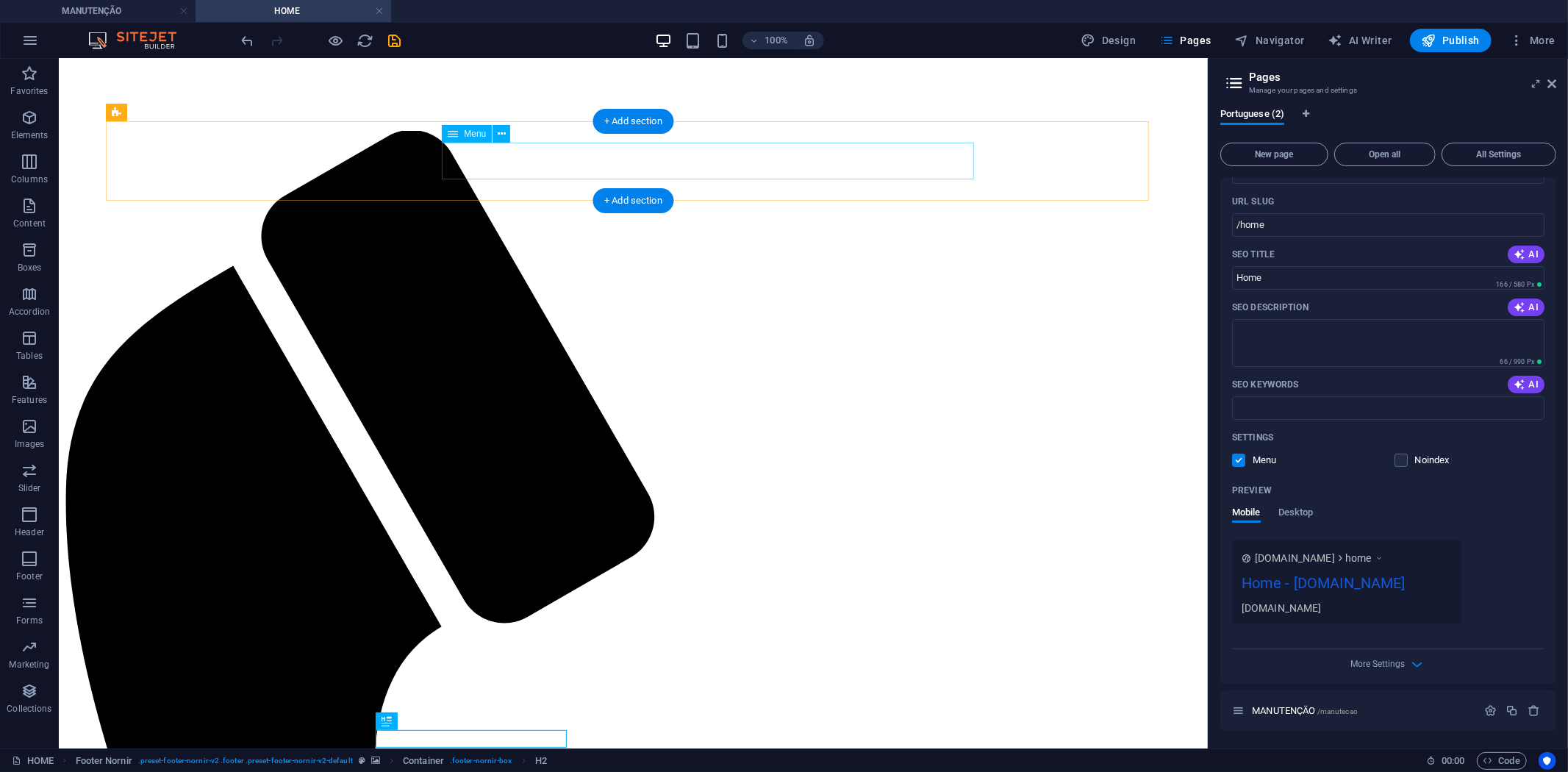
scroll to position [18, 0]
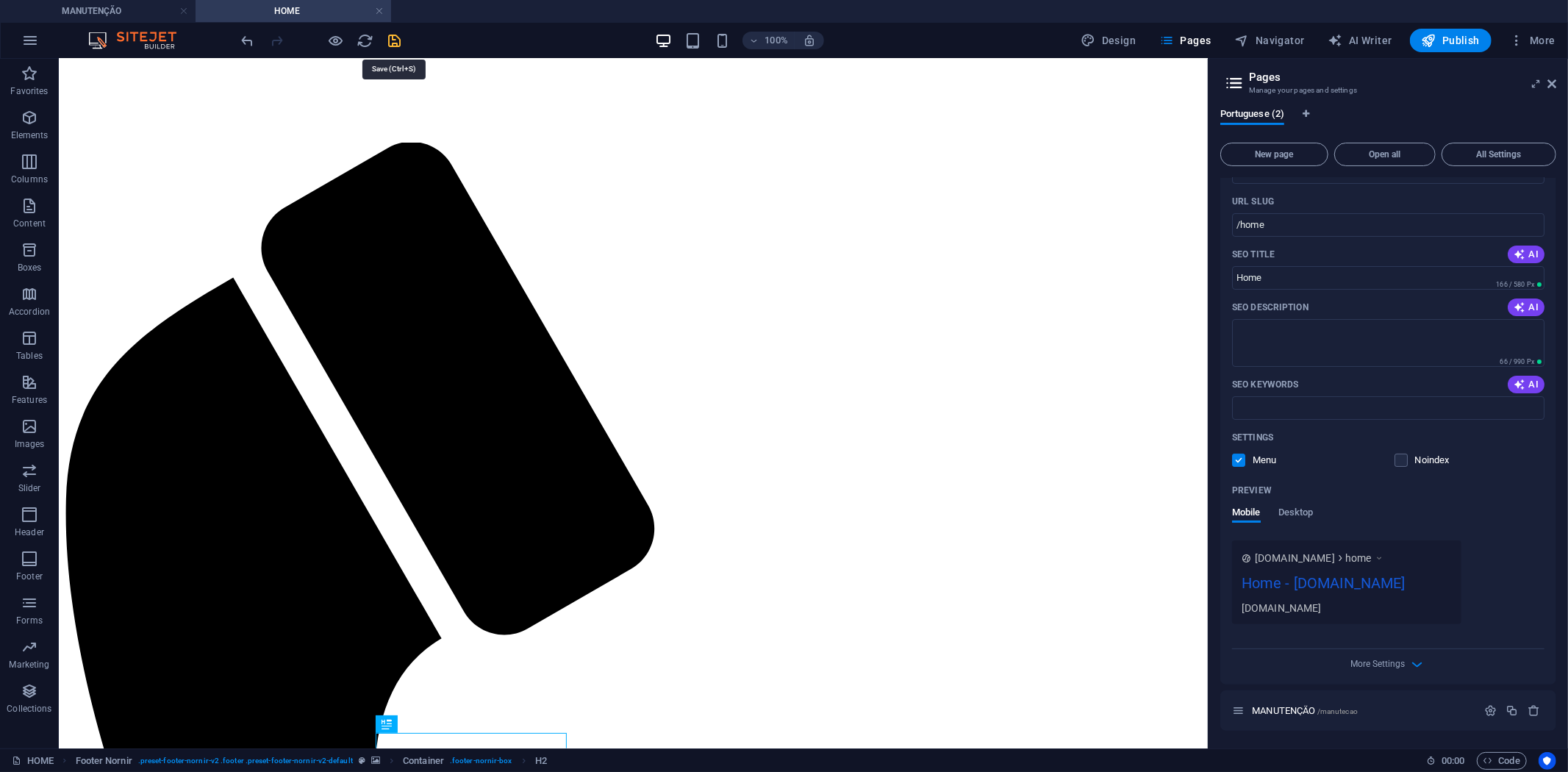
click at [400, 38] on icon "save" at bounding box center [395, 40] width 17 height 17
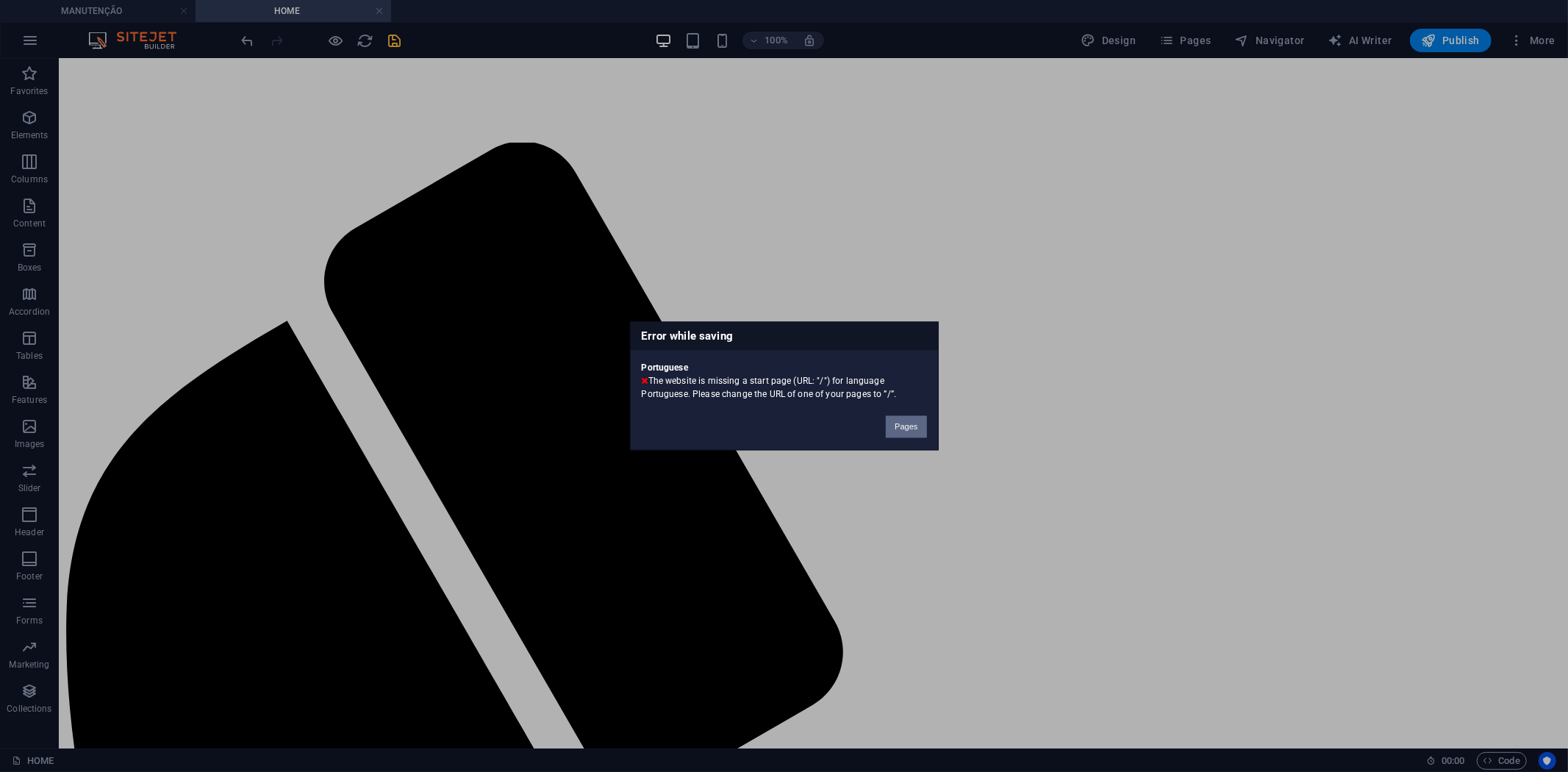
drag, startPoint x: 907, startPoint y: 425, endPoint x: 848, endPoint y: 366, distance: 83.4
click at [907, 425] on button "Pages" at bounding box center [905, 427] width 40 height 22
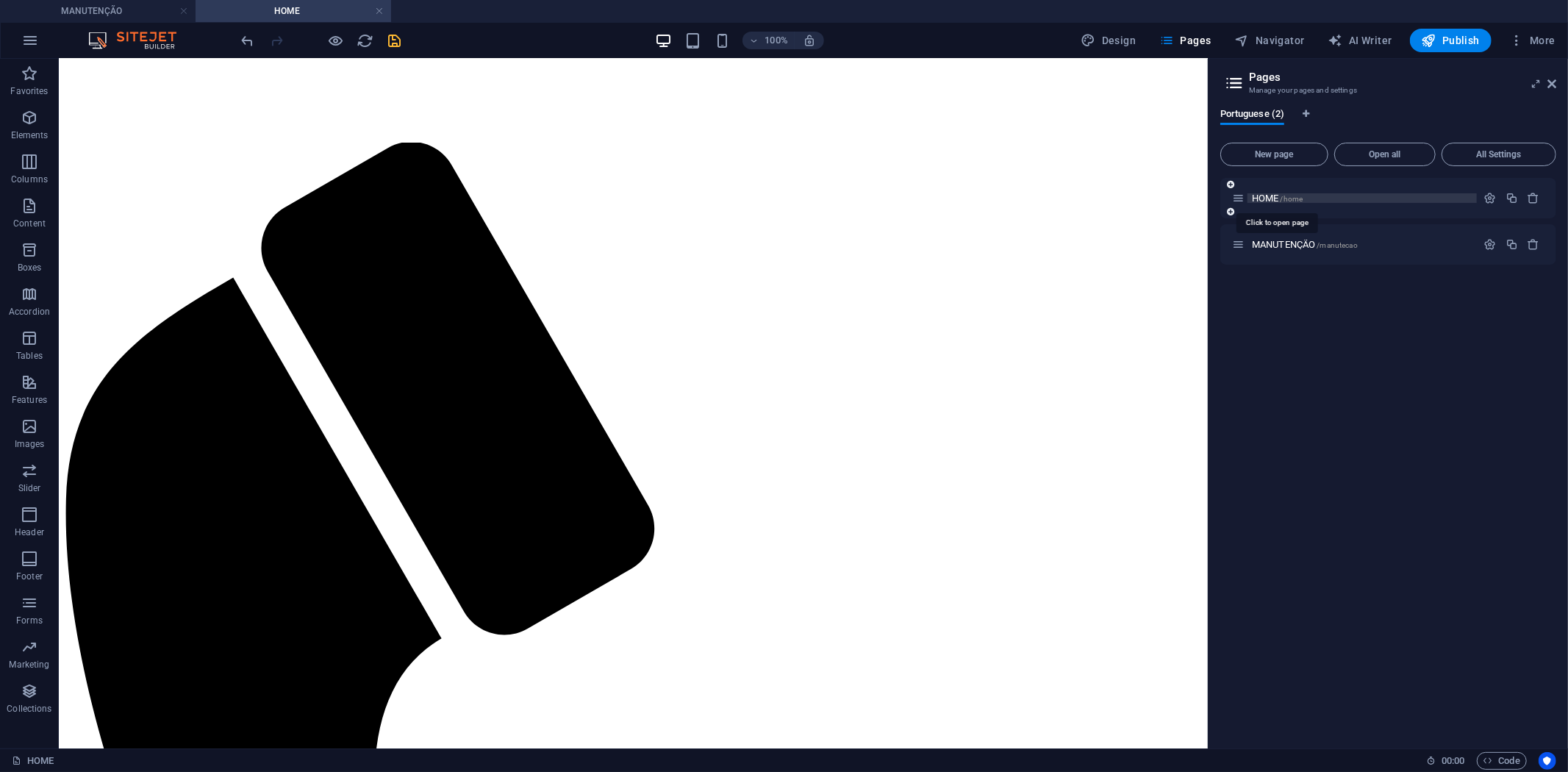
click at [1290, 195] on span "/home" at bounding box center [1292, 198] width 23 height 8
click at [1490, 200] on icon "button" at bounding box center [1490, 198] width 12 height 12
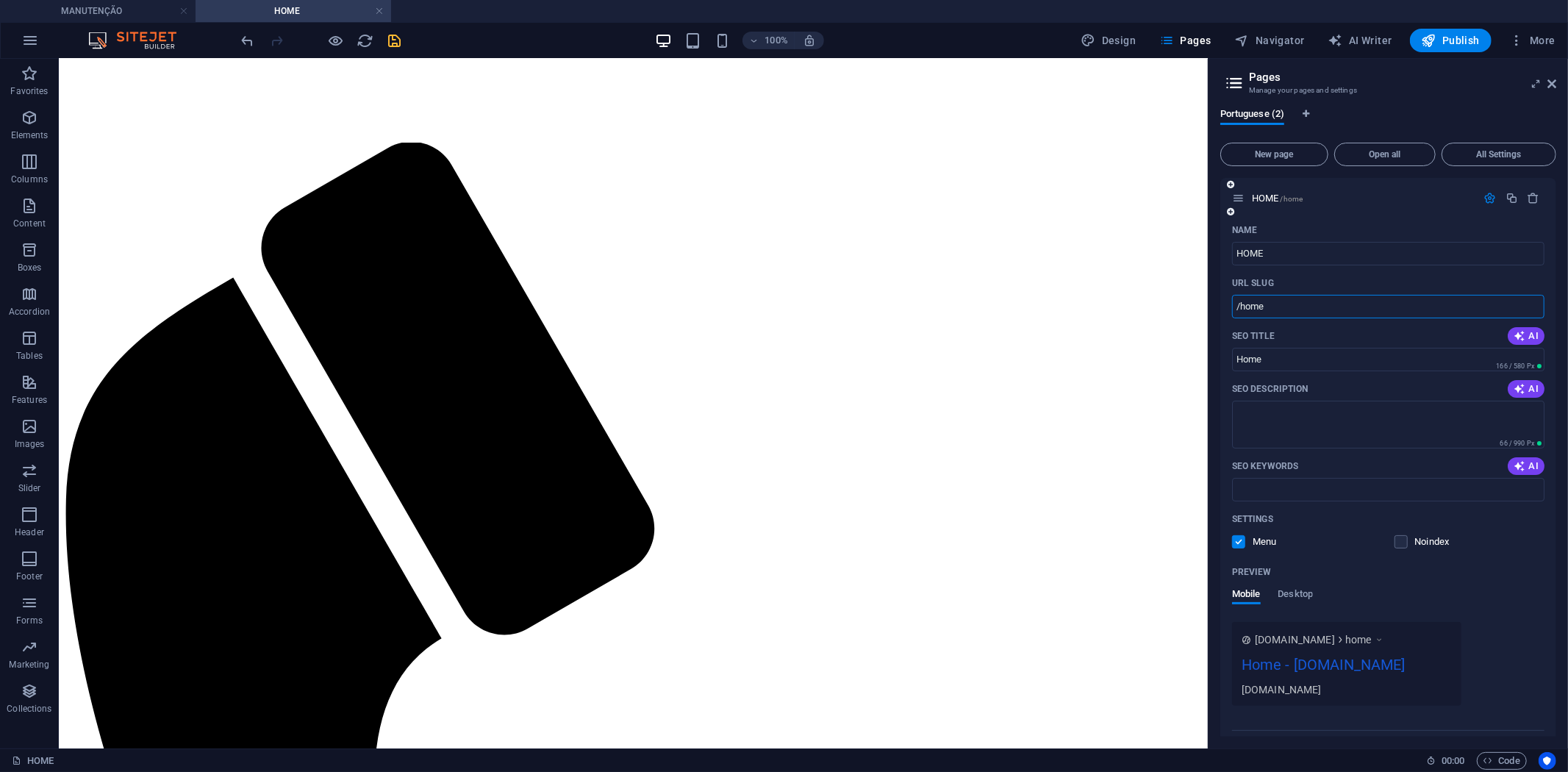
click at [1273, 297] on input "/home" at bounding box center [1388, 306] width 312 height 23
type input "/"
click at [401, 43] on icon "save" at bounding box center [395, 40] width 17 height 17
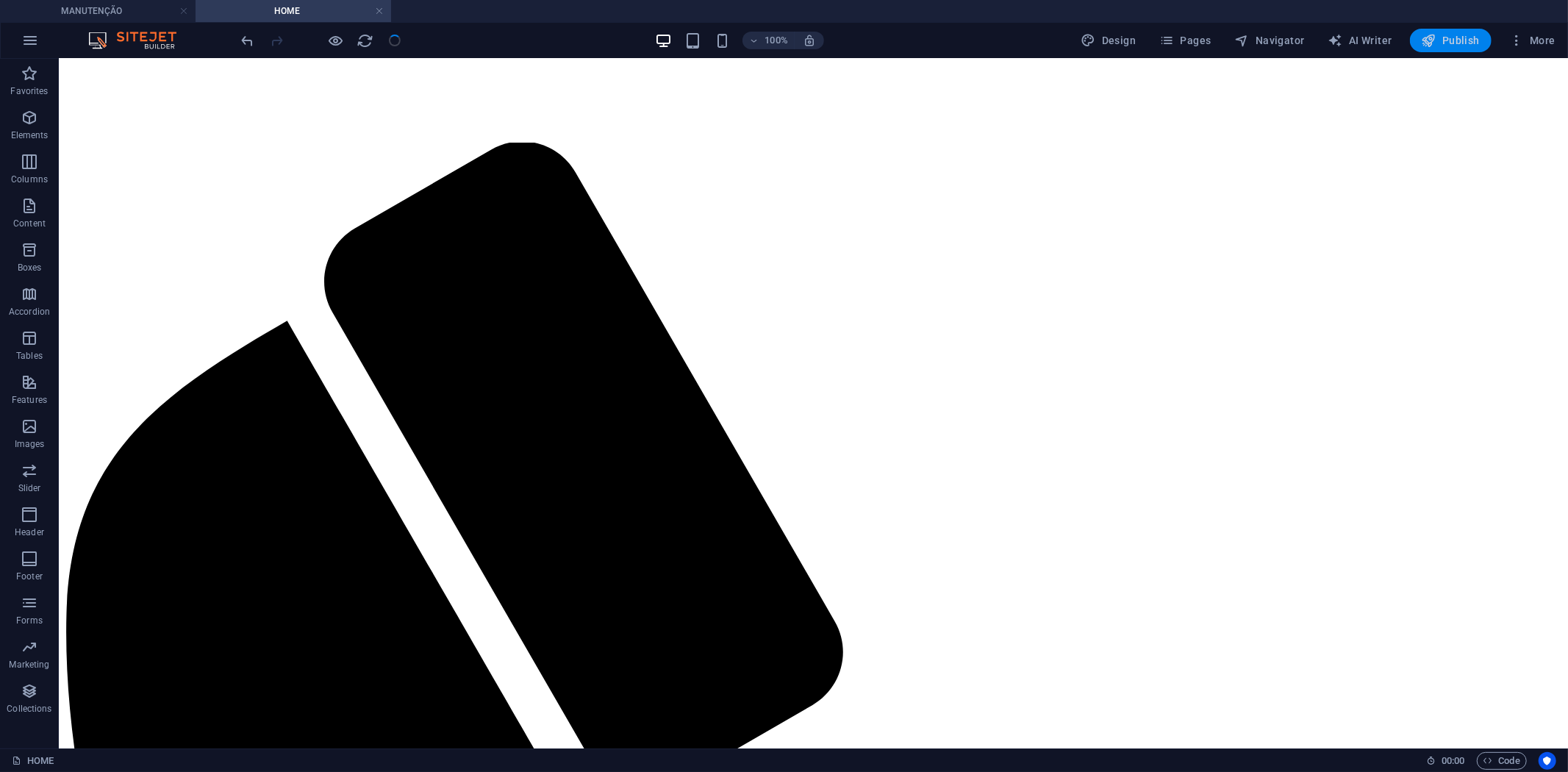
click at [1453, 33] on span "Publish" at bounding box center [1450, 40] width 58 height 14
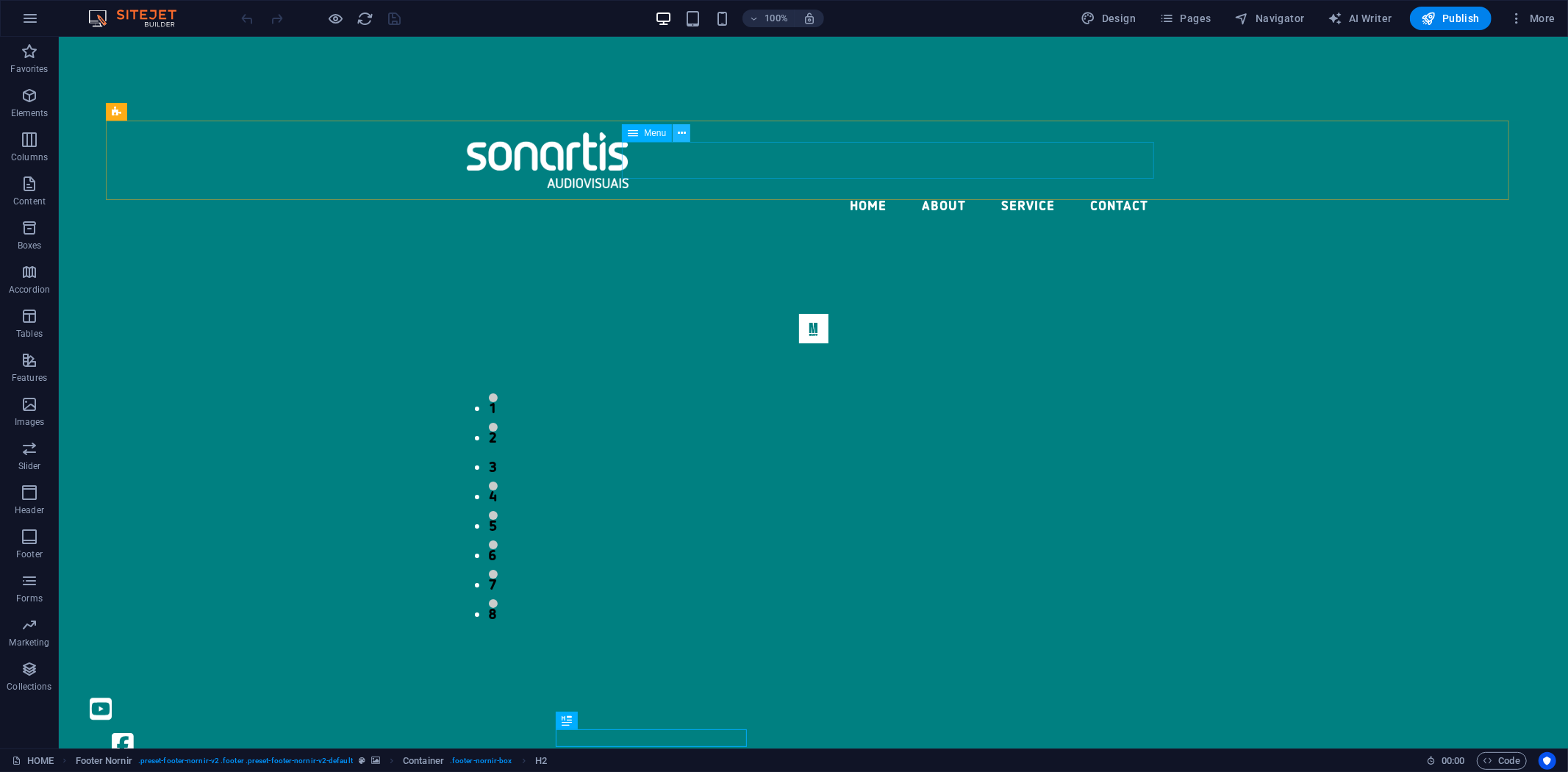
click at [678, 129] on icon at bounding box center [681, 133] width 8 height 15
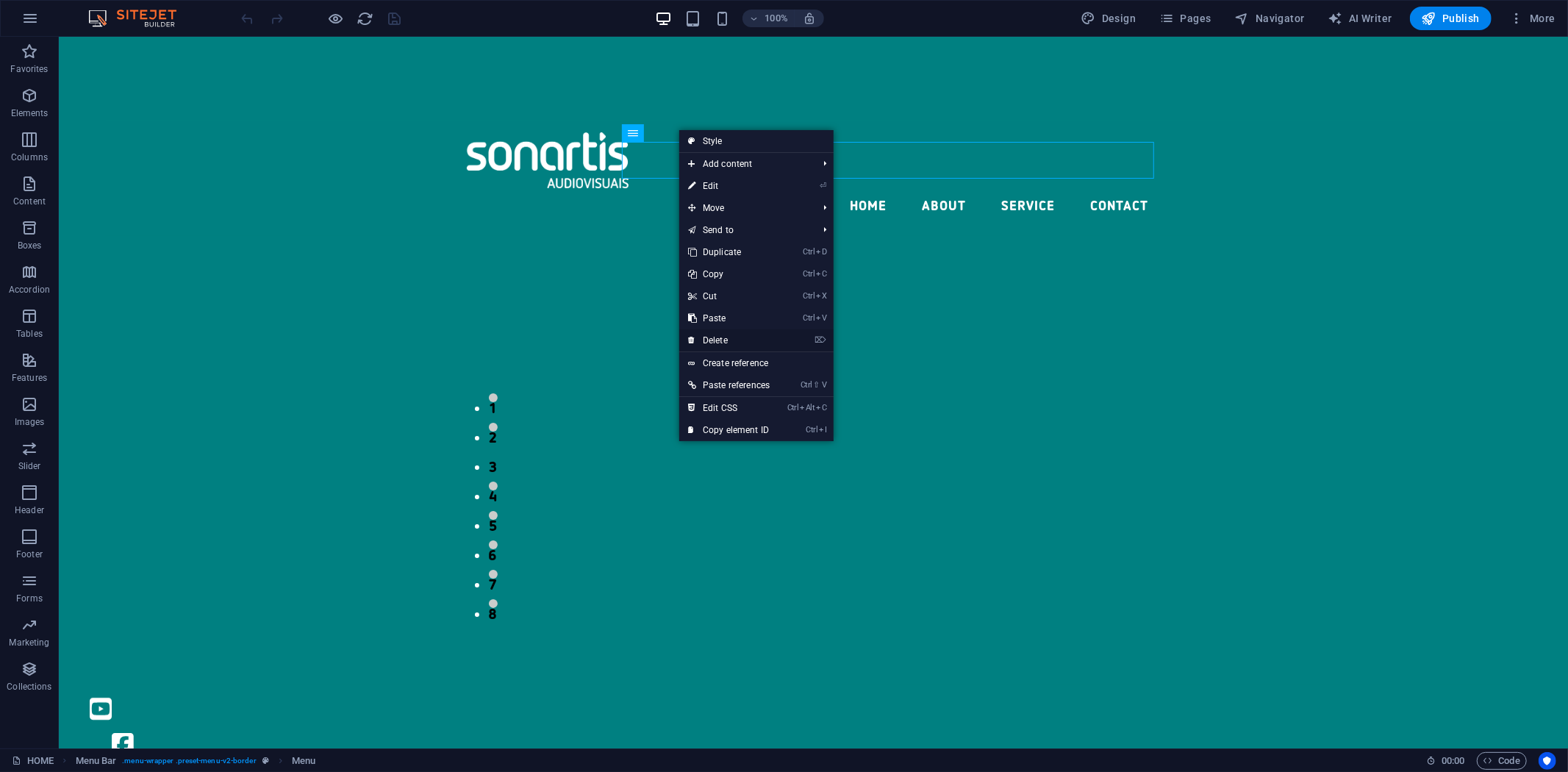
drag, startPoint x: 747, startPoint y: 341, endPoint x: 692, endPoint y: 302, distance: 67.4
click at [747, 341] on link "⌦ Delete" at bounding box center [729, 340] width 99 height 22
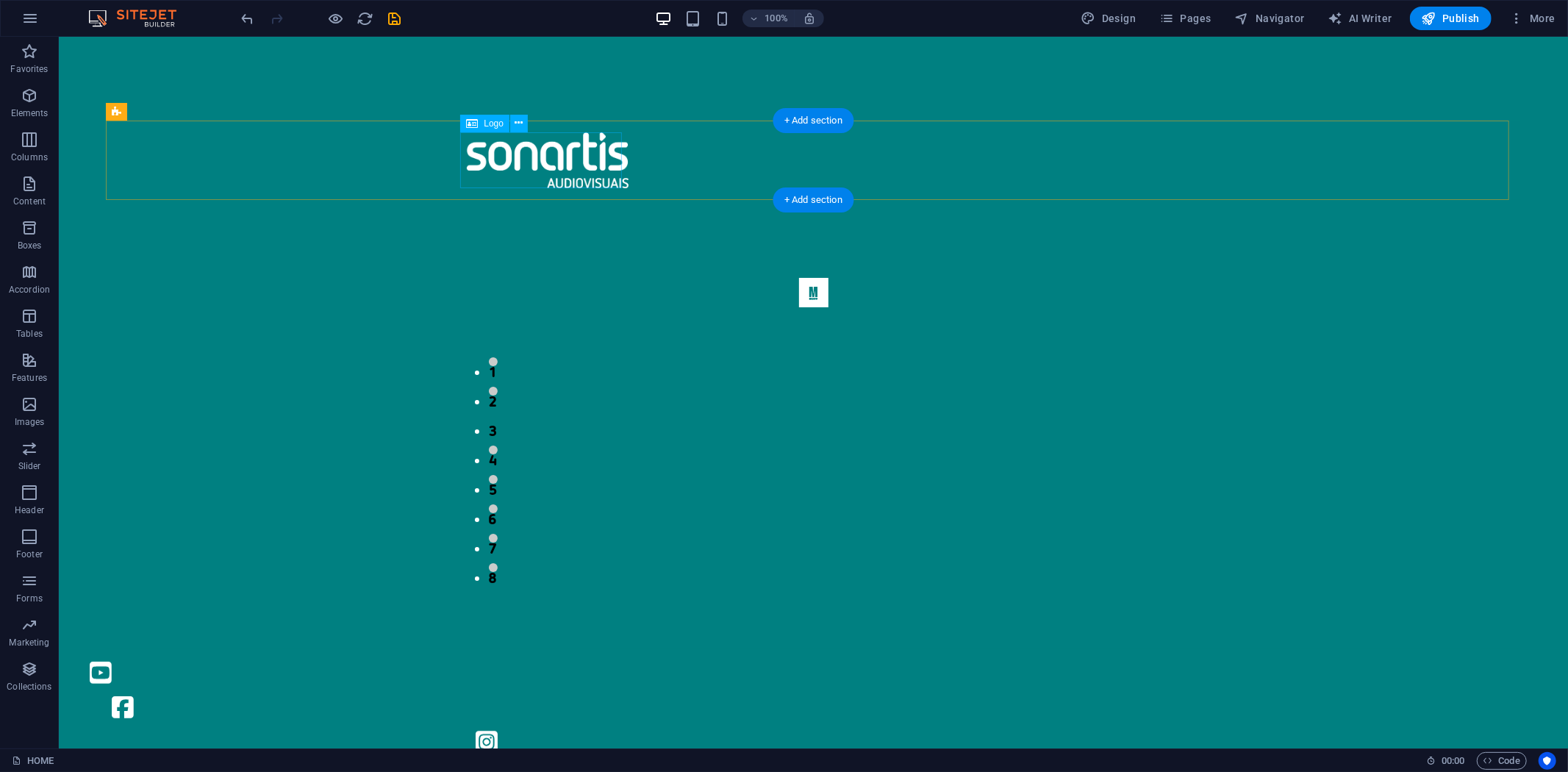
click at [550, 170] on div at bounding box center [813, 160] width 694 height 56
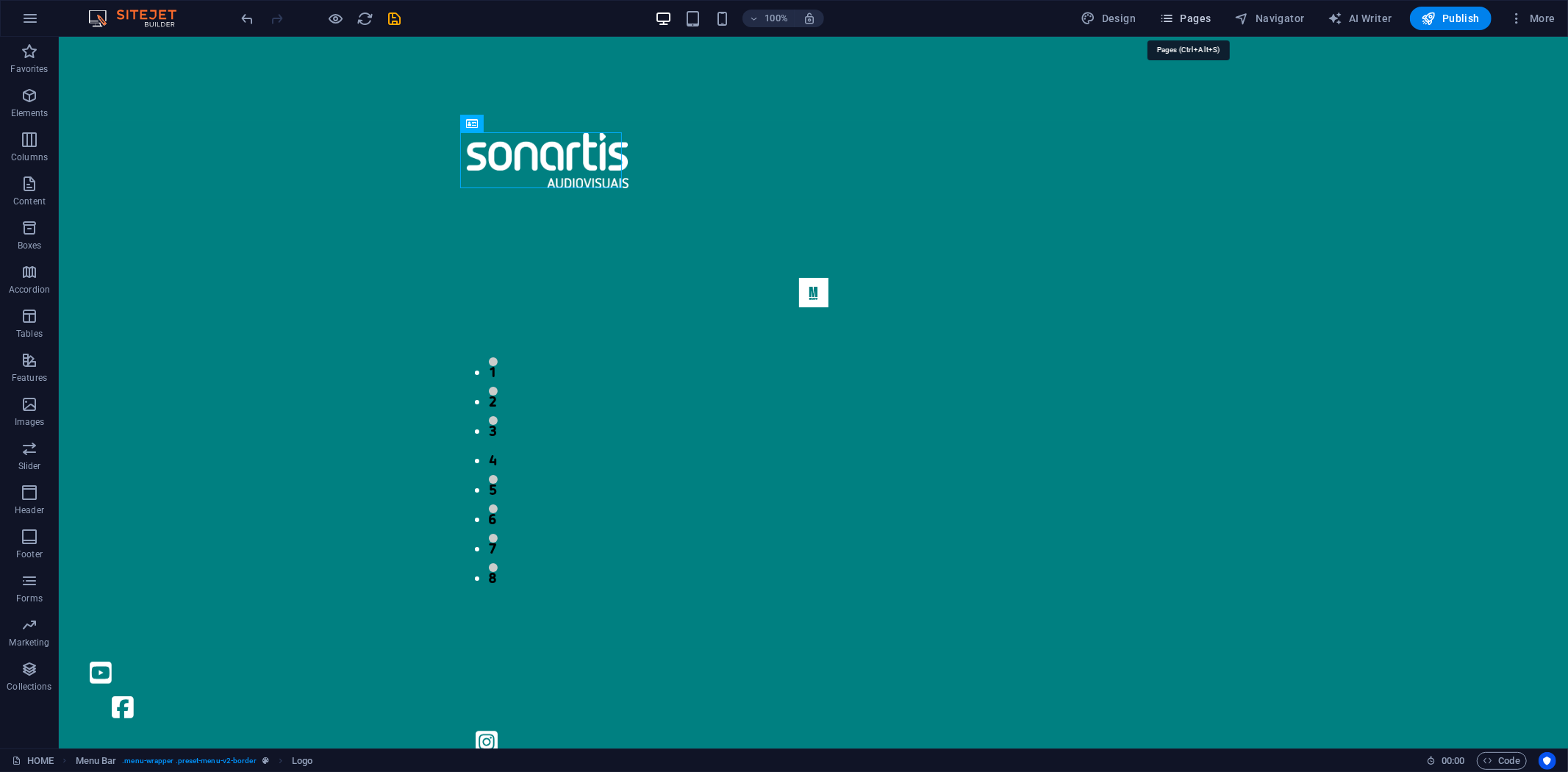
click at [1191, 23] on span "Pages" at bounding box center [1185, 18] width 52 height 14
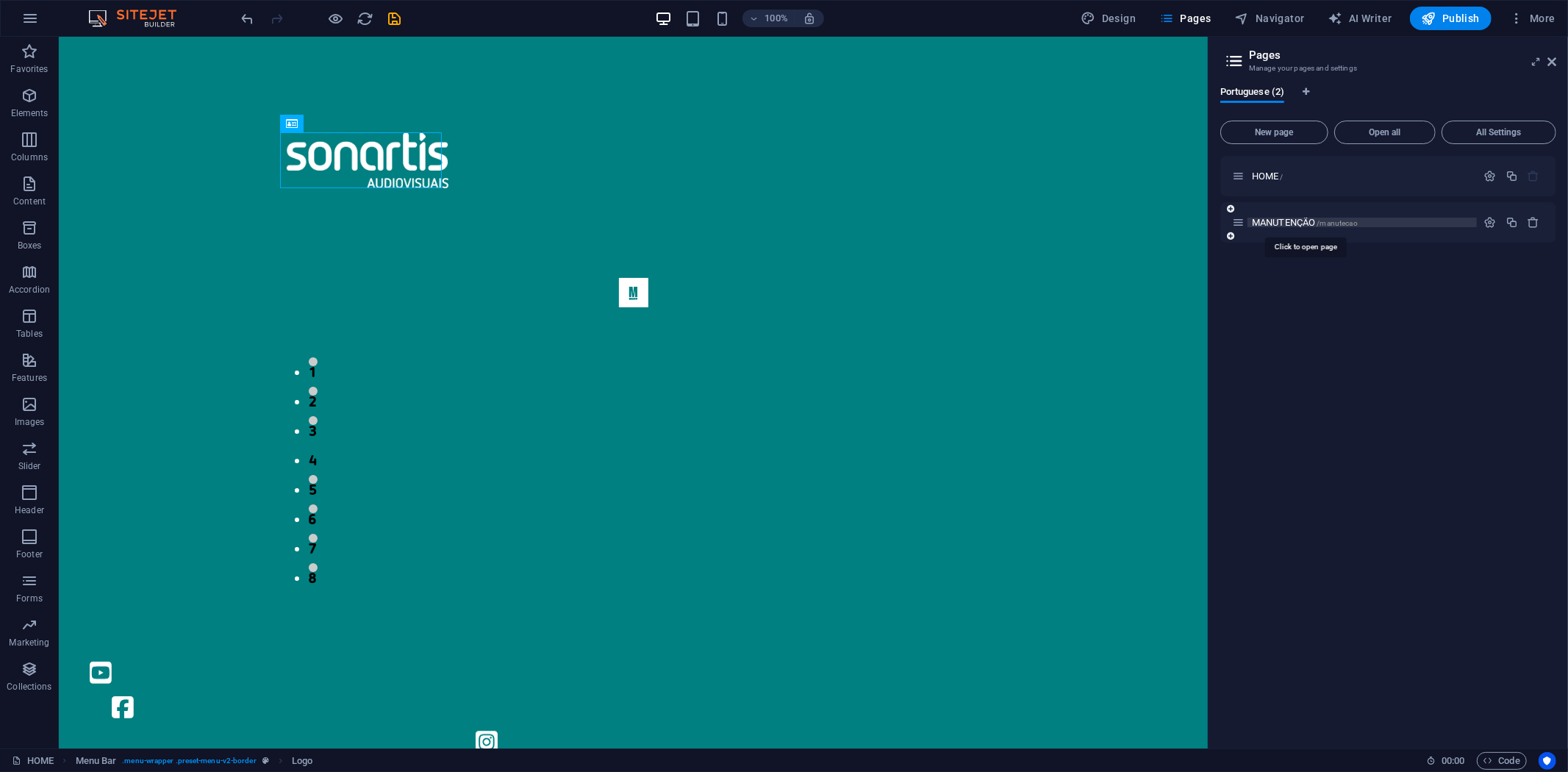
click at [1282, 218] on span "MANUTENÇÃO /manutecao" at bounding box center [1305, 222] width 106 height 11
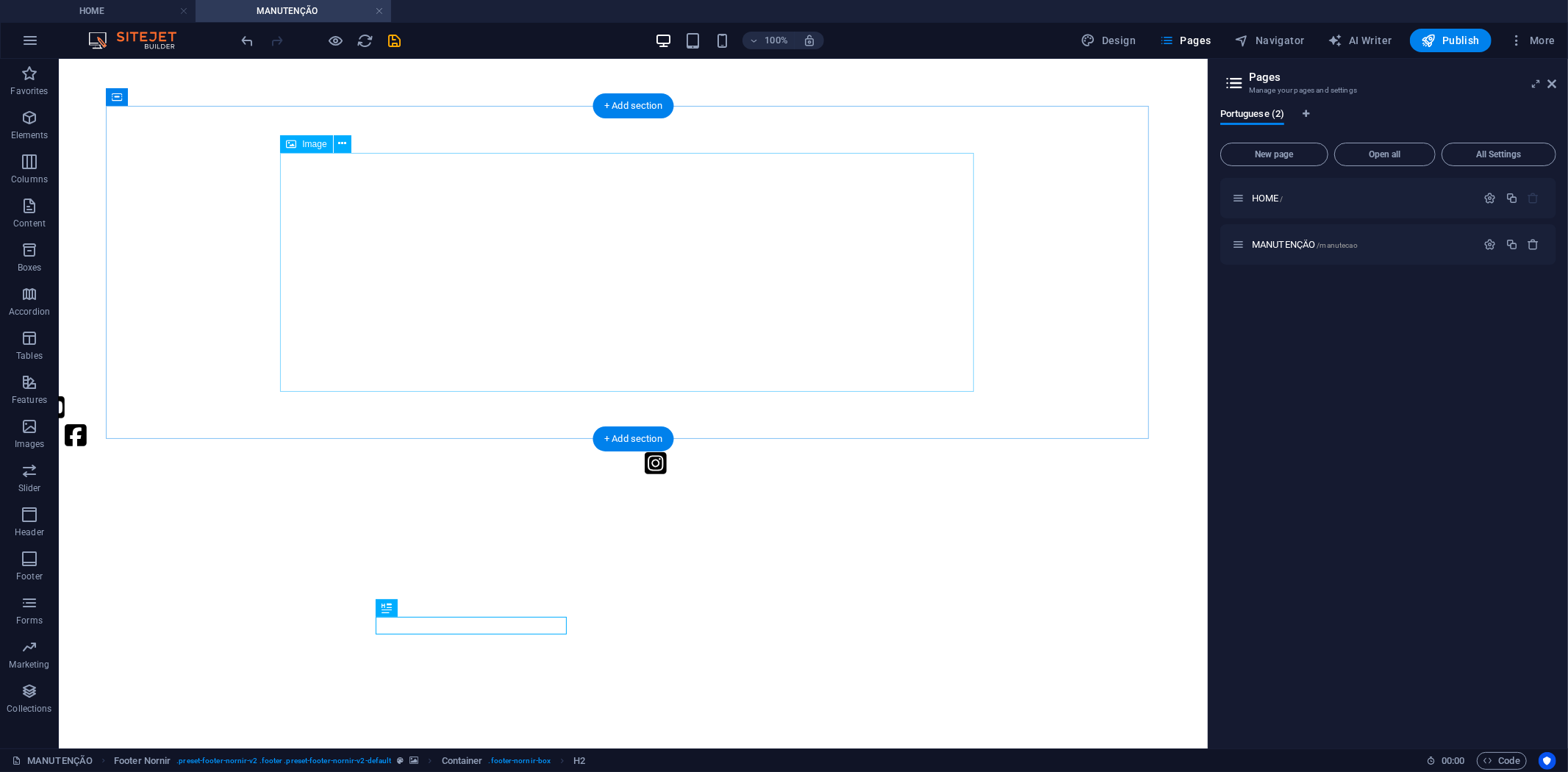
click at [749, 233] on figure at bounding box center [632, 195] width 1137 height 262
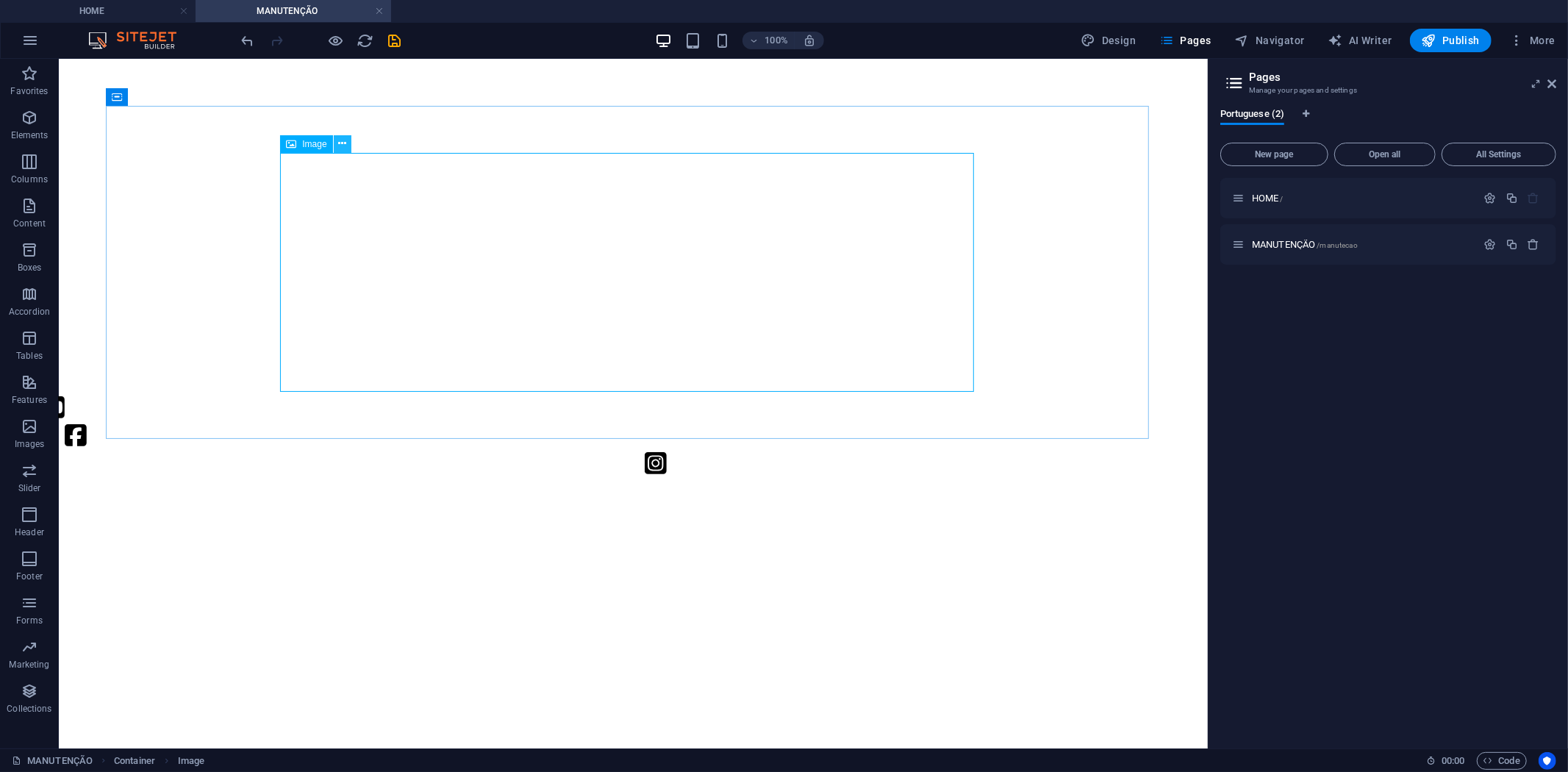
click at [338, 137] on icon at bounding box center [342, 143] width 8 height 15
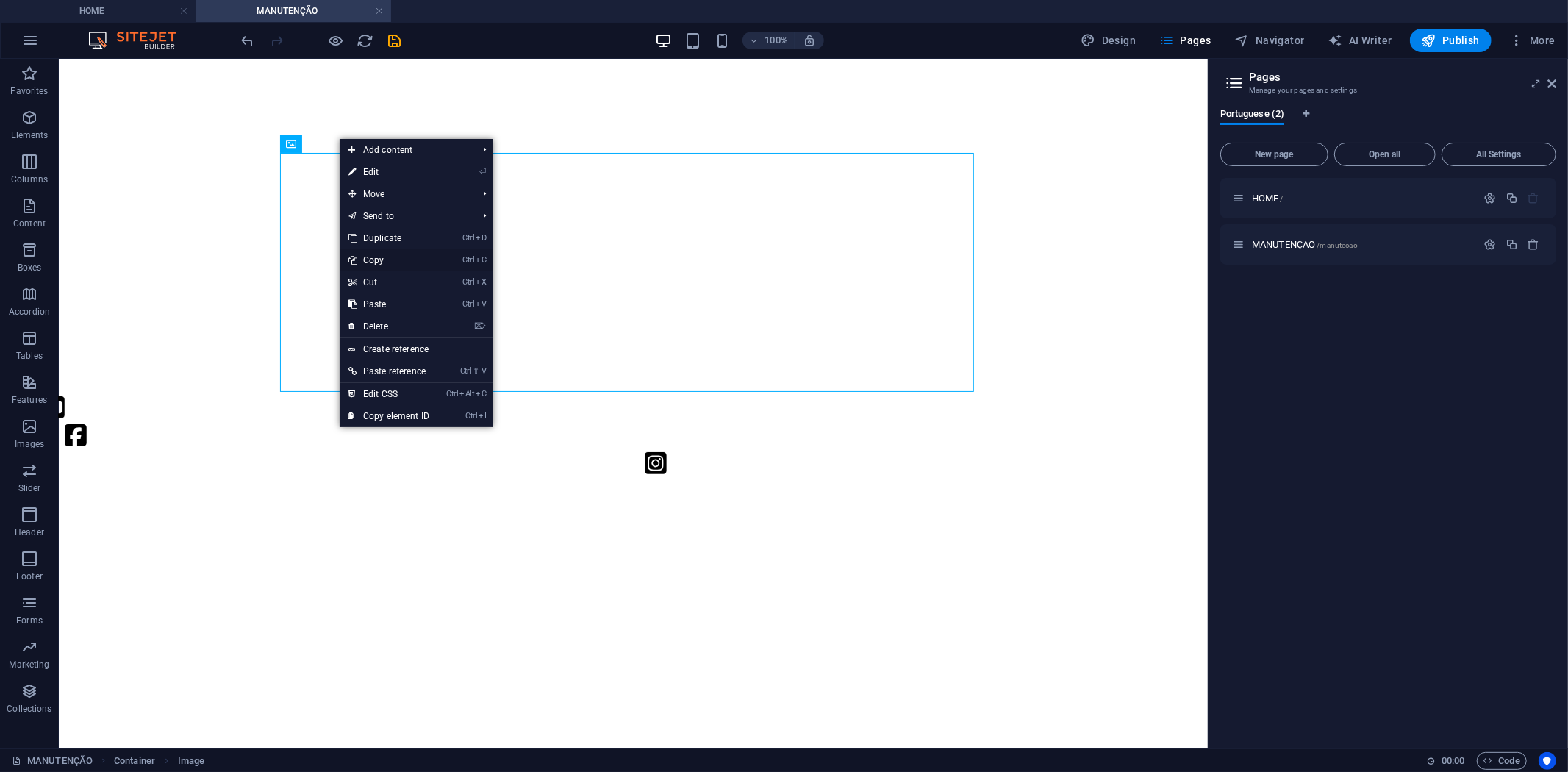
drag, startPoint x: 387, startPoint y: 252, endPoint x: 251, endPoint y: 54, distance: 240.2
click at [387, 252] on link "Ctrl C Copy" at bounding box center [389, 260] width 98 height 22
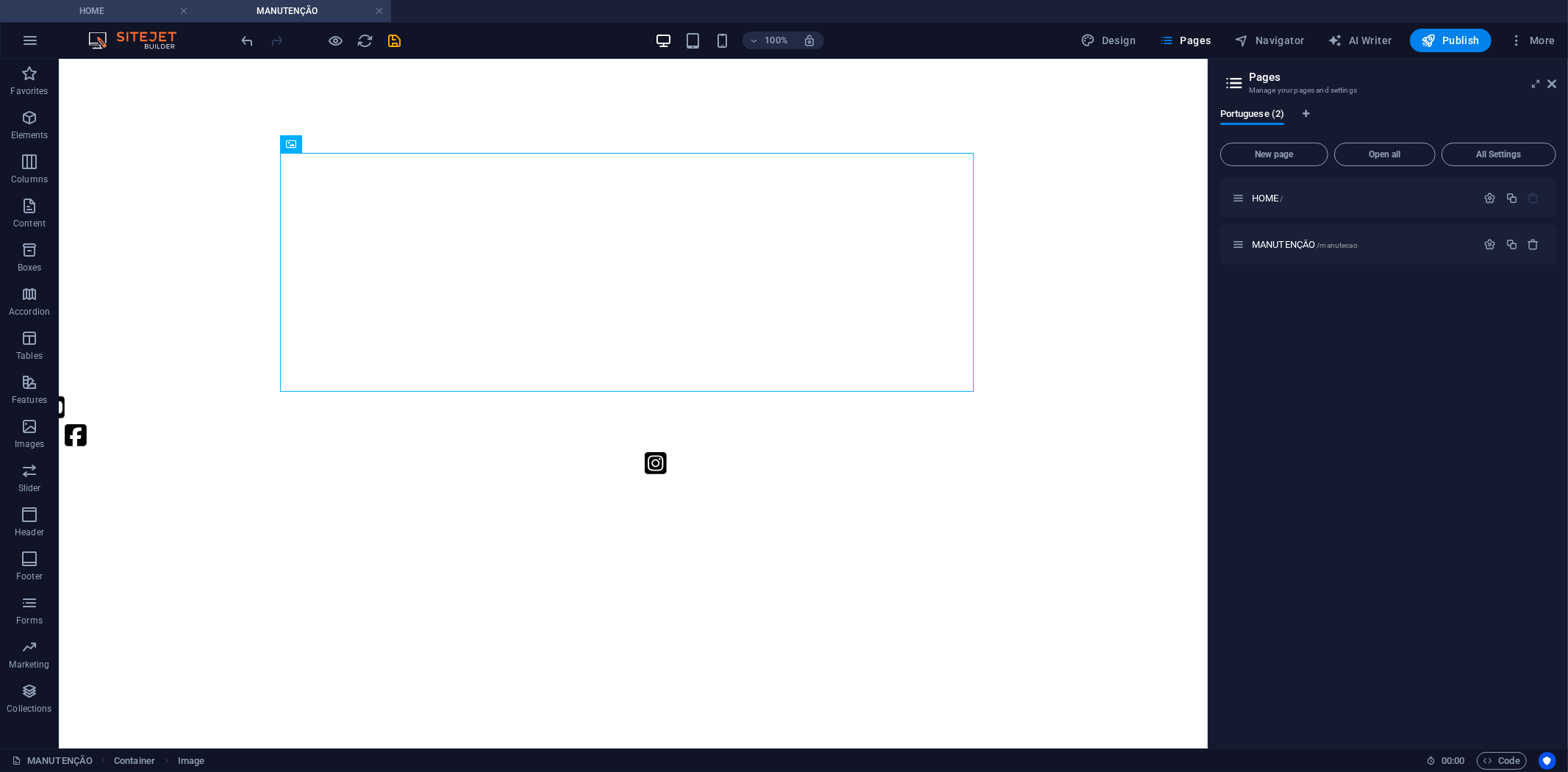
click at [132, 11] on h4 "HOME" at bounding box center [97, 11] width 195 height 16
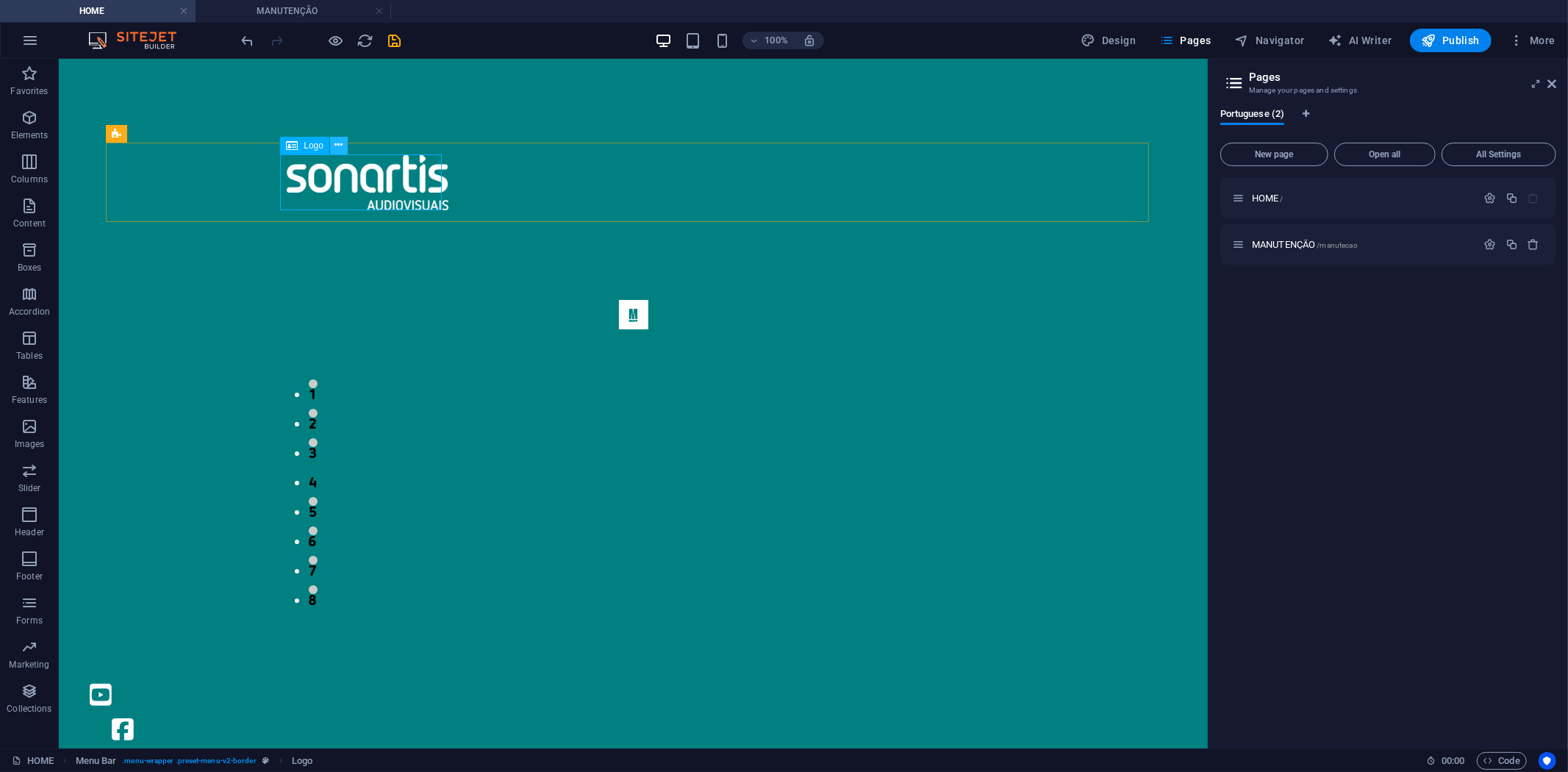
click at [346, 147] on button at bounding box center [339, 145] width 18 height 18
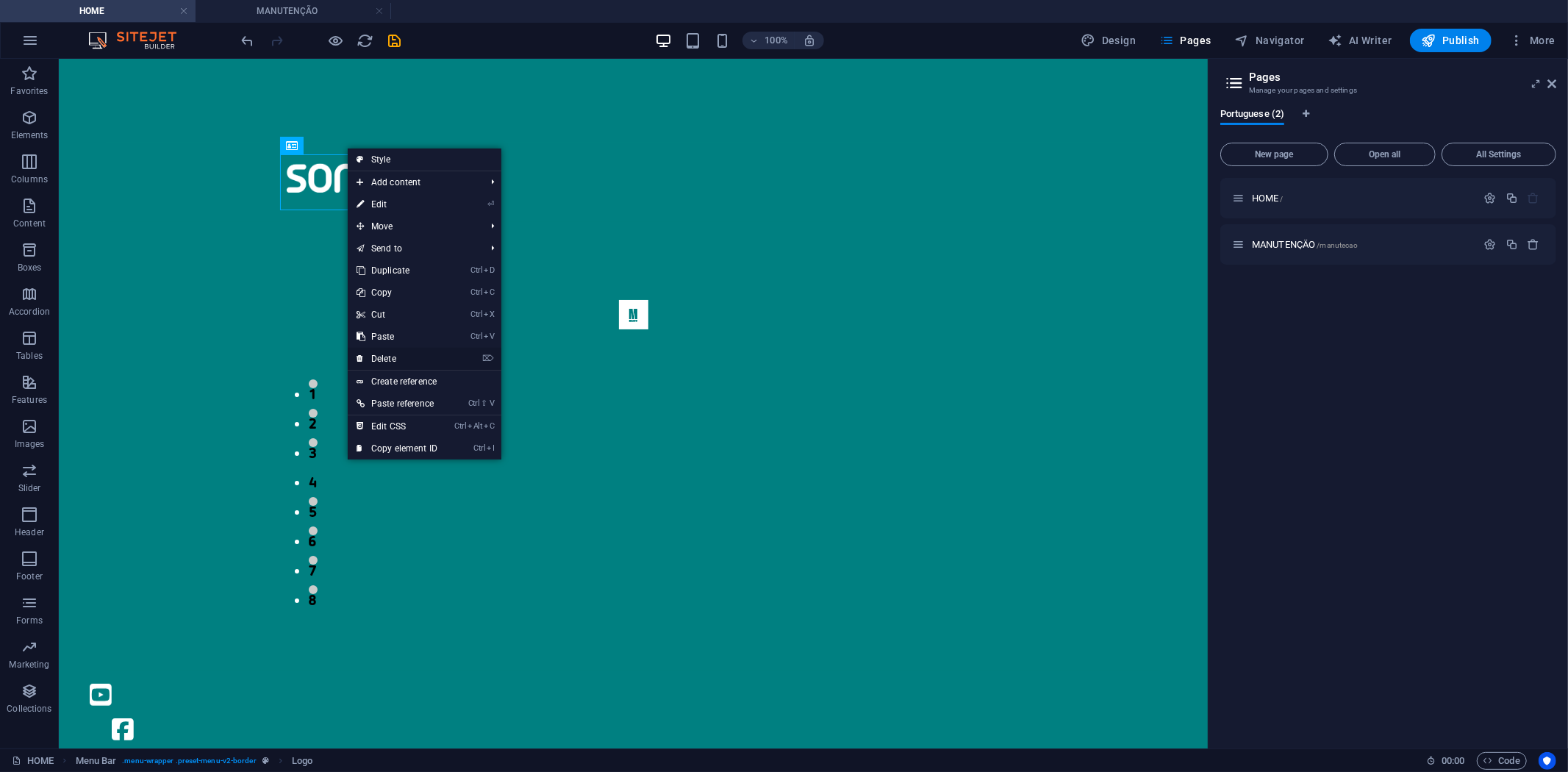
drag, startPoint x: 397, startPoint y: 358, endPoint x: 338, endPoint y: 297, distance: 84.9
click at [397, 358] on link "⌦ Delete" at bounding box center [397, 359] width 98 height 22
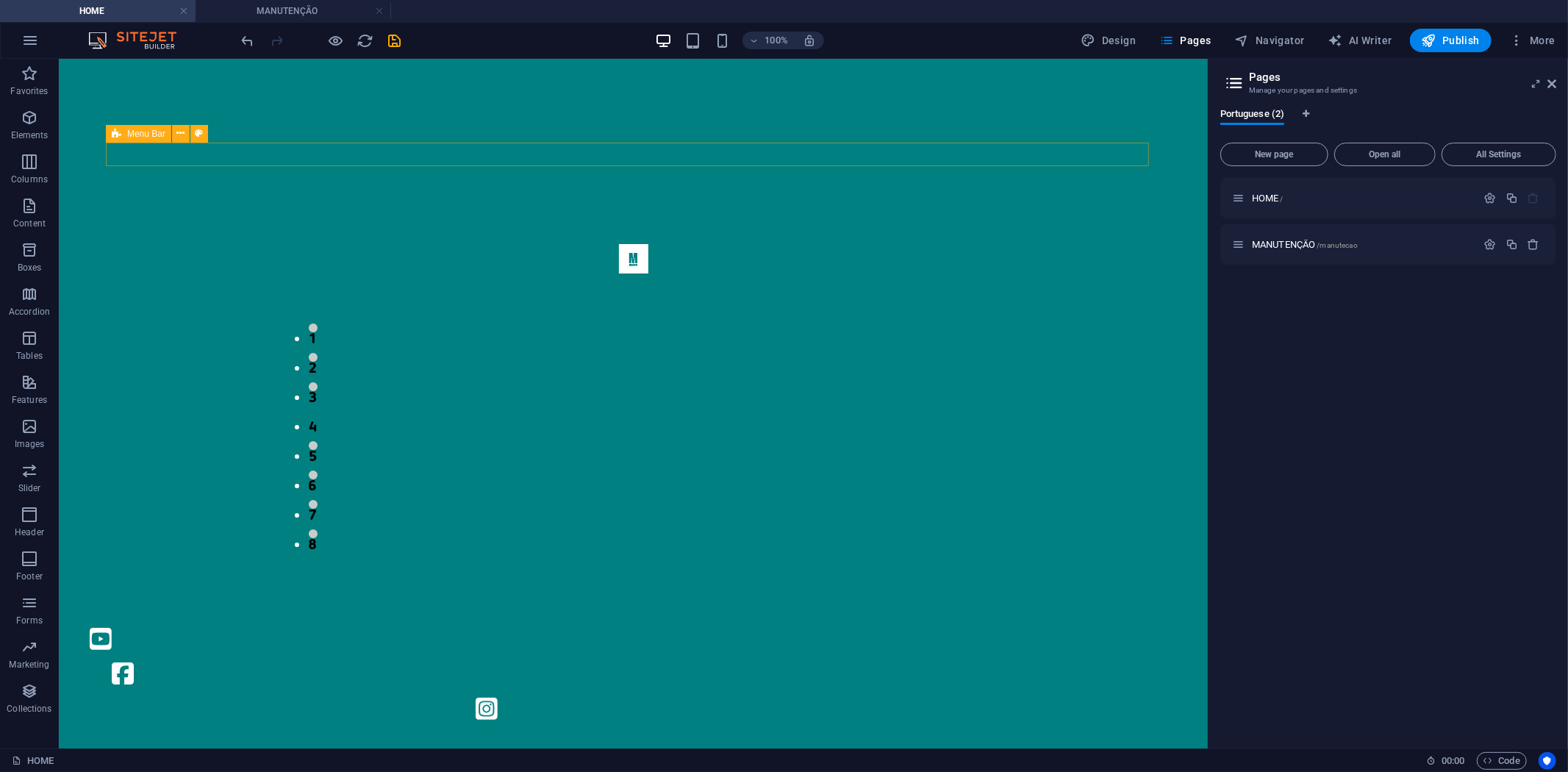
click at [558, 162] on div "Menu" at bounding box center [632, 154] width 1055 height 23
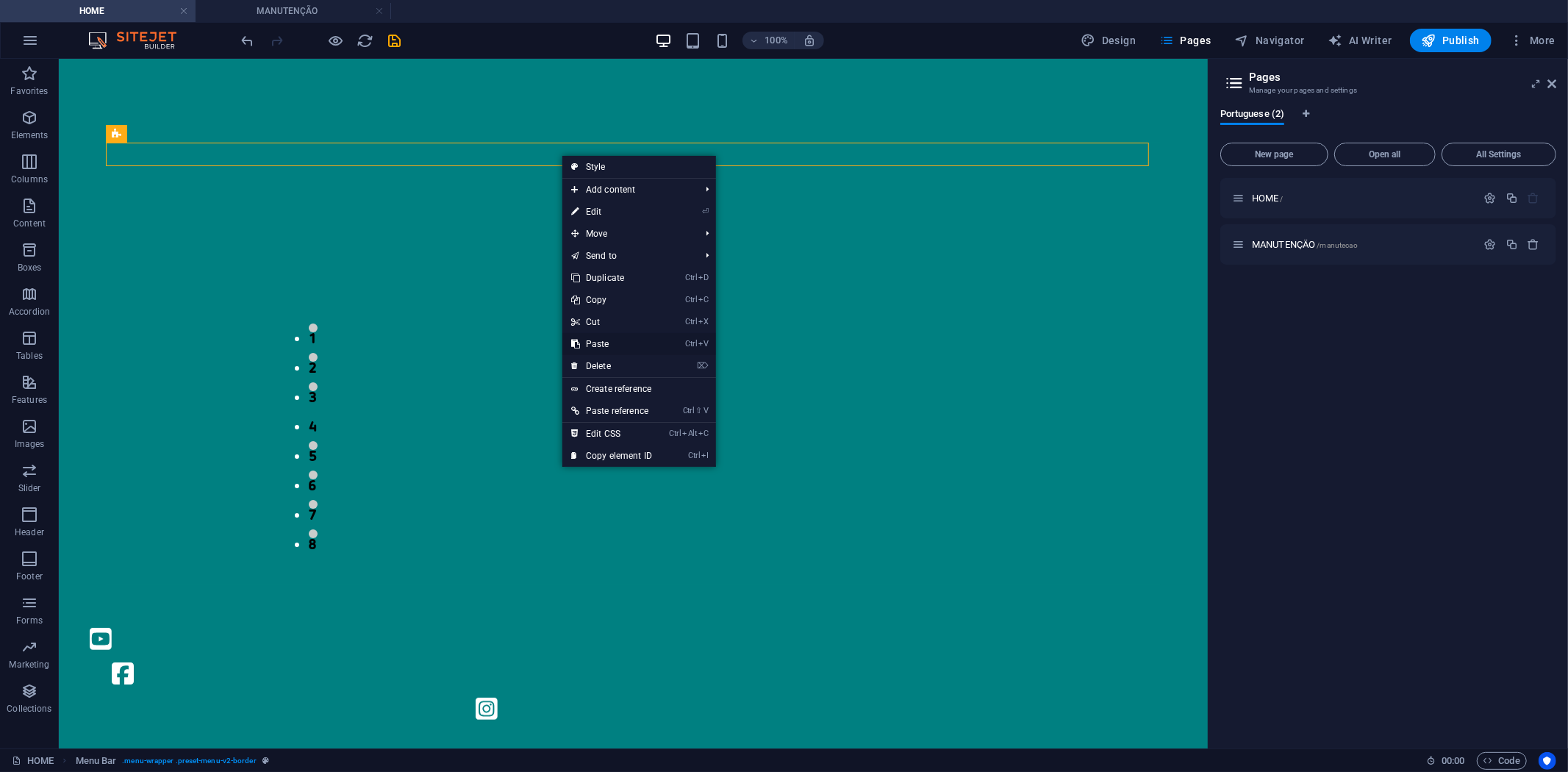
click at [605, 343] on link "Ctrl V Paste" at bounding box center [611, 344] width 98 height 22
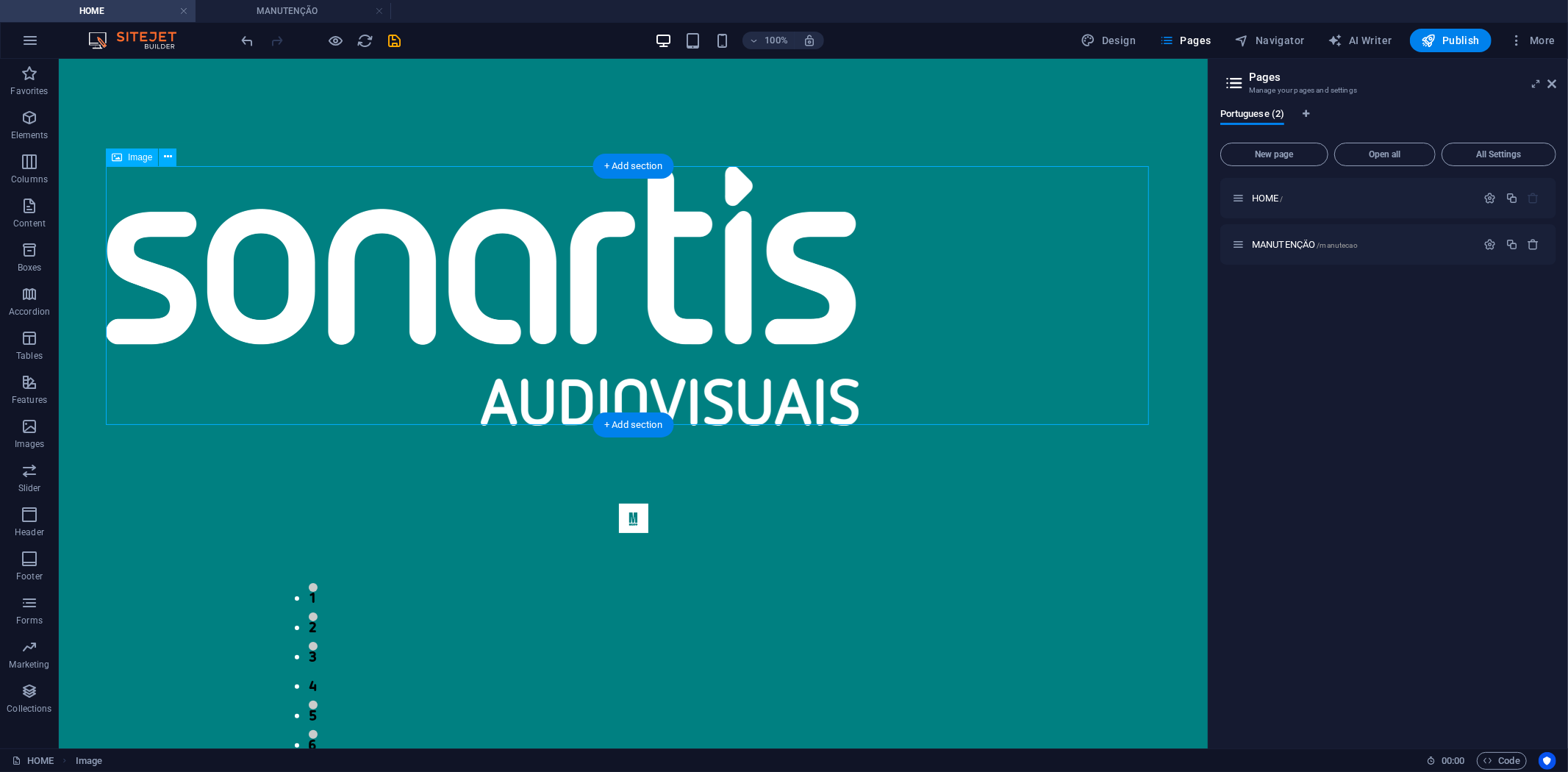
click at [565, 275] on figure at bounding box center [632, 295] width 1055 height 260
click at [621, 238] on figure at bounding box center [632, 295] width 1055 height 260
click at [621, 237] on figure at bounding box center [632, 295] width 1055 height 260
click at [362, 237] on figure at bounding box center [632, 295] width 1055 height 260
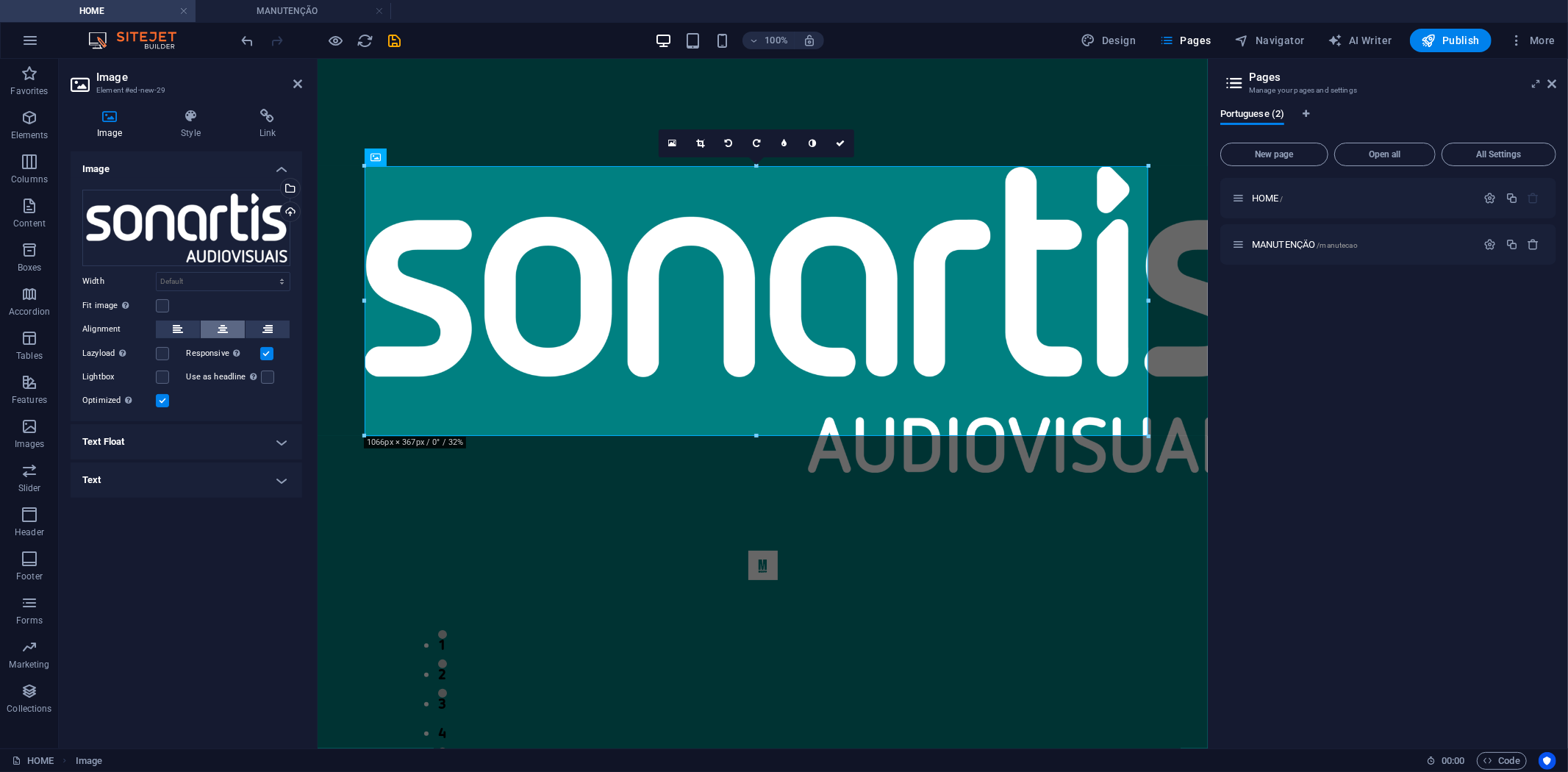
click at [236, 329] on button at bounding box center [222, 329] width 44 height 18
click at [933, 119] on div at bounding box center [762, 123] width 796 height 37
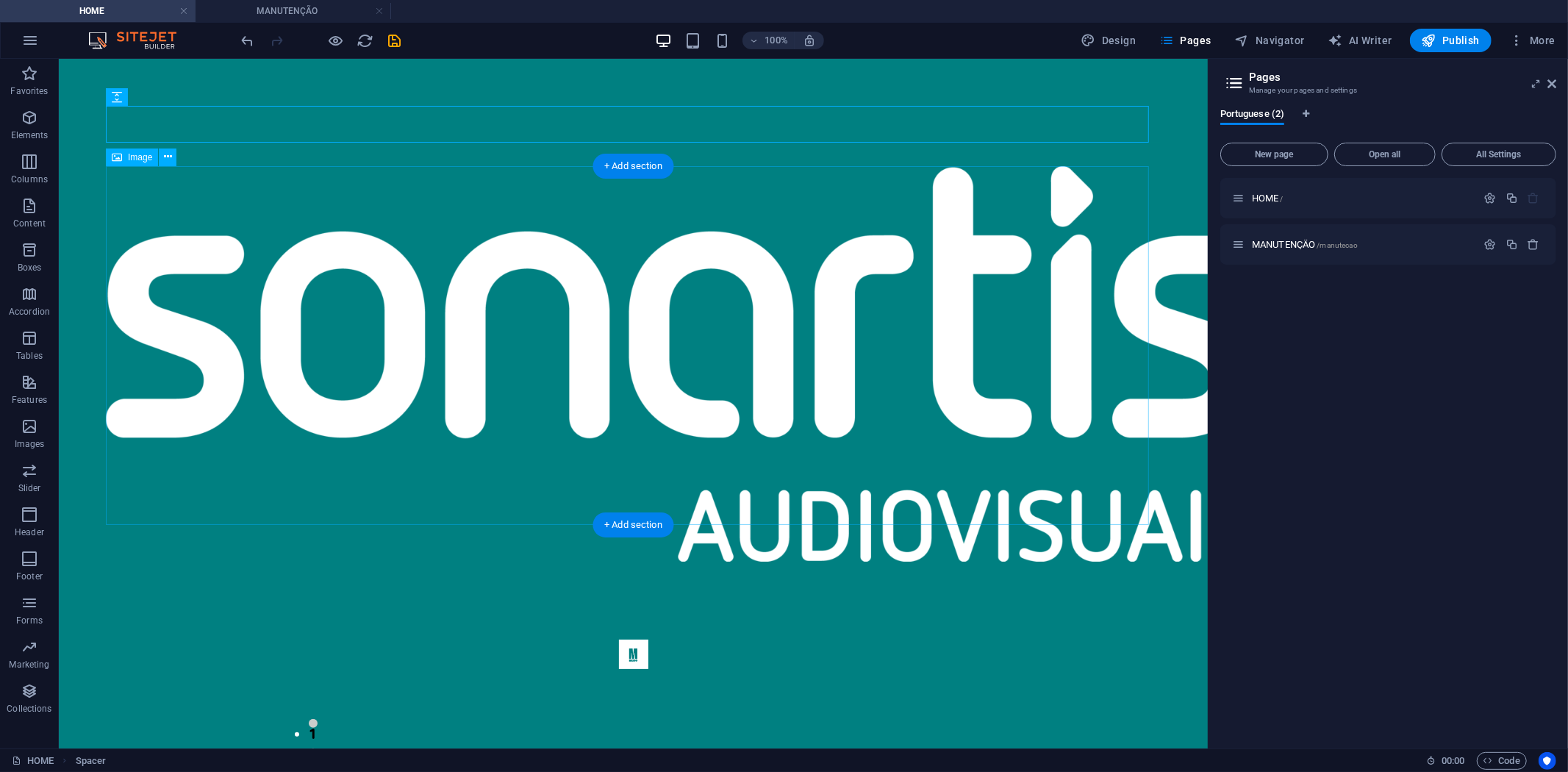
click at [301, 260] on figure at bounding box center [632, 362] width 1055 height 395
click at [301, 261] on figure at bounding box center [632, 362] width 1055 height 395
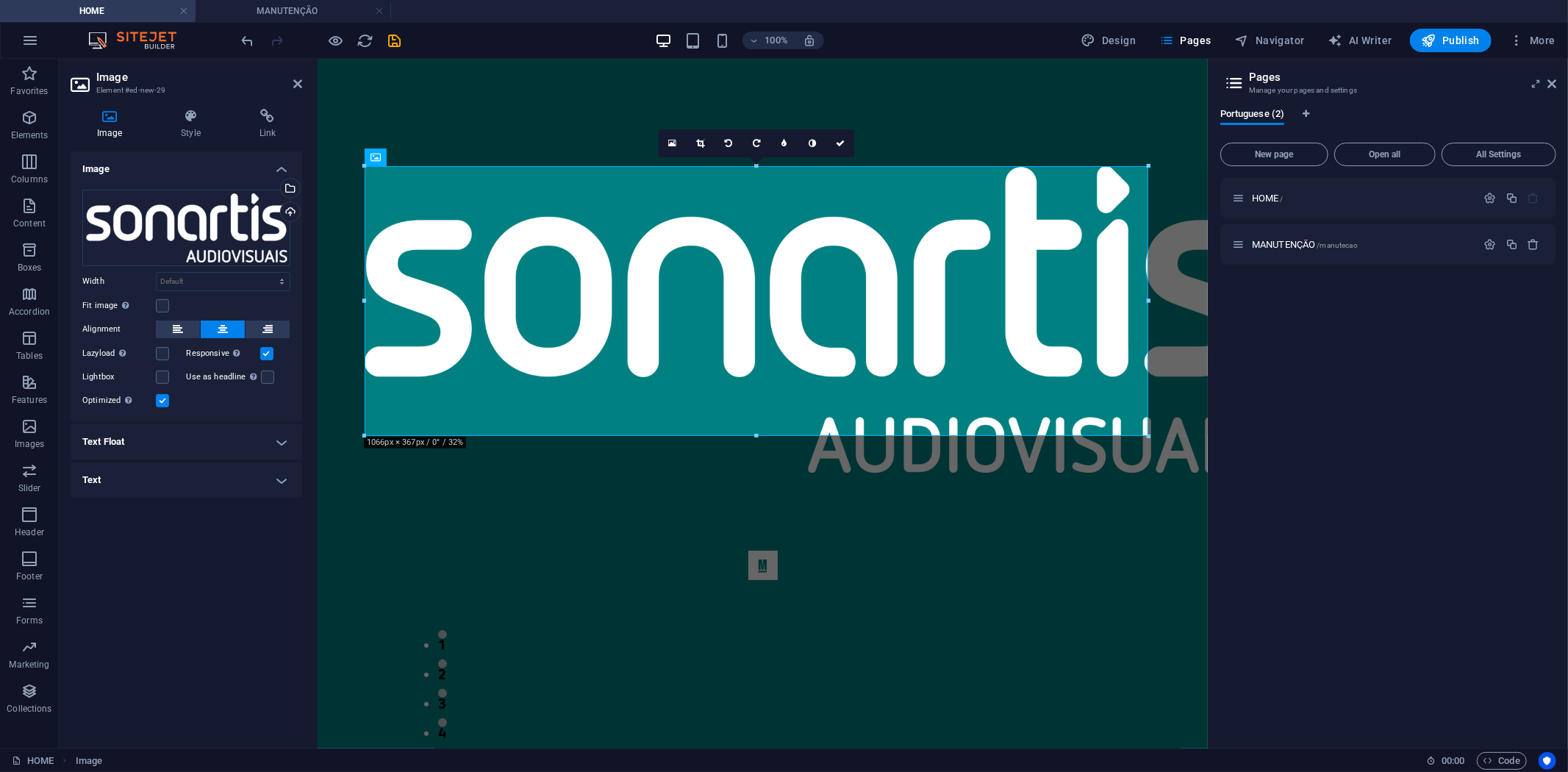
click at [302, 261] on div "Image Style Link Image Drag files here, click to choose files or select files f…" at bounding box center [186, 423] width 255 height 652
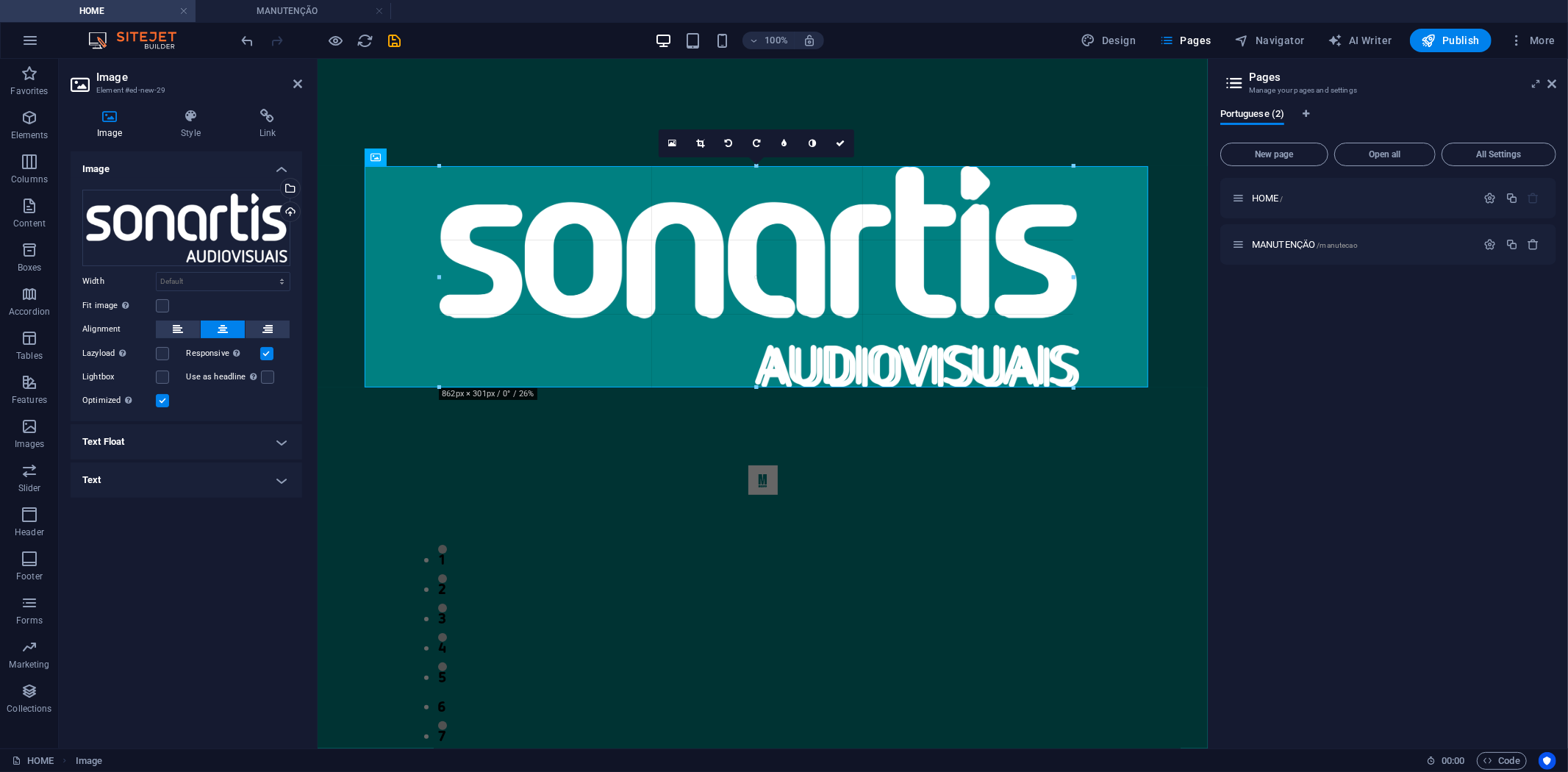
drag, startPoint x: 365, startPoint y: 436, endPoint x: 517, endPoint y: 283, distance: 215.7
type input "862"
select select "px"
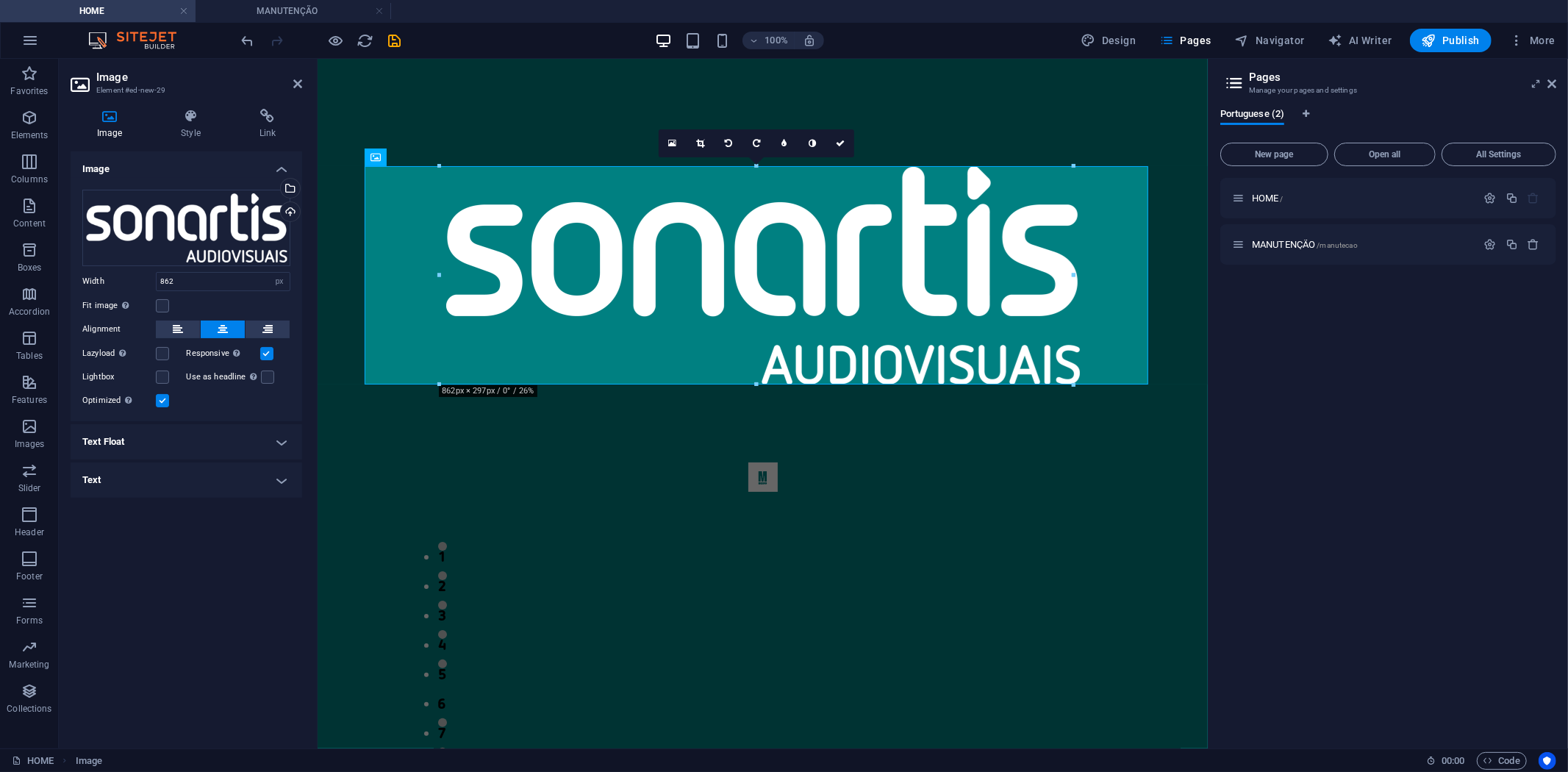
click at [980, 90] on html "Menu 1 2 3 4 5 6 7 8 Contactos Avenida dos Pastorinhos n651 (+351) 249 534 946 …" at bounding box center [762, 775] width 890 height 1433
click at [1118, 429] on div "1 2 3 4 5 6 7 8" at bounding box center [762, 609] width 796 height 388
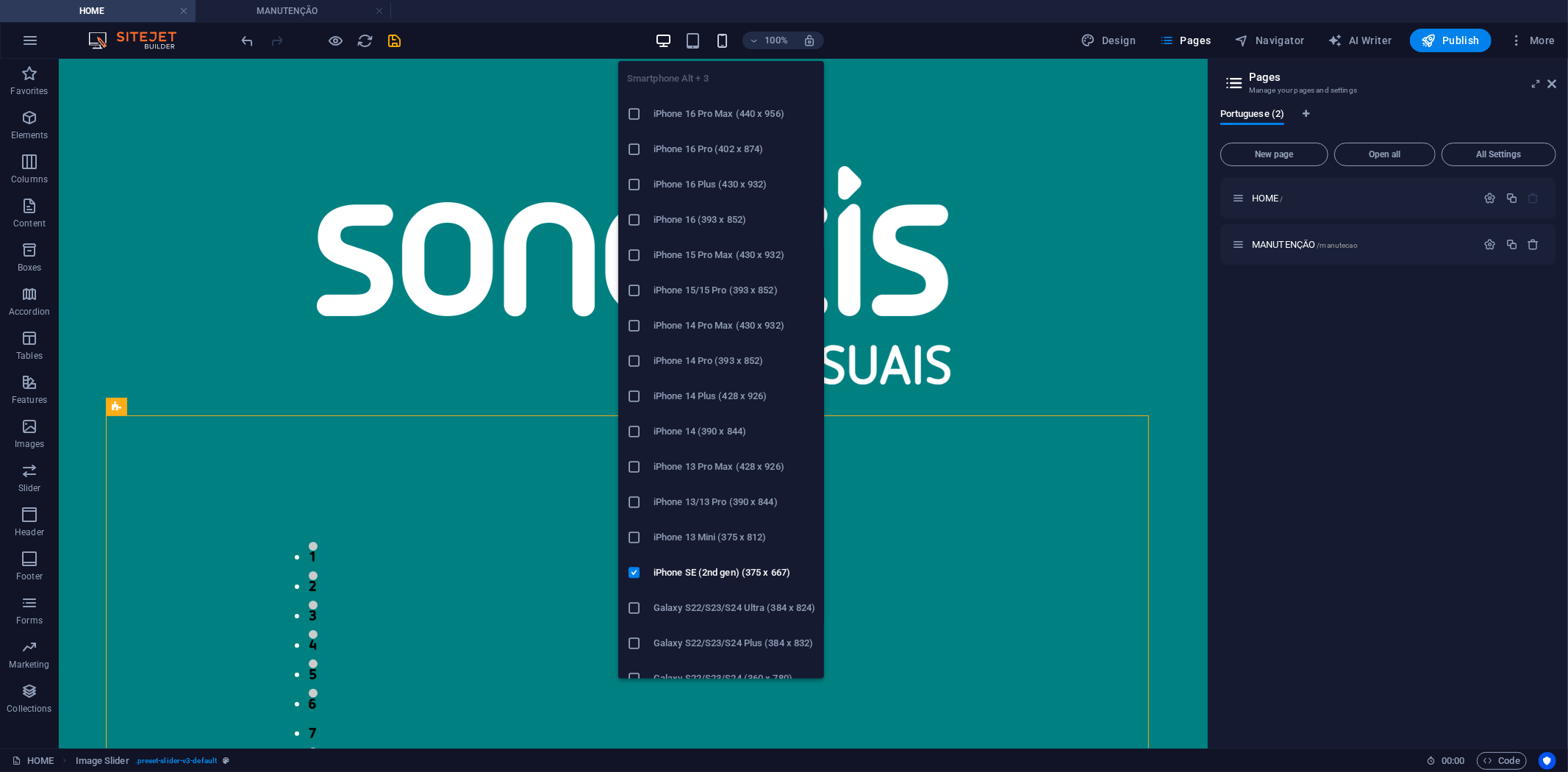
click at [717, 39] on icon "button" at bounding box center [722, 40] width 17 height 17
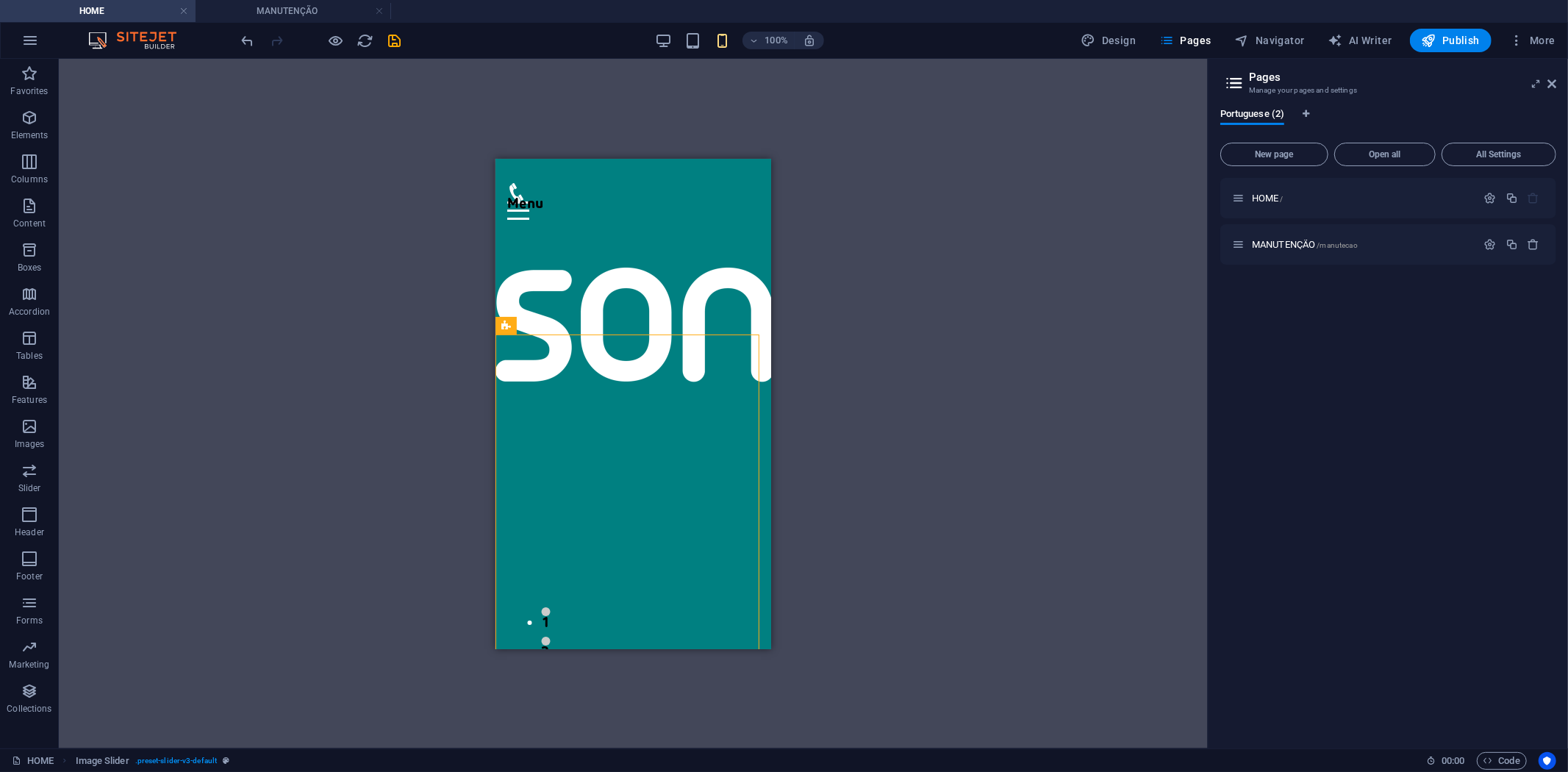
click at [1020, 196] on div "Drag here to replace the existing content. Press “Ctrl” if you want to create a…" at bounding box center [633, 403] width 1149 height 690
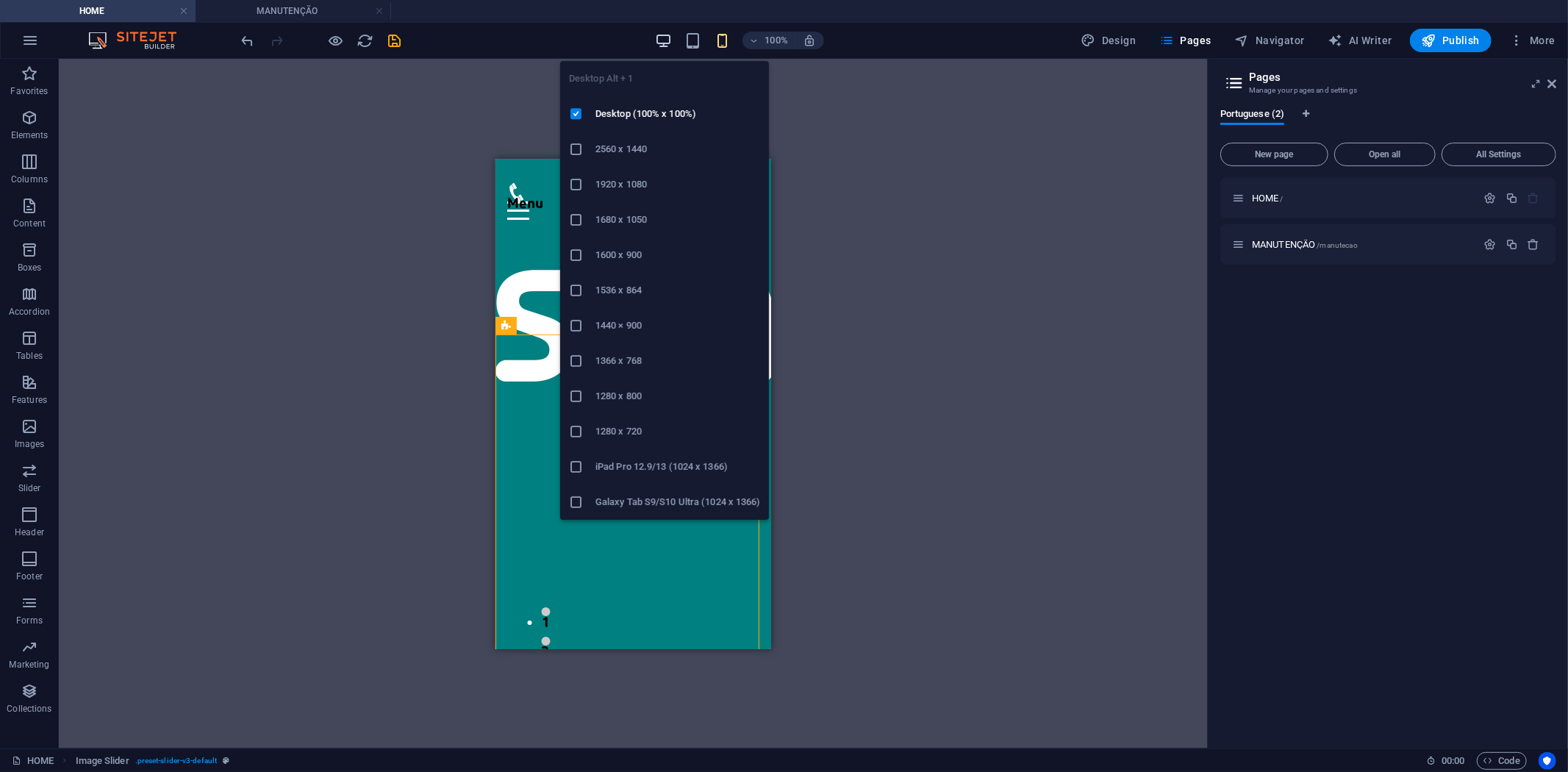
click at [671, 32] on icon "button" at bounding box center [663, 40] width 17 height 17
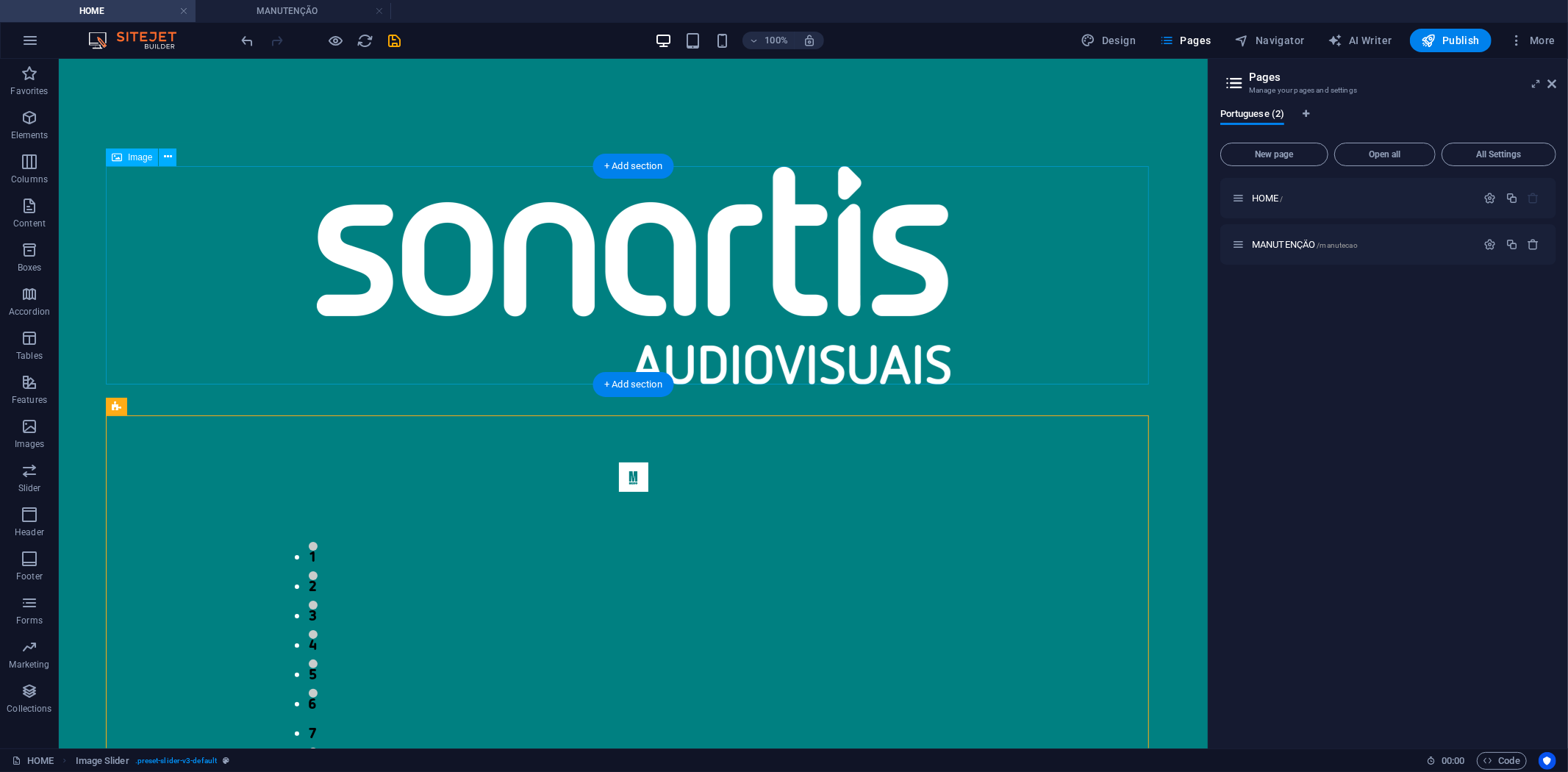
click at [445, 244] on figure at bounding box center [632, 274] width 1055 height 219
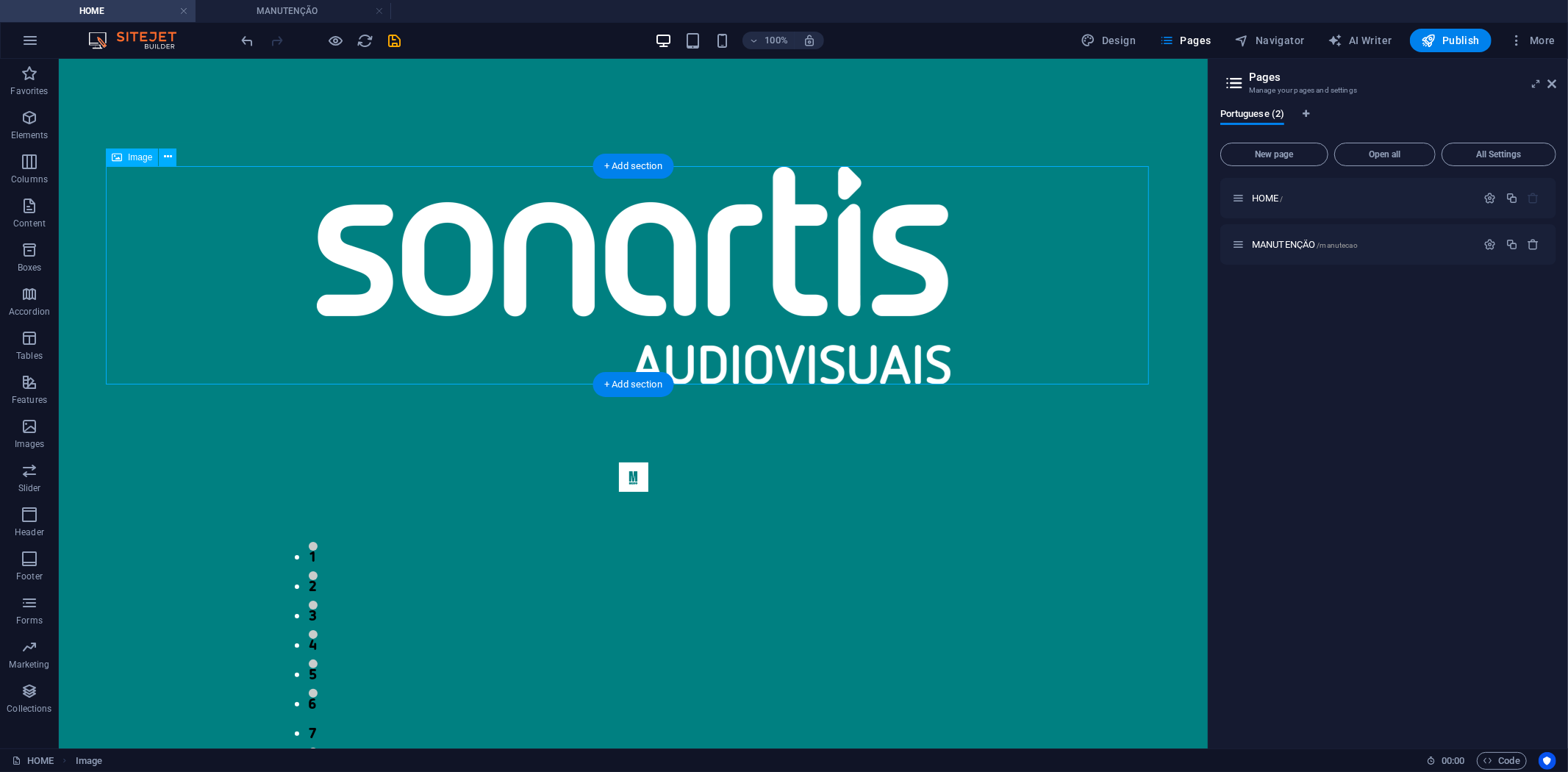
click at [649, 285] on figure at bounding box center [632, 274] width 1055 height 219
click at [648, 284] on figure at bounding box center [632, 274] width 1055 height 219
select select "px"
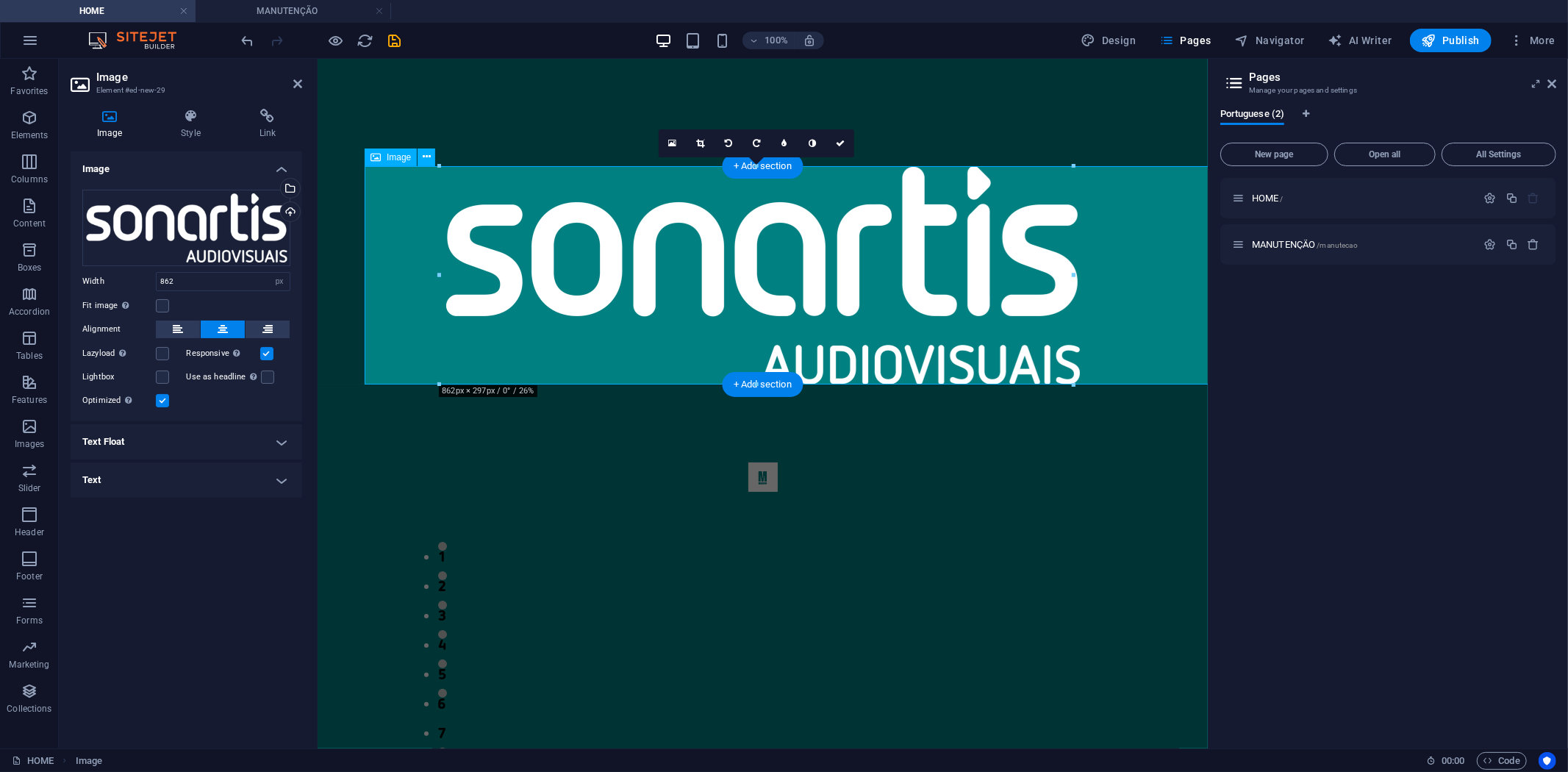
click at [648, 284] on figure at bounding box center [762, 274] width 796 height 219
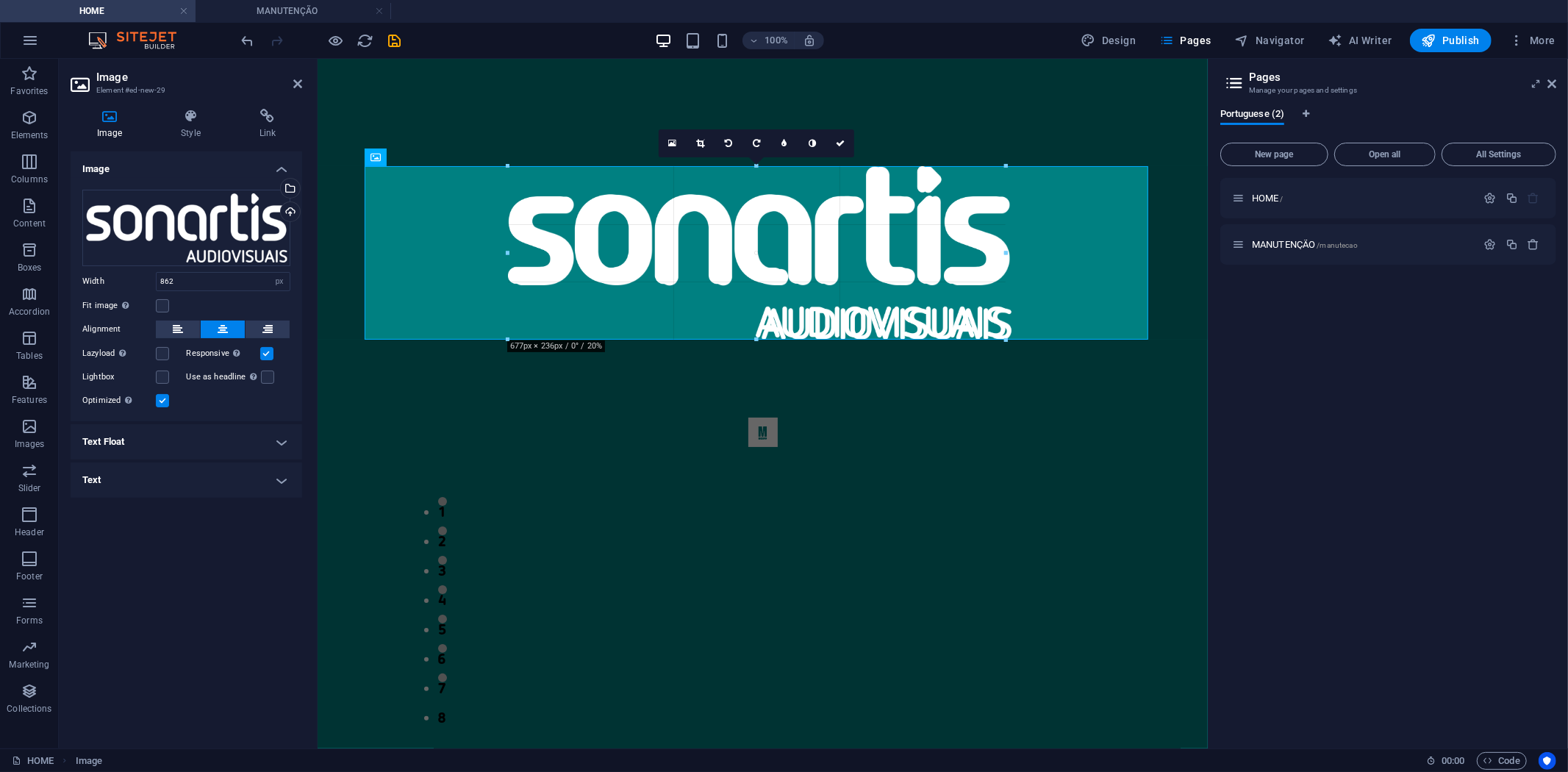
drag, startPoint x: 440, startPoint y: 380, endPoint x: 261, endPoint y: 151, distance: 290.7
type input "677"
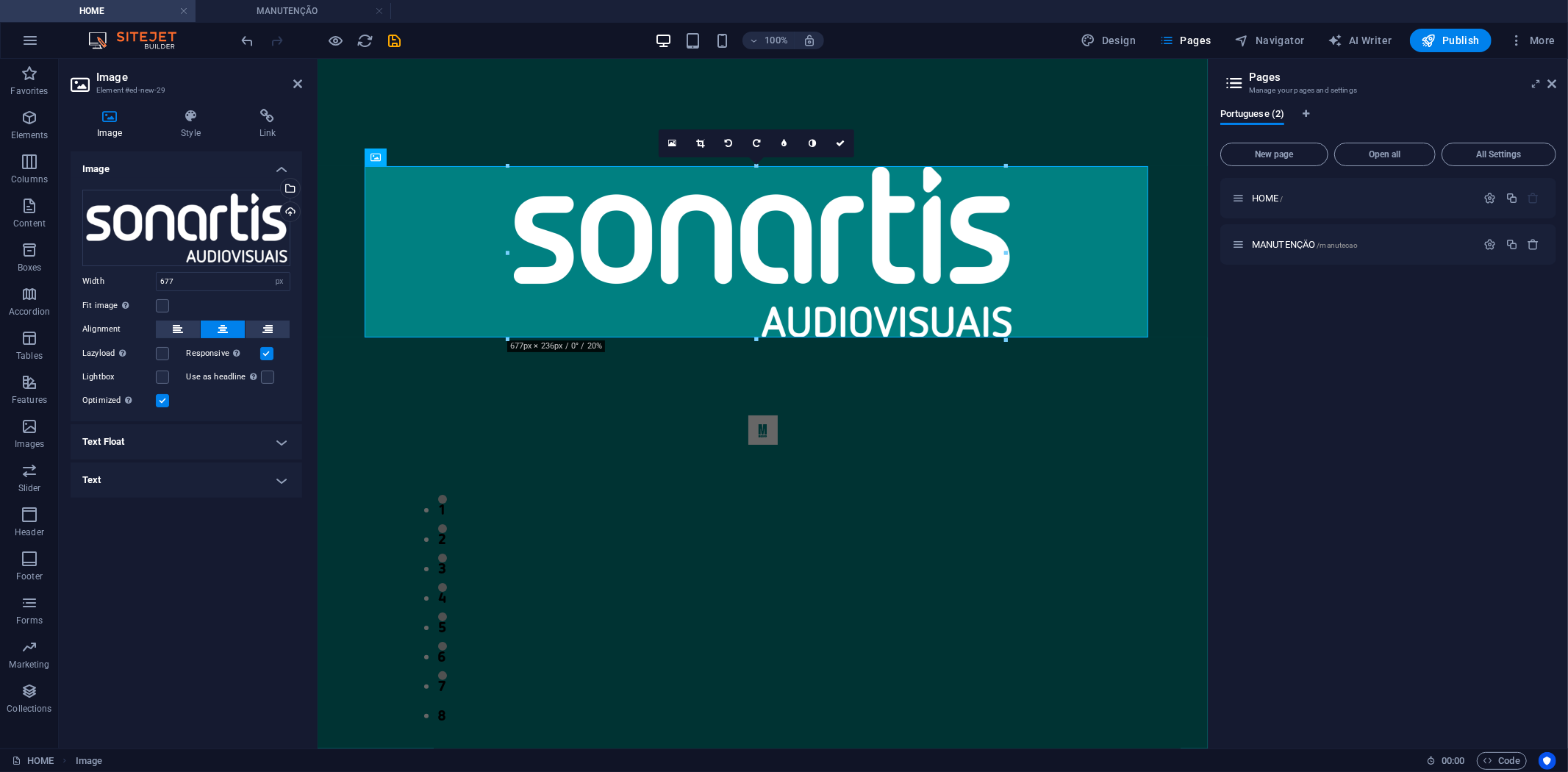
click at [1044, 73] on html "Menu 1 2 3 4 5 6 7 8 Contactos Avenida dos Pastorinhos n651 (+351) 249 534 946 …" at bounding box center [762, 751] width 890 height 1387
click at [1062, 370] on div "1 2 3 4 5 6 7 8" at bounding box center [762, 561] width 796 height 388
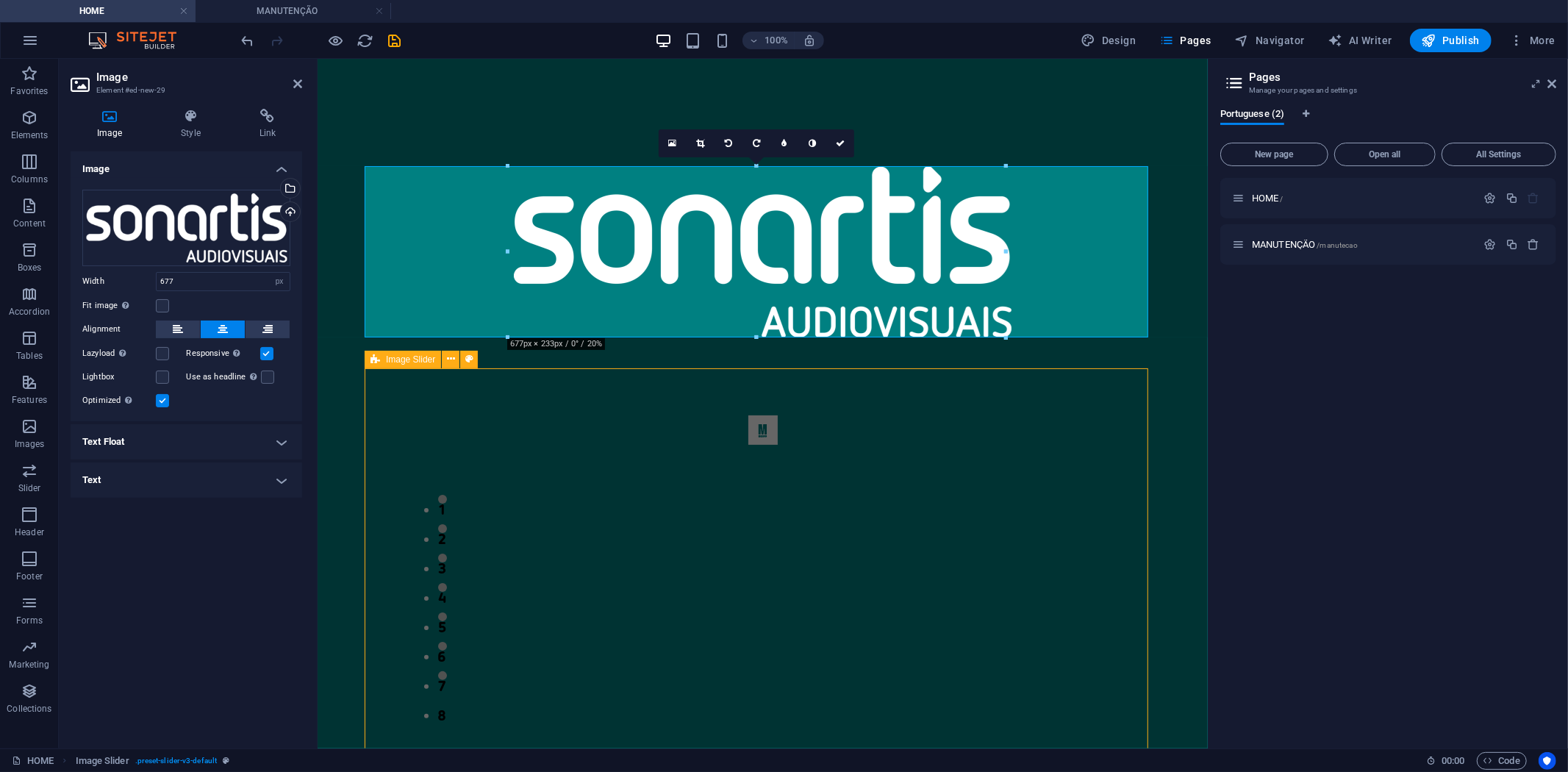
click at [1062, 371] on div "1 2 3 4 5 6 7 8" at bounding box center [762, 561] width 796 height 388
select select "region"
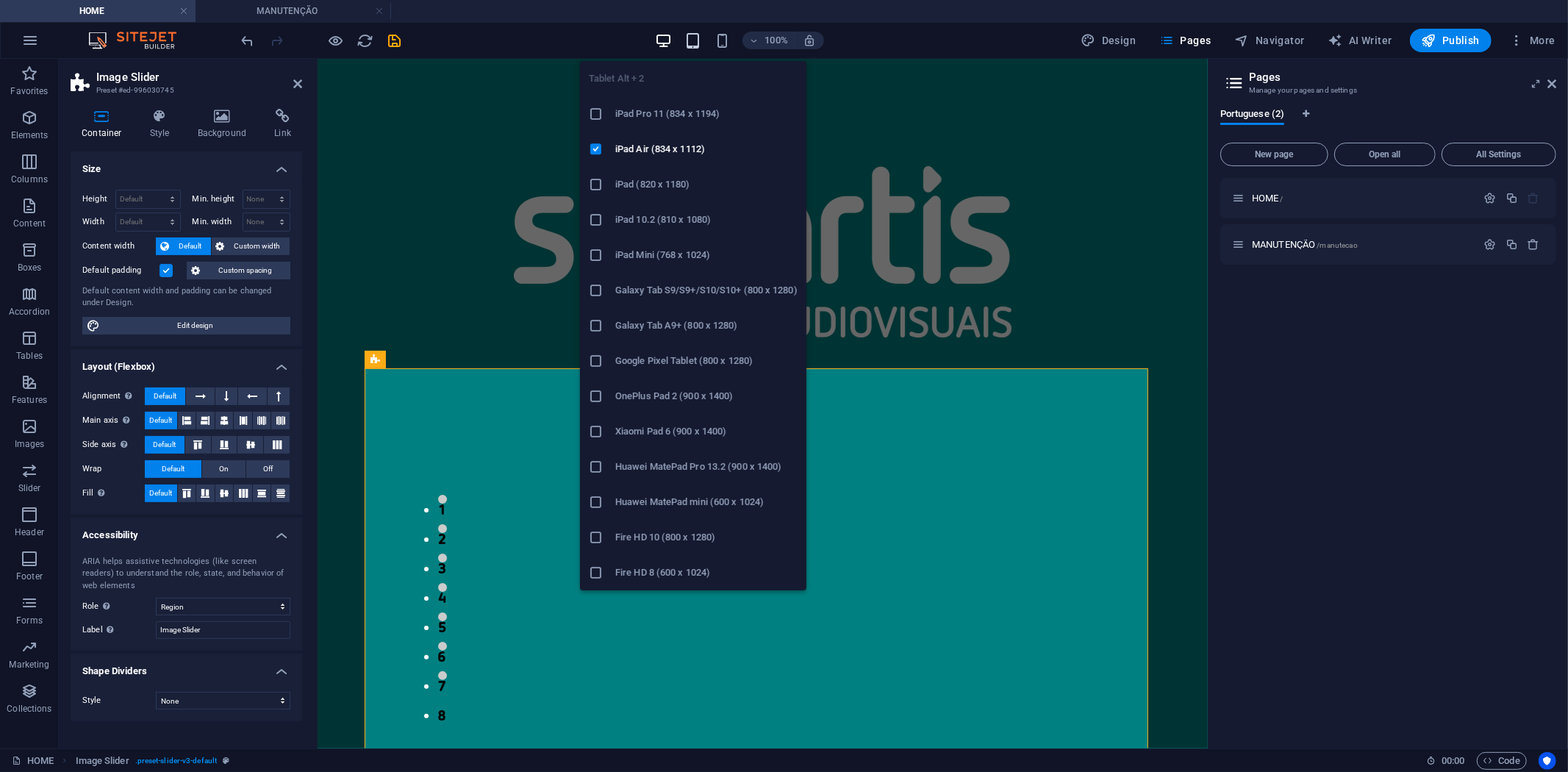
click at [692, 46] on icon "button" at bounding box center [692, 40] width 17 height 17
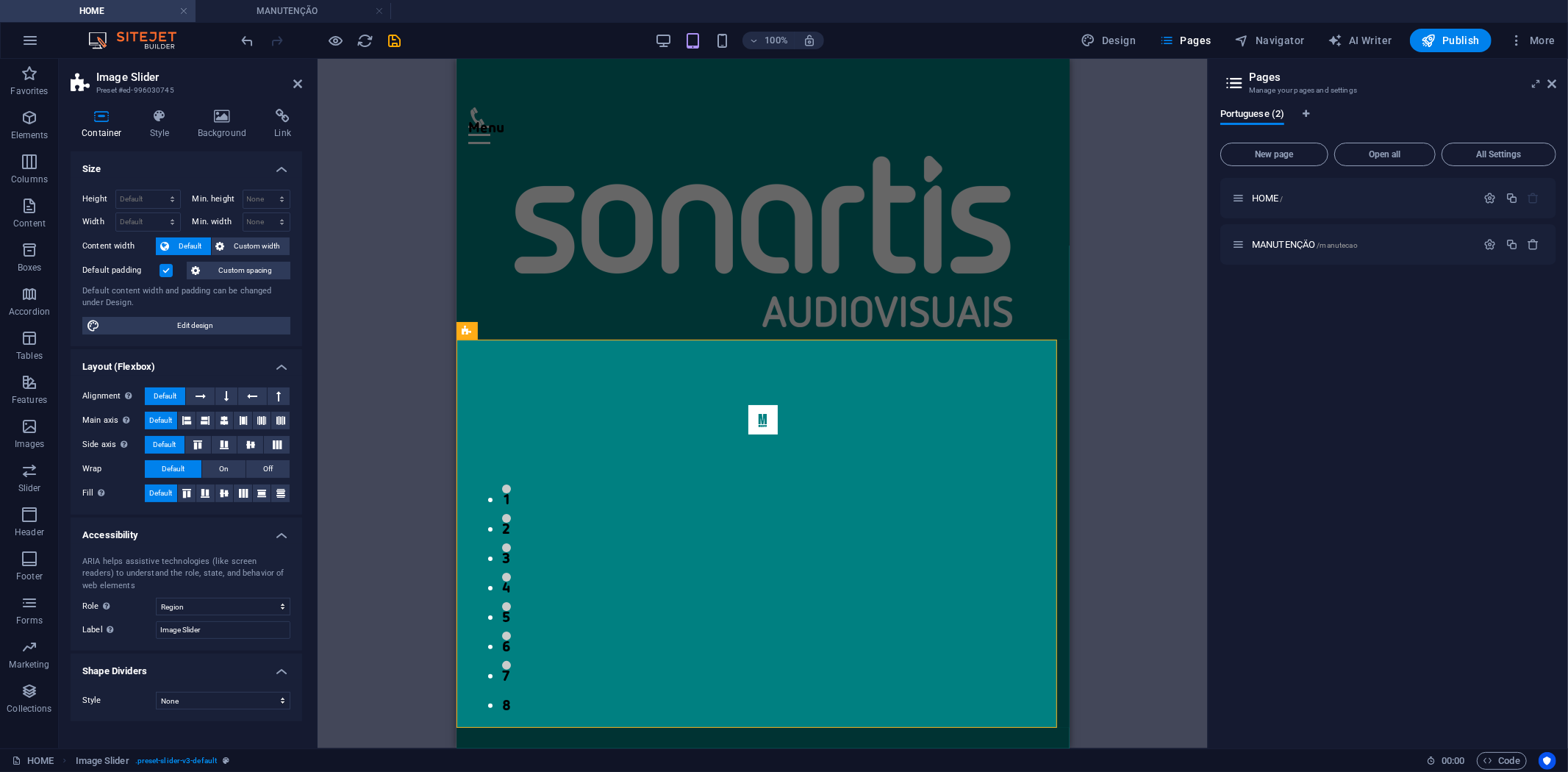
drag, startPoint x: 1170, startPoint y: 246, endPoint x: 583, endPoint y: 138, distance: 596.9
click at [1170, 246] on div "Drag here to replace the existing content. Press “Ctrl” if you want to create a…" at bounding box center [763, 403] width 890 height 690
click at [1042, 125] on div "Menu" at bounding box center [762, 134] width 590 height 19
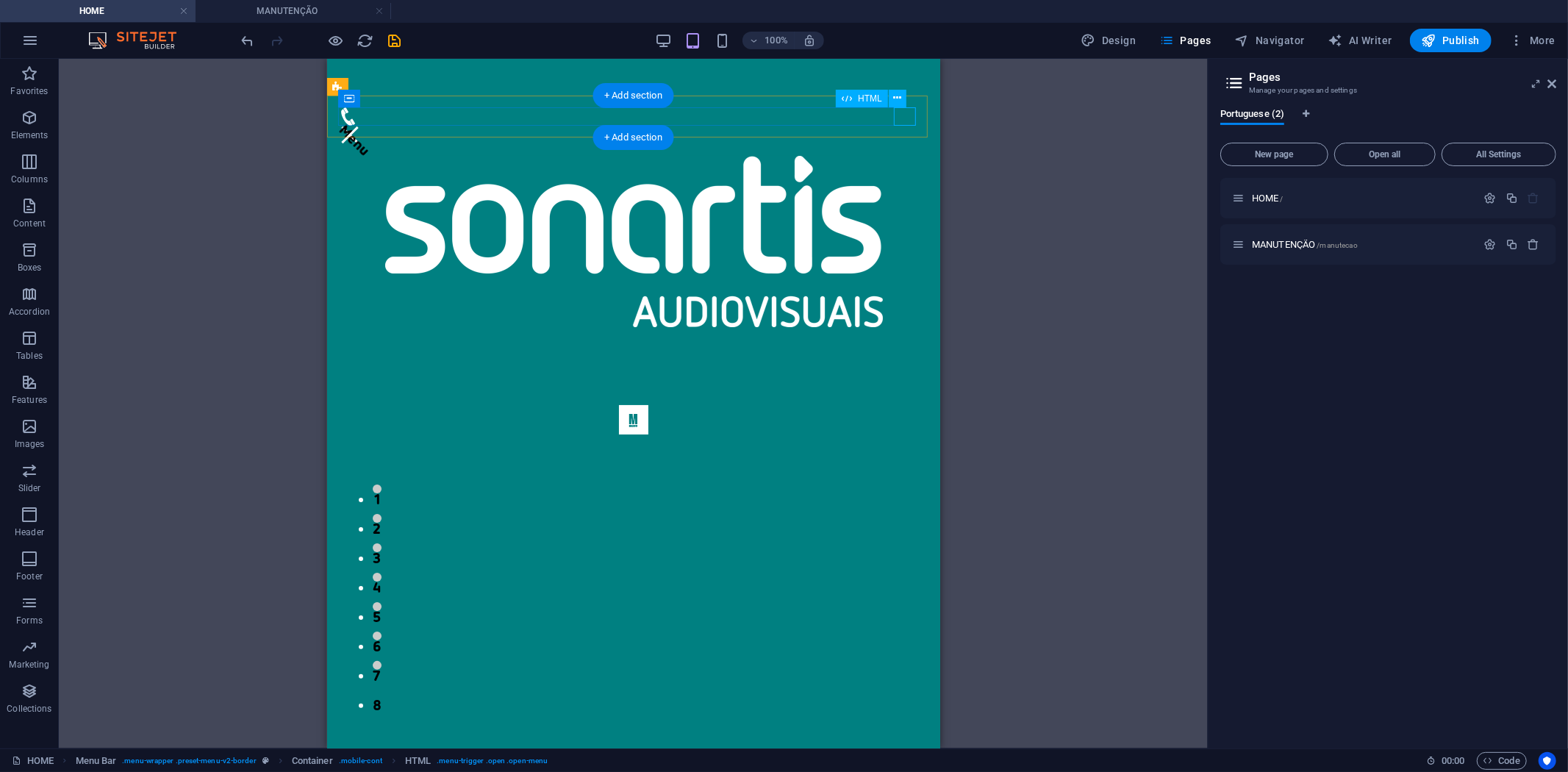
click at [902, 125] on div "Menu" at bounding box center [632, 134] width 590 height 19
click at [893, 91] on icon at bounding box center [896, 97] width 8 height 15
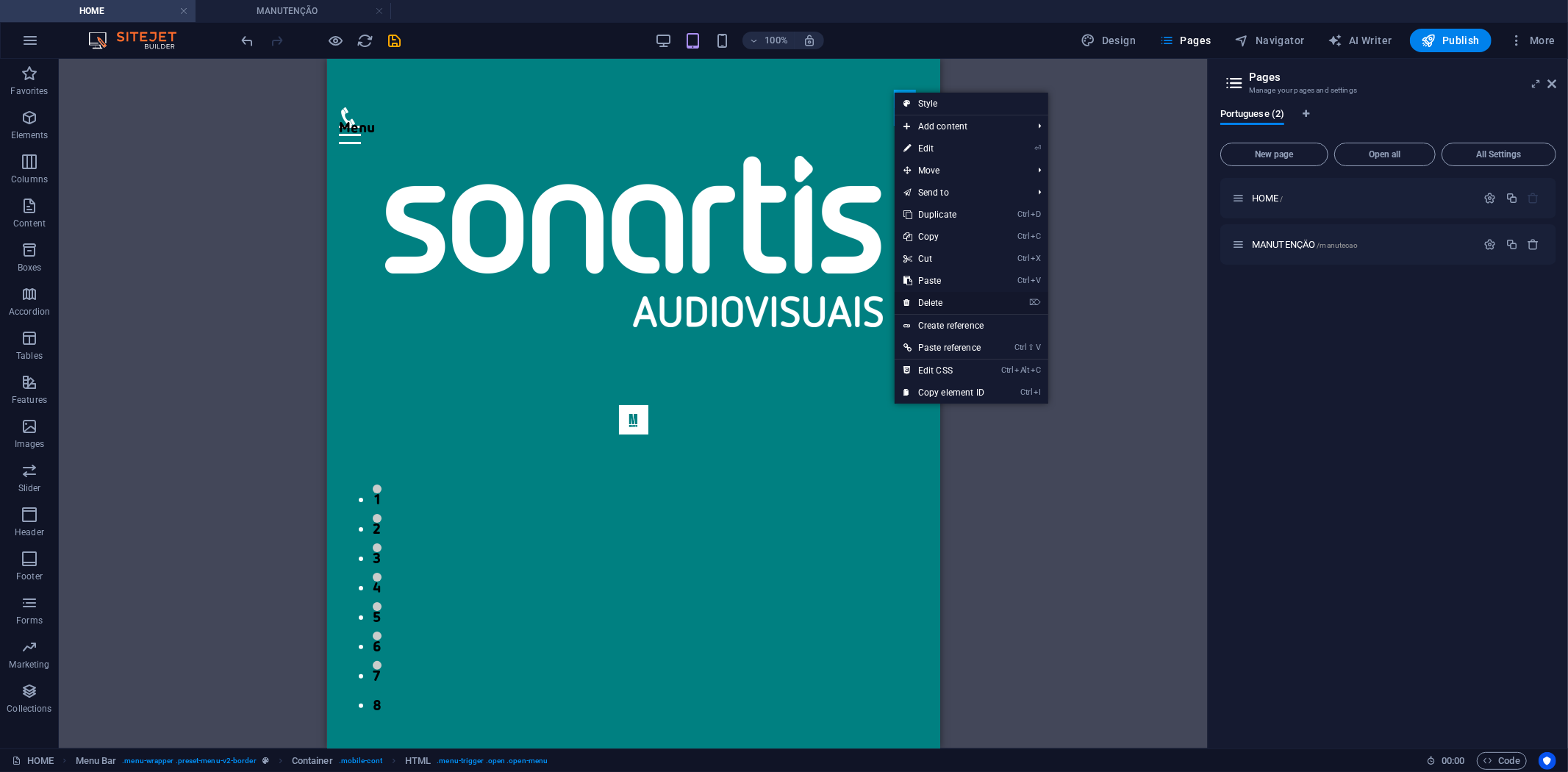
click at [951, 302] on link "⌦ Delete" at bounding box center [944, 303] width 98 height 22
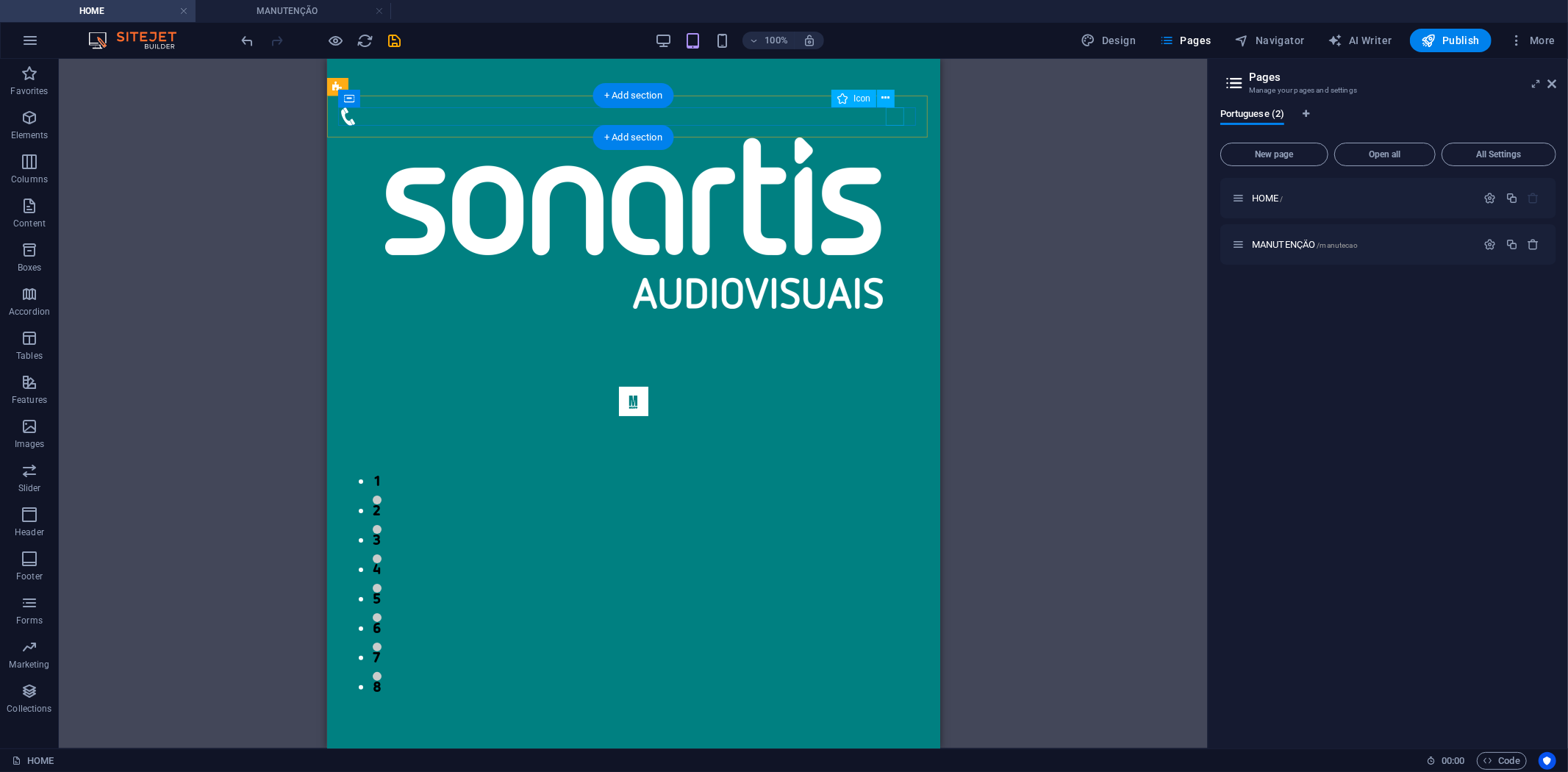
click at [896, 118] on figure at bounding box center [627, 116] width 578 height 19
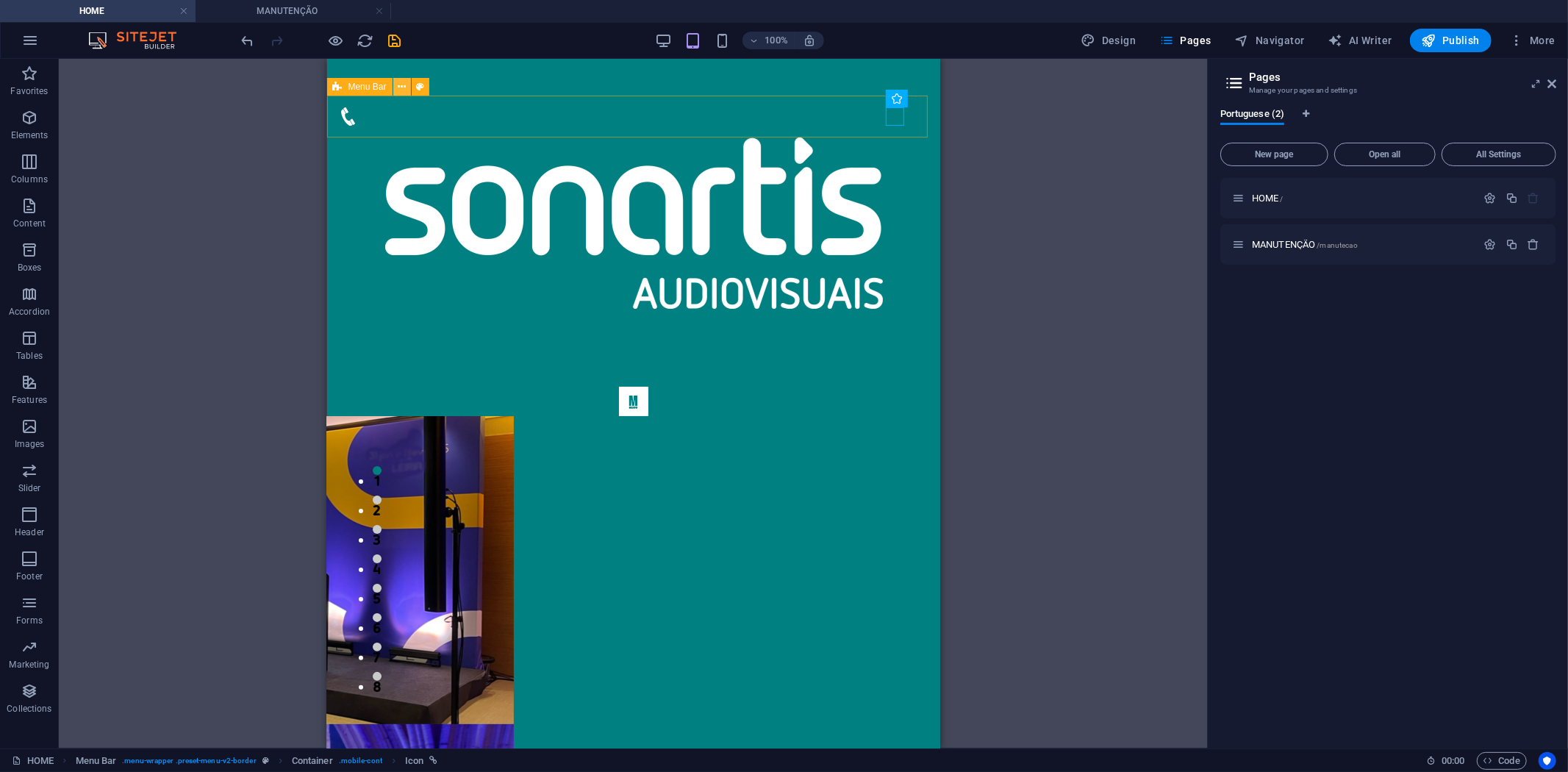
click at [406, 88] on icon at bounding box center [401, 87] width 8 height 15
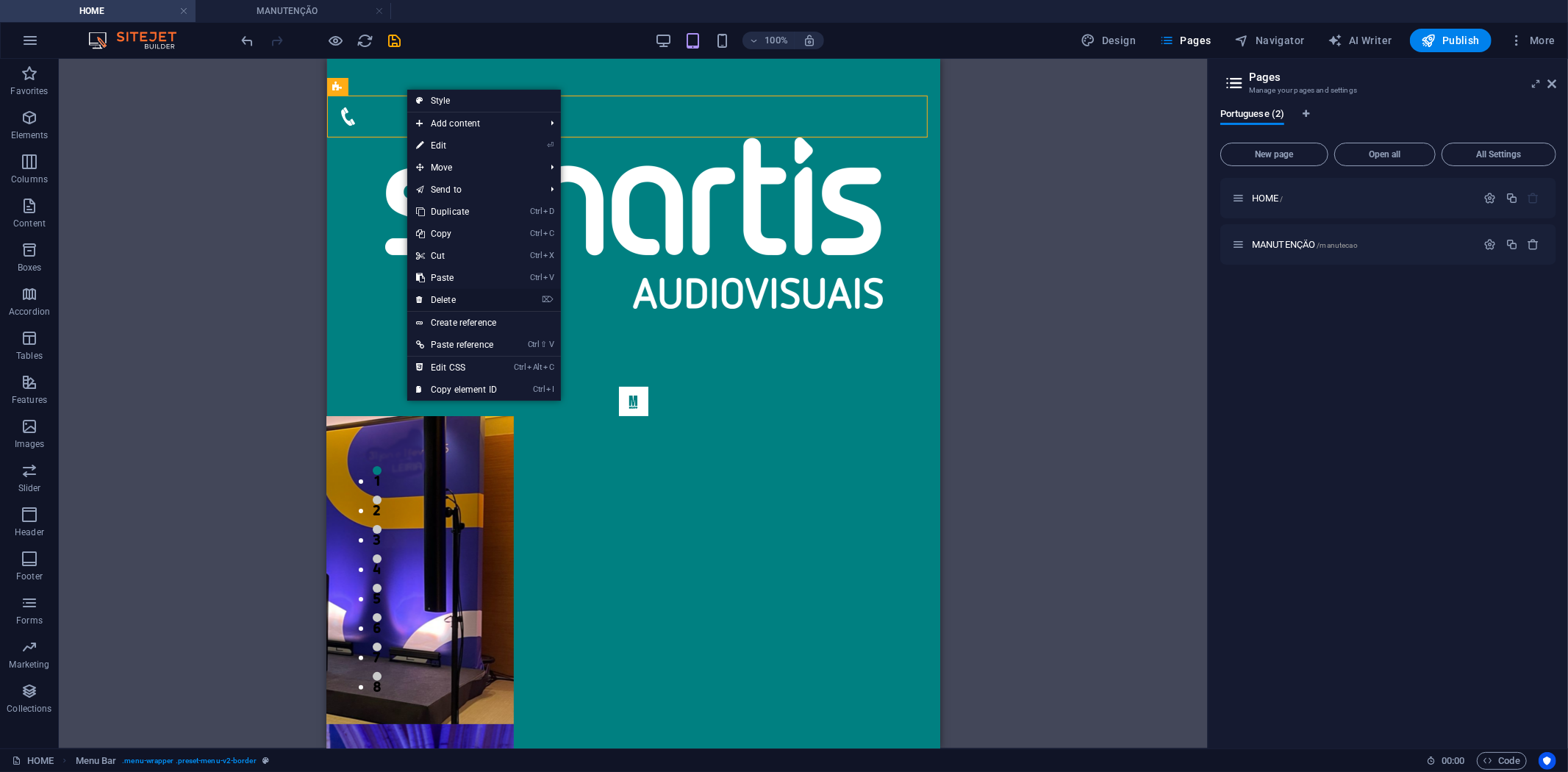
click at [498, 295] on link "⌦ Delete" at bounding box center [457, 300] width 98 height 22
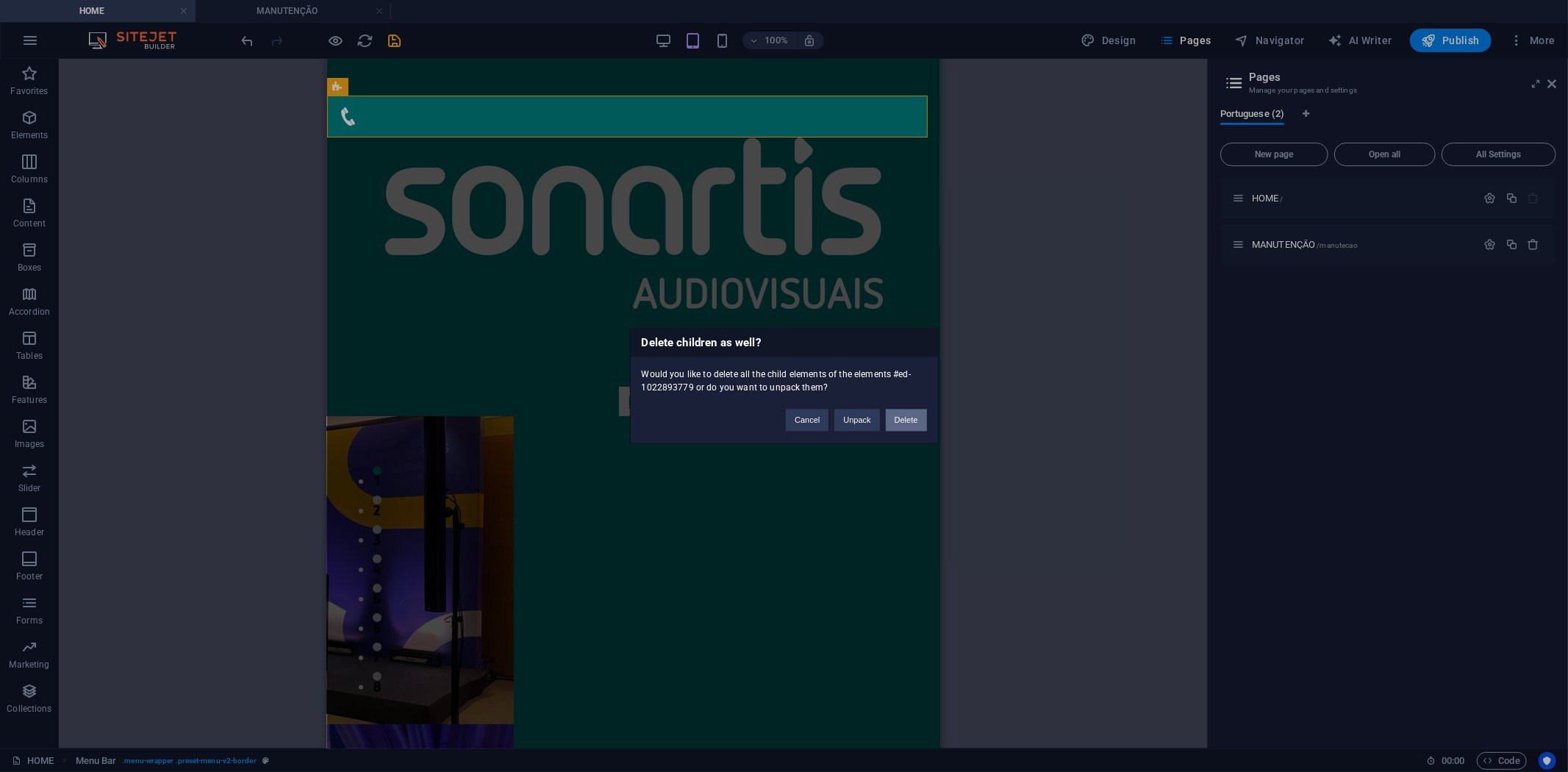
drag, startPoint x: 586, startPoint y: 359, endPoint x: 913, endPoint y: 419, distance: 332.5
click at [913, 419] on button "Delete" at bounding box center [906, 420] width 41 height 22
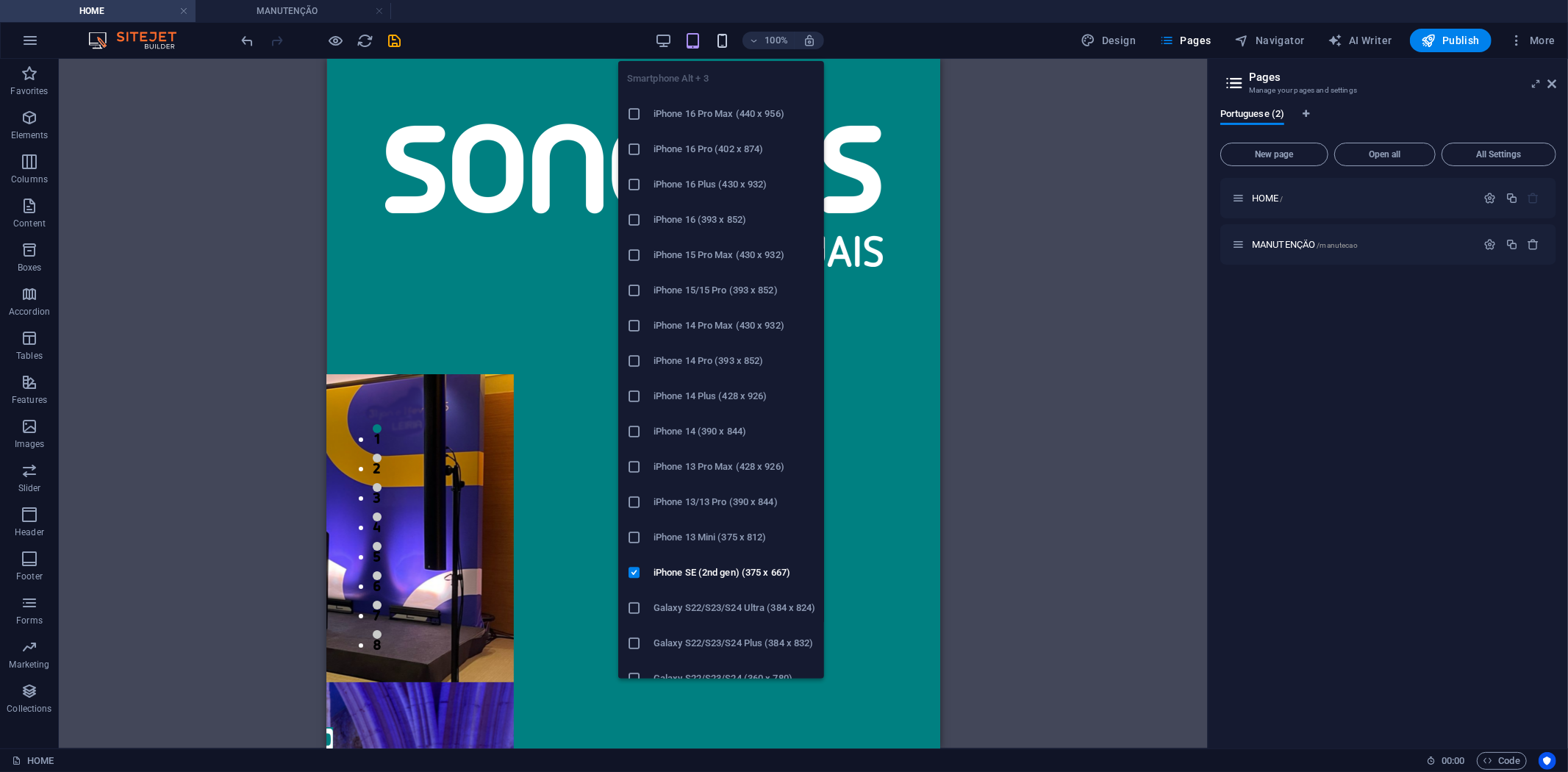
click at [723, 40] on icon "button" at bounding box center [722, 40] width 17 height 17
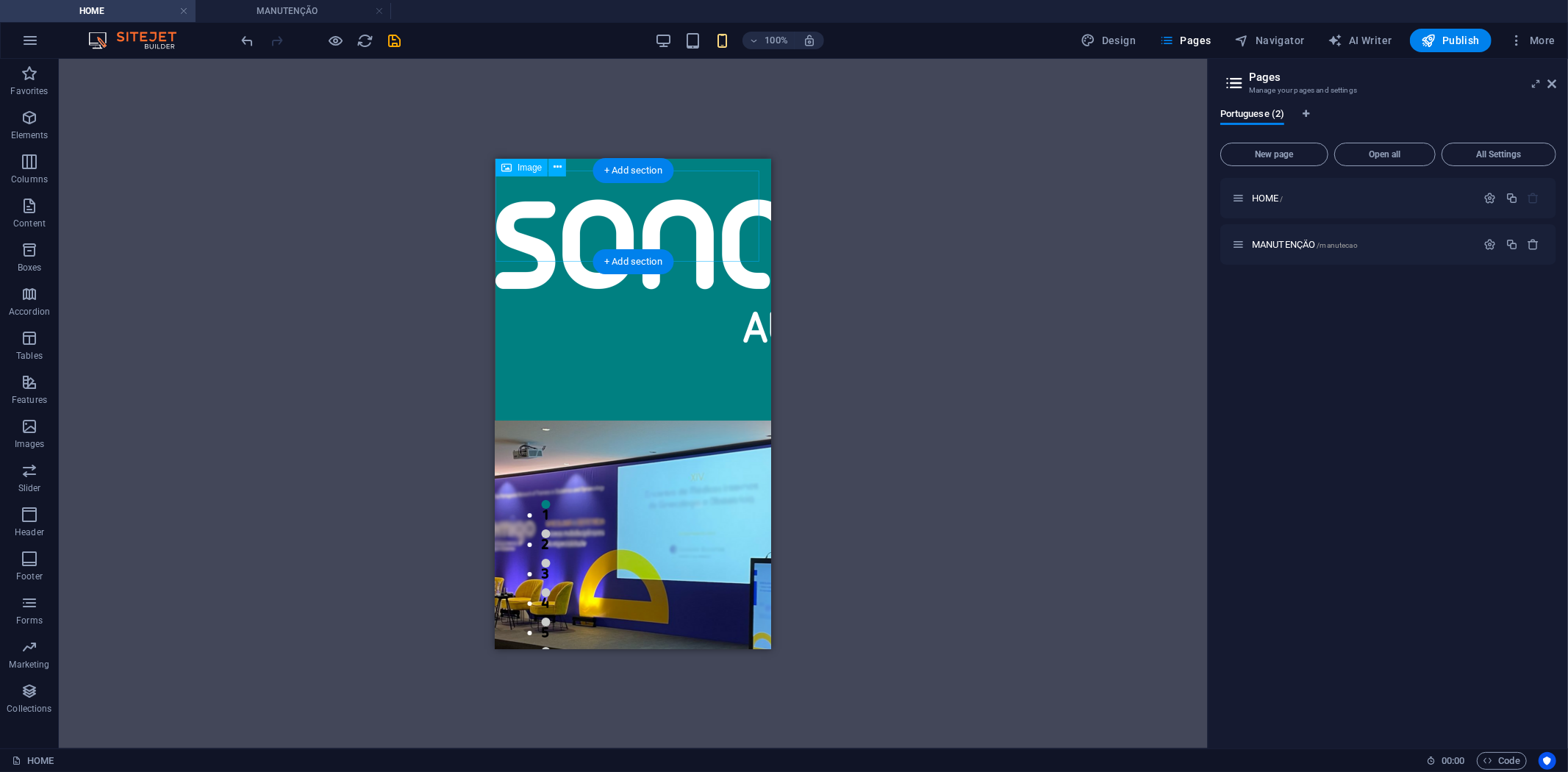
click at [629, 221] on figure at bounding box center [632, 256] width 276 height 171
select select "px"
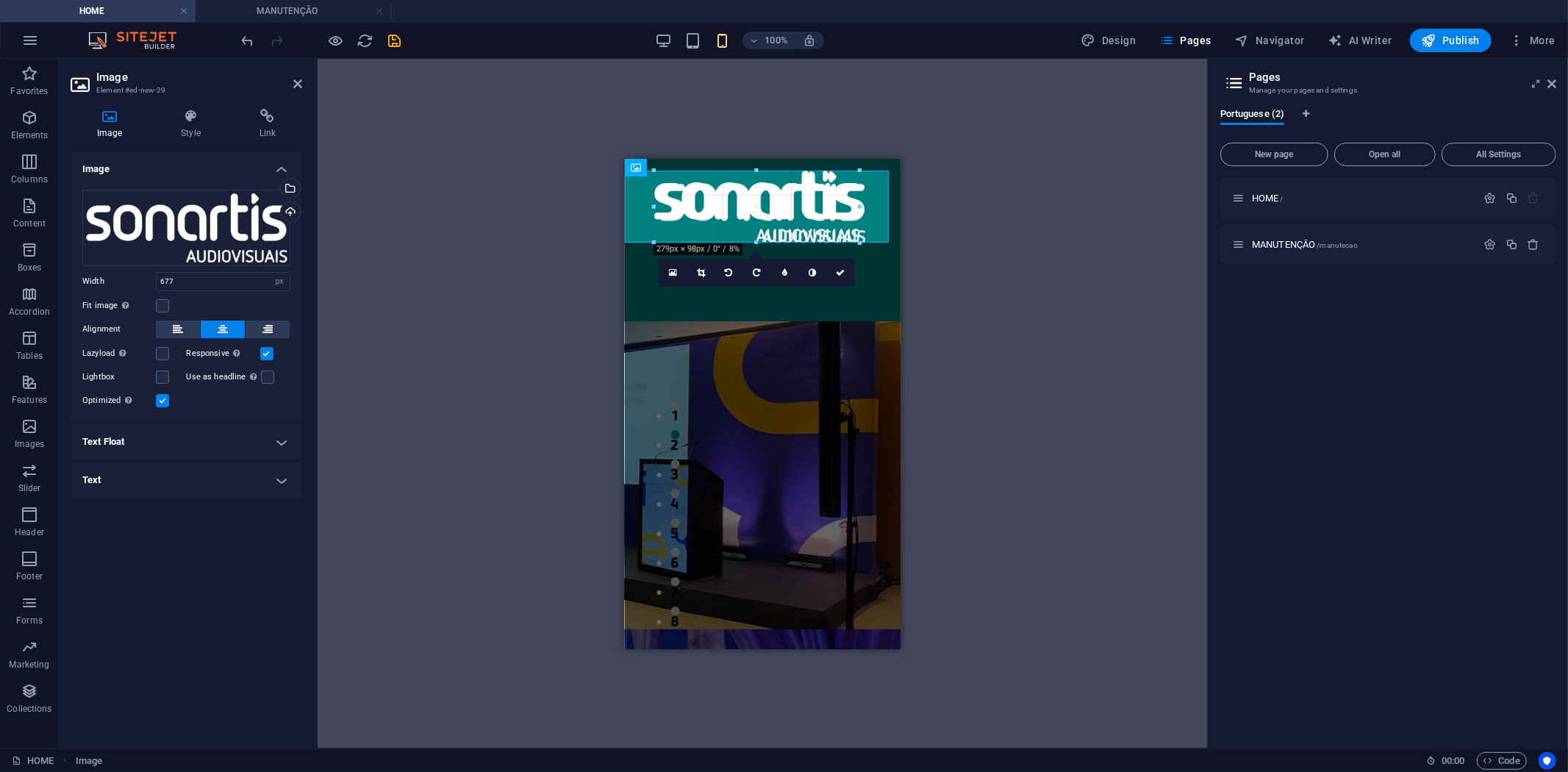
drag, startPoint x: 625, startPoint y: 260, endPoint x: 69, endPoint y: 59, distance: 591.2
type input "279"
click at [805, 309] on div "1 2 3 4 5 6 7 8" at bounding box center [762, 466] width 276 height 388
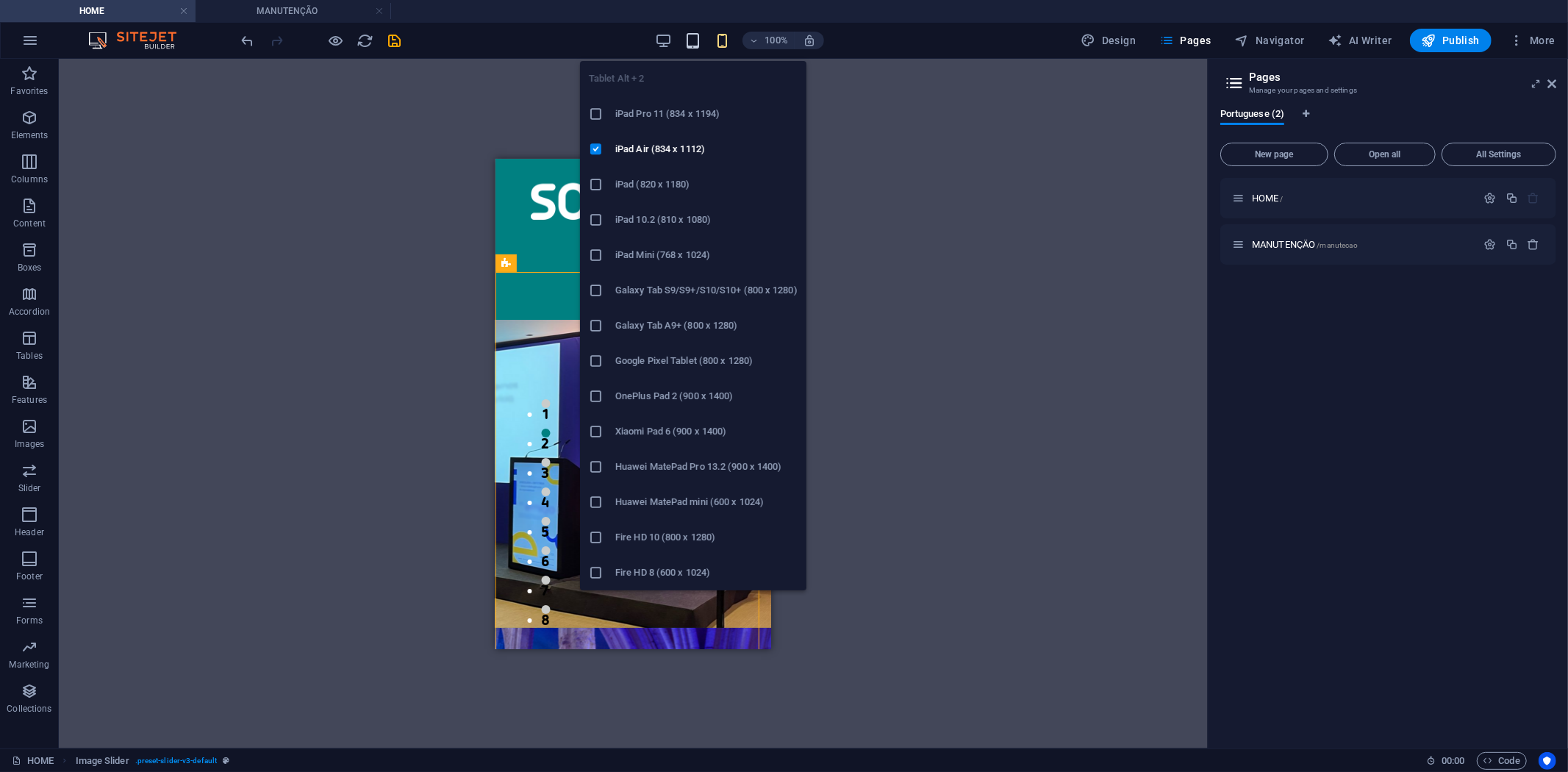
click at [688, 40] on icon "button" at bounding box center [692, 40] width 17 height 17
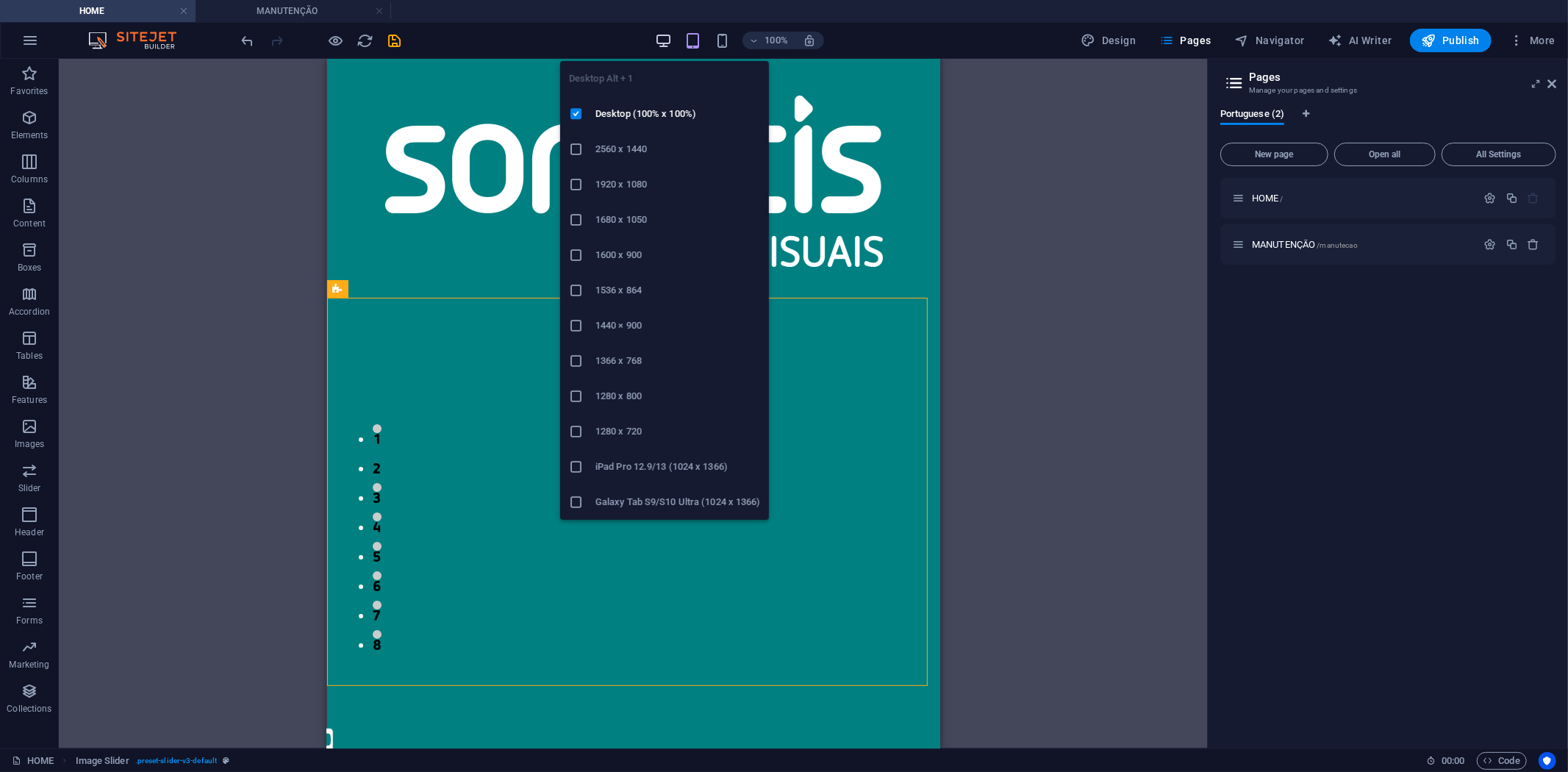
click at [663, 40] on icon "button" at bounding box center [663, 40] width 17 height 17
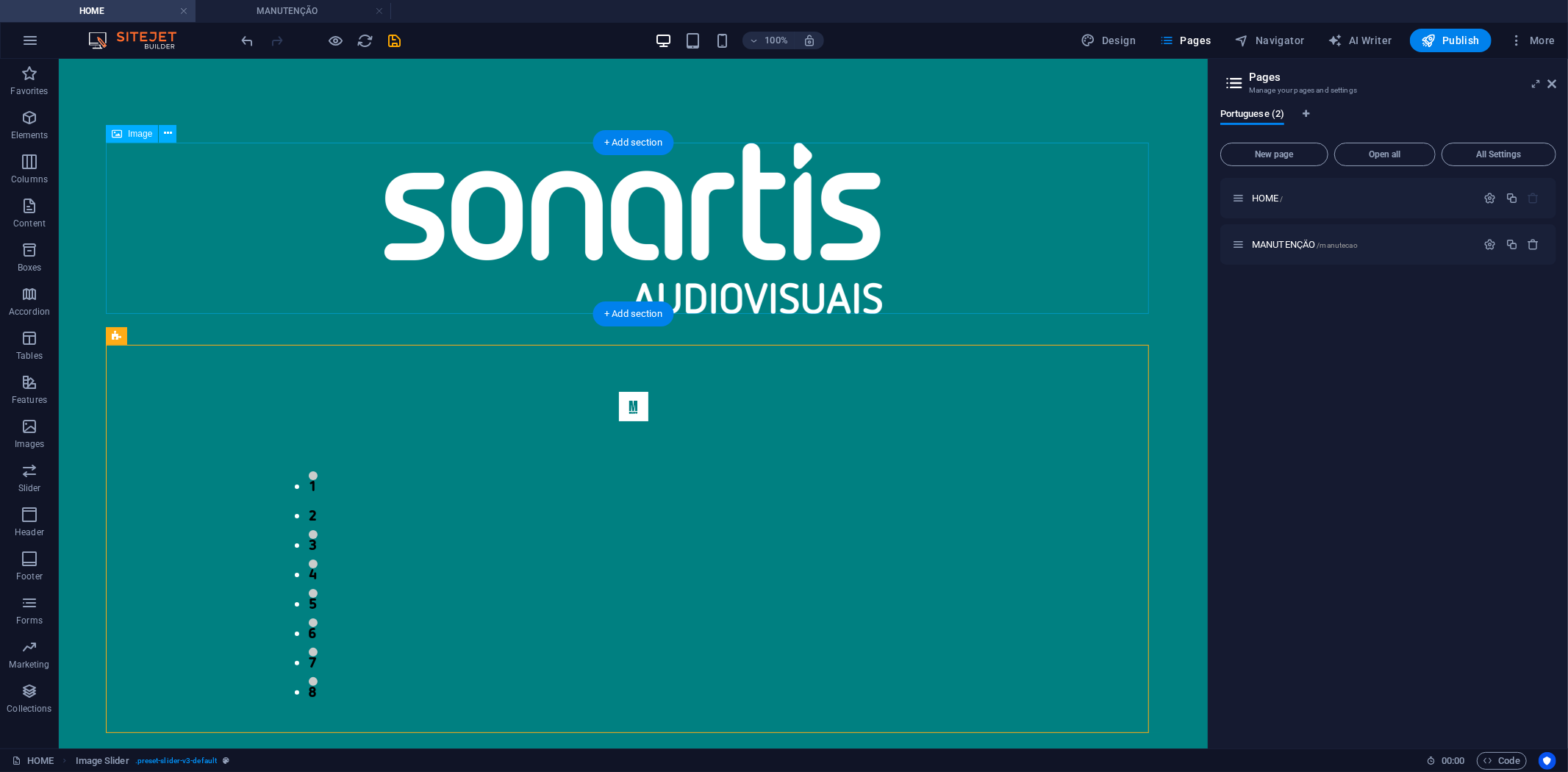
scroll to position [355, 0]
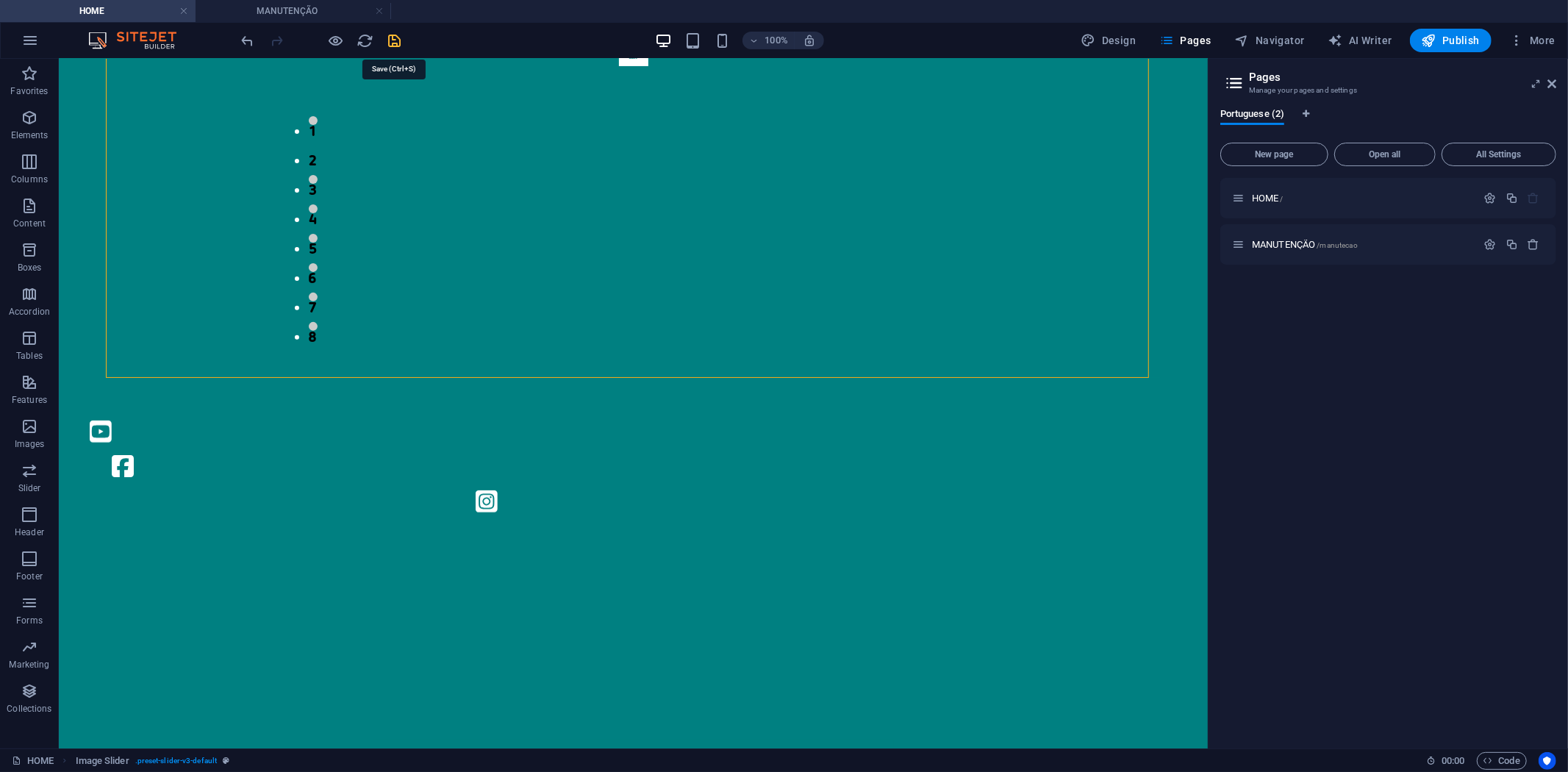
click at [390, 39] on icon "save" at bounding box center [395, 40] width 17 height 17
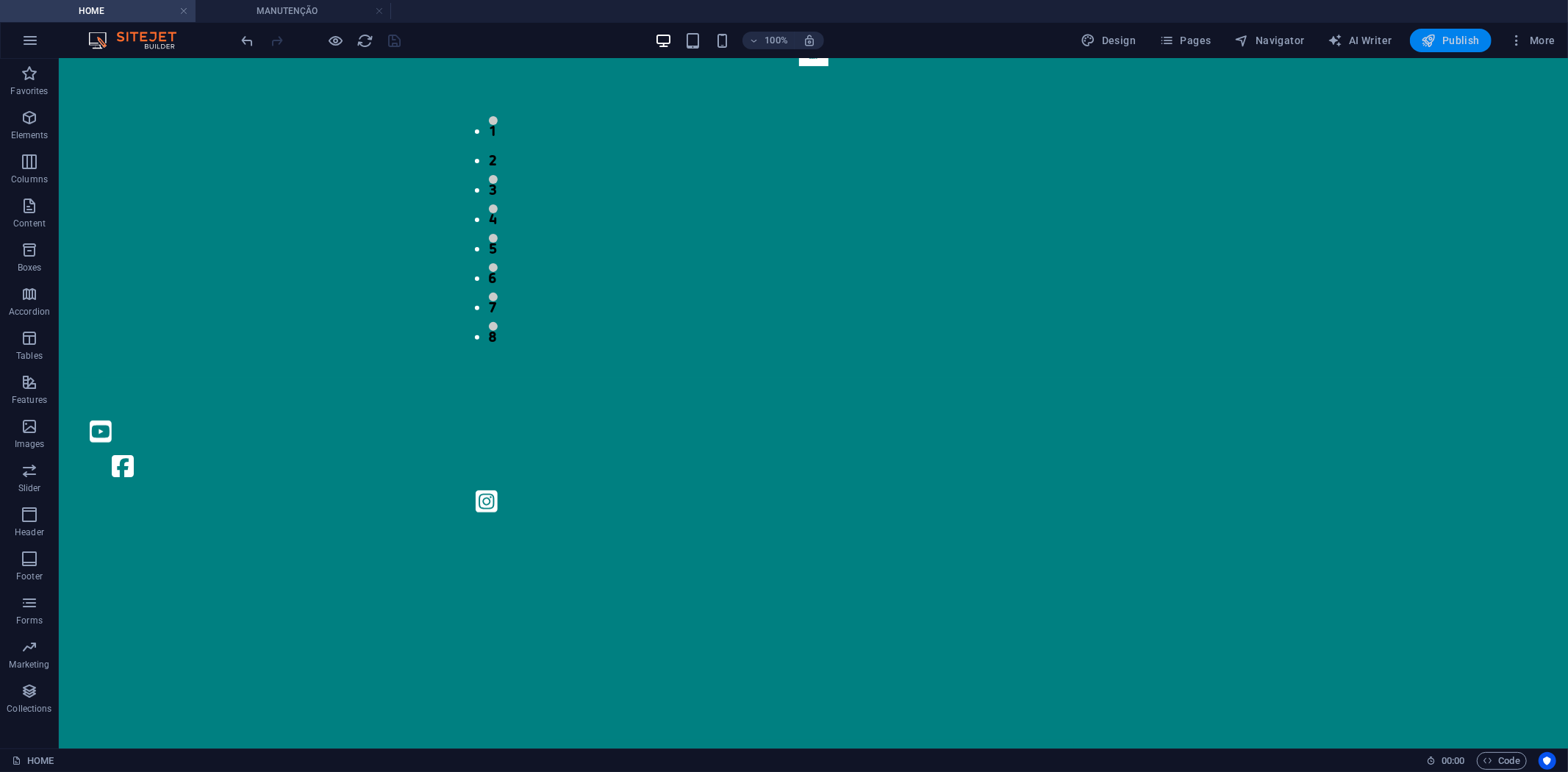
click at [1464, 37] on span "Publish" at bounding box center [1450, 40] width 58 height 14
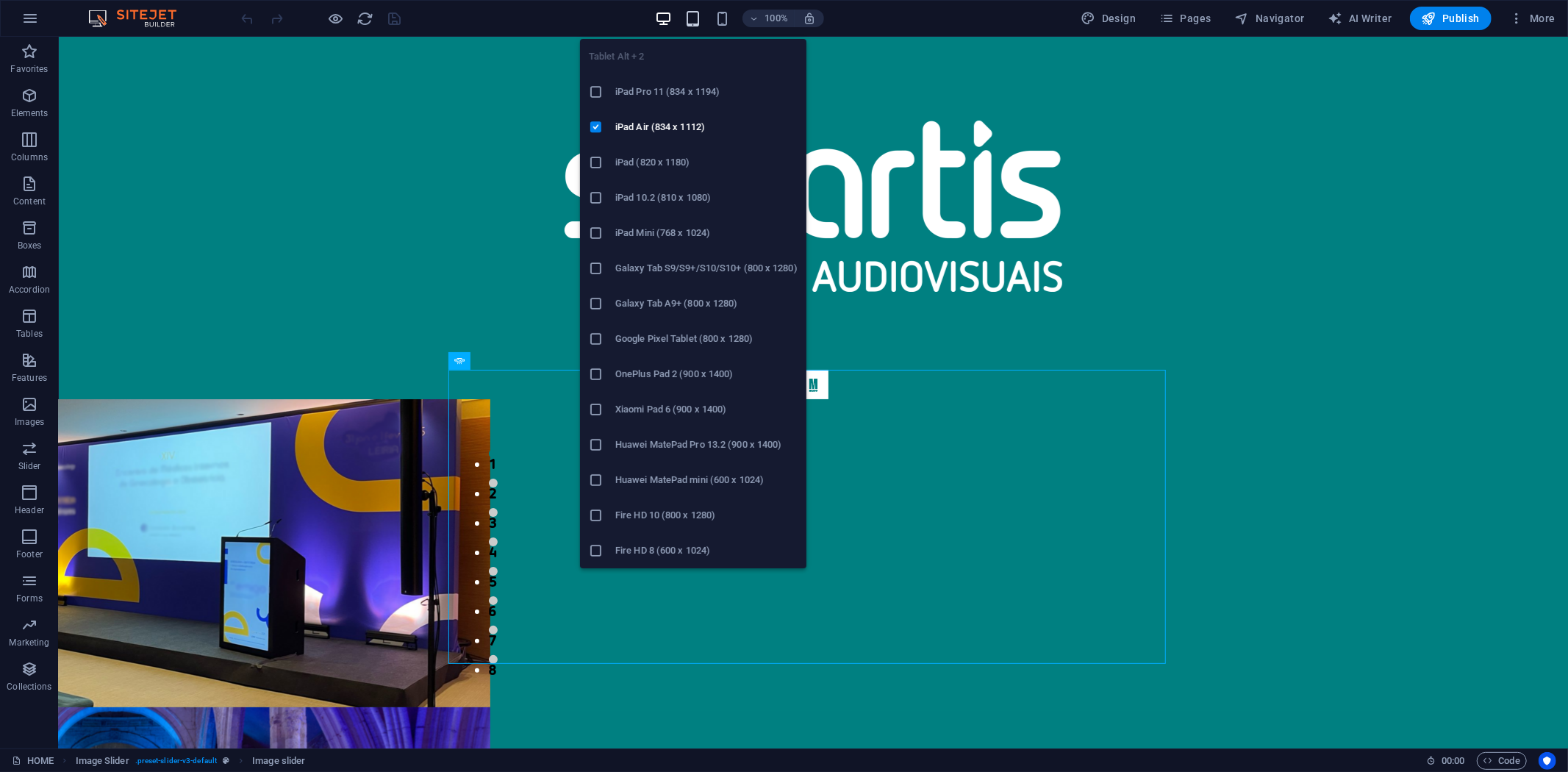
click at [689, 23] on icon "button" at bounding box center [692, 19] width 17 height 17
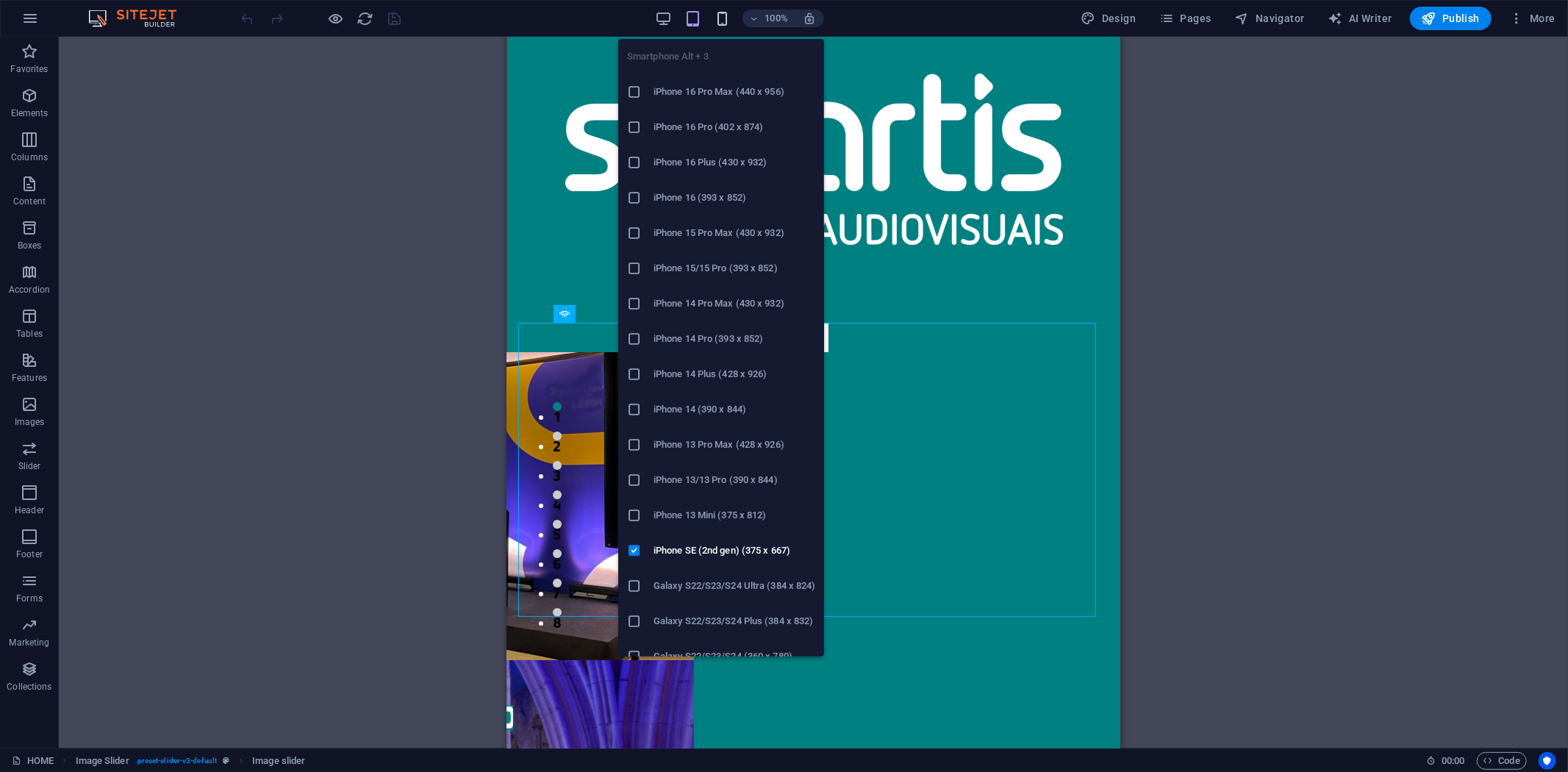
click at [725, 21] on icon "button" at bounding box center [722, 19] width 17 height 17
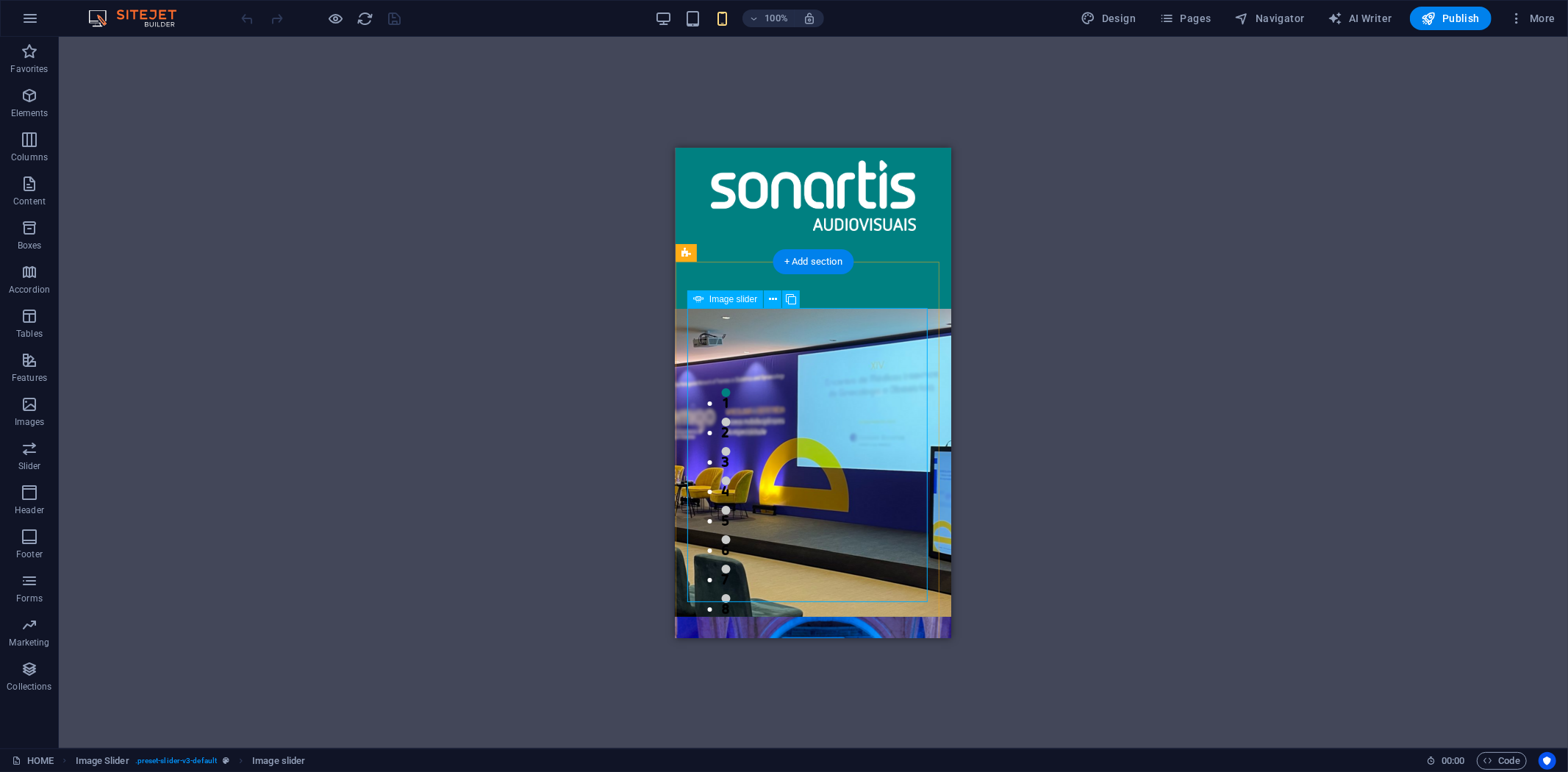
click at [866, 617] on img "1/8" at bounding box center [822, 770] width 753 height 308
click at [851, 289] on div "1 2 3 4 5 6 7 8" at bounding box center [813, 455] width 276 height 388
select select "region"
select select "rem"
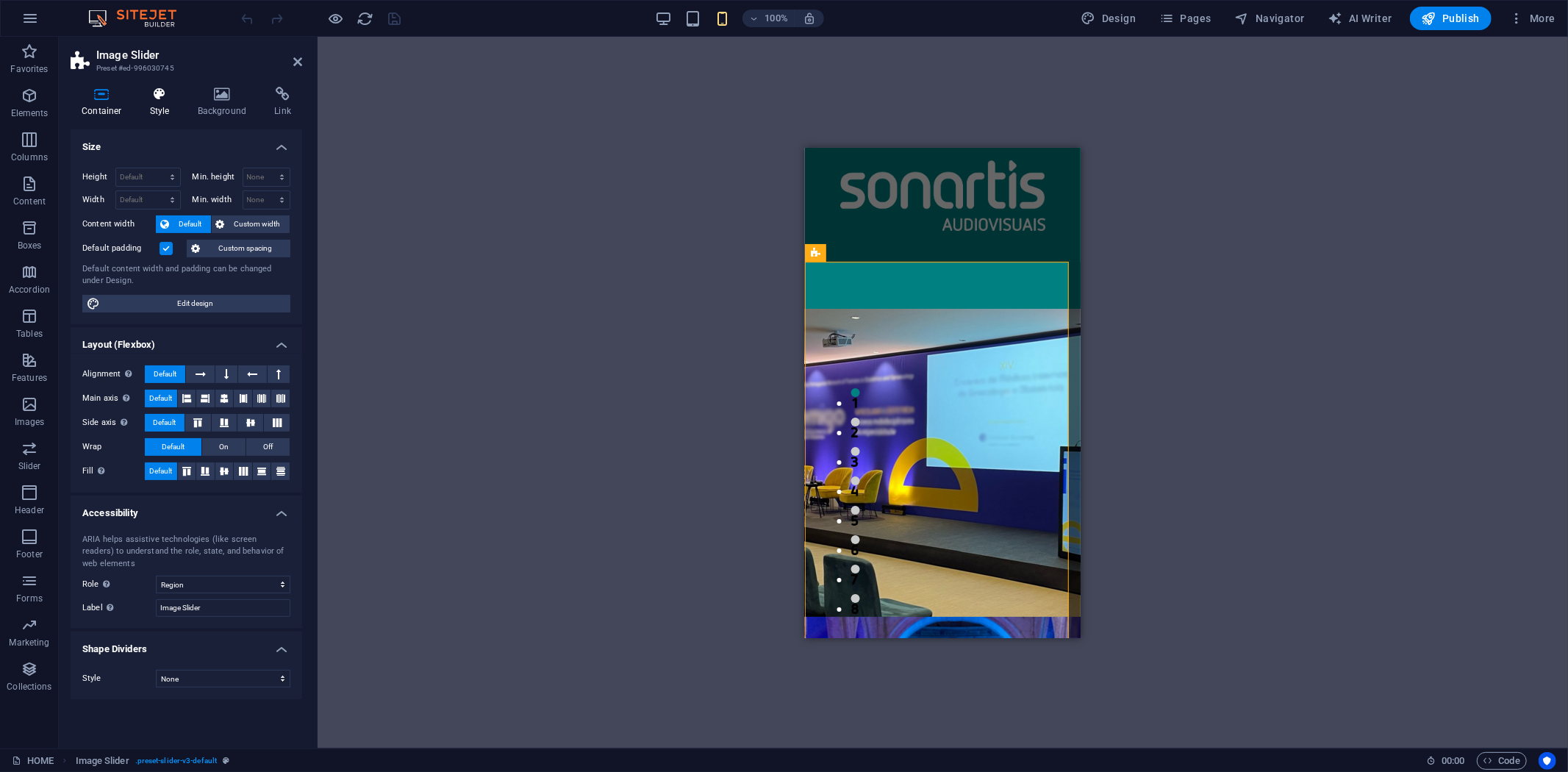
click at [162, 105] on h4 "Style" at bounding box center [163, 102] width 48 height 31
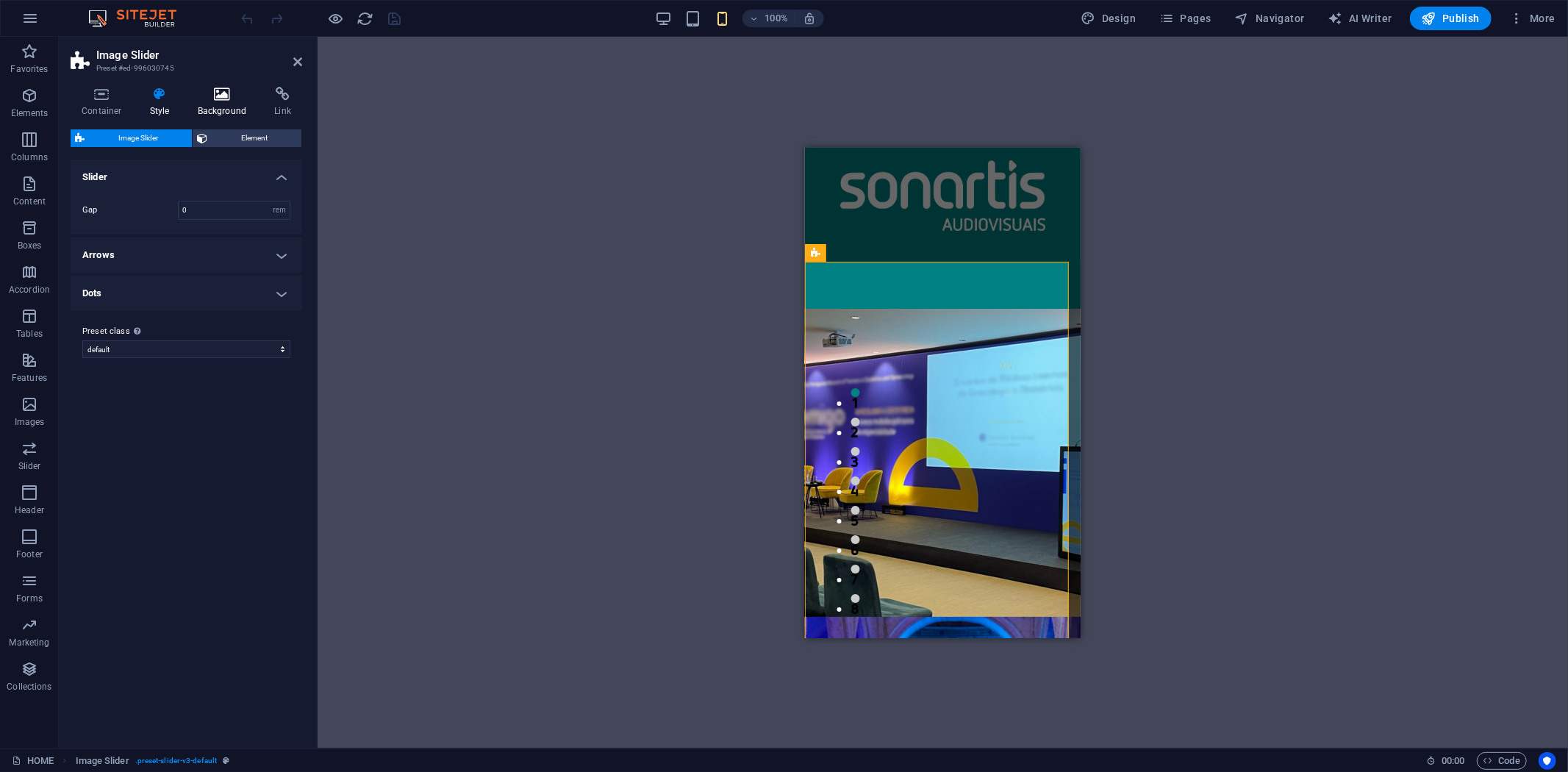
click at [219, 92] on icon at bounding box center [222, 94] width 71 height 14
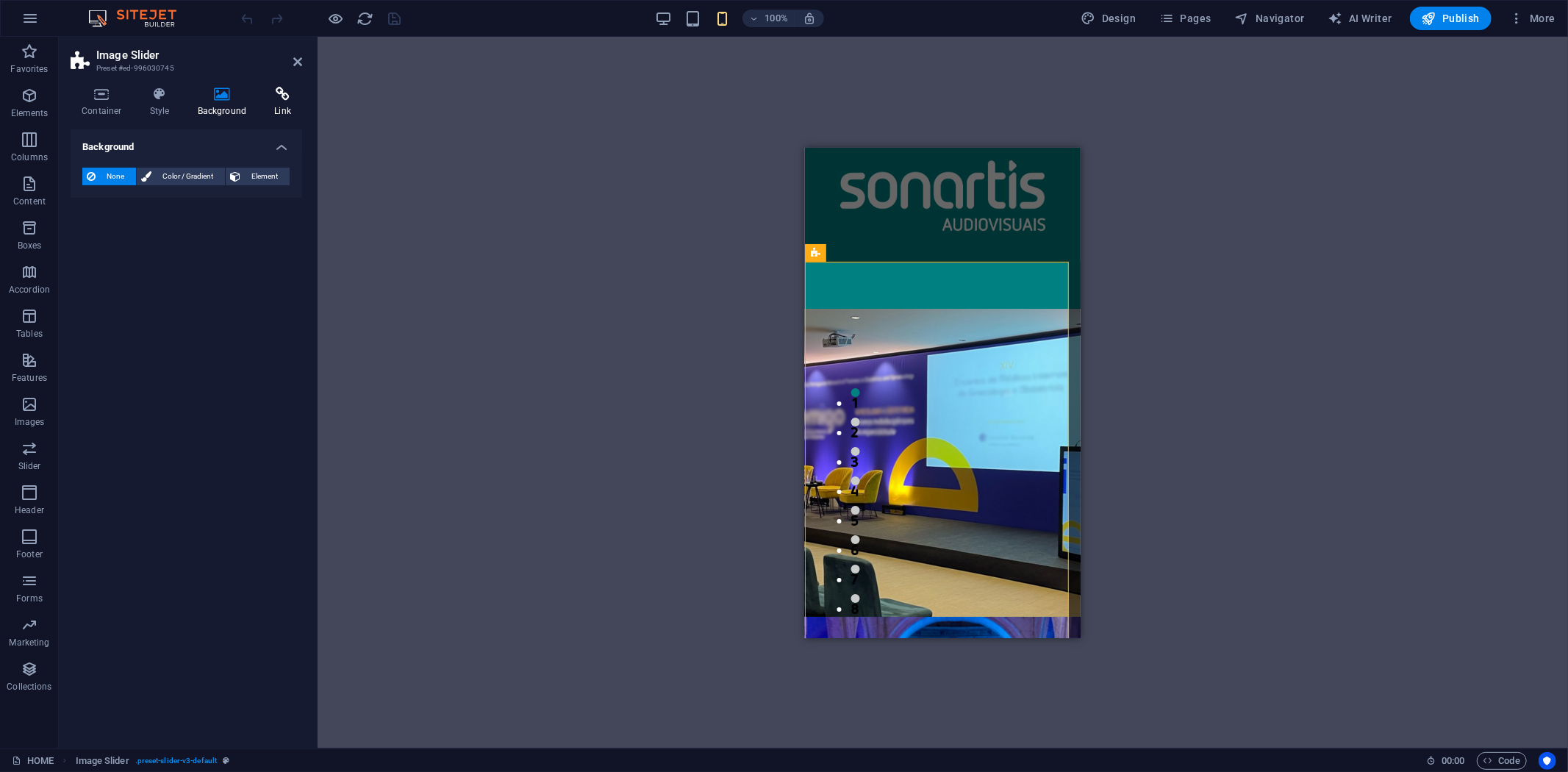
click at [282, 97] on icon at bounding box center [283, 94] width 39 height 14
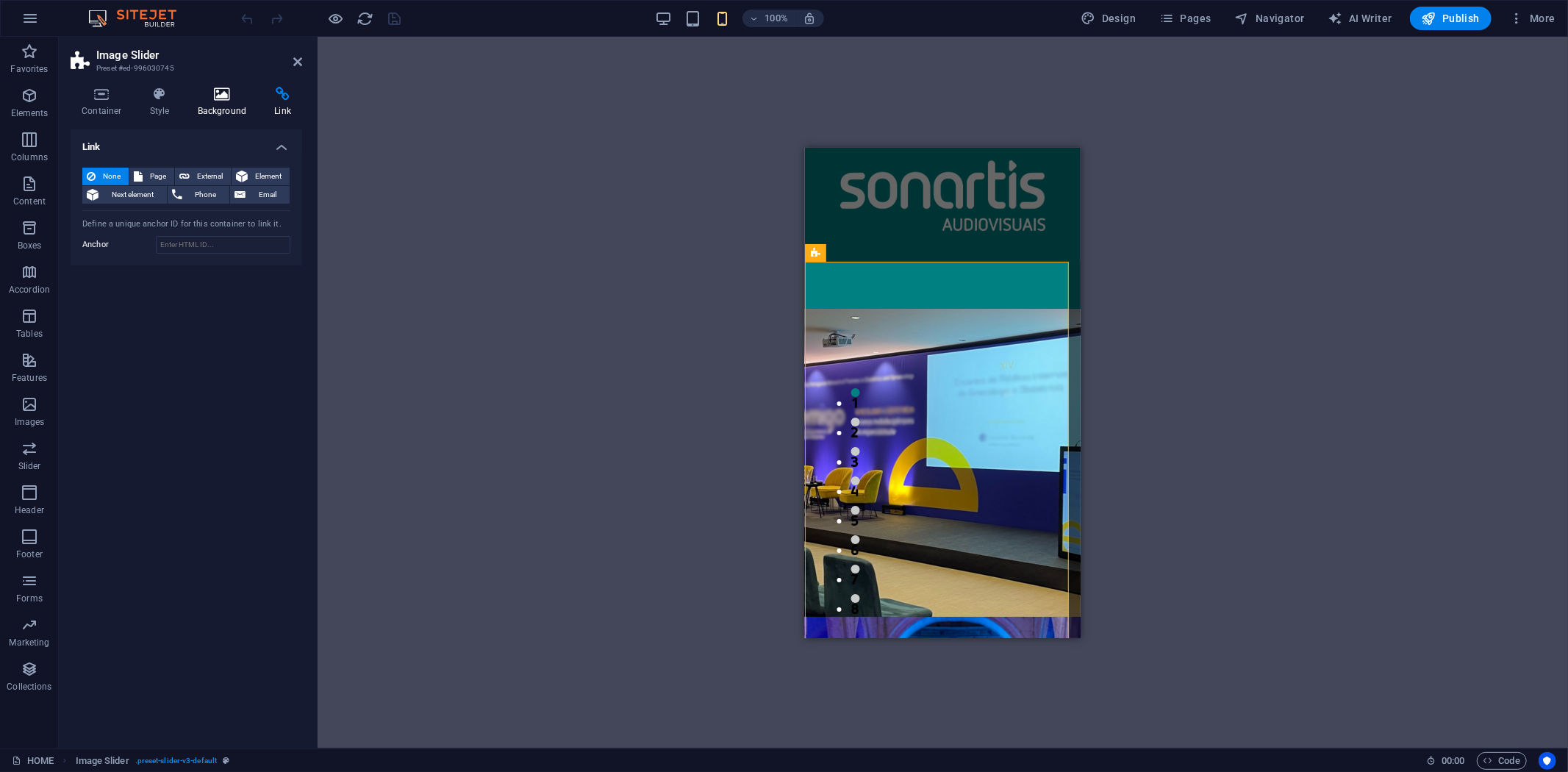
click at [232, 106] on h4 "Background" at bounding box center [225, 102] width 78 height 31
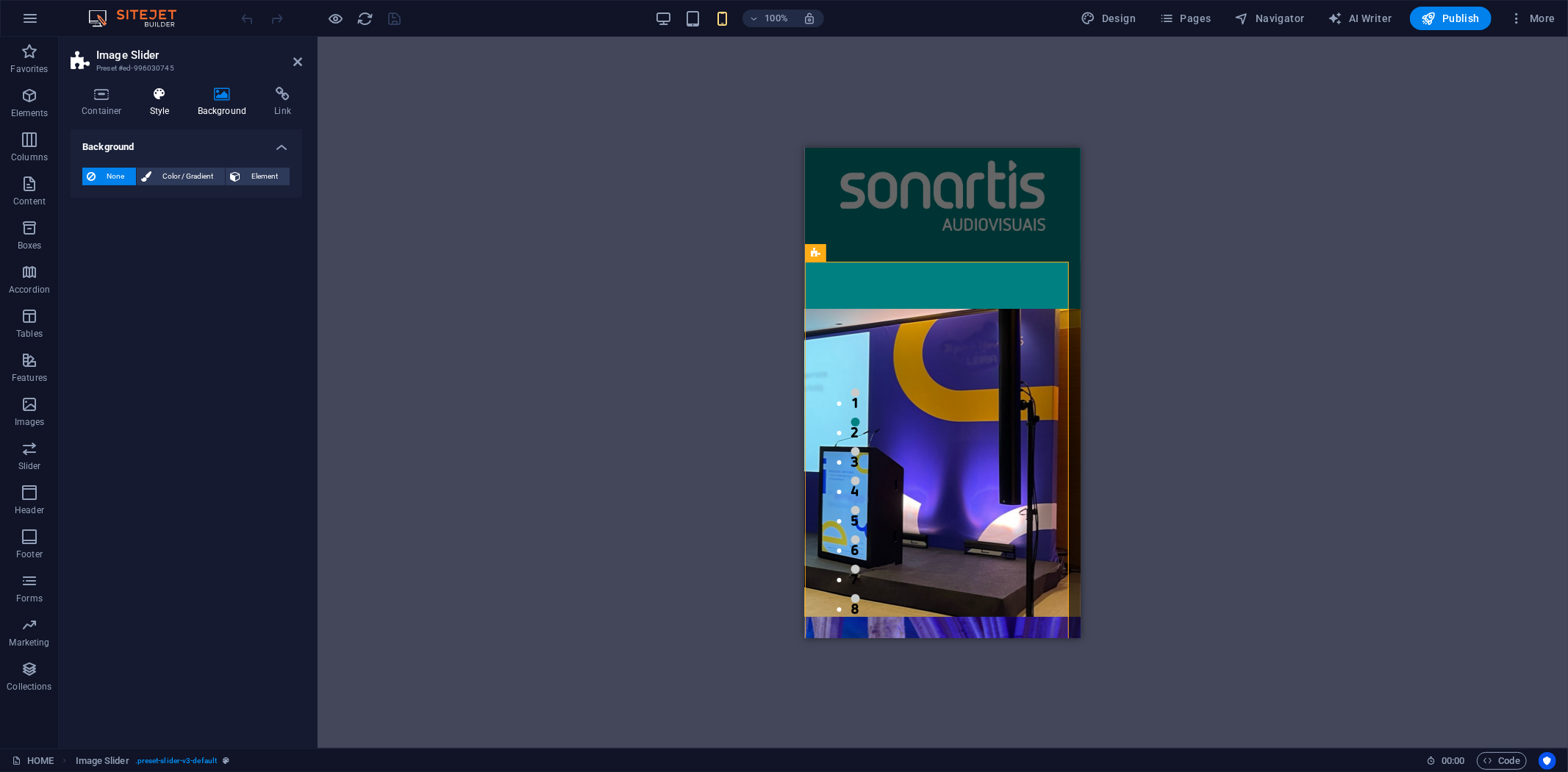
click at [139, 107] on h4 "Style" at bounding box center [163, 102] width 48 height 31
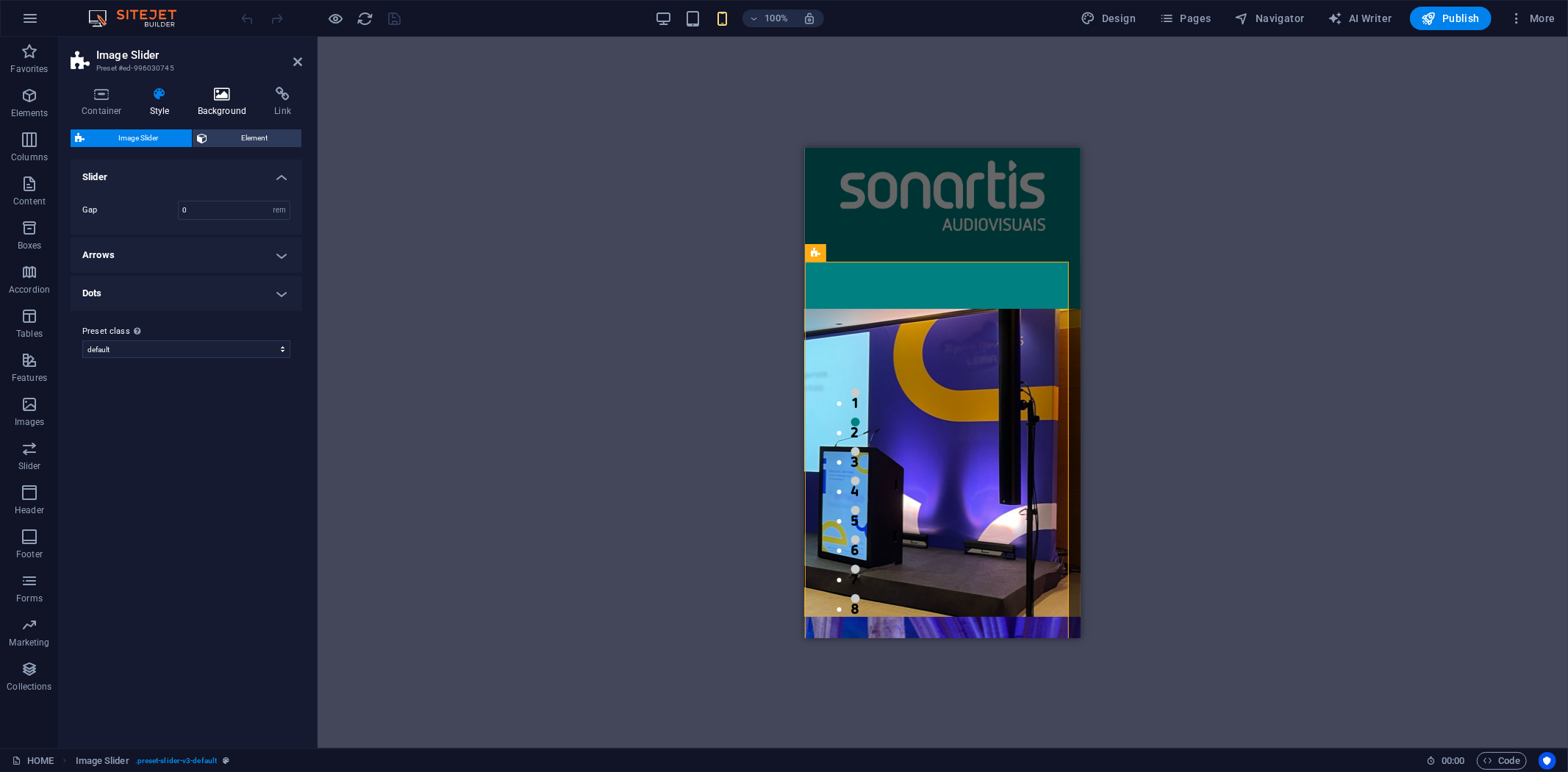
click at [211, 98] on icon at bounding box center [222, 94] width 71 height 14
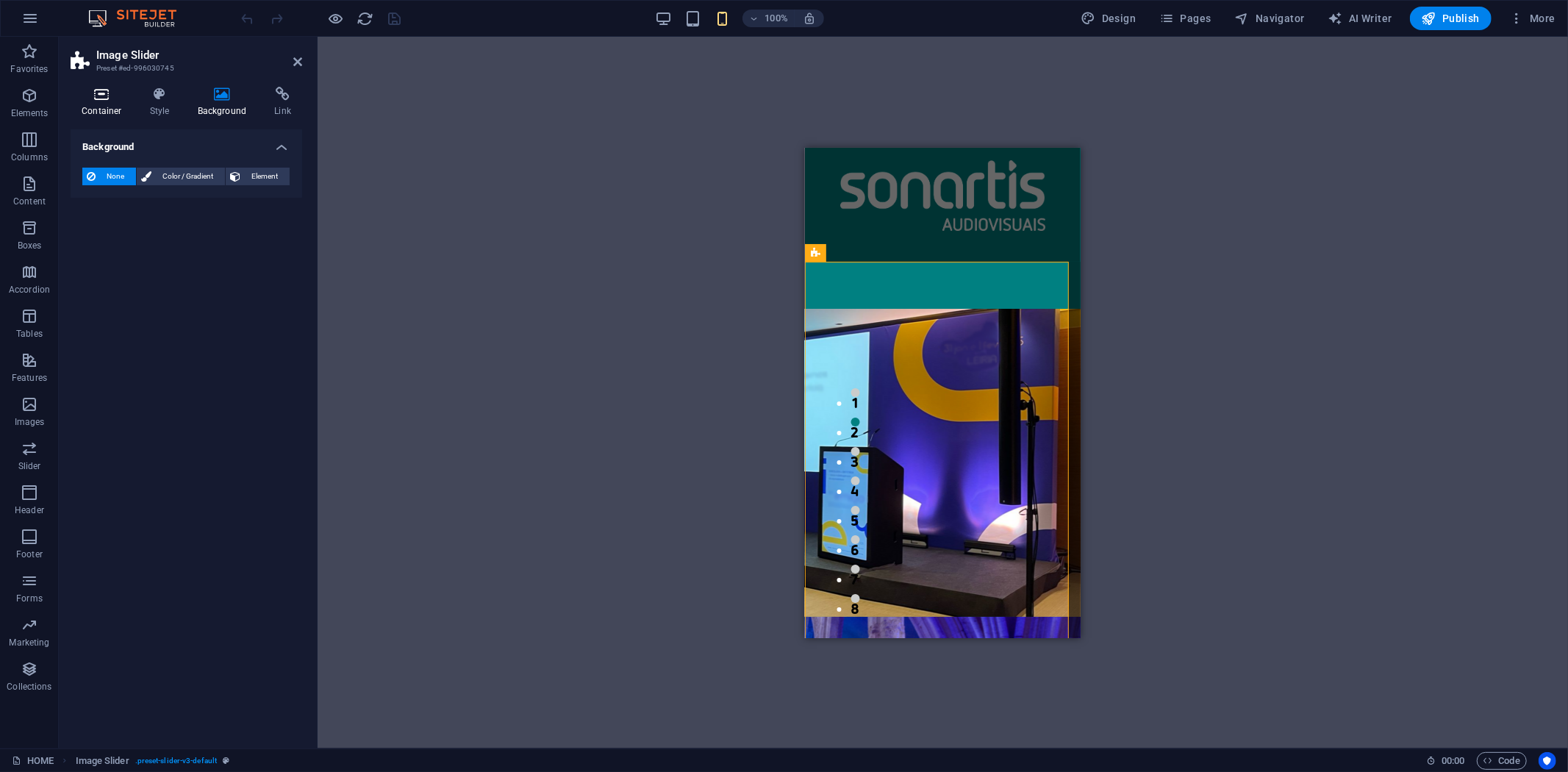
click at [103, 104] on h4 "Container" at bounding box center [104, 102] width 69 height 31
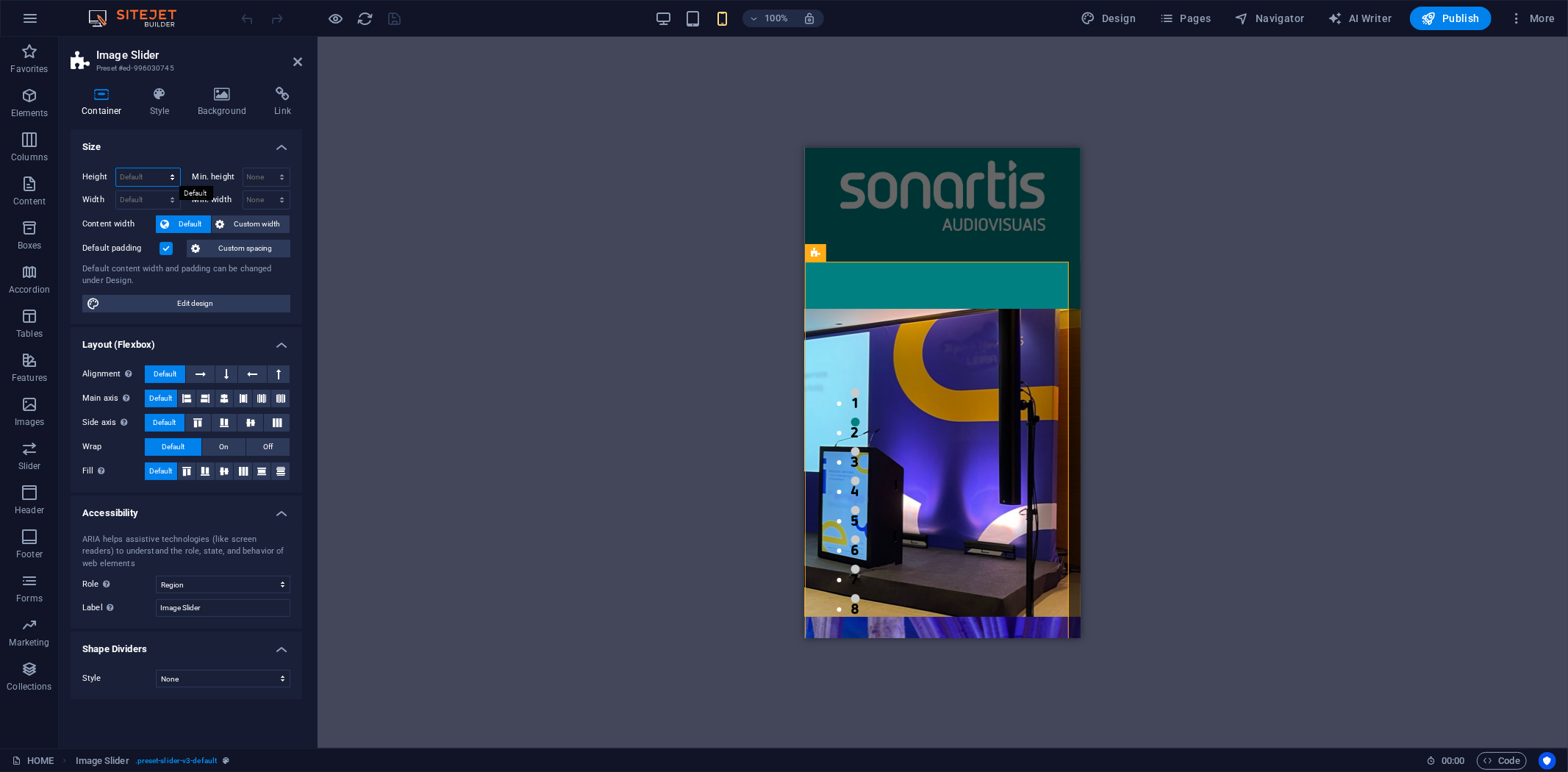
click at [147, 174] on select "Default px rem % vh vw" at bounding box center [148, 178] width 64 height 18
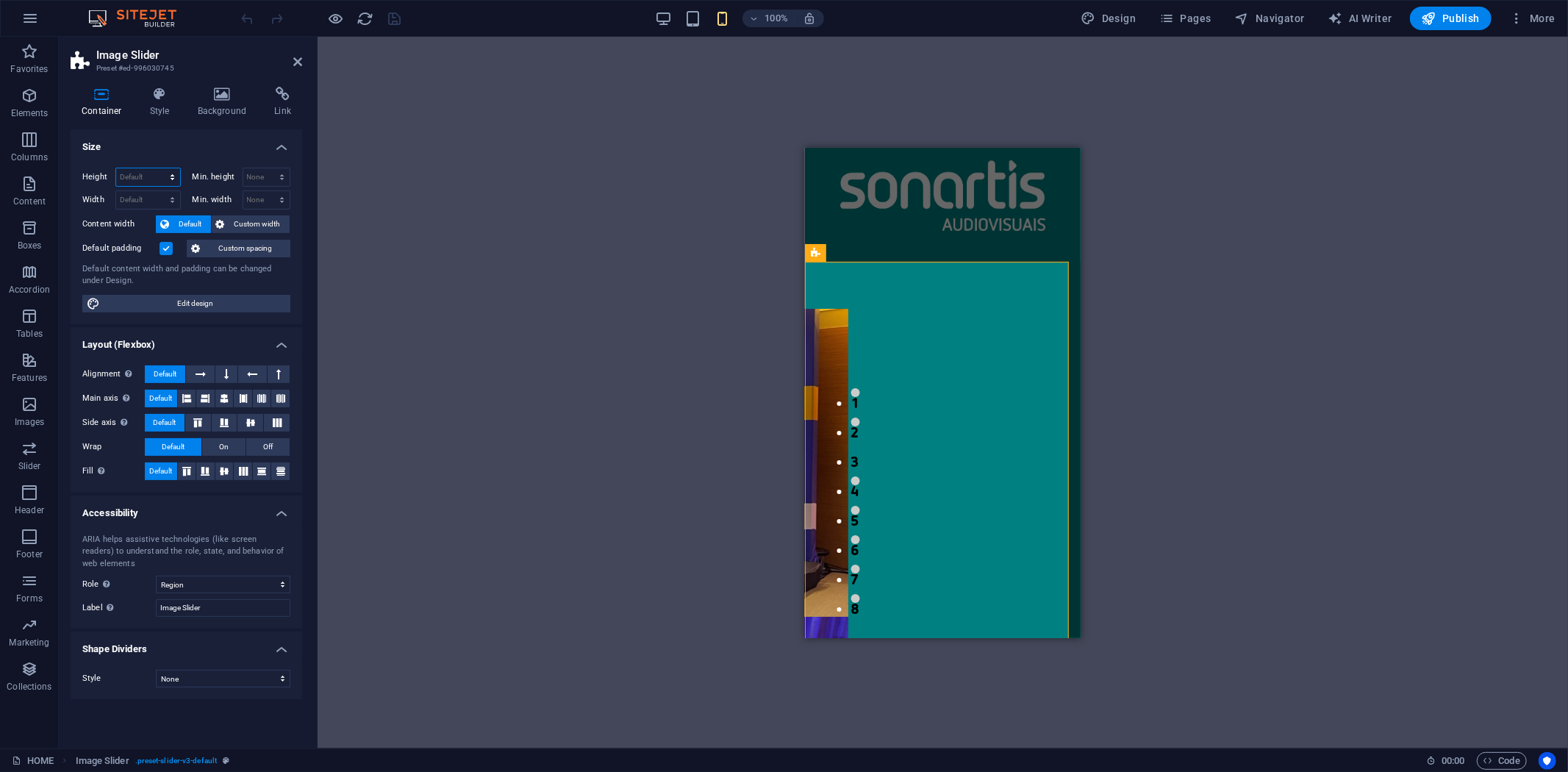
select select "px"
click at [159, 169] on select "Default px rem % vh vw" at bounding box center [148, 178] width 64 height 18
type input "528"
click at [275, 170] on select "None px rem % vh vw" at bounding box center [267, 178] width 47 height 18
select select "px"
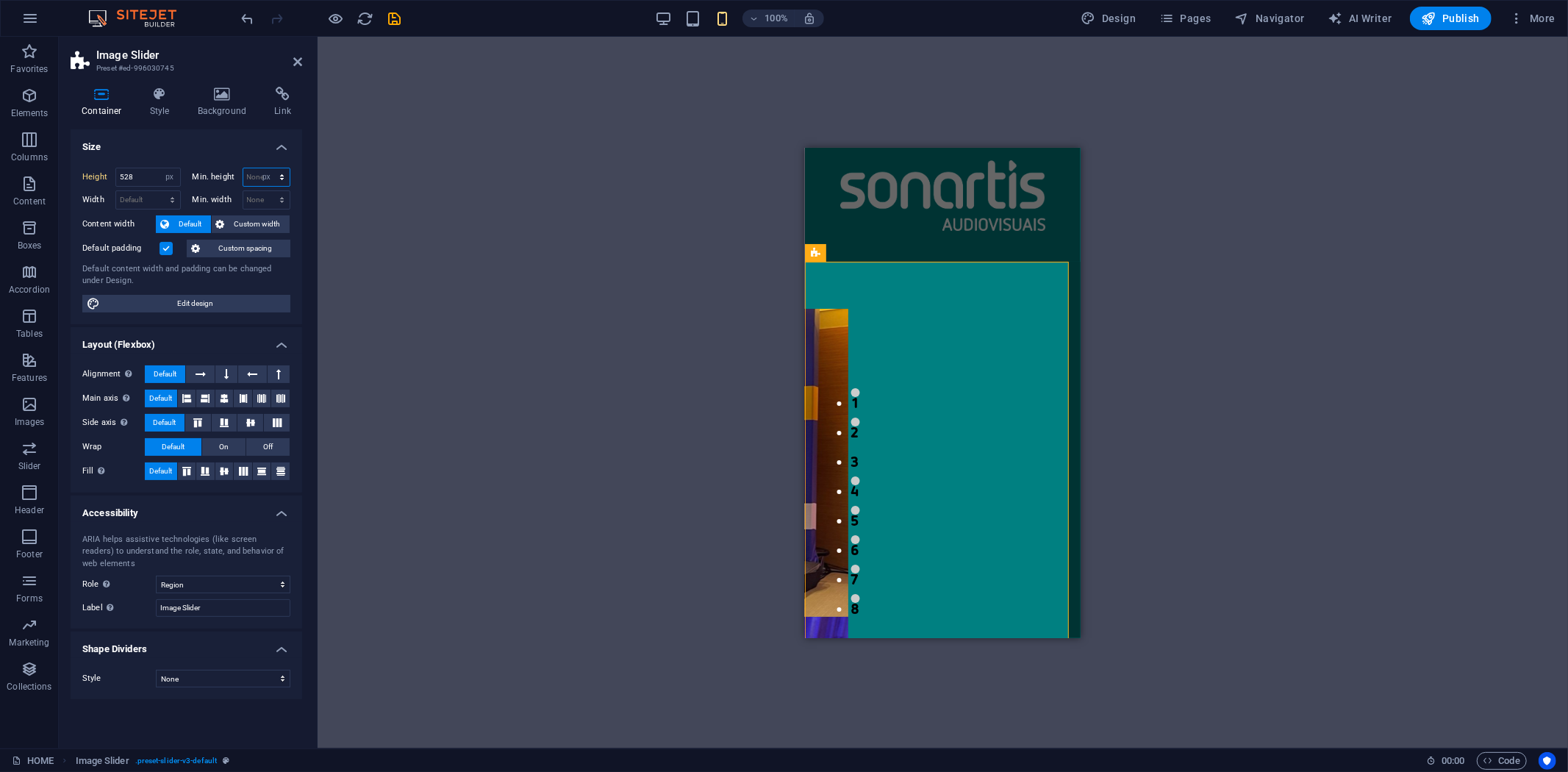
click at [268, 169] on select "None px rem % vh vw" at bounding box center [267, 178] width 47 height 18
type input "0"
click at [144, 199] on select "Default px rem % em vh vw" at bounding box center [148, 200] width 64 height 18
select select "px"
click at [159, 191] on select "Default px rem % em vh vw" at bounding box center [148, 200] width 64 height 18
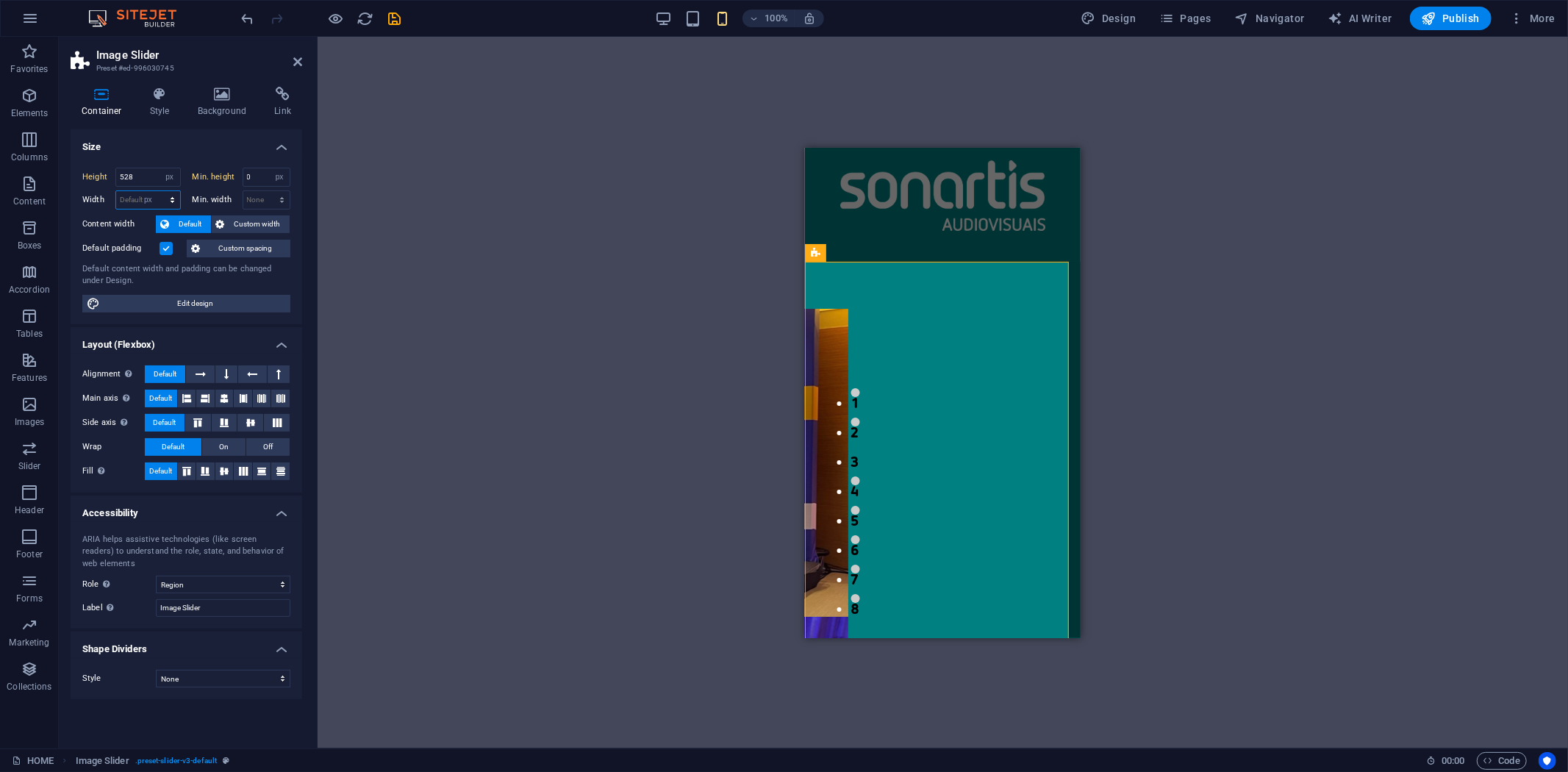
type input "359"
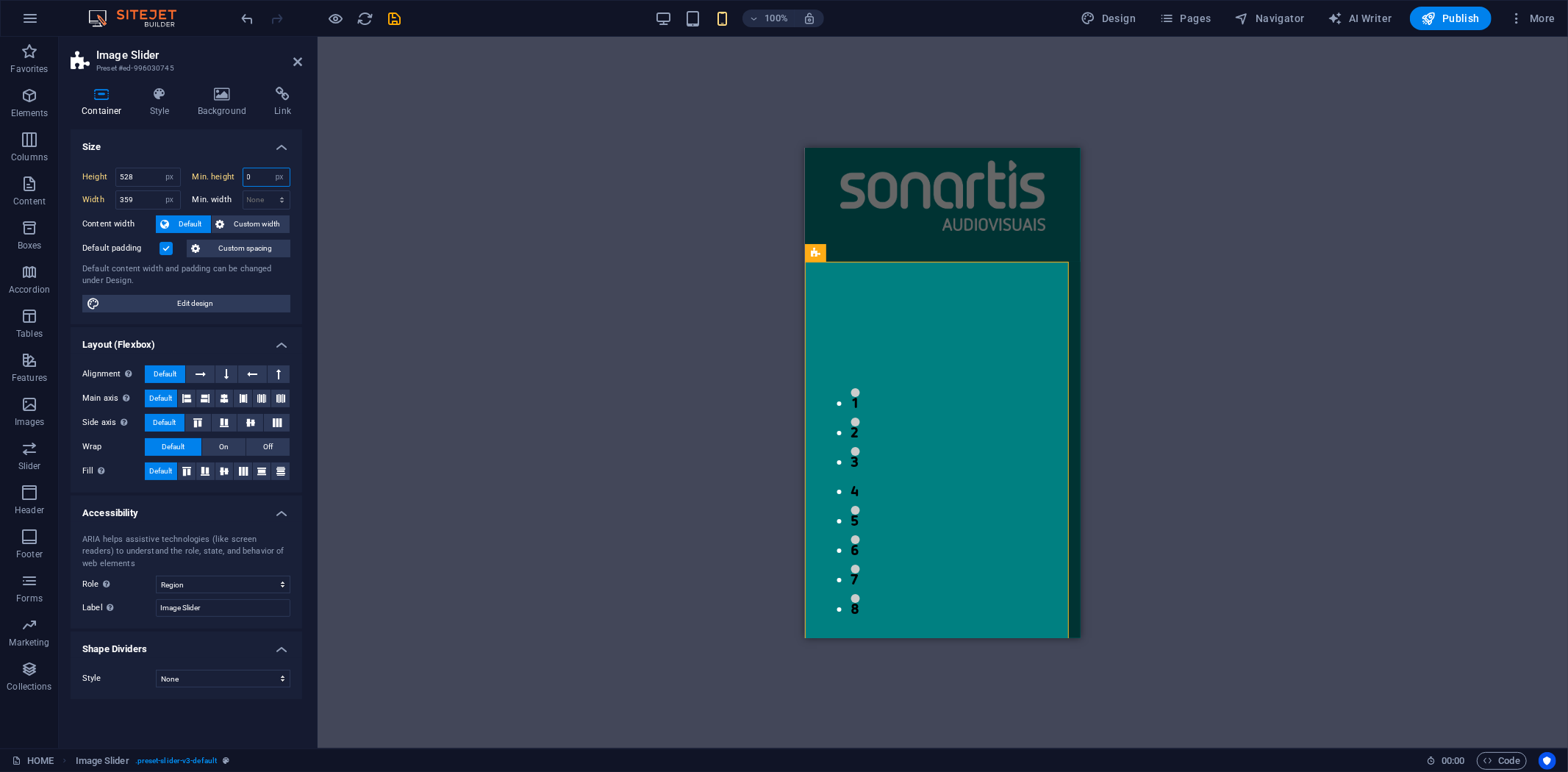
click at [265, 178] on input "0" at bounding box center [267, 178] width 47 height 18
click at [282, 180] on select "None px rem % vh vw" at bounding box center [279, 178] width 21 height 18
select select "knkoi8lvivg"
click at [269, 169] on select "None px rem % vh vw" at bounding box center [279, 178] width 21 height 18
type input "0"
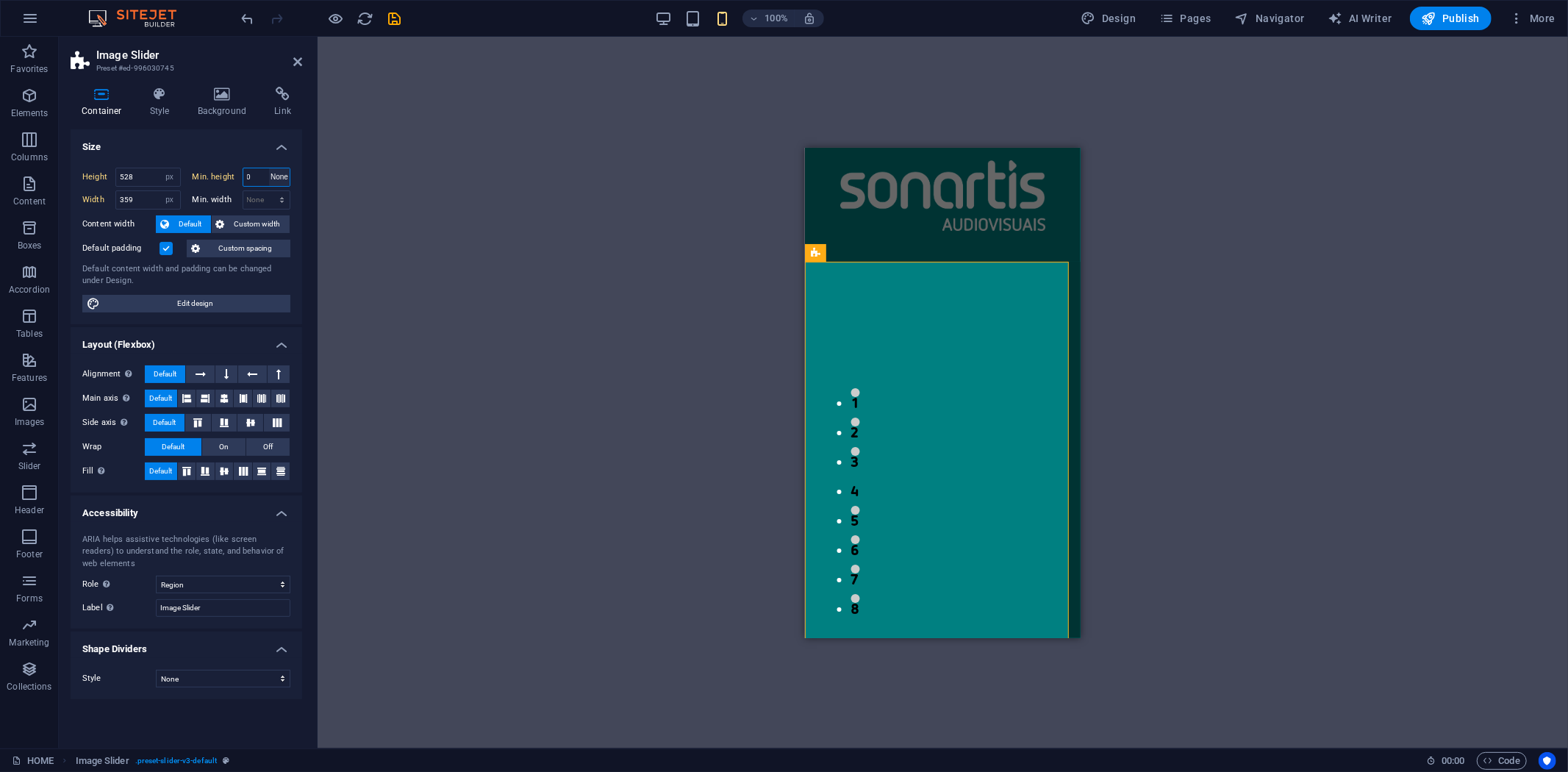
select select "px"
drag, startPoint x: 136, startPoint y: 173, endPoint x: 84, endPoint y: 174, distance: 52.0
click at [84, 174] on div "Height 528 Default px rem % vh vw" at bounding box center [131, 177] width 98 height 19
type input "400"
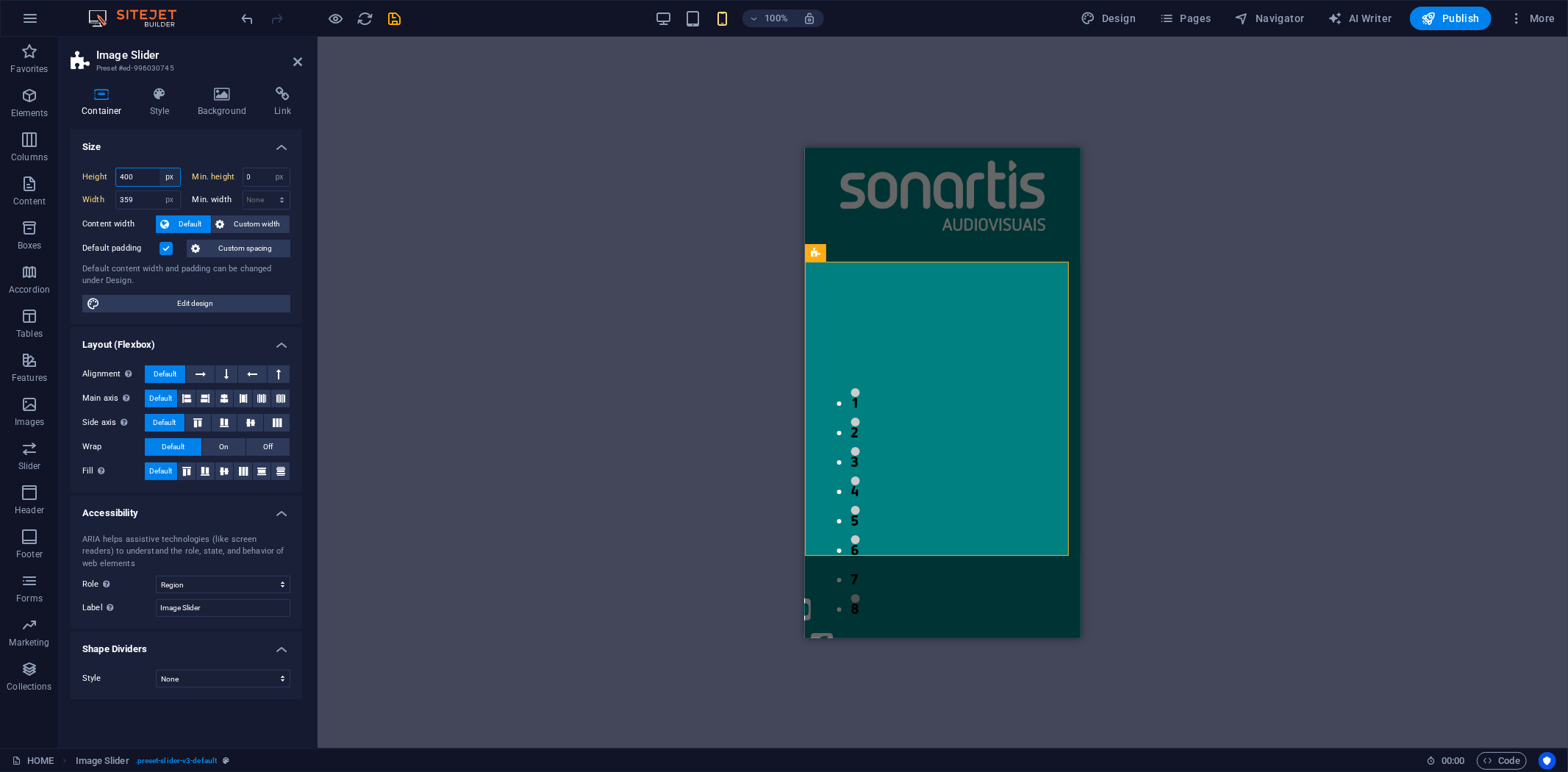
click at [165, 180] on select "Default px rem % vh vw" at bounding box center [169, 178] width 21 height 18
select select "default"
click at [160, 169] on select "Default px rem % vh vw" at bounding box center [169, 178] width 21 height 18
type input "400"
select select "px"
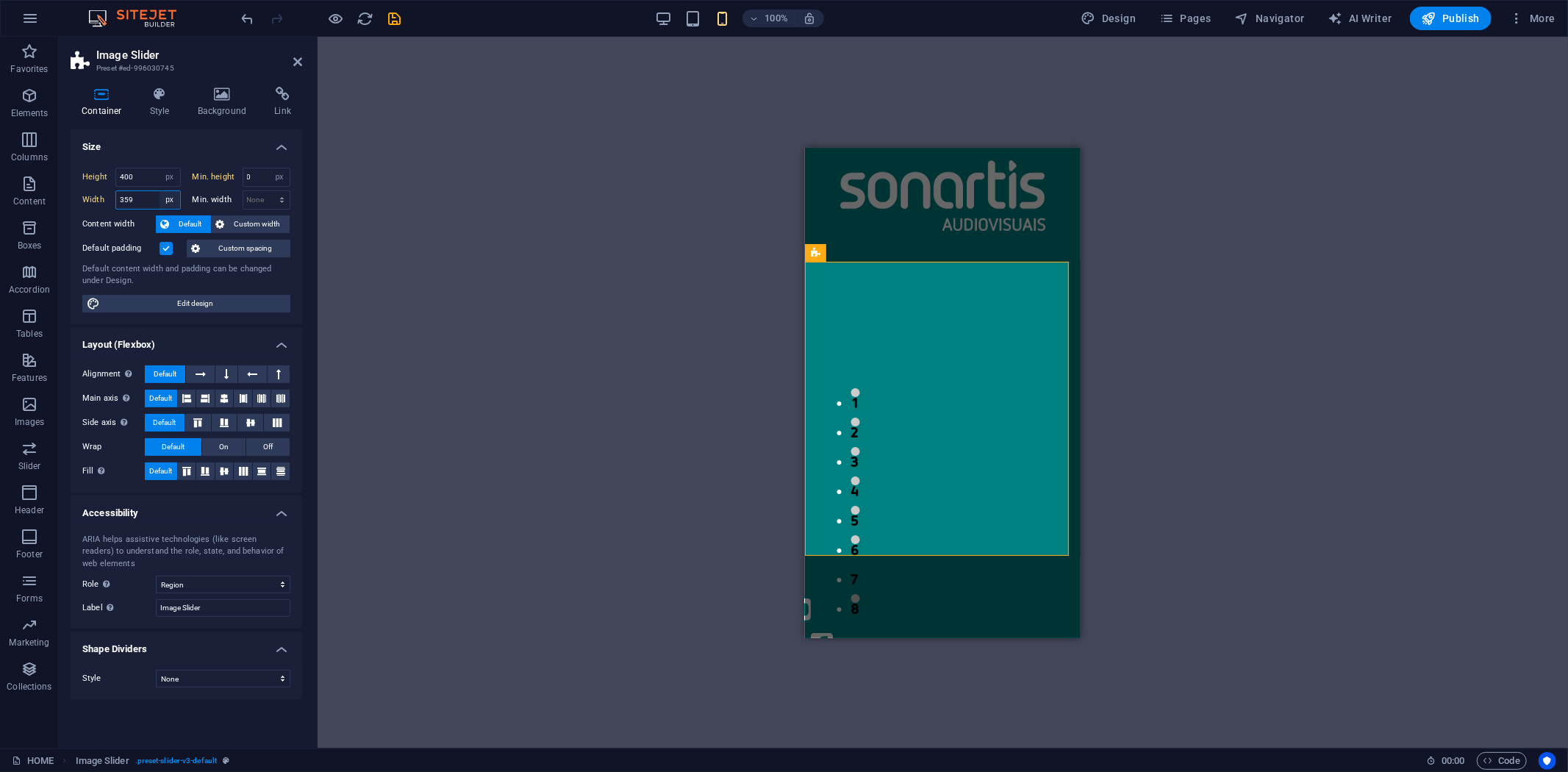
click at [174, 200] on select "Default px rem % em vh vw" at bounding box center [169, 200] width 21 height 18
select select "default"
click at [160, 191] on select "Default px rem % em vh vw" at bounding box center [169, 200] width 21 height 18
type input "359"
select select "px"
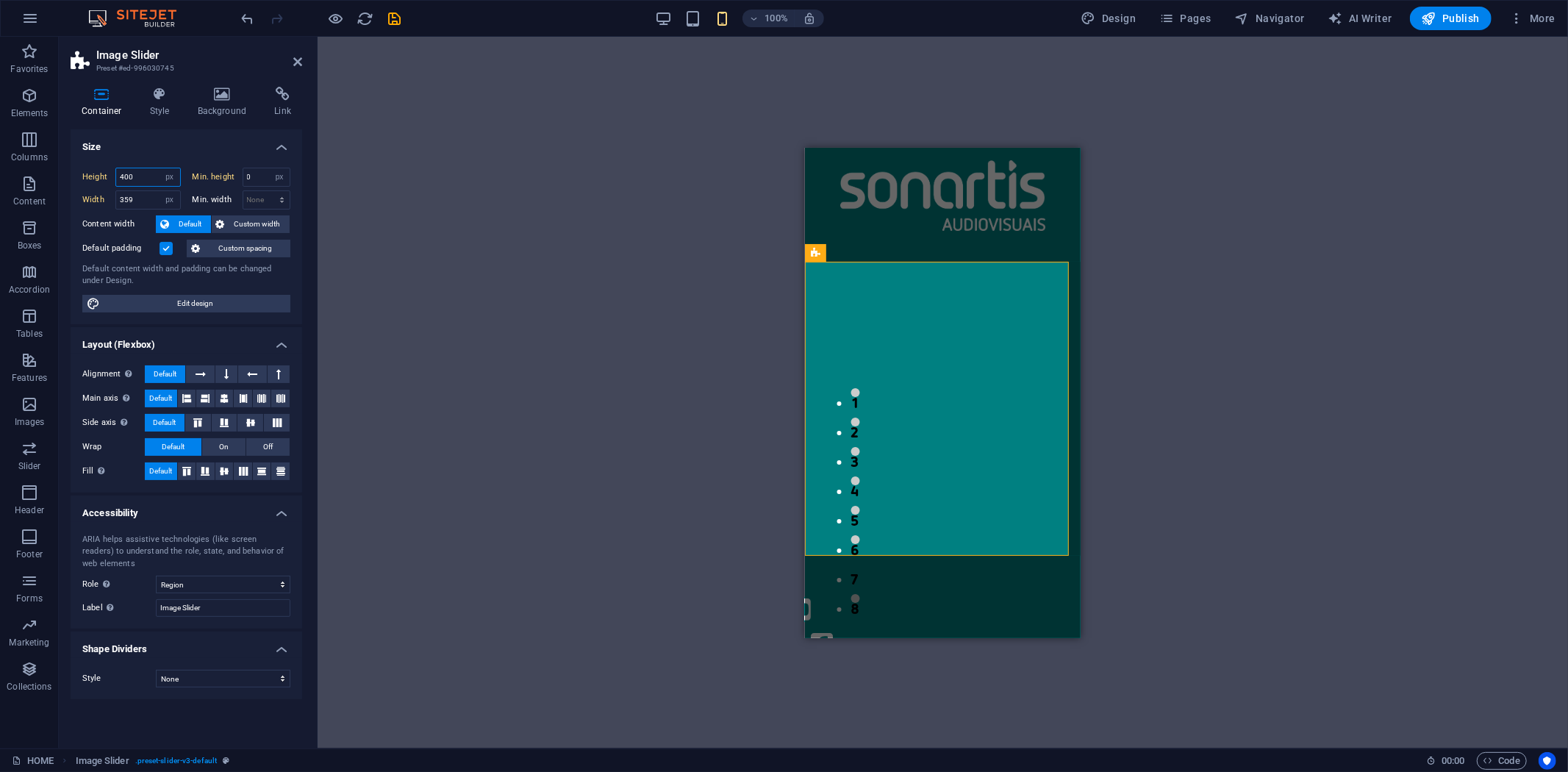
drag, startPoint x: 140, startPoint y: 178, endPoint x: 78, endPoint y: 170, distance: 62.5
click at [78, 170] on div "Height 400 Default px rem % vh vw Min. height 0 None px rem % vh vw Width 359 D…" at bounding box center [186, 240] width 232 height 169
drag, startPoint x: 136, startPoint y: 194, endPoint x: 67, endPoint y: 203, distance: 69.6
click at [67, 203] on div "Container Style Background Link Size Height Default px rem % vh vw Min. height …" at bounding box center [186, 411] width 255 height 674
click at [472, 274] on div "Drag here to replace the existing content. Press “Ctrl” if you want to create a…" at bounding box center [943, 393] width 1250 height 712
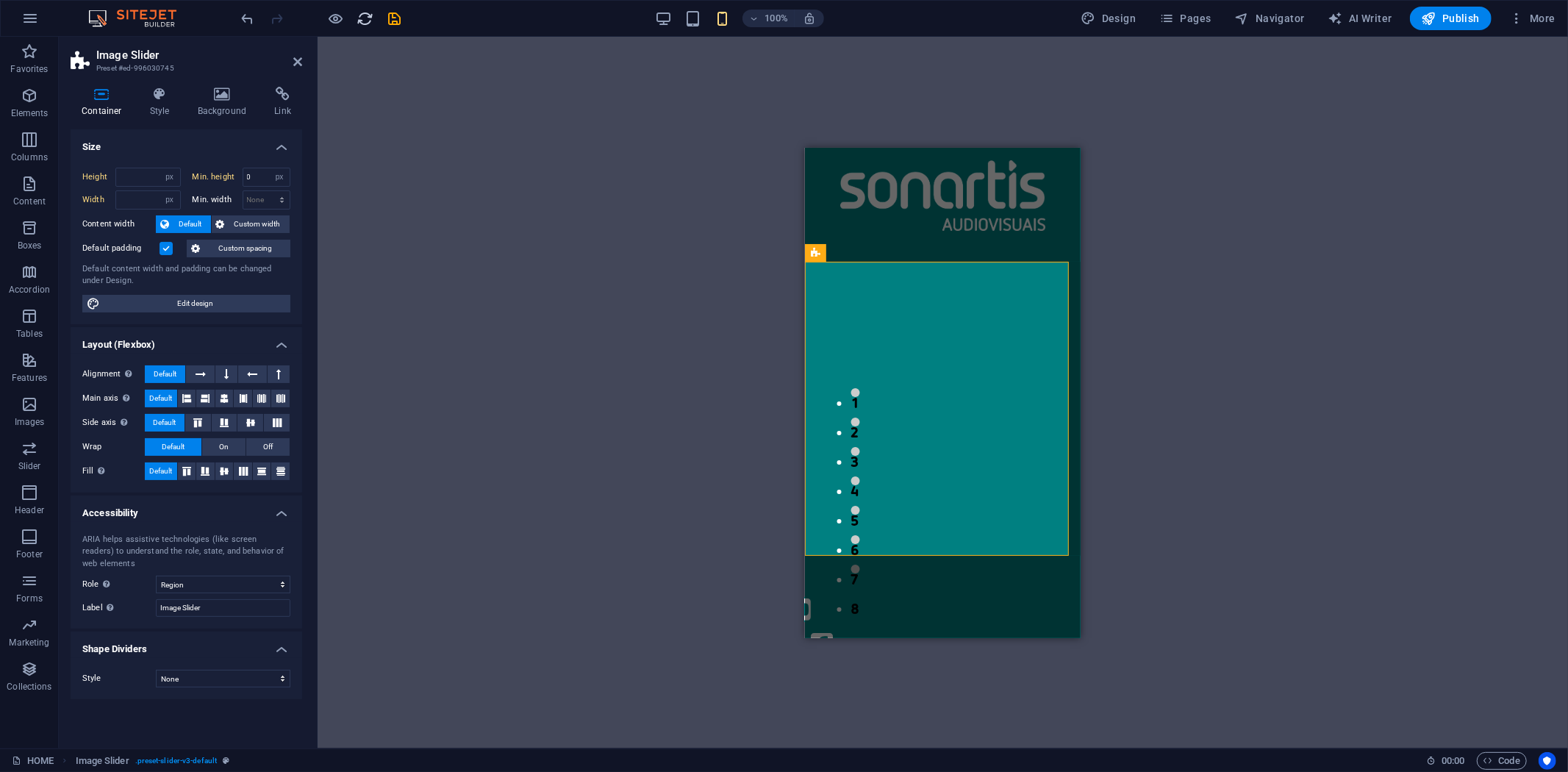
click at [365, 20] on icon "reload" at bounding box center [366, 19] width 17 height 17
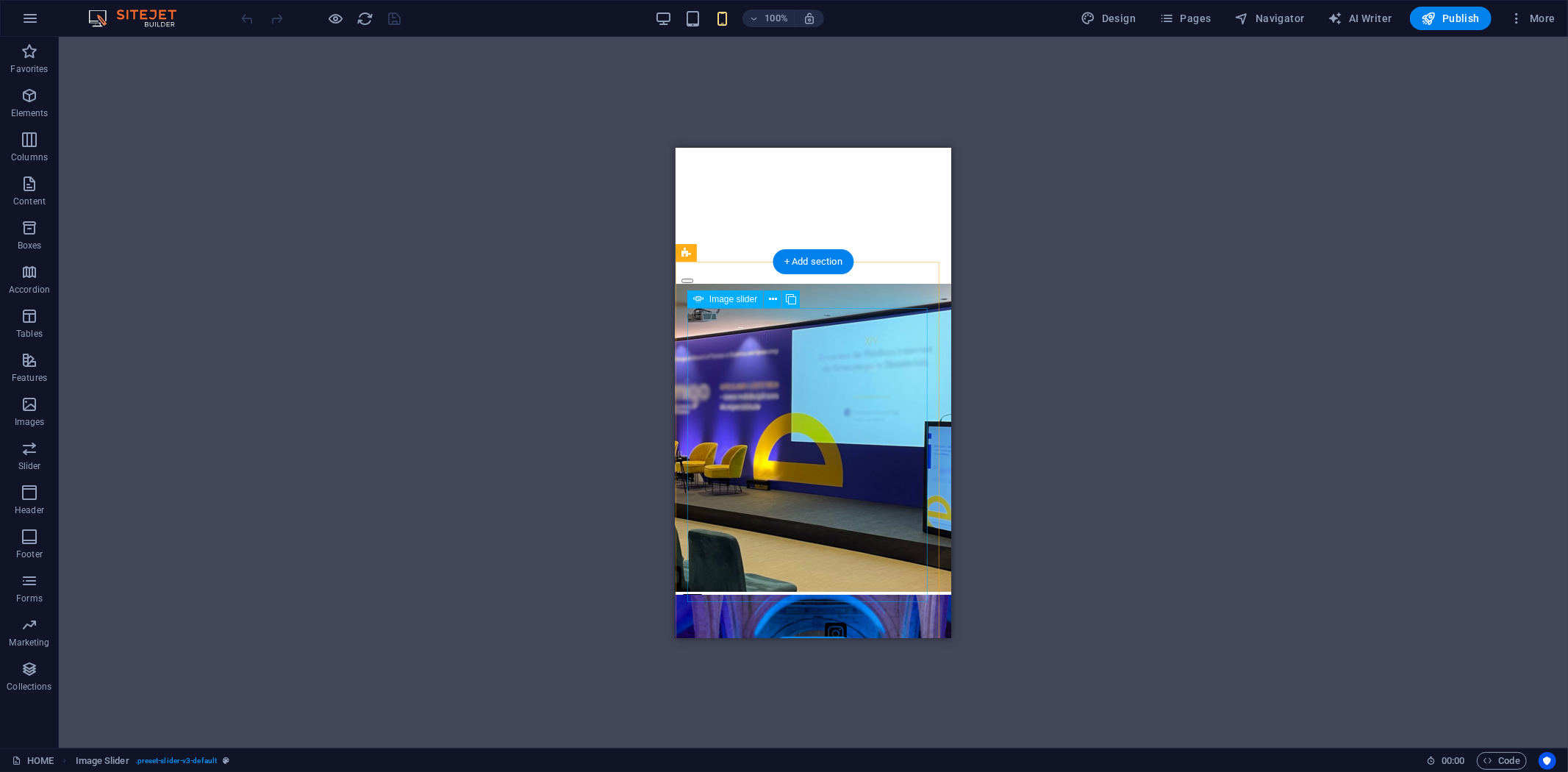
click at [842, 594] on img "1/8" at bounding box center [817, 748] width 753 height 308
select select "px"
select select "ms"
select select "s"
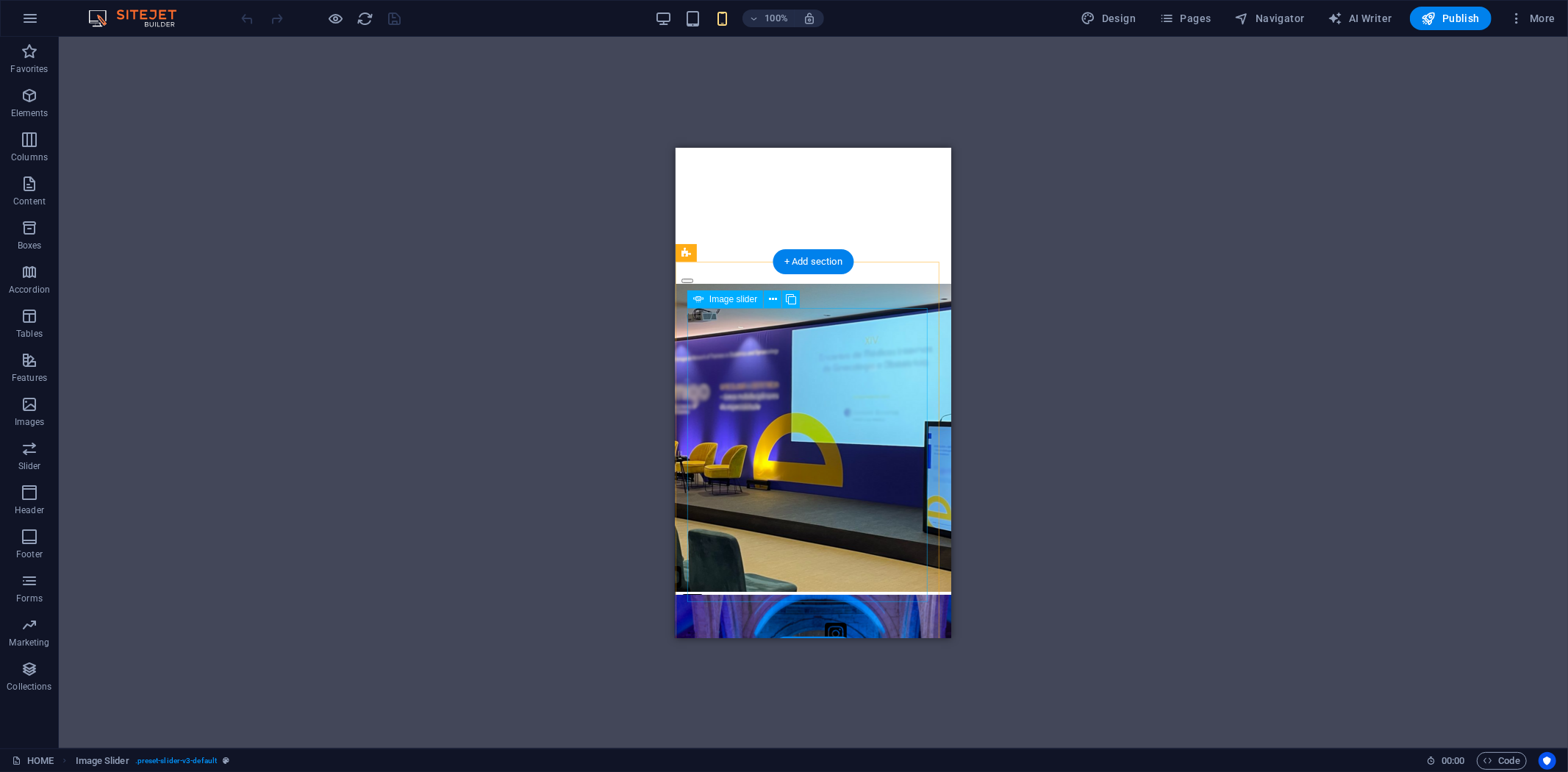
select select "progressive"
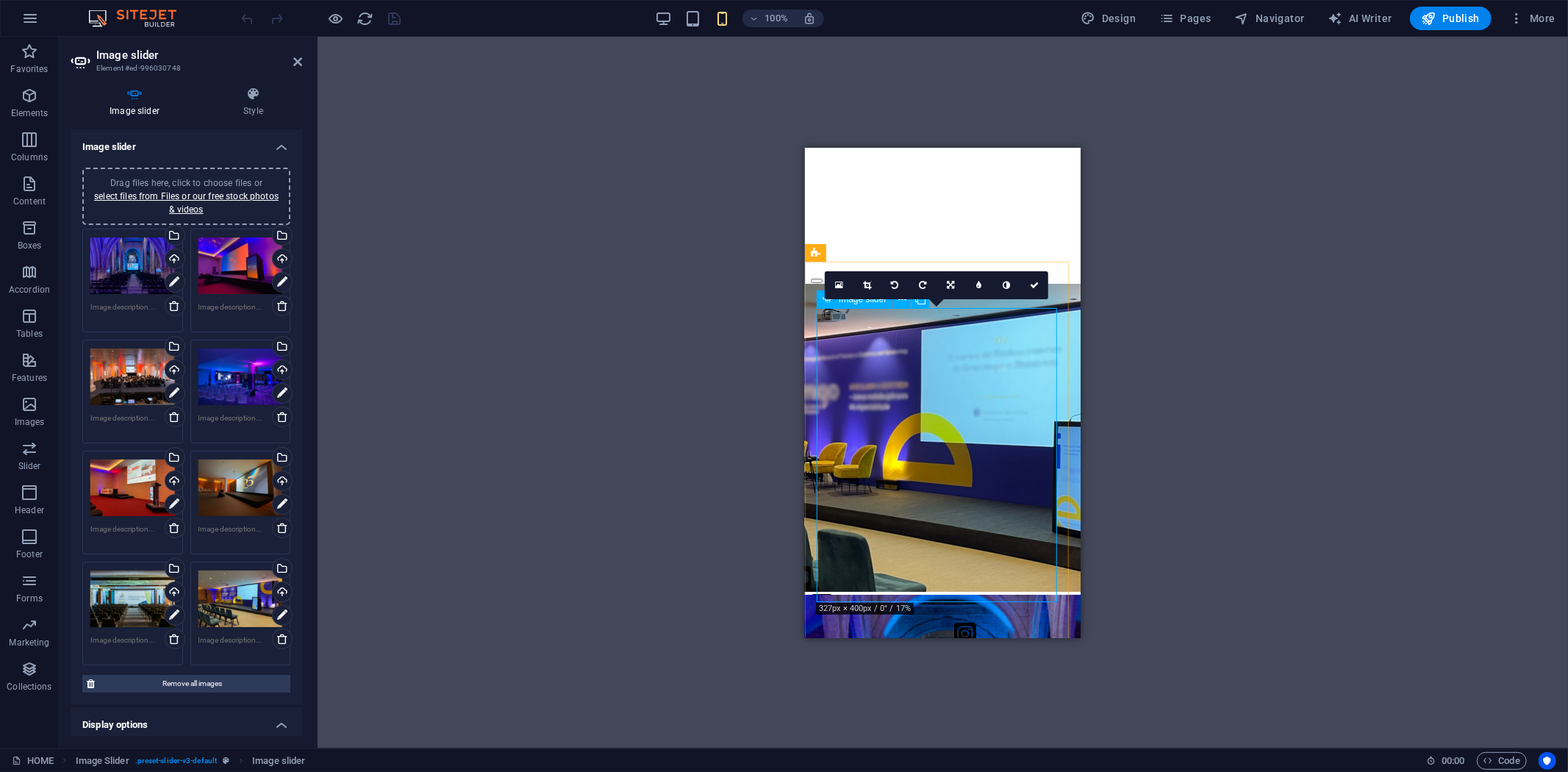
click at [926, 594] on img "1/8" at bounding box center [946, 748] width 753 height 308
click at [913, 594] on img "1/8" at bounding box center [946, 748] width 753 height 308
click at [1270, 355] on div "Spacer Image Spacer Image Slider Image slider Spacer Drag and drop a file to ad…" at bounding box center [943, 393] width 1250 height 712
click at [901, 299] on div "16:10 16:9 4:3 1:1 1:2 0" at bounding box center [937, 285] width 224 height 28
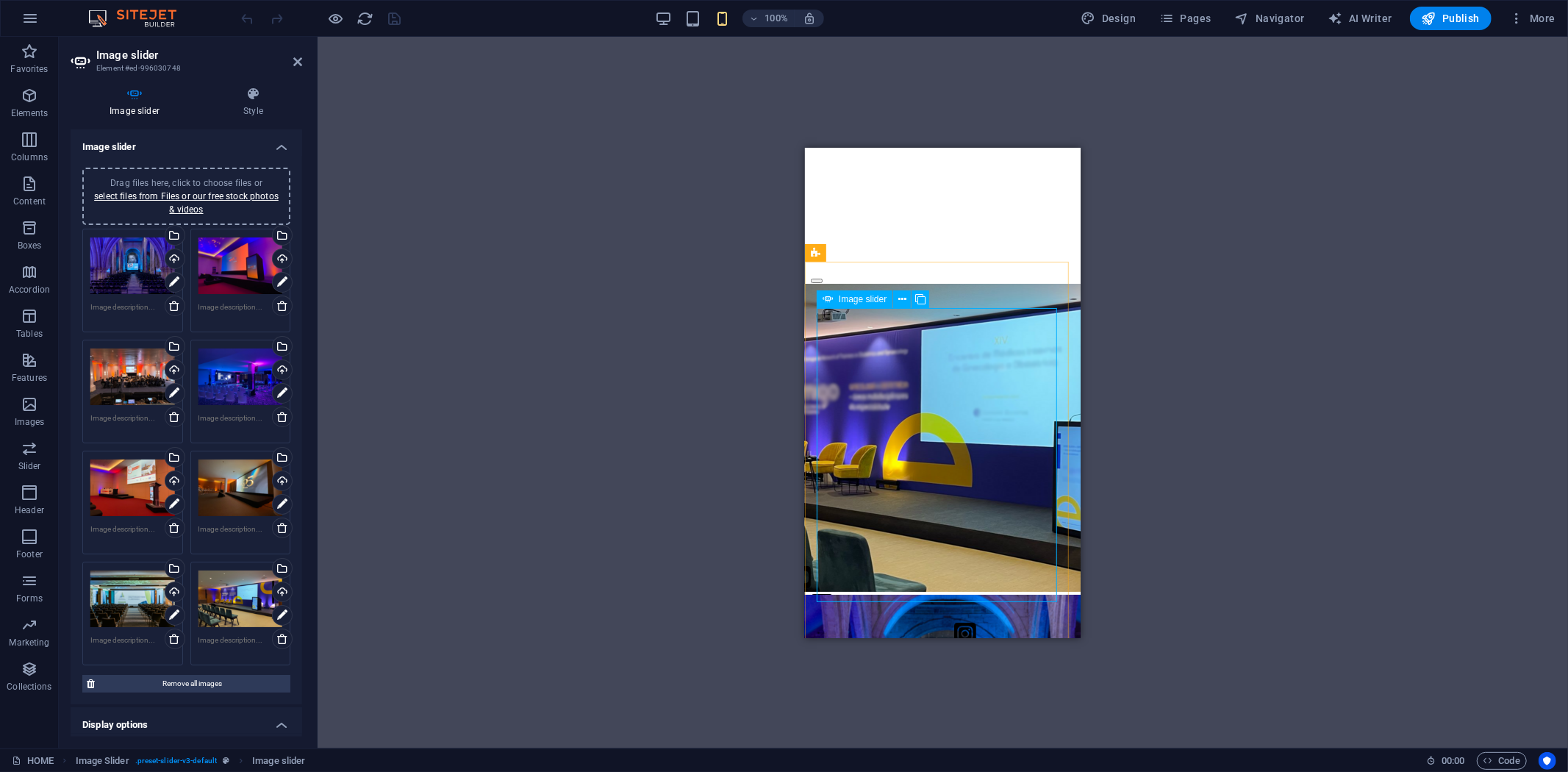
click at [821, 303] on div "Image slider" at bounding box center [854, 300] width 76 height 18
click at [821, 302] on div "Image slider" at bounding box center [854, 300] width 76 height 18
drag, startPoint x: 1631, startPoint y: 444, endPoint x: 829, endPoint y: 311, distance: 813.0
click at [819, 302] on div "Image slider" at bounding box center [854, 300] width 76 height 18
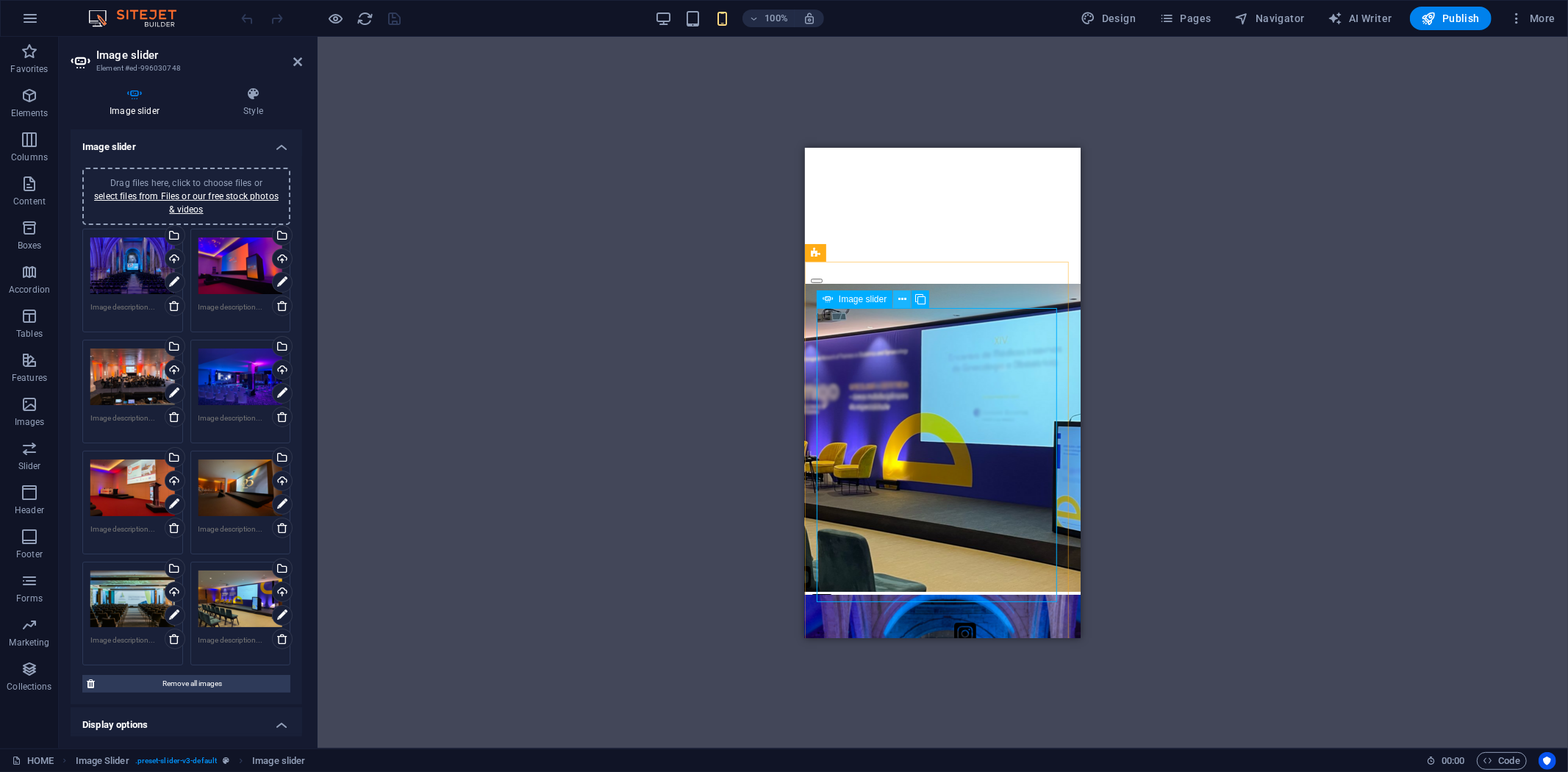
click at [905, 305] on icon at bounding box center [902, 299] width 8 height 15
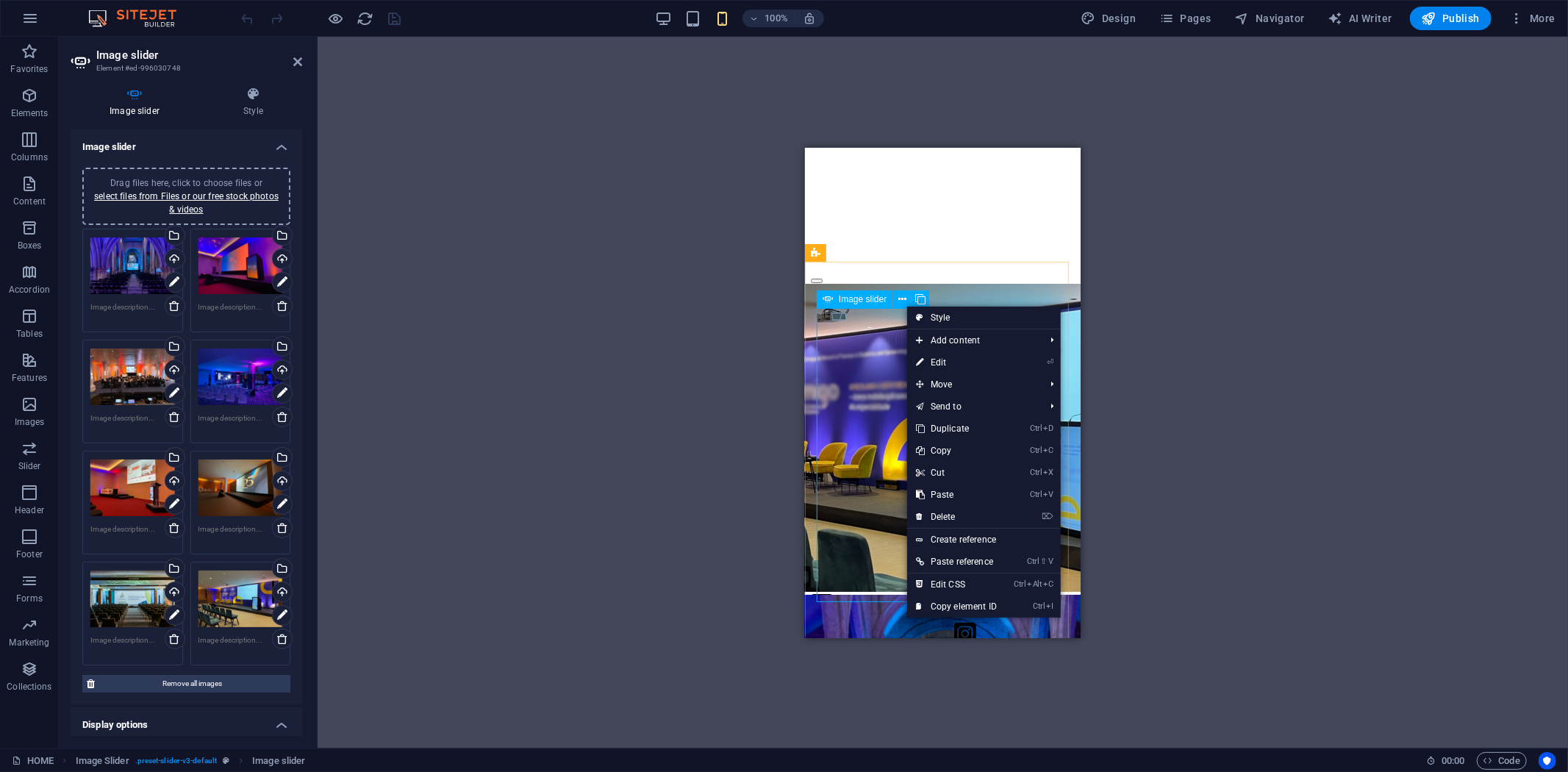
click at [841, 293] on div "Image slider" at bounding box center [854, 300] width 76 height 18
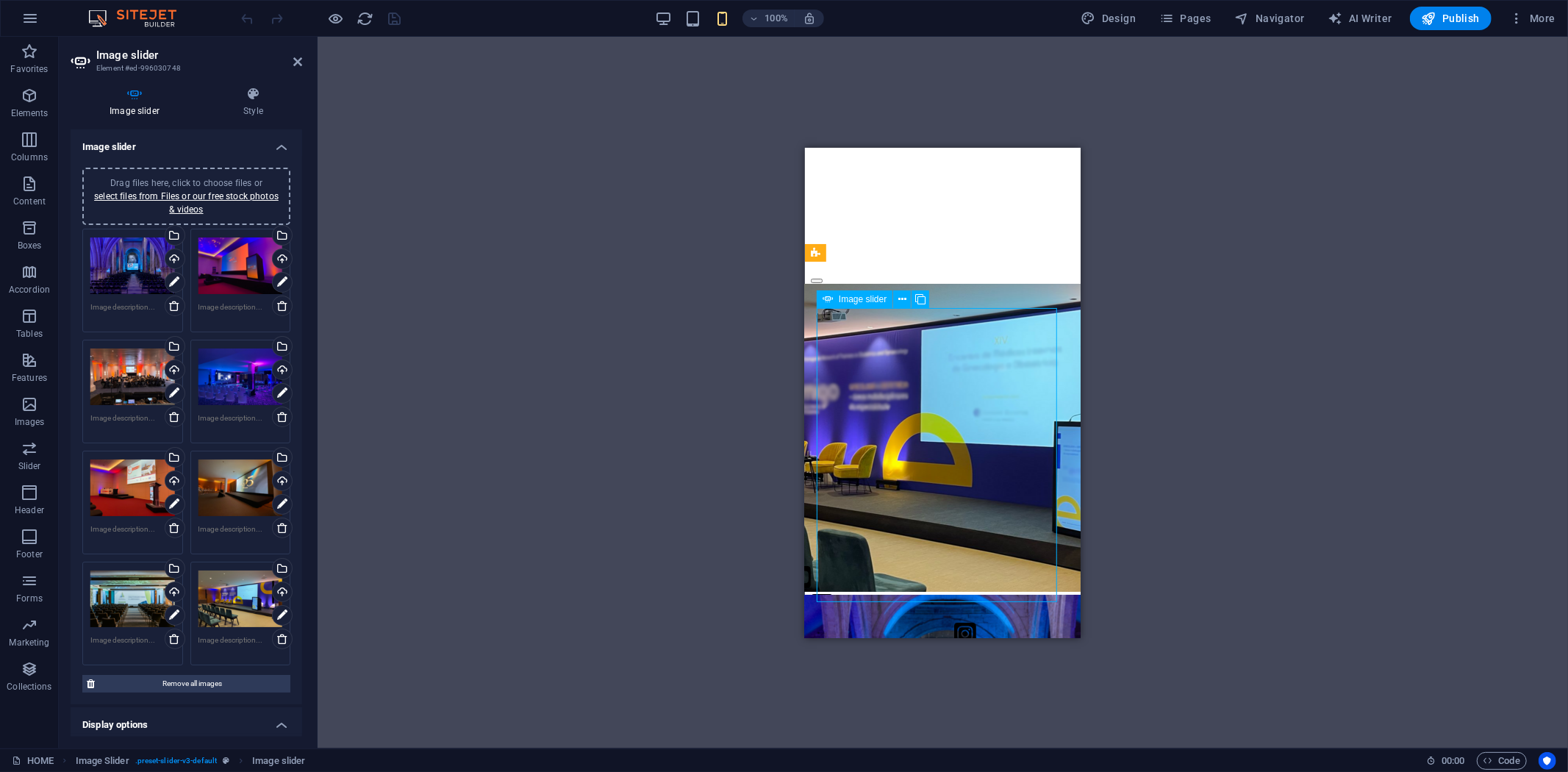
click at [840, 295] on div "Image slider" at bounding box center [854, 300] width 76 height 18
click at [839, 295] on span "Image slider" at bounding box center [862, 299] width 48 height 9
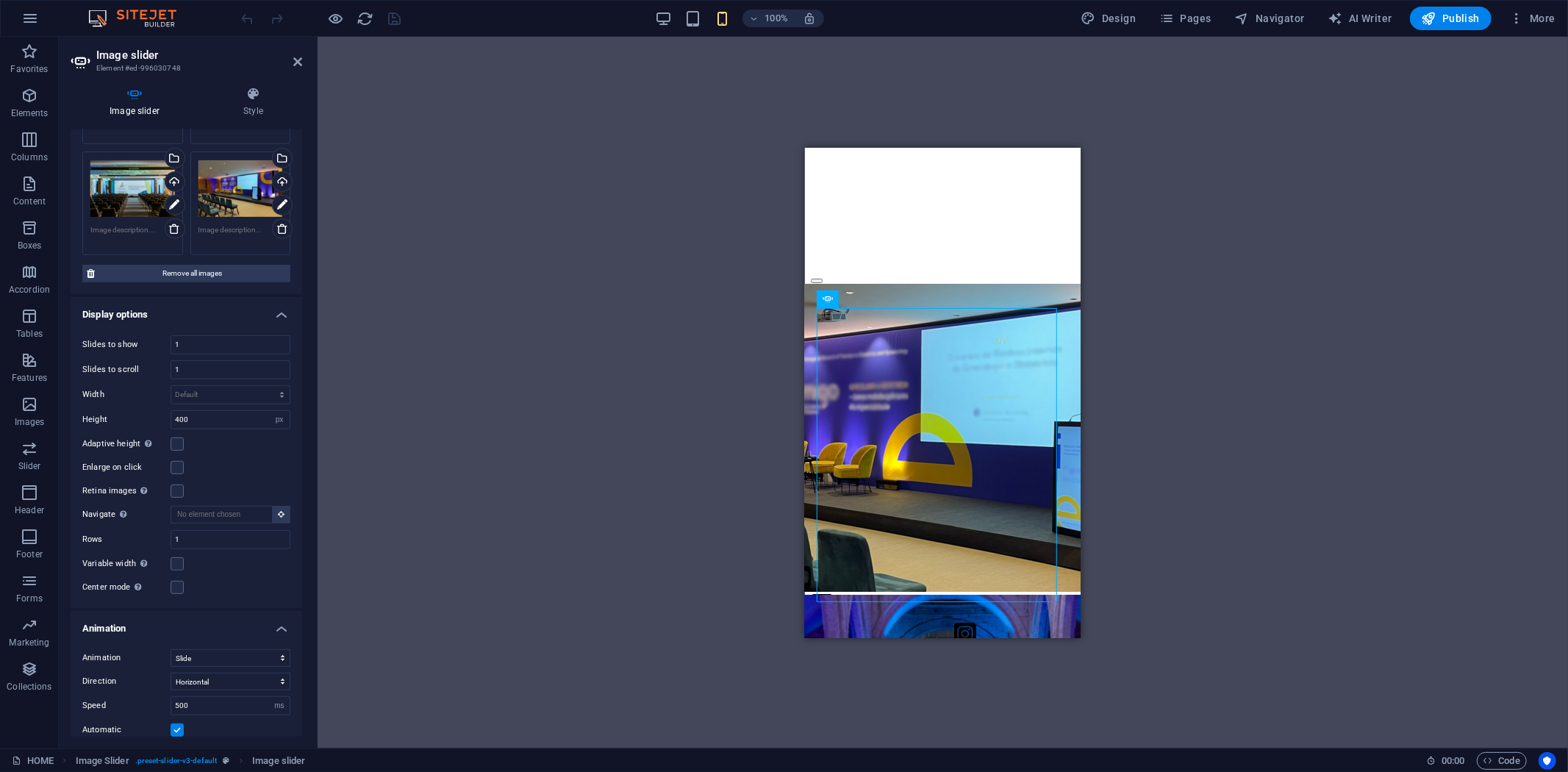
scroll to position [75, 0]
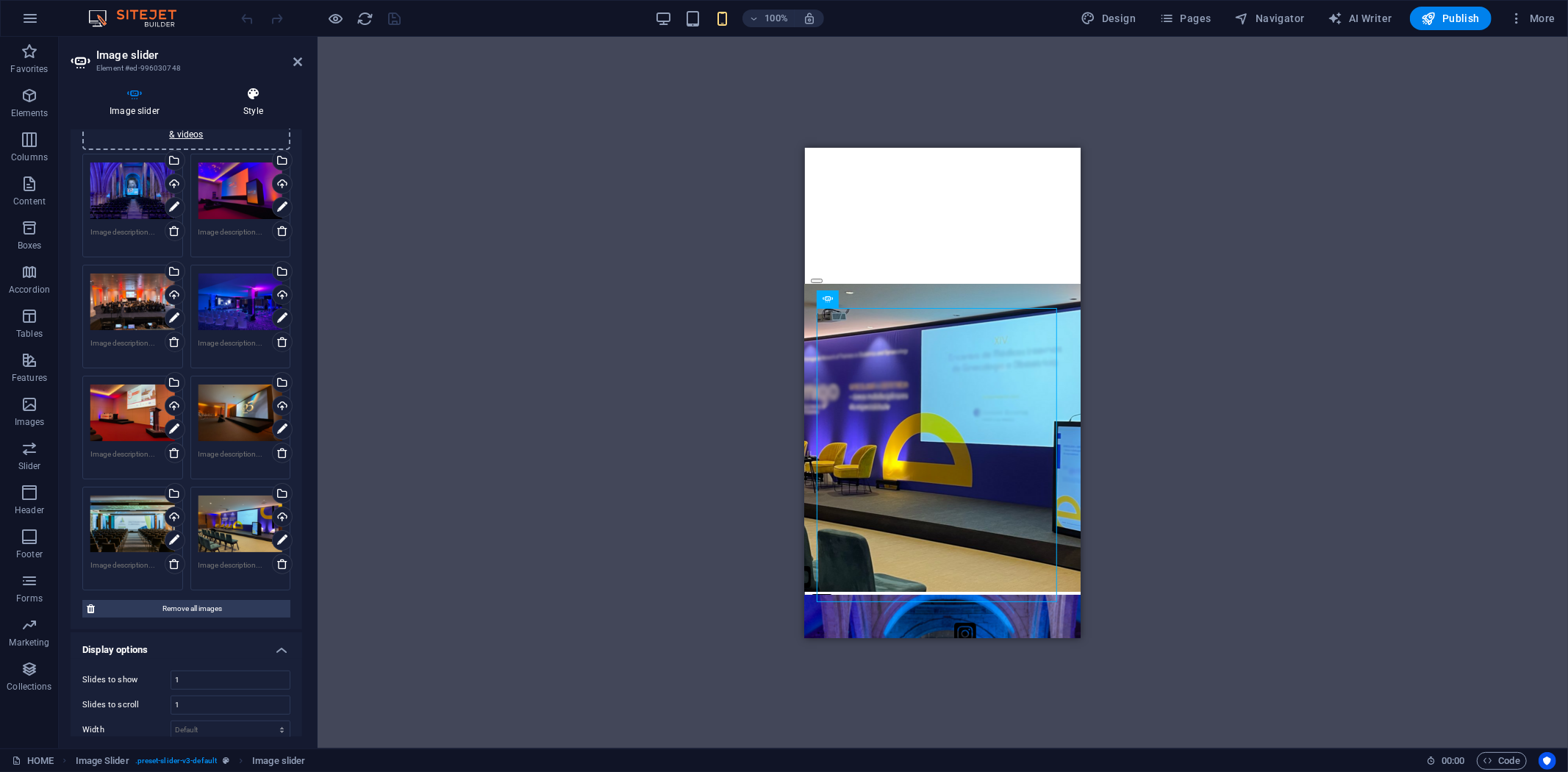
click at [249, 104] on h4 "Style" at bounding box center [253, 102] width 98 height 31
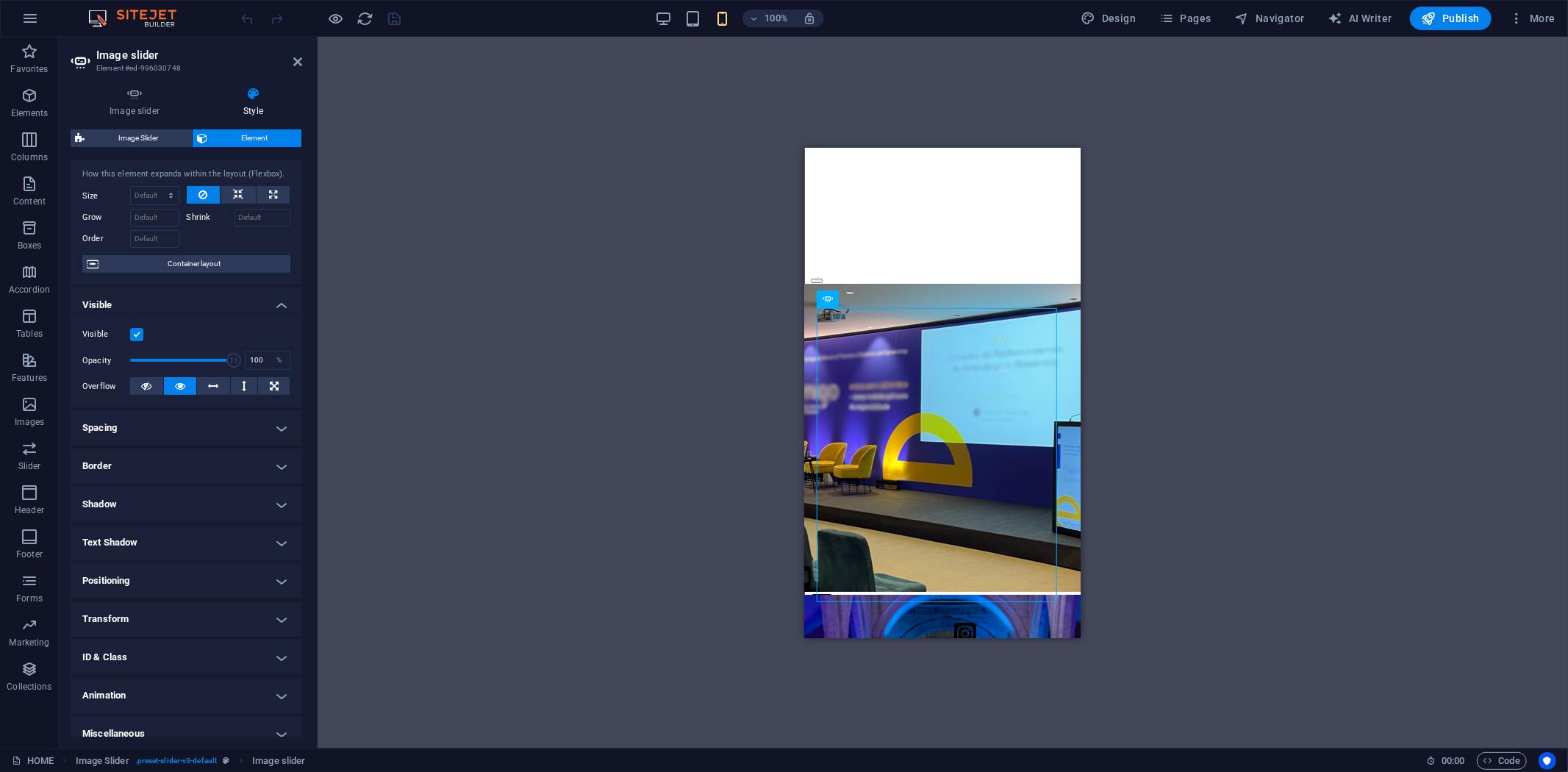
scroll to position [44, 0]
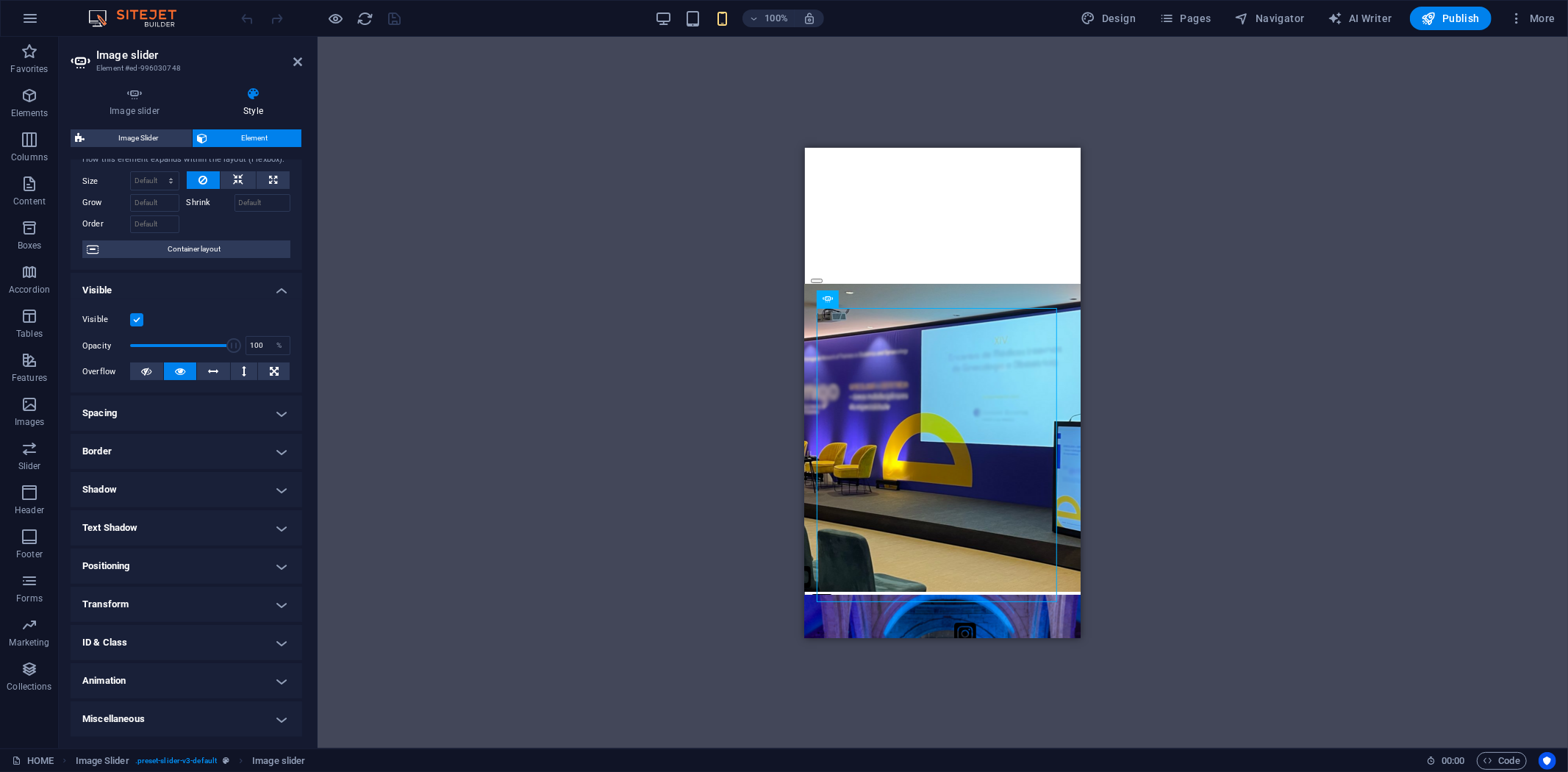
click at [283, 568] on h4 "Positioning" at bounding box center [186, 567] width 232 height 36
click at [173, 596] on span "Relative" at bounding box center [166, 596] width 24 height 18
click at [104, 594] on span "Default" at bounding box center [100, 596] width 23 height 18
click at [359, 25] on icon "reload" at bounding box center [366, 19] width 17 height 17
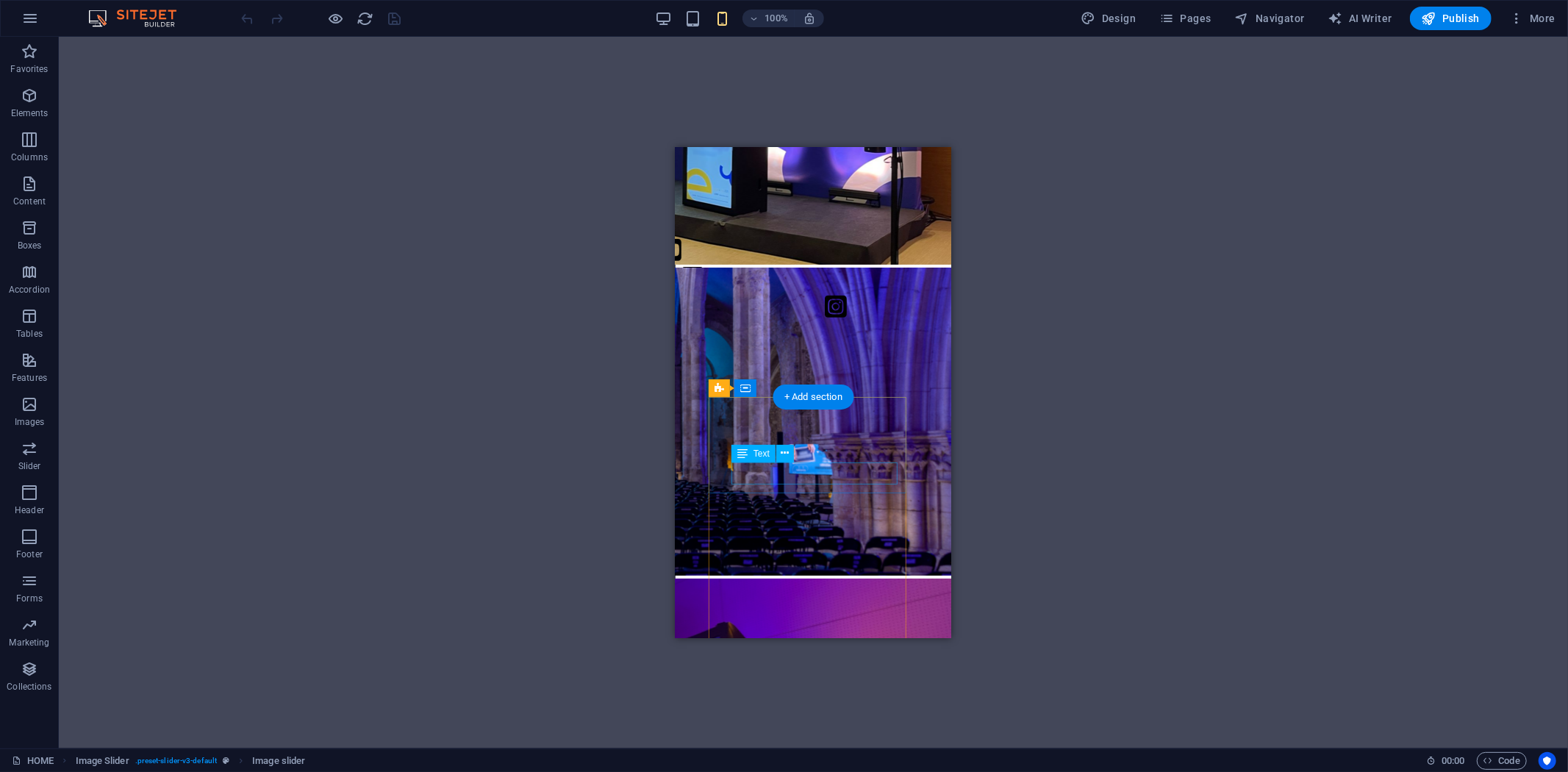
scroll to position [409, 0]
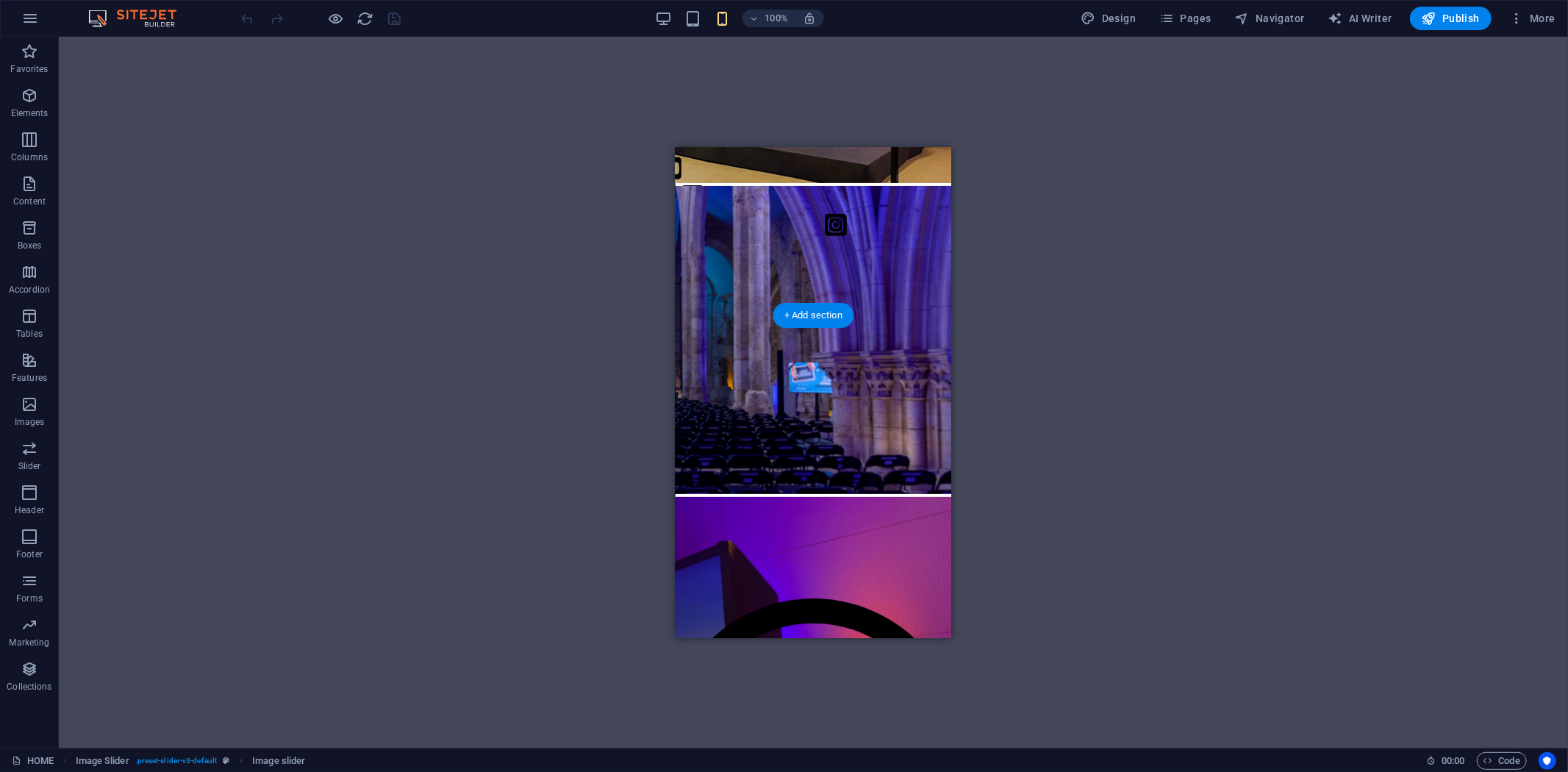
drag, startPoint x: 810, startPoint y: 463, endPoint x: 808, endPoint y: 523, distance: 60.0
click at [813, 528] on div at bounding box center [813, 451] width 198 height 199
drag, startPoint x: 767, startPoint y: 476, endPoint x: 767, endPoint y: 497, distance: 21.0
click at [767, 497] on div at bounding box center [813, 451] width 198 height 199
click at [761, 497] on div at bounding box center [813, 451] width 198 height 199
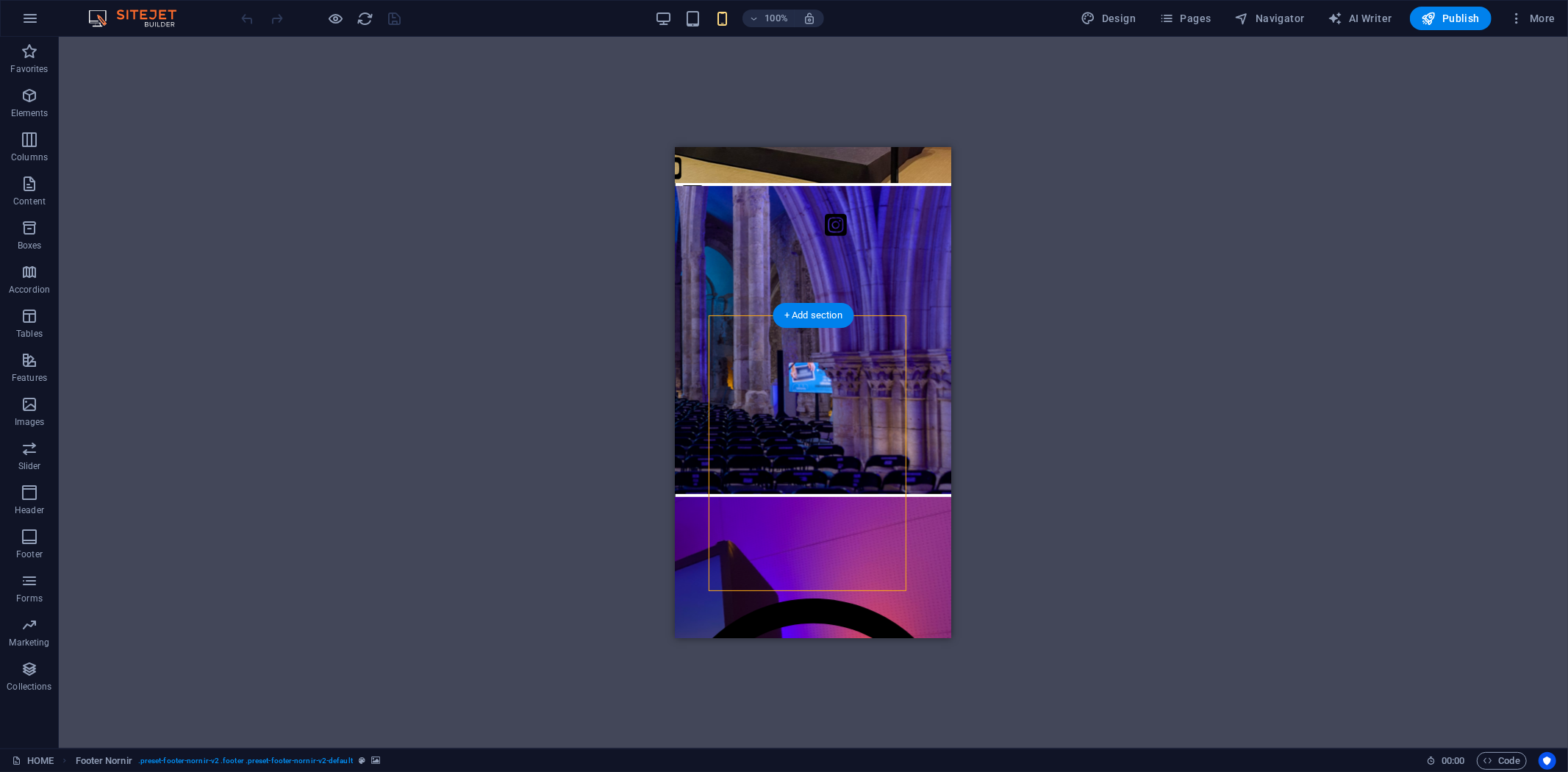
click at [761, 497] on div at bounding box center [813, 451] width 198 height 199
select select "px"
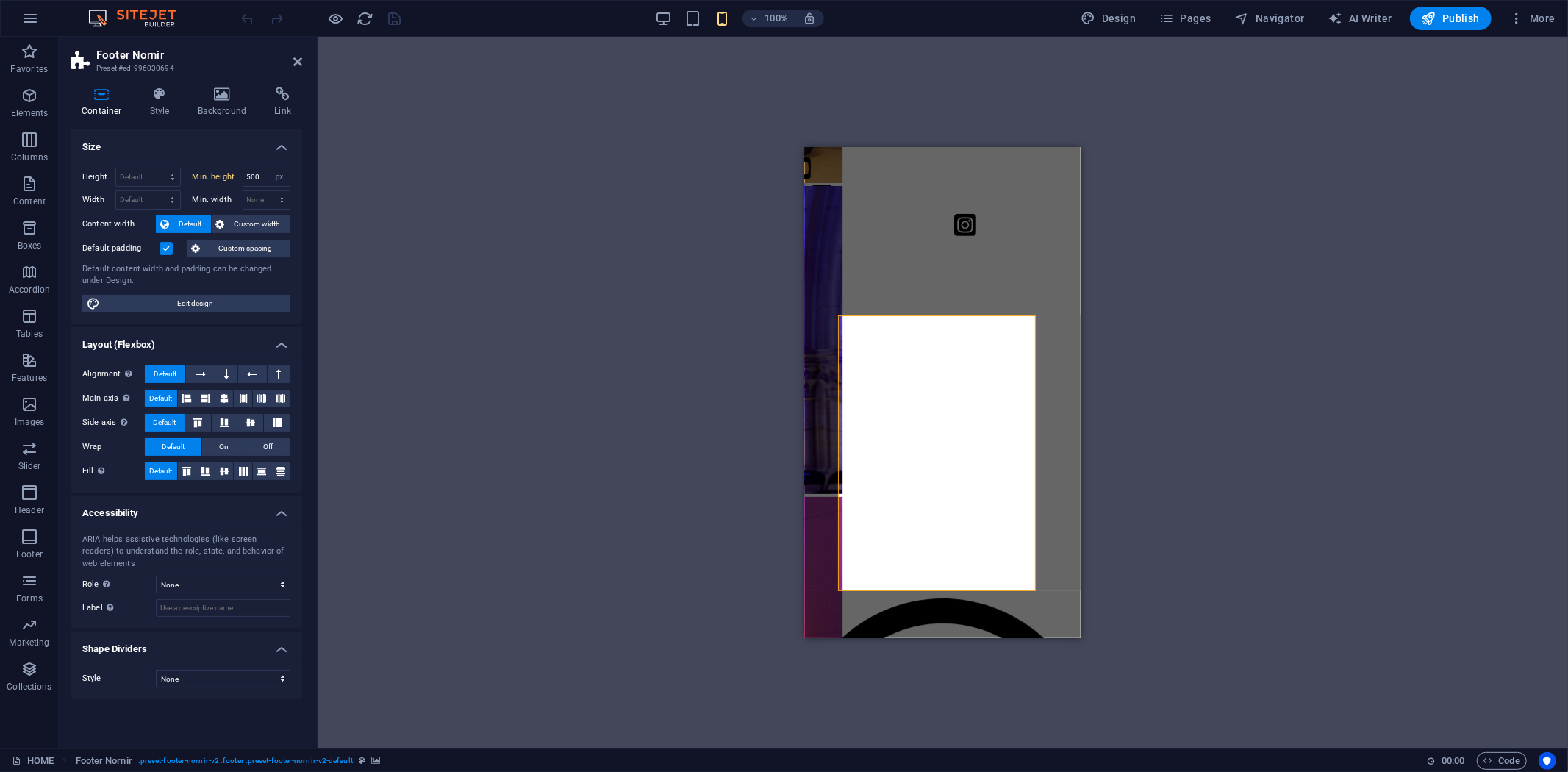
click at [971, 477] on div at bounding box center [942, 451] width 198 height 199
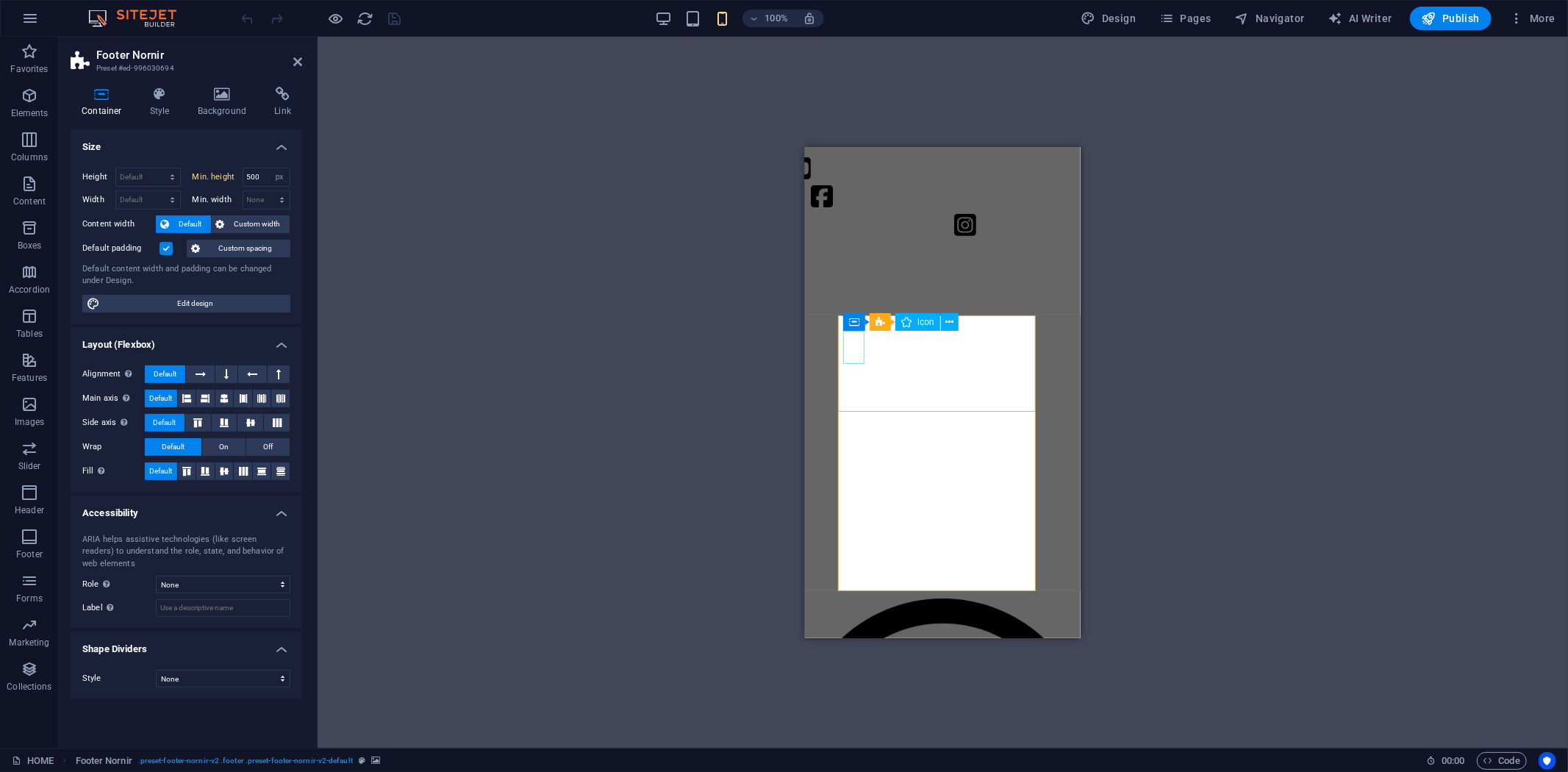
select select "xMidYMid"
select select "px"
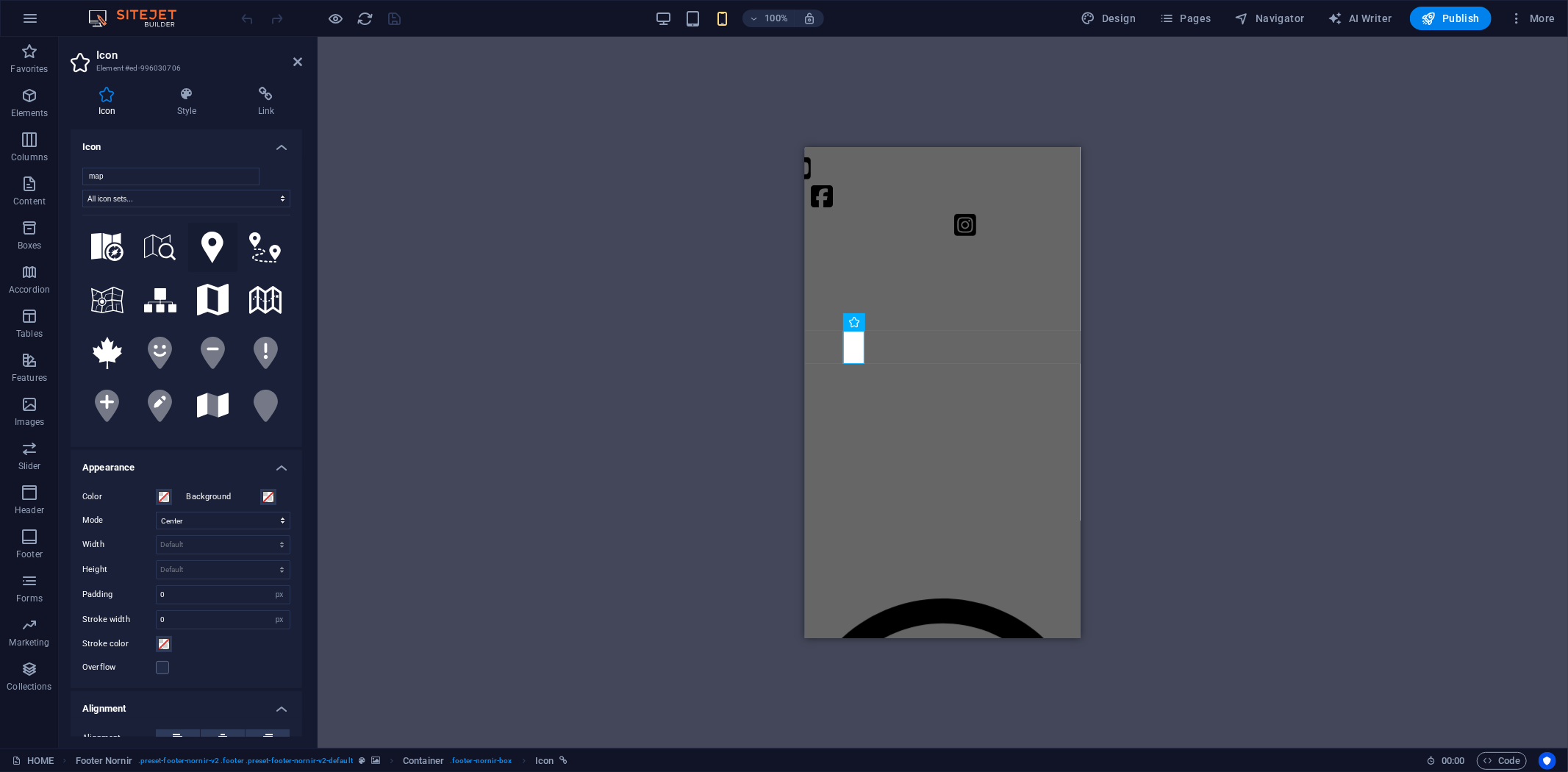
click at [214, 240] on icon at bounding box center [212, 248] width 22 height 32
select select "xMidYMid"
select select "px"
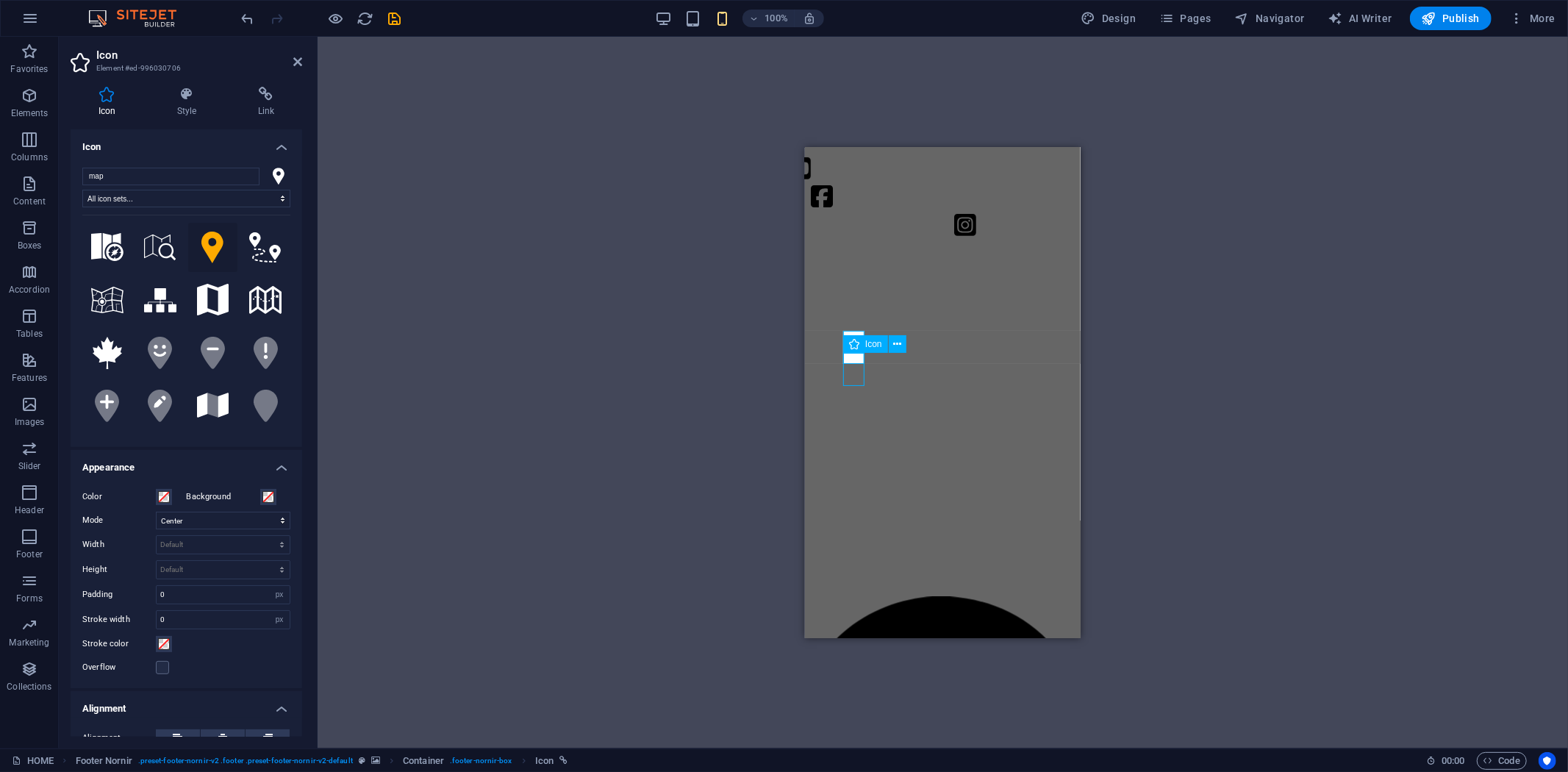
select select "px"
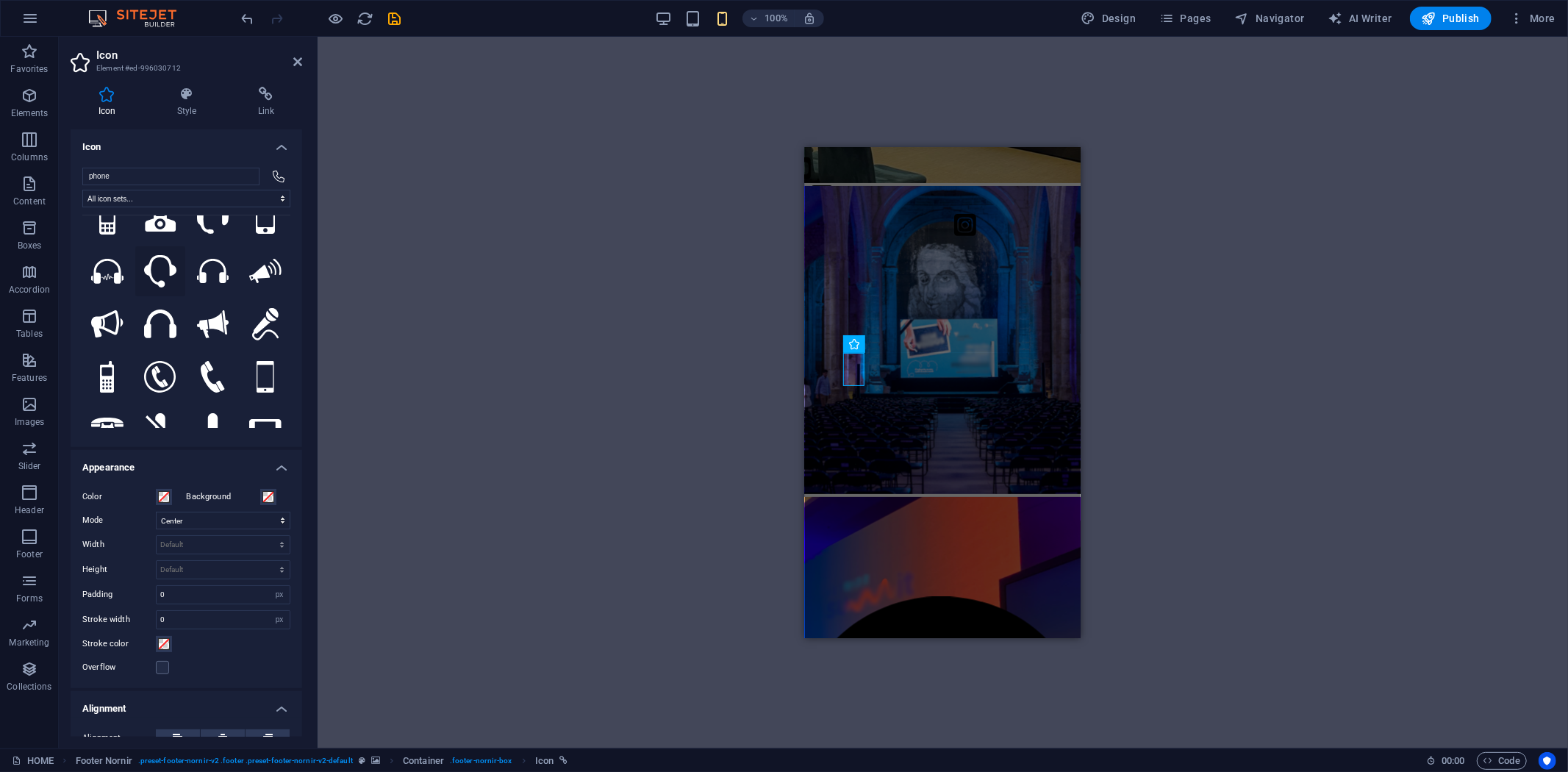
scroll to position [163, 0]
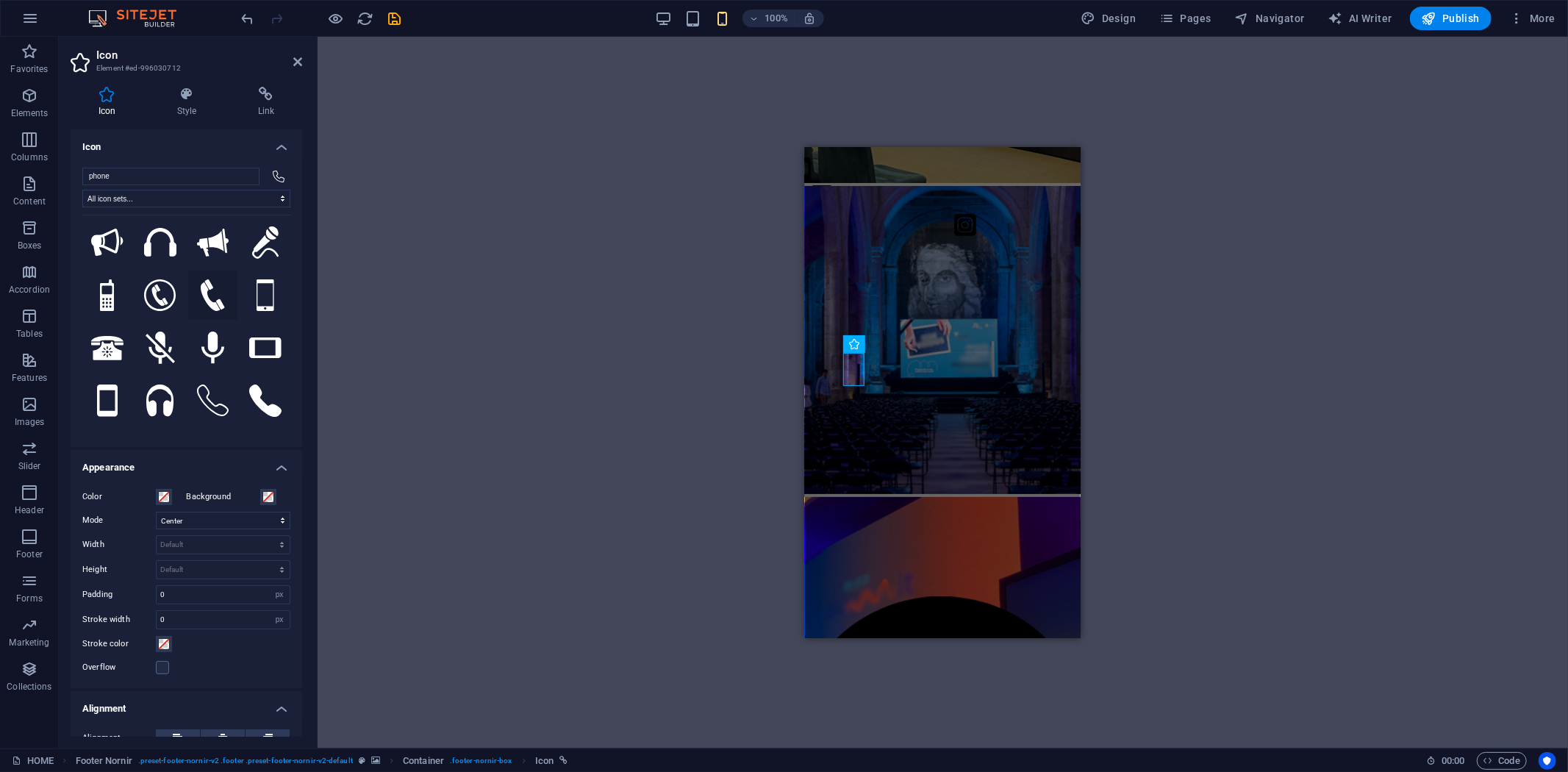
click at [210, 281] on icon at bounding box center [212, 295] width 24 height 32
select select "xMidYMid"
select select "px"
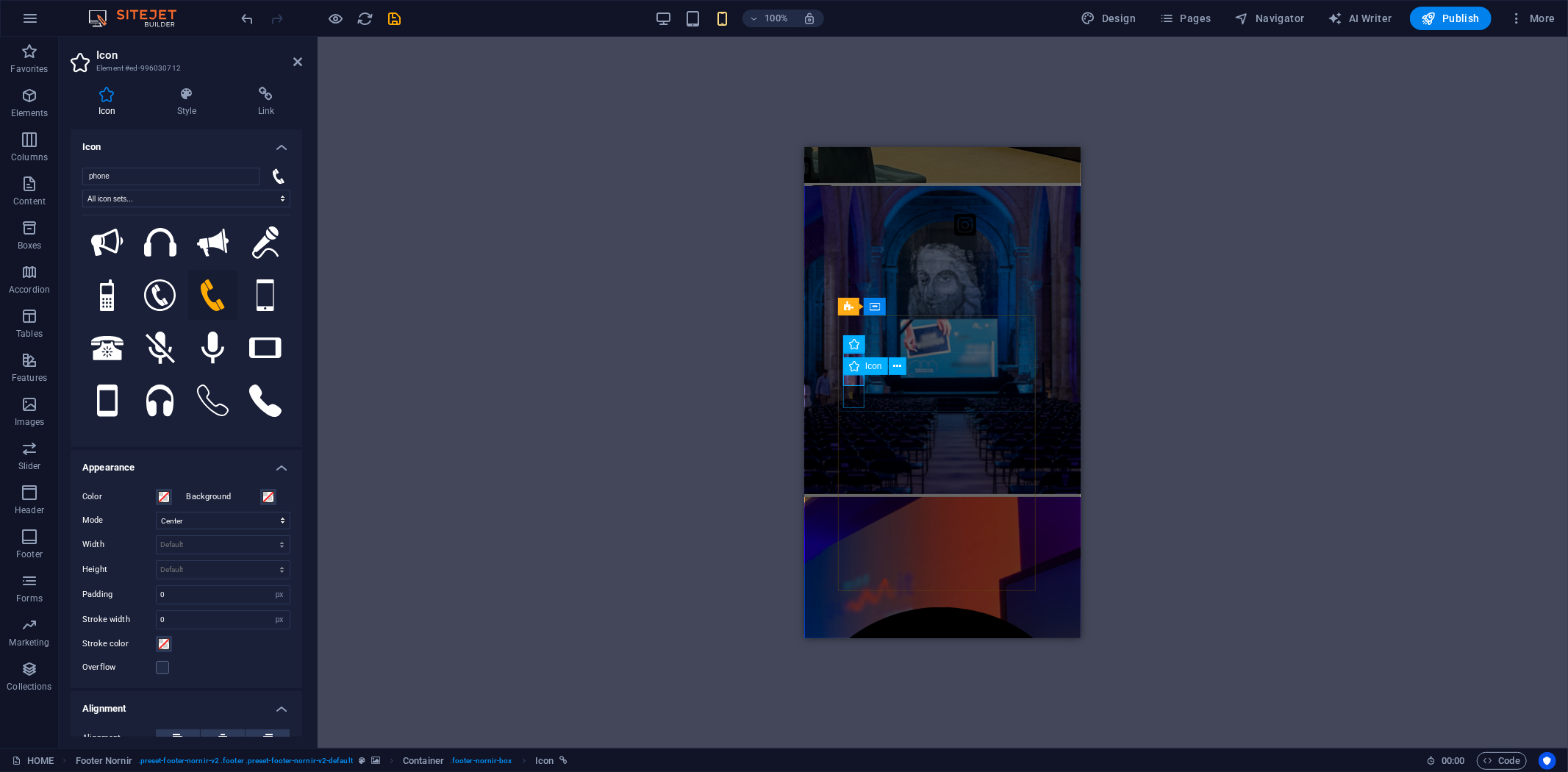
select select "px"
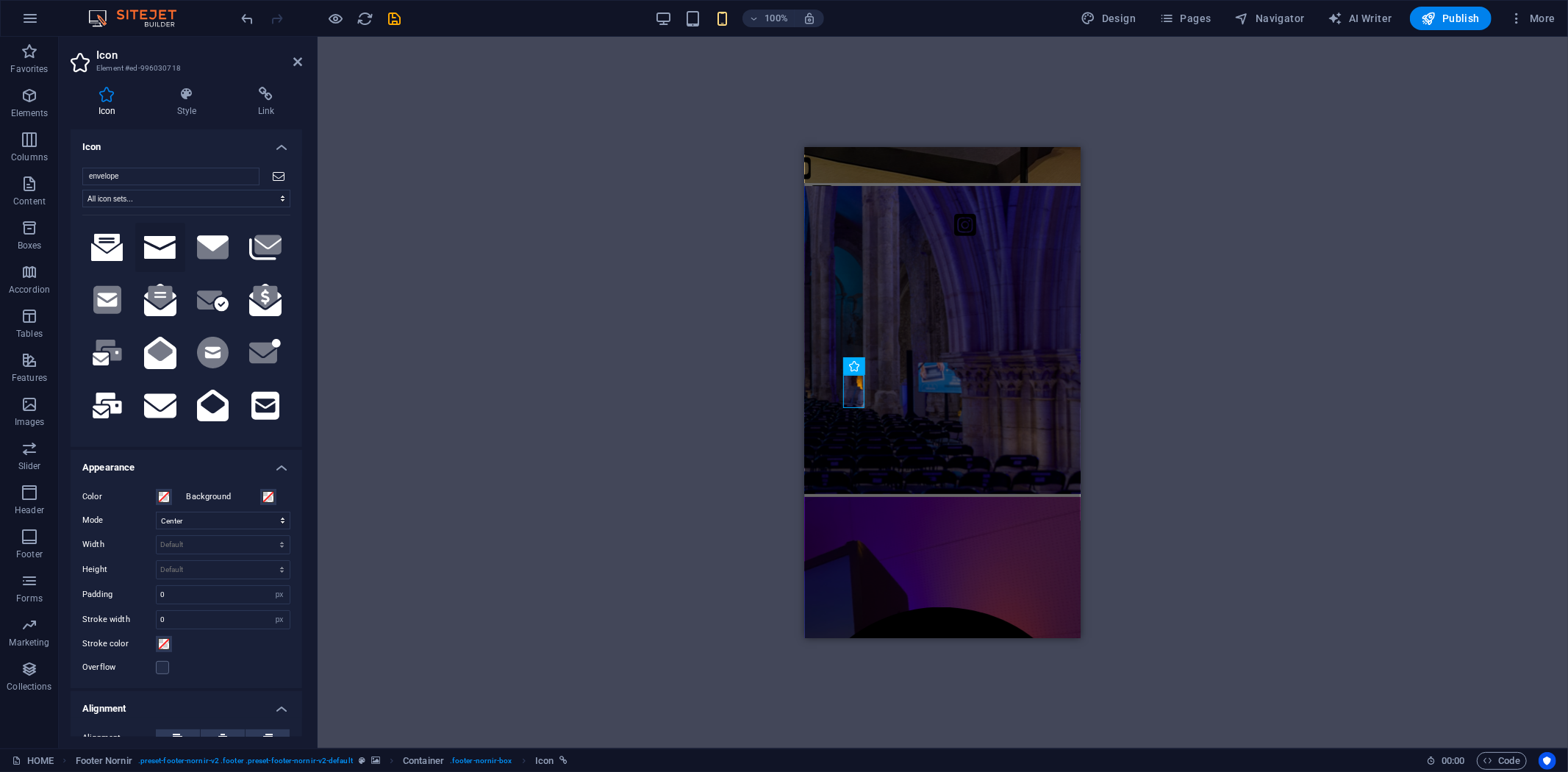
click at [162, 245] on icon at bounding box center [161, 248] width 32 height 23
drag, startPoint x: 1460, startPoint y: 461, endPoint x: 1394, endPoint y: 450, distance: 66.9
click at [1444, 458] on div "Image Slider Image slider Container Footer Nornir Text Footer Nornir Footer Nor…" at bounding box center [943, 393] width 1250 height 712
click at [1221, 418] on div "Image Slider Image slider Container Footer Nornir Text Footer Nornir Footer Nor…" at bounding box center [943, 393] width 1250 height 712
drag, startPoint x: 1159, startPoint y: 236, endPoint x: 1229, endPoint y: 145, distance: 114.8
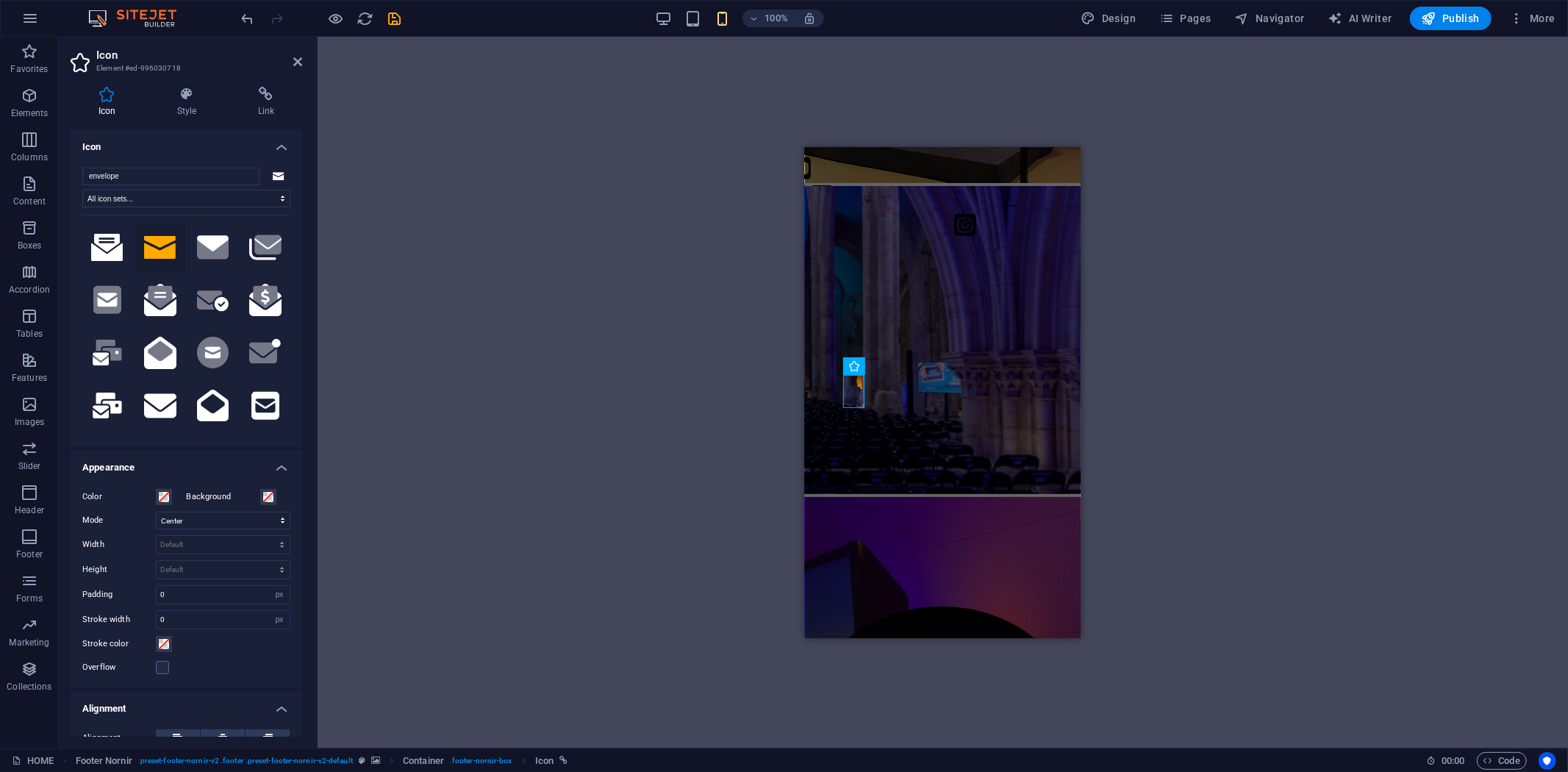
click at [1173, 210] on div "Image Slider Image slider Container Footer Nornir Text Footer Nornir Footer Nor…" at bounding box center [943, 393] width 1250 height 712
click at [399, 19] on icon "save" at bounding box center [395, 19] width 17 height 17
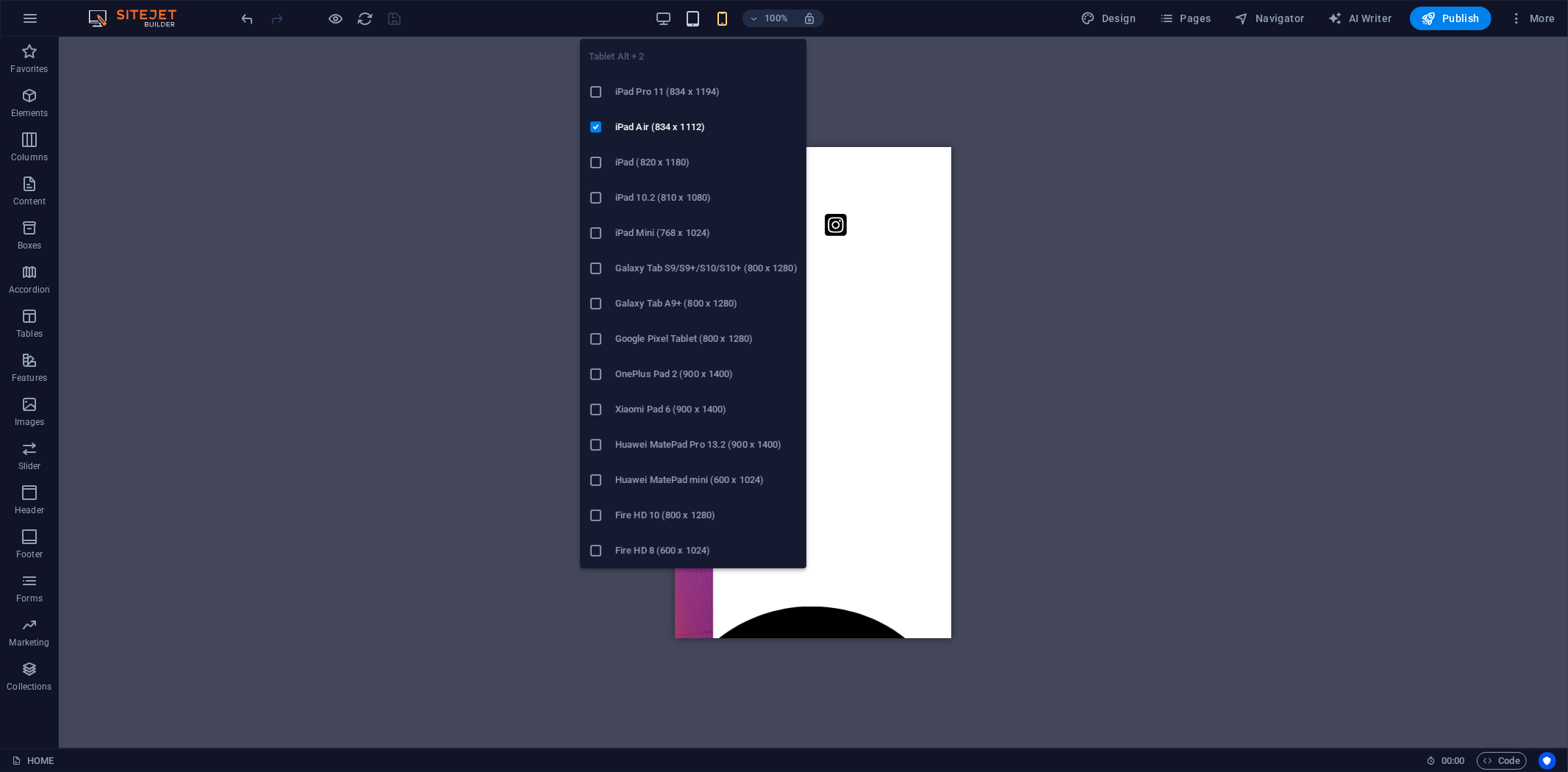
click at [694, 13] on icon "button" at bounding box center [692, 19] width 17 height 17
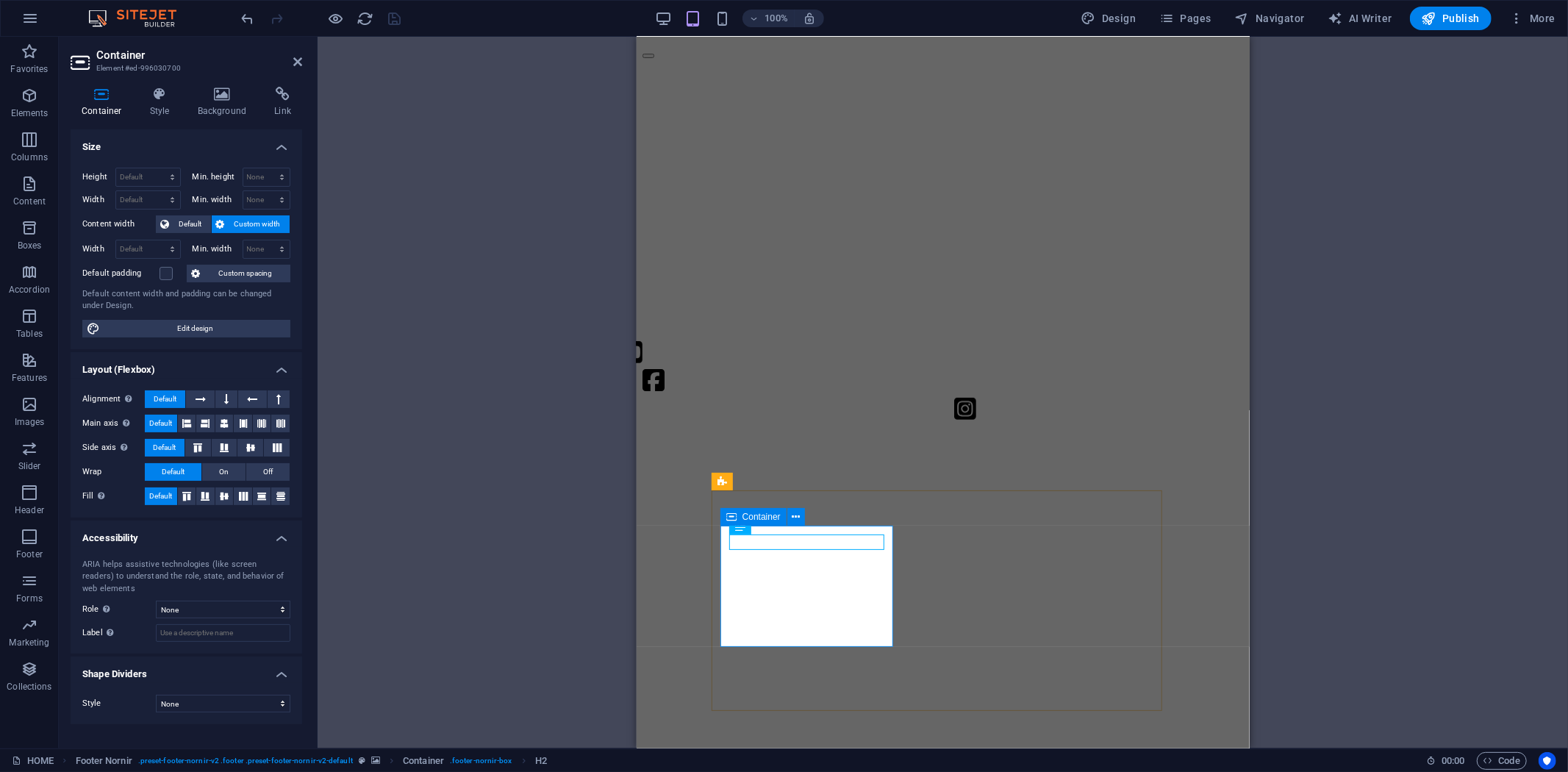
click at [737, 525] on div "Container" at bounding box center [754, 517] width 66 height 18
click at [164, 105] on h4 "Style" at bounding box center [163, 102] width 48 height 31
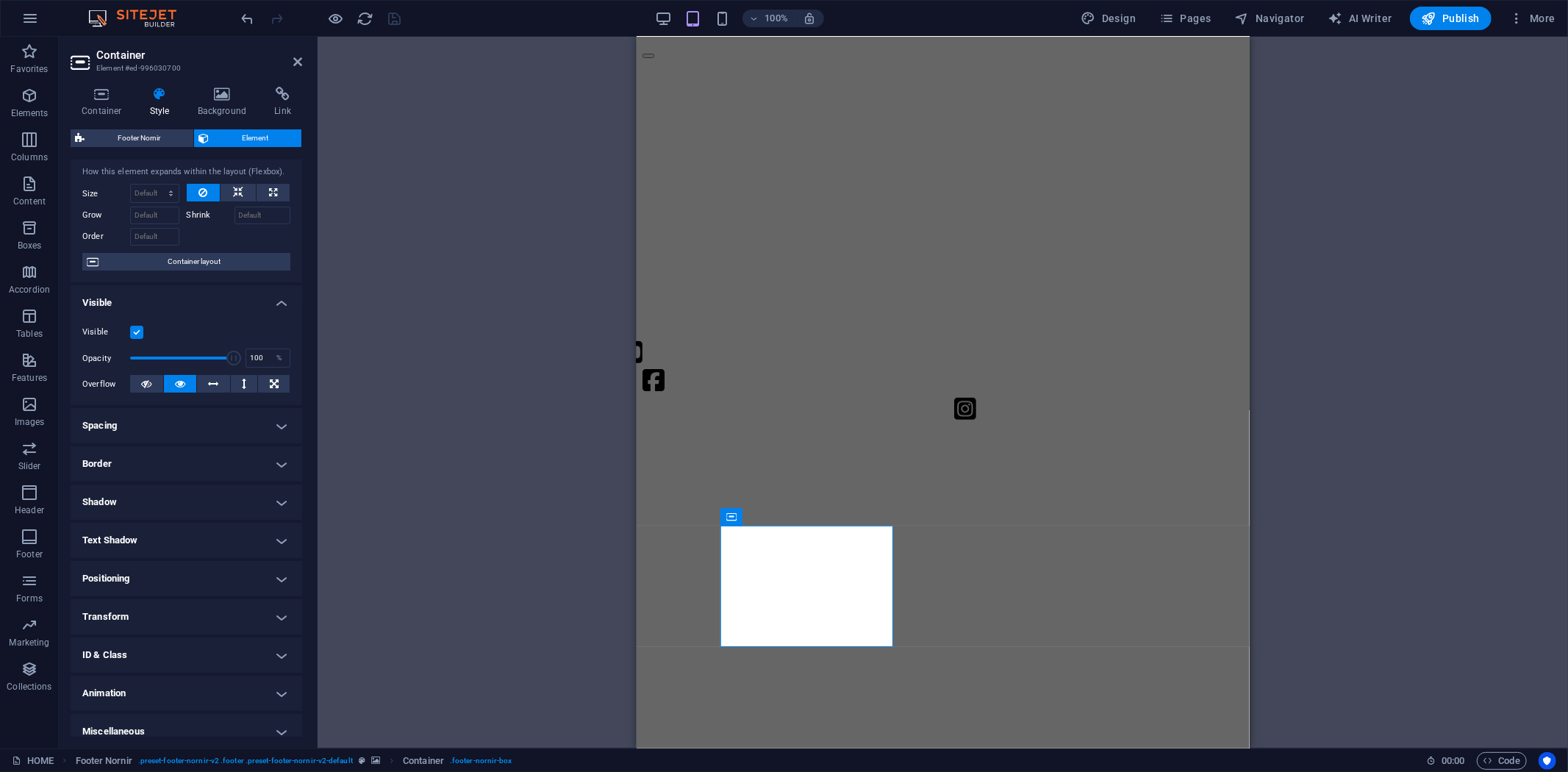
scroll to position [44, 0]
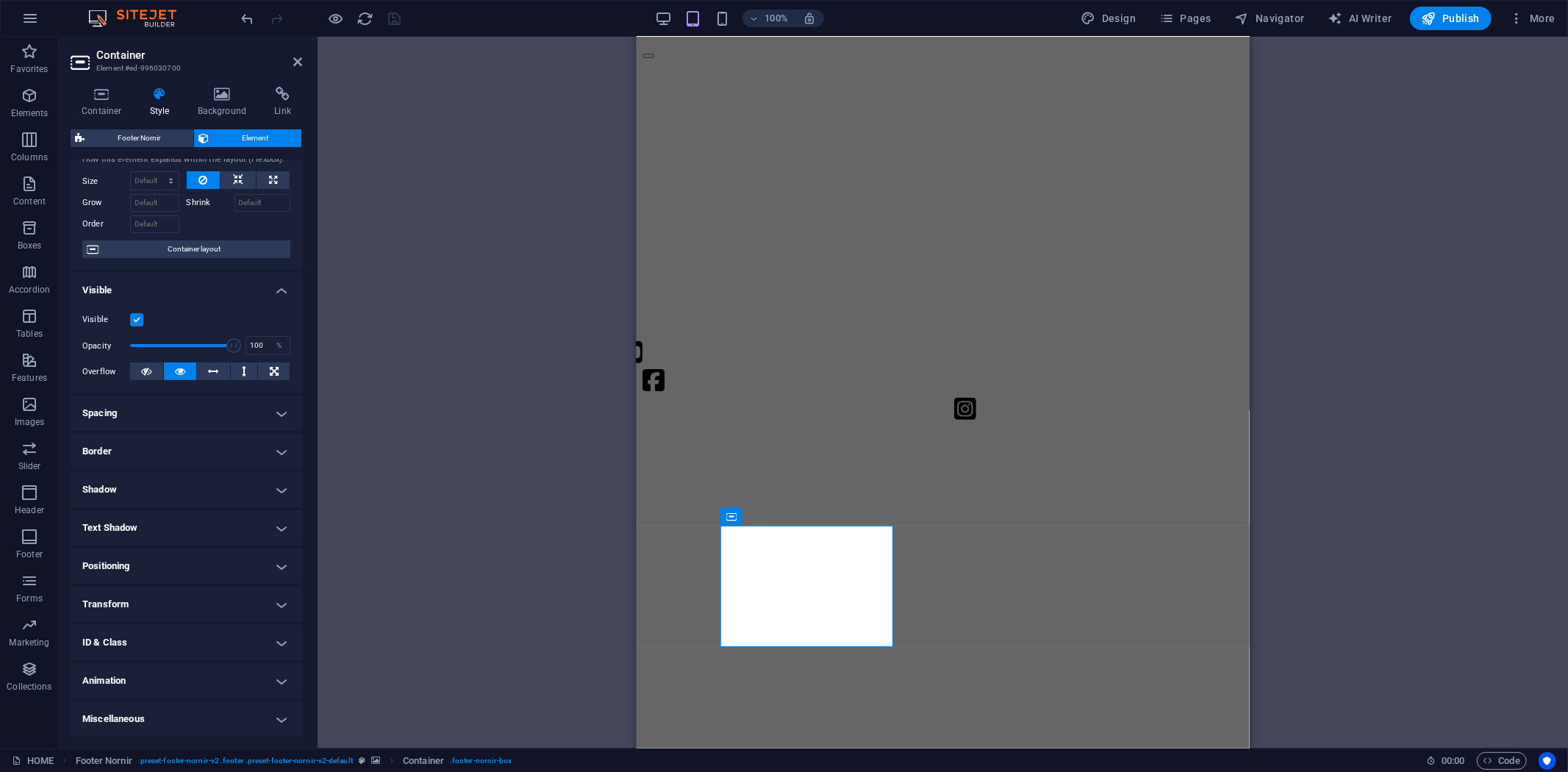
click at [285, 604] on h4 "Transform" at bounding box center [186, 605] width 232 height 36
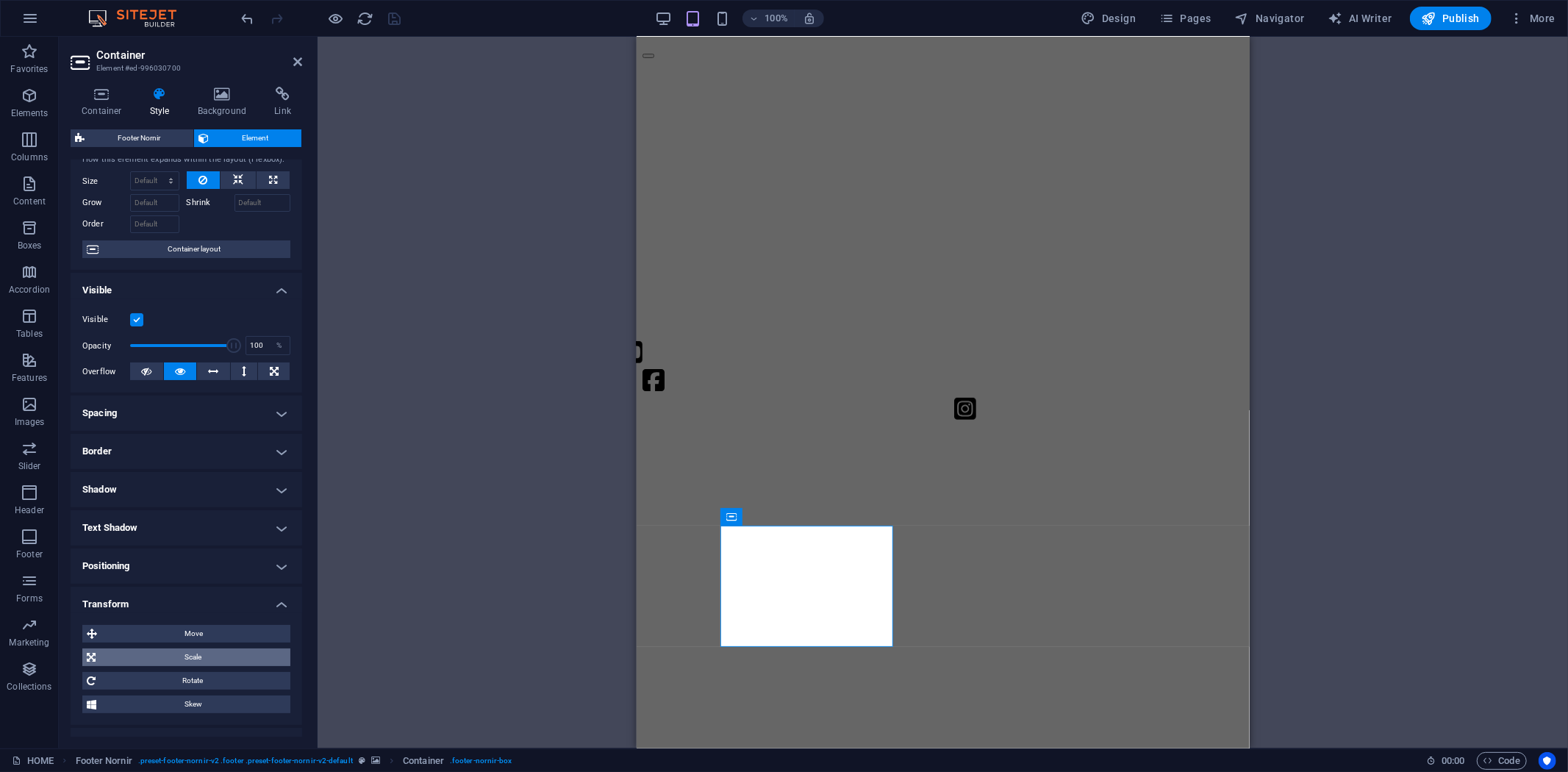
click at [193, 656] on span "Scale" at bounding box center [193, 658] width 186 height 18
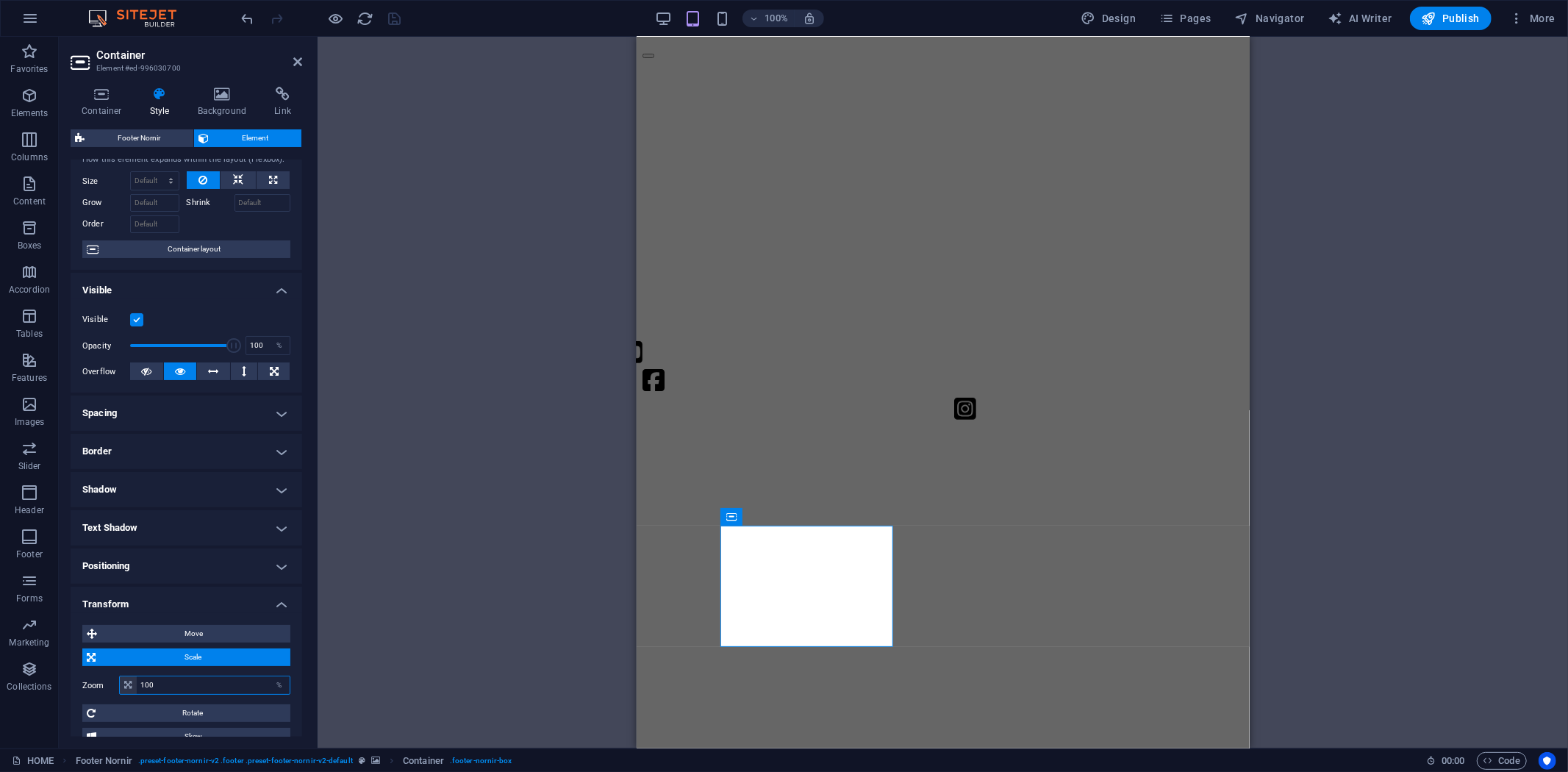
click at [165, 686] on input "100" at bounding box center [212, 685] width 153 height 18
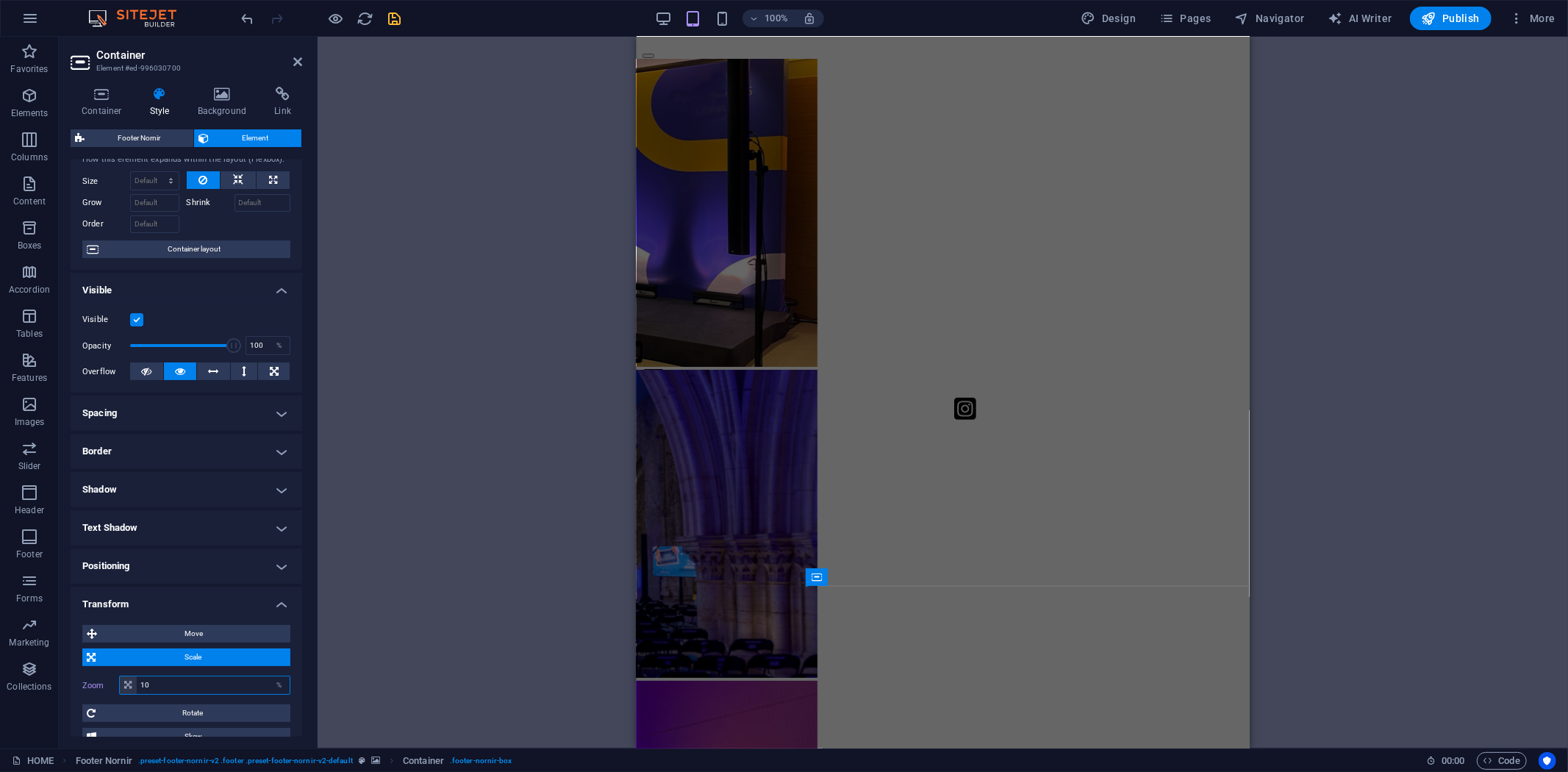
type input "100"
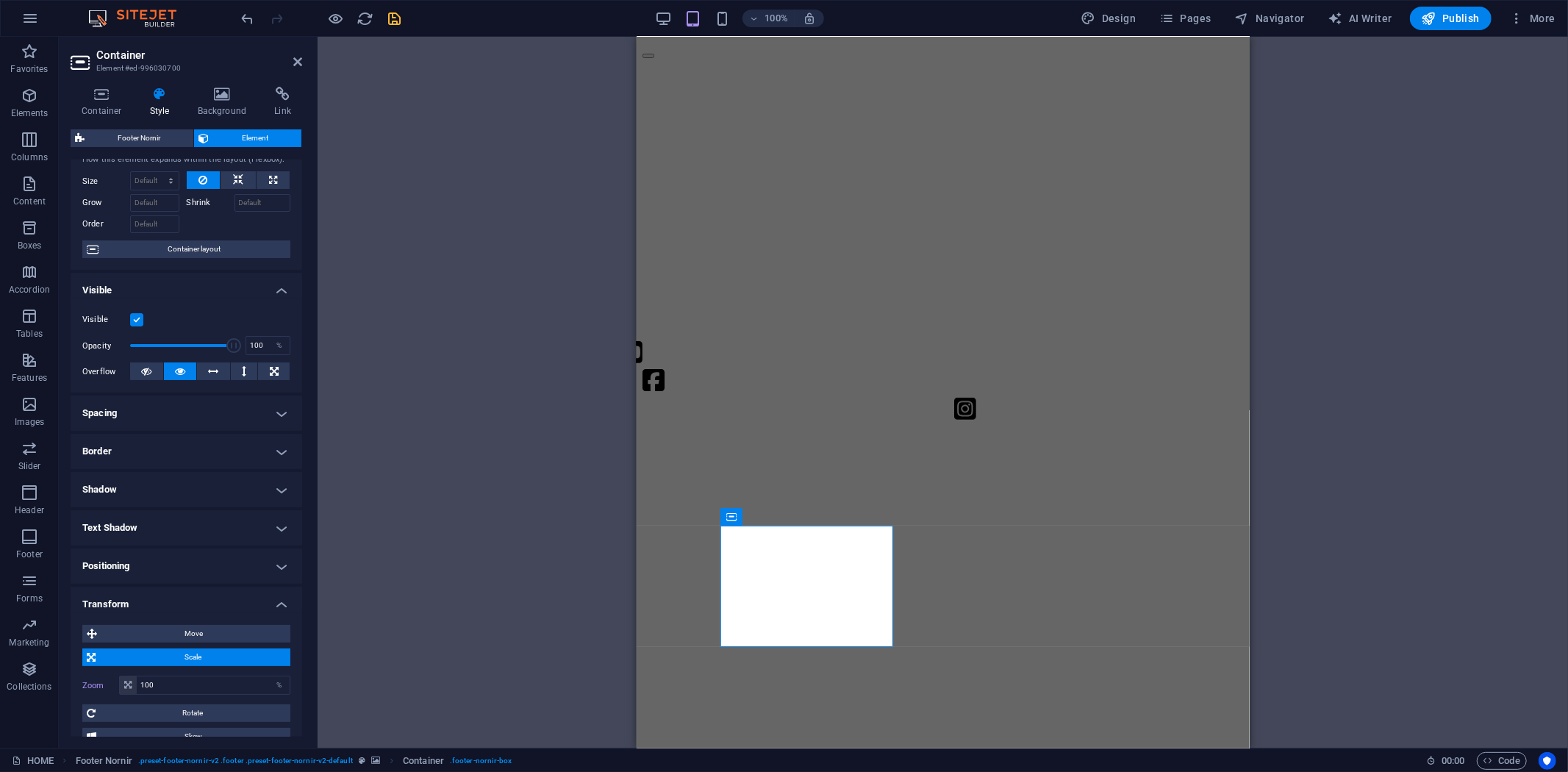
click at [278, 522] on h4 "Text Shadow" at bounding box center [186, 528] width 232 height 36
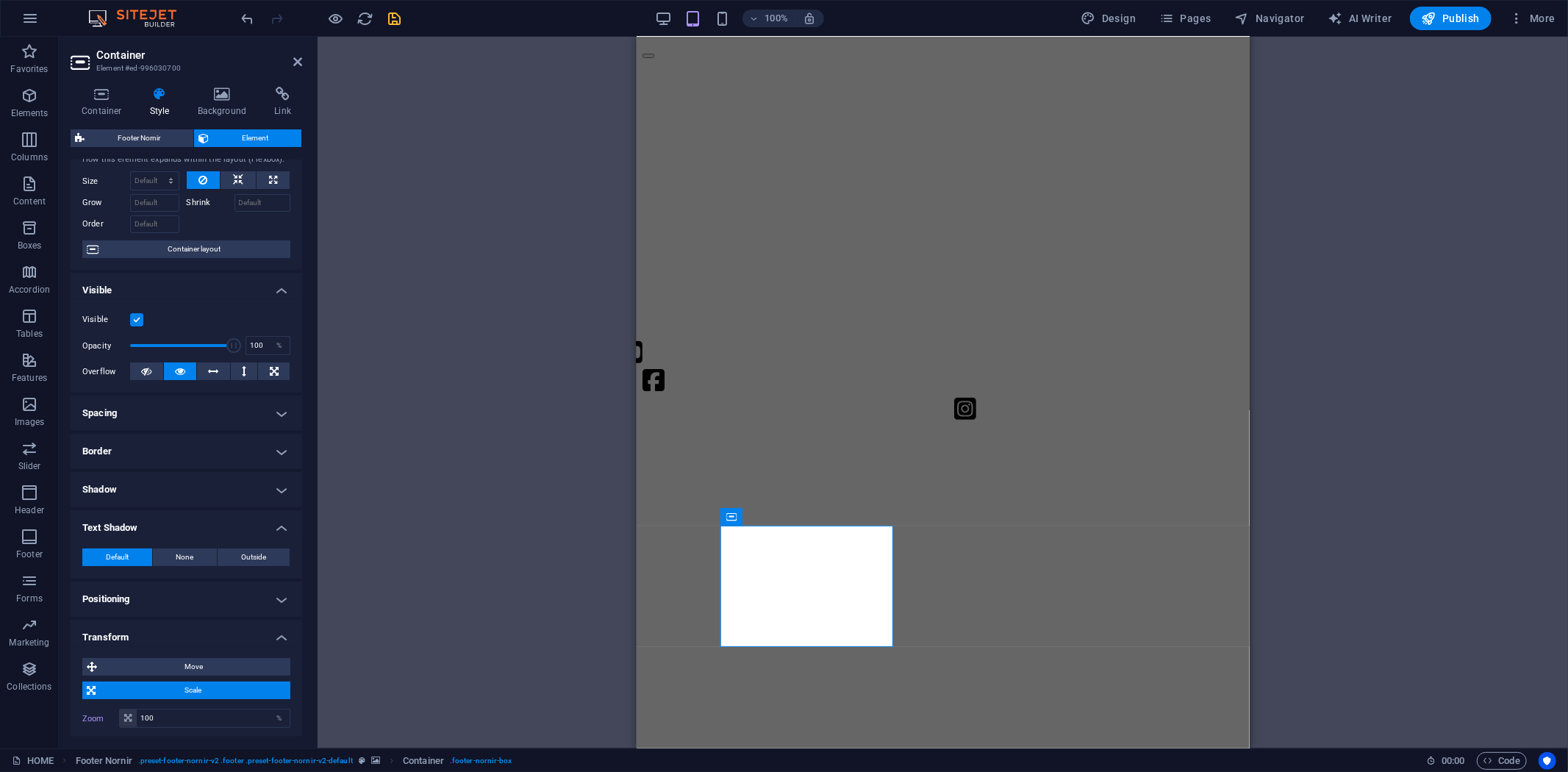
click at [269, 525] on h4 "Text Shadow" at bounding box center [186, 524] width 232 height 27
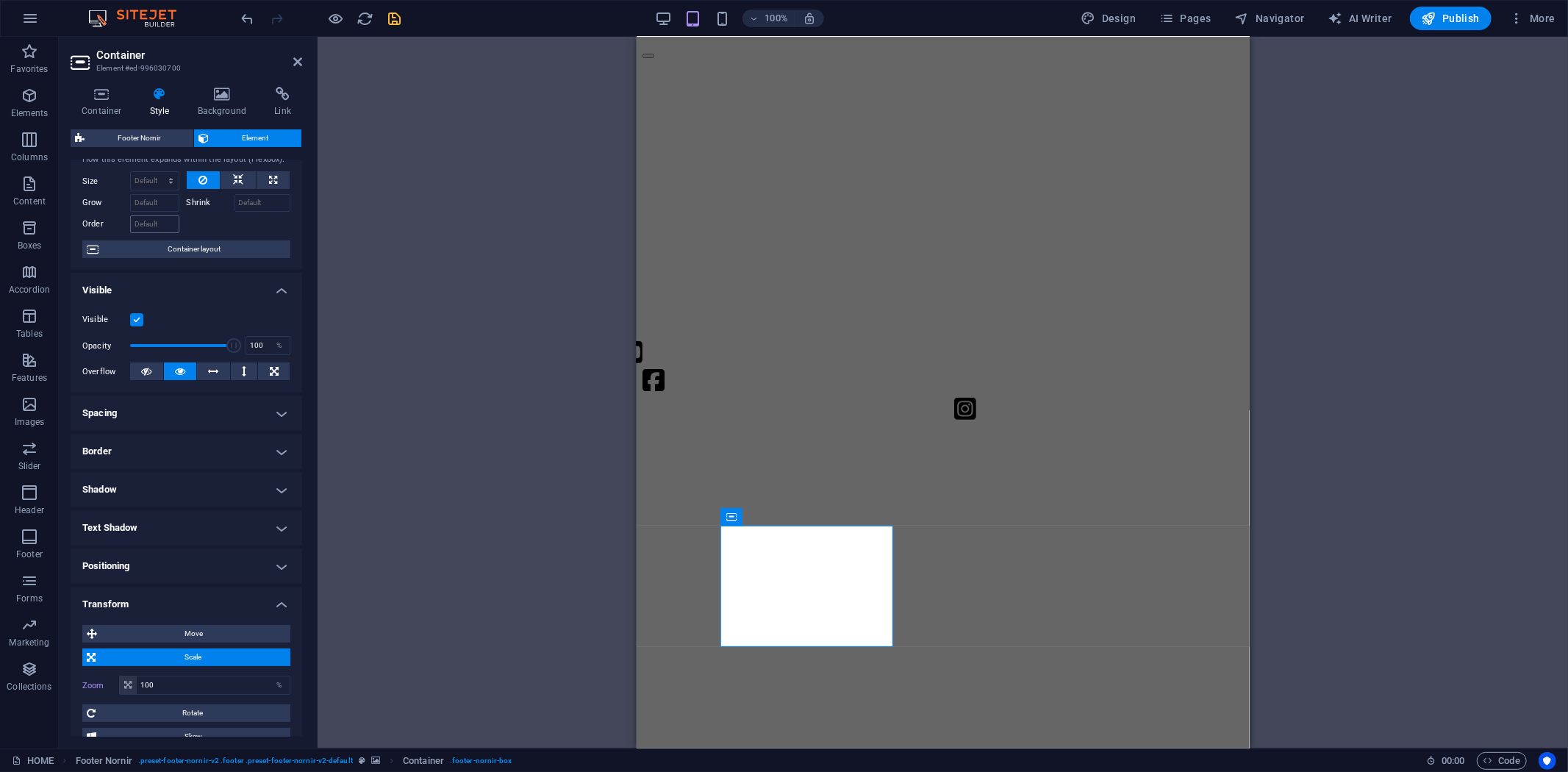
scroll to position [0, 0]
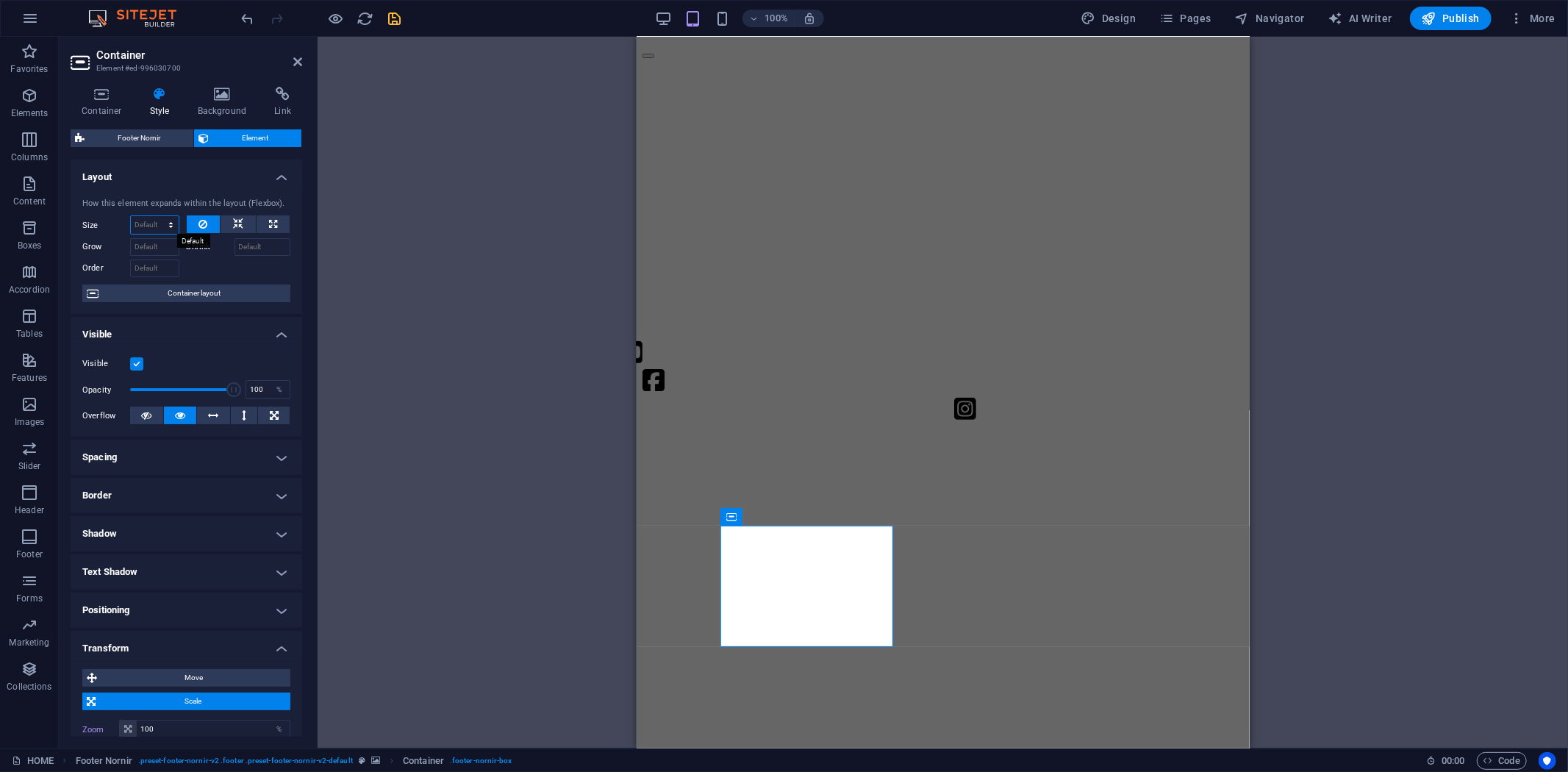
click at [160, 223] on select "Default auto px % 1/1 1/2 1/3 1/4 1/5 1/6 1/7 1/8 1/9 1/10" at bounding box center [155, 225] width 48 height 18
select select "px"
click at [156, 216] on select "Default auto px % 1/1 1/2 1/3 1/4 1/5 1/6 1/7 1/8 1/9 1/10" at bounding box center [155, 225] width 48 height 18
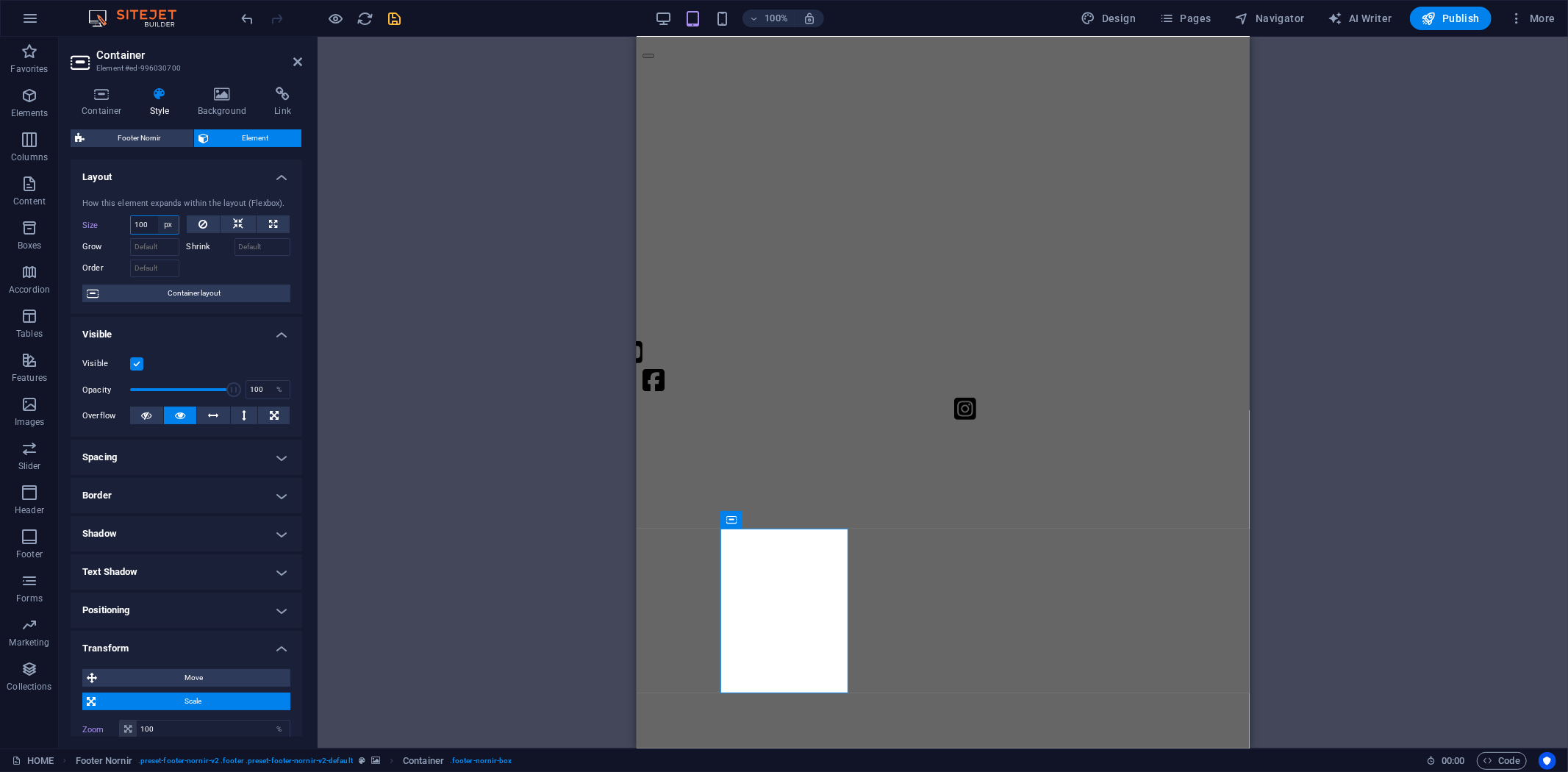
type input "100"
drag, startPoint x: 149, startPoint y: 223, endPoint x: 115, endPoint y: 226, distance: 34.1
click at [116, 228] on div "Size 100 Default auto px % 1/1 1/2 1/3 1/4 1/5 1/6 1/7 1/8 1/9 1/10" at bounding box center [130, 224] width 97 height 19
click at [174, 228] on select "Default auto px % 1/1 1/2 1/3 1/4 1/5 1/6 1/7 1/8 1/9 1/10" at bounding box center [168, 225] width 21 height 18
select select "1/4"
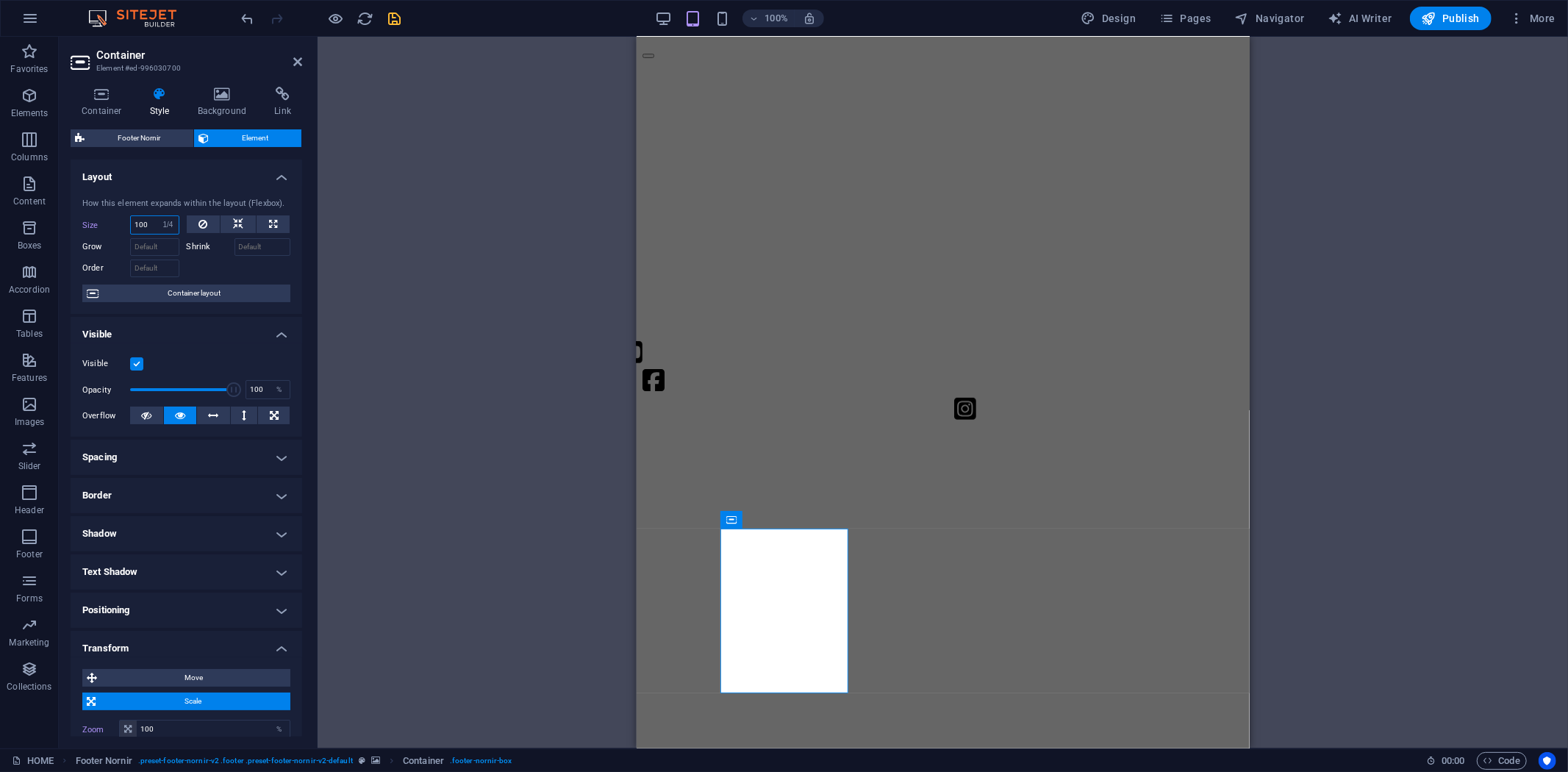
click at [158, 216] on select "Default auto px % 1/1 1/2 1/3 1/4 1/5 1/6 1/7 1/8 1/9 1/10" at bounding box center [168, 225] width 21 height 18
type input "25"
click at [167, 229] on select "Default auto px % 1/1 1/2 1/3 1/4 1/5 1/6 1/7 1/8 1/9 1/10" at bounding box center [168, 225] width 21 height 18
select select "1/10"
click at [158, 216] on select "Default auto px % 1/1 1/2 1/3 1/4 1/5 1/6 1/7 1/8 1/9 1/10" at bounding box center [168, 225] width 21 height 18
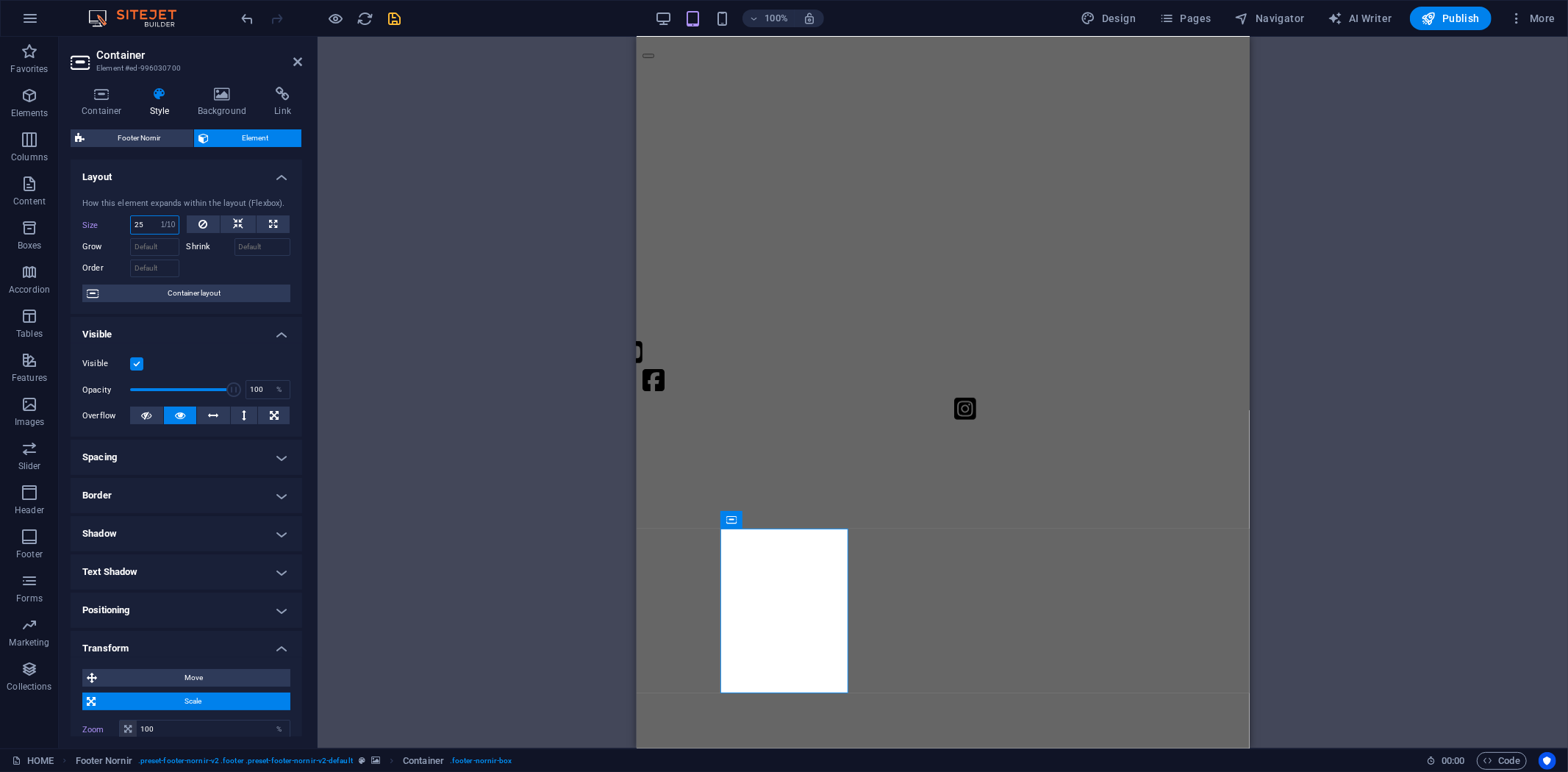
type input "10"
click at [168, 224] on select "Default auto px % 1/1 1/2 1/3 1/4 1/5 1/6 1/7 1/8 1/9 1/10" at bounding box center [168, 225] width 21 height 18
select select "5fkoi1egv8c"
click at [158, 216] on select "Default auto px % 1/1 1/2 1/3 1/4 1/5 1/6 1/7 1/8 1/9 1/10" at bounding box center [168, 225] width 21 height 18
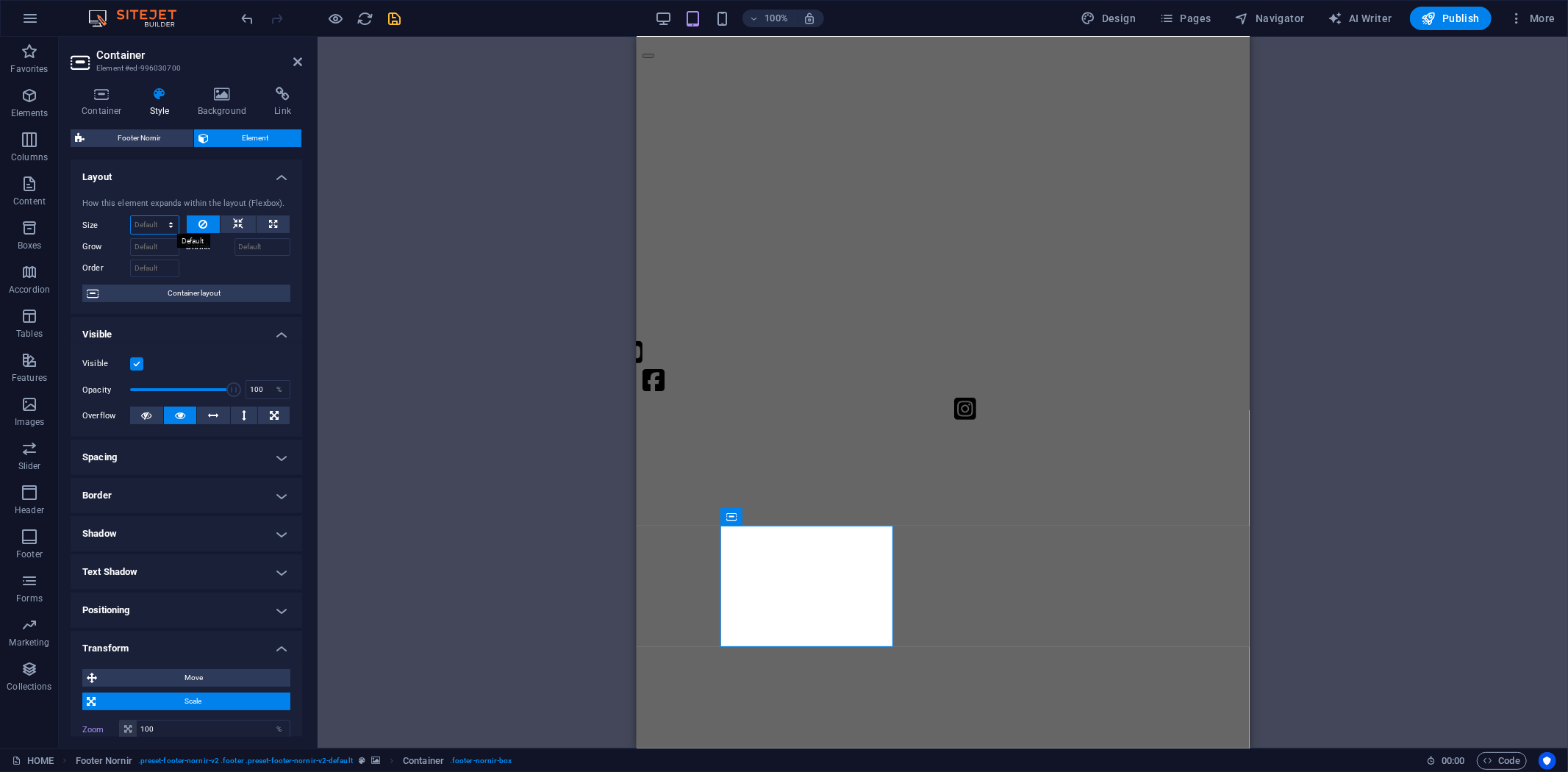
click at [170, 220] on select "Default auto px % 1/1 1/2 1/3 1/4 1/5 1/6 1/7 1/8 1/9 1/10" at bounding box center [155, 225] width 48 height 18
click at [131, 216] on select "Default auto px % 1/1 1/2 1/3 1/4 1/5 1/6 1/7 1/8 1/9 1/10" at bounding box center [155, 225] width 48 height 18
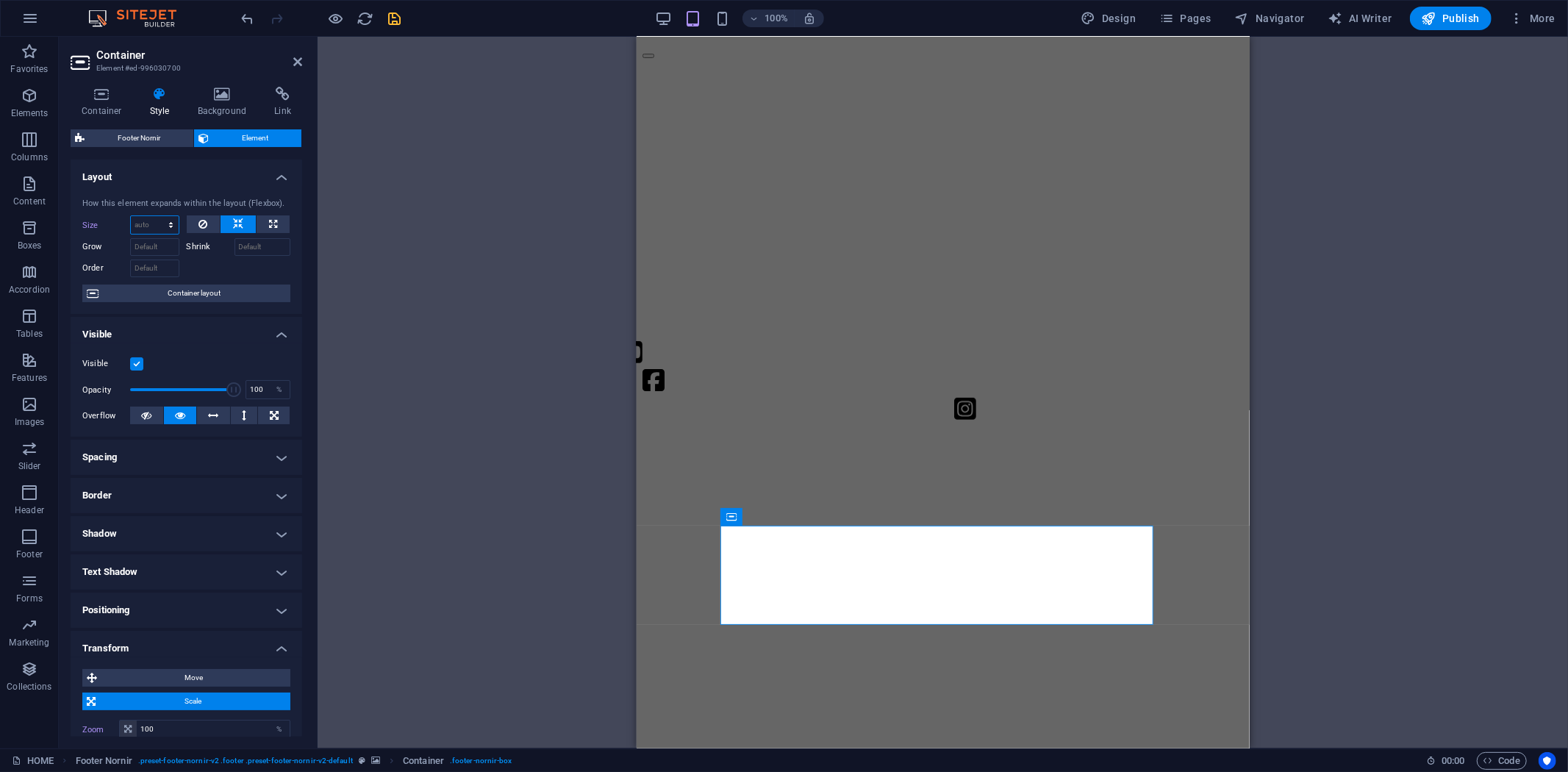
click at [169, 222] on select "Default auto px % 1/1 1/2 1/3 1/4 1/5 1/6 1/7 1/8 1/9 1/10" at bounding box center [155, 225] width 48 height 18
click at [131, 216] on select "Default auto px % 1/1 1/2 1/3 1/4 1/5 1/6 1/7 1/8 1/9 1/10" at bounding box center [155, 225] width 48 height 18
click at [160, 227] on select "Default auto px % 1/1 1/2 1/3 1/4 1/5 1/6 1/7 1/8 1/9 1/10" at bounding box center [155, 225] width 48 height 18
select select "px"
click at [156, 216] on select "Default auto px % 1/1 1/2 1/3 1/4 1/5 1/6 1/7 1/8 1/9 1/10" at bounding box center [155, 225] width 48 height 18
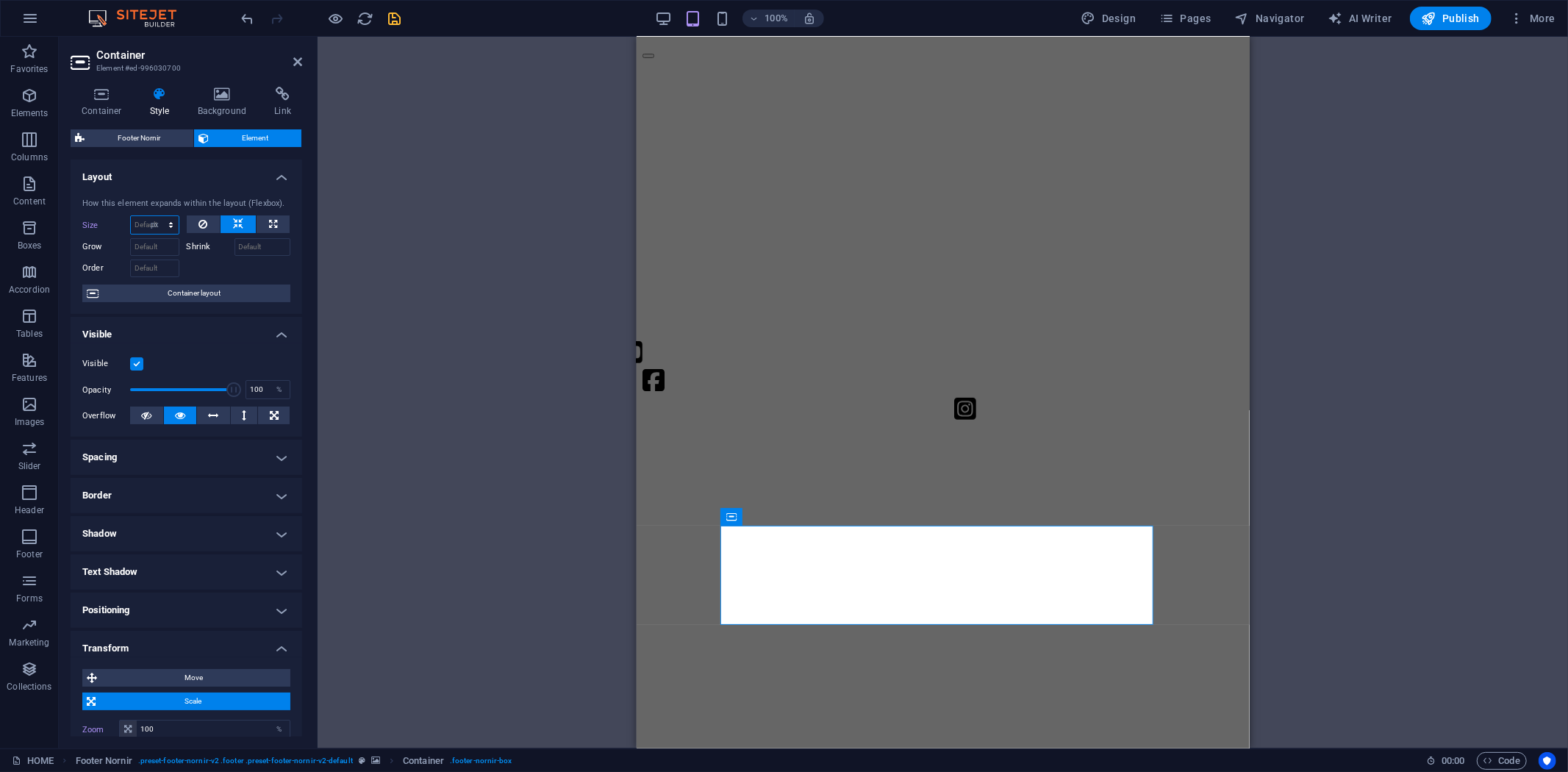
type input "0"
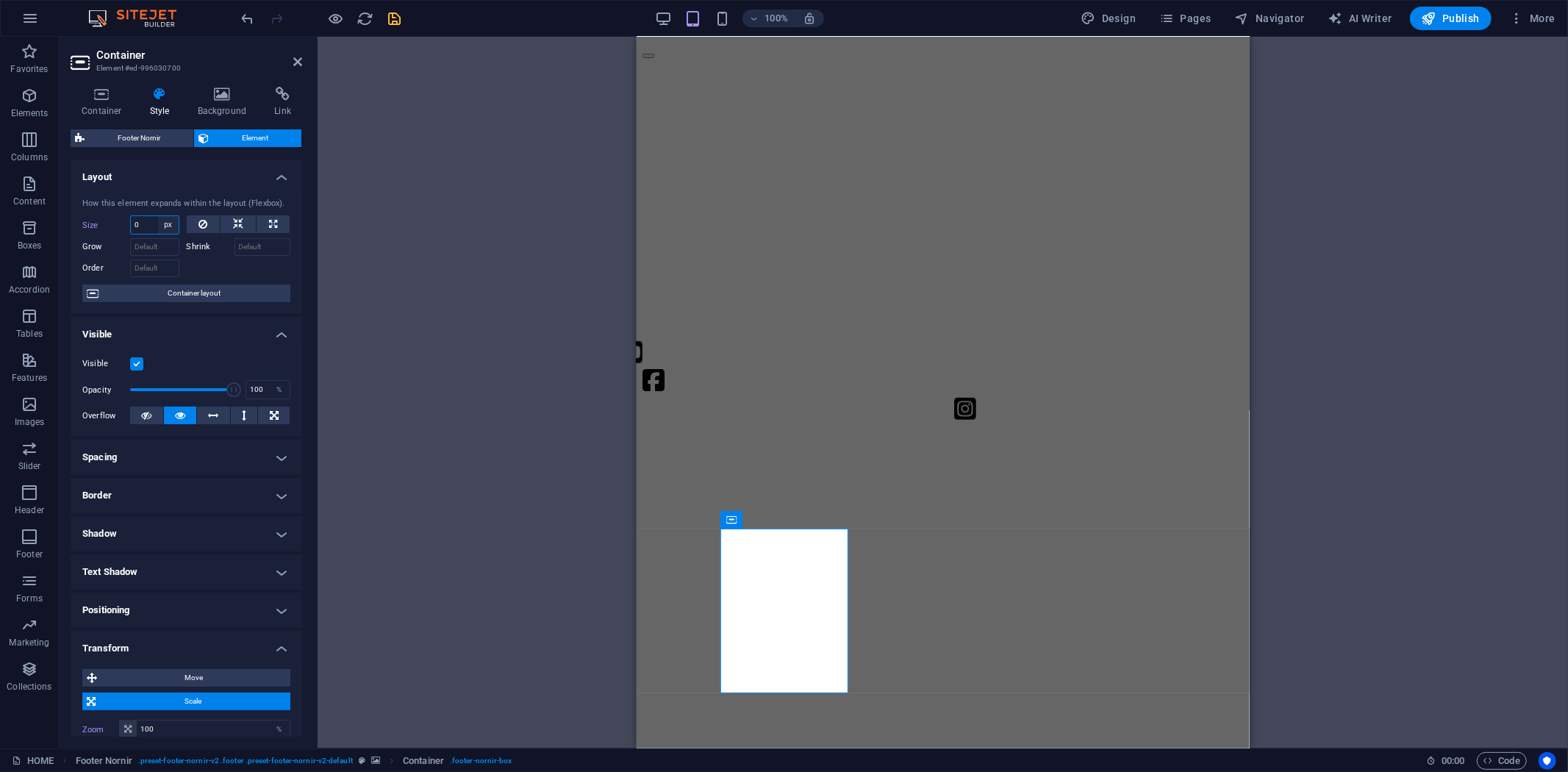
click at [167, 225] on select "Default auto px % 1/1 1/2 1/3 1/4 1/5 1/6 1/7 1/8 1/9 1/10" at bounding box center [168, 225] width 21 height 18
select select "5fkoi1egv8c"
click at [158, 216] on select "Default auto px % 1/1 1/2 1/3 1/4 1/5 1/6 1/7 1/8 1/9 1/10" at bounding box center [168, 225] width 21 height 18
select select "DISABLED_OPTION_VALUE"
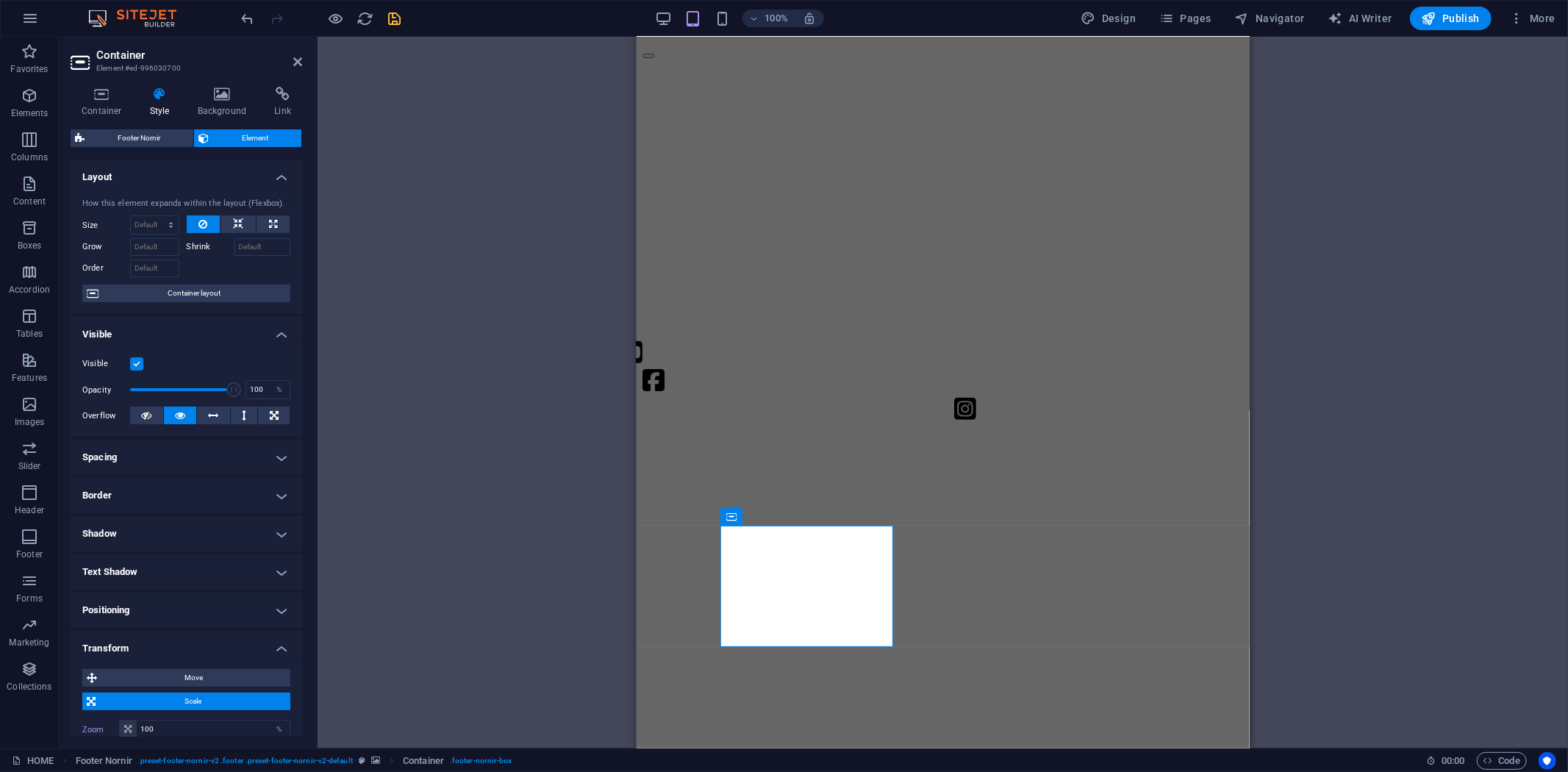
click at [324, 291] on div "Image Slider Image slider Text Footer Nornir Container Text Text Icon Icon Pres…" at bounding box center [943, 393] width 1250 height 712
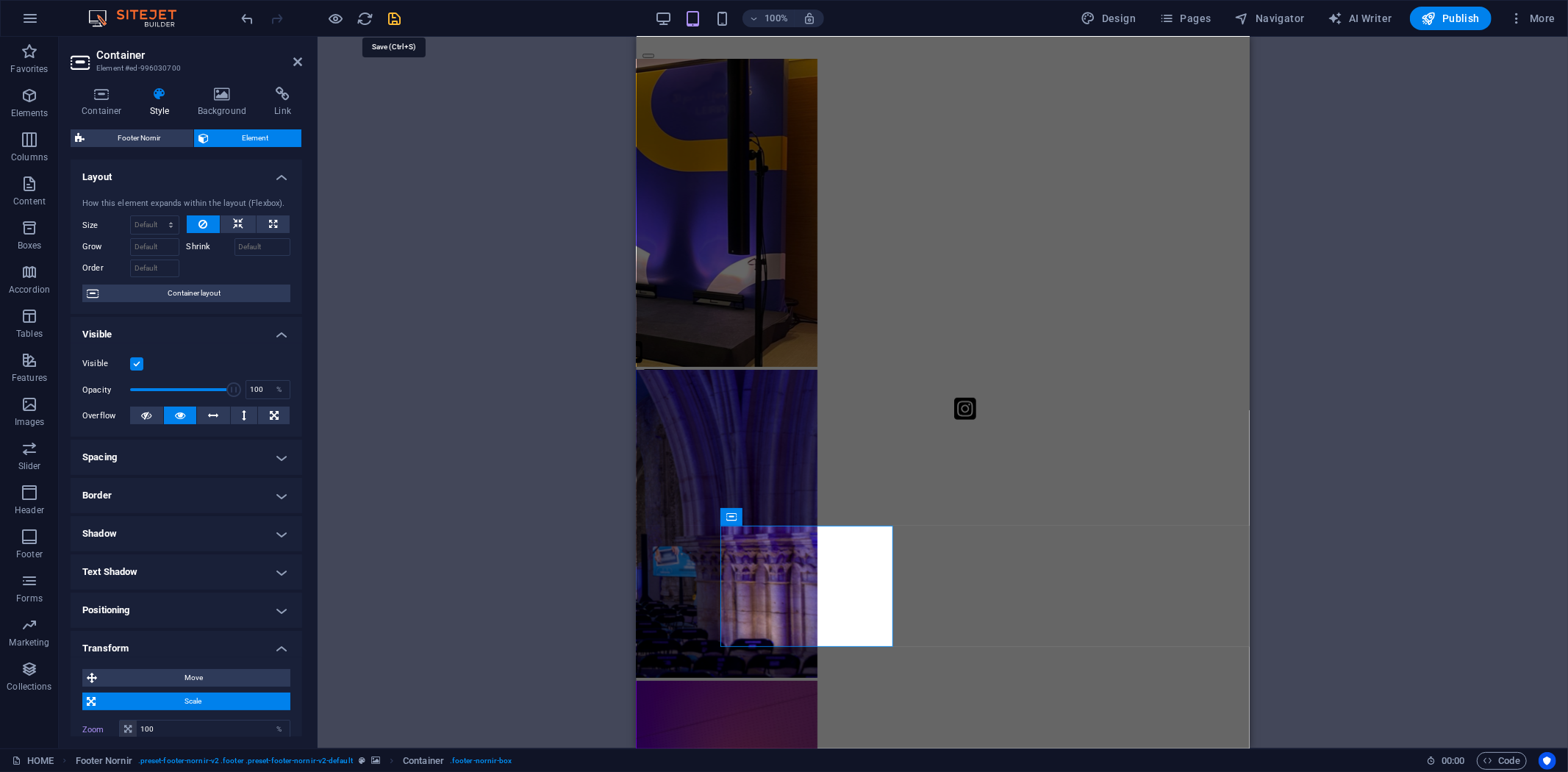
click at [394, 25] on icon "save" at bounding box center [395, 19] width 17 height 17
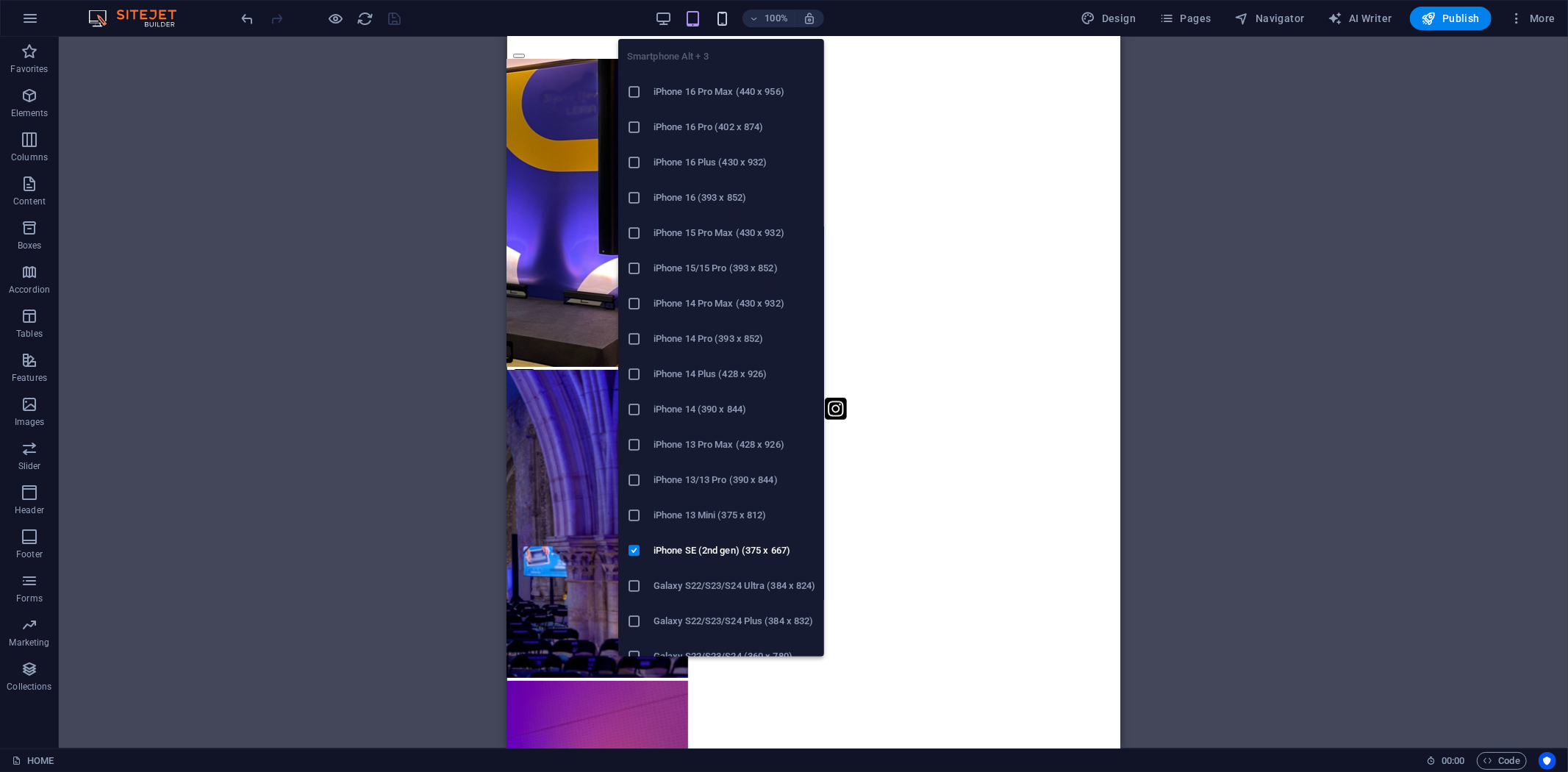
click at [722, 17] on icon "button" at bounding box center [722, 19] width 17 height 17
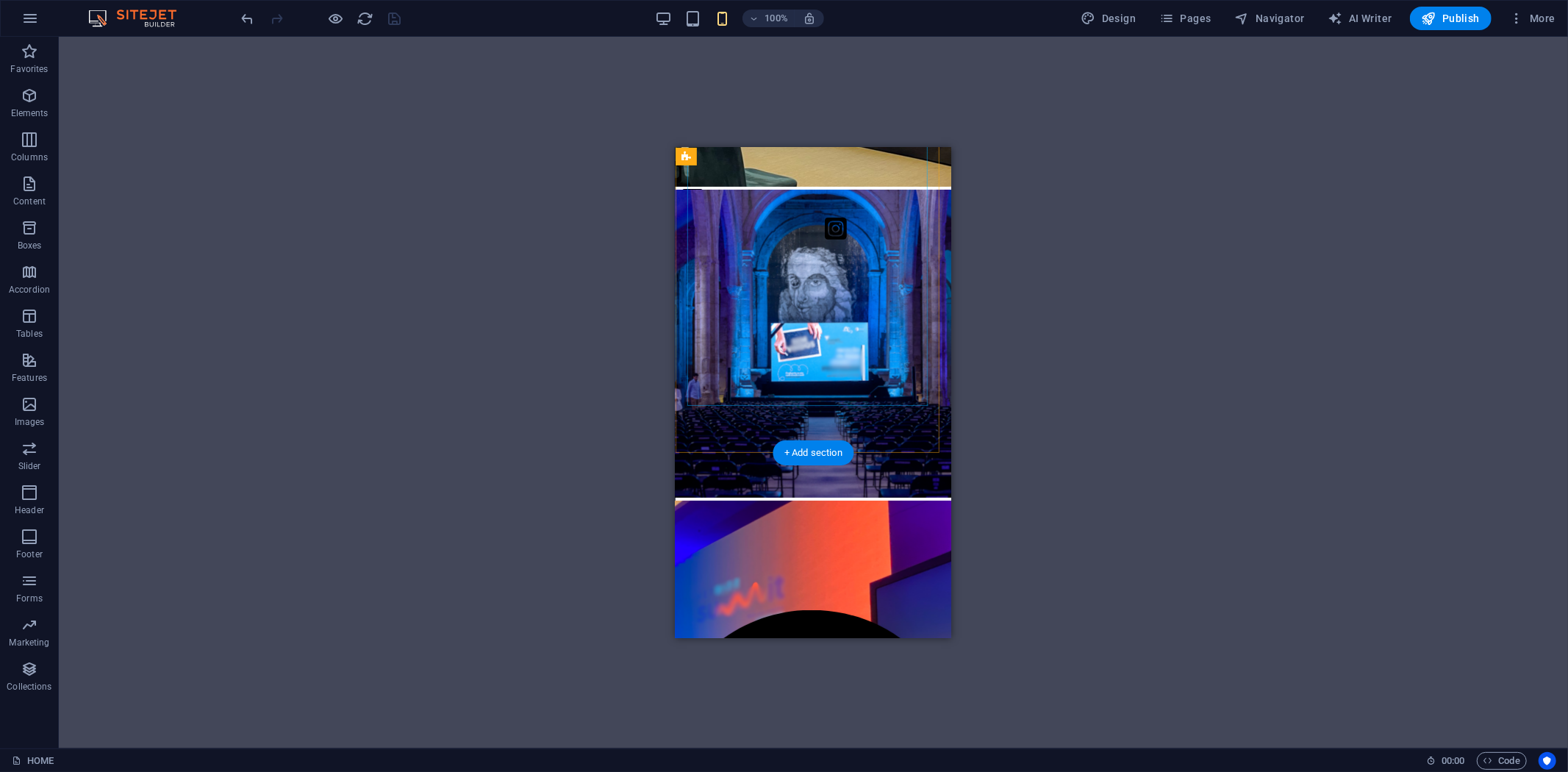
scroll to position [409, 0]
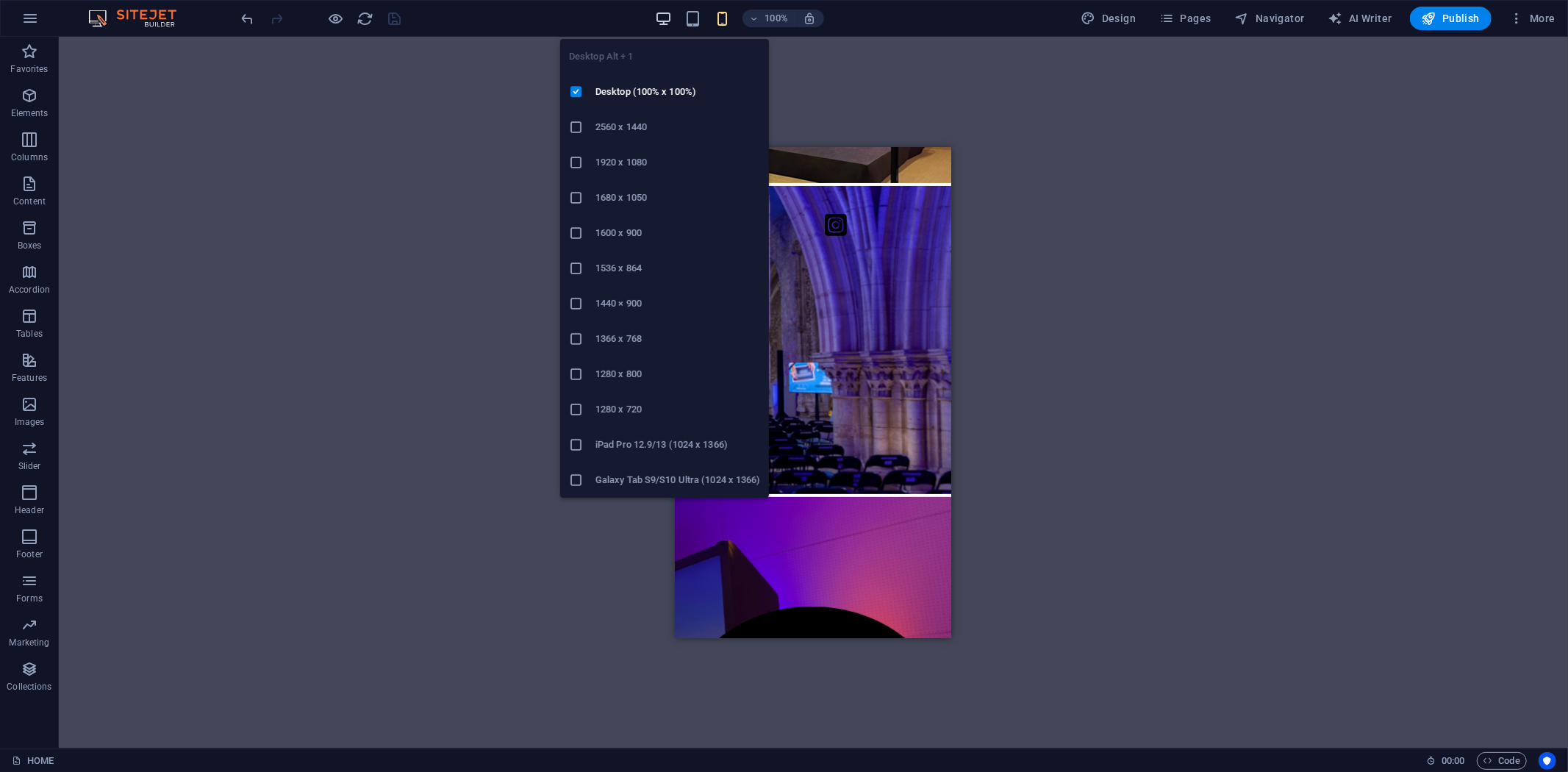
click at [662, 15] on icon "button" at bounding box center [663, 19] width 17 height 17
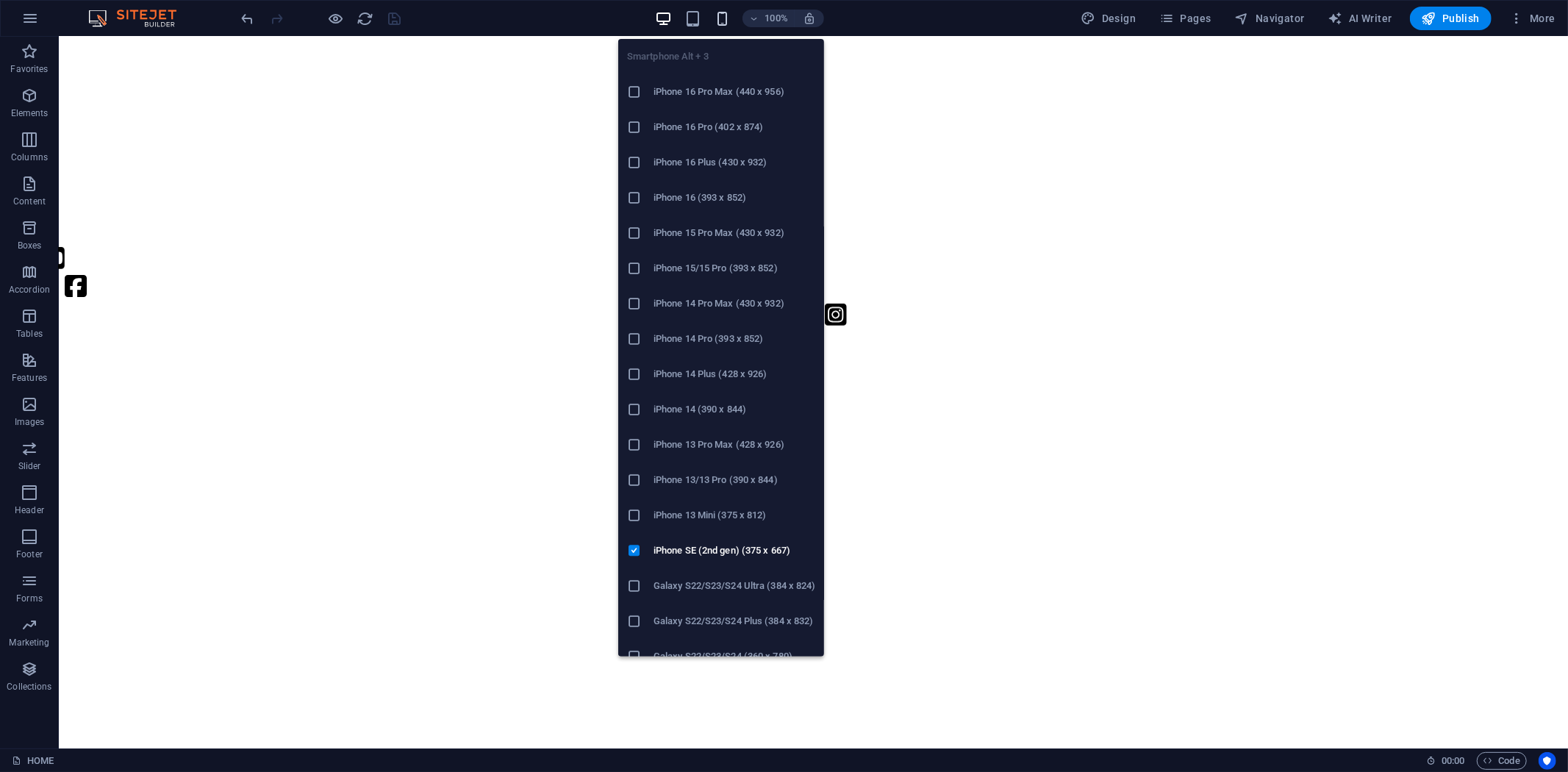
click at [726, 12] on icon "button" at bounding box center [722, 19] width 17 height 17
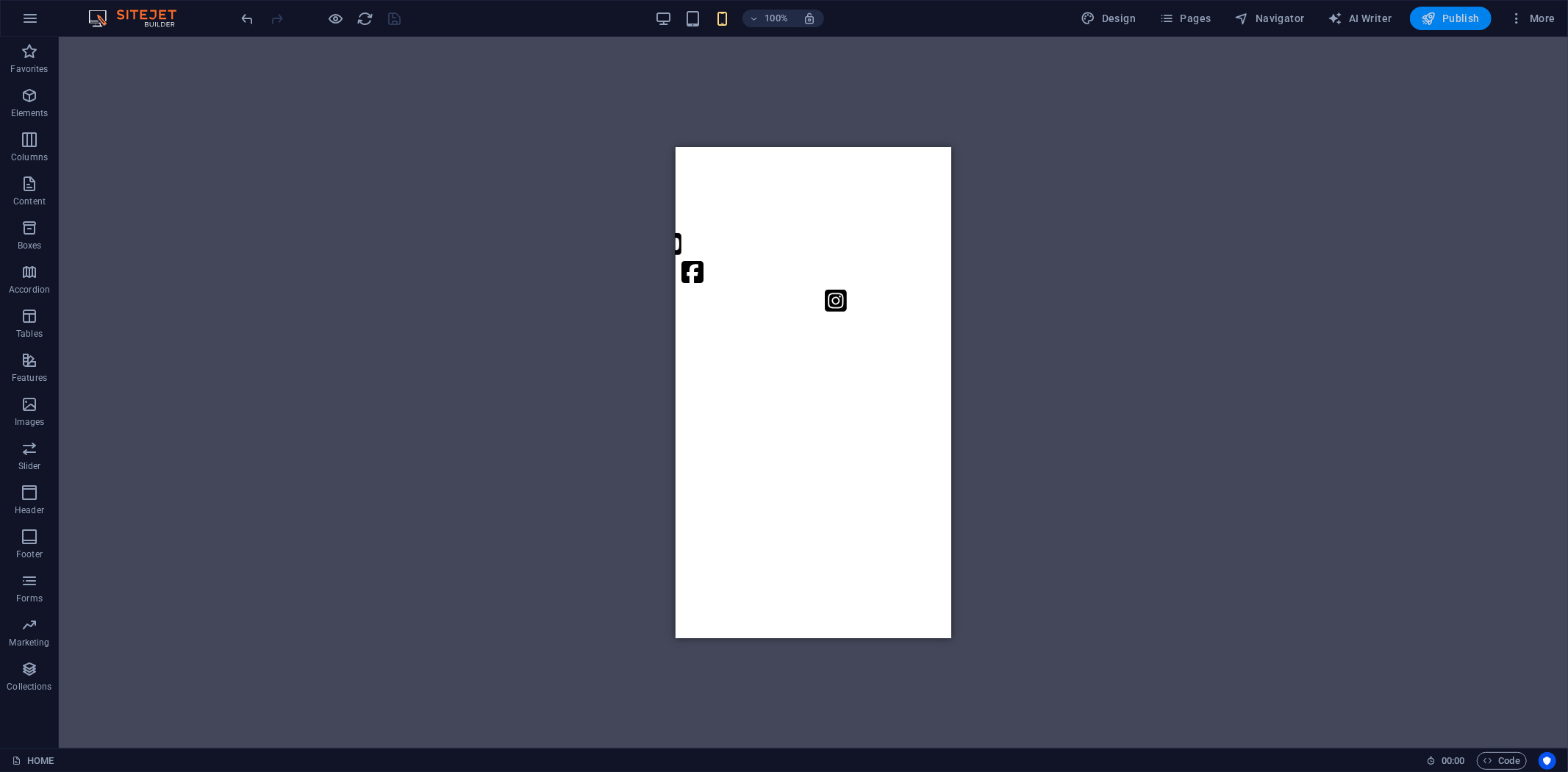
click at [1442, 27] on button "Publish" at bounding box center [1450, 18] width 81 height 23
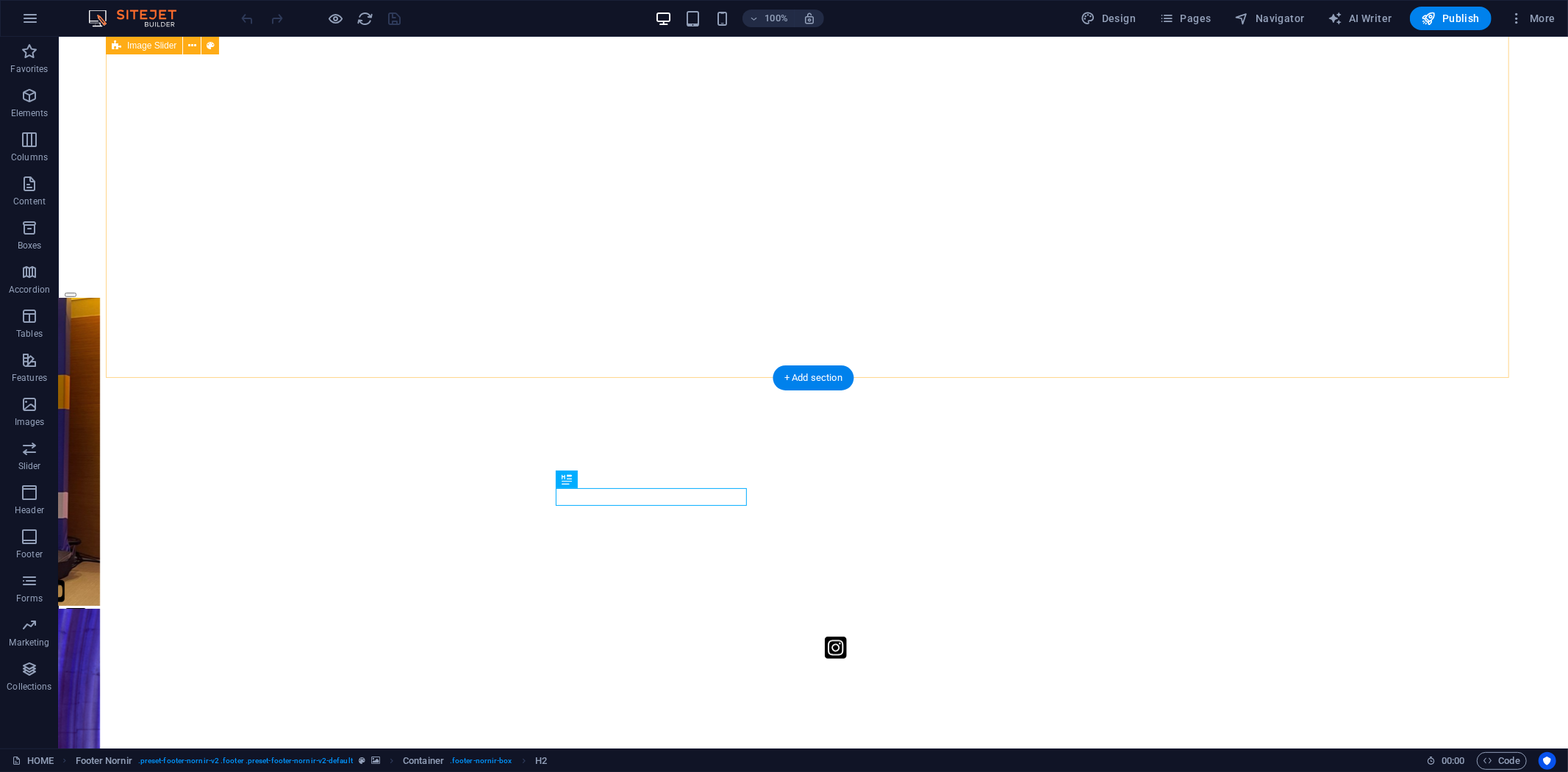
scroll to position [333, 0]
